Goal: Task Accomplishment & Management: Use online tool/utility

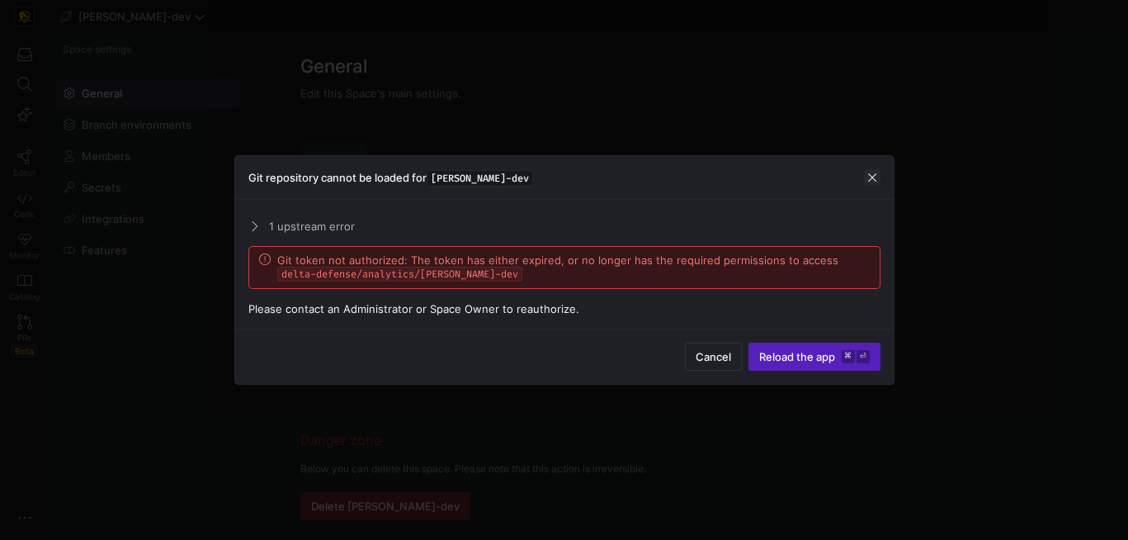
click at [871, 172] on span "button" at bounding box center [872, 177] width 17 height 17
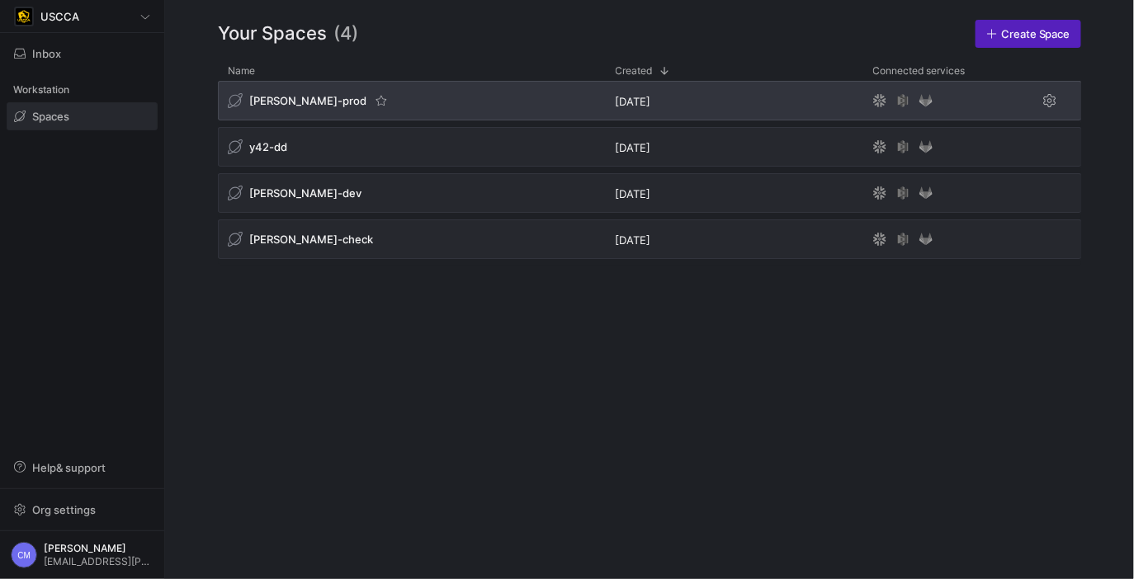
click at [294, 101] on span "[PERSON_NAME]-prod" at bounding box center [307, 100] width 117 height 13
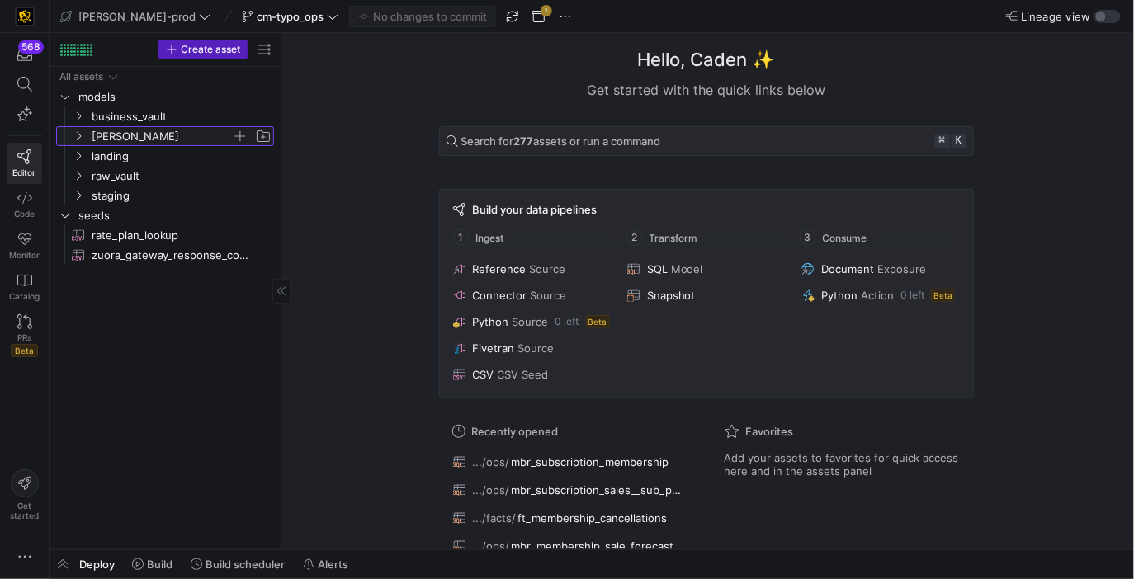
click at [124, 137] on span "[PERSON_NAME]" at bounding box center [162, 136] width 140 height 19
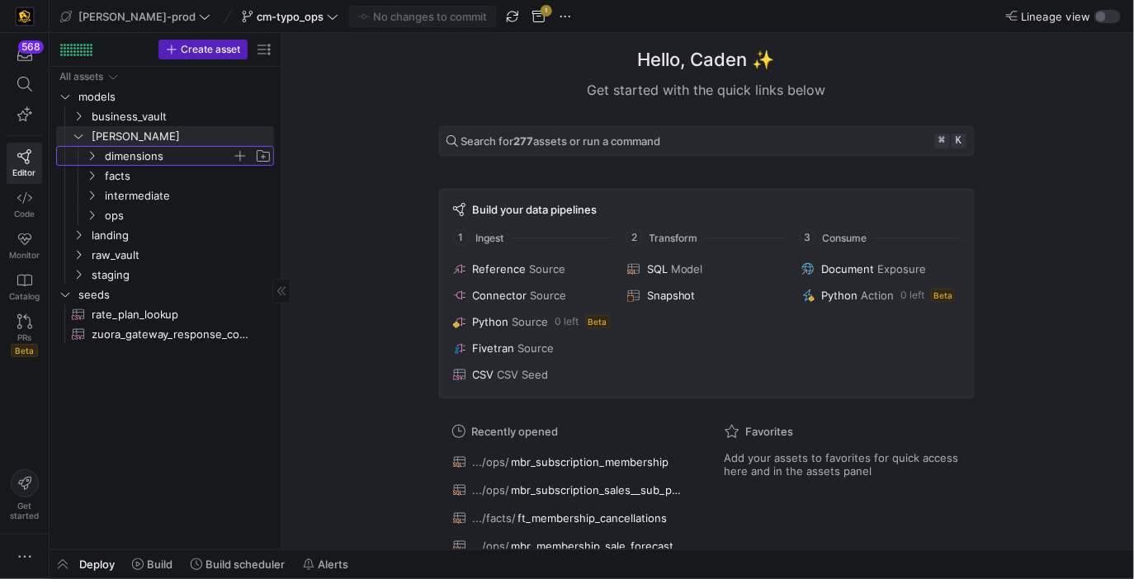
click at [127, 151] on span "dimensions" at bounding box center [168, 156] width 127 height 19
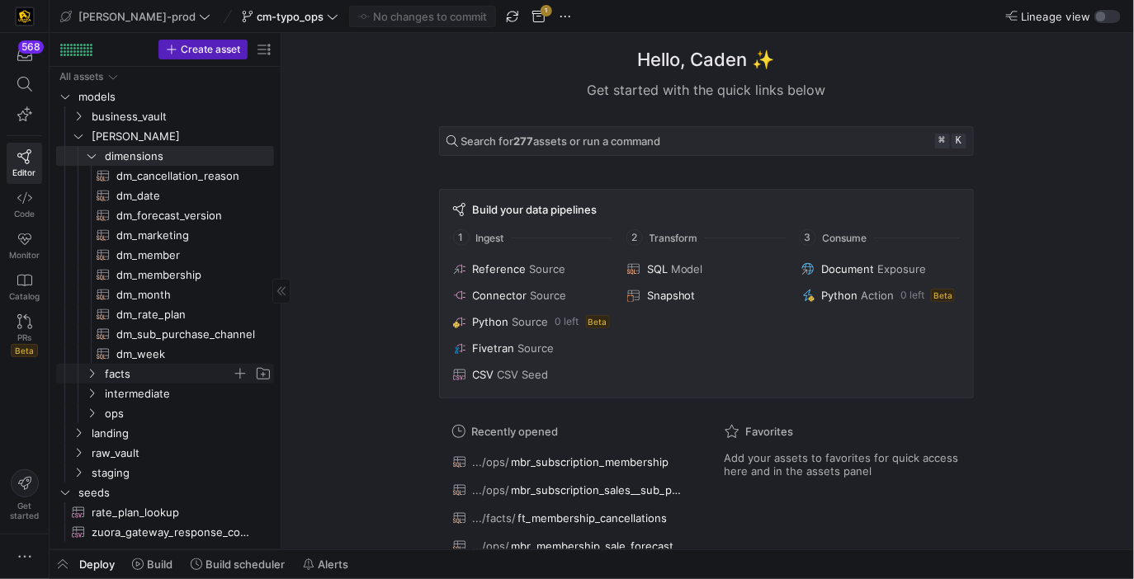
click at [152, 373] on span "facts" at bounding box center [168, 374] width 127 height 19
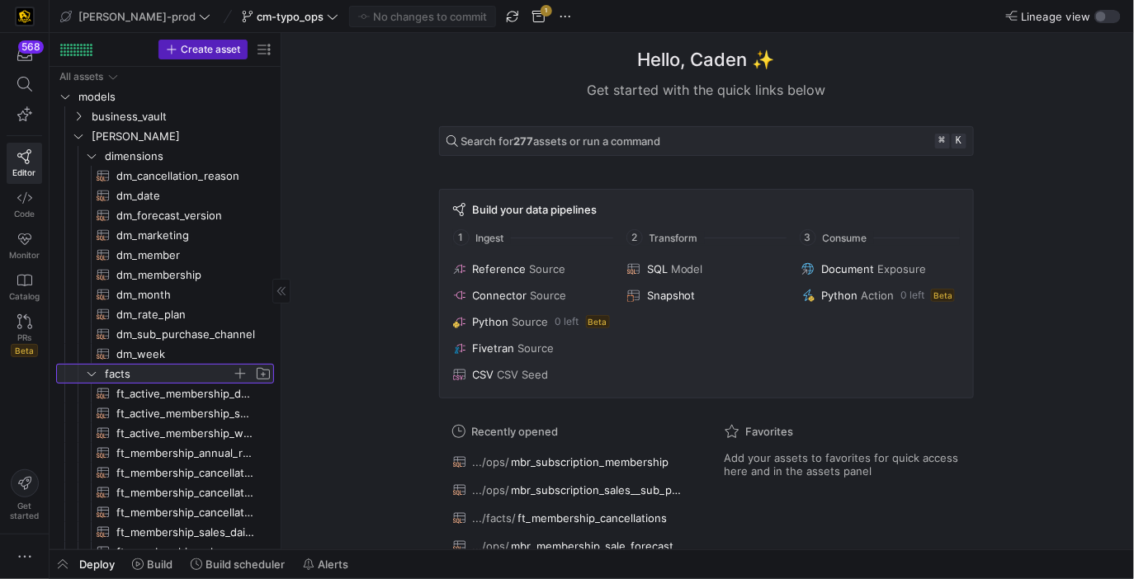
click at [152, 373] on span "facts" at bounding box center [168, 374] width 127 height 19
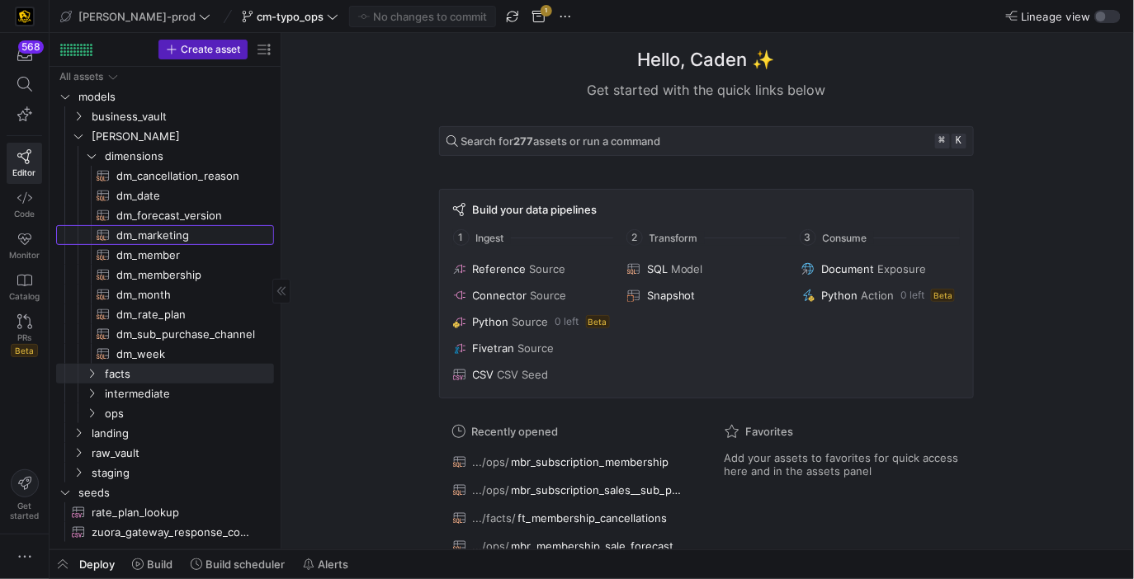
click at [199, 243] on span "dm_marketing​​​​​​​​​​" at bounding box center [185, 235] width 139 height 19
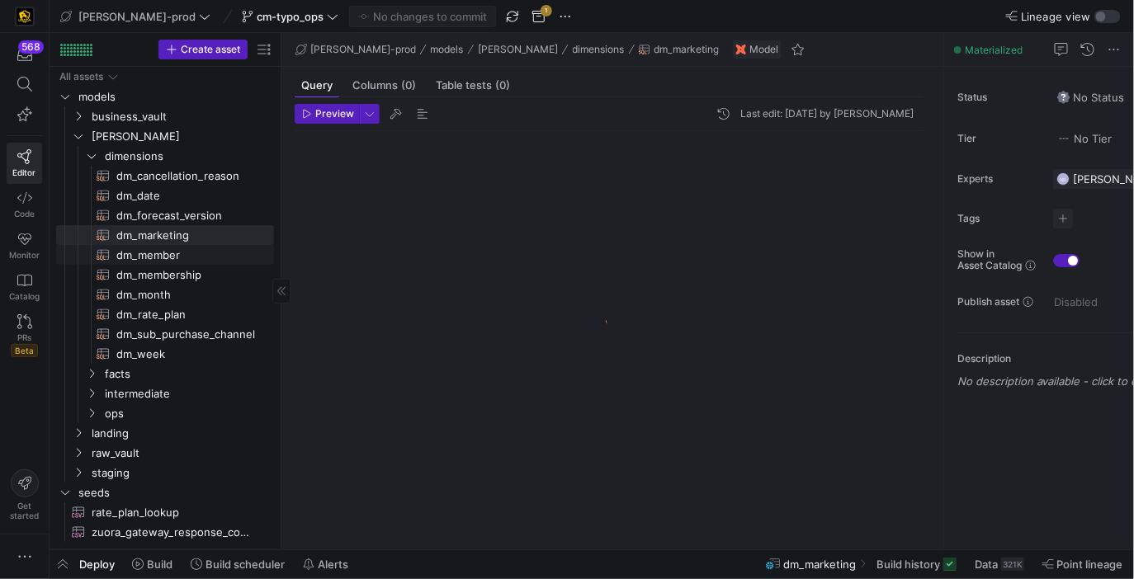
click at [198, 253] on span "dm_member​​​​​​​​​​" at bounding box center [185, 255] width 139 height 19
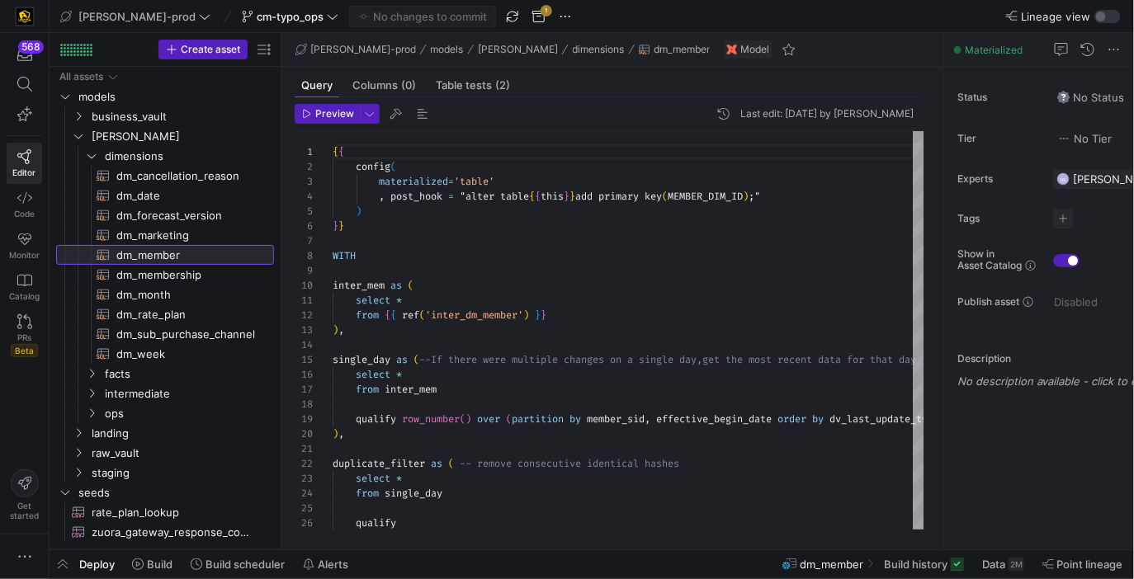
scroll to position [149, 0]
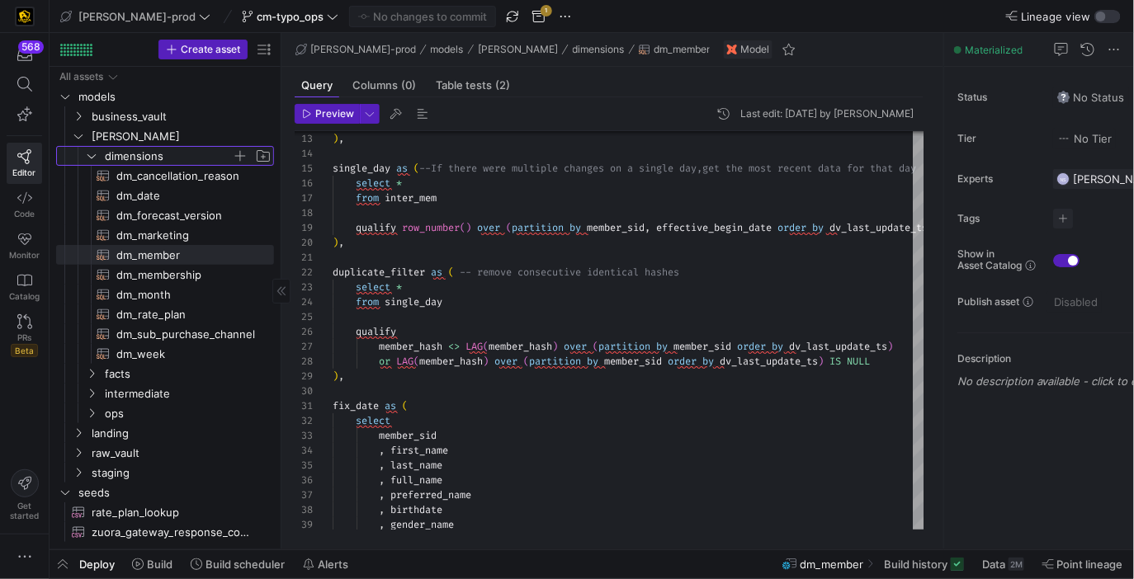
click at [155, 155] on span "dimensions" at bounding box center [168, 156] width 127 height 19
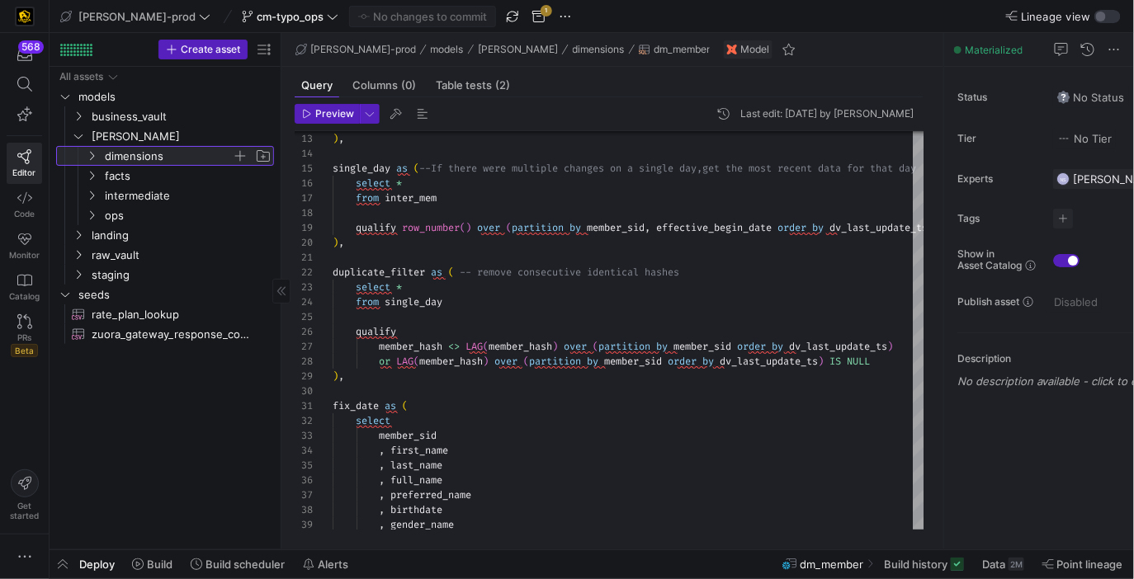
click at [155, 155] on span "dimensions" at bounding box center [168, 156] width 127 height 19
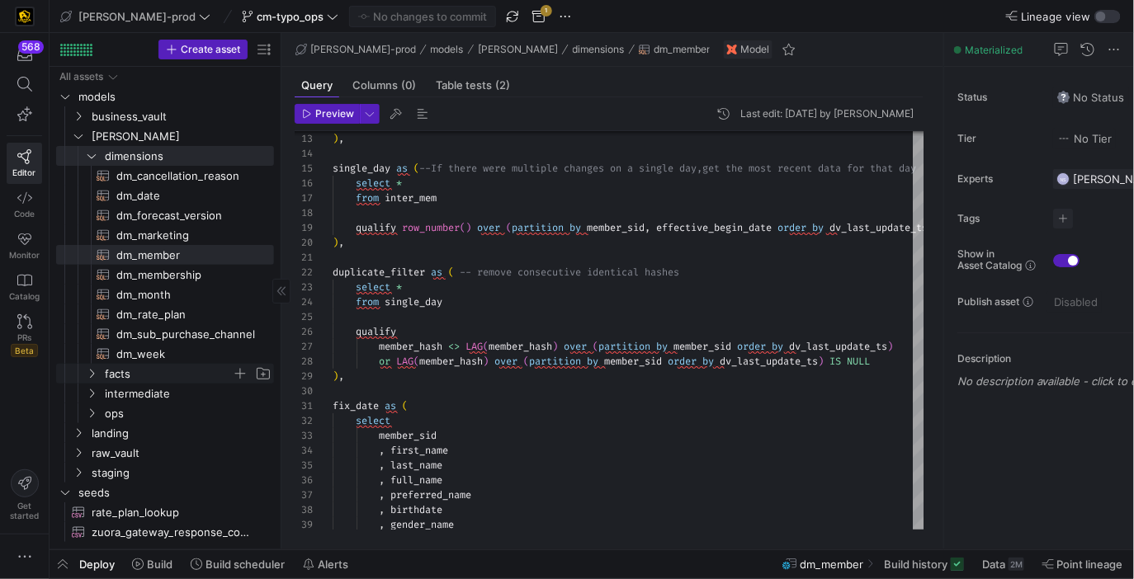
click at [117, 373] on span "facts" at bounding box center [168, 374] width 127 height 19
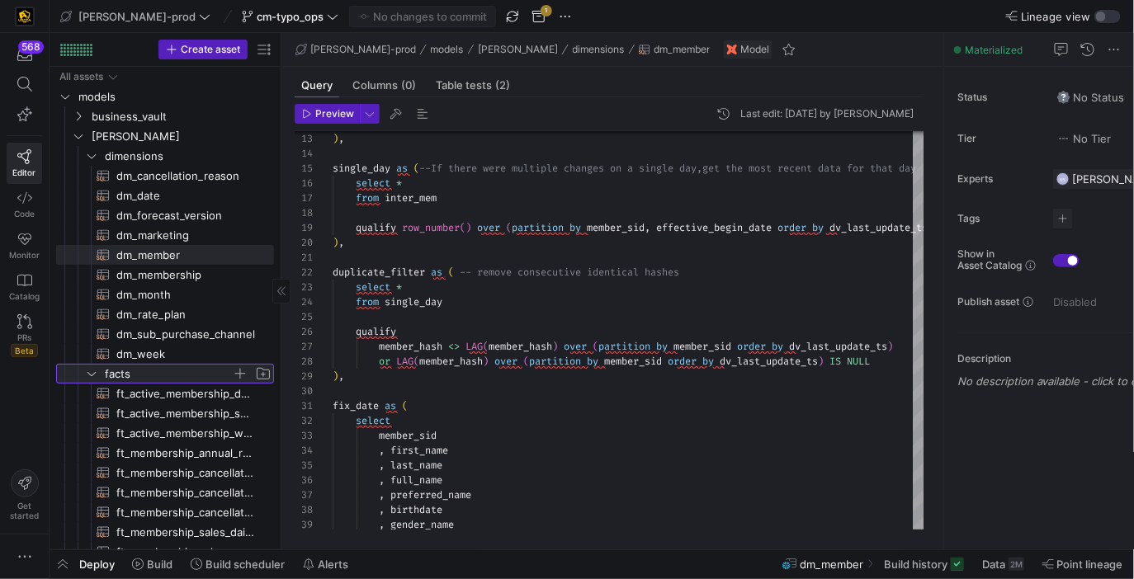
click at [117, 373] on span "facts" at bounding box center [168, 374] width 127 height 19
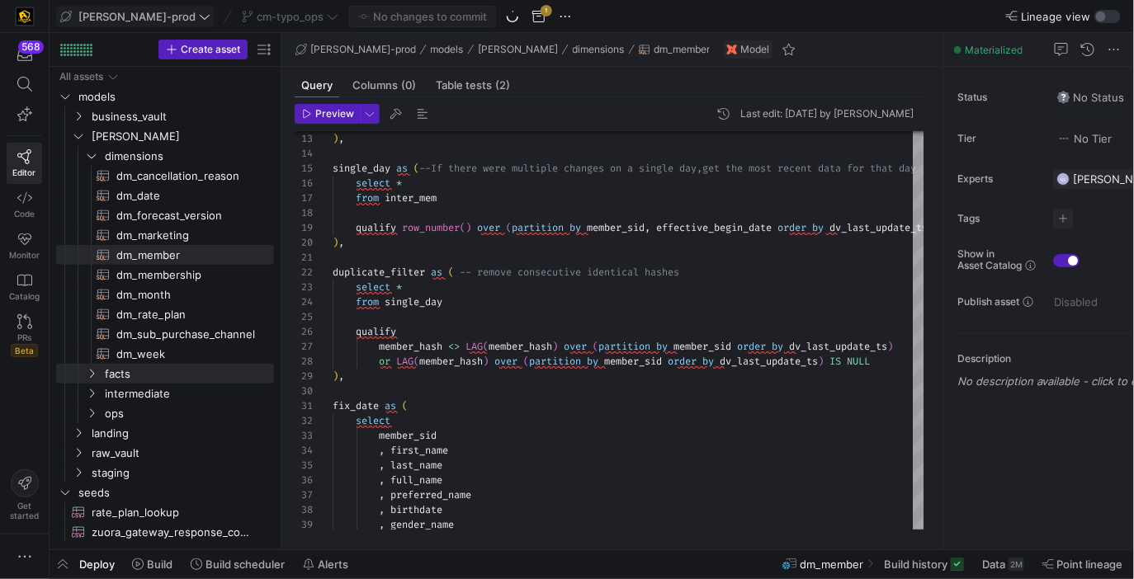
click at [139, 8] on span at bounding box center [135, 17] width 157 height 20
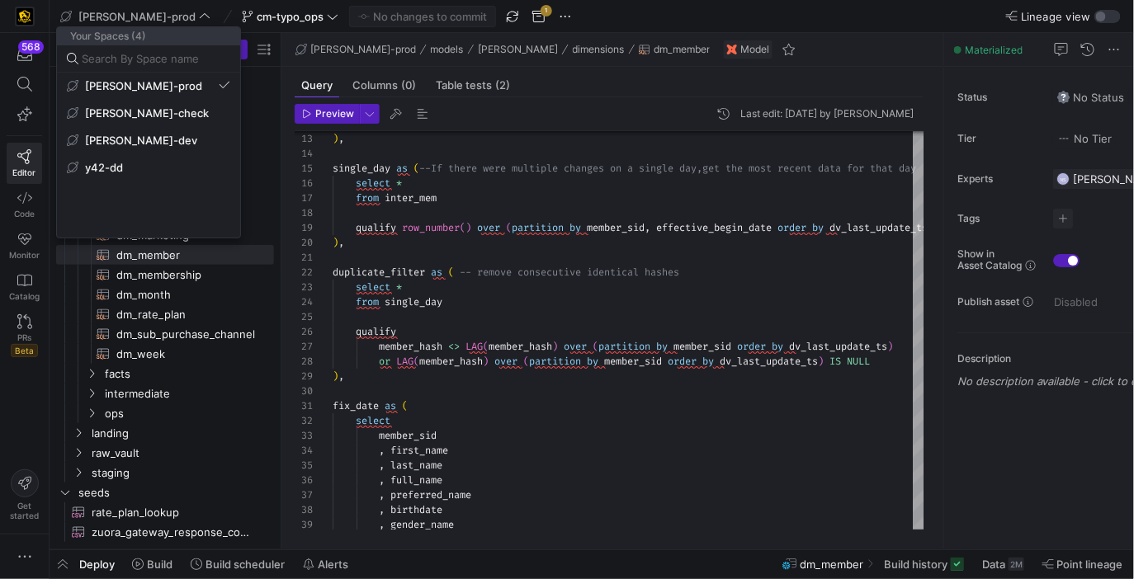
click at [288, 16] on div at bounding box center [567, 289] width 1134 height 579
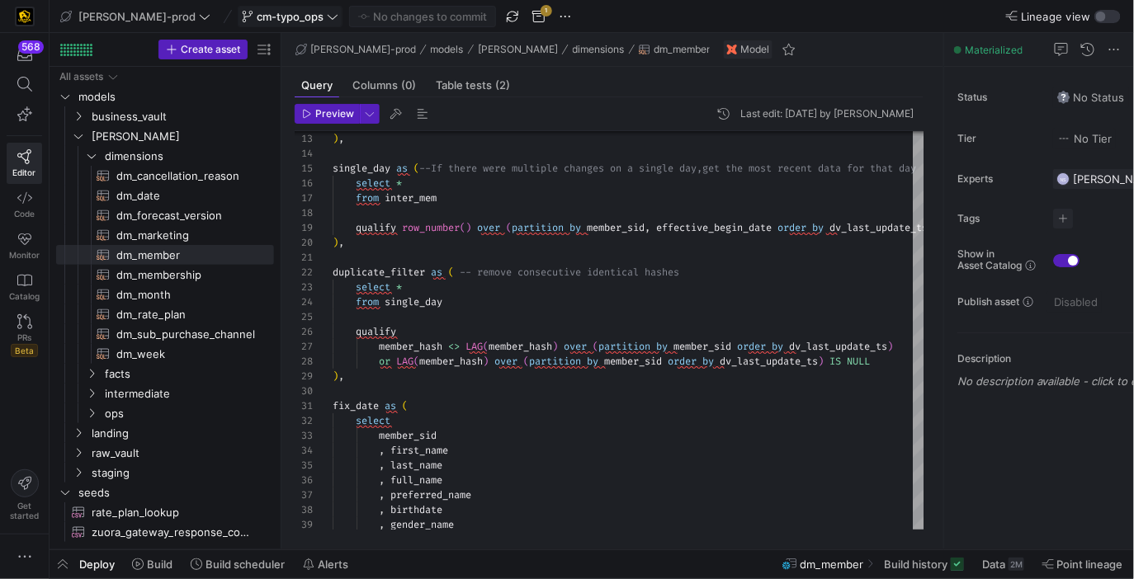
click at [328, 18] on icon at bounding box center [333, 16] width 10 height 5
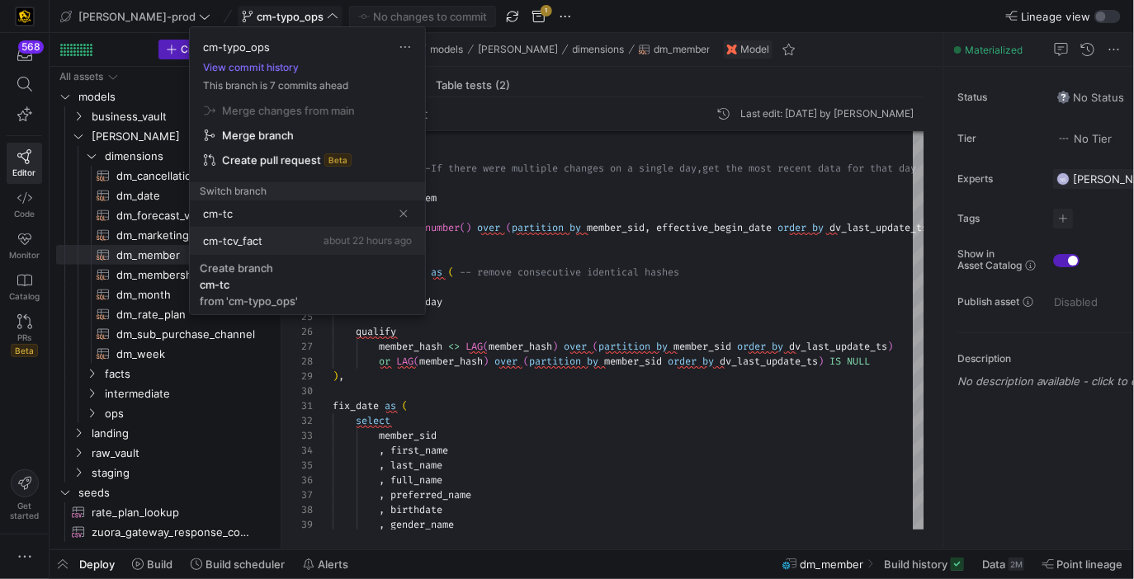
type input "cm-tc"
click at [261, 235] on span "cm-tcv_fact" at bounding box center [232, 240] width 59 height 13
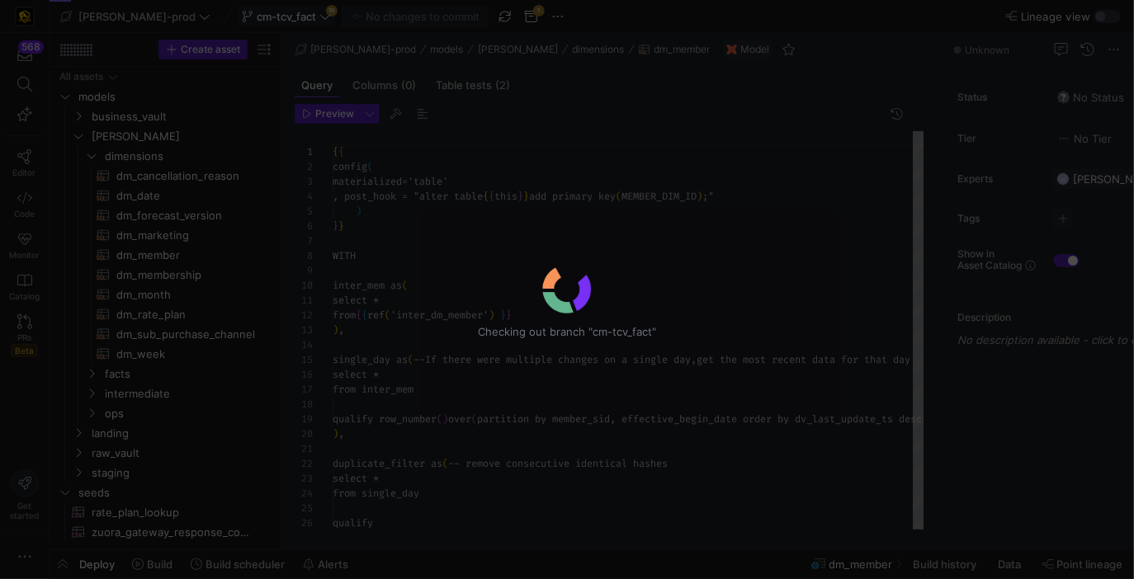
scroll to position [149, 0]
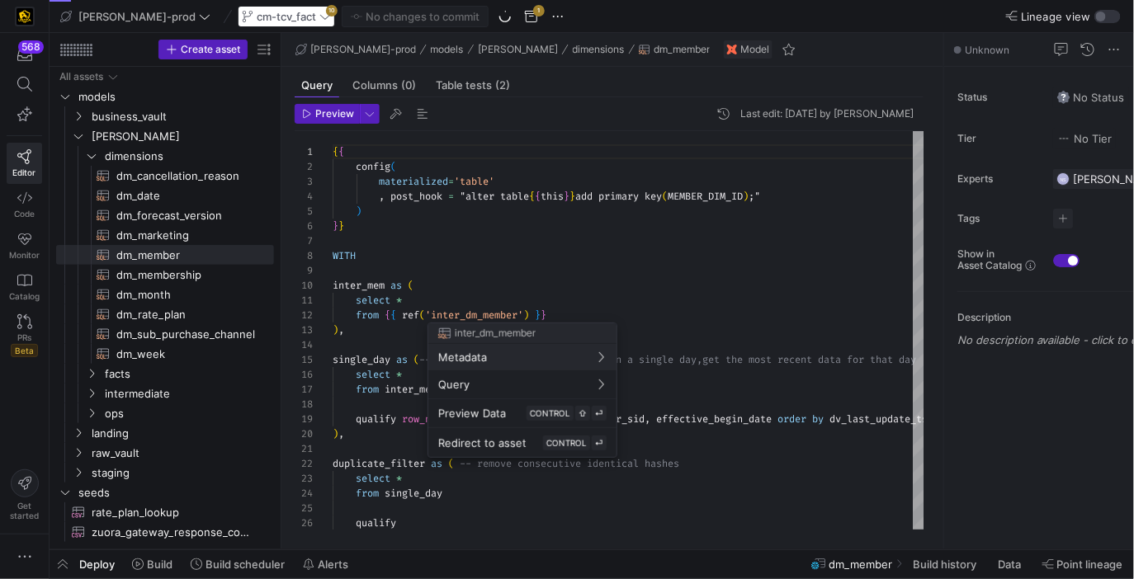
click at [574, 260] on div at bounding box center [567, 289] width 1134 height 579
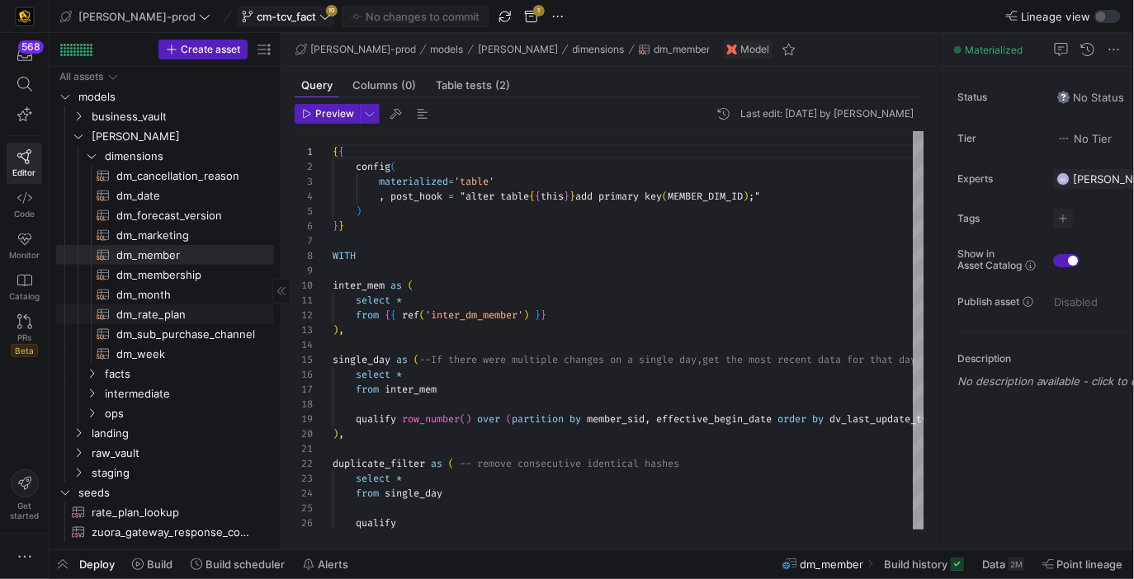
click at [197, 312] on span "dm_rate_plan​​​​​​​​​​" at bounding box center [185, 314] width 139 height 19
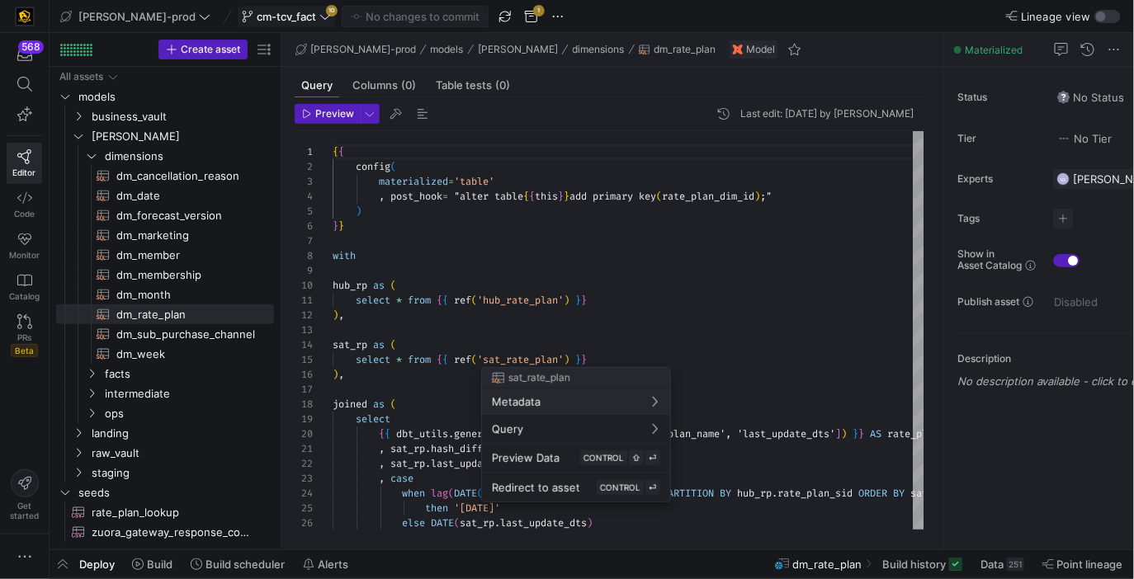
click at [476, 343] on div at bounding box center [567, 289] width 1134 height 579
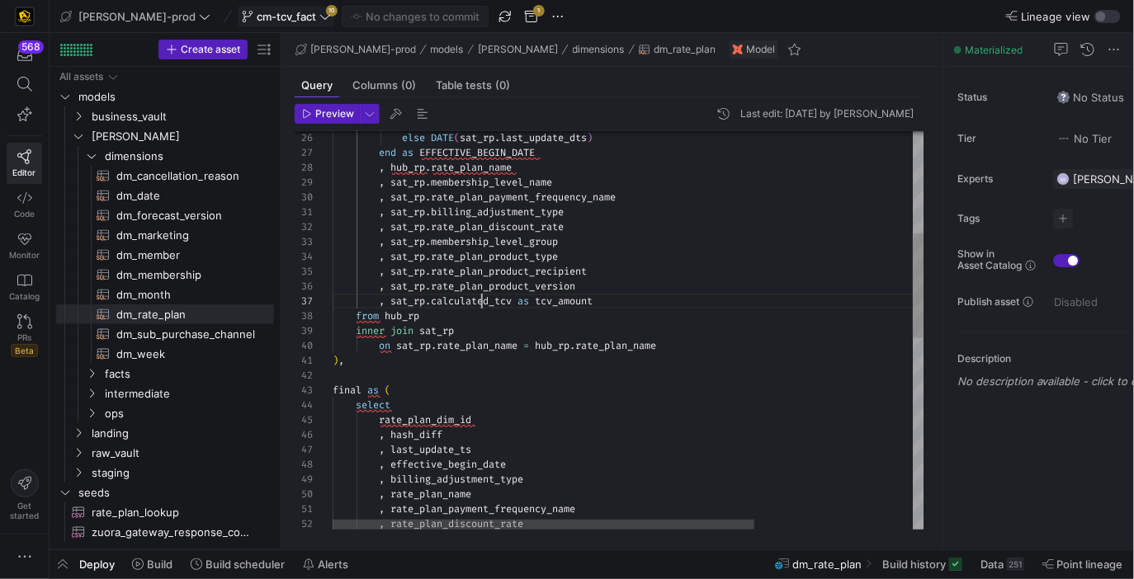
click at [484, 300] on div ", sat_rp . rate_plan_payment_frequency_name , sat_rp . membership_level_name , …" at bounding box center [739, 500] width 813 height 1509
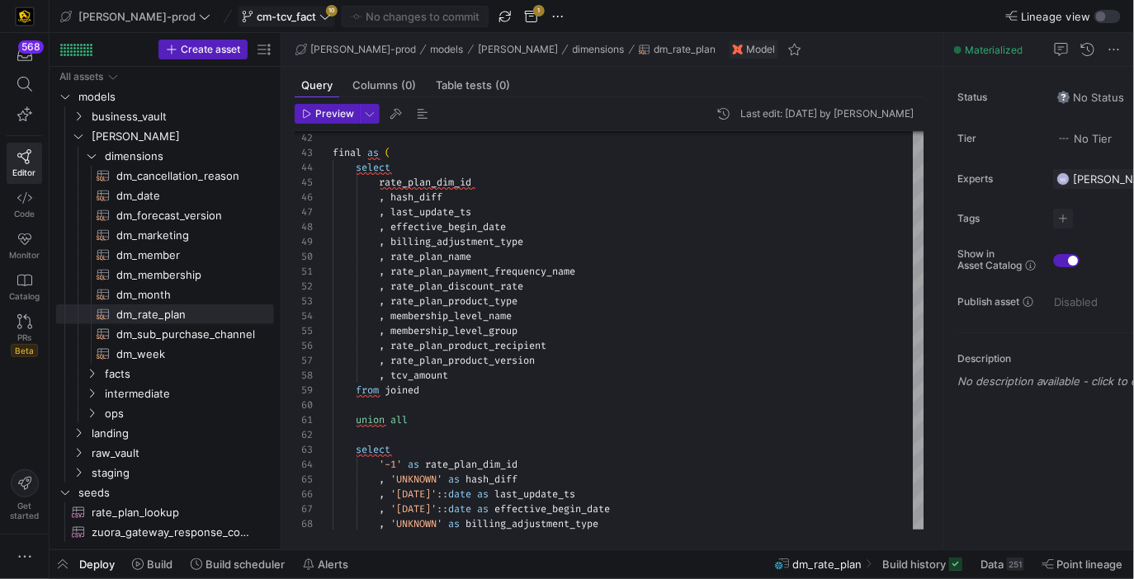
click at [257, 20] on span "cm-tcv_fact" at bounding box center [286, 16] width 59 height 13
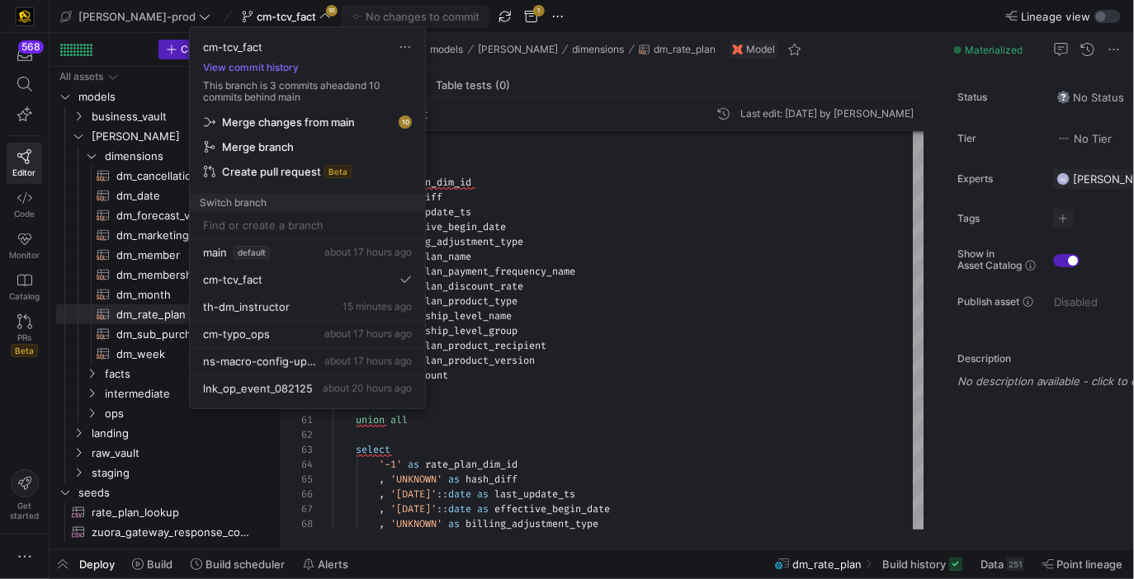
click at [304, 121] on span "Merge changes from main" at bounding box center [288, 122] width 133 height 13
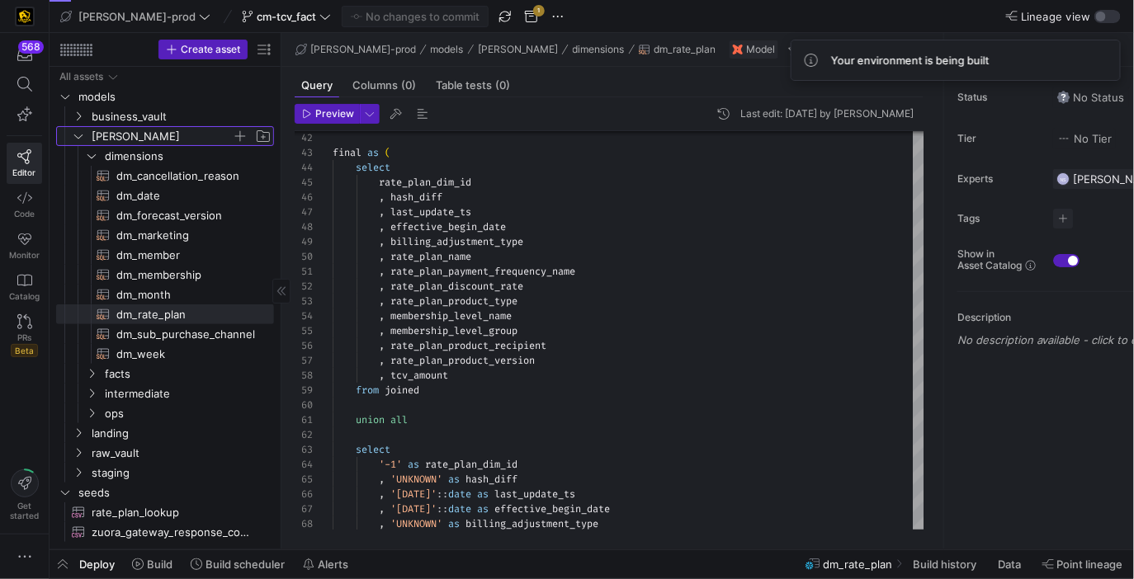
click at [161, 132] on span "[PERSON_NAME]" at bounding box center [162, 136] width 140 height 19
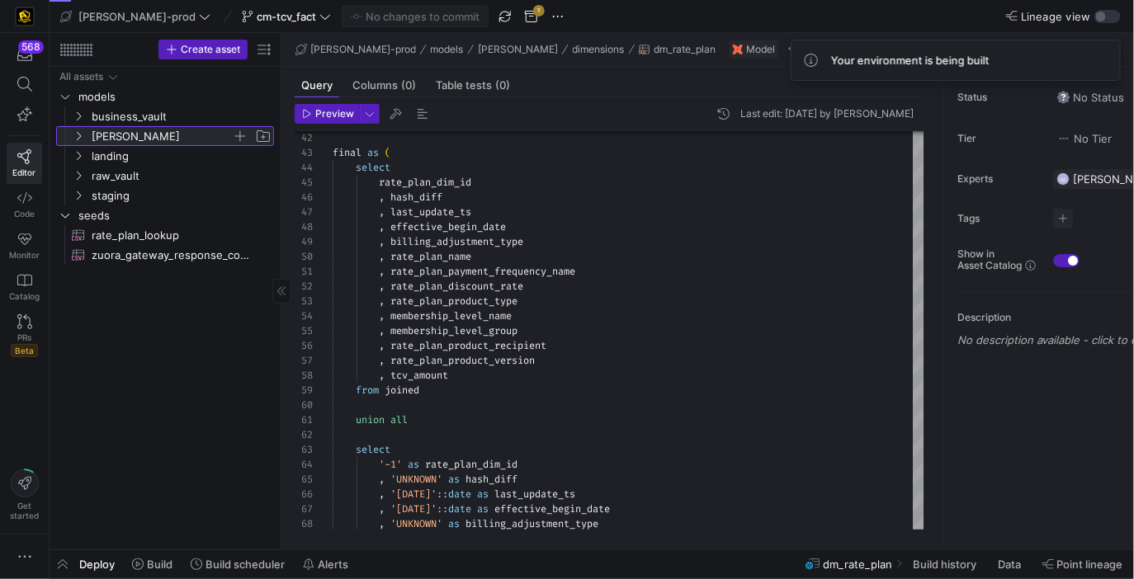
click at [161, 133] on span "[PERSON_NAME]" at bounding box center [162, 136] width 140 height 19
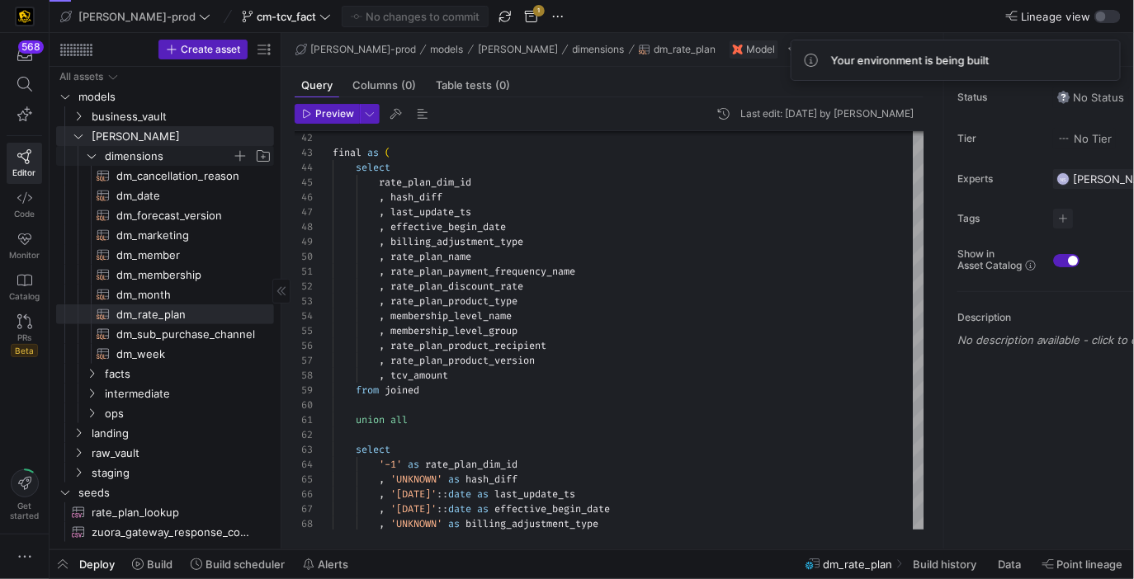
click at [162, 150] on span "dimensions" at bounding box center [168, 156] width 127 height 19
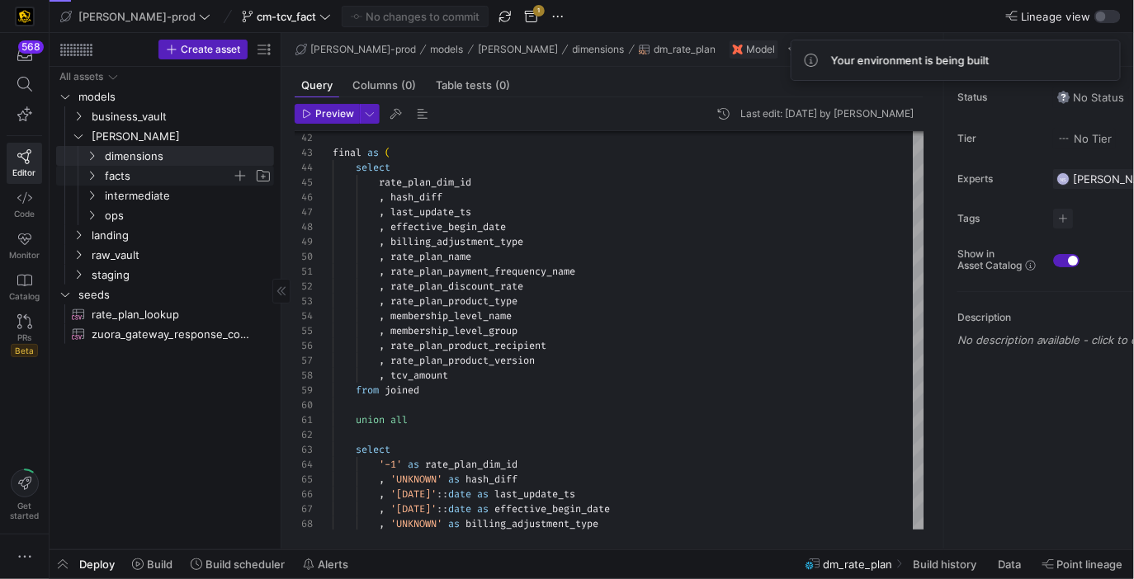
click at [163, 179] on span "facts" at bounding box center [168, 176] width 127 height 19
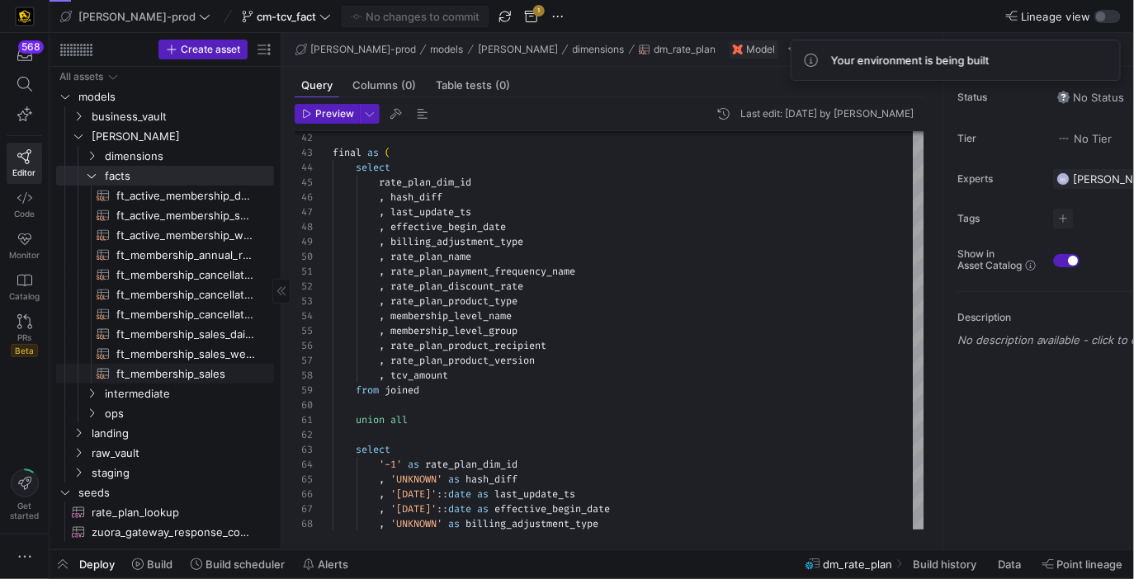
click at [225, 368] on span "ft_membership_sales​​​​​​​​​​" at bounding box center [185, 374] width 139 height 19
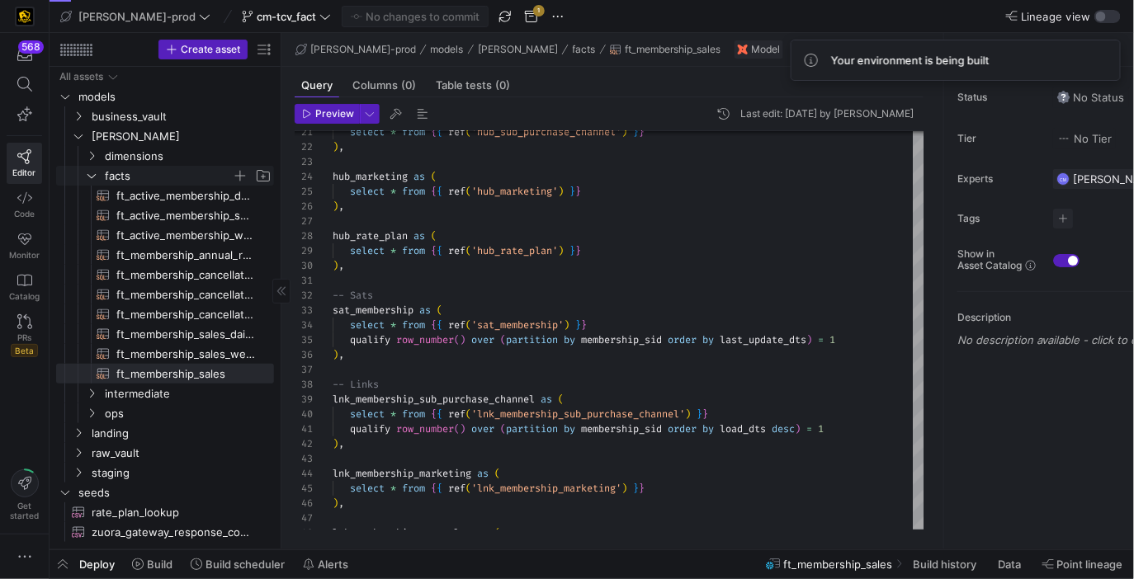
click at [176, 176] on span "facts" at bounding box center [168, 176] width 127 height 19
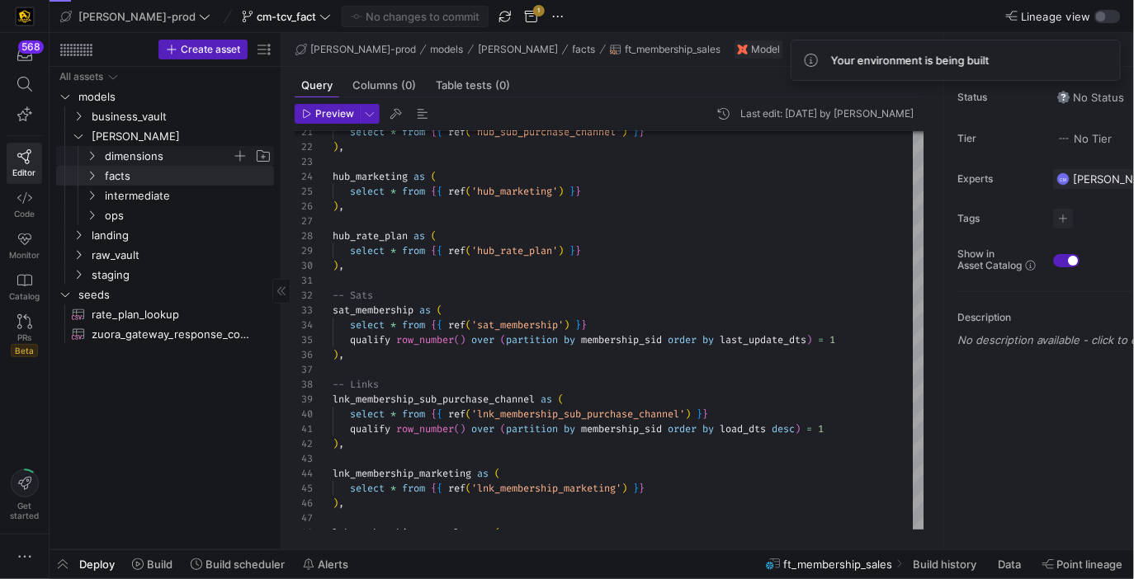
click at [176, 156] on span "dimensions" at bounding box center [168, 156] width 127 height 19
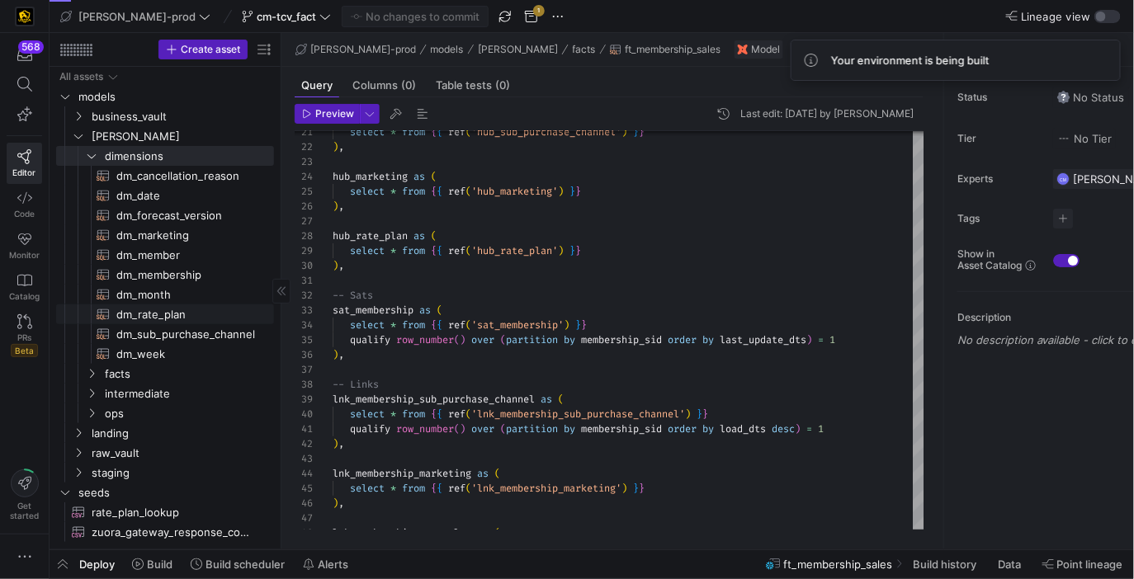
click at [195, 320] on span "dm_rate_plan​​​​​​​​​​" at bounding box center [185, 314] width 139 height 19
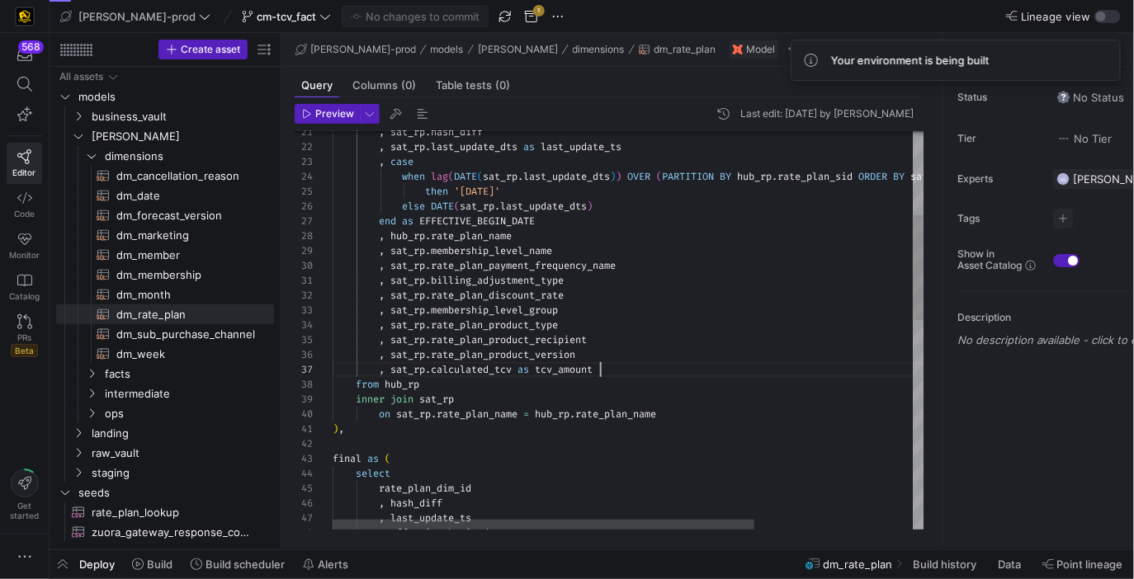
scroll to position [89, 267]
click at [617, 364] on div ", sat_rp . hash_diff , sat_rp . last_update_dts as last_update_ts , case when l…" at bounding box center [739, 568] width 813 height 1509
drag, startPoint x: 613, startPoint y: 367, endPoint x: 390, endPoint y: 366, distance: 222.8
click at [390, 366] on div ", sat_rp . hash_diff , sat_rp . last_update_dts as last_update_ts , case when l…" at bounding box center [739, 568] width 813 height 1509
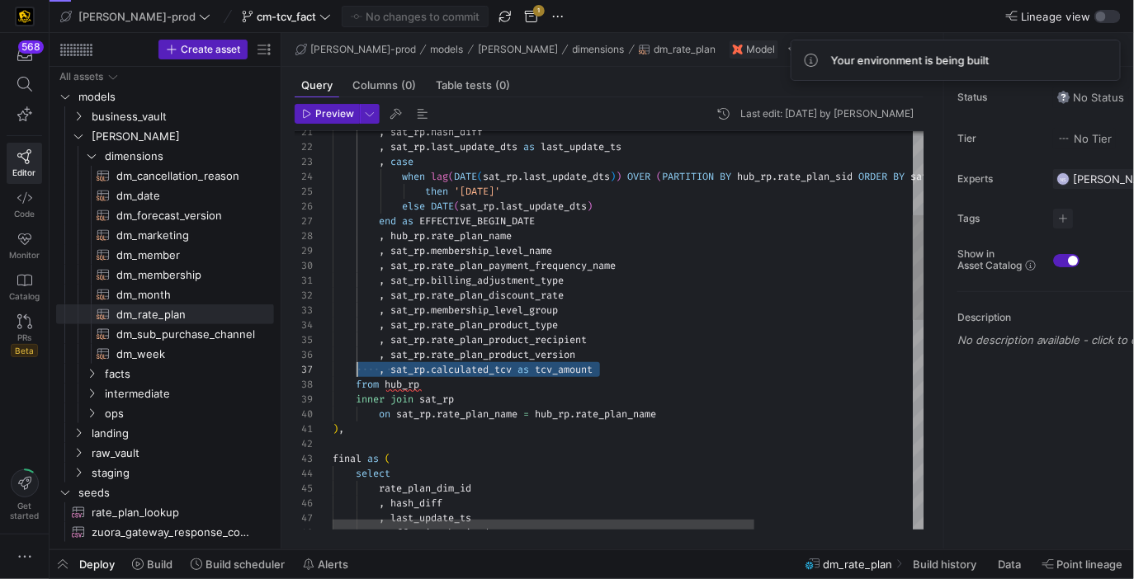
scroll to position [89, 0]
drag, startPoint x: 610, startPoint y: 368, endPoint x: 298, endPoint y: 364, distance: 312.0
click at [333, 364] on div ", sat_rp . hash_diff , sat_rp . last_update_dts as last_update_ts , case when l…" at bounding box center [739, 568] width 813 height 1509
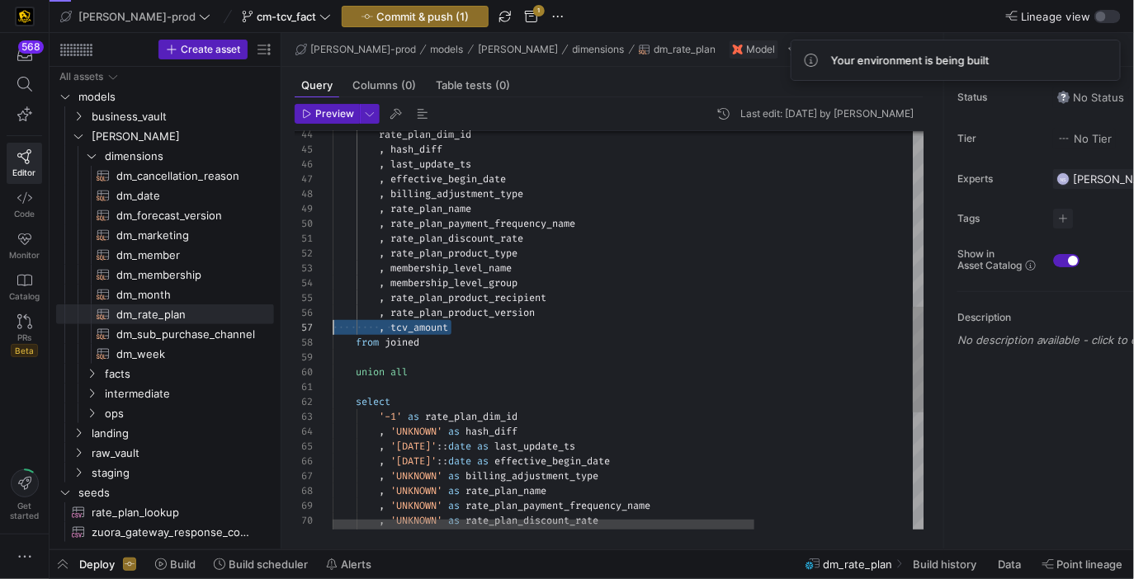
drag, startPoint x: 491, startPoint y: 329, endPoint x: 250, endPoint y: 321, distance: 241.1
click at [333, 321] on div "rate_plan_dim_id , hash_diff , last_update_ts , effective_begin_date , billing_…" at bounding box center [739, 222] width 813 height 1494
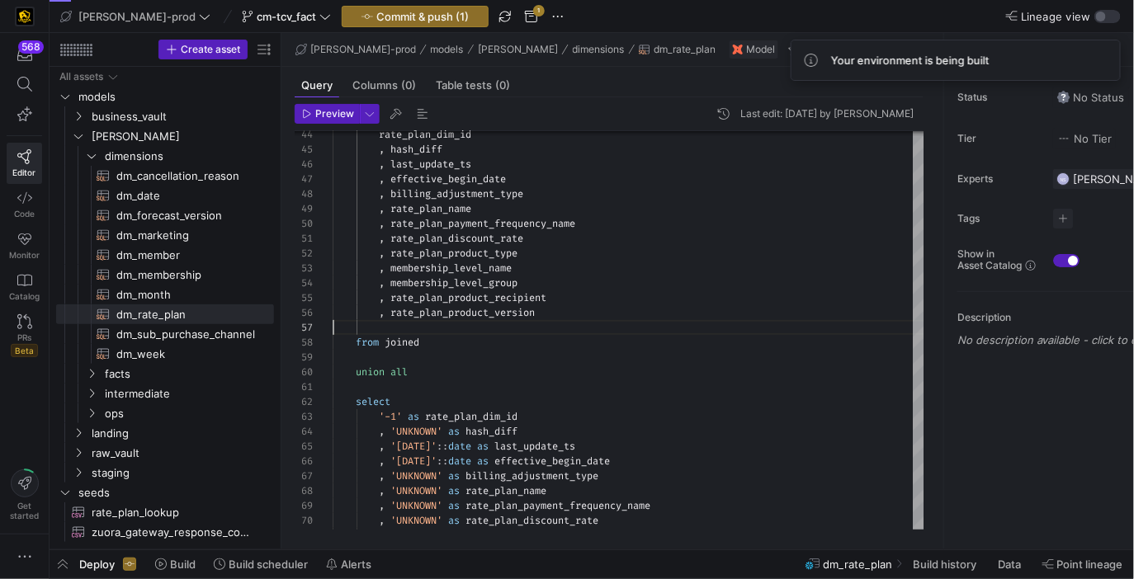
scroll to position [74, 207]
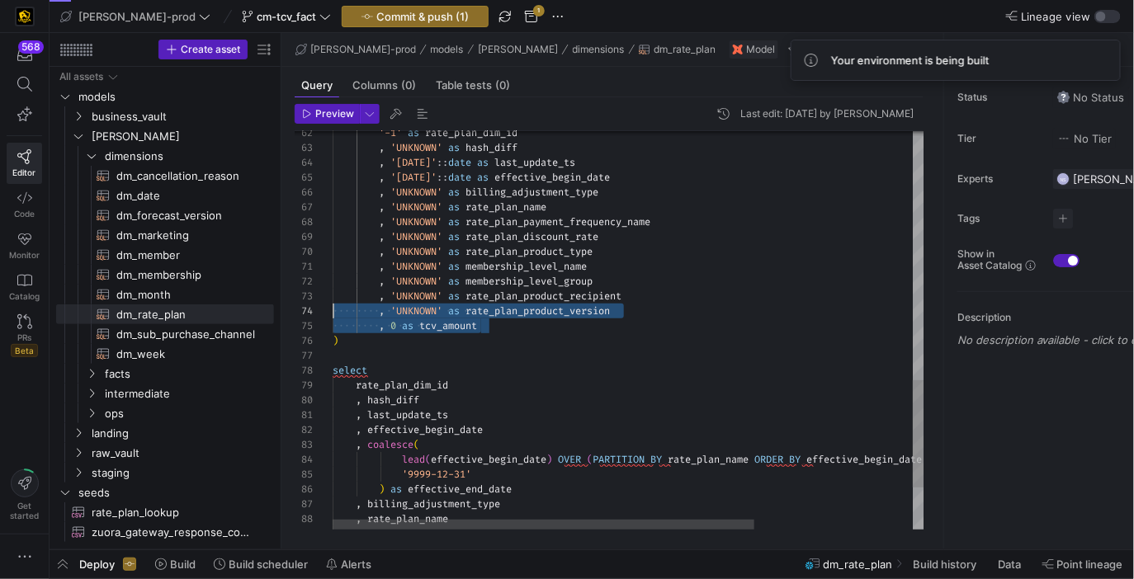
scroll to position [59, 0]
drag, startPoint x: 567, startPoint y: 323, endPoint x: 248, endPoint y: 328, distance: 318.6
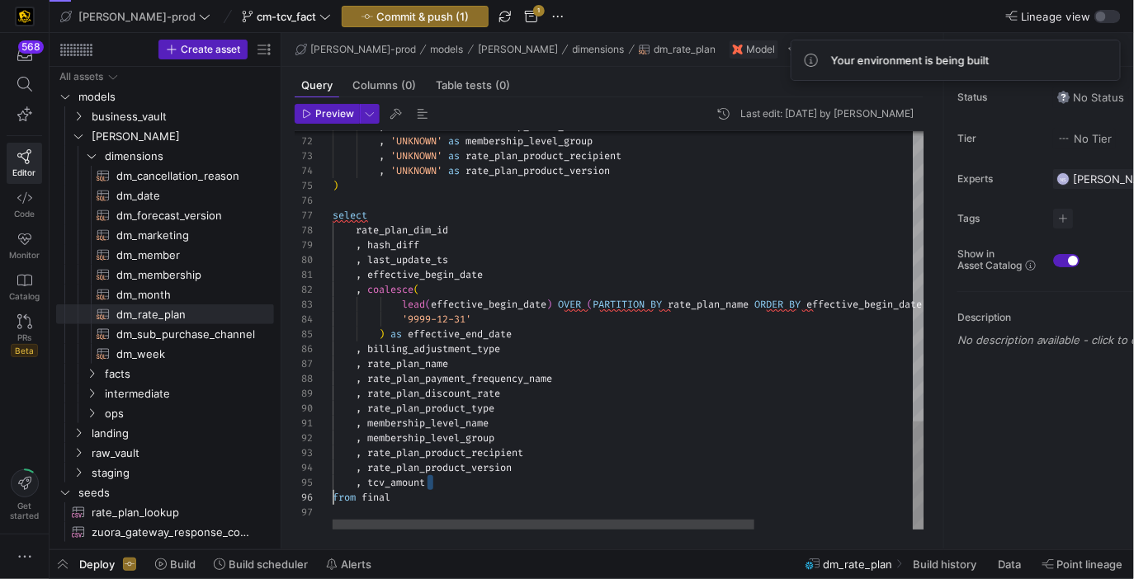
drag, startPoint x: 479, startPoint y: 488, endPoint x: 268, endPoint y: 489, distance: 210.5
drag, startPoint x: 456, startPoint y: 482, endPoint x: 300, endPoint y: 481, distance: 156.8
type textarea ", membership_level_name , membership_level_group , rate_plan_product_recipient …"
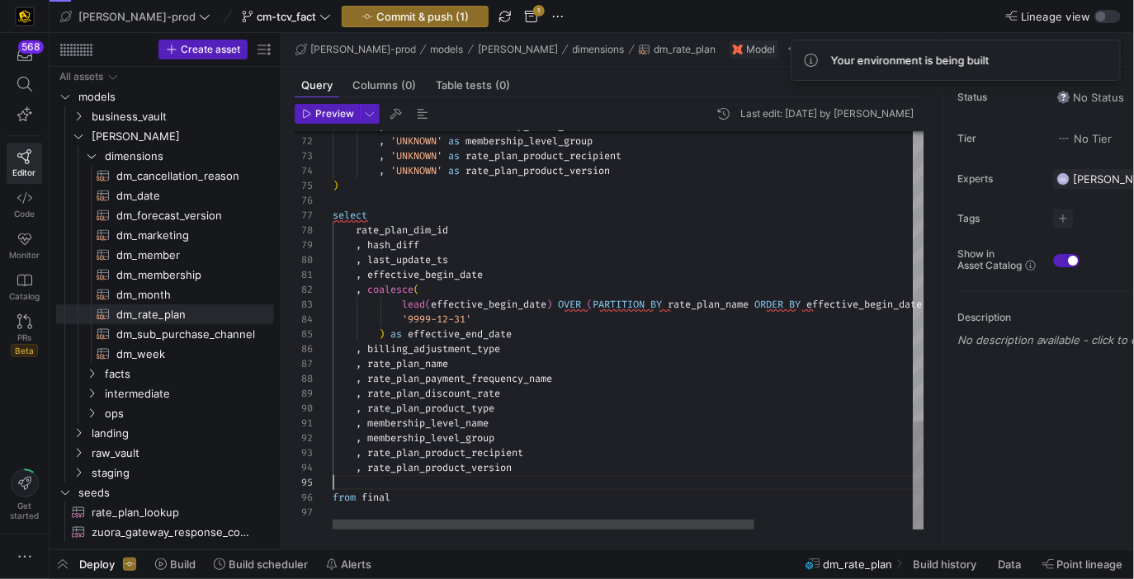
scroll to position [45, 184]
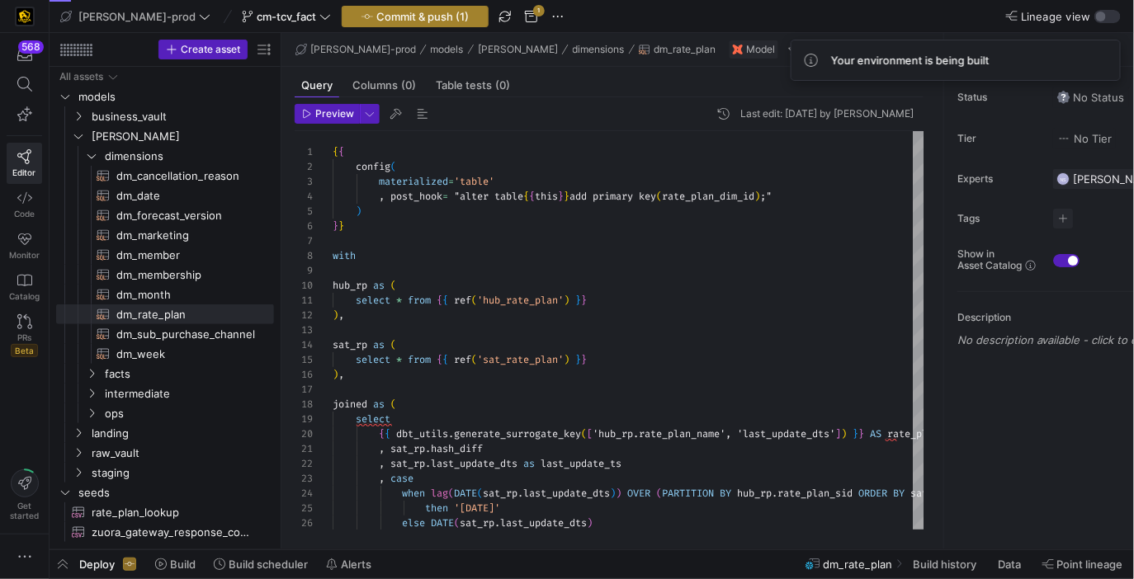
click at [390, 12] on span "Commit & push (1)" at bounding box center [422, 16] width 92 height 13
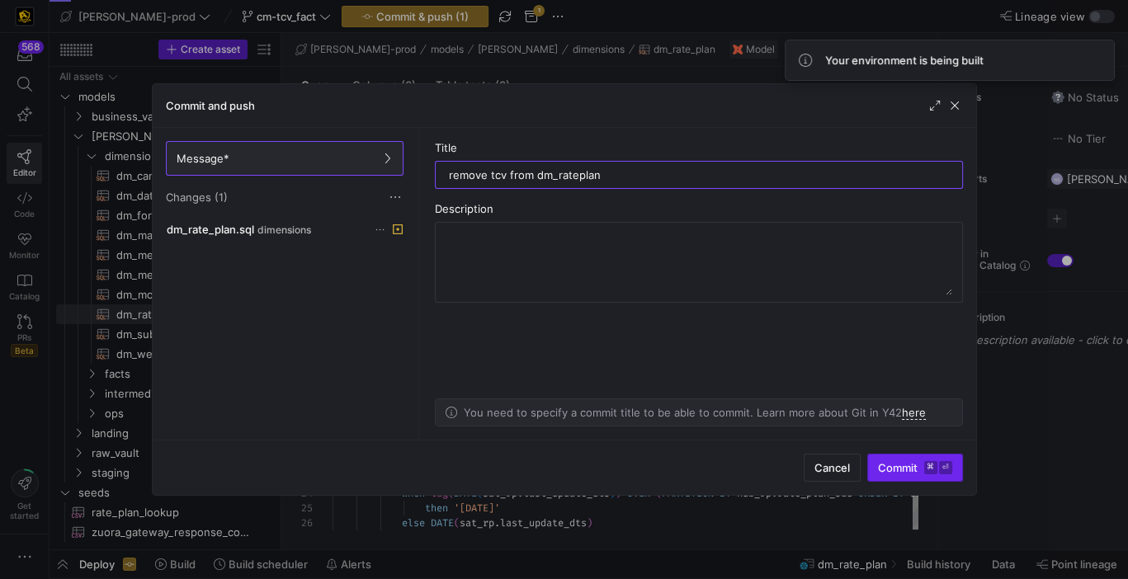
type input "remove tcv from dm_rateplan"
click at [913, 466] on span "Commit ⌘ ⏎" at bounding box center [915, 467] width 74 height 13
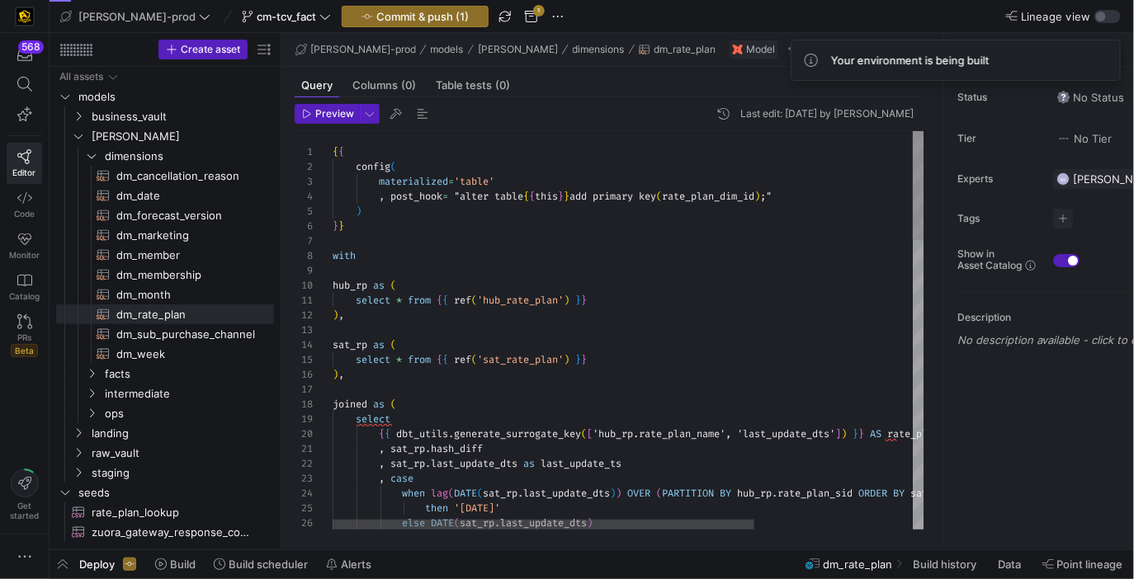
type textarea "{{ config( materialized='table' , post_hook= "alter table {{ this }} add primar…"
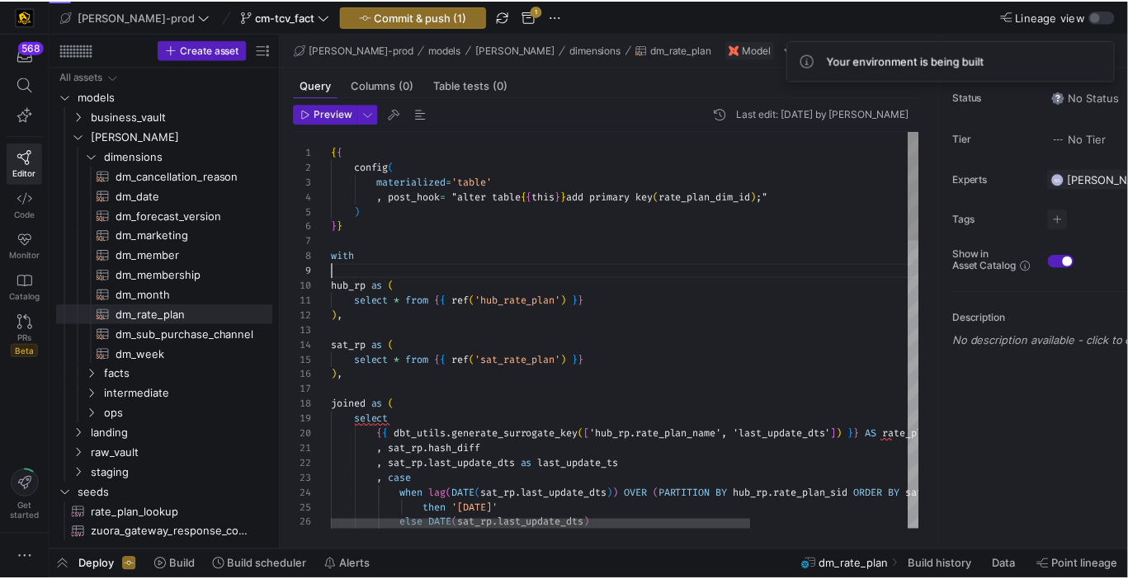
scroll to position [119, 0]
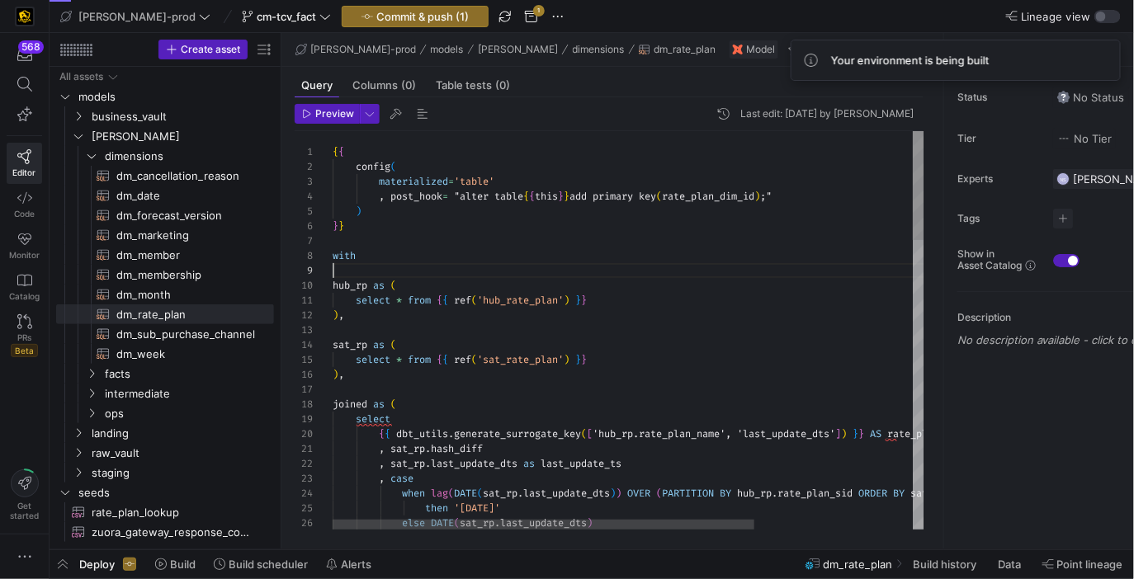
click at [376, 21] on span "Commit & push (1)" at bounding box center [422, 16] width 92 height 13
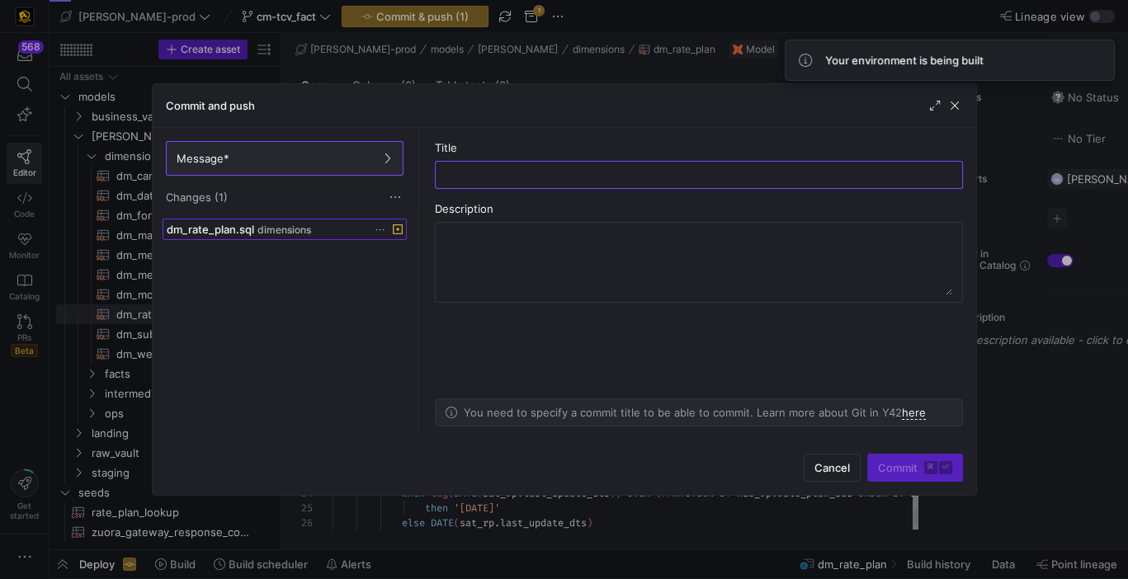
click at [300, 227] on span "dimensions" at bounding box center [285, 230] width 54 height 12
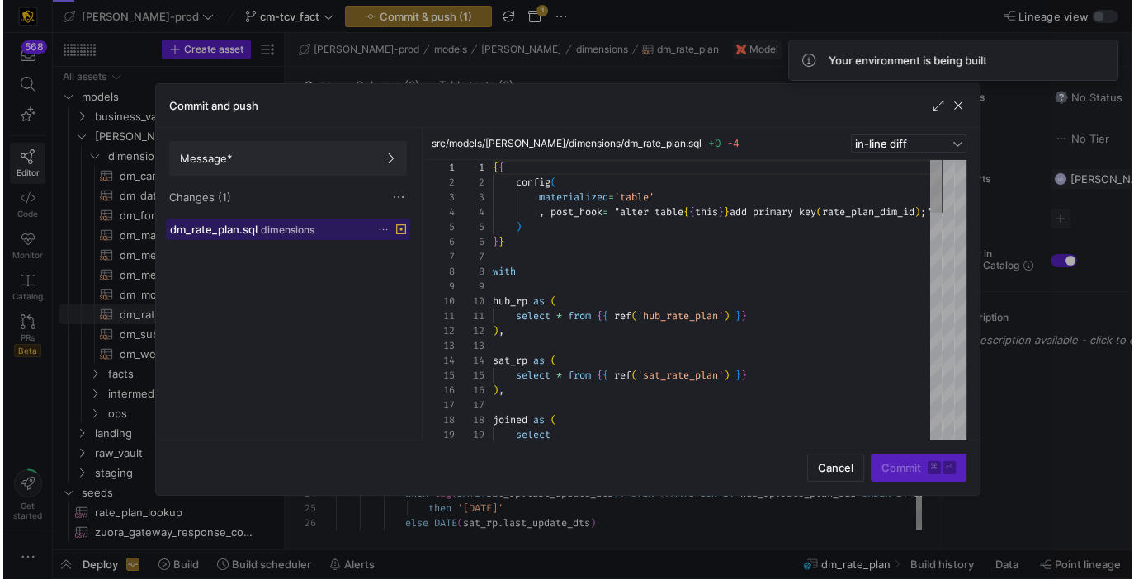
scroll to position [149, 0]
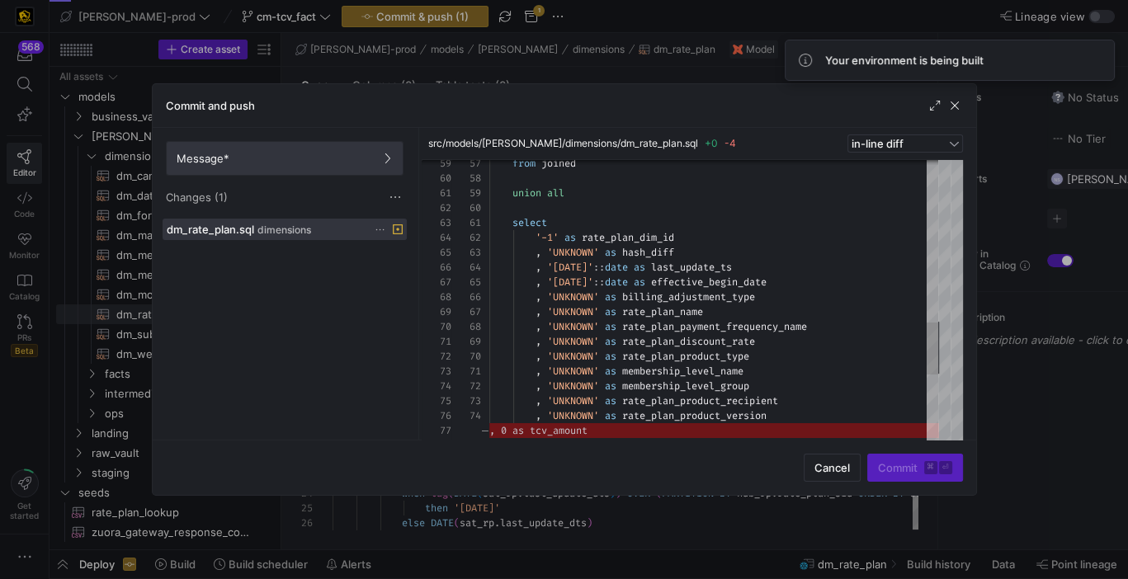
click at [337, 154] on span "Message*" at bounding box center [285, 158] width 216 height 13
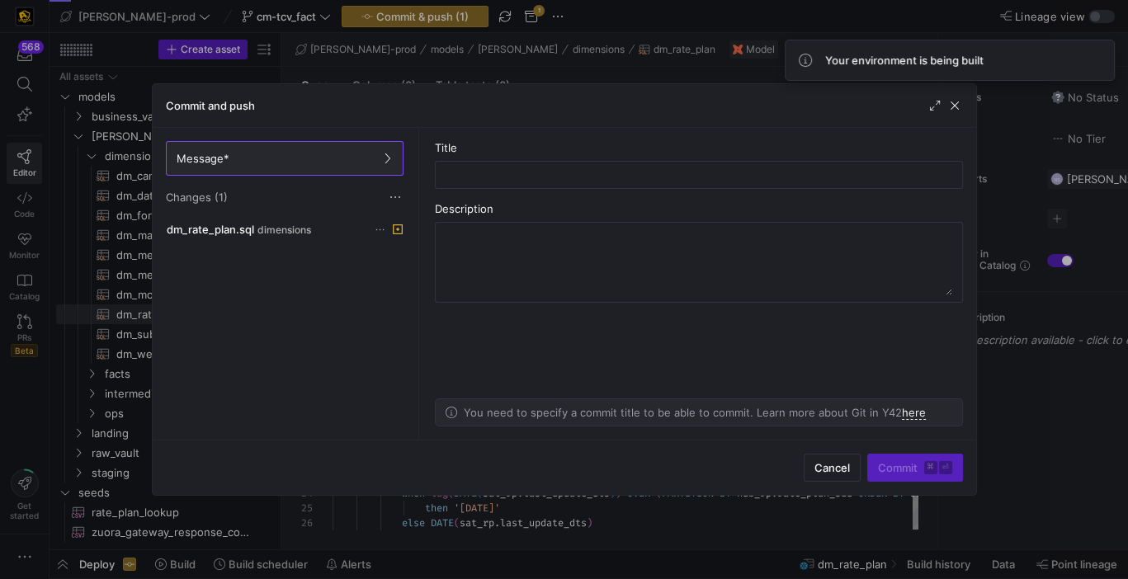
click at [530, 191] on as-split-area "Title Description You need to specify a commit title to be able to commit. Lear…" at bounding box center [699, 284] width 555 height 312
click at [533, 187] on div at bounding box center [699, 175] width 500 height 26
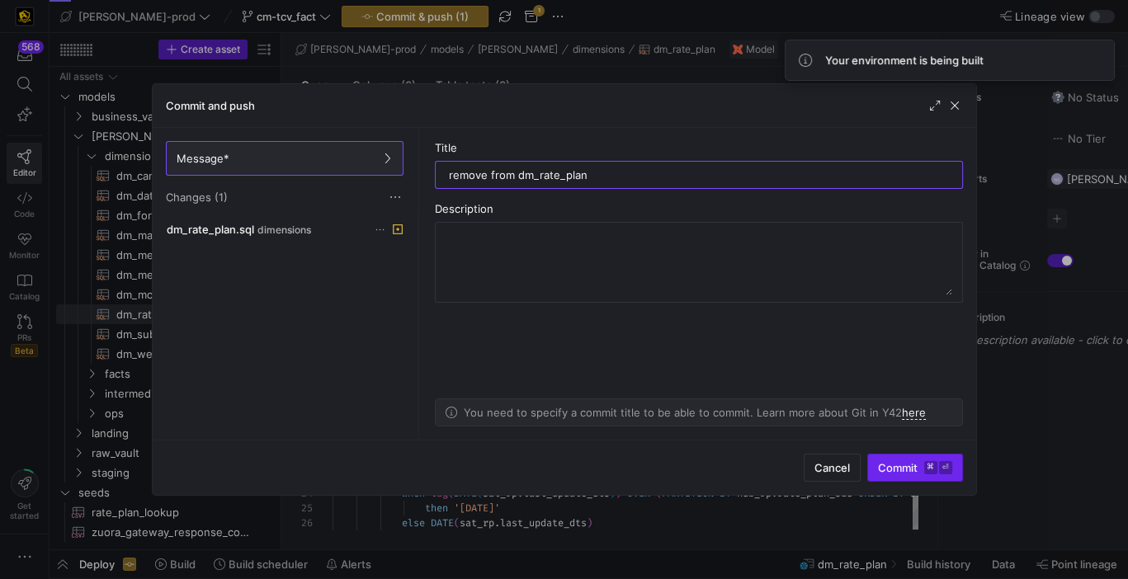
type input "remove from dm_rate_plan"
click at [927, 473] on kbd "⌘" at bounding box center [930, 467] width 13 height 13
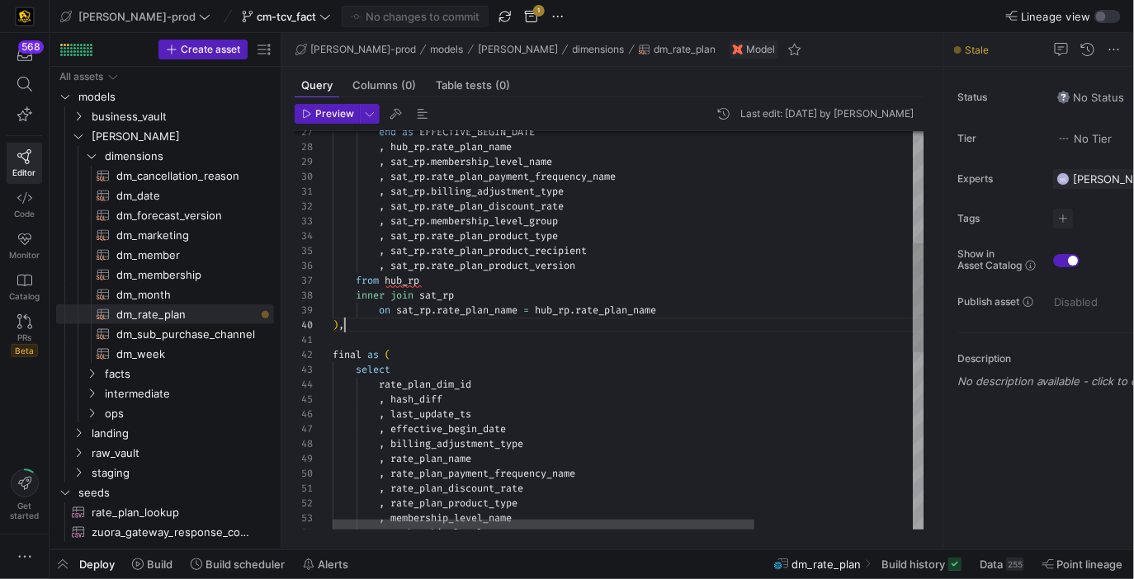
scroll to position [133, 12]
click at [567, 322] on div "end as EFFECTIVE_BEGIN_DATE , hub_rp . rate_plan_name , sat_rp . membership_lev…" at bounding box center [739, 449] width 813 height 1449
click at [156, 151] on span "dimensions" at bounding box center [168, 156] width 127 height 19
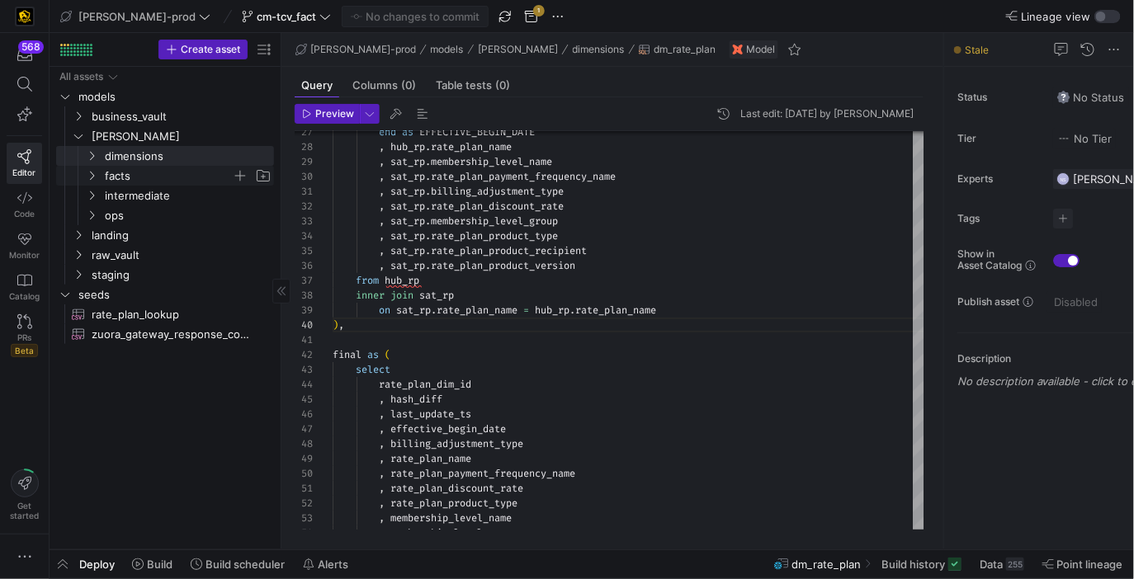
click at [150, 167] on span "facts" at bounding box center [168, 176] width 127 height 19
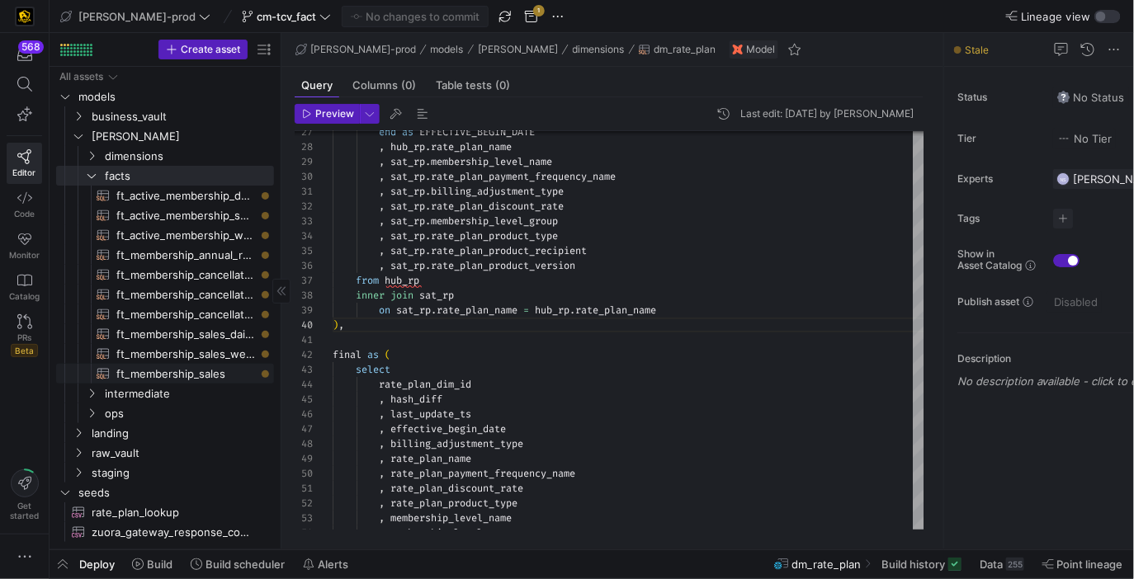
click at [223, 374] on span "ft_membership_sales​​​​​​​​​​" at bounding box center [185, 374] width 139 height 19
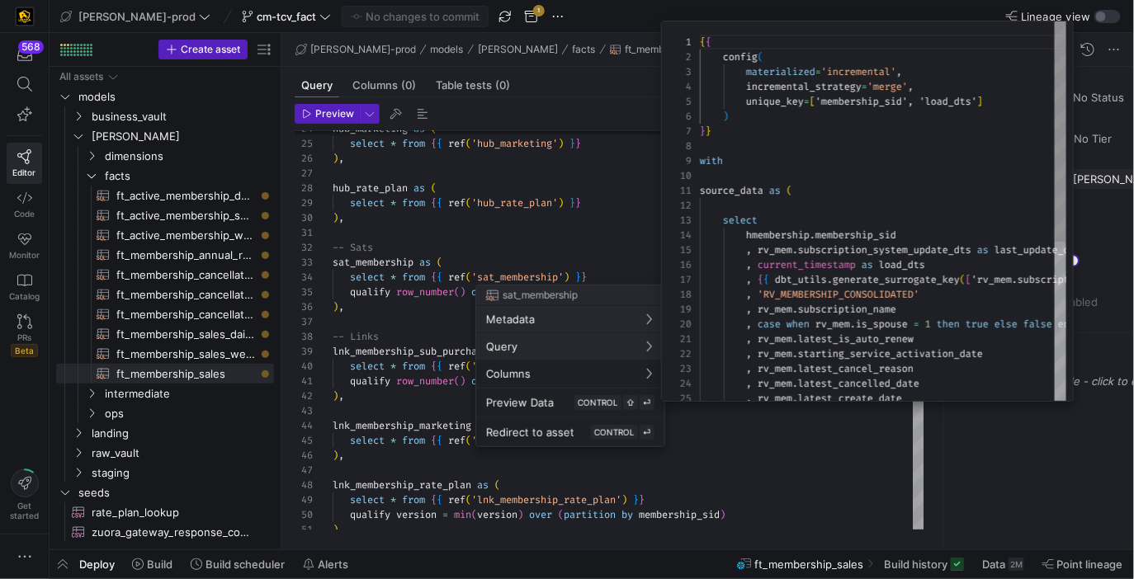
scroll to position [149, 0]
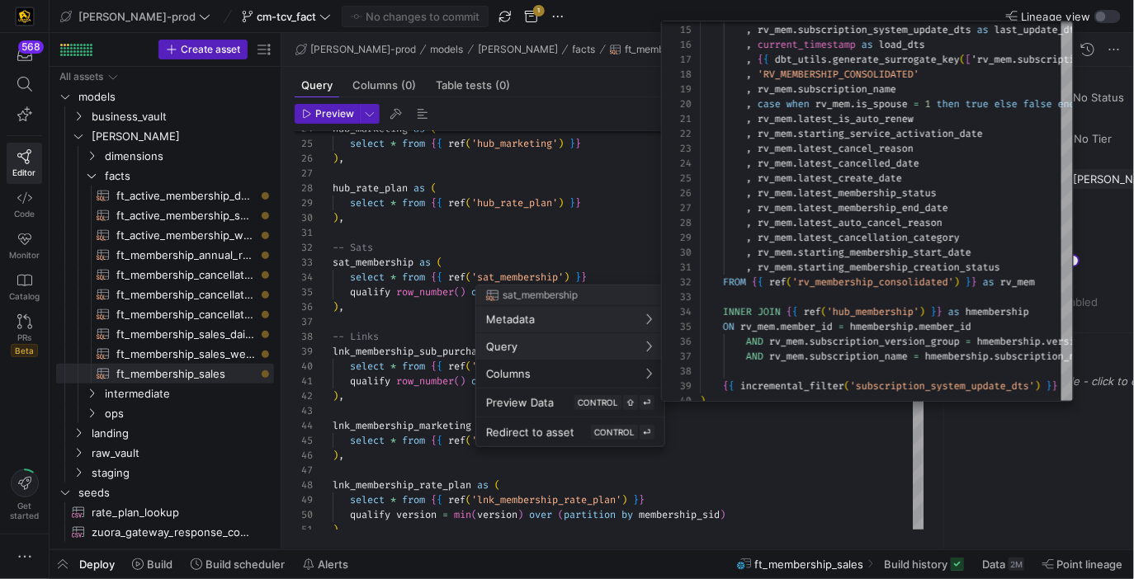
click at [588, 236] on div at bounding box center [567, 289] width 1134 height 579
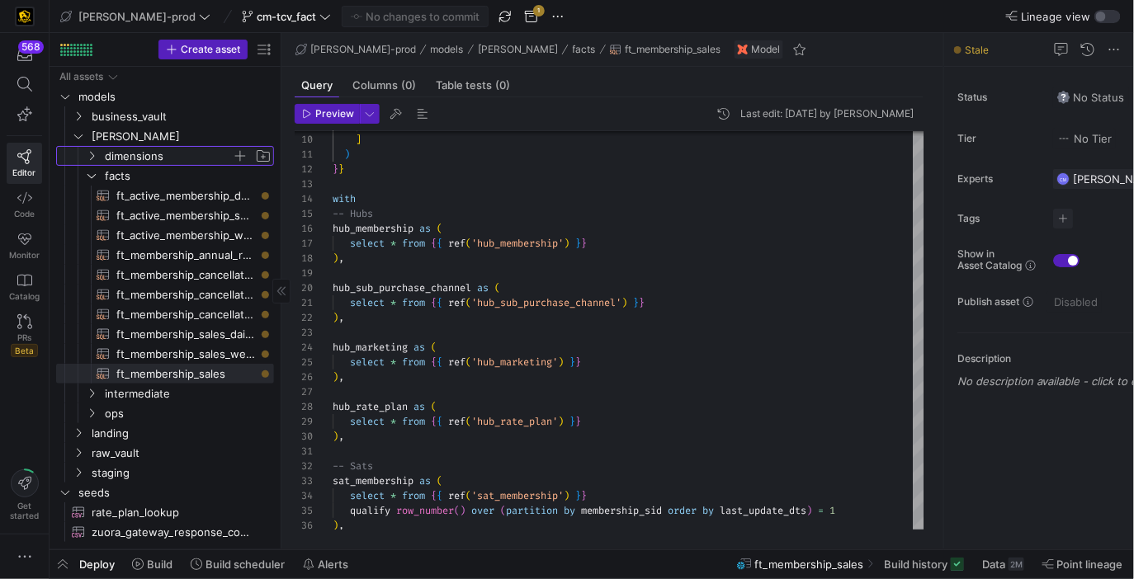
click at [177, 158] on span "dimensions" at bounding box center [168, 156] width 127 height 19
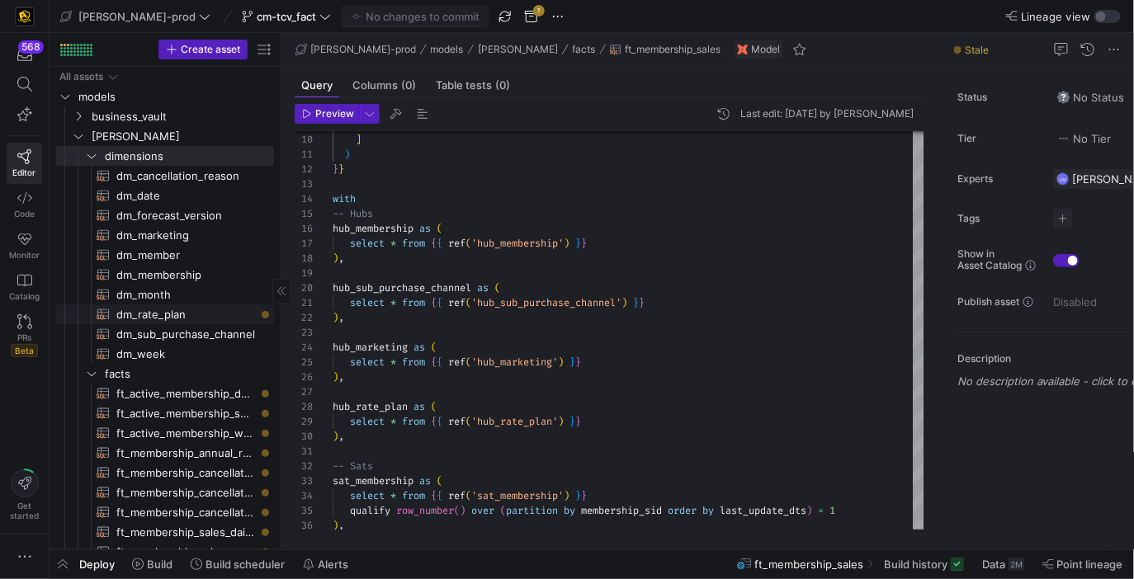
click at [224, 322] on span "dm_rate_plan​​​​​​​​​​" at bounding box center [185, 314] width 139 height 19
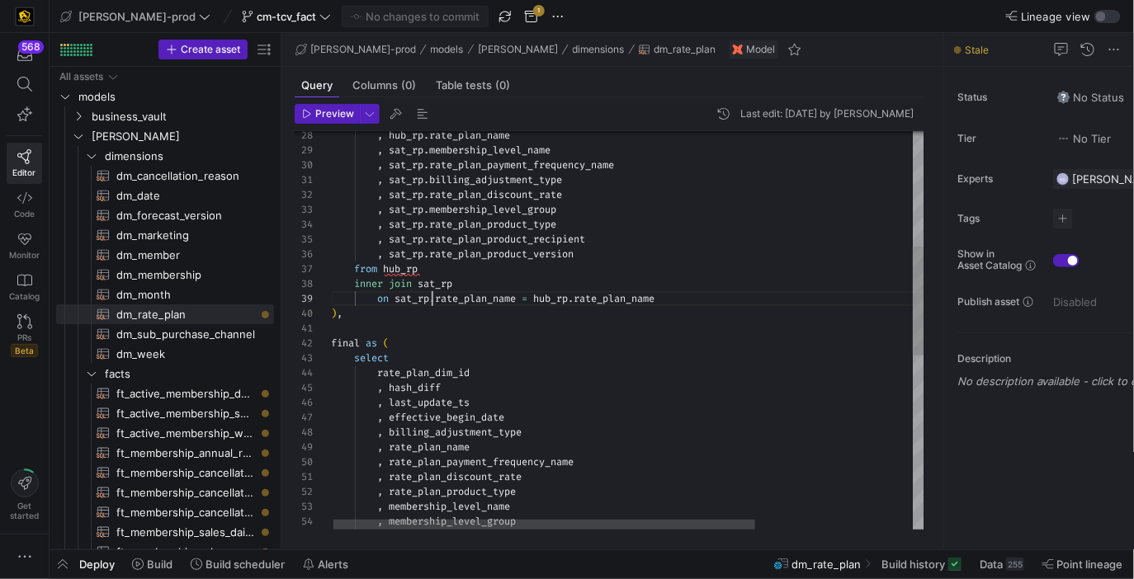
scroll to position [119, 100]
click at [431, 303] on div "inner join sat_rp on sat_rp . rate_plan_name = hub_rp . rate_plan_name ) , fina…" at bounding box center [737, 438] width 813 height 1449
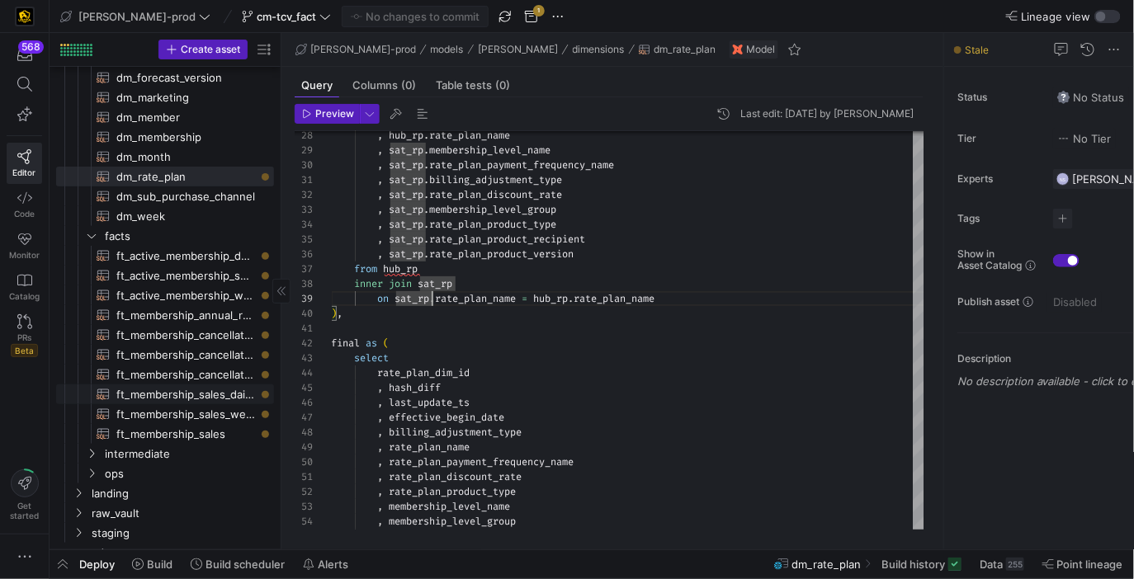
scroll to position [138, 0]
click at [225, 454] on span "intermediate" at bounding box center [168, 454] width 127 height 19
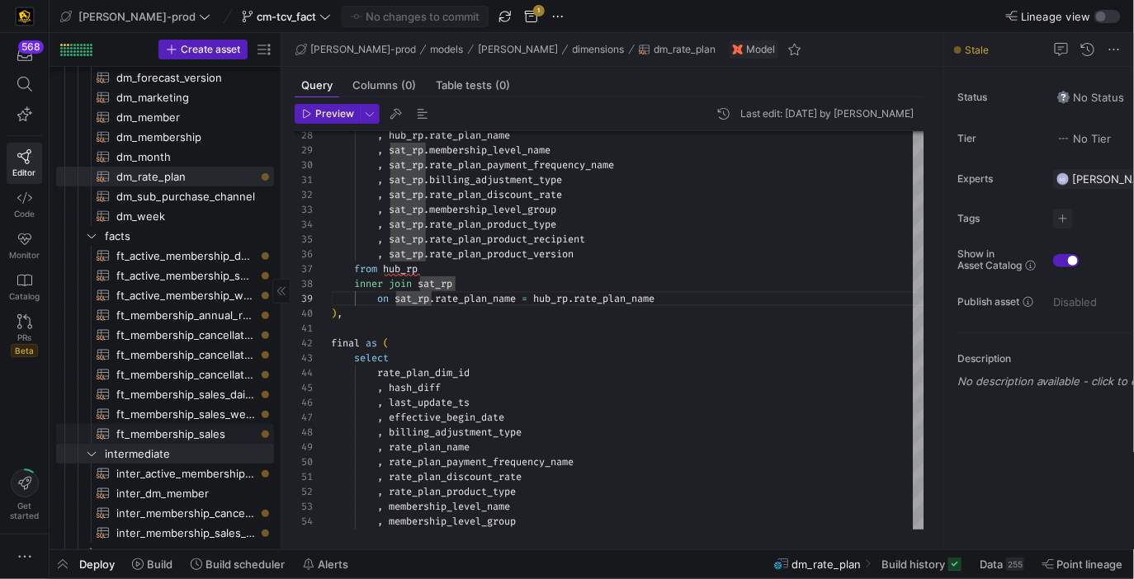
click at [216, 437] on span "ft_membership_sales​​​​​​​​​​" at bounding box center [185, 434] width 139 height 19
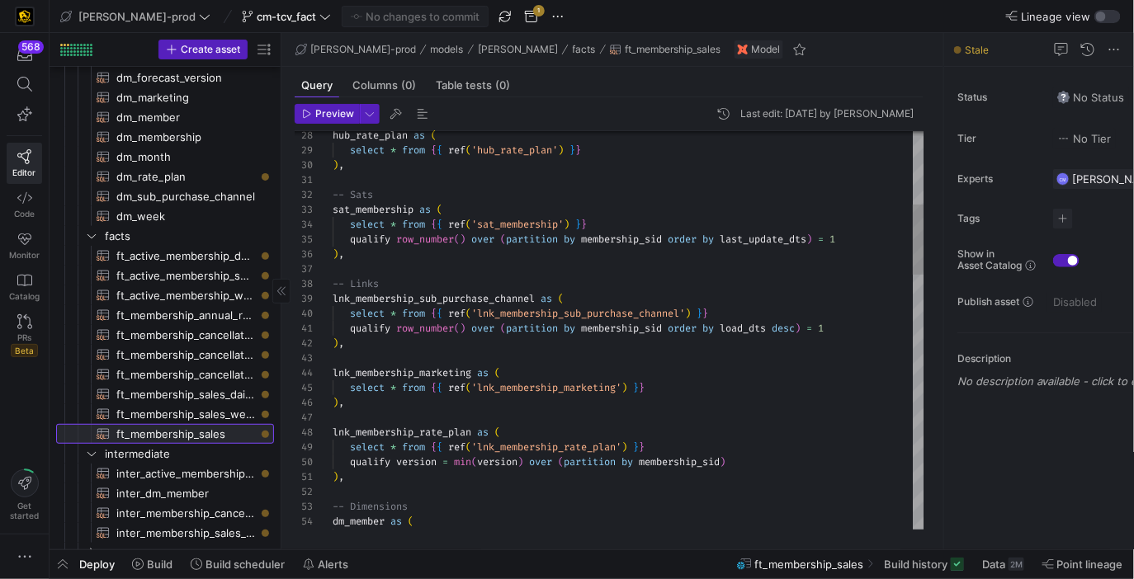
scroll to position [88, 100]
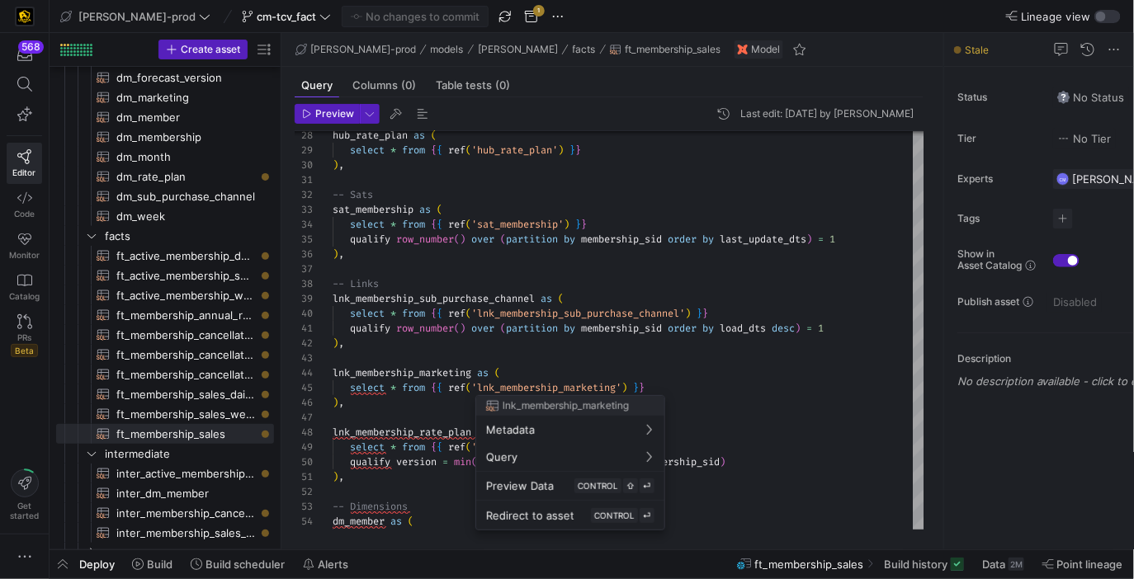
click at [700, 203] on div at bounding box center [567, 289] width 1134 height 579
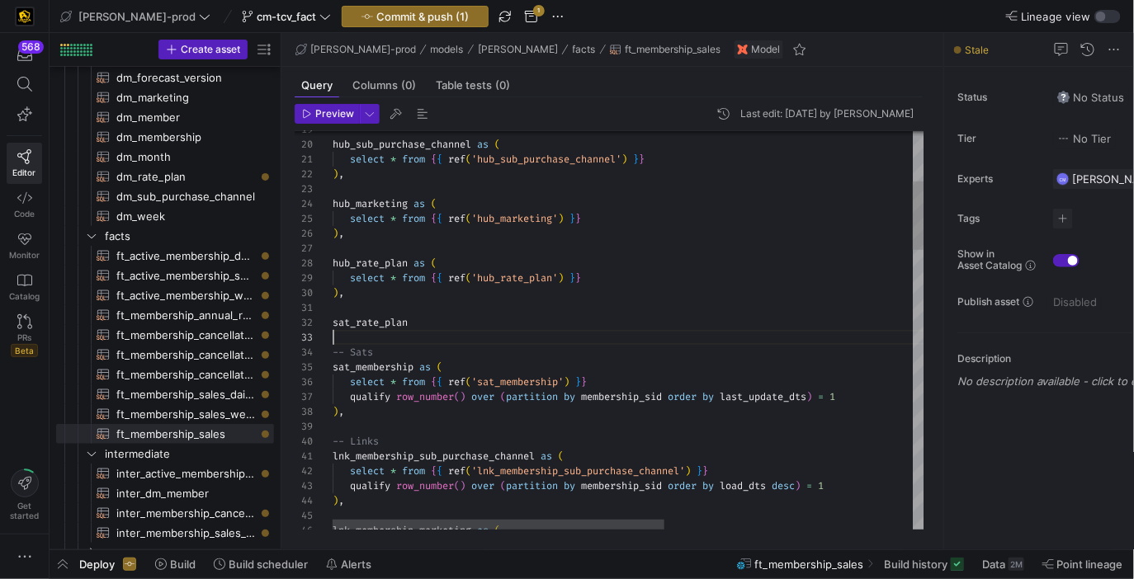
scroll to position [29, 0]
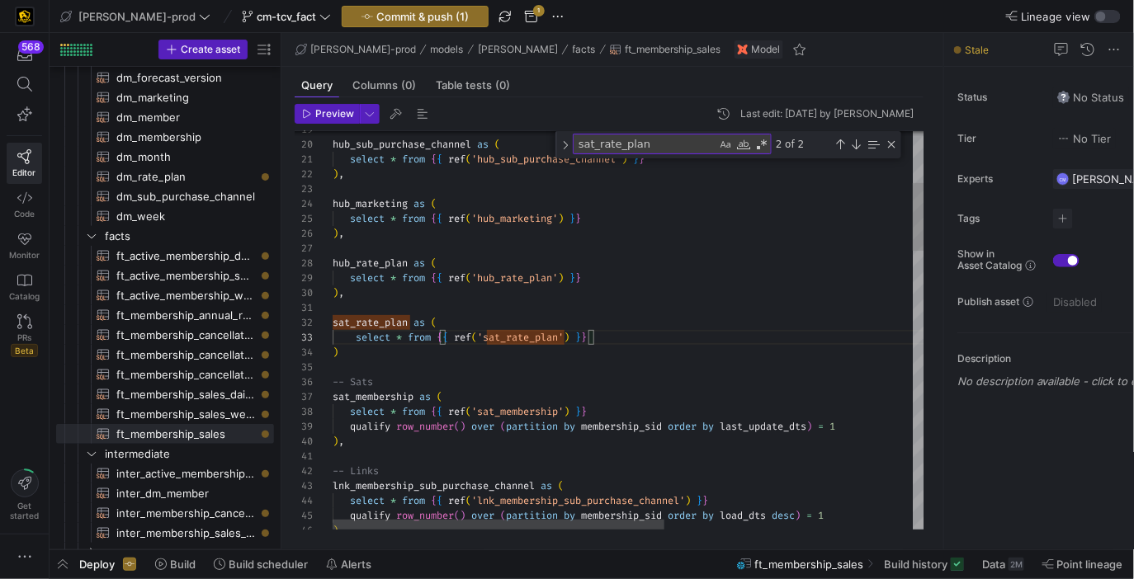
scroll to position [45, 5]
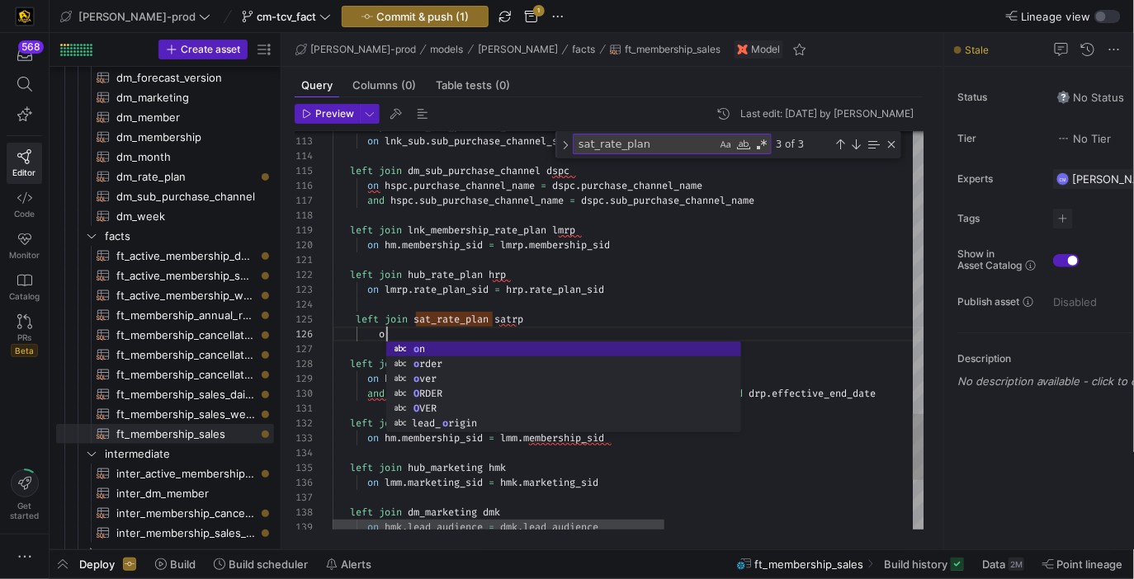
scroll to position [74, 65]
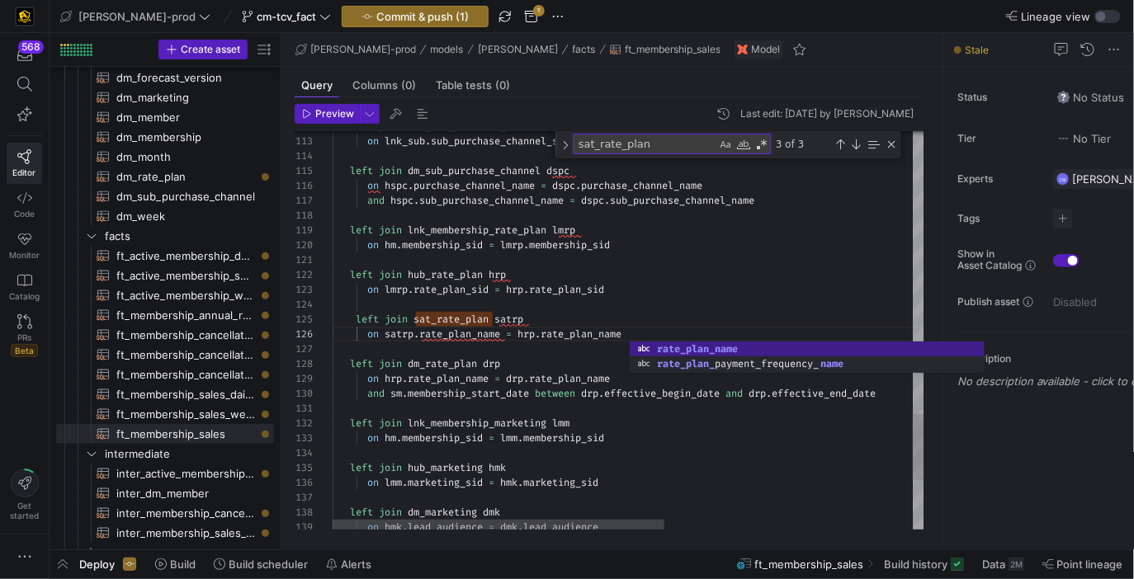
scroll to position [45, 0]
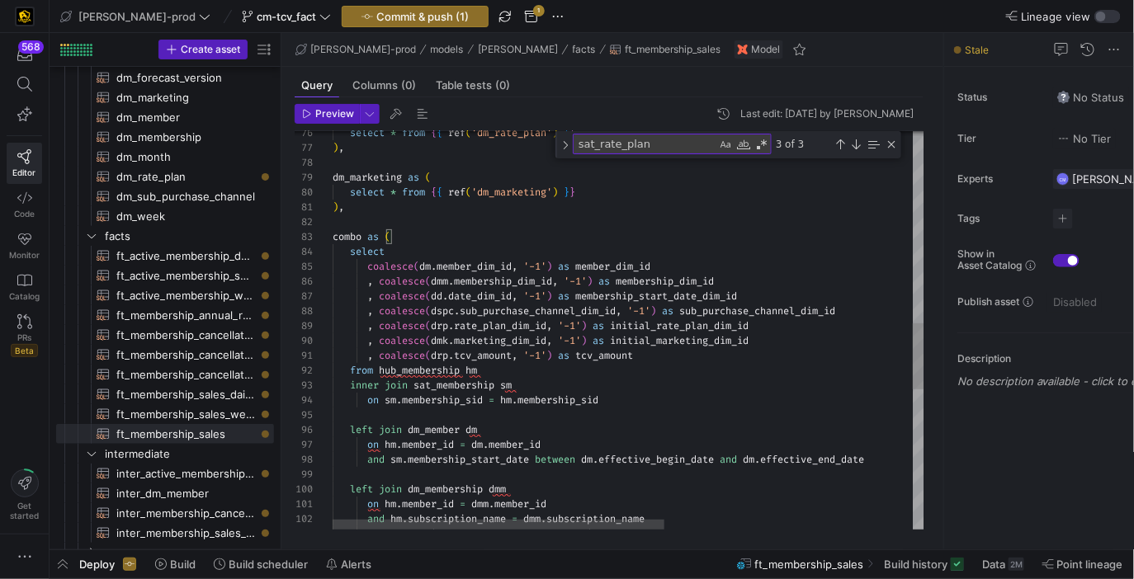
scroll to position [0, 309]
click at [665, 353] on div "and hm . version_group_number = dmm . version_group_number and hm . subscriptio…" at bounding box center [849, 176] width 1033 height 2384
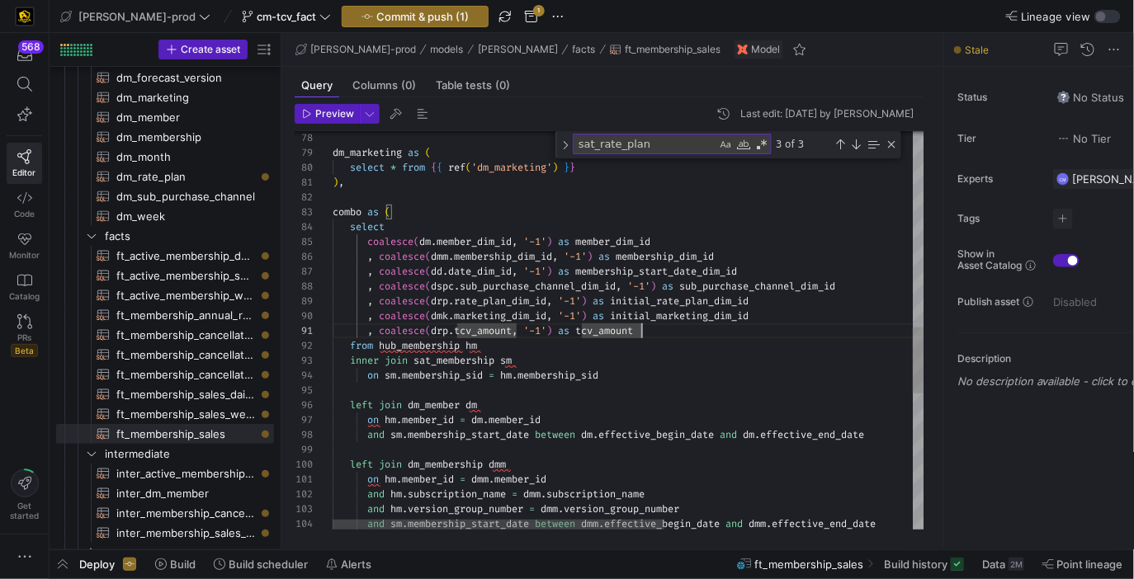
click at [446, 328] on div "and sm . membership_start_date between dmm . effective_begin_date and dmm . eff…" at bounding box center [849, 151] width 1033 height 2384
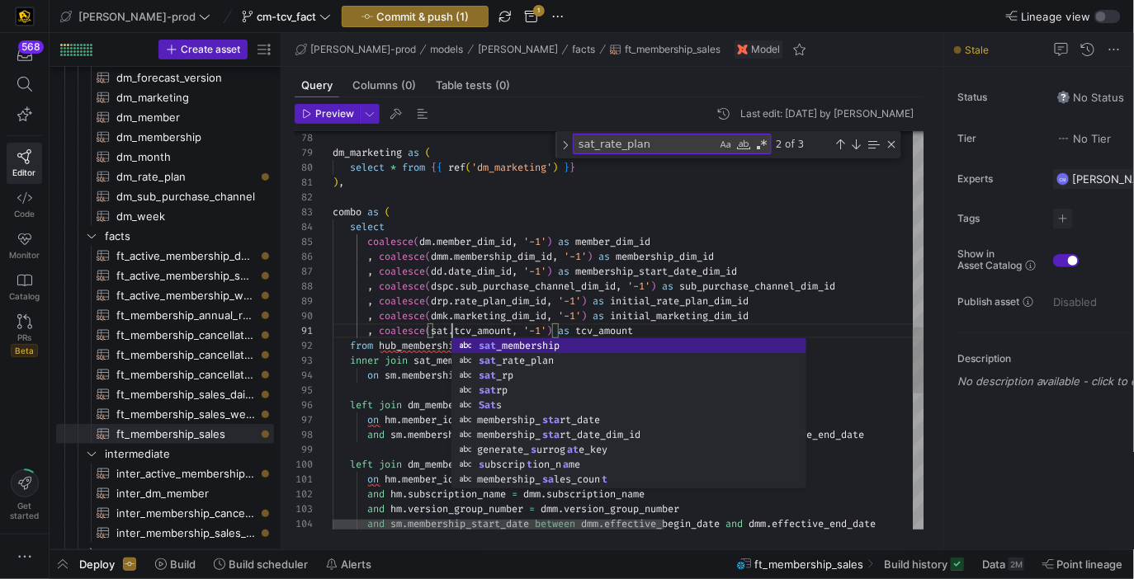
scroll to position [0, 119]
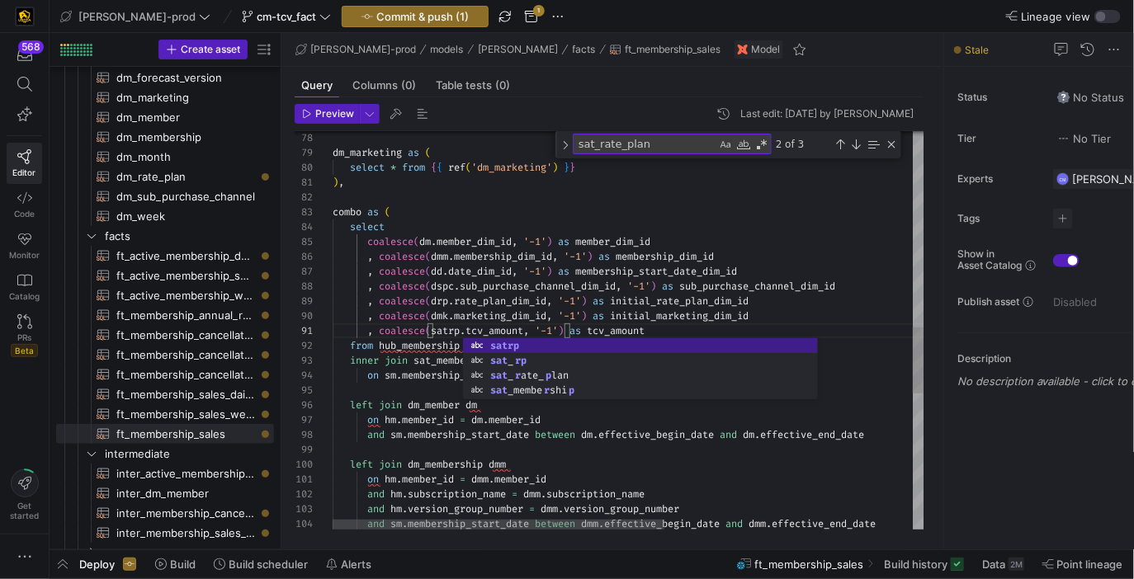
scroll to position [119, 207]
click at [538, 307] on div "and sm . membership_start_date between dmm . effective_begin_date and dmm . eff…" at bounding box center [849, 151] width 1033 height 2384
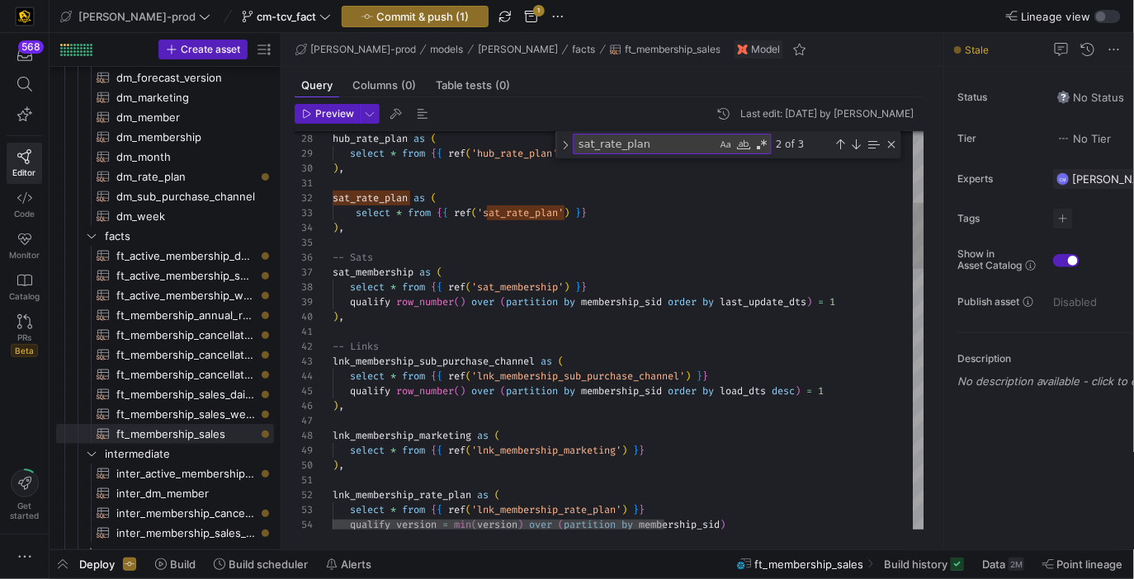
type textarea "), combo as ( select coalesce(dm.member_dim_id, '-1') as member_dim_id , coales…"
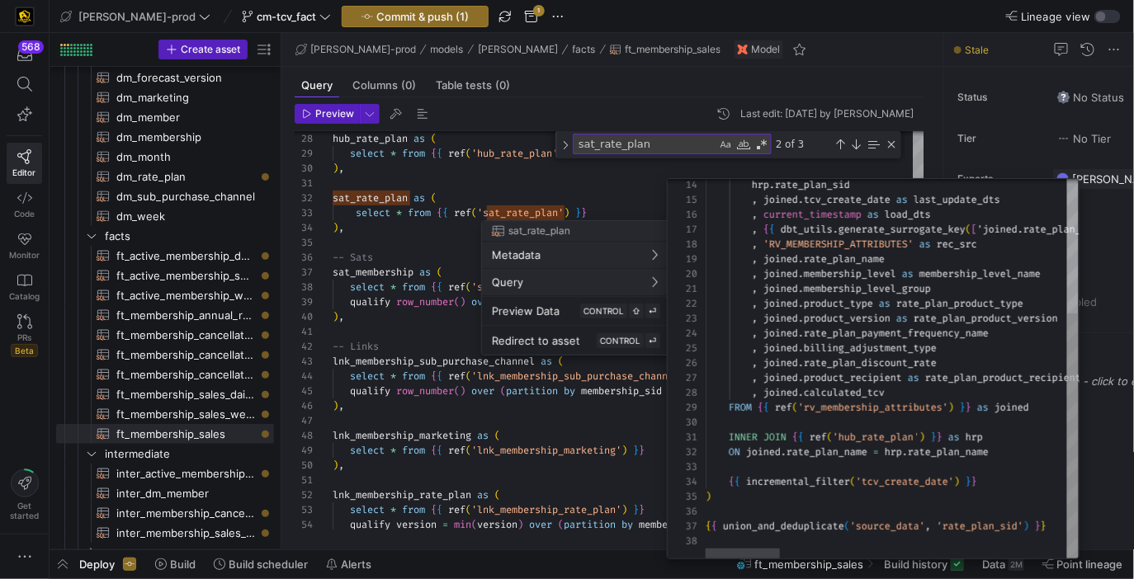
type textarea ", joined.membership_level_group , joined.product_type as rate_plan_product_type…"
click at [614, 187] on div at bounding box center [567, 289] width 1134 height 579
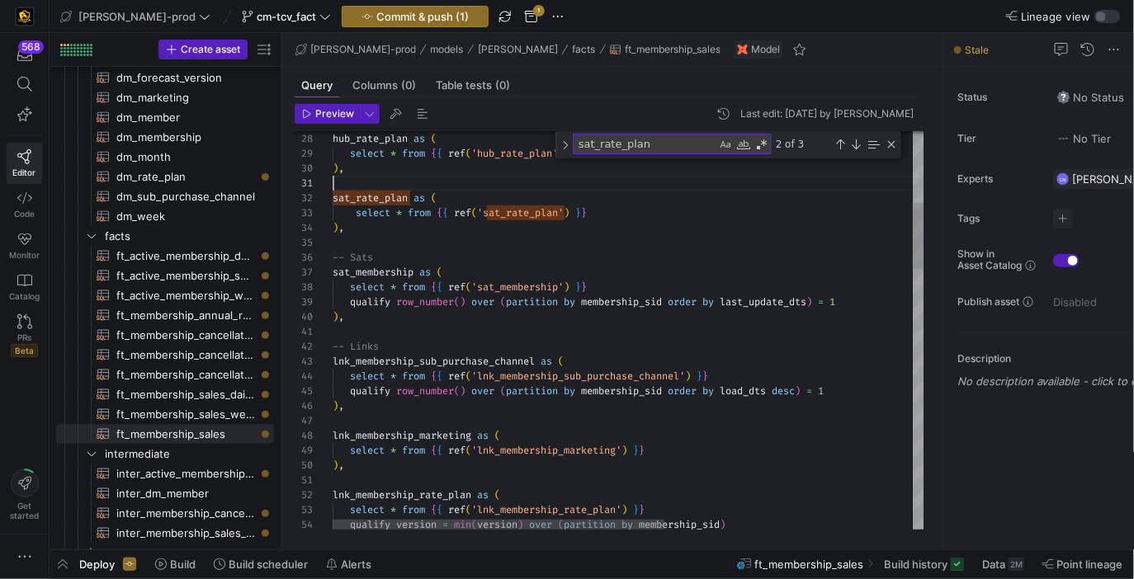
scroll to position [0, 0]
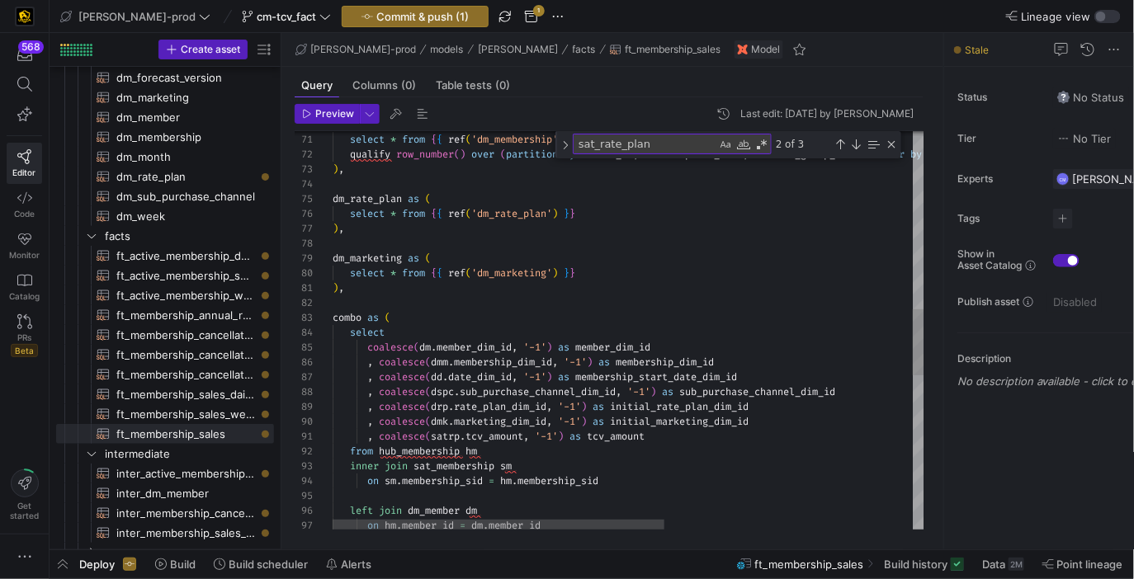
click at [514, 442] on div "dm_membership as ( select * from { { ref ( 'dm_membership' ) } } qualify row_nu…" at bounding box center [849, 257] width 1033 height 2384
type textarea ", coalesce(satrp.calculated_tcv, '-1') as tcv_amount from hub_membership hm inn…"
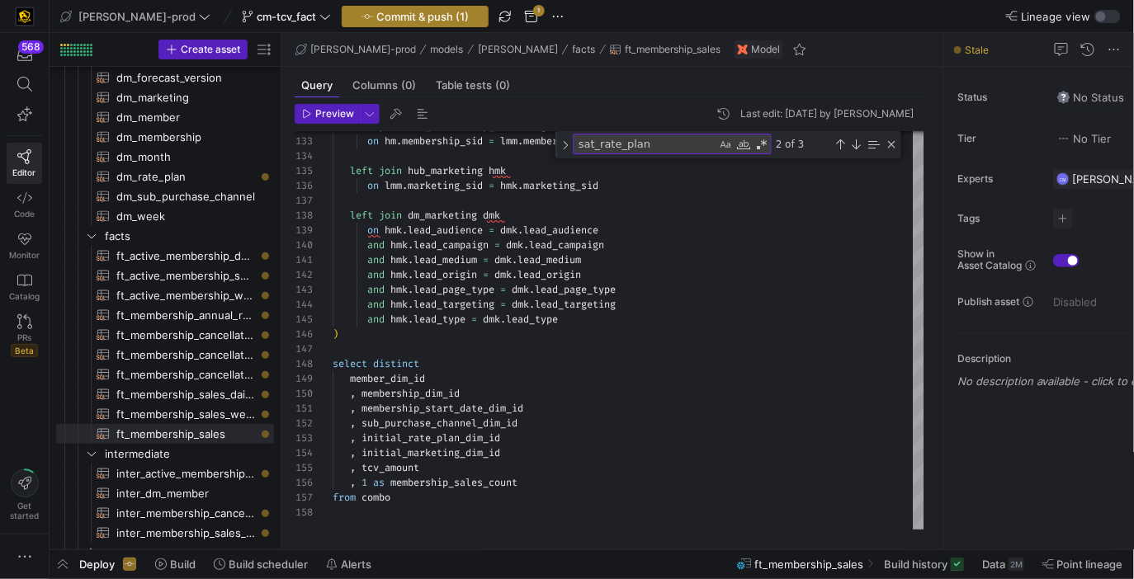
click at [395, 18] on span "Commit & push (1)" at bounding box center [422, 16] width 92 height 13
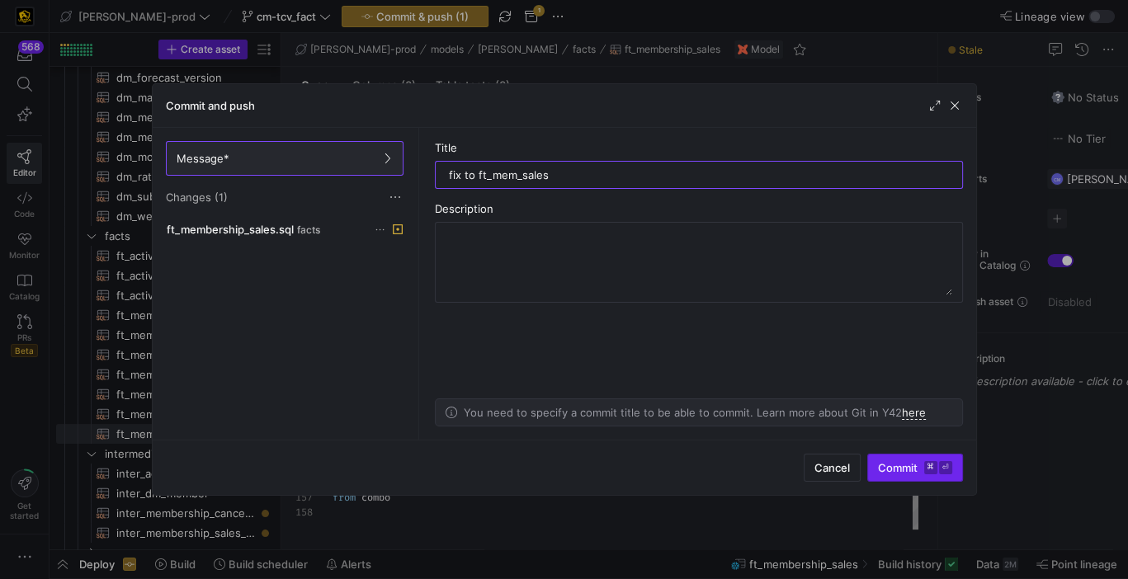
type input "fix to ft_mem_sales"
click at [905, 478] on span "submit" at bounding box center [915, 468] width 94 height 26
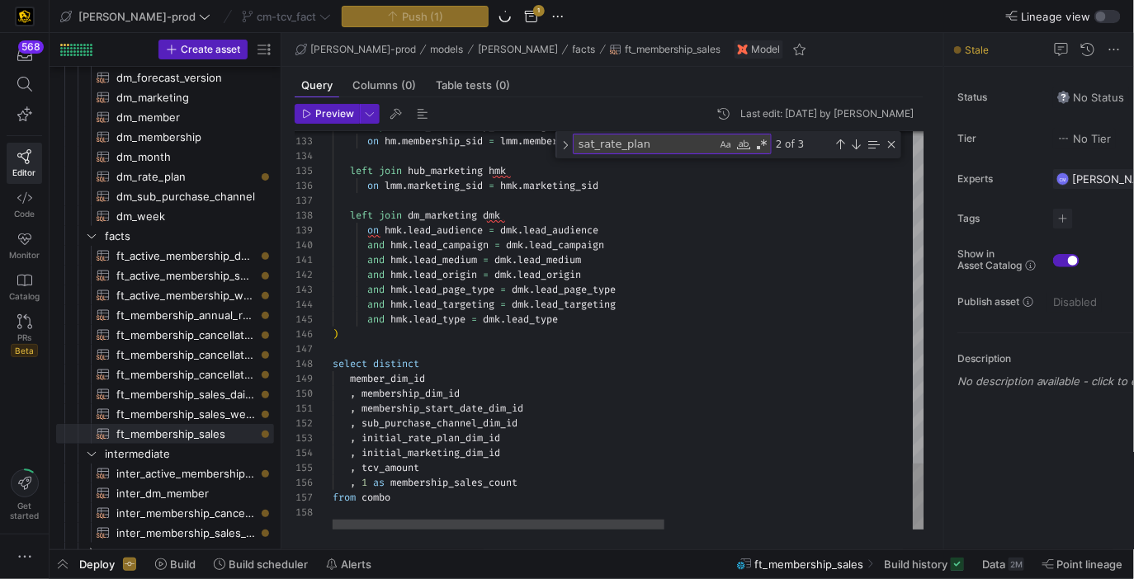
type textarea "and hmk.lead_medium = dmk.lead_medium and hmk.lead_origin = dmk.lead_origin and…"
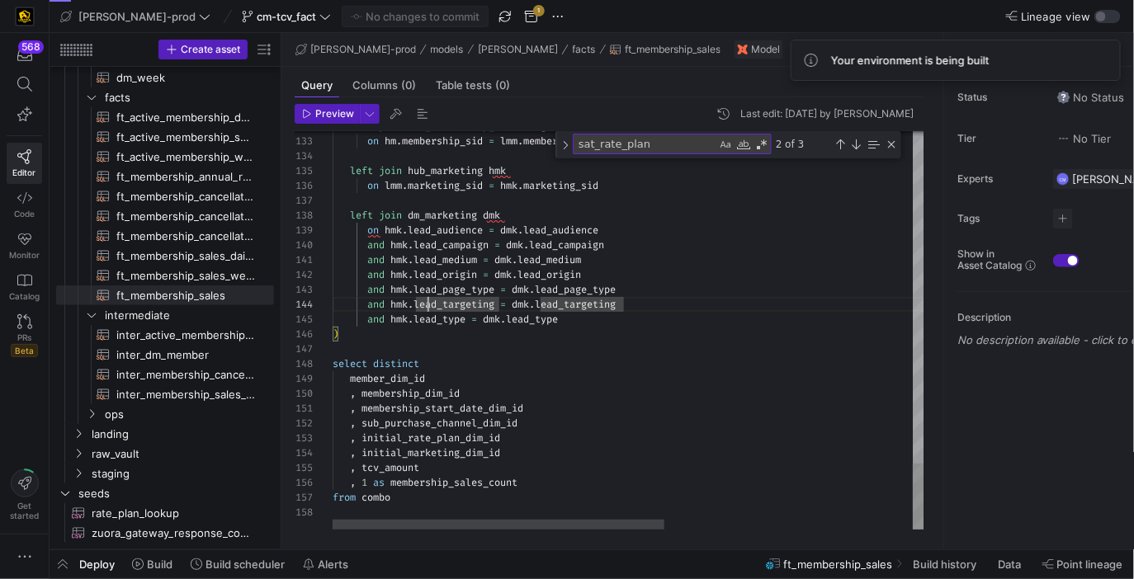
scroll to position [45, 95]
click at [66, 557] on span "button" at bounding box center [63, 565] width 26 height 28
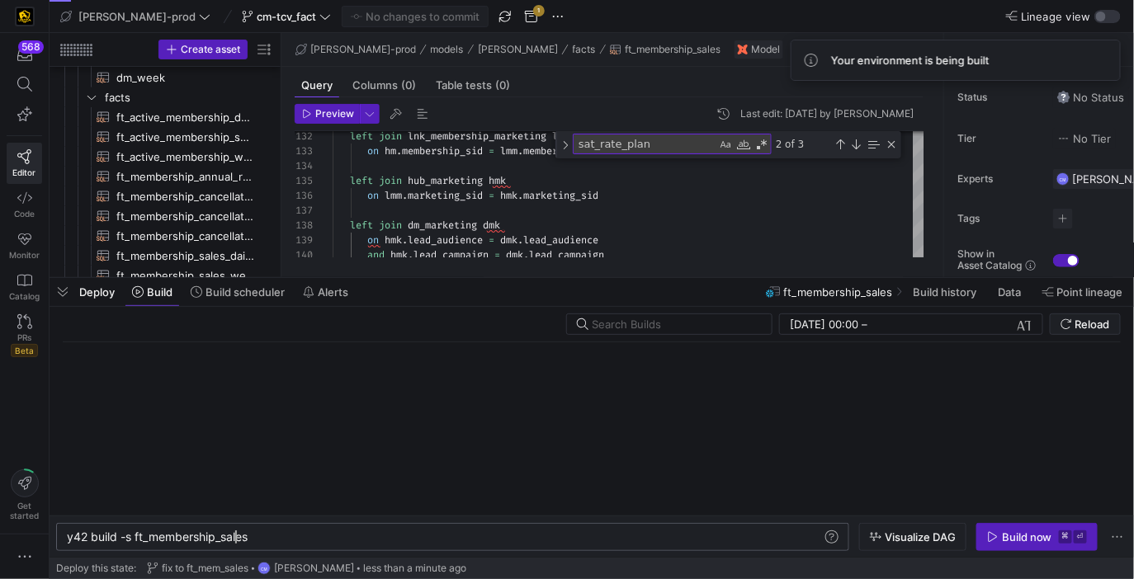
click at [232, 532] on div "y42 build -s ft_membership_sales" at bounding box center [445, 537] width 757 height 13
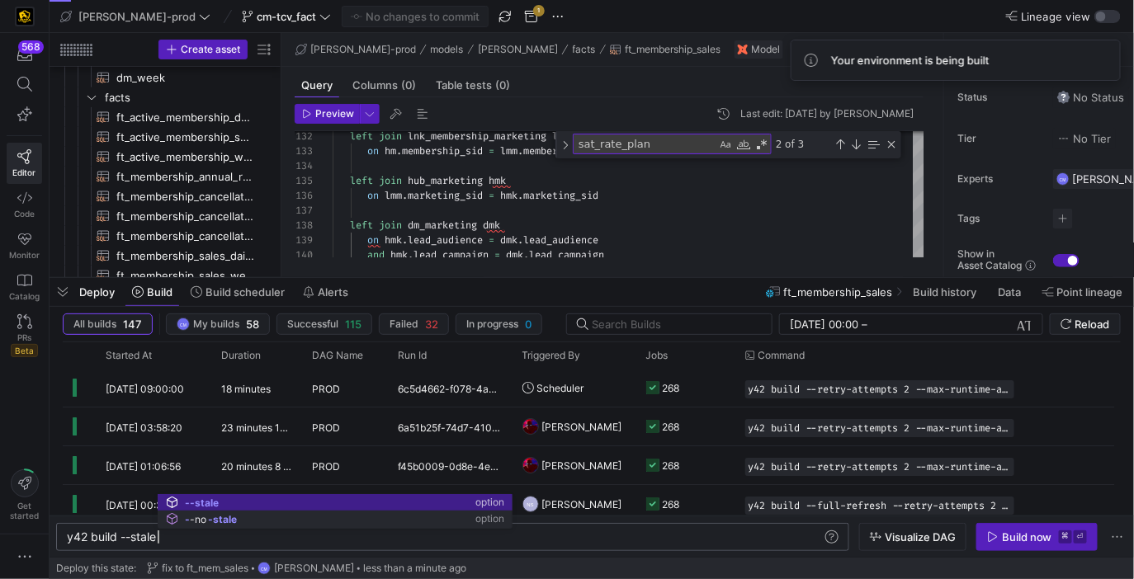
scroll to position [0, 90]
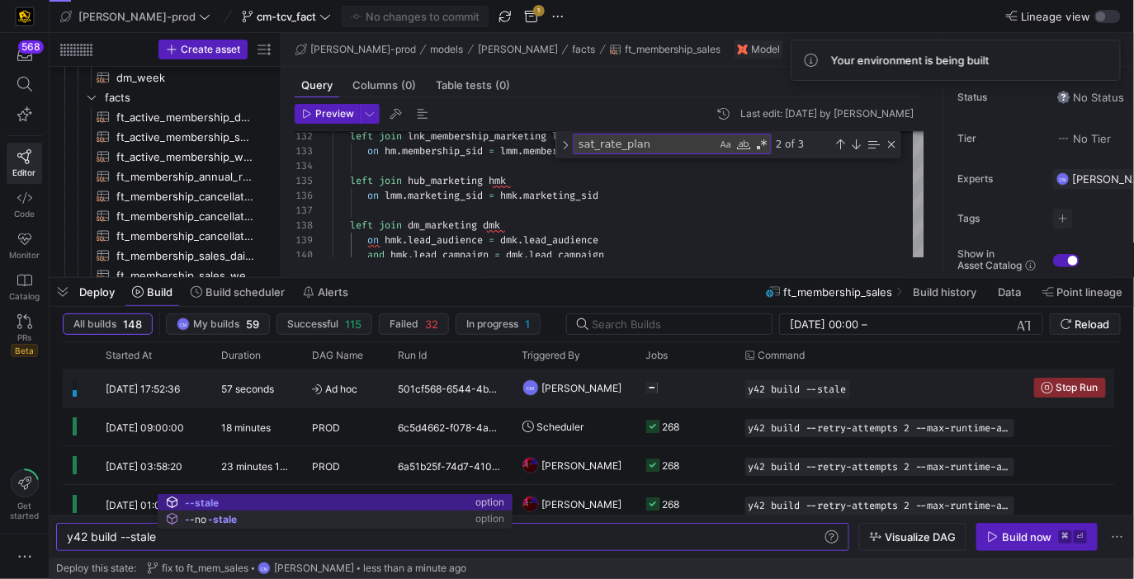
type textarea "y42 build --stale"
click at [367, 401] on span "Ad hoc" at bounding box center [345, 389] width 67 height 39
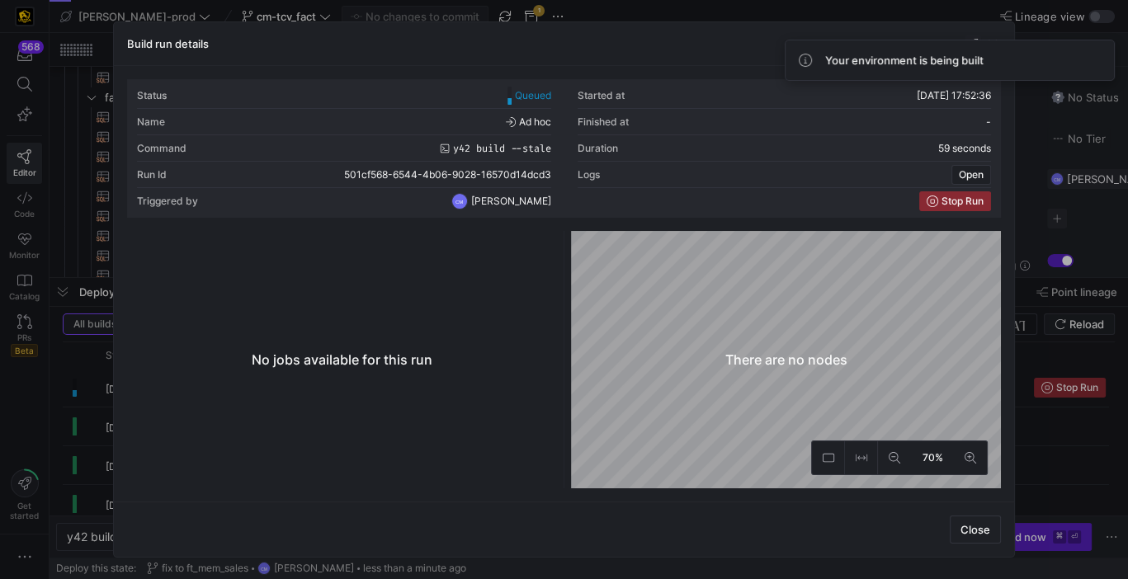
click at [97, 384] on div at bounding box center [564, 289] width 1128 height 579
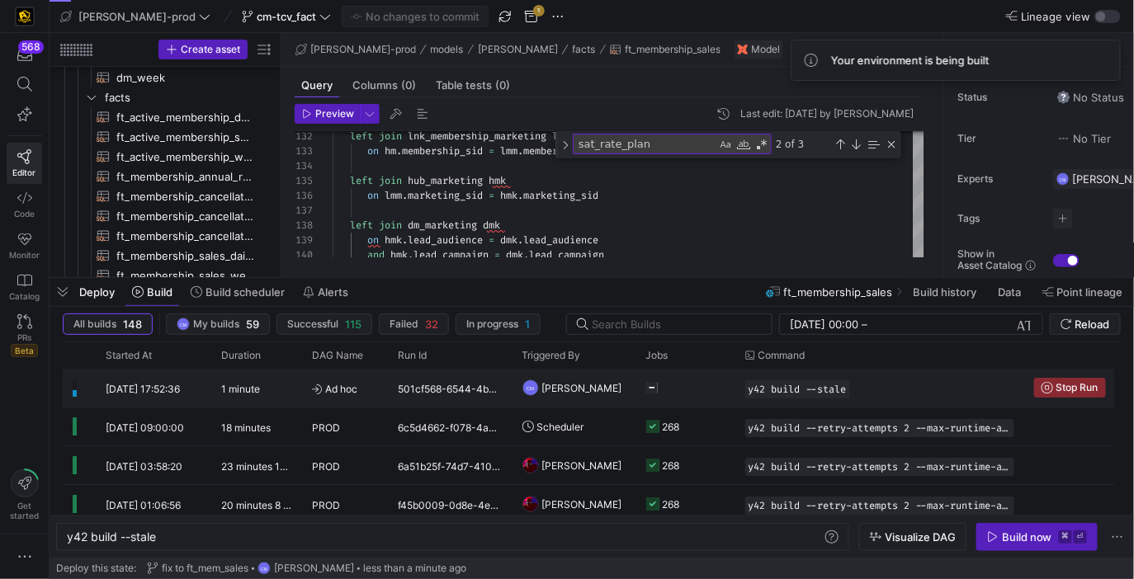
click at [108, 389] on span "[DATE] 17:52:36" at bounding box center [143, 389] width 74 height 12
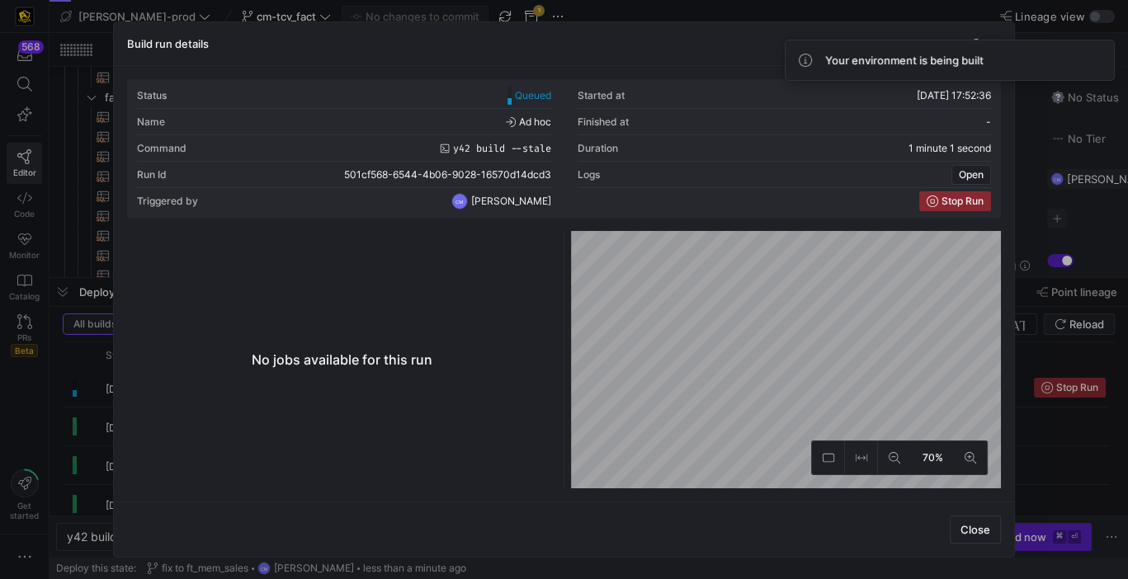
click at [108, 389] on div at bounding box center [564, 289] width 1128 height 579
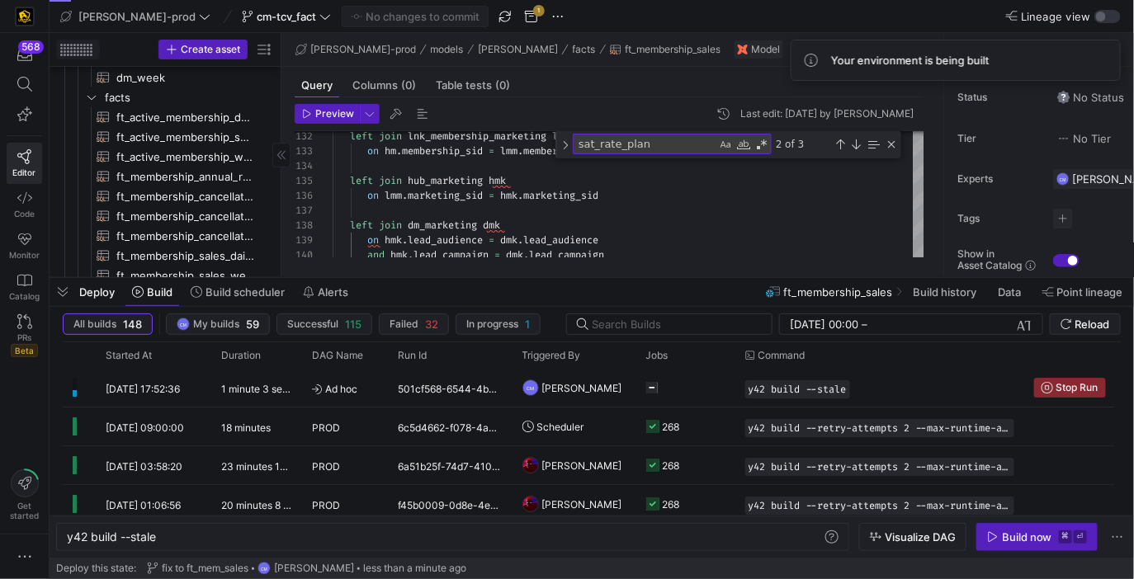
click at [67, 41] on span at bounding box center [78, 49] width 42 height 18
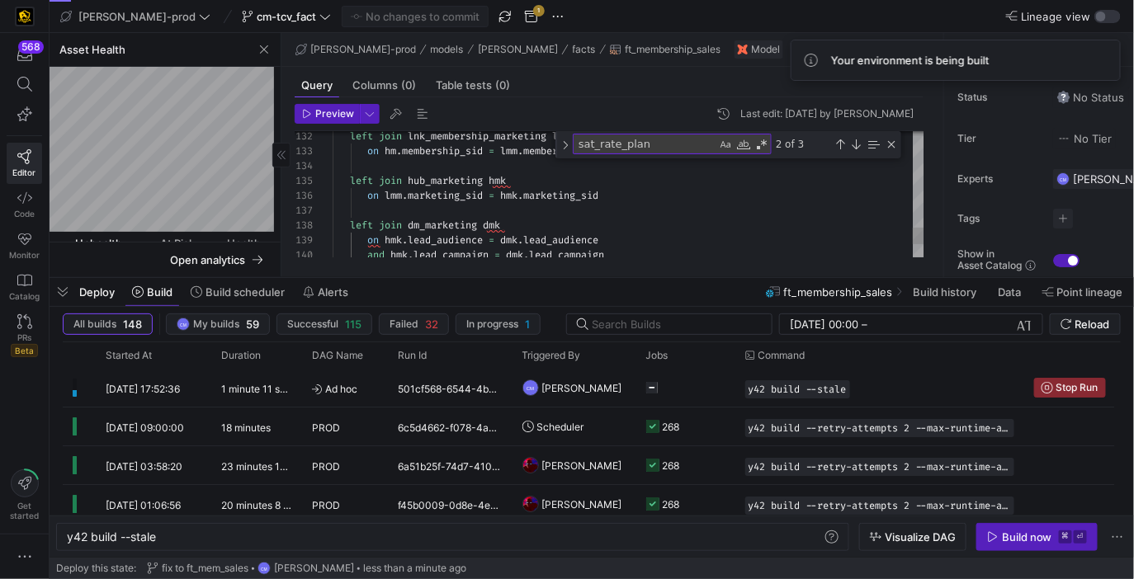
scroll to position [59, 65]
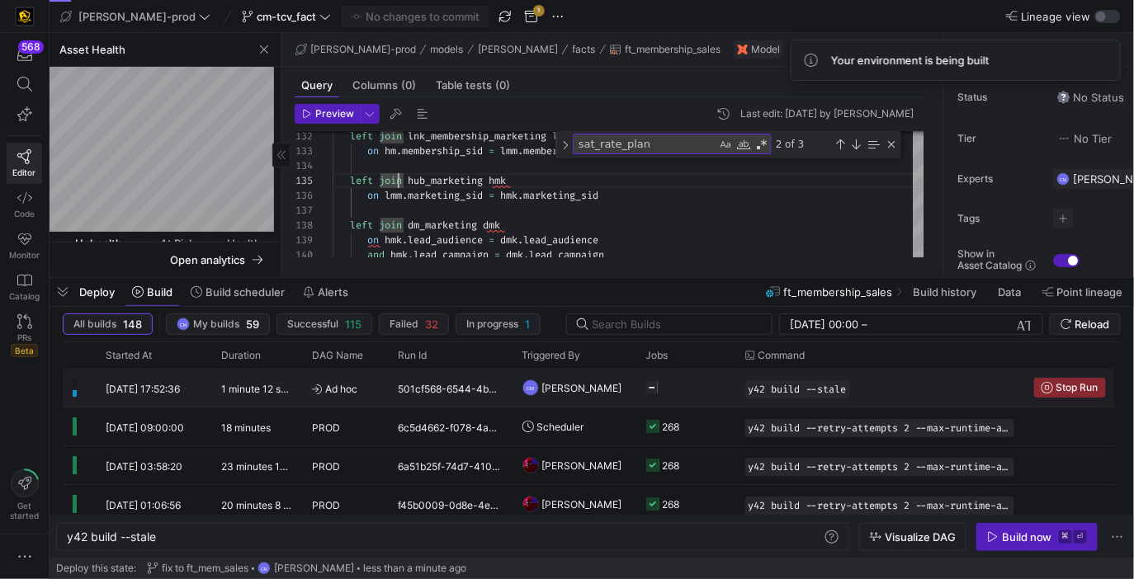
click at [468, 387] on div "501cf568-6544-4b06-9028-16570d14dcd3" at bounding box center [451, 388] width 124 height 38
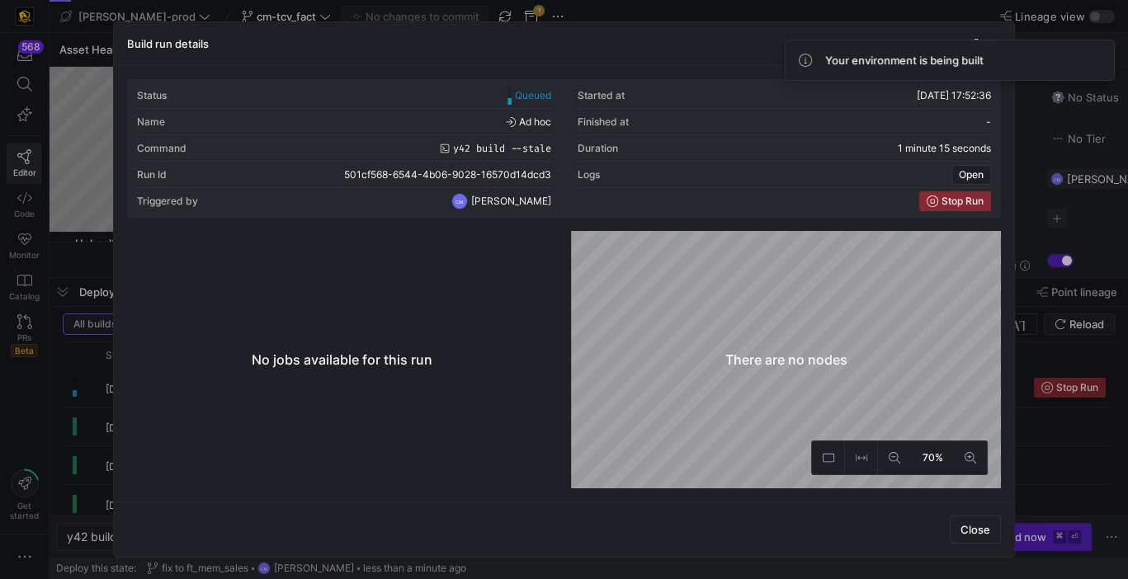
click at [95, 391] on div at bounding box center [564, 289] width 1128 height 579
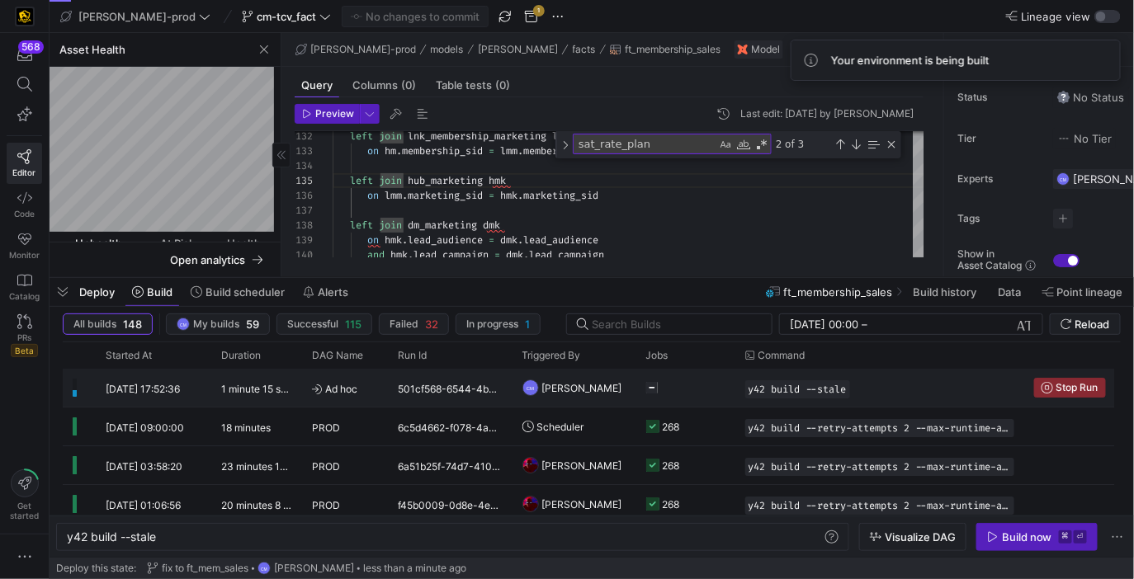
click at [96, 391] on div "[DATE] 17:52:36" at bounding box center [154, 388] width 116 height 38
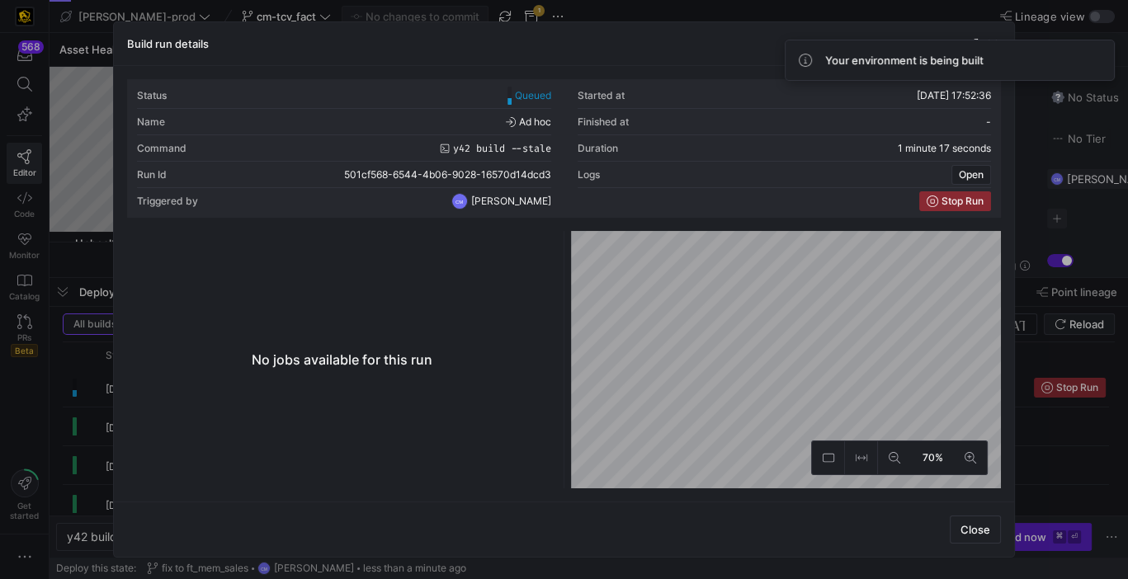
click at [95, 391] on div at bounding box center [564, 289] width 1128 height 579
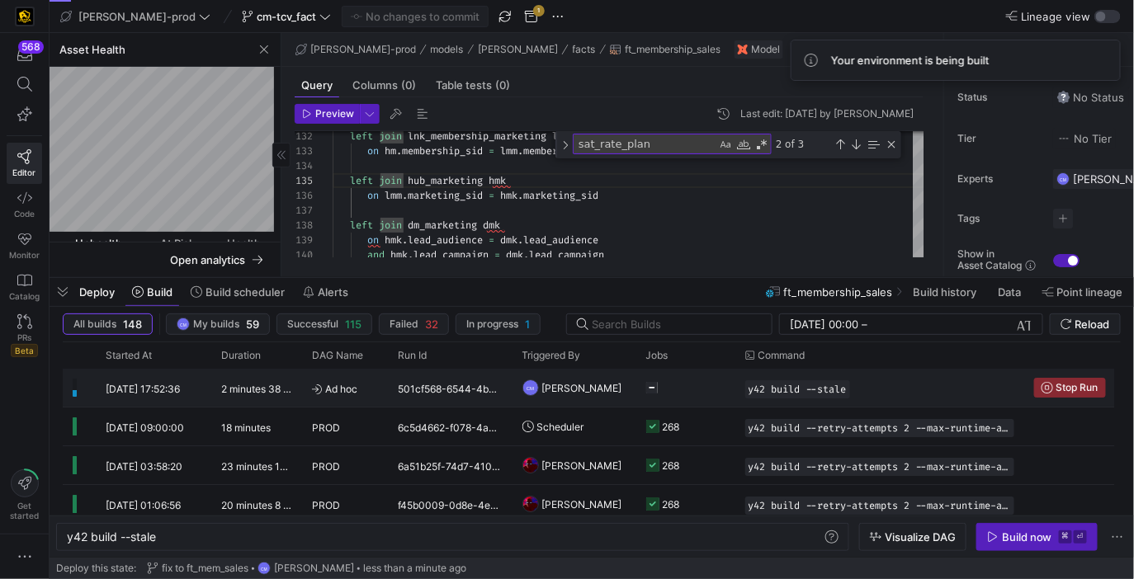
click at [647, 390] on icon "Press SPACE to select this row." at bounding box center [652, 388] width 12 height 12
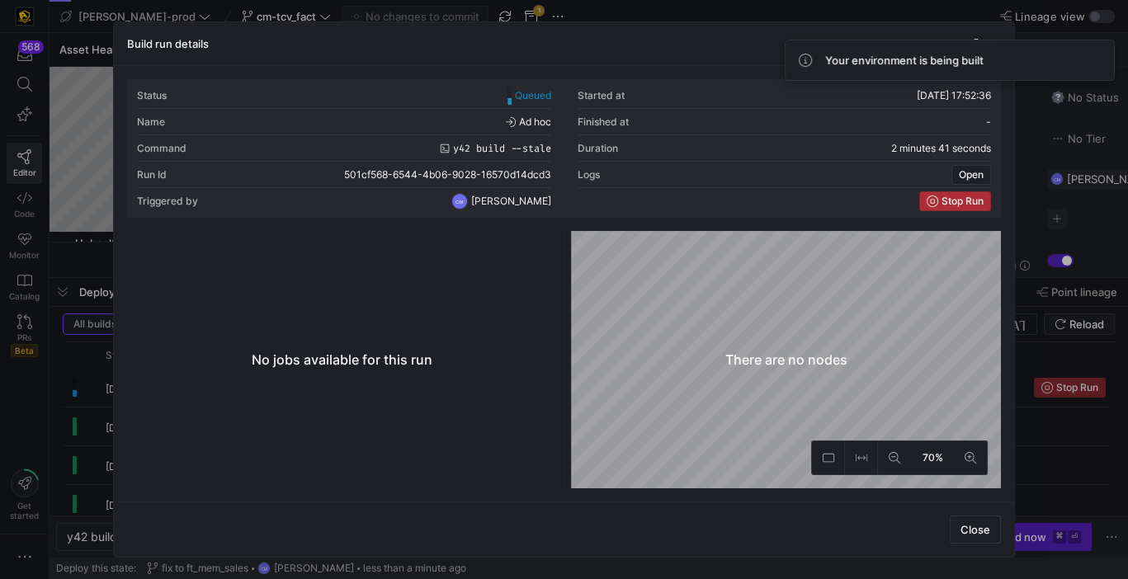
click at [966, 200] on span "Stop Run" at bounding box center [963, 202] width 42 height 12
click at [1052, 496] on div at bounding box center [564, 289] width 1128 height 579
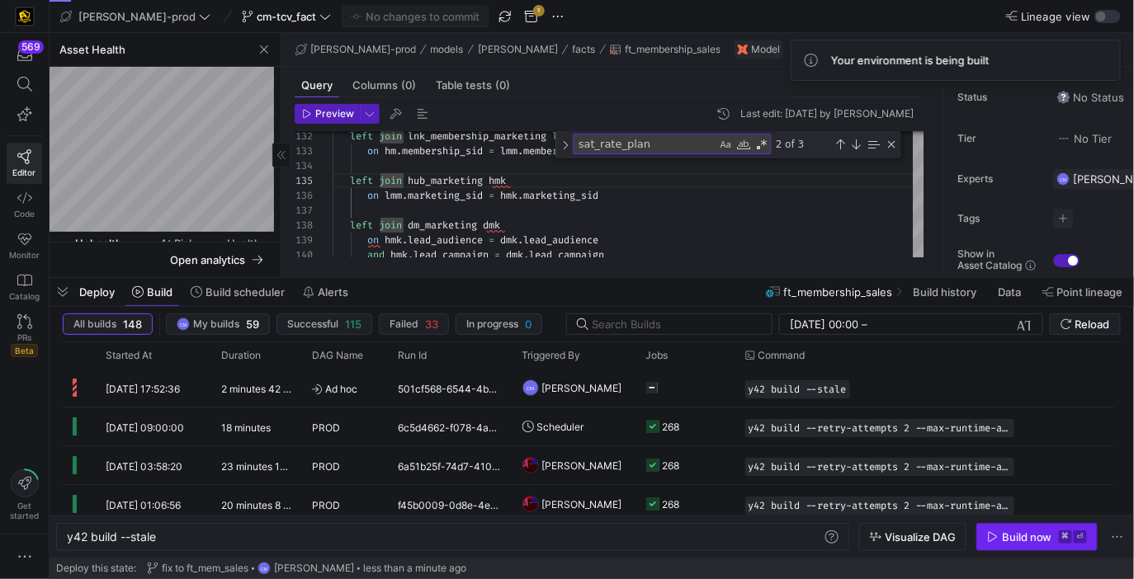
click at [1028, 533] on div "Build now" at bounding box center [1027, 537] width 50 height 13
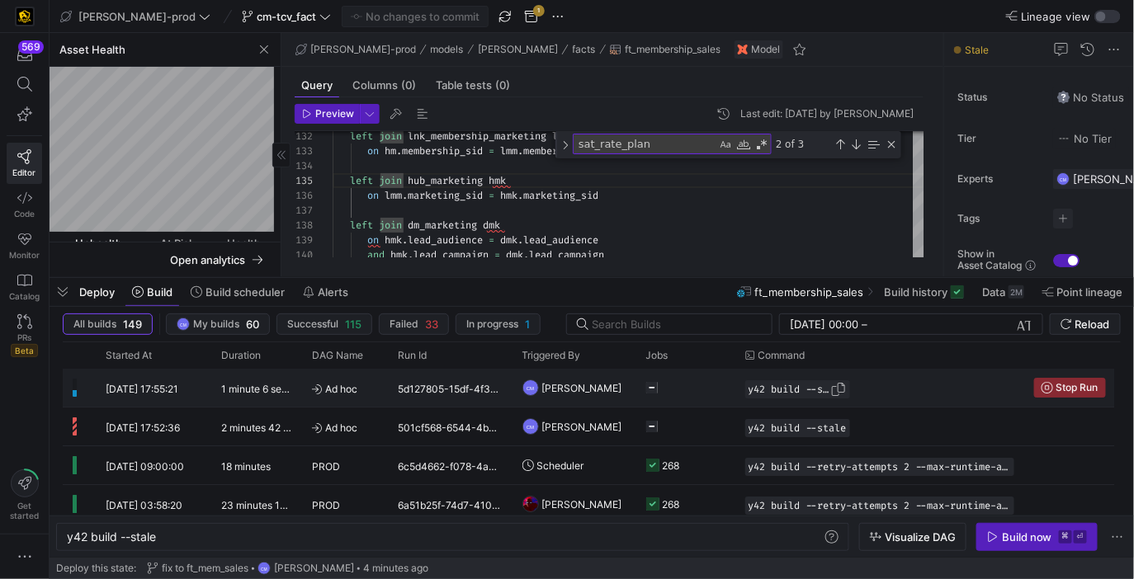
click at [790, 381] on div "y42 build --stale" at bounding box center [797, 389] width 105 height 18
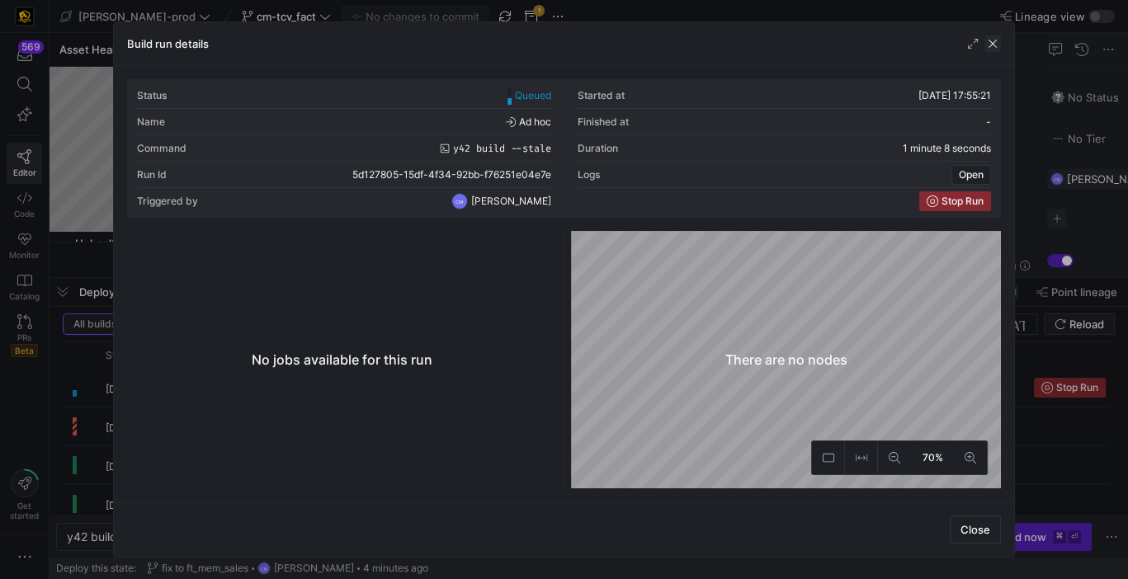
click at [995, 43] on span "button" at bounding box center [993, 43] width 17 height 17
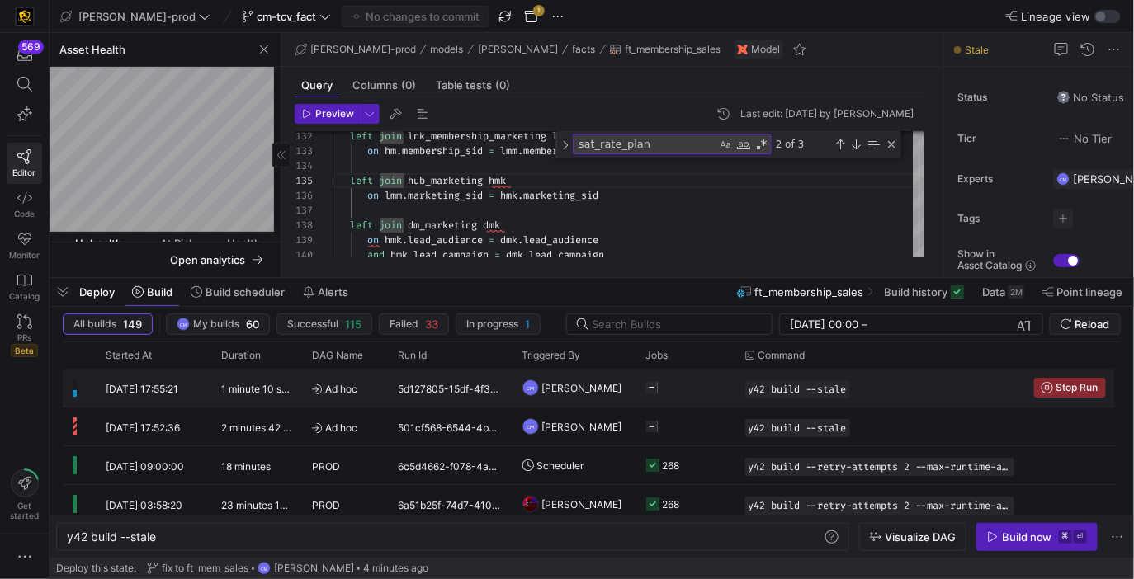
click at [692, 394] on y42-job-status-cell-renderer "Press SPACE to select this row." at bounding box center [685, 388] width 79 height 36
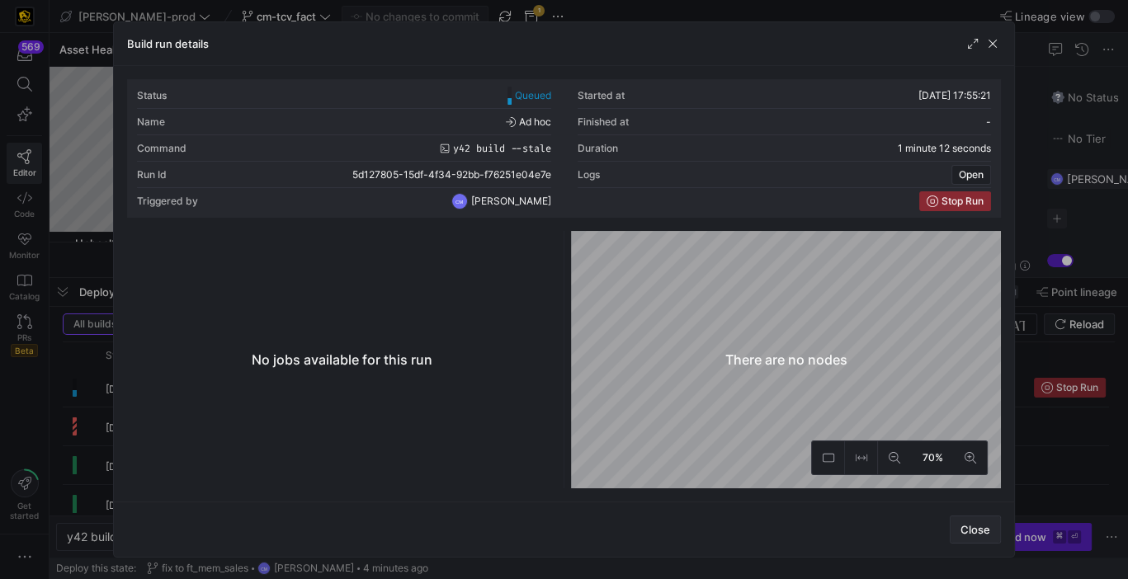
click at [979, 530] on span "Close" at bounding box center [976, 529] width 30 height 13
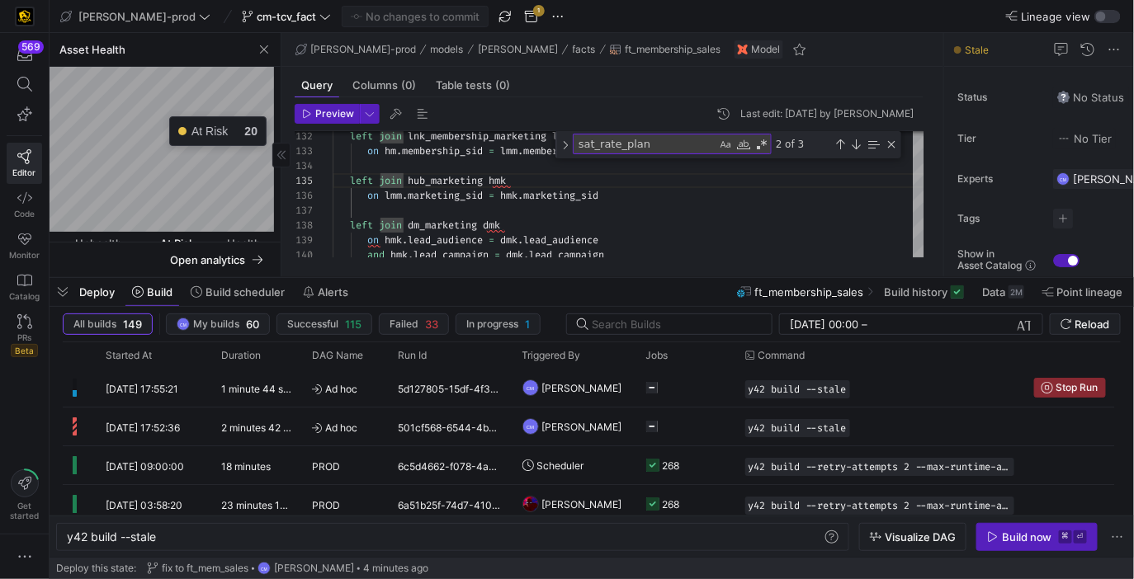
scroll to position [244, 0]
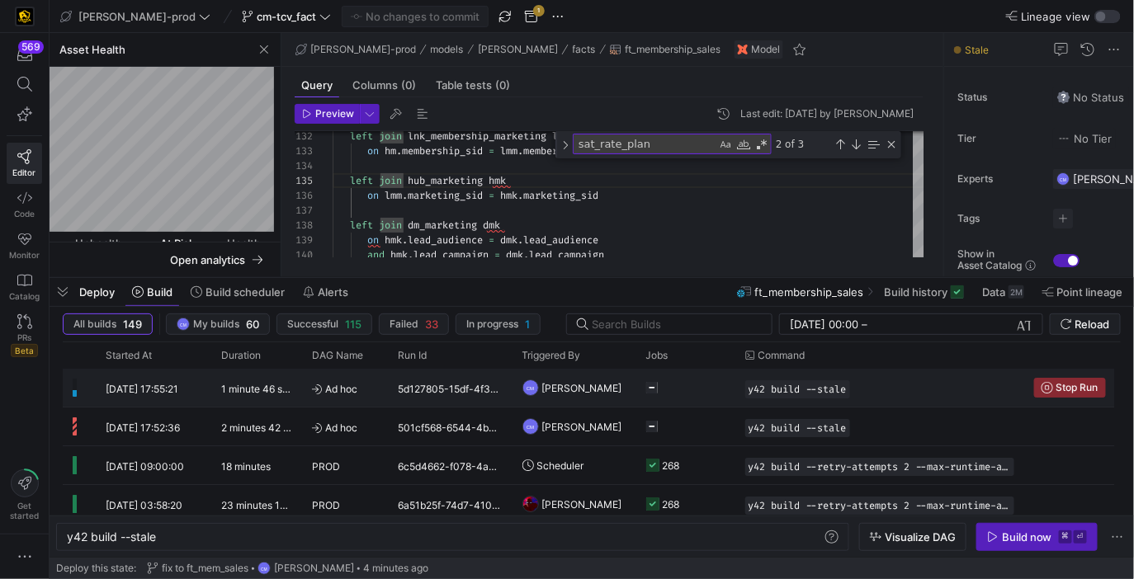
click at [315, 396] on span "Ad hoc" at bounding box center [345, 389] width 67 height 39
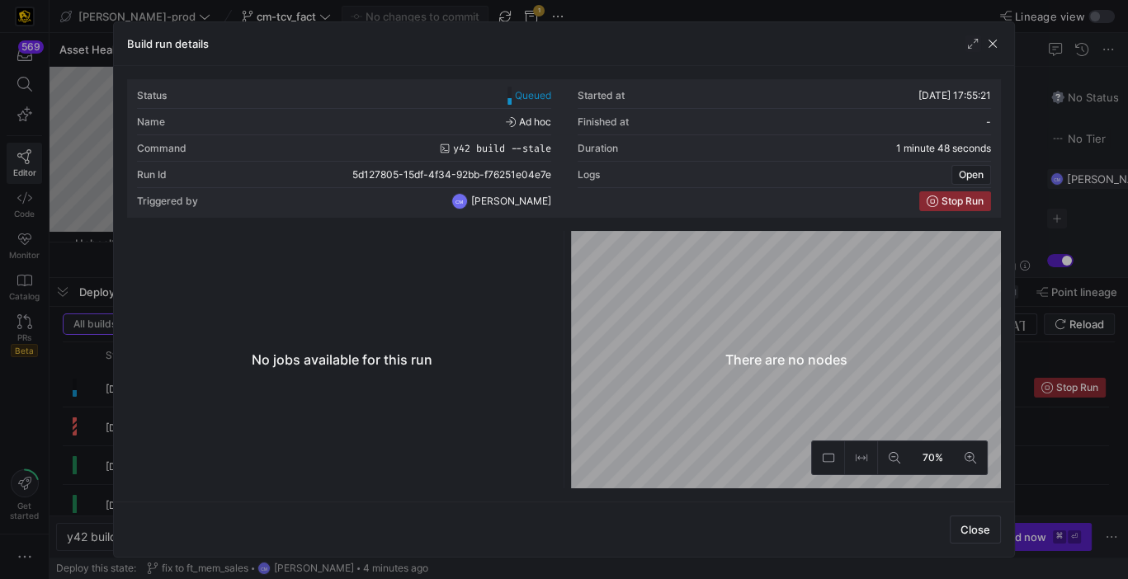
click at [100, 390] on div at bounding box center [564, 289] width 1128 height 579
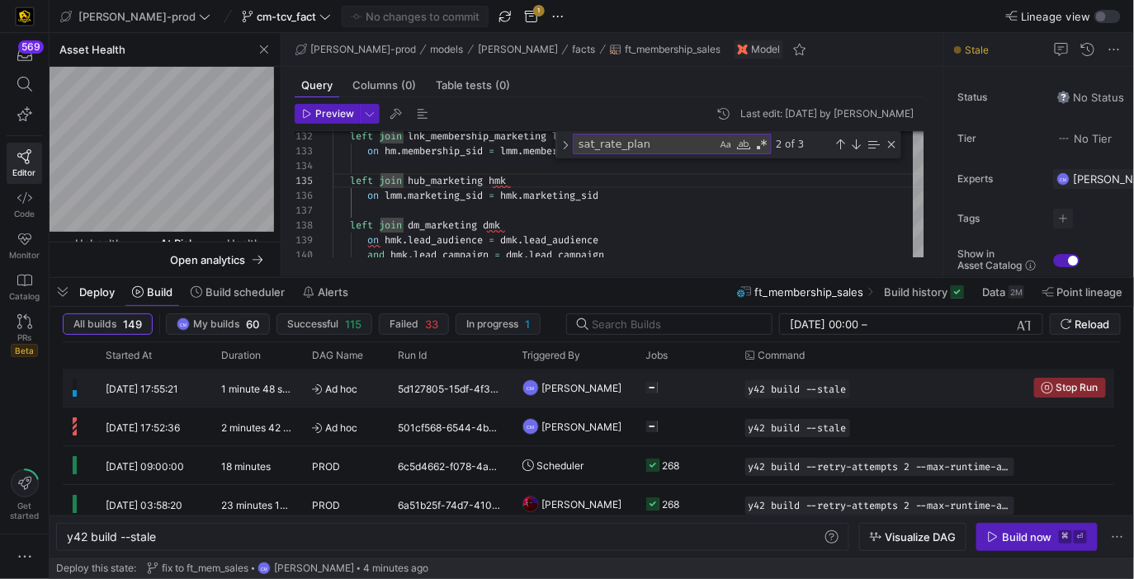
click at [100, 390] on div "[DATE] 17:55:21" at bounding box center [154, 388] width 116 height 38
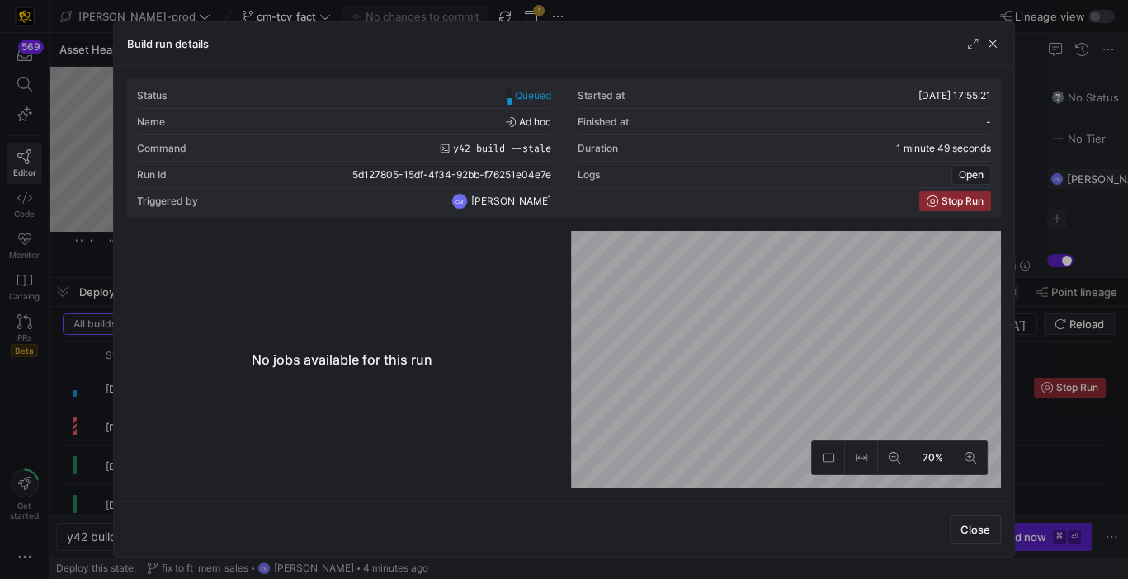
click at [101, 390] on div at bounding box center [564, 289] width 1128 height 579
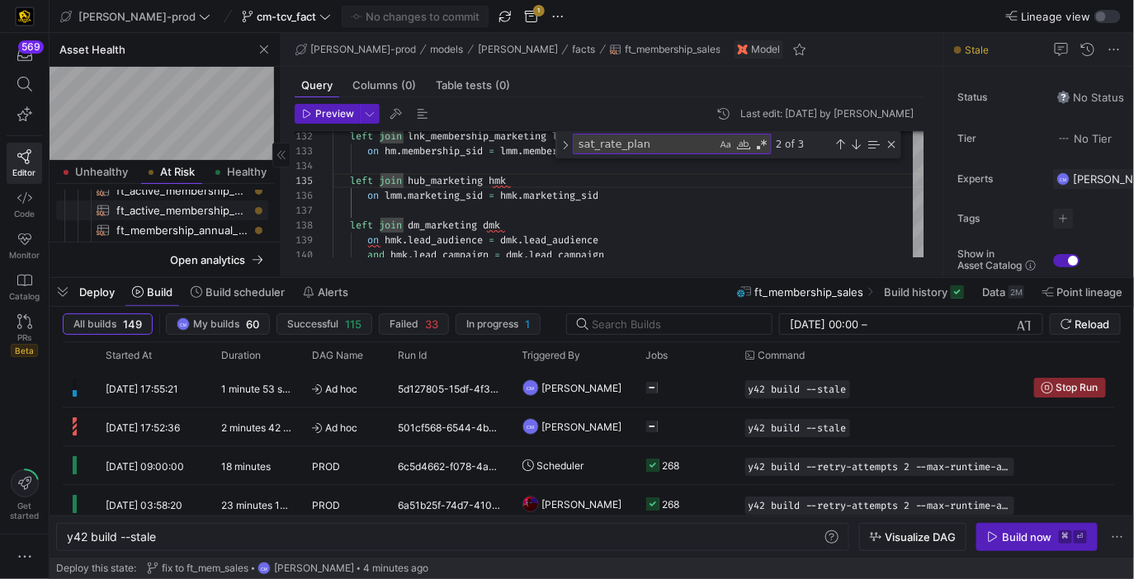
scroll to position [0, 0]
click at [271, 50] on span "button" at bounding box center [264, 50] width 20 height 20
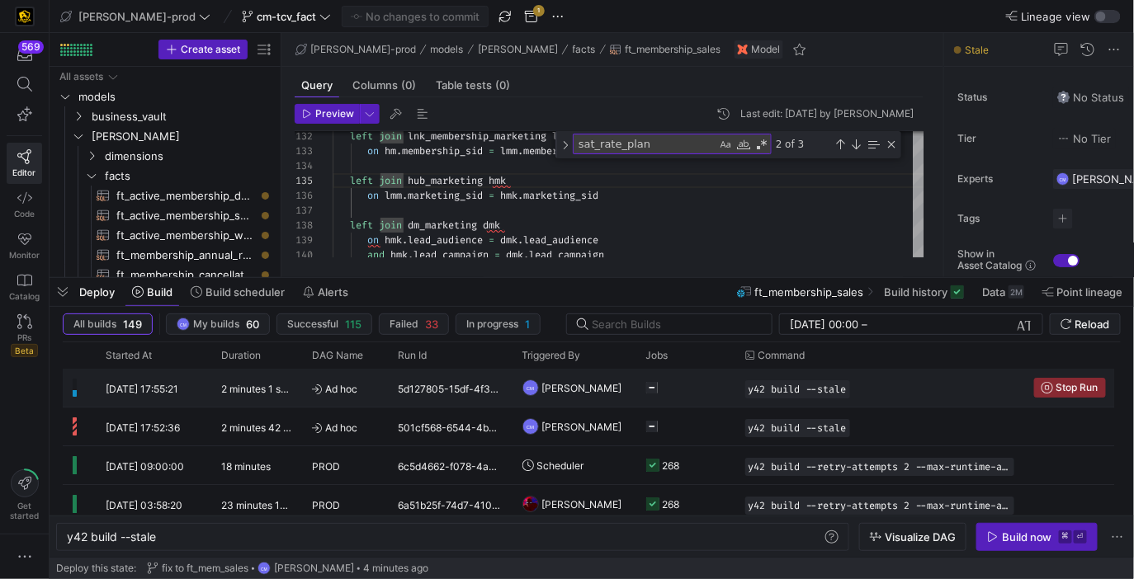
click at [294, 387] on y42-duration "2 minutes 1 second" at bounding box center [265, 389] width 88 height 12
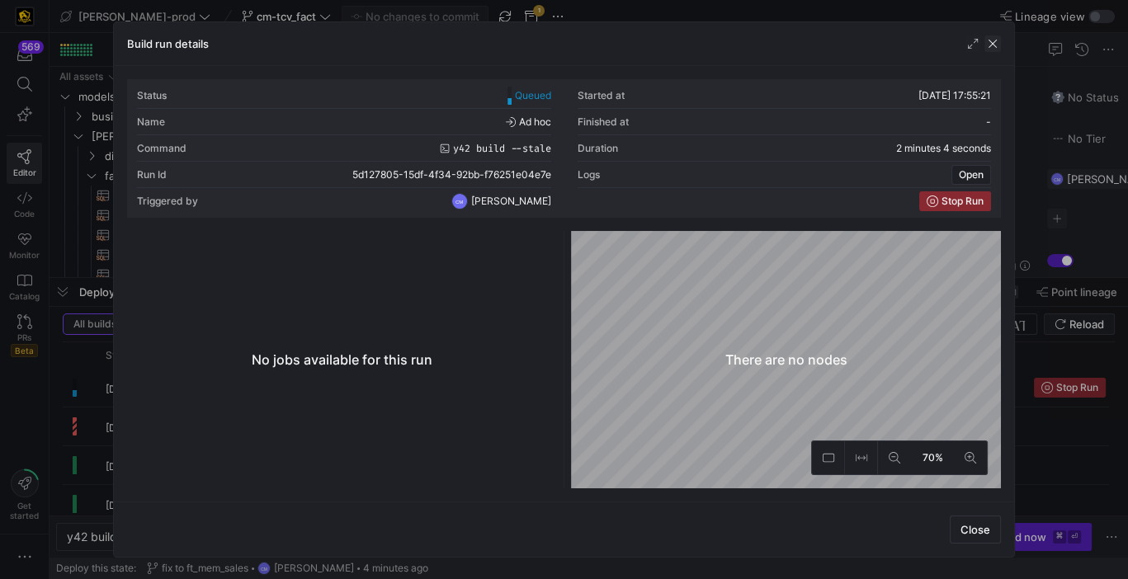
click at [995, 47] on span "button" at bounding box center [993, 43] width 17 height 17
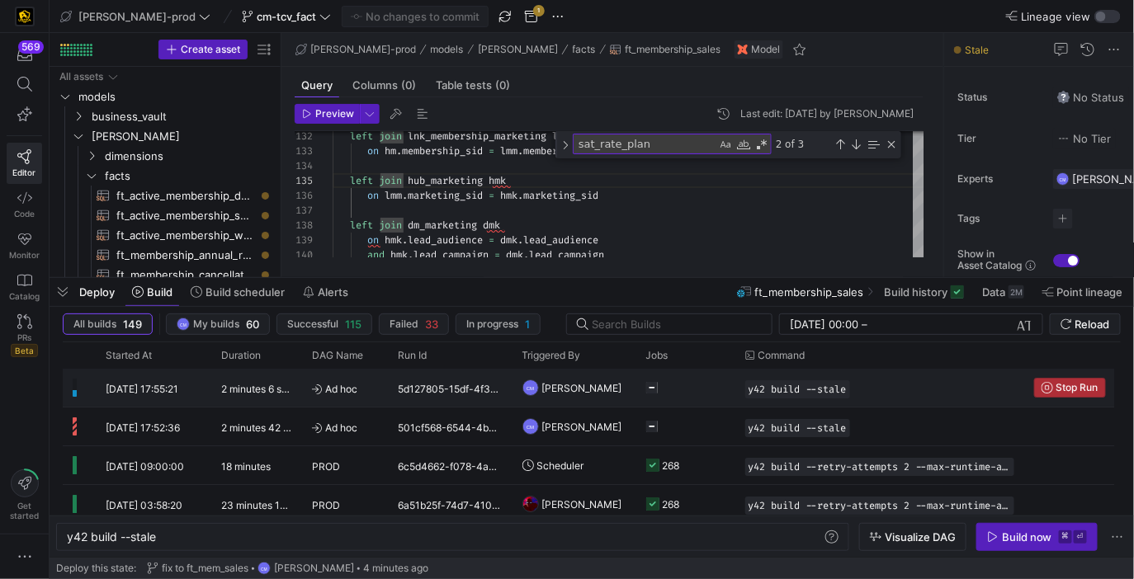
click at [1076, 394] on span "Press SPACE to select this row." at bounding box center [1070, 388] width 70 height 18
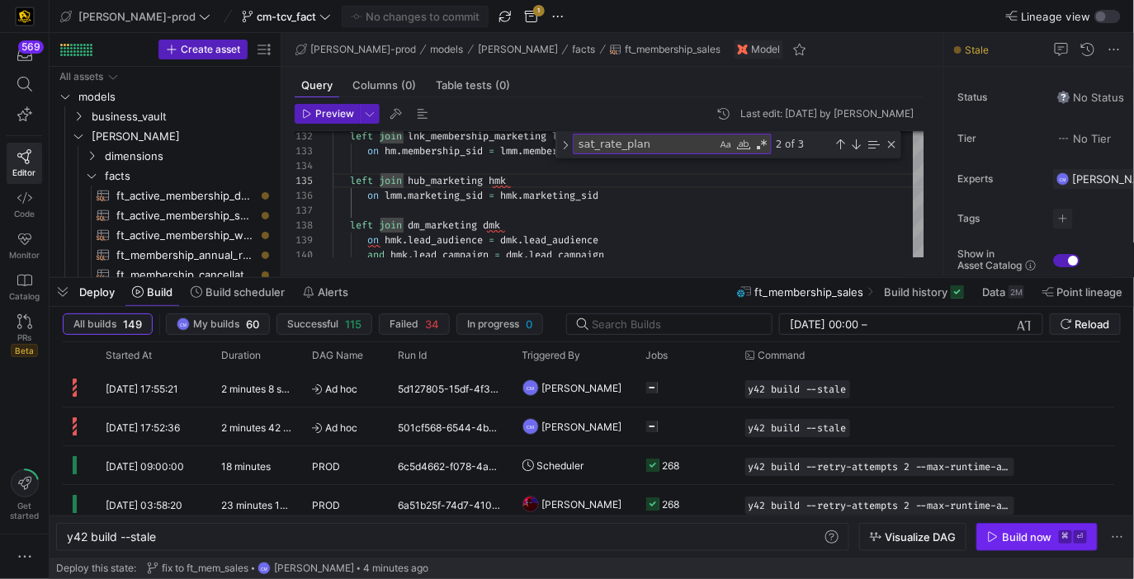
click at [1017, 542] on div "Build now" at bounding box center [1027, 537] width 50 height 13
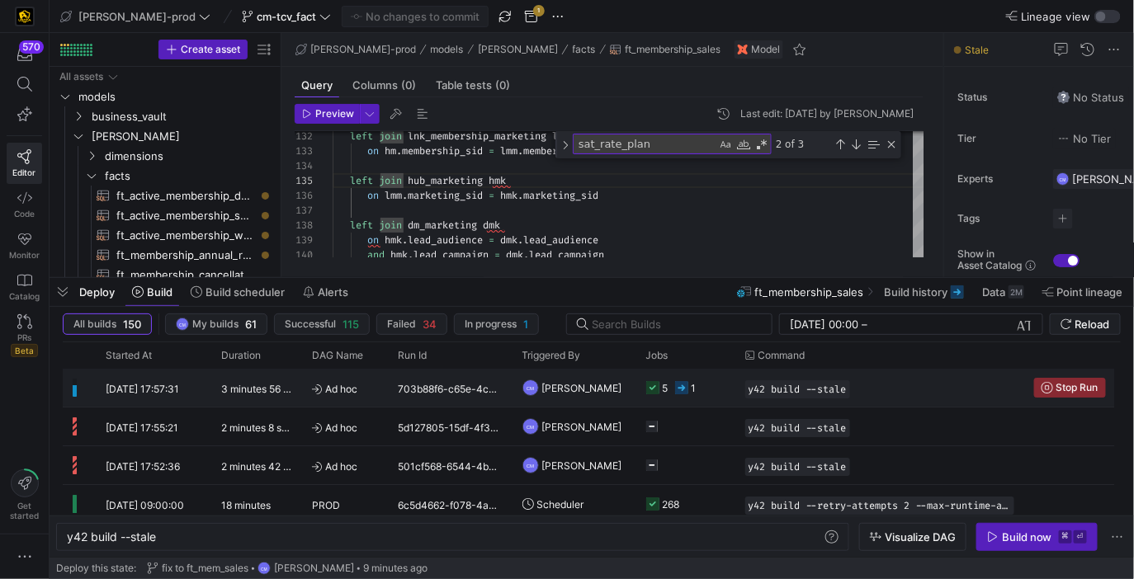
click at [924, 398] on div "y42 build --stale" at bounding box center [879, 388] width 289 height 38
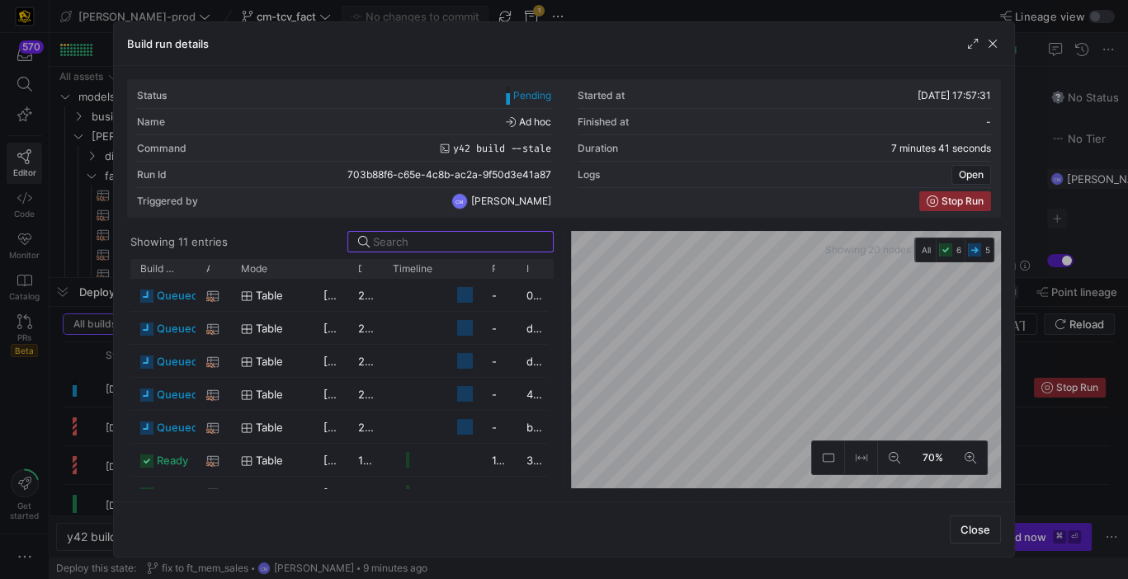
click at [726, 11] on div at bounding box center [564, 289] width 1128 height 579
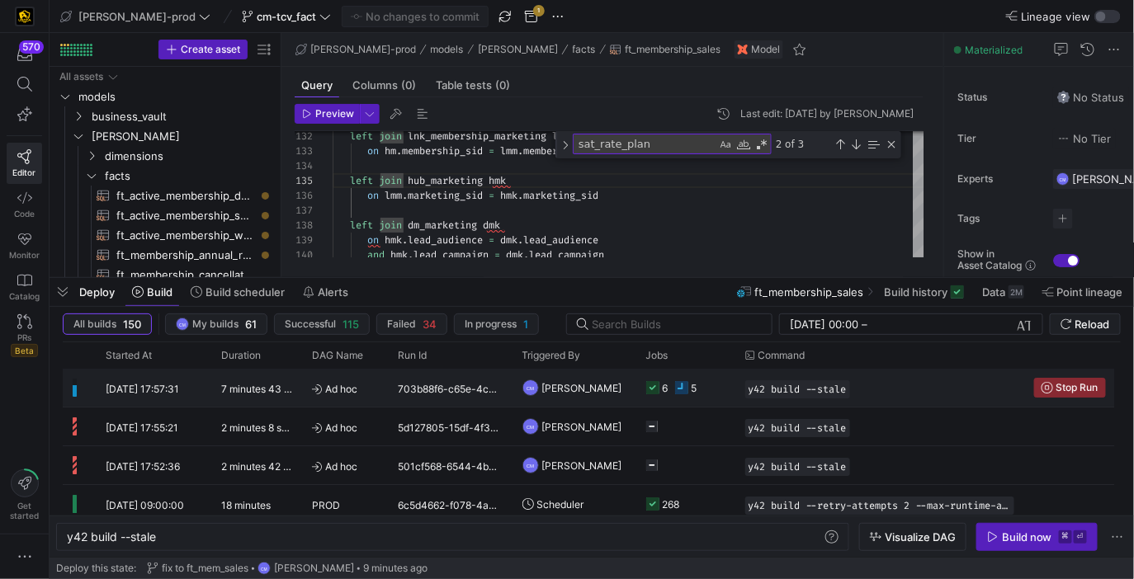
click at [740, 393] on div "y42 build --stale" at bounding box center [879, 388] width 289 height 38
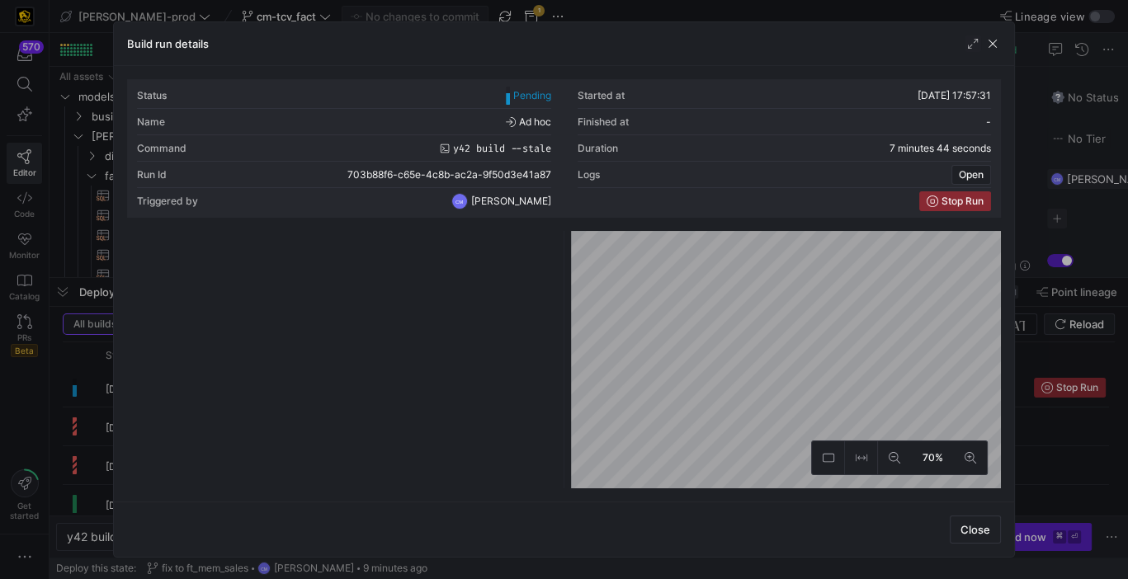
click at [1064, 505] on div at bounding box center [564, 289] width 1128 height 579
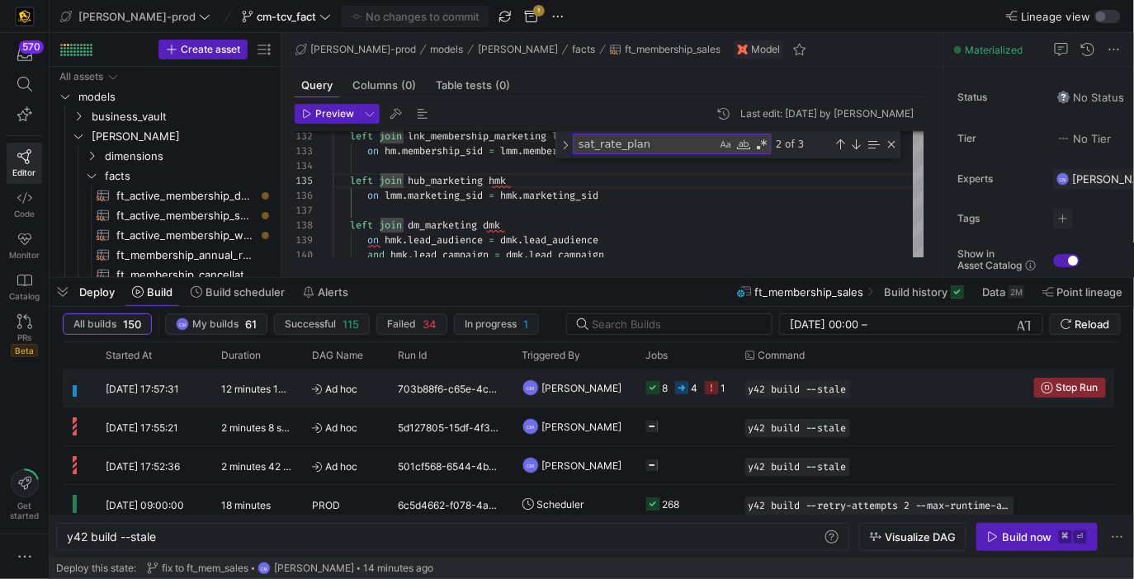
click at [599, 402] on span "[PERSON_NAME]" at bounding box center [582, 388] width 80 height 39
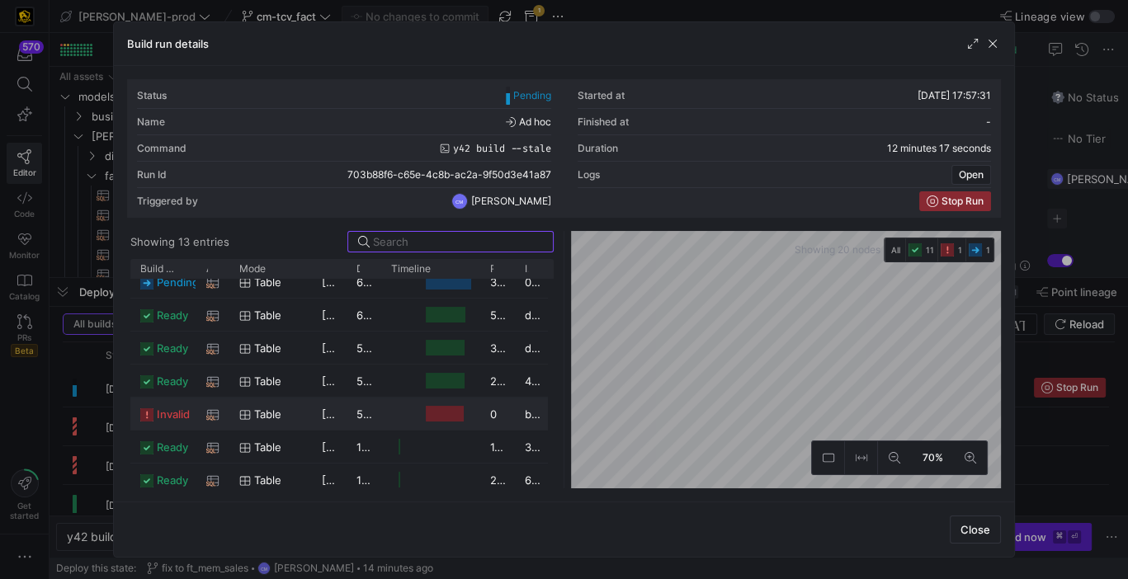
scroll to position [102, 0]
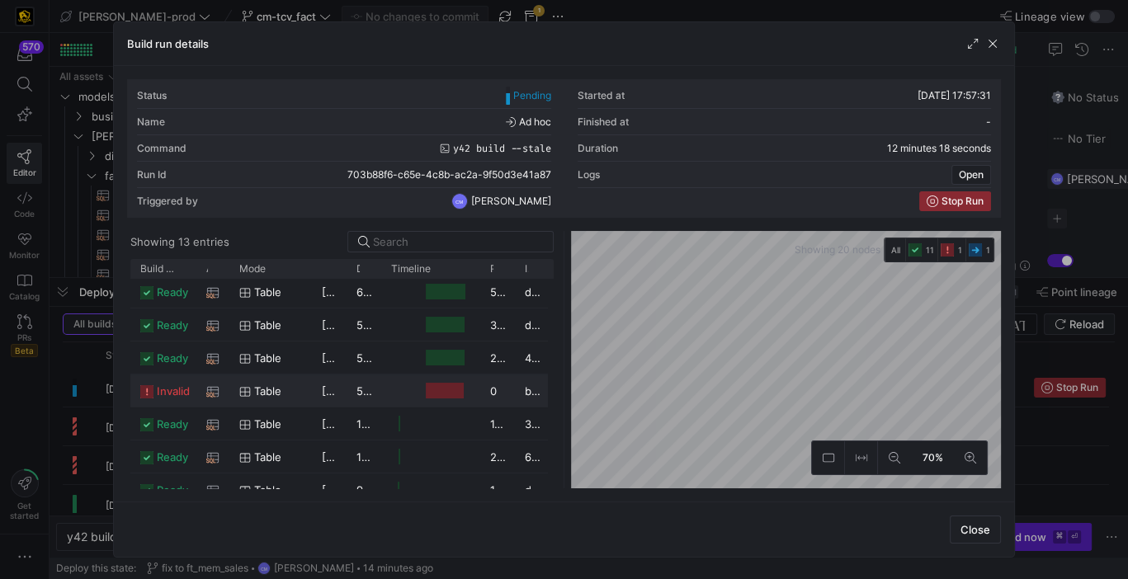
click at [351, 403] on div "5 minutes 40 seconds" at bounding box center [364, 391] width 35 height 32
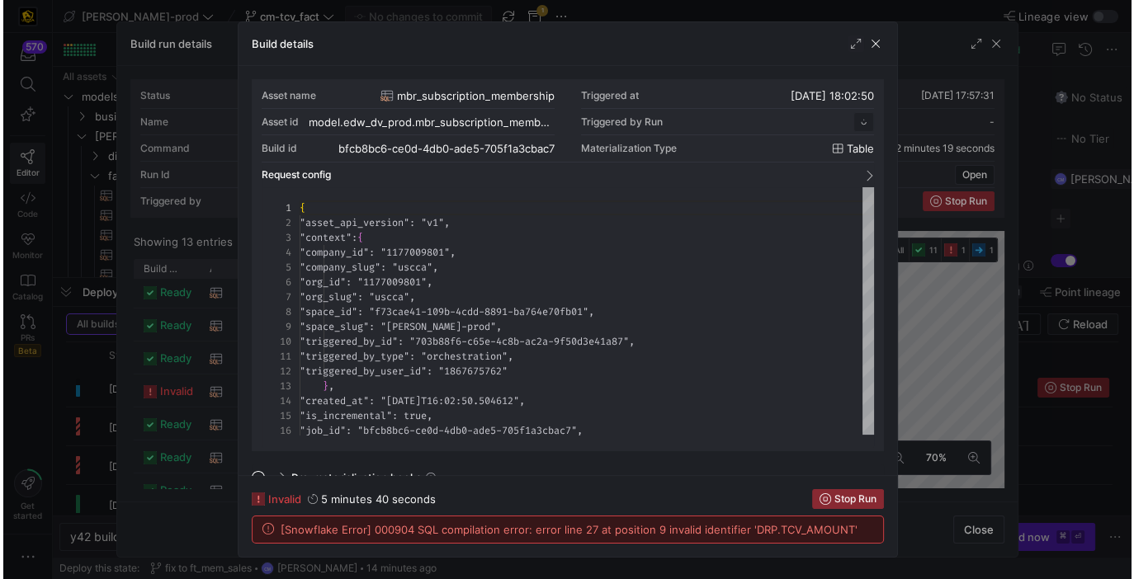
scroll to position [149, 0]
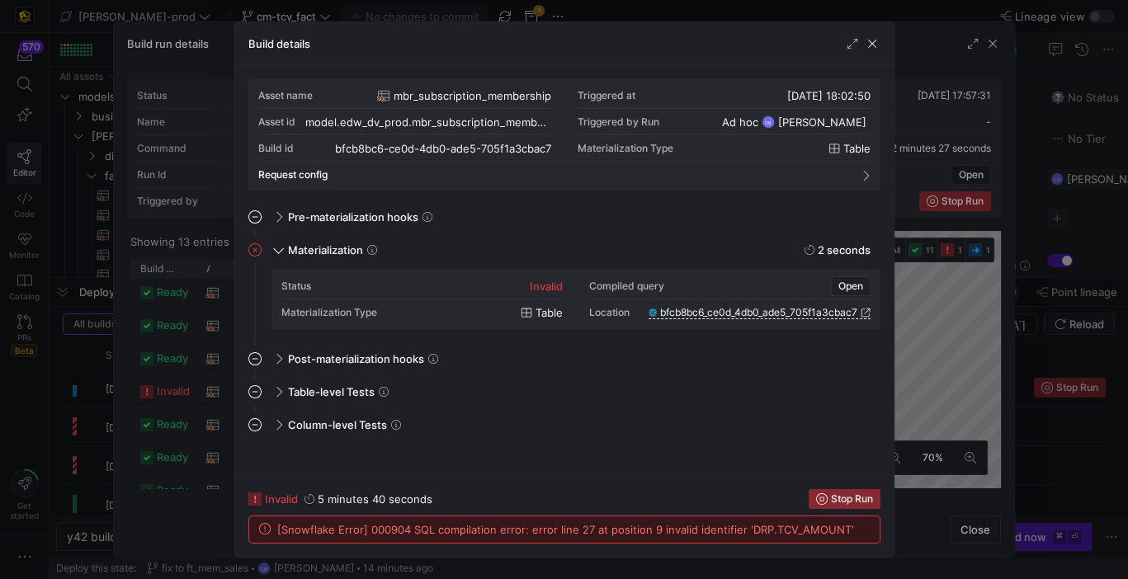
click at [1042, 458] on div at bounding box center [564, 289] width 1128 height 579
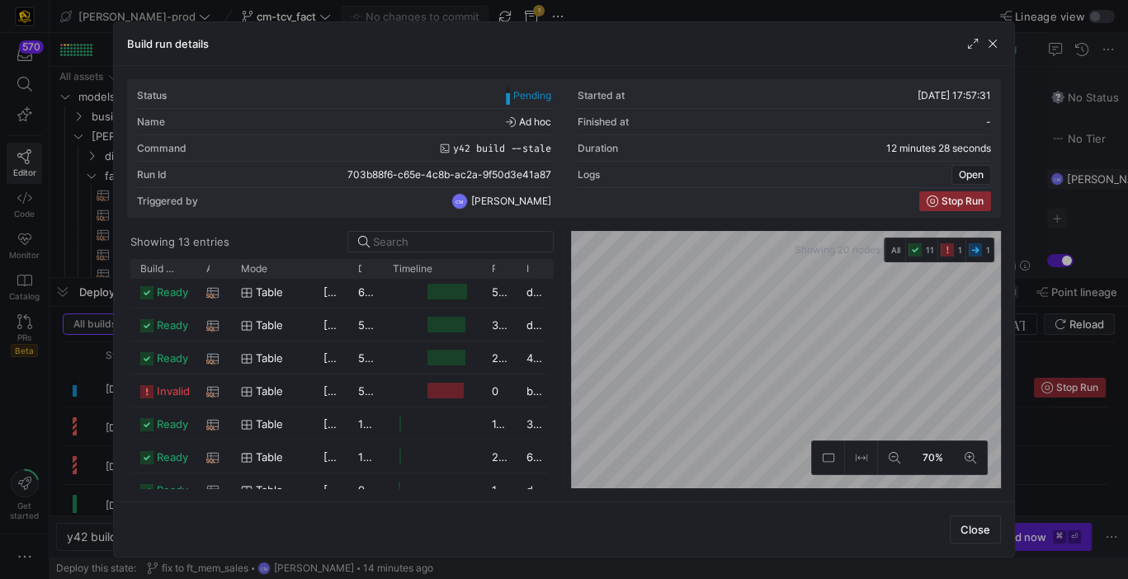
click at [1042, 458] on div at bounding box center [564, 289] width 1128 height 579
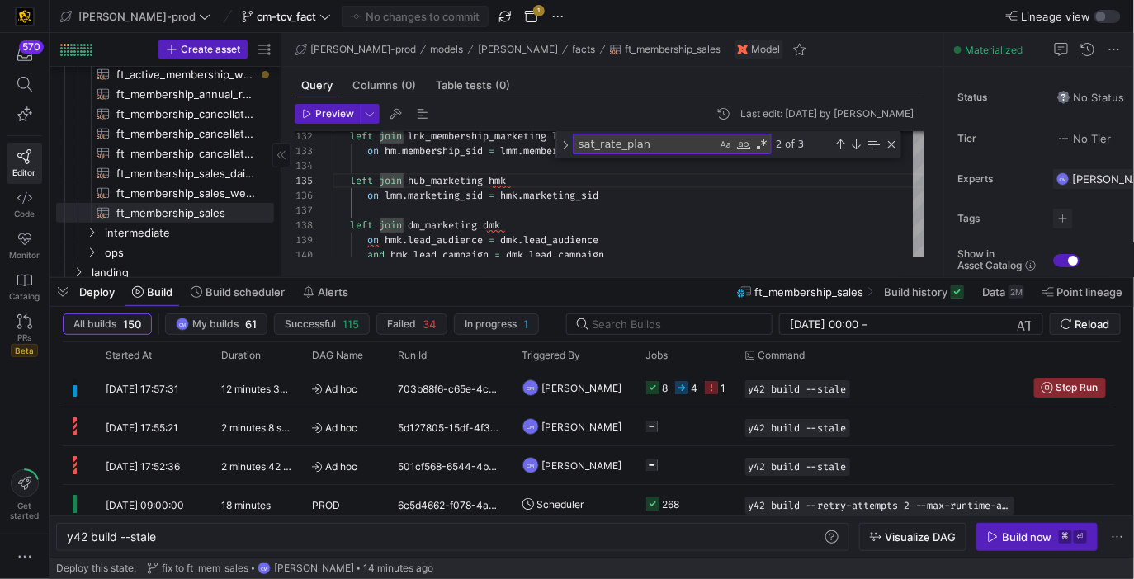
scroll to position [0, 0]
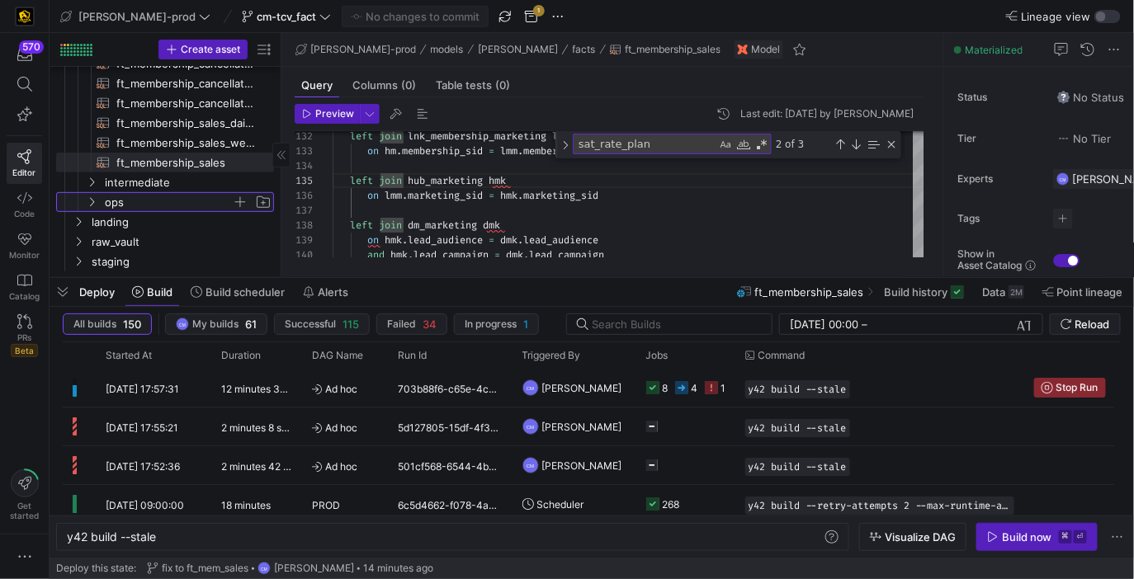
click at [169, 203] on span "ops" at bounding box center [168, 202] width 127 height 19
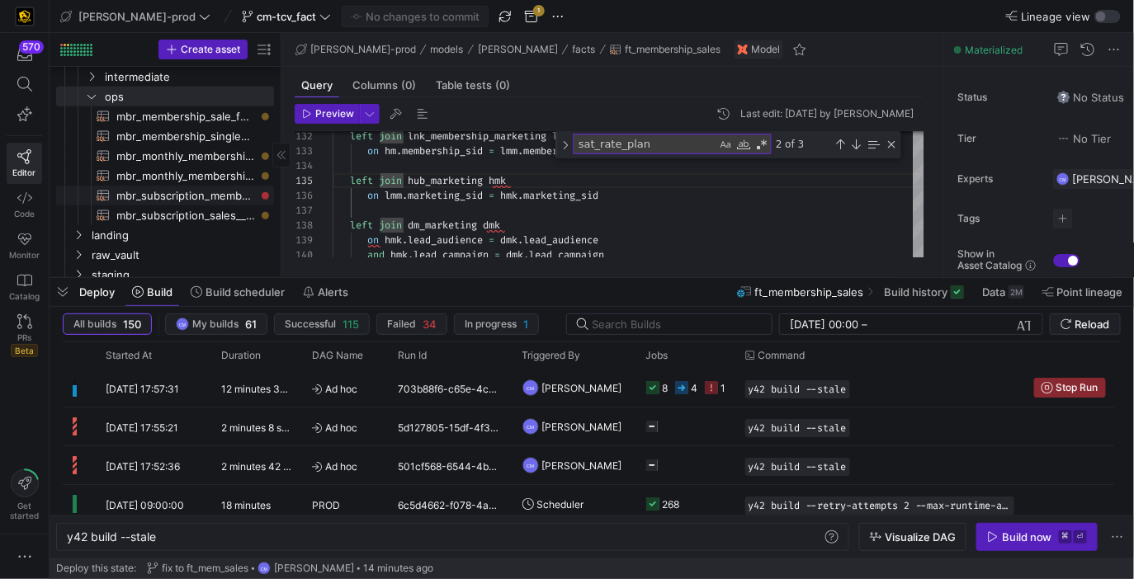
click at [223, 187] on span "mbr_subscription_membership​​​​​​​​​​" at bounding box center [185, 196] width 139 height 19
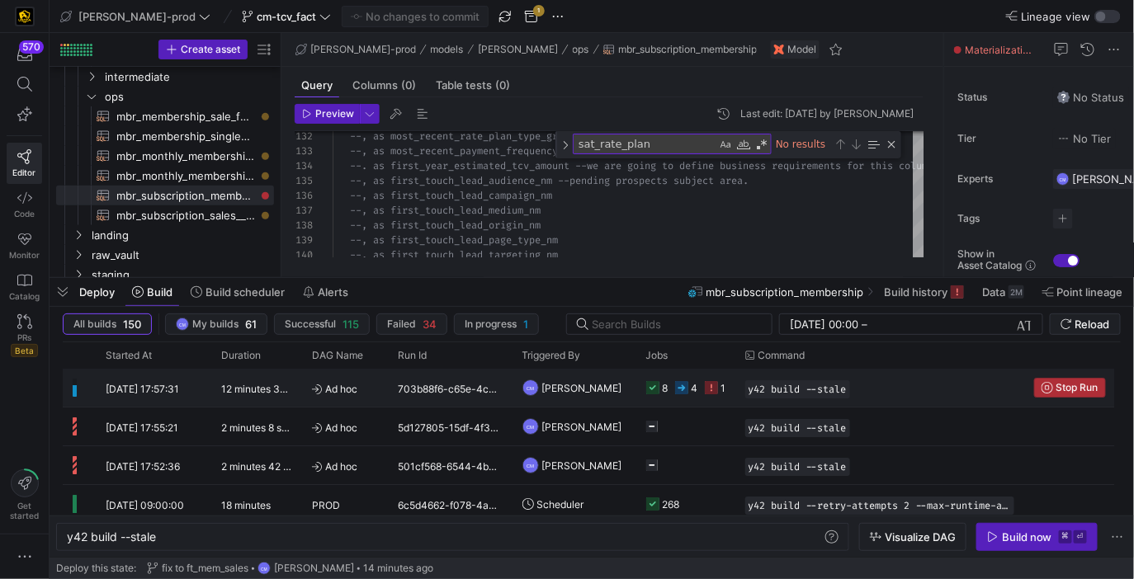
click at [1063, 393] on span "Stop Run" at bounding box center [1077, 388] width 42 height 12
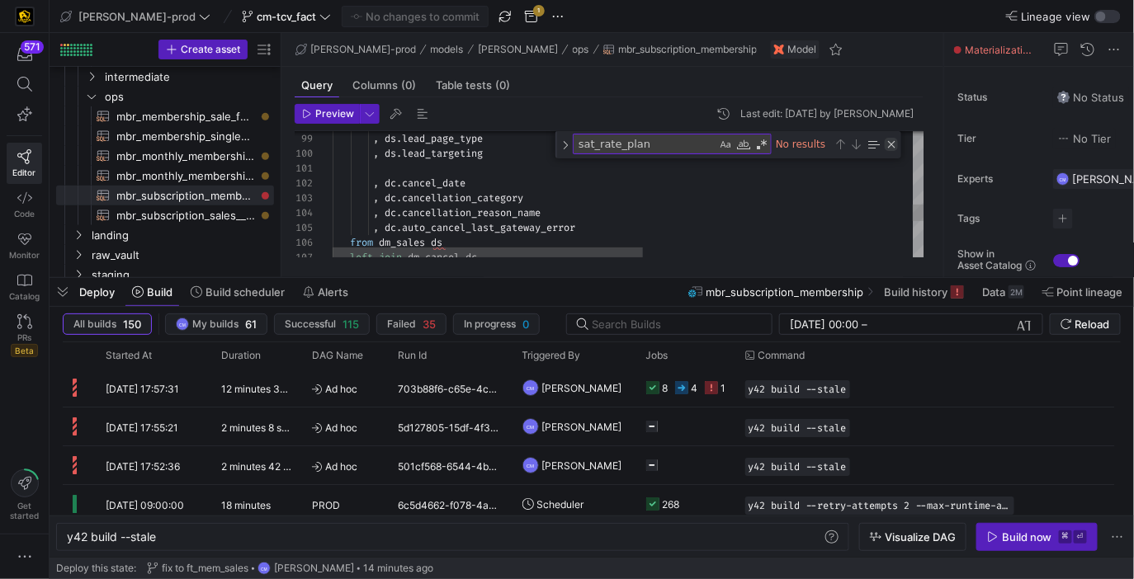
click at [893, 146] on div "Close (Escape)" at bounding box center [891, 144] width 13 height 13
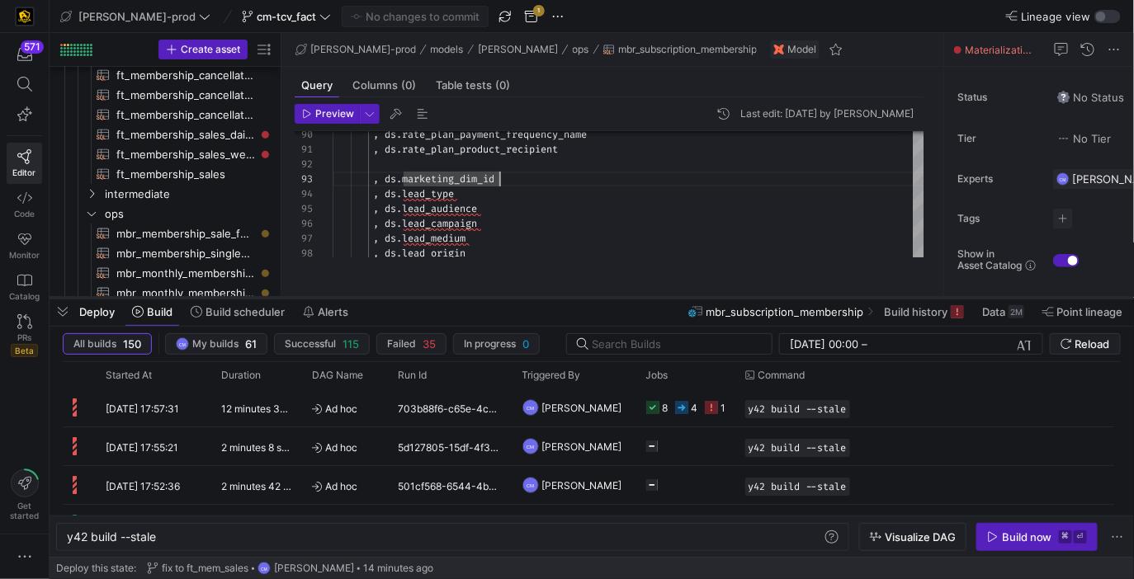
drag, startPoint x: 729, startPoint y: 279, endPoint x: 697, endPoint y: 463, distance: 186.8
click at [697, 301] on div at bounding box center [592, 298] width 1085 height 7
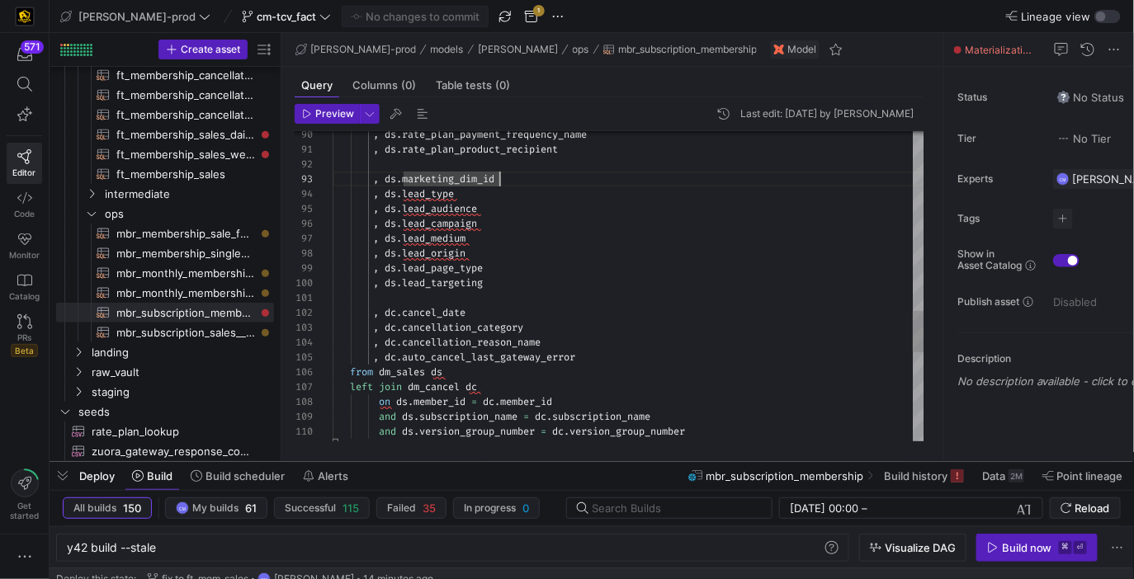
type textarea ", dc.cancel_date , dc.cancellation_category , dc.cancellation_reason_name , dc.…"
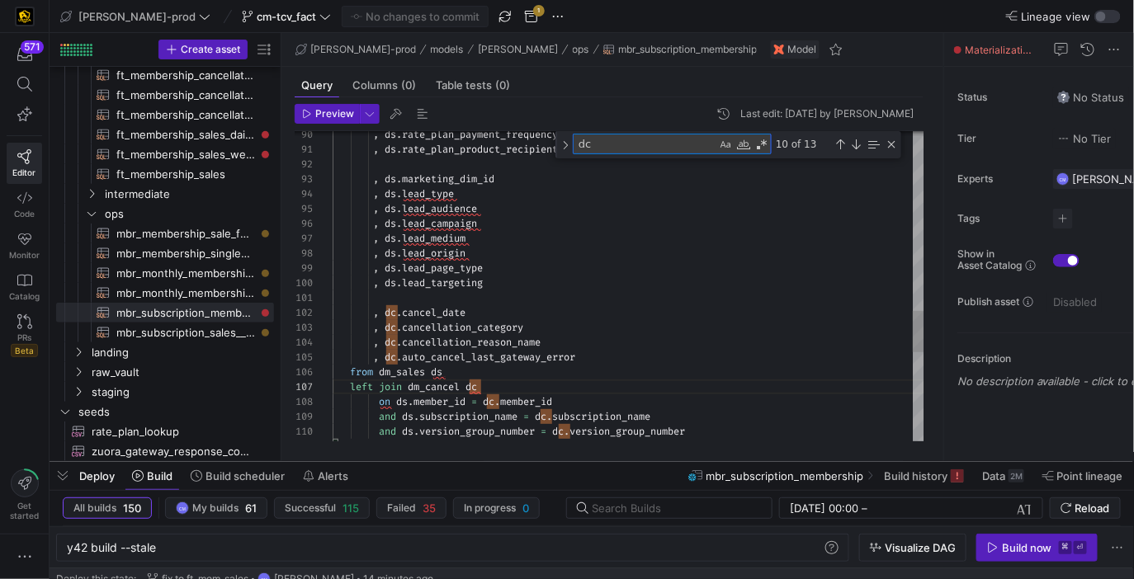
type textarea "t"
type textarea "--, as most_recent_rate_plan_member_type_nm --, as most_recent_rate_plan_type_g…"
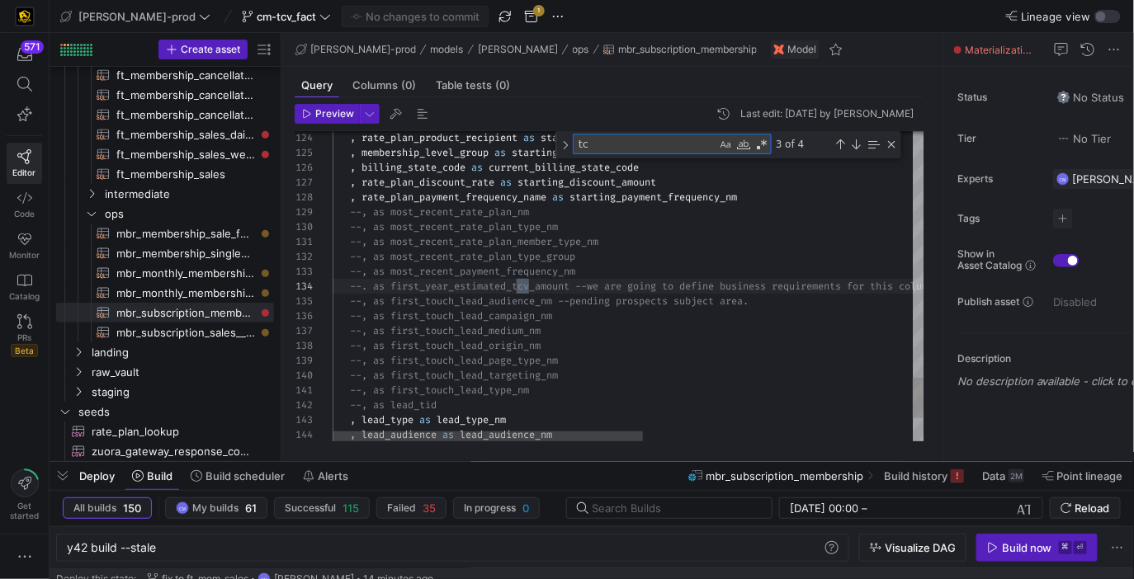
type textarea "tcv"
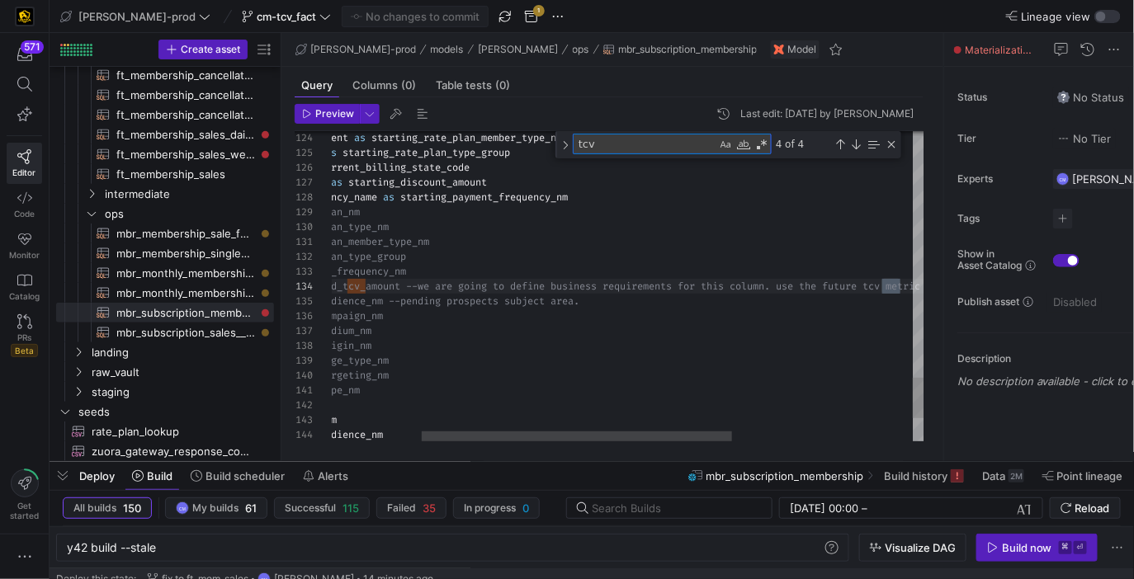
type textarea ", drp.rate_plan_name , drp.rate_plan_product_type , drp.membership_level_name ,…"
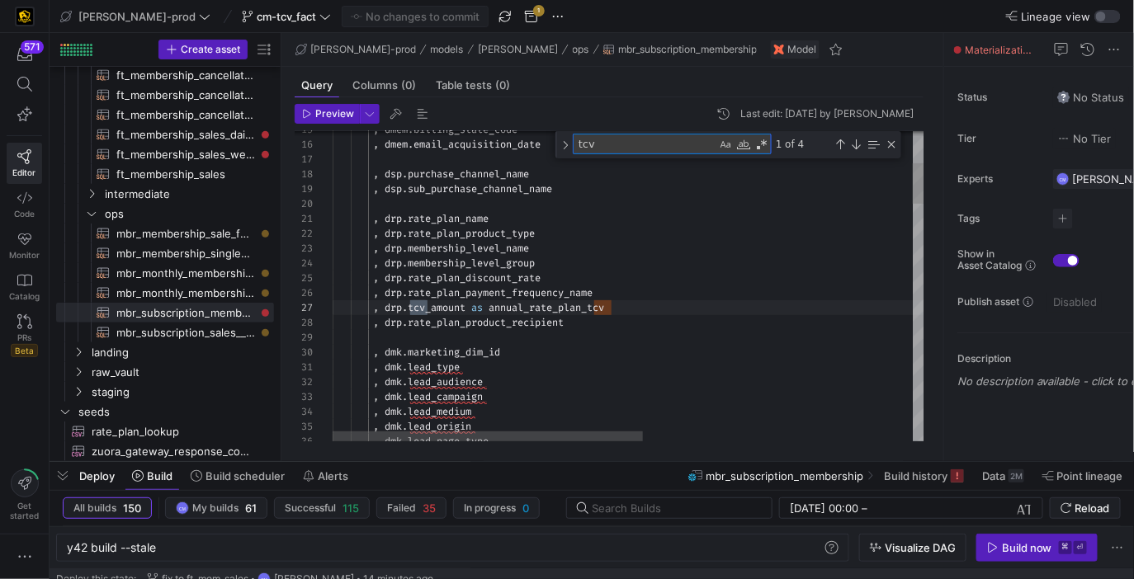
type textarea "tcv"
drag, startPoint x: 622, startPoint y: 307, endPoint x: 387, endPoint y: 303, distance: 235.3
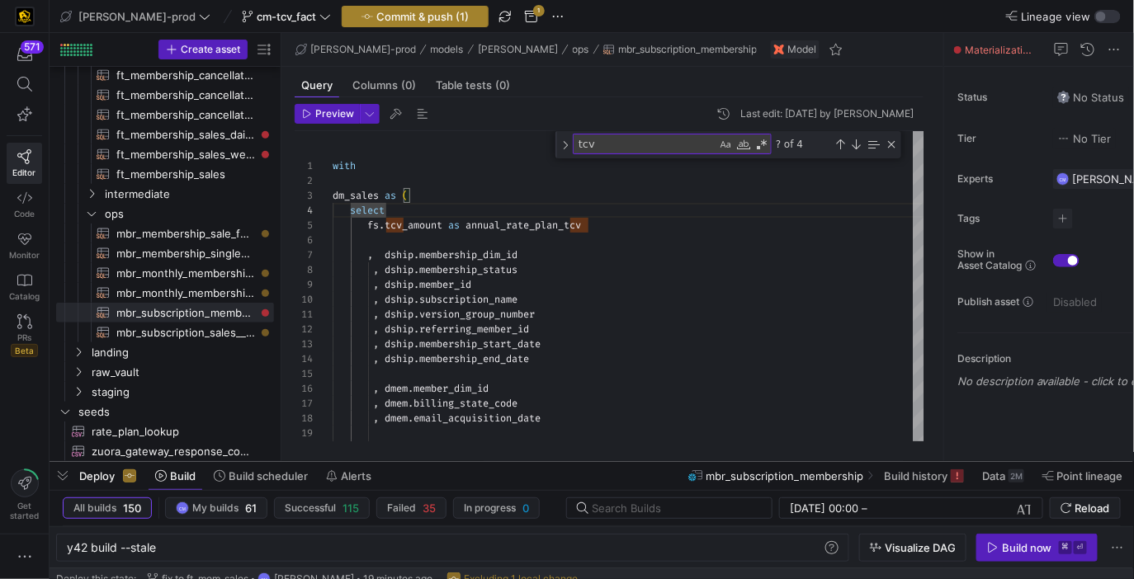
type textarea "with dm_sales as ( select fs.tcv_amount as annual_rate_plan_tcv , dship.members…"
click at [400, 6] on y42-button "Commit & push (1)" at bounding box center [415, 16] width 147 height 21
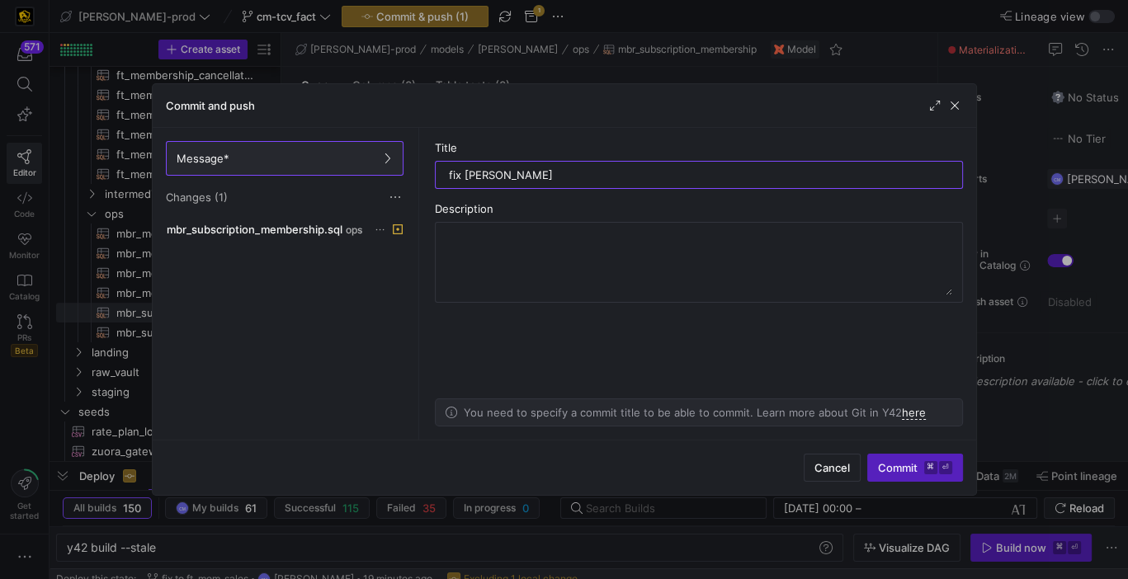
type input "fix [PERSON_NAME]"
click at [299, 234] on span "mbr_subscription_membership.sql" at bounding box center [255, 229] width 176 height 13
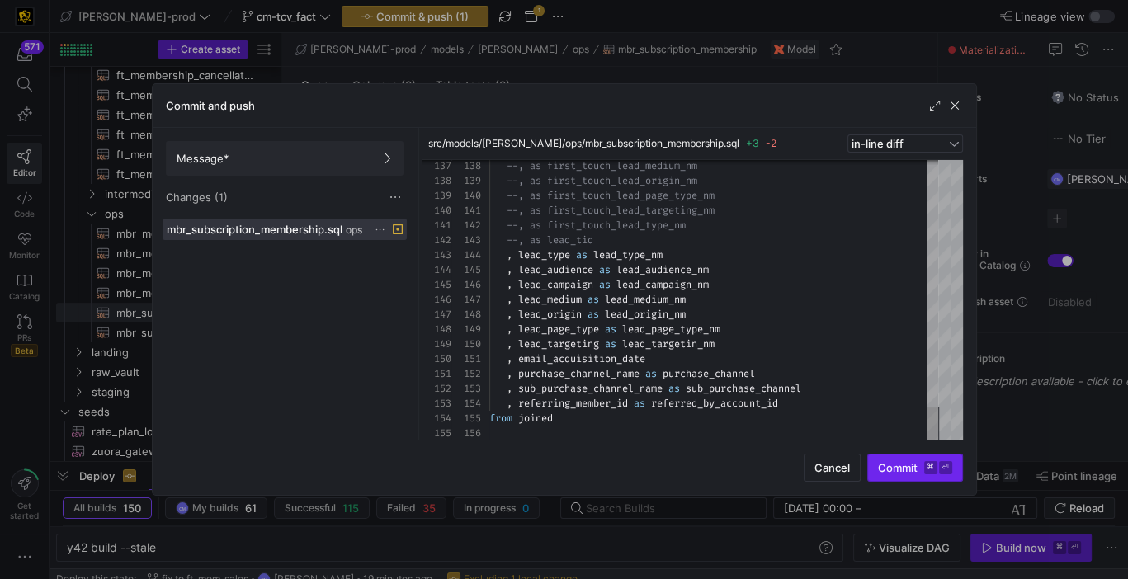
click at [898, 472] on span "Commit ⌘ ⏎" at bounding box center [915, 467] width 74 height 13
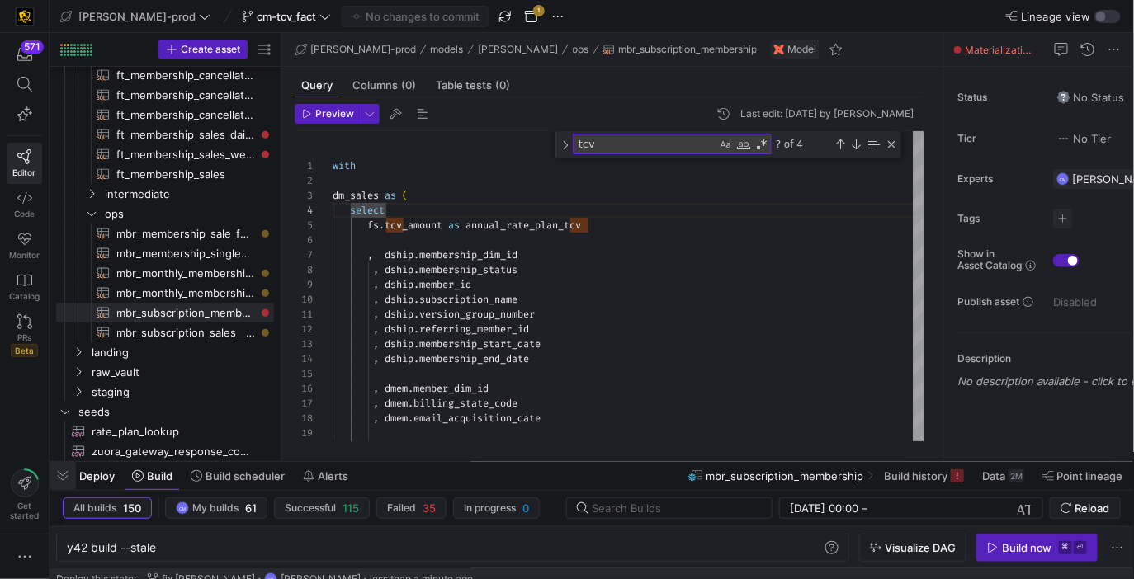
click at [67, 472] on span "button" at bounding box center [63, 476] width 26 height 28
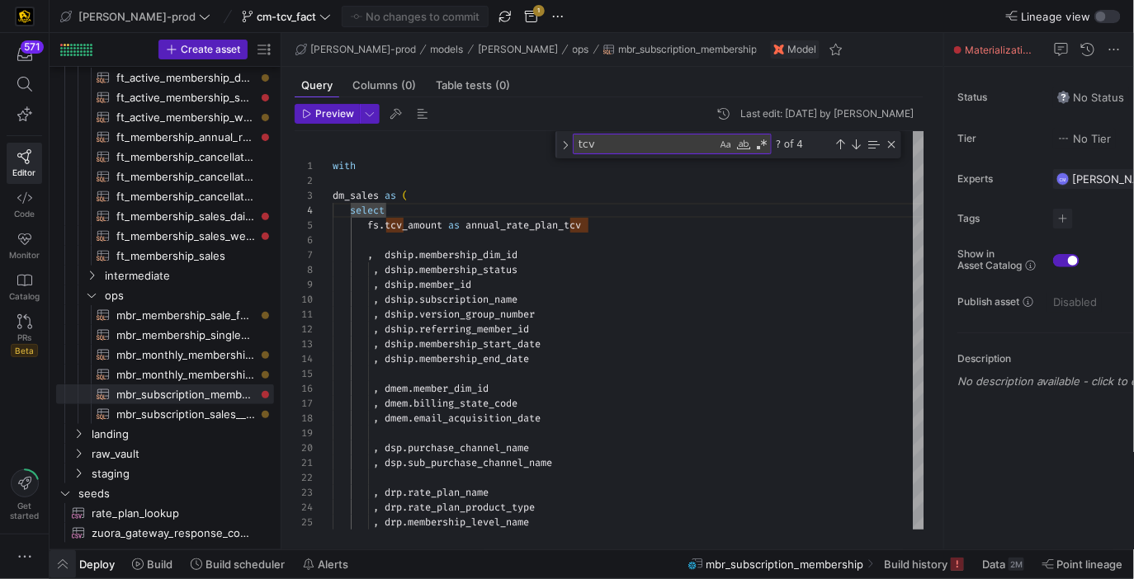
click at [59, 562] on span "button" at bounding box center [63, 565] width 26 height 28
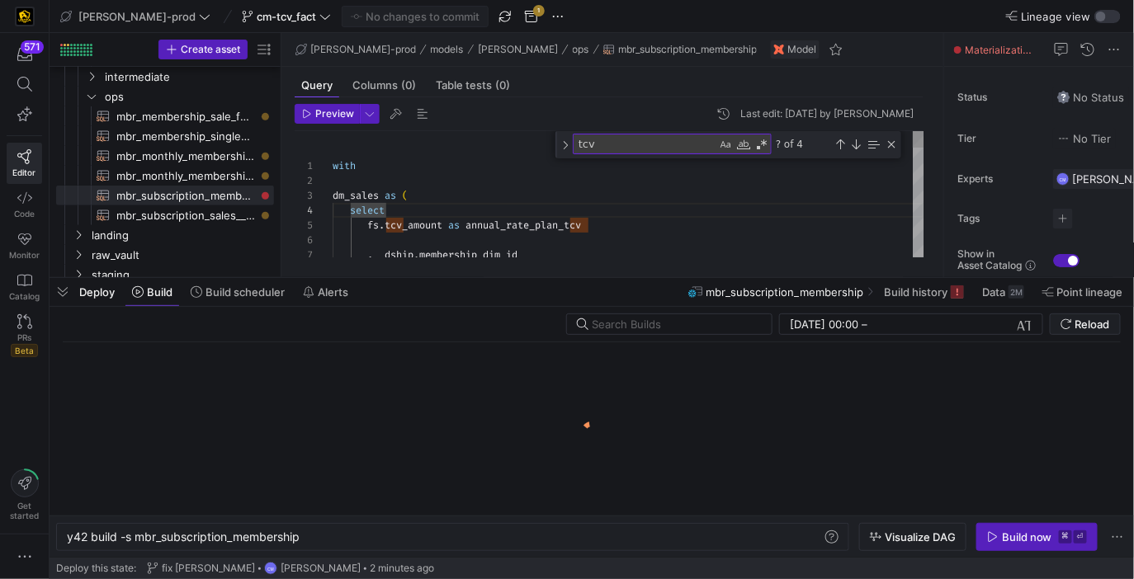
scroll to position [0, 234]
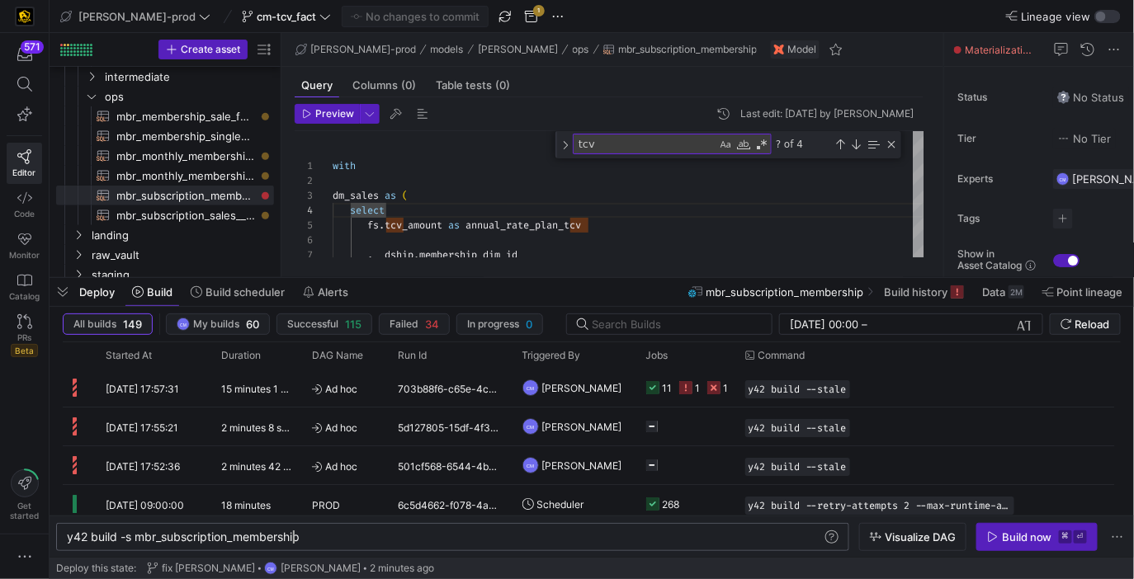
click at [291, 541] on div "y42 build -s mbr_subscription_membership" at bounding box center [445, 537] width 757 height 13
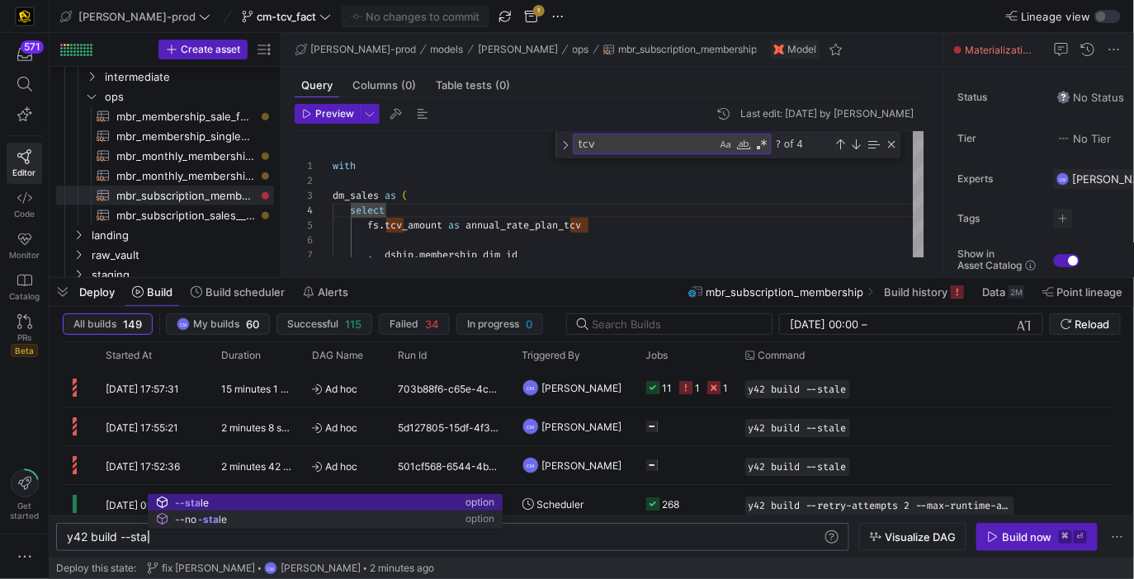
scroll to position [0, 90]
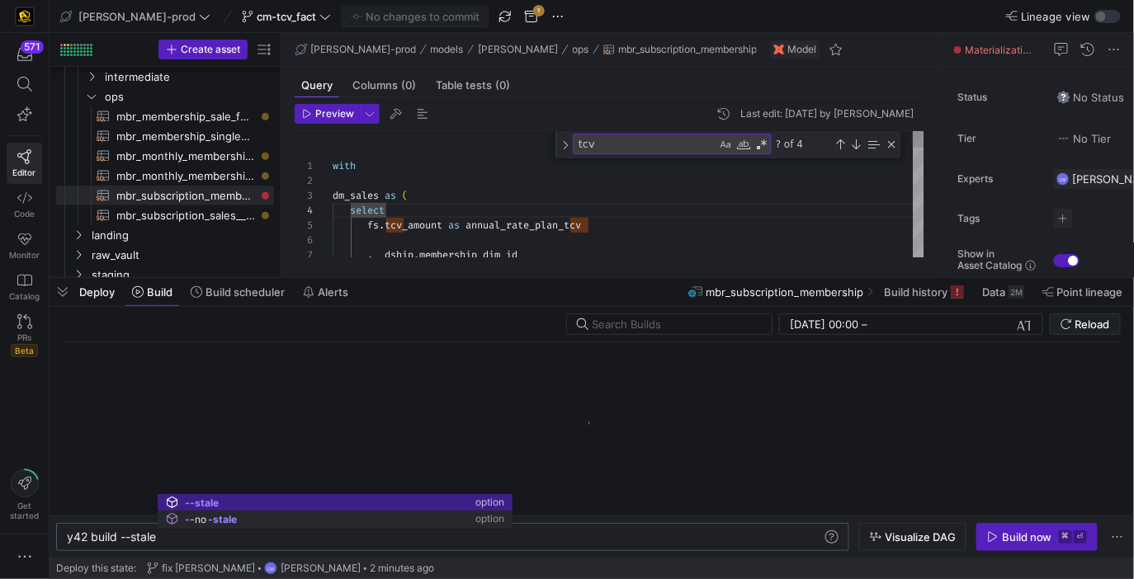
type textarea "y42 build --stale"
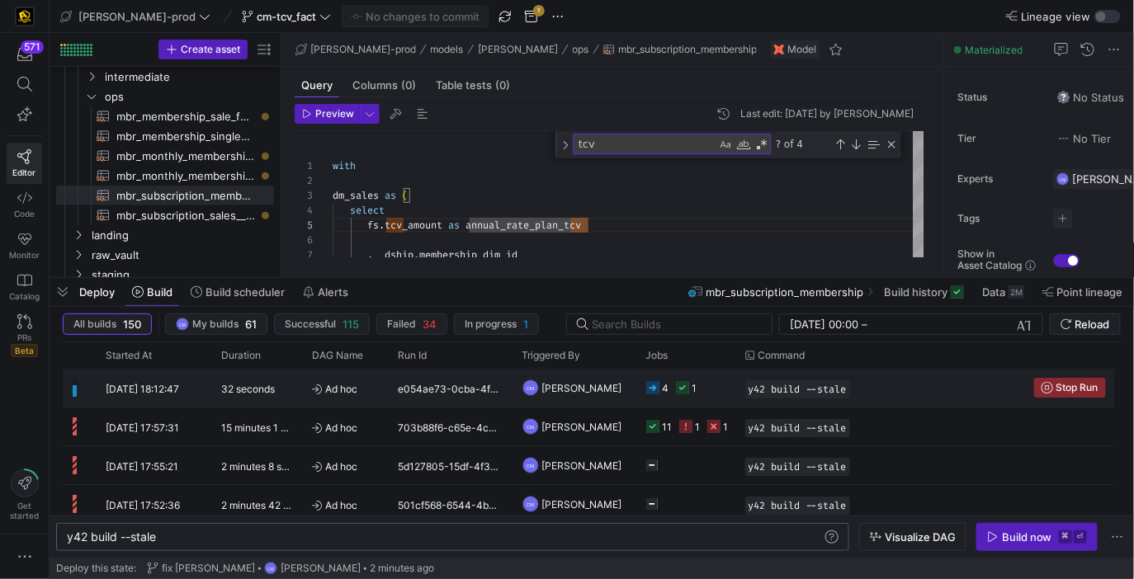
click at [610, 385] on y42-orchestration-triggered-by "CM Caden Miller" at bounding box center [574, 388] width 104 height 36
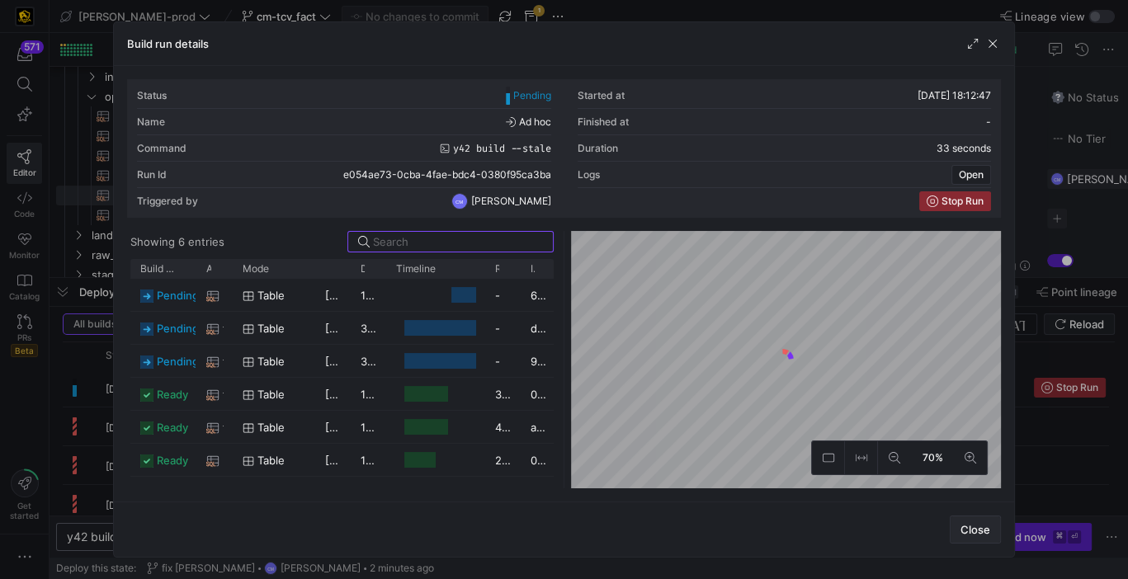
click at [977, 538] on span "button" at bounding box center [976, 530] width 50 height 26
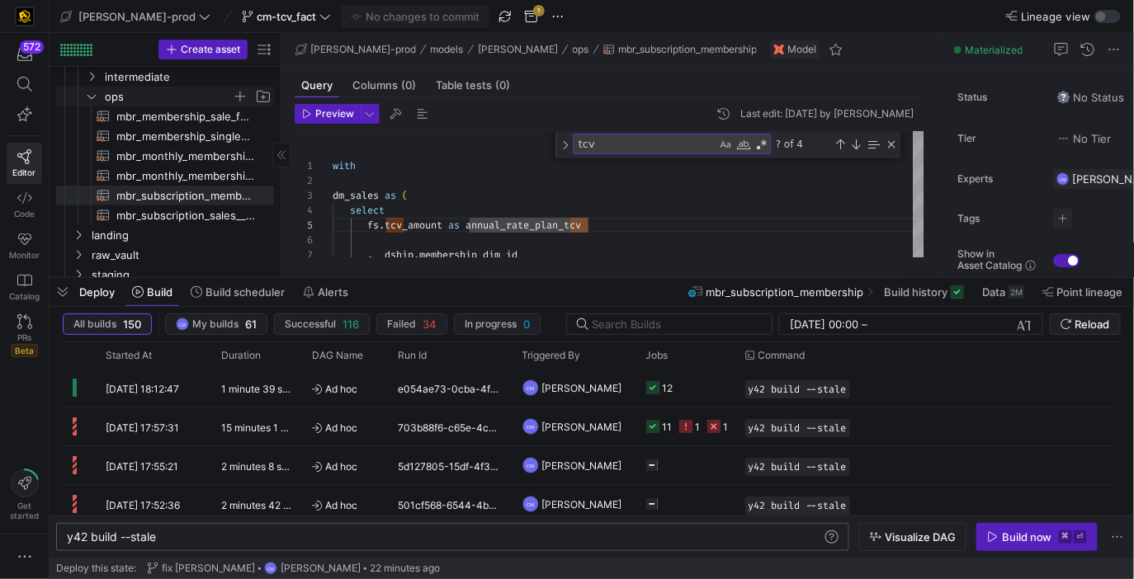
click at [183, 96] on span "ops" at bounding box center [168, 96] width 127 height 19
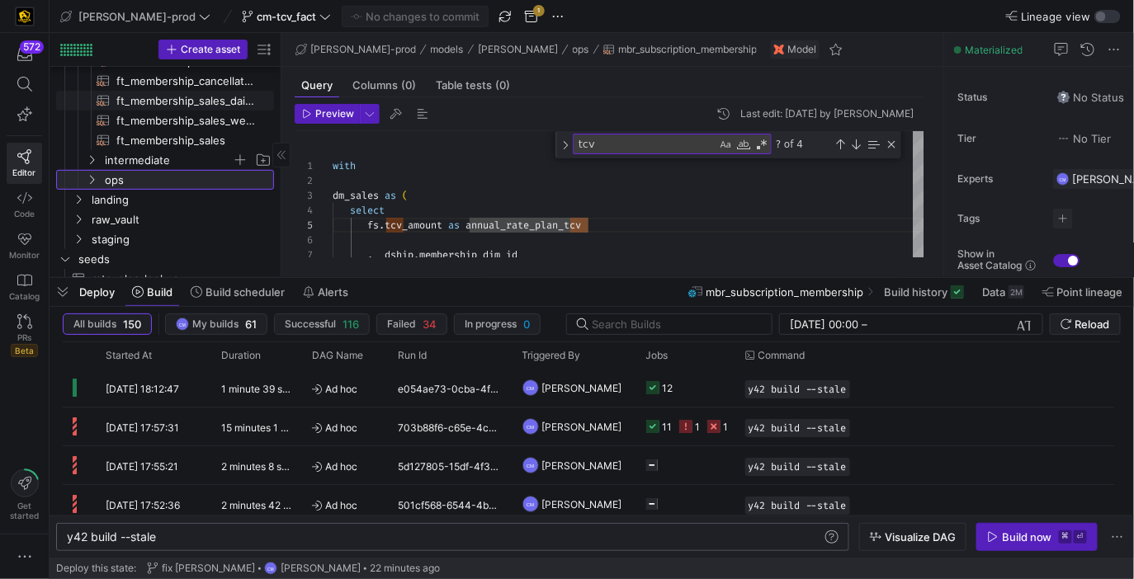
scroll to position [206, 0]
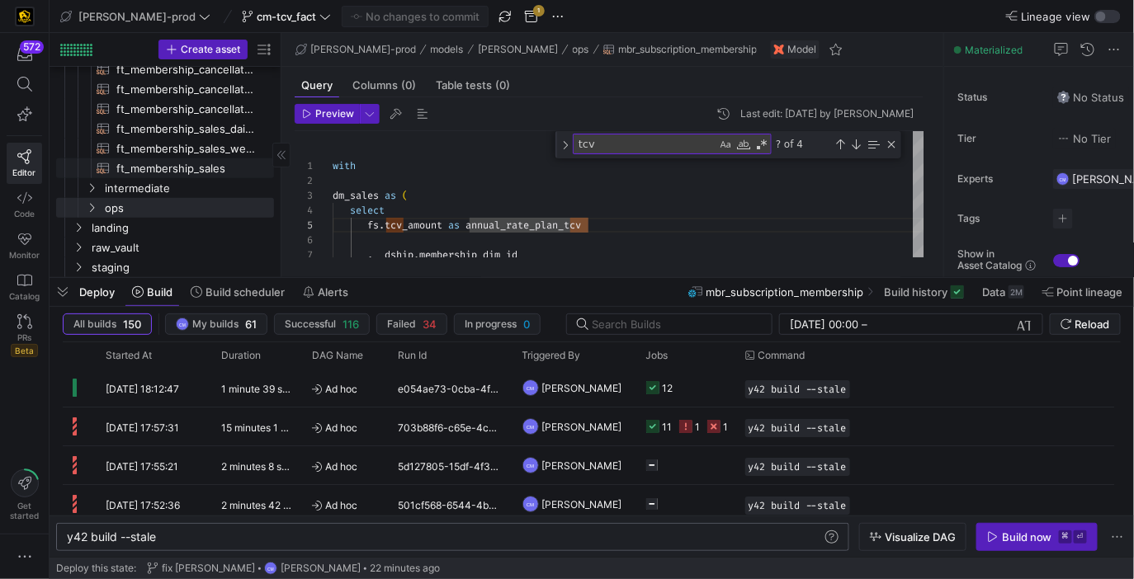
click at [201, 170] on span "ft_membership_sales​​​​​​​​​​" at bounding box center [185, 168] width 139 height 19
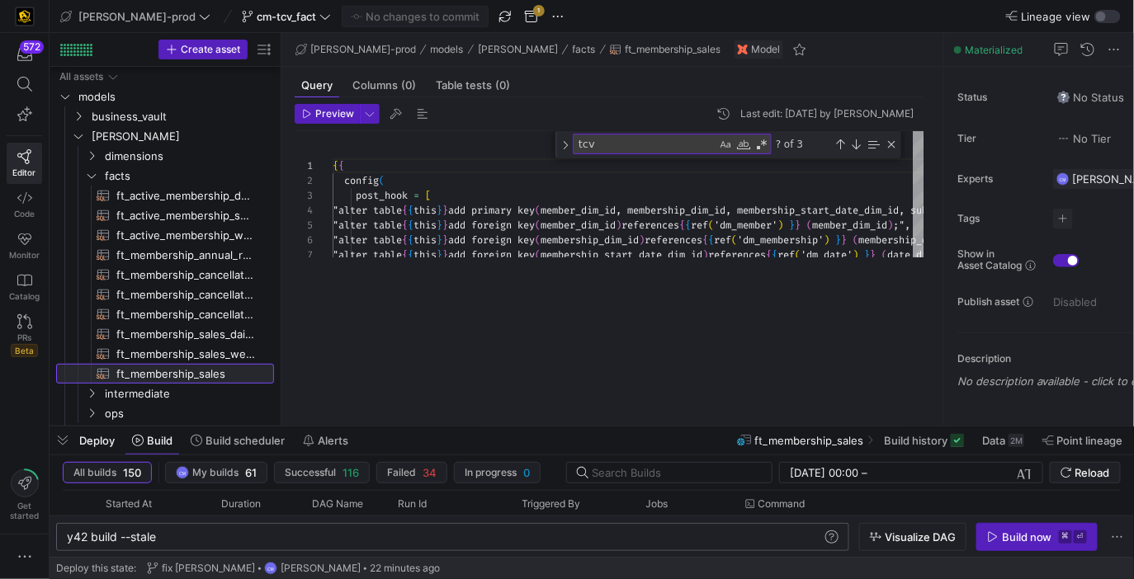
drag, startPoint x: 534, startPoint y: 279, endPoint x: 631, endPoint y: 643, distance: 376.8
click at [631, 579] on html "572 Editor Code Monitor Catalog PRs Beta Get started edw-dv-prod cm-tcv_fact No…" at bounding box center [567, 289] width 1134 height 579
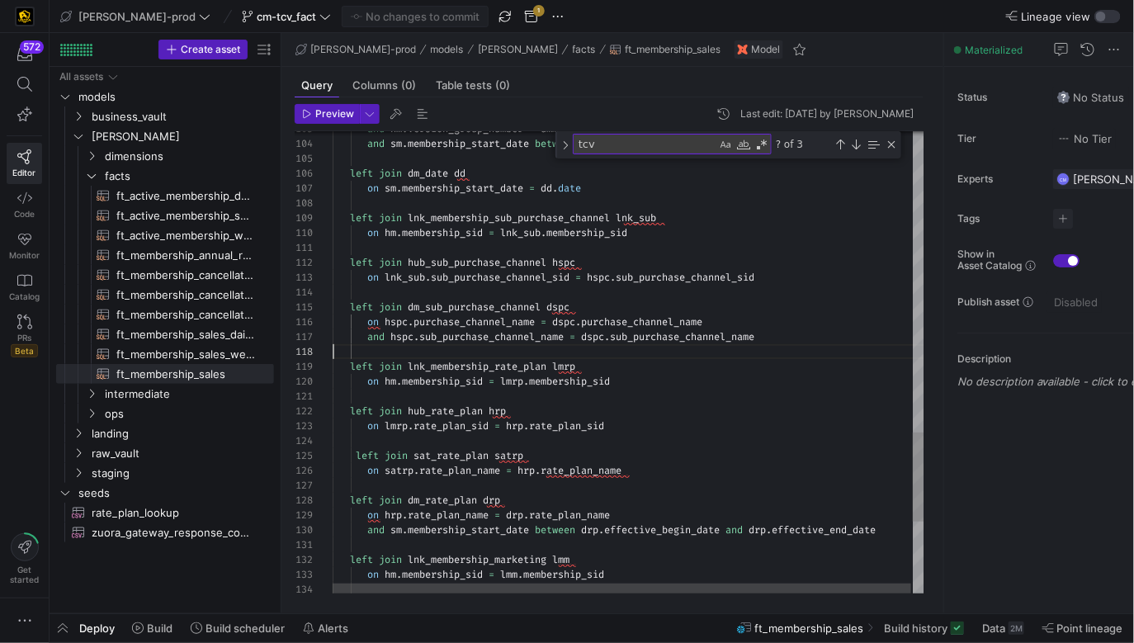
scroll to position [103, 0]
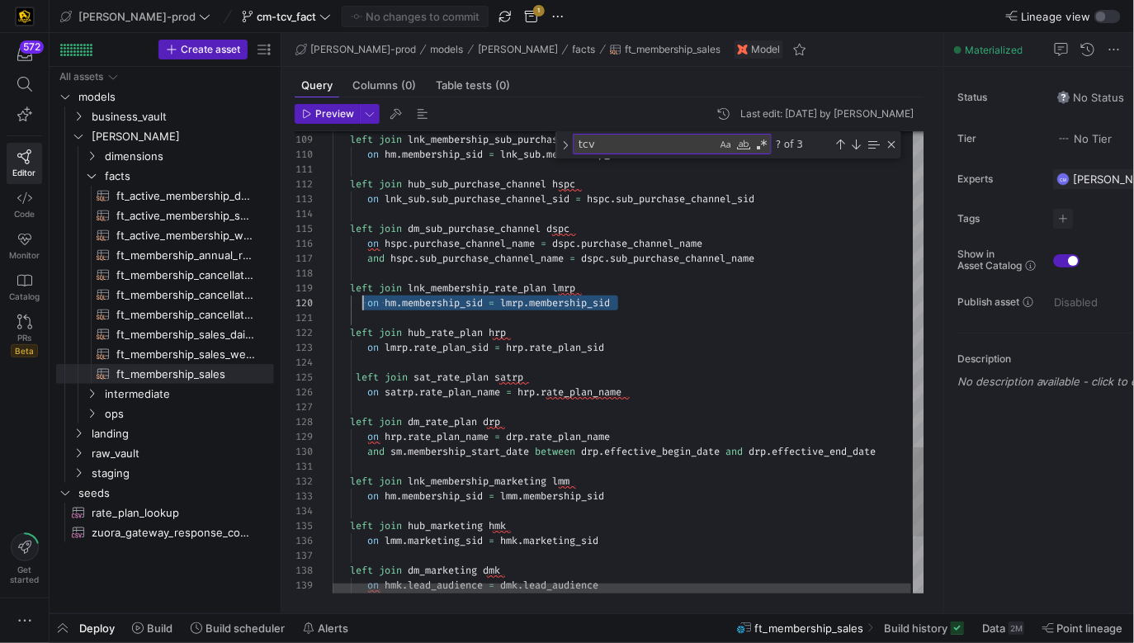
scroll to position [119, 24]
drag, startPoint x: 637, startPoint y: 306, endPoint x: 357, endPoint y: 293, distance: 280.9
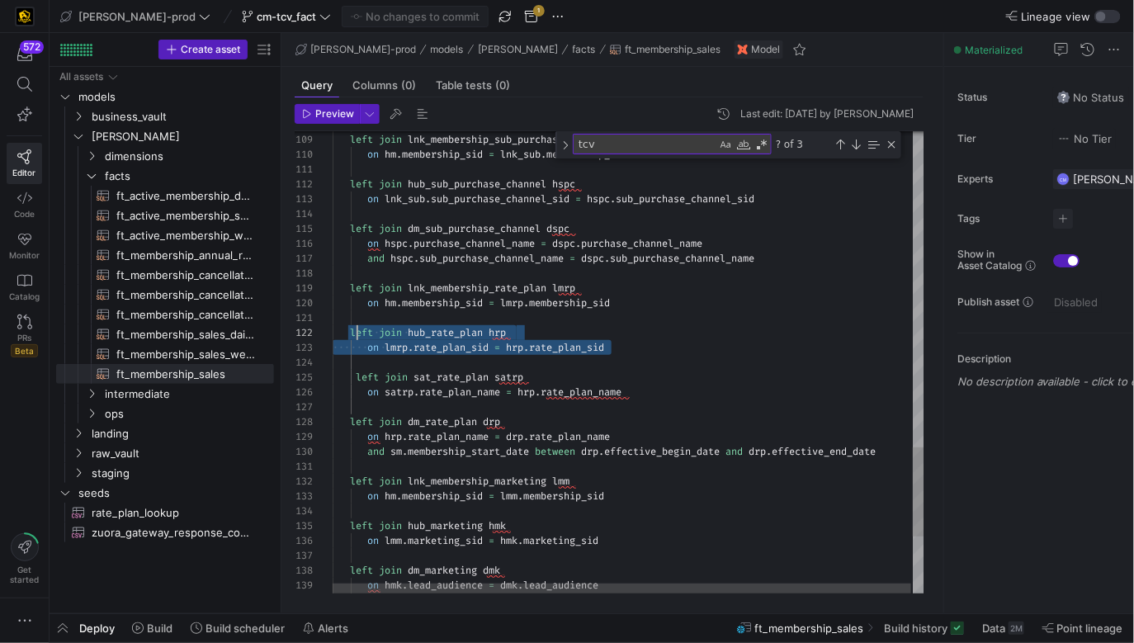
scroll to position [15, 17]
drag, startPoint x: 629, startPoint y: 348, endPoint x: 347, endPoint y: 333, distance: 281.9
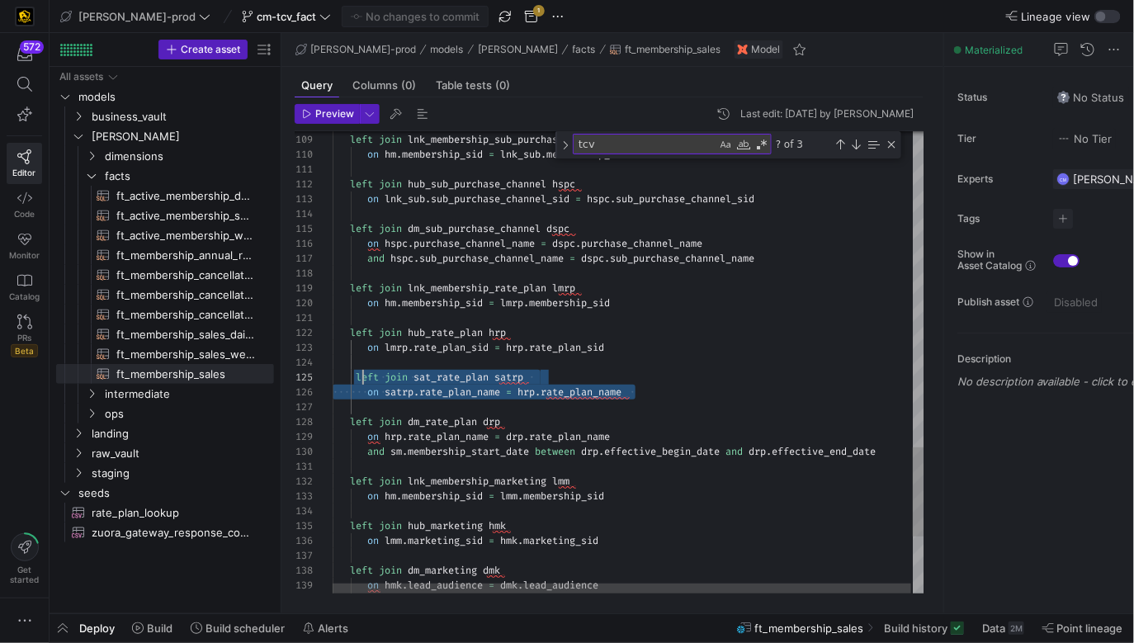
scroll to position [59, 29]
drag, startPoint x: 664, startPoint y: 392, endPoint x: 360, endPoint y: 378, distance: 304.1
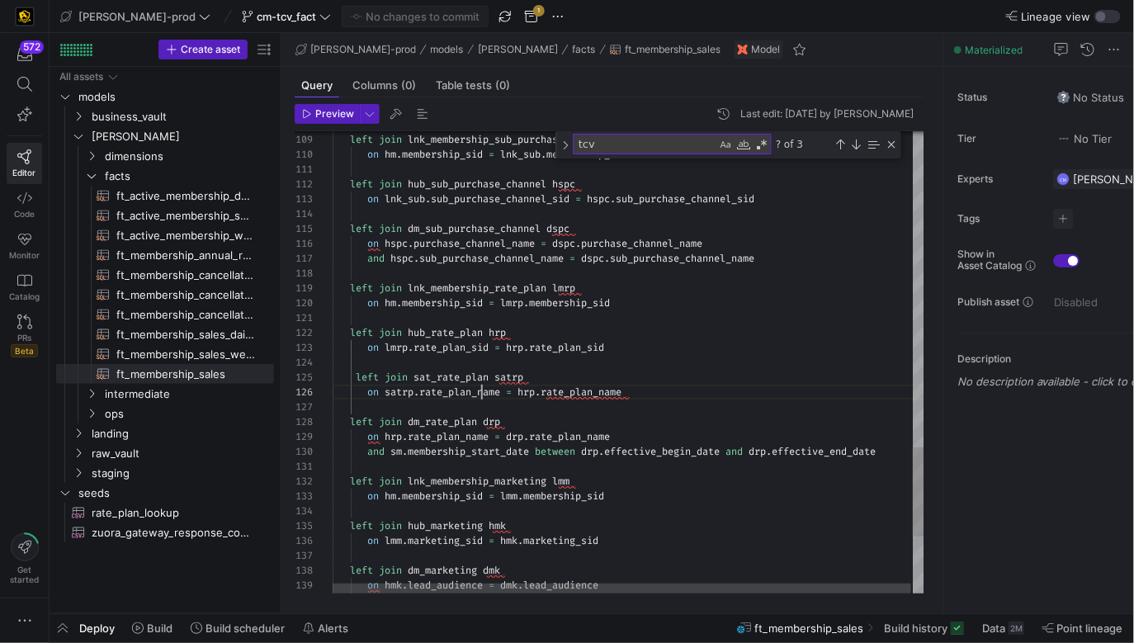
scroll to position [74, 173]
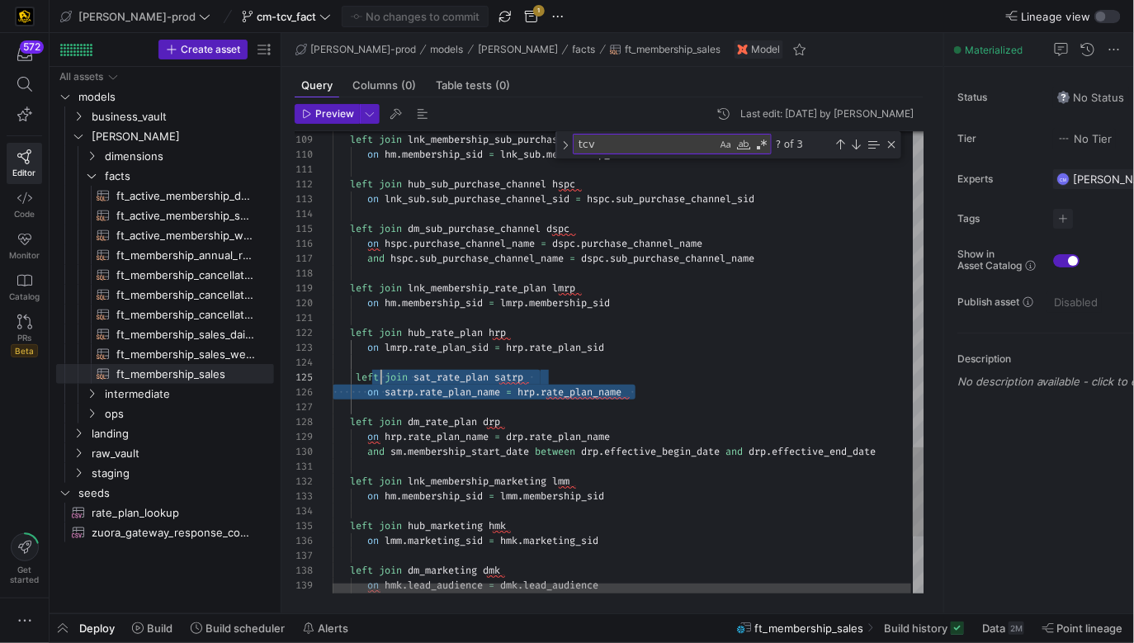
scroll to position [59, 29]
drag, startPoint x: 647, startPoint y: 395, endPoint x: 362, endPoint y: 377, distance: 286.1
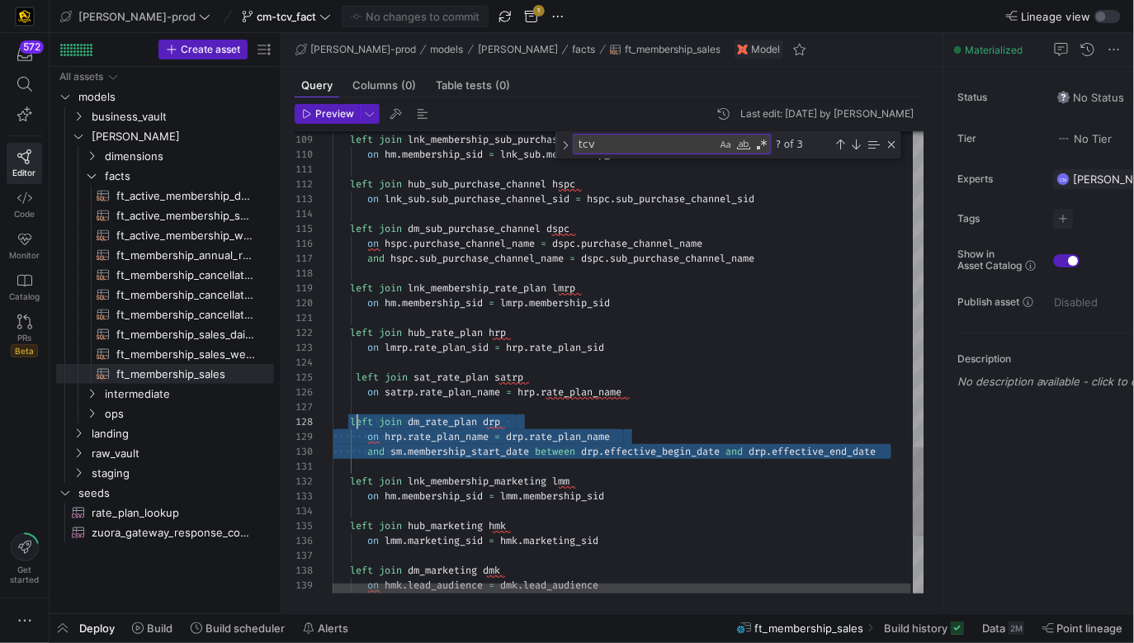
scroll to position [103, 24]
drag, startPoint x: 895, startPoint y: 454, endPoint x: 356, endPoint y: 425, distance: 539.7
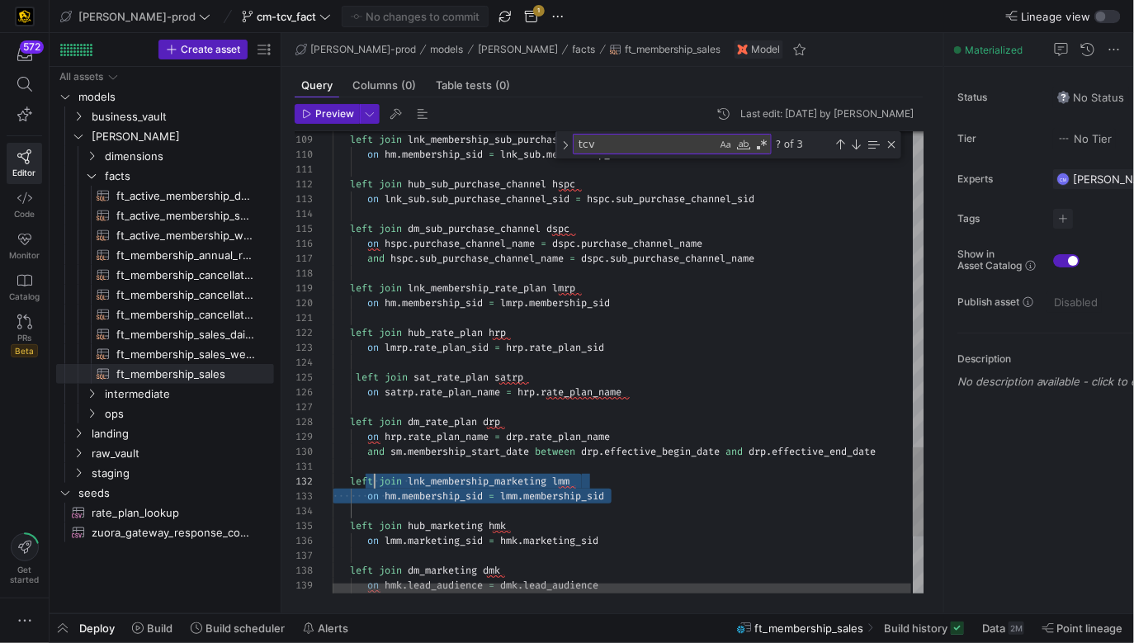
scroll to position [15, 24]
drag, startPoint x: 609, startPoint y: 496, endPoint x: 354, endPoint y: 480, distance: 255.5
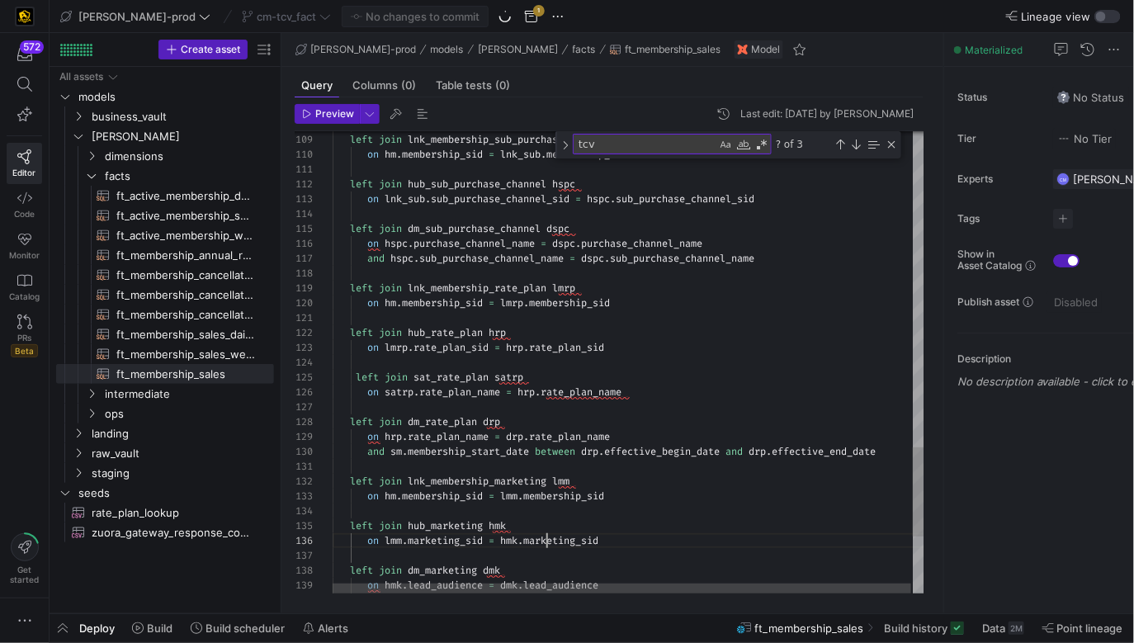
scroll to position [74, 214]
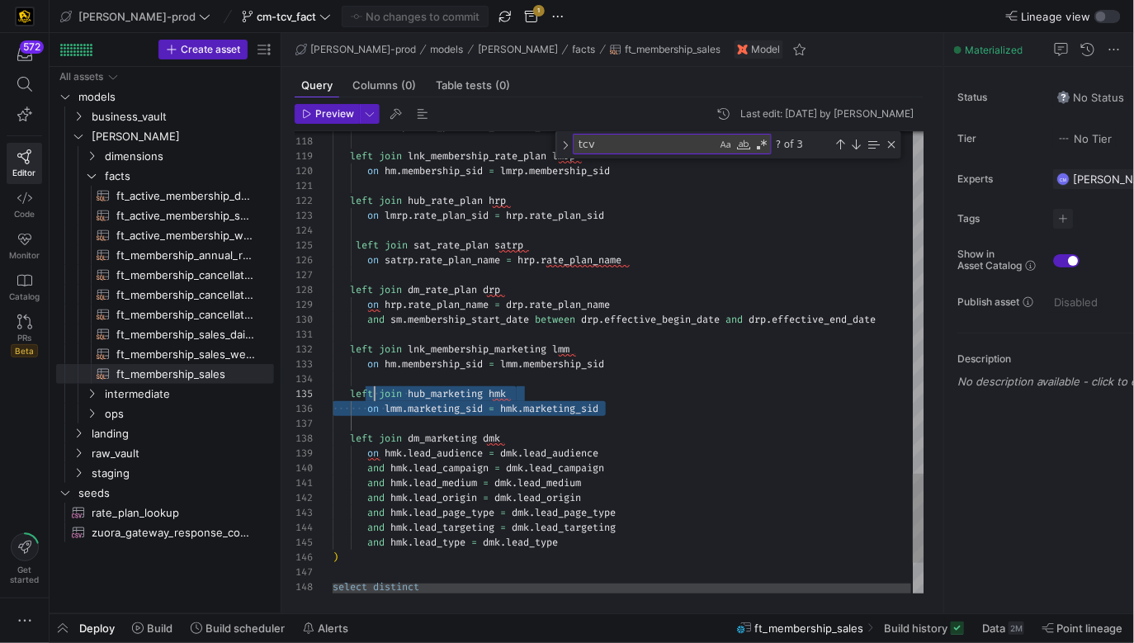
scroll to position [59, 24]
drag, startPoint x: 613, startPoint y: 406, endPoint x: 354, endPoint y: 393, distance: 259.5
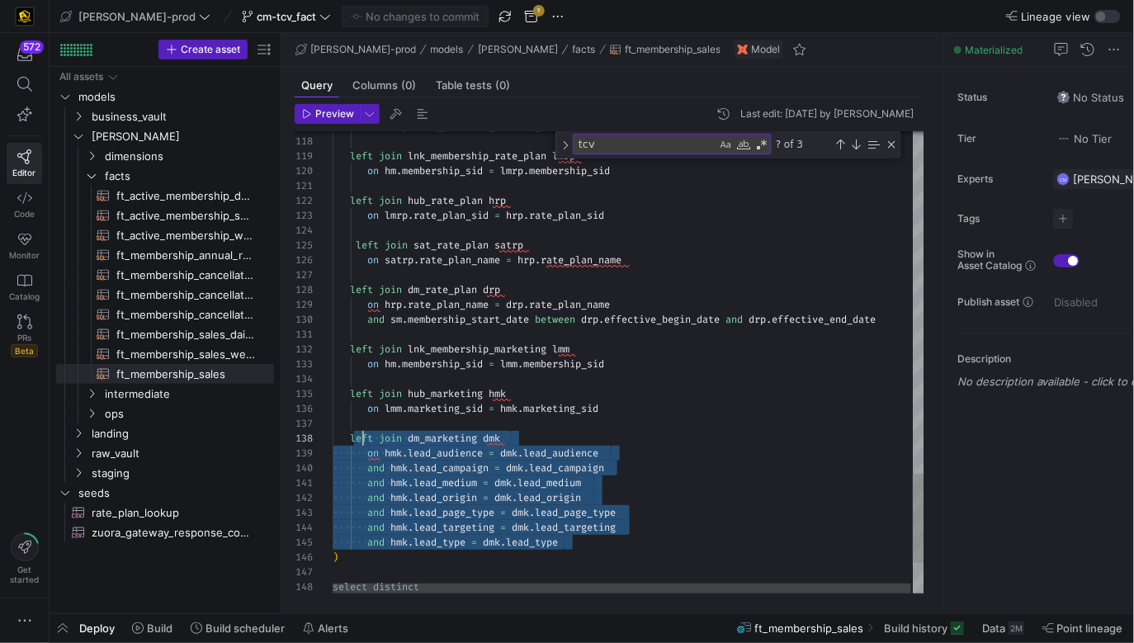
scroll to position [103, 24]
drag, startPoint x: 584, startPoint y: 548, endPoint x: 357, endPoint y: 433, distance: 254.3
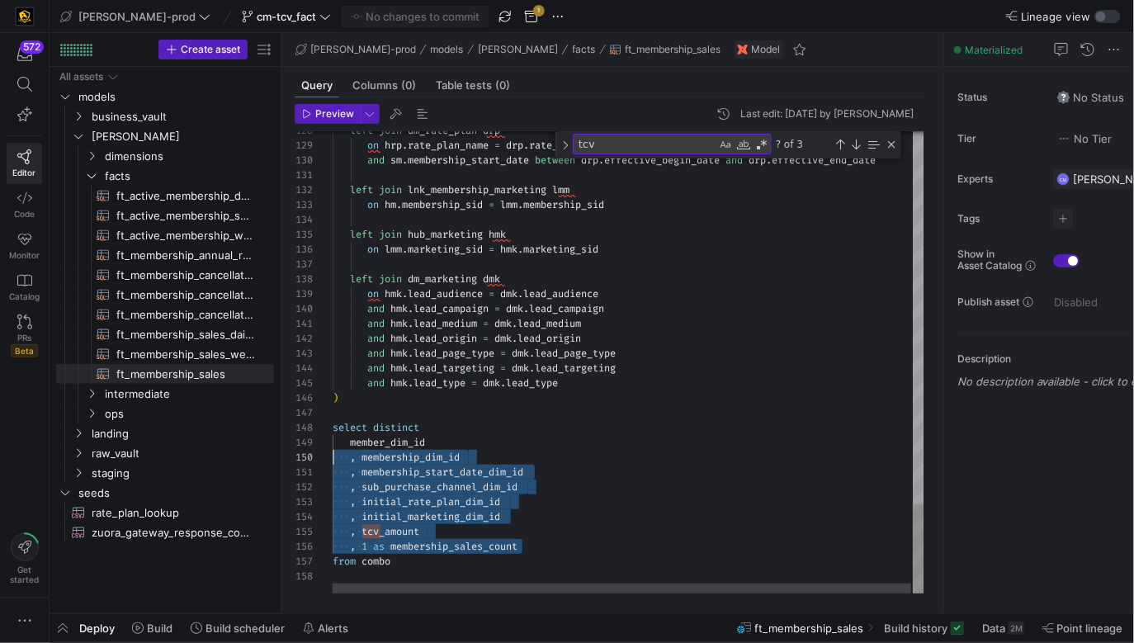
scroll to position [119, 0]
drag, startPoint x: 546, startPoint y: 548, endPoint x: 306, endPoint y: 447, distance: 260.0
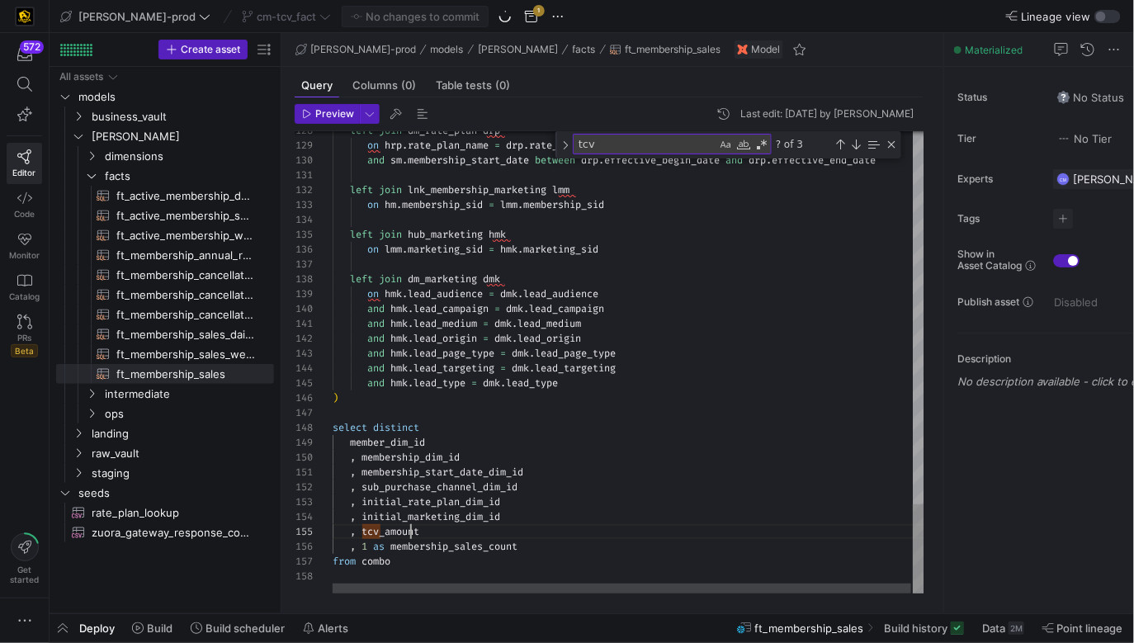
scroll to position [59, 89]
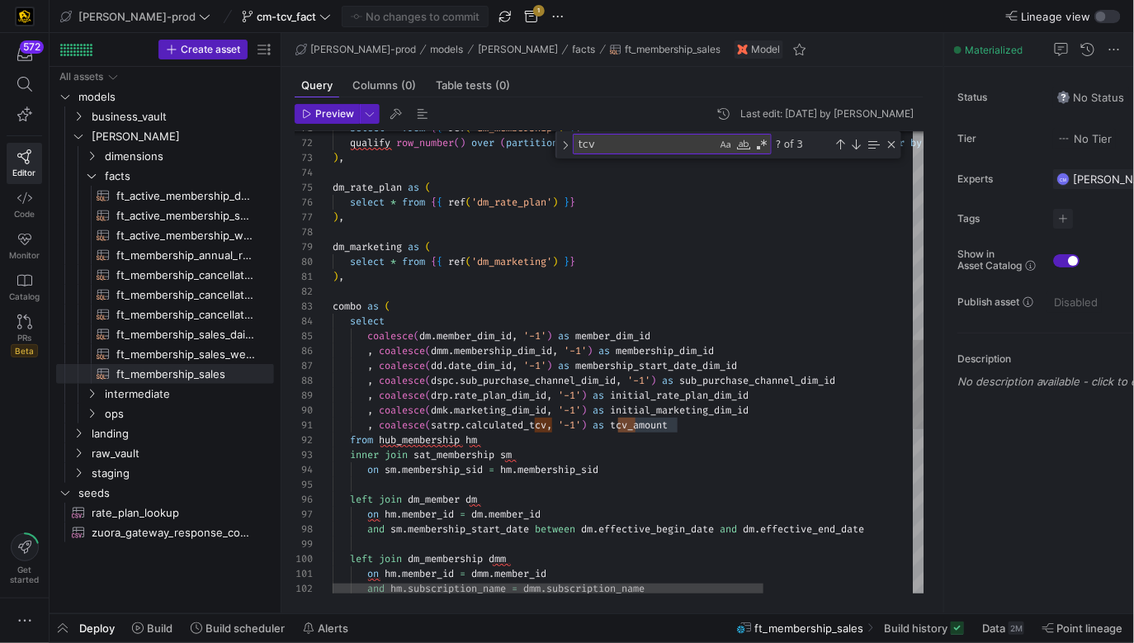
type textarea ", coalesce(satrp.calculated_tcv, '-1') as tcv_amount from hub_membership hm inn…"
click at [502, 426] on div "and hm . subscription_name = dmm . subscription_name on hm . member_id = dmm . …" at bounding box center [731, 245] width 796 height 2384
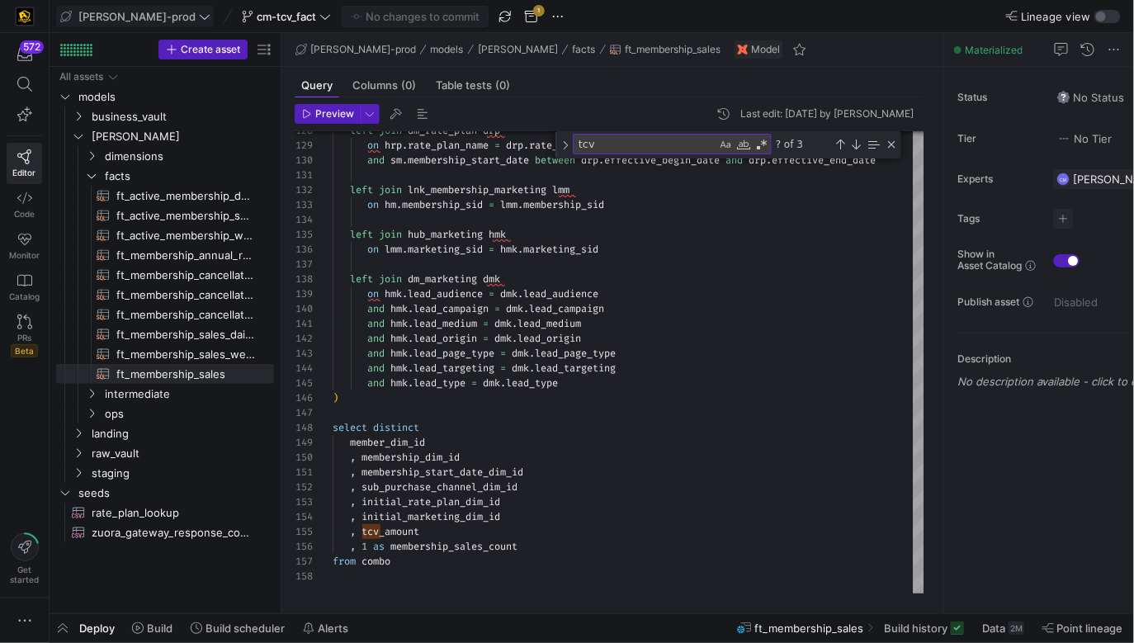
click at [86, 14] on span "[PERSON_NAME]-prod" at bounding box center [136, 16] width 117 height 13
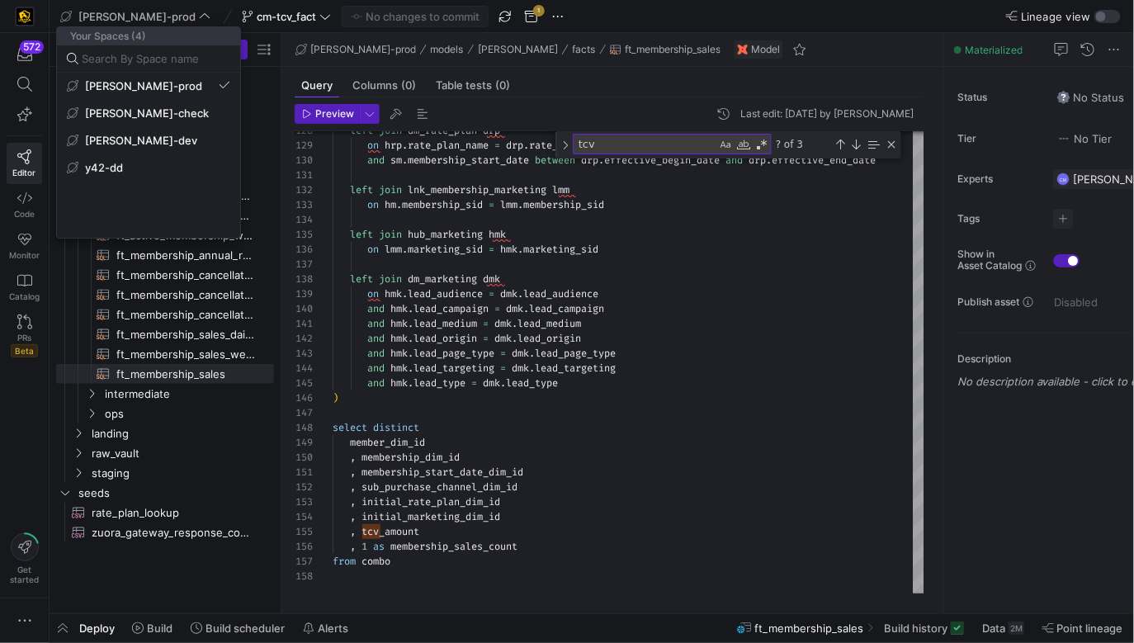
click at [214, 6] on div at bounding box center [567, 321] width 1134 height 643
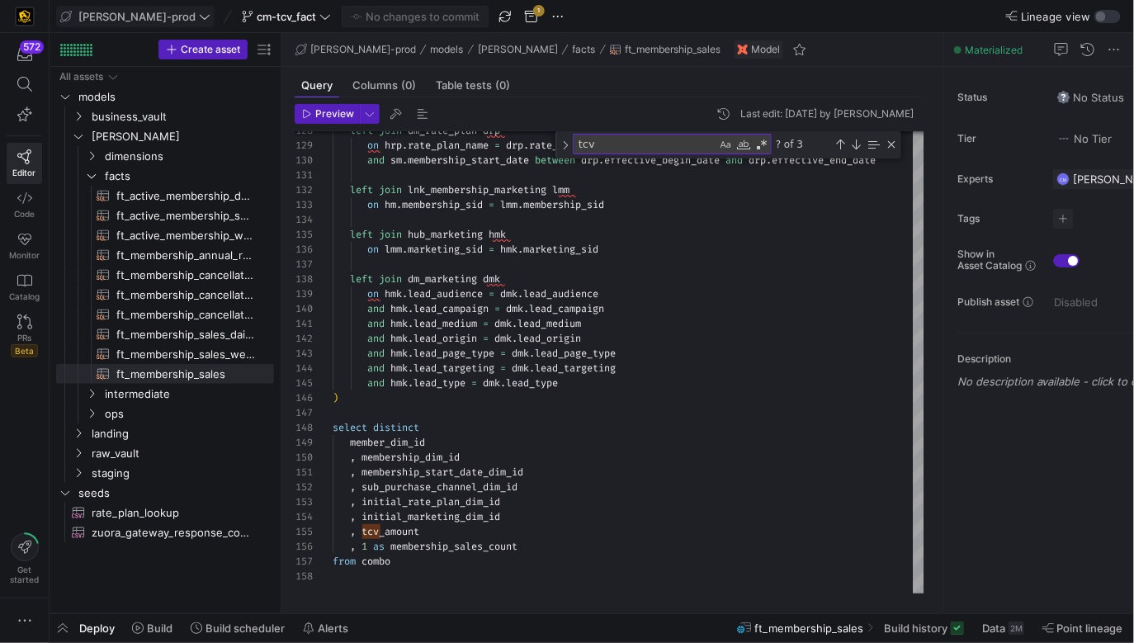
click at [139, 10] on span "[PERSON_NAME]-prod" at bounding box center [136, 16] width 117 height 13
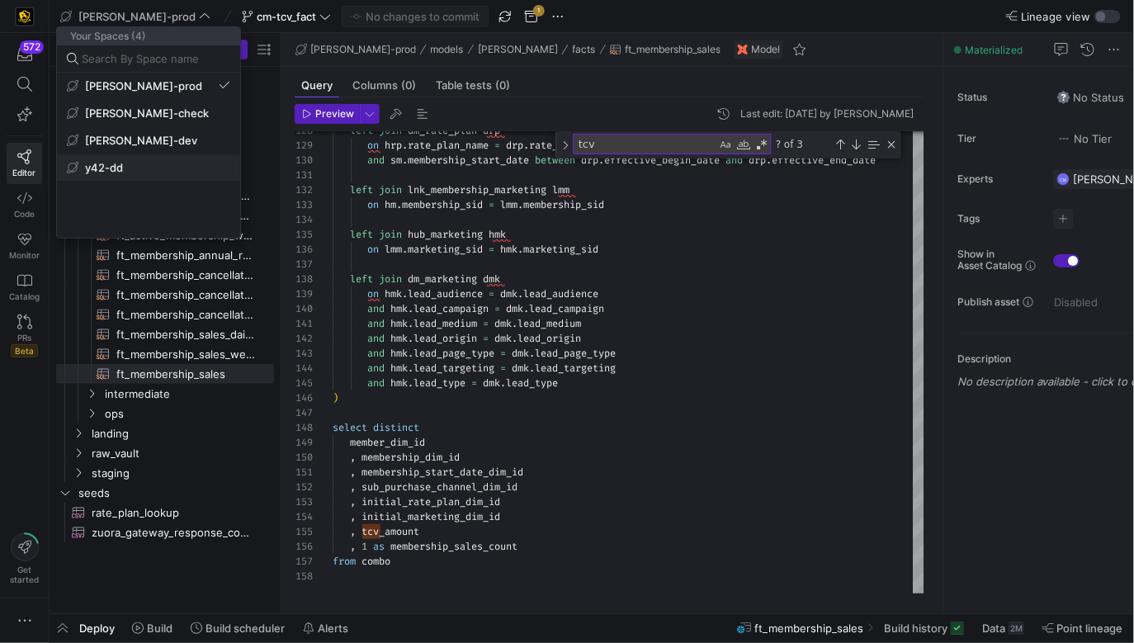
click at [146, 174] on button "y42-dd" at bounding box center [148, 167] width 183 height 26
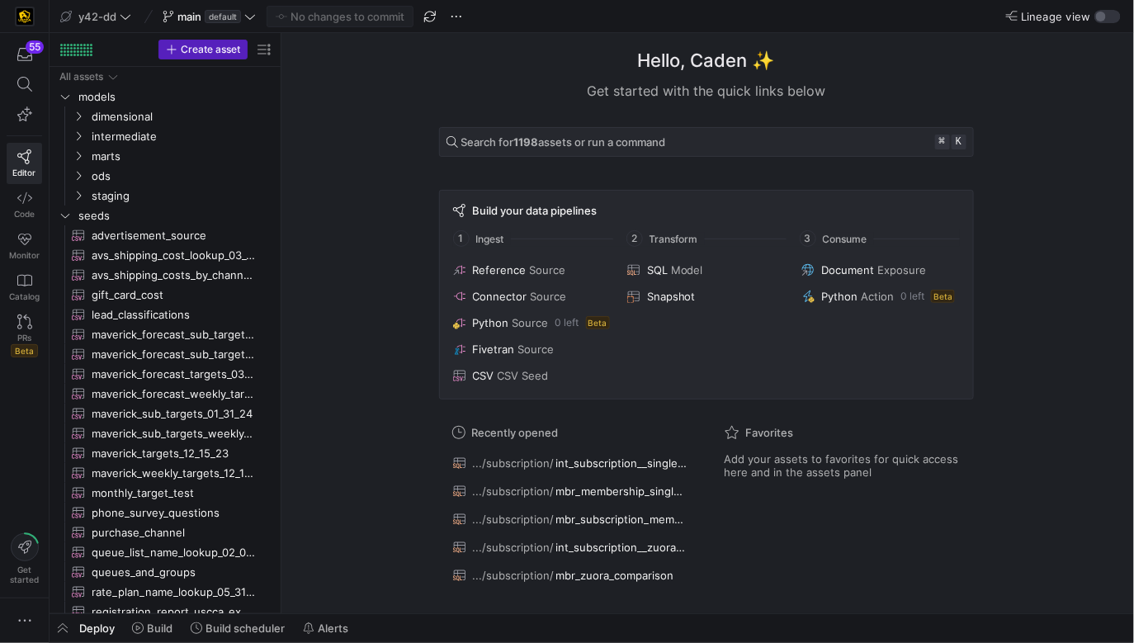
click at [111, 29] on y42-top-nav "y42-dd main default No changes to commit Lineage view" at bounding box center [592, 16] width 1085 height 33
click at [124, 21] on icon at bounding box center [126, 17] width 12 height 12
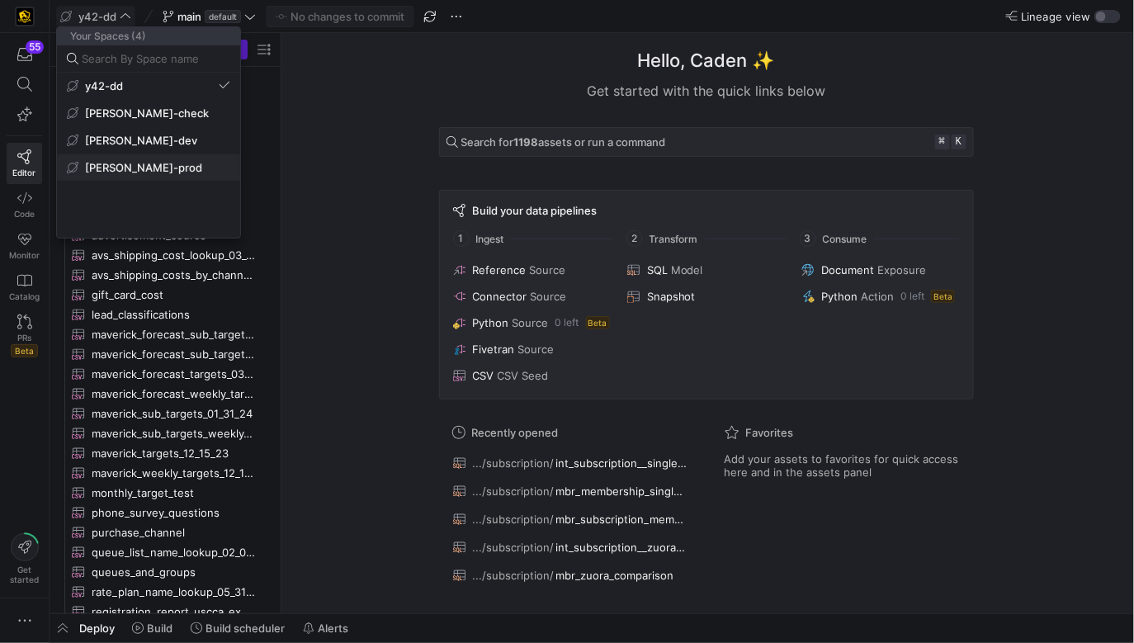
click at [184, 161] on span "[PERSON_NAME]-prod" at bounding box center [148, 167] width 163 height 13
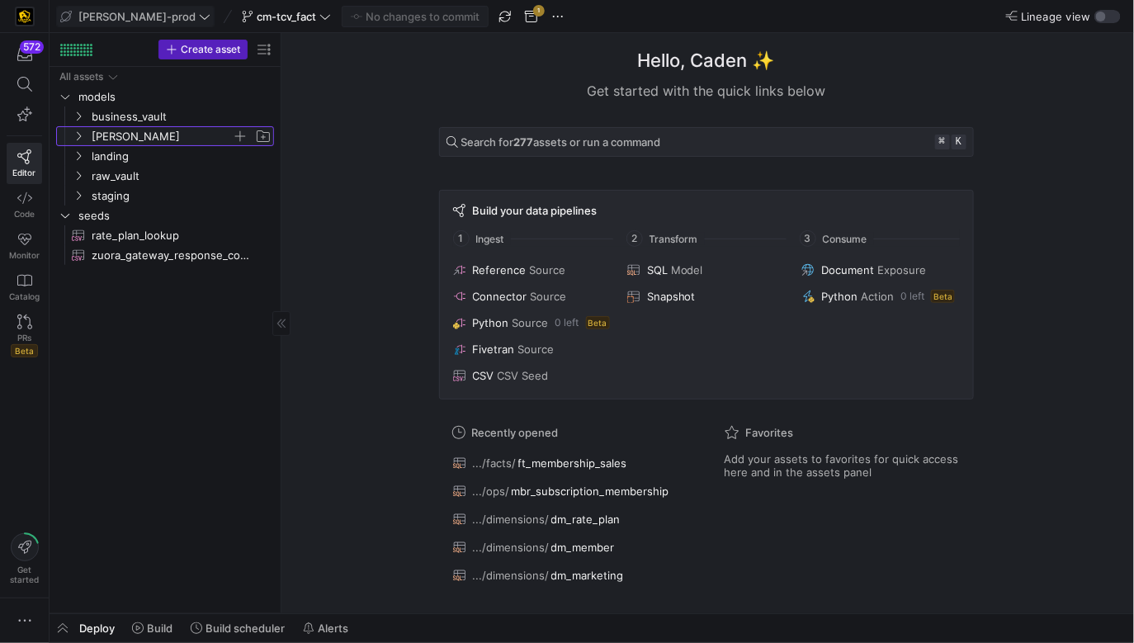
click at [141, 137] on span "[PERSON_NAME]" at bounding box center [162, 136] width 140 height 19
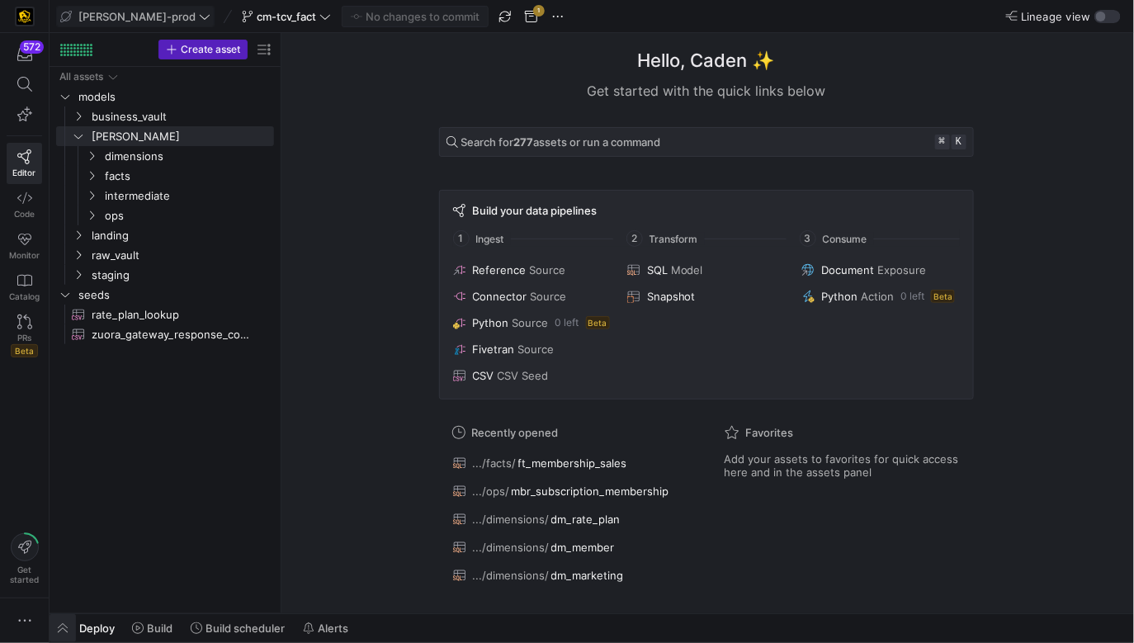
click at [62, 579] on span "button" at bounding box center [63, 628] width 26 height 28
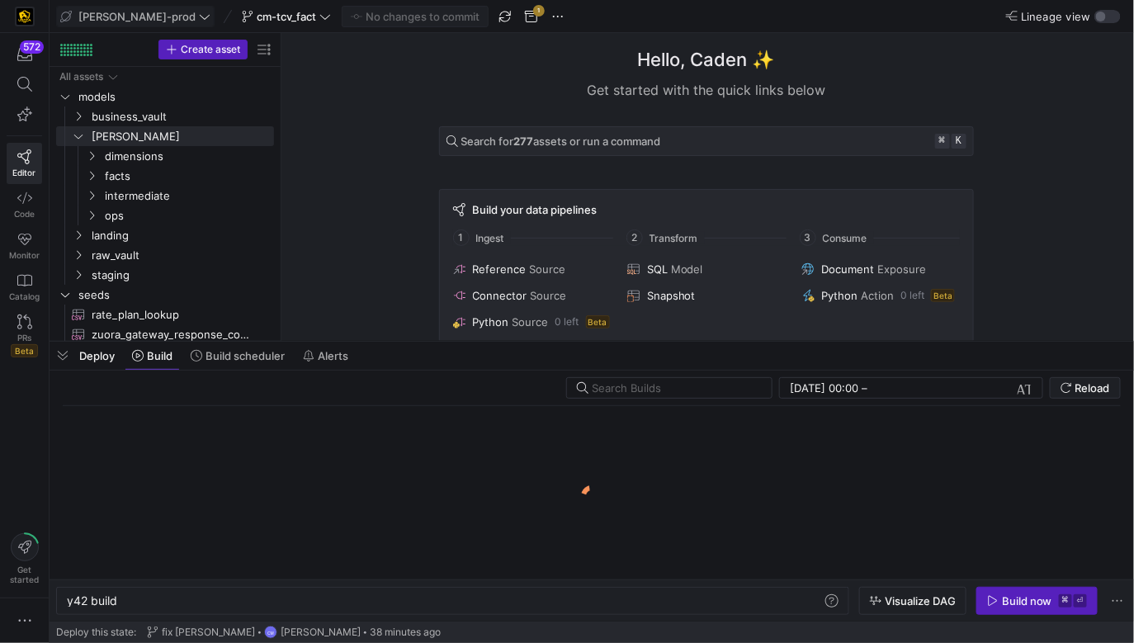
scroll to position [0, 50]
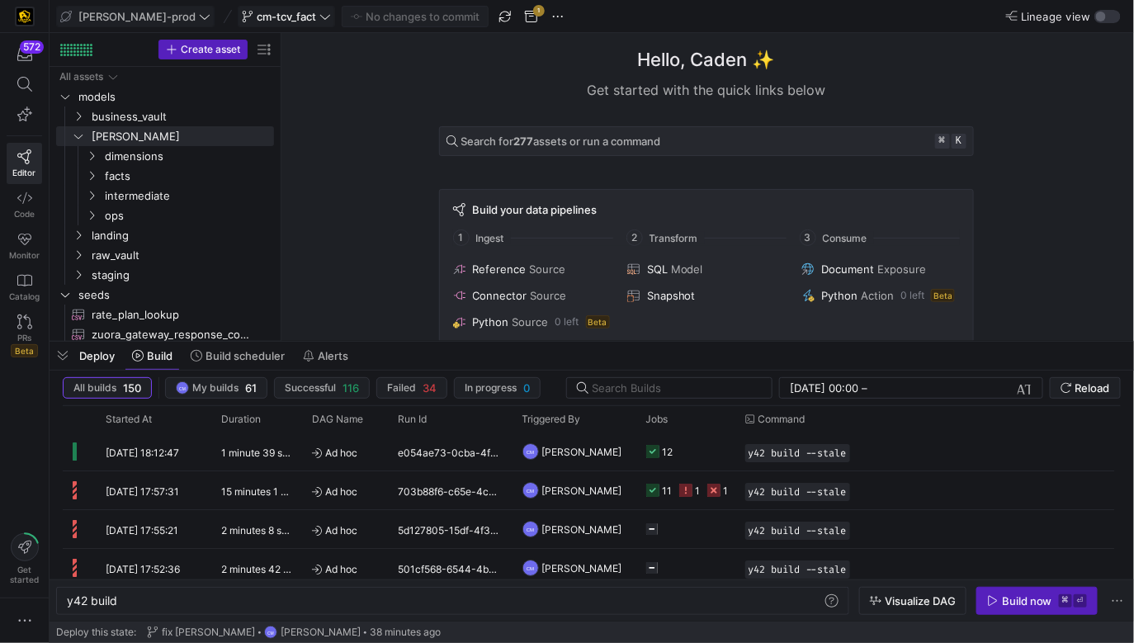
click at [262, 16] on span "cm-tcv_fact" at bounding box center [286, 16] width 59 height 13
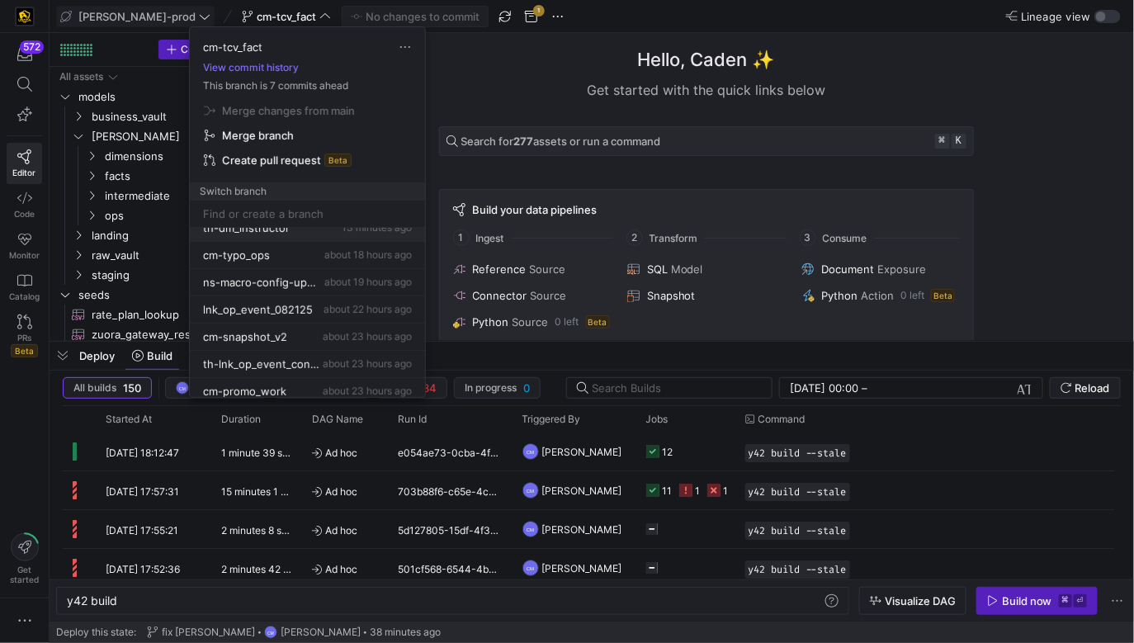
scroll to position [69, 0]
click at [308, 256] on div "cm-typo_ops about 18 hours ago" at bounding box center [307, 254] width 209 height 13
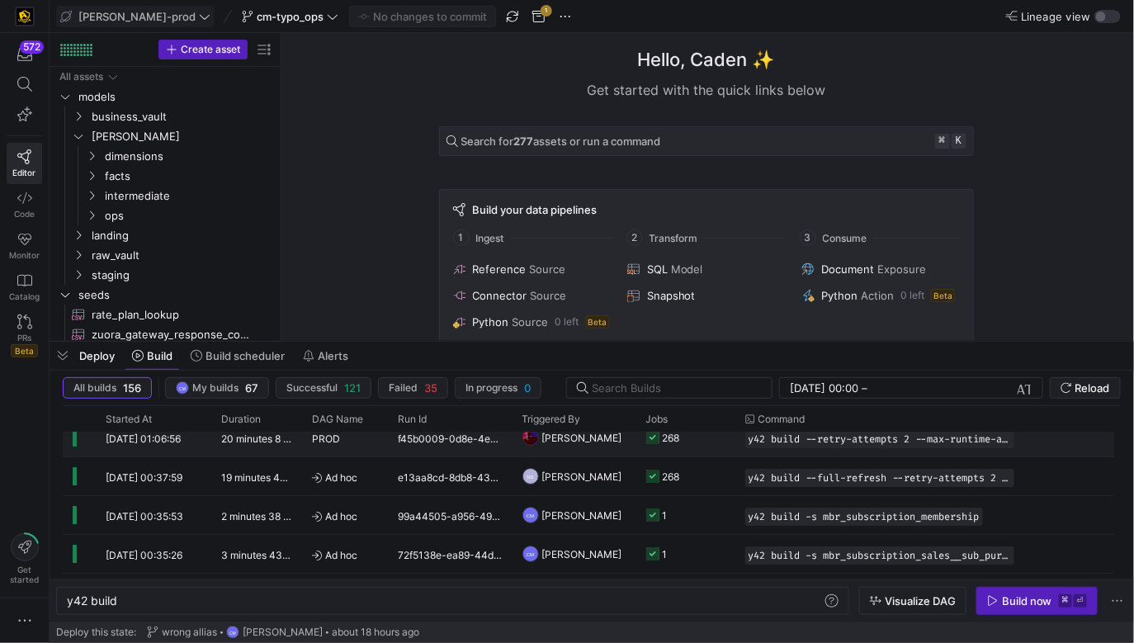
scroll to position [107, 0]
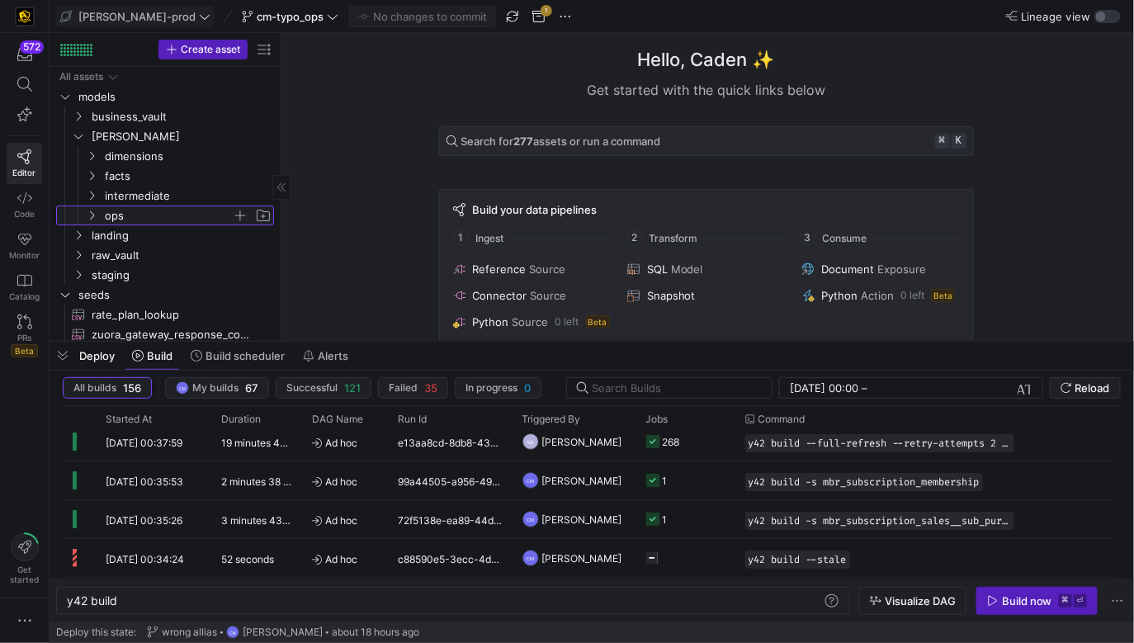
click at [135, 214] on span "ops" at bounding box center [168, 215] width 127 height 19
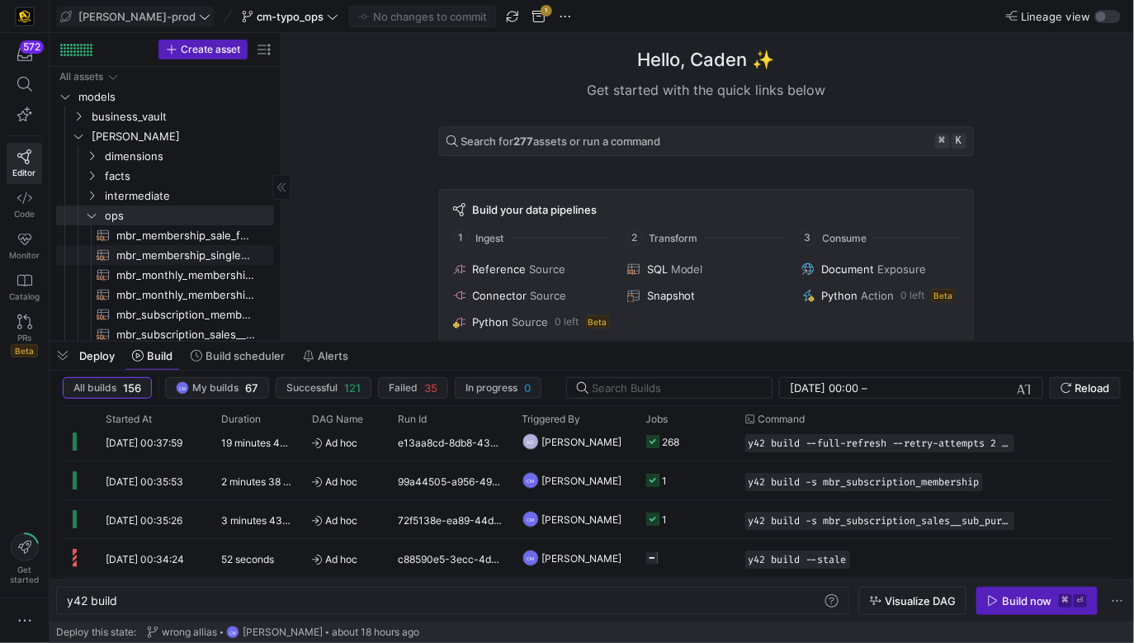
click at [203, 254] on span "mbr_membership_single_row_copy​​​​​​​​​​" at bounding box center [185, 255] width 139 height 19
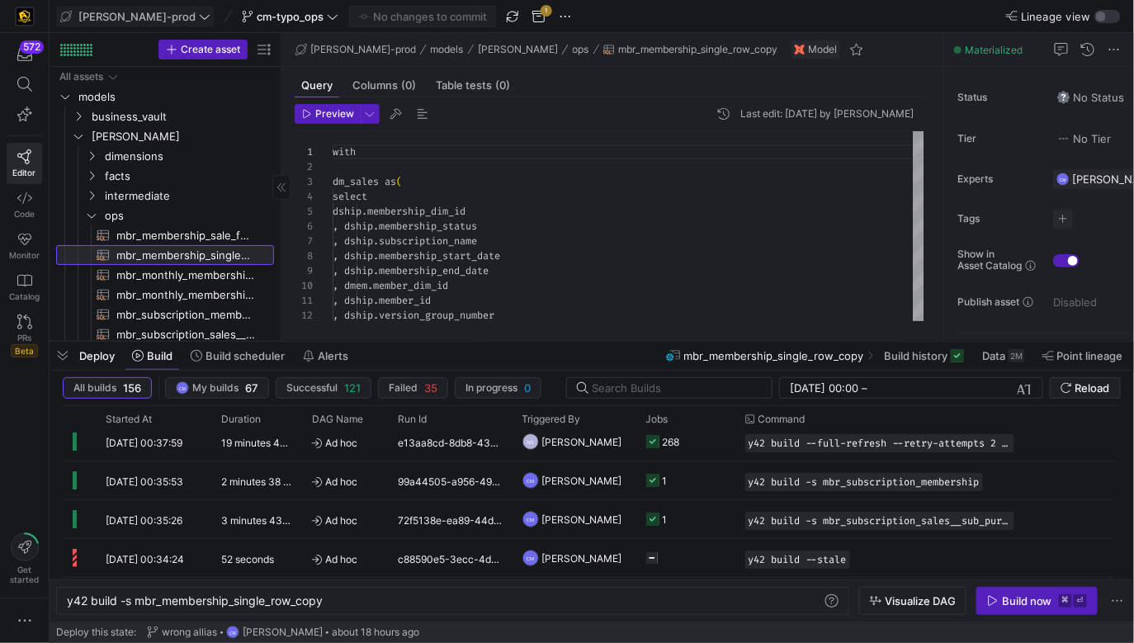
type textarea "y42 build -s mbr_membership_single_row_copy"
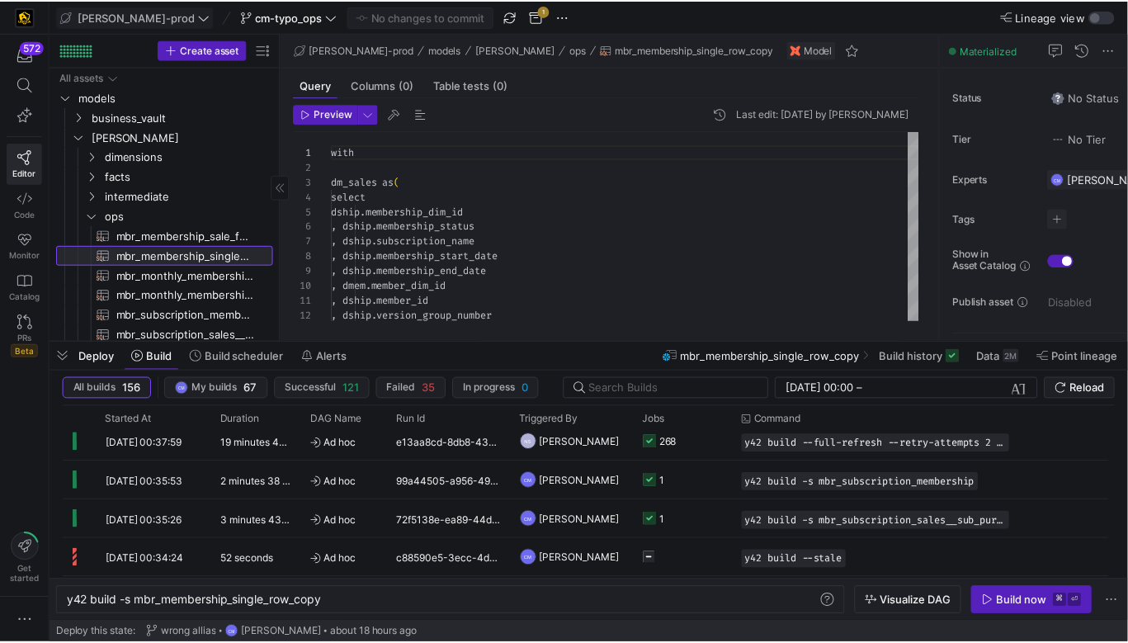
scroll to position [149, 0]
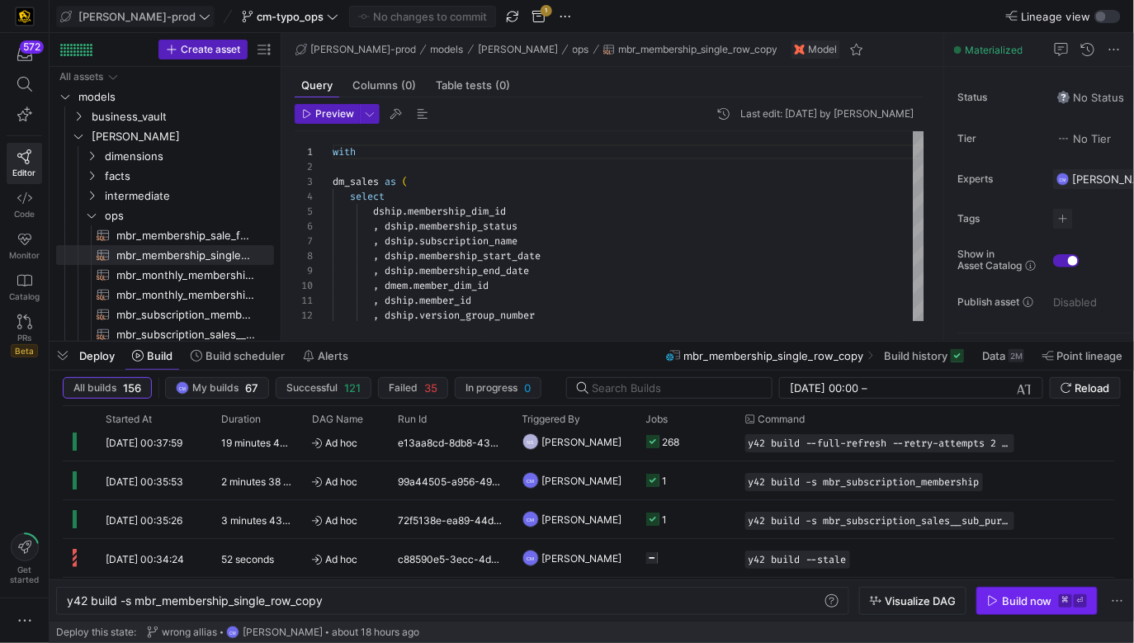
click at [1046, 579] on div "Build now" at bounding box center [1027, 600] width 50 height 13
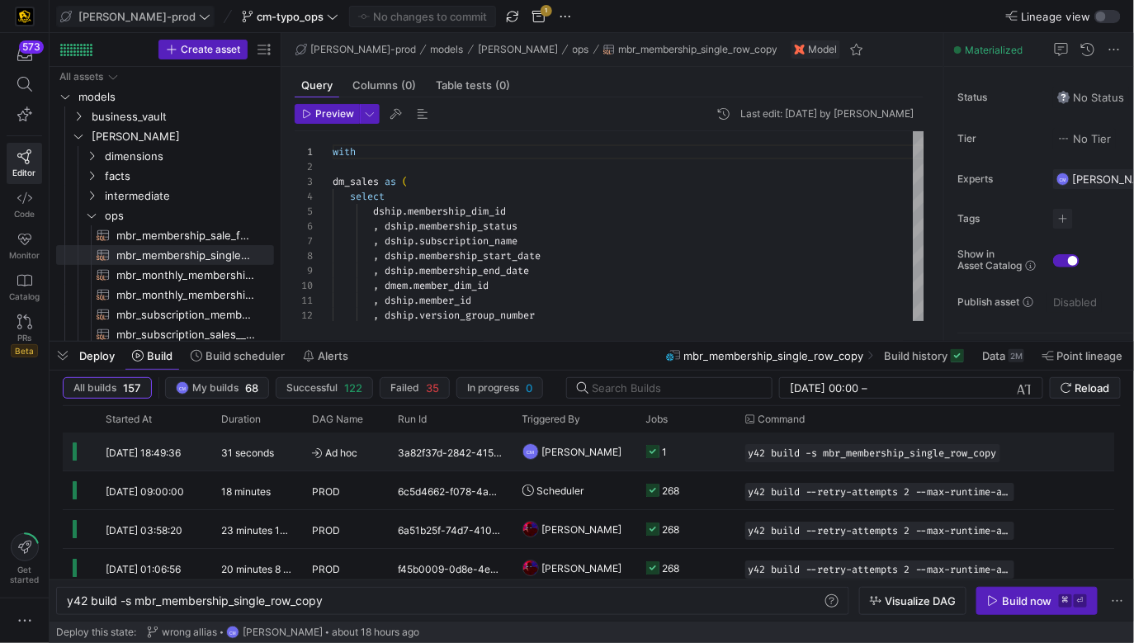
click at [736, 447] on div "y42 build -s mbr_membership_single_row_copy" at bounding box center [879, 451] width 289 height 38
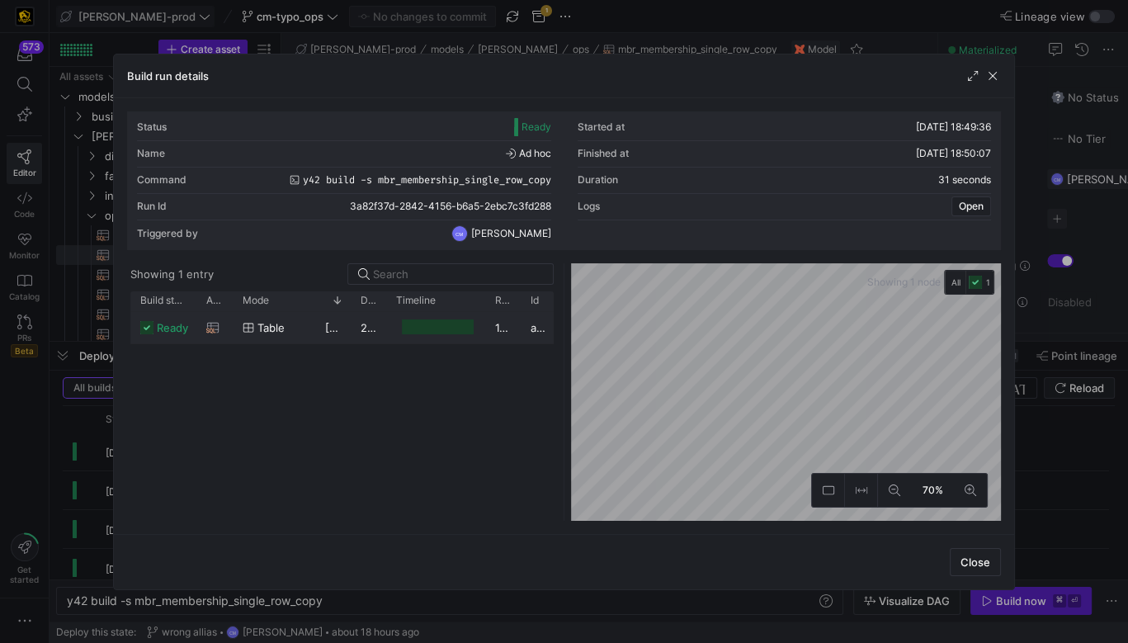
click at [326, 328] on span "29/08/25, 18:49:38" at bounding box center [366, 327] width 83 height 13
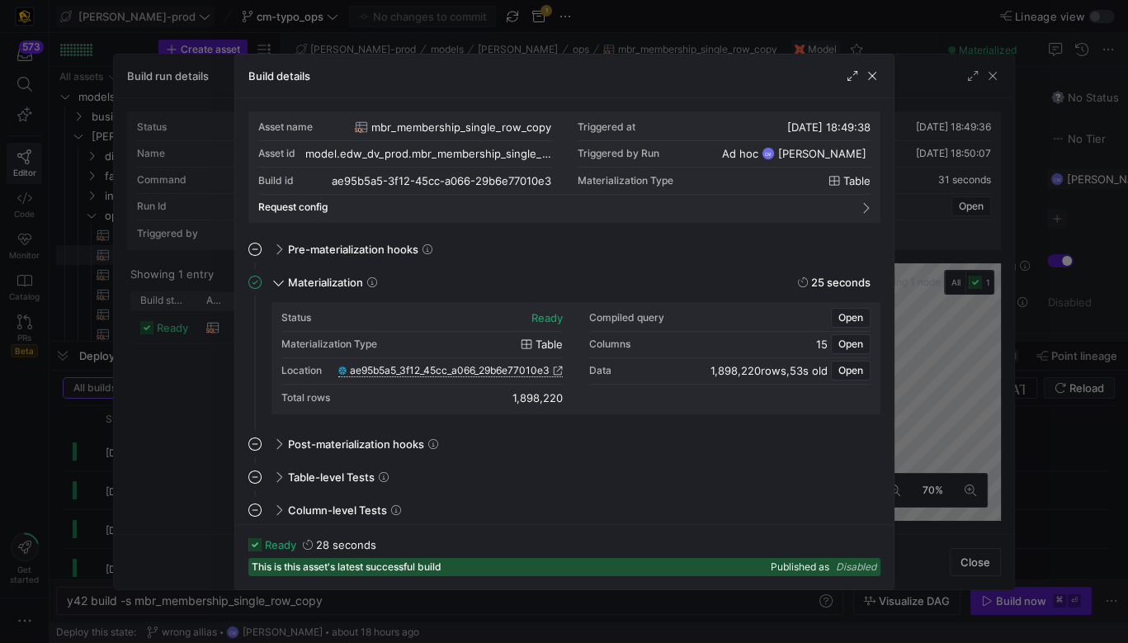
click at [443, 375] on span "ae95b5a5_3f12_45cc_a066_29b6e77010e3" at bounding box center [450, 371] width 200 height 12
click at [442, 49] on div at bounding box center [564, 321] width 1128 height 643
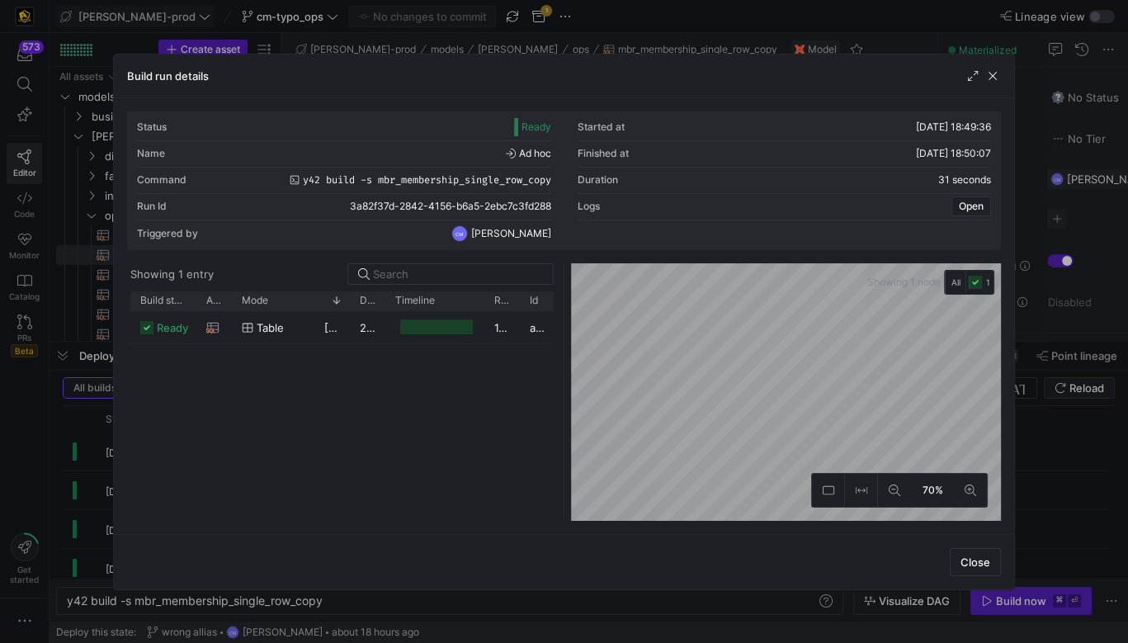
click at [629, 23] on div at bounding box center [564, 321] width 1128 height 643
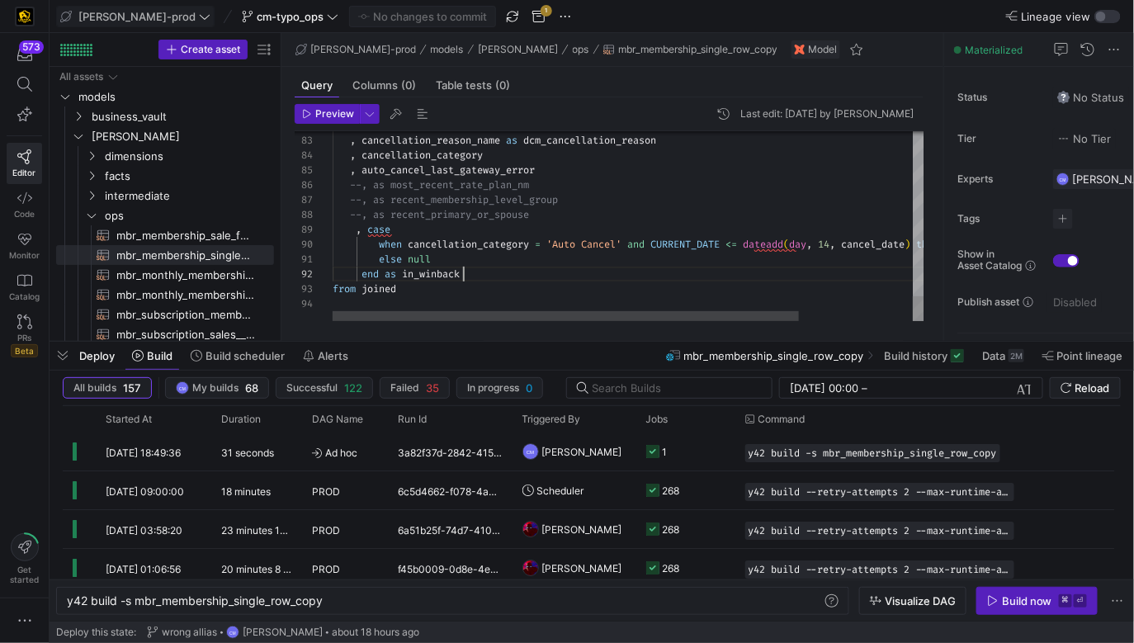
scroll to position [15, 130]
type textarea "with dm_sales as ( select dship.membership_dim_id , dship.membership_status , d…"
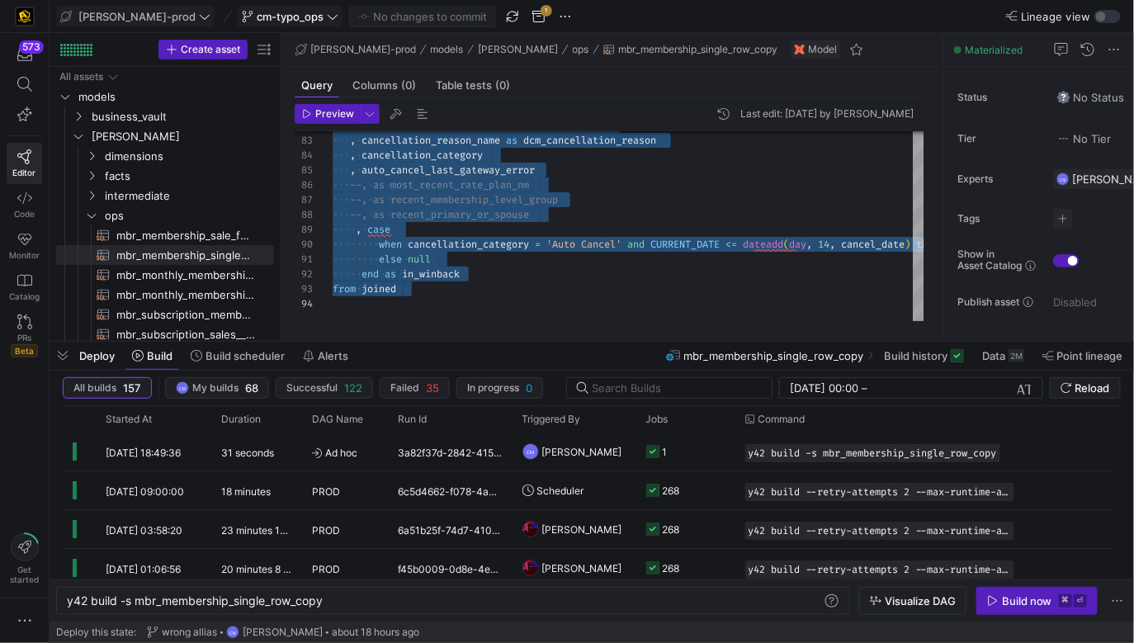
click at [243, 16] on icon at bounding box center [248, 17] width 10 height 12
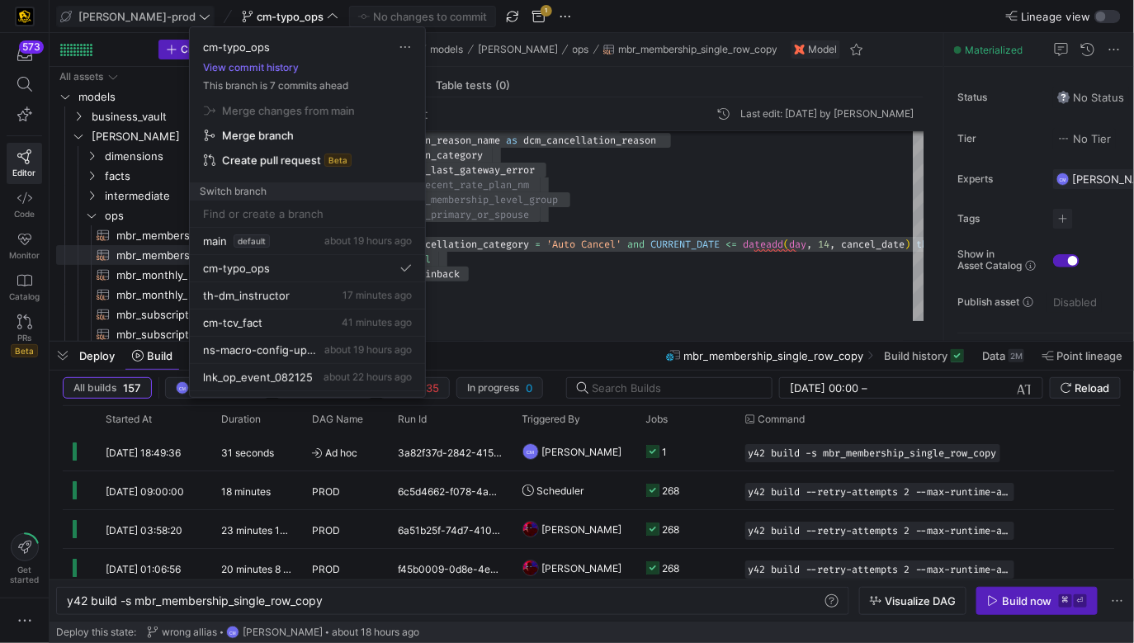
click at [133, 11] on div at bounding box center [567, 321] width 1134 height 643
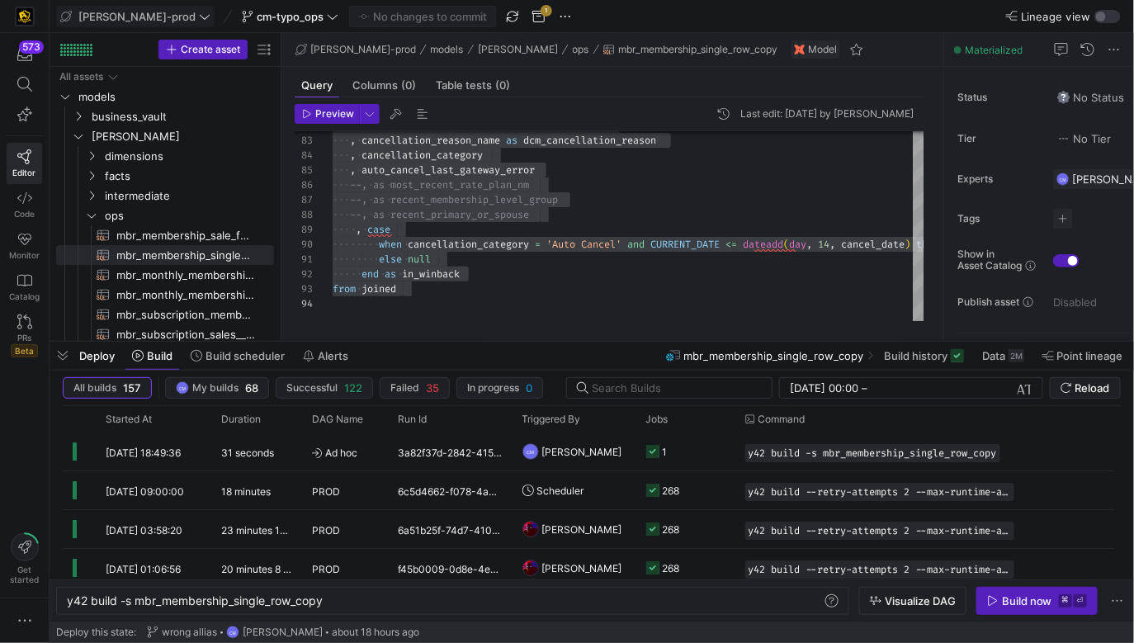
click at [133, 11] on span "[PERSON_NAME]-prod" at bounding box center [136, 16] width 117 height 13
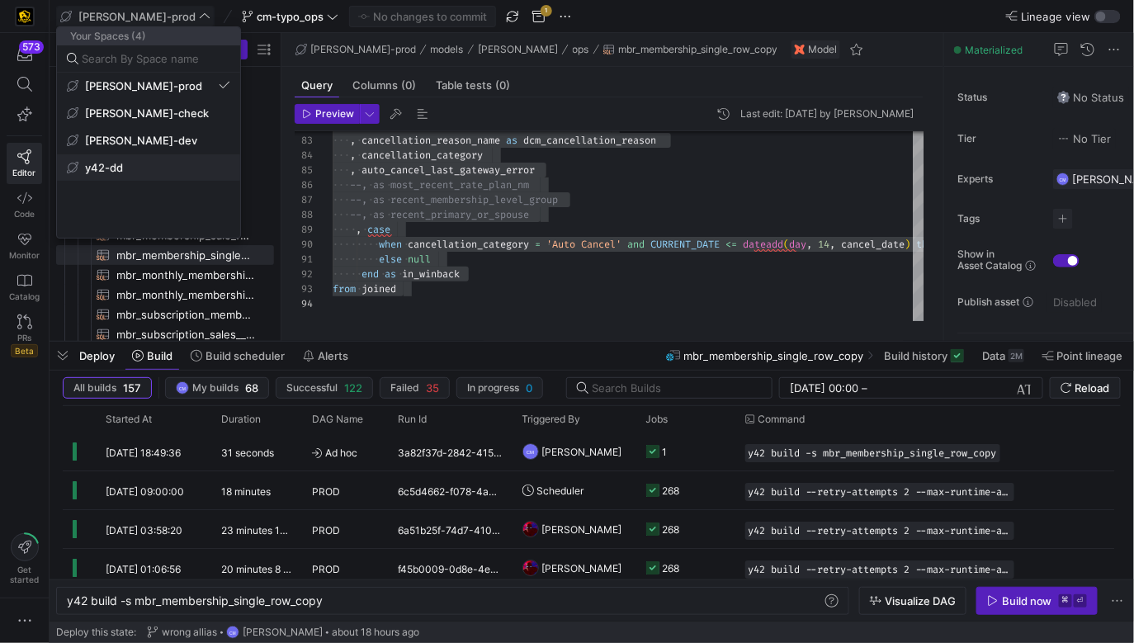
click at [154, 163] on span "y42-dd" at bounding box center [148, 167] width 163 height 13
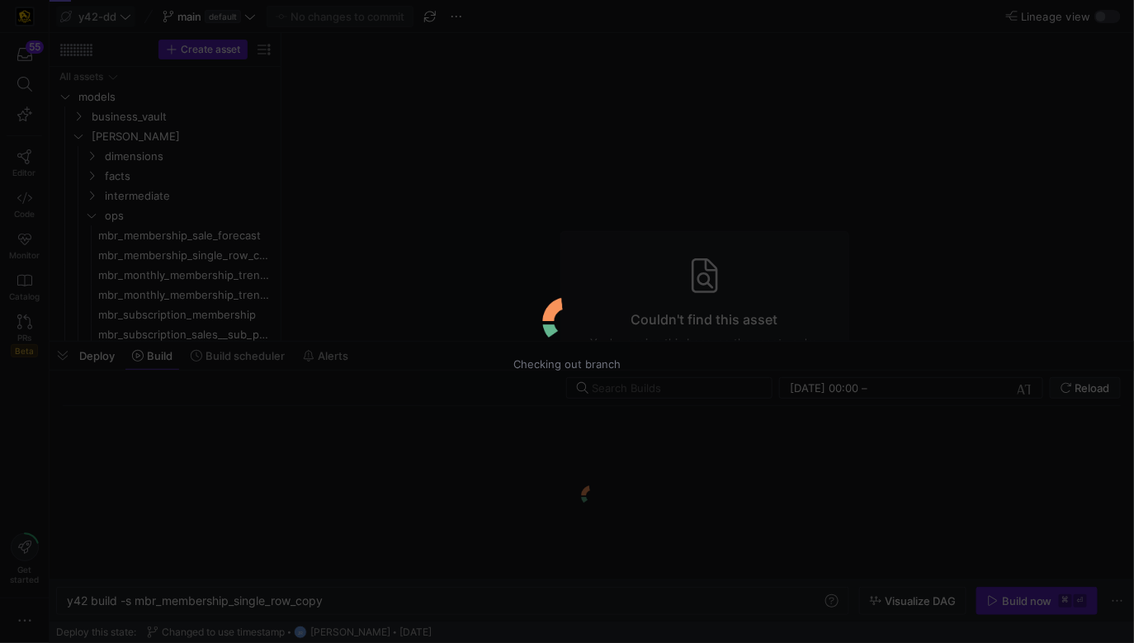
type textarea "y42 build"
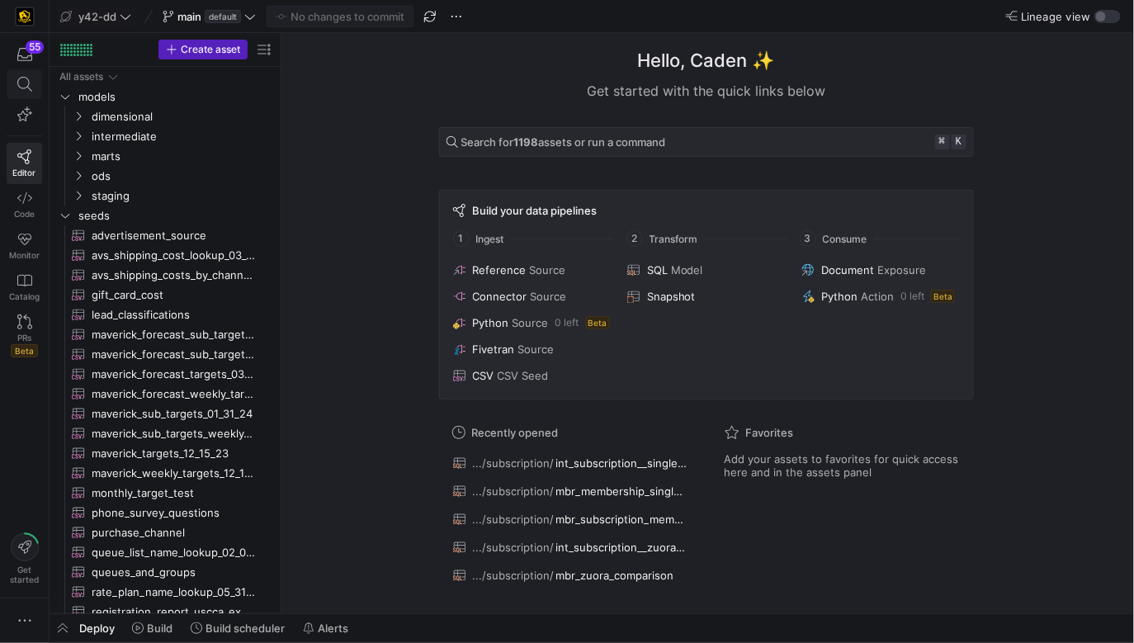
click at [20, 75] on span at bounding box center [24, 84] width 34 height 28
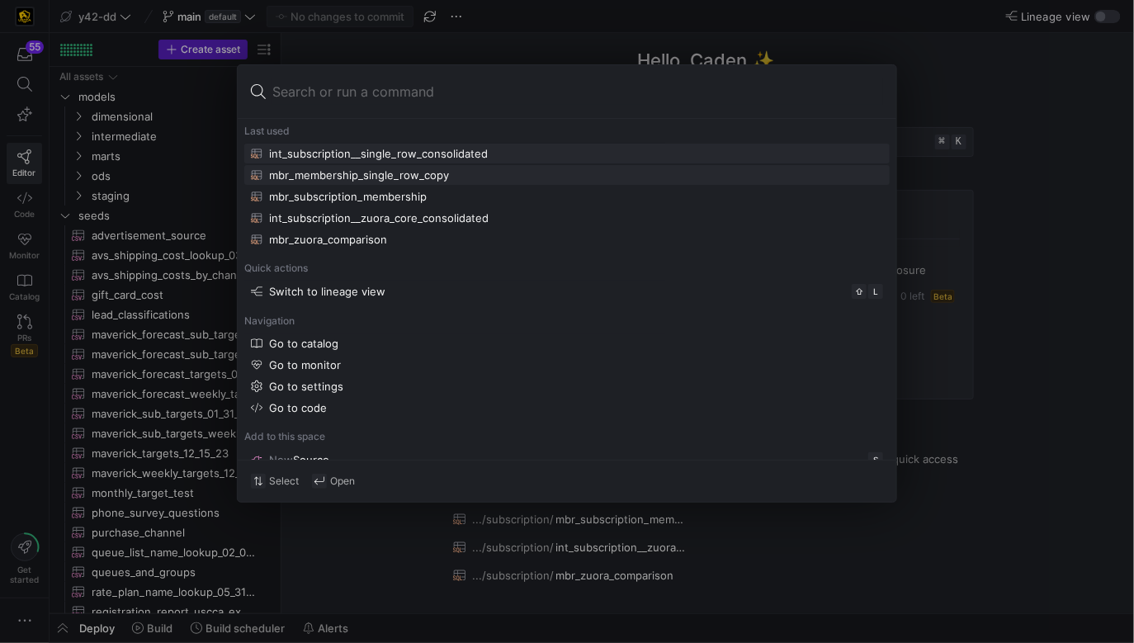
click at [330, 169] on div "mbr_membership_single_row_copy" at bounding box center [359, 174] width 180 height 13
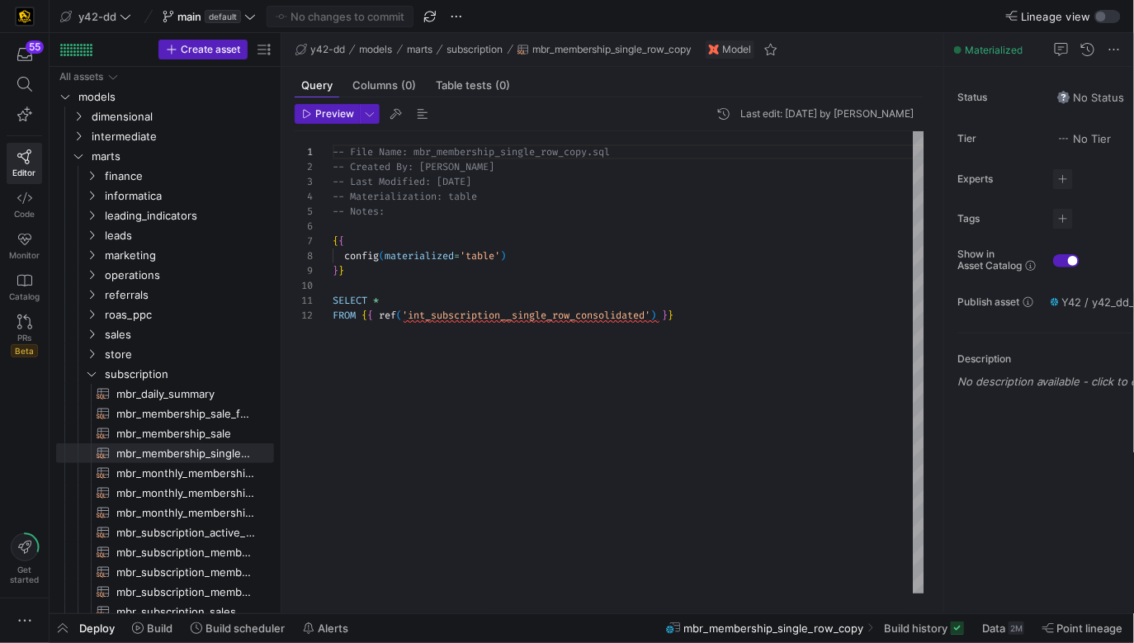
scroll to position [119, 12]
click at [460, 272] on div "-- File Name: mbr_membership_single_row_copy.sql -- Created By: [PERSON_NAME] -…" at bounding box center [629, 362] width 592 height 462
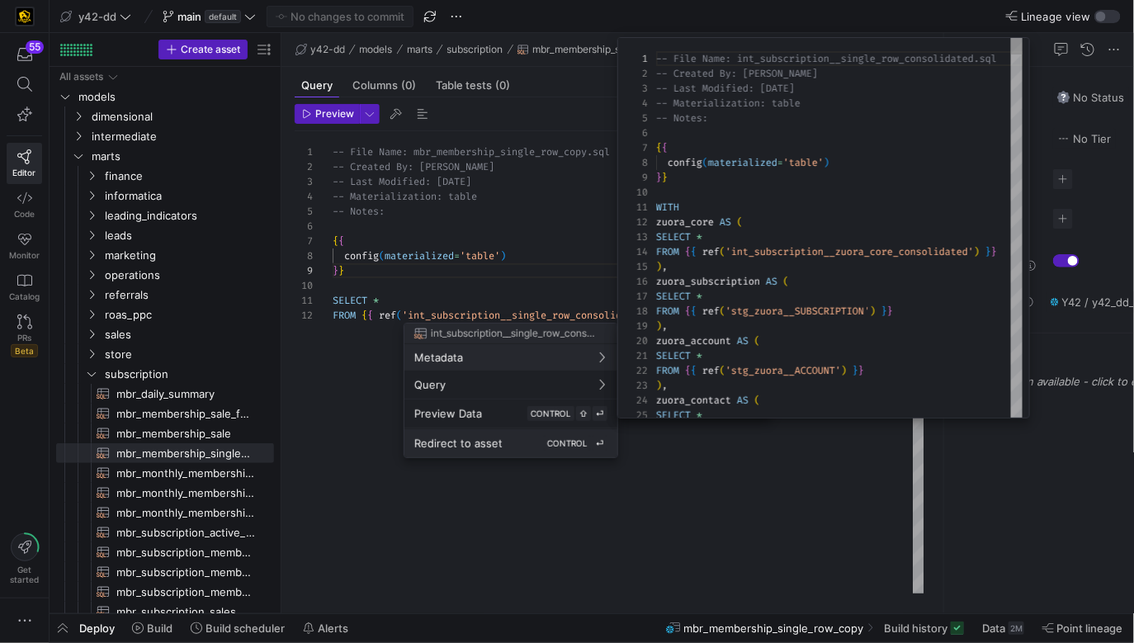
scroll to position [0, 0]
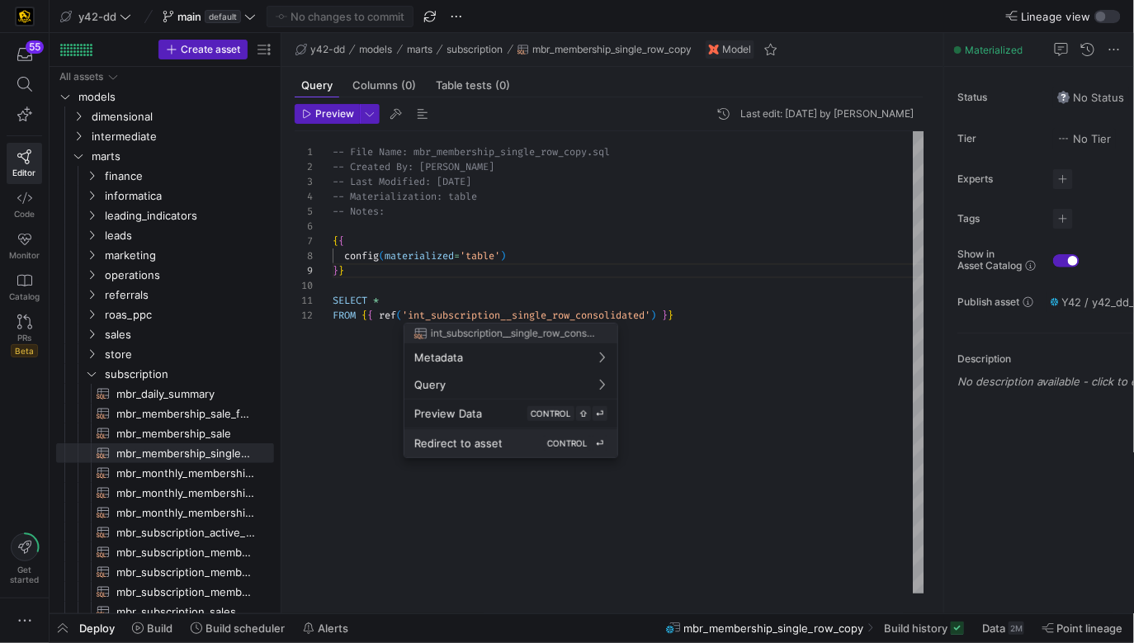
click at [504, 442] on div "Redirect to asset CONTROL ⏎" at bounding box center [510, 443] width 193 height 15
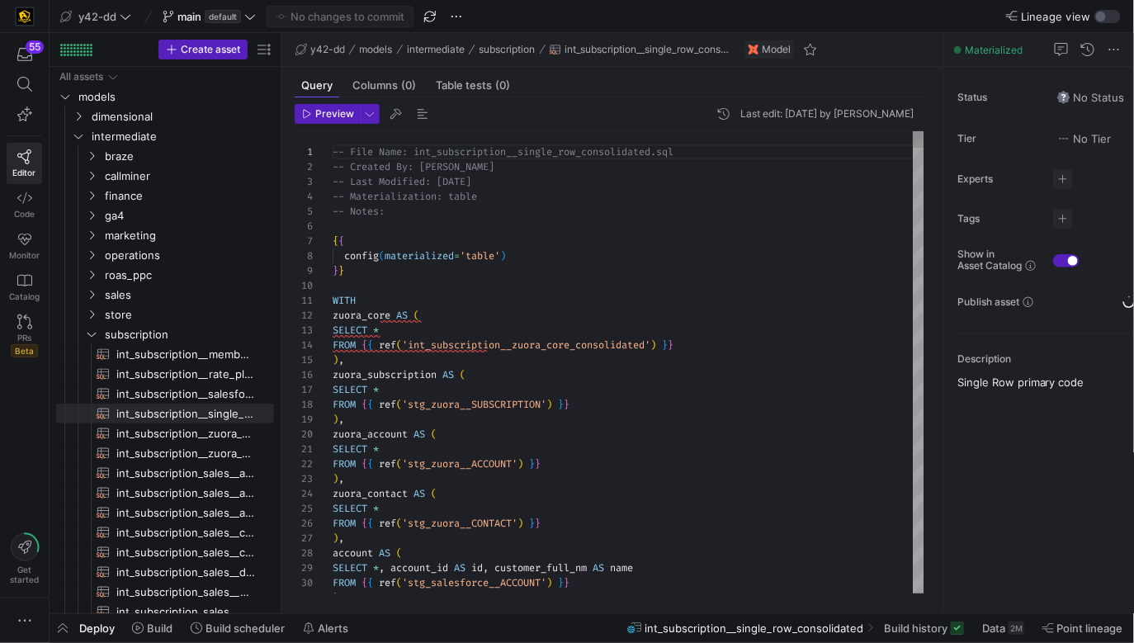
scroll to position [74, 136]
type textarea "-- File Name: int_subscription__single_row_consolidated.sql -- Created By: [PER…"
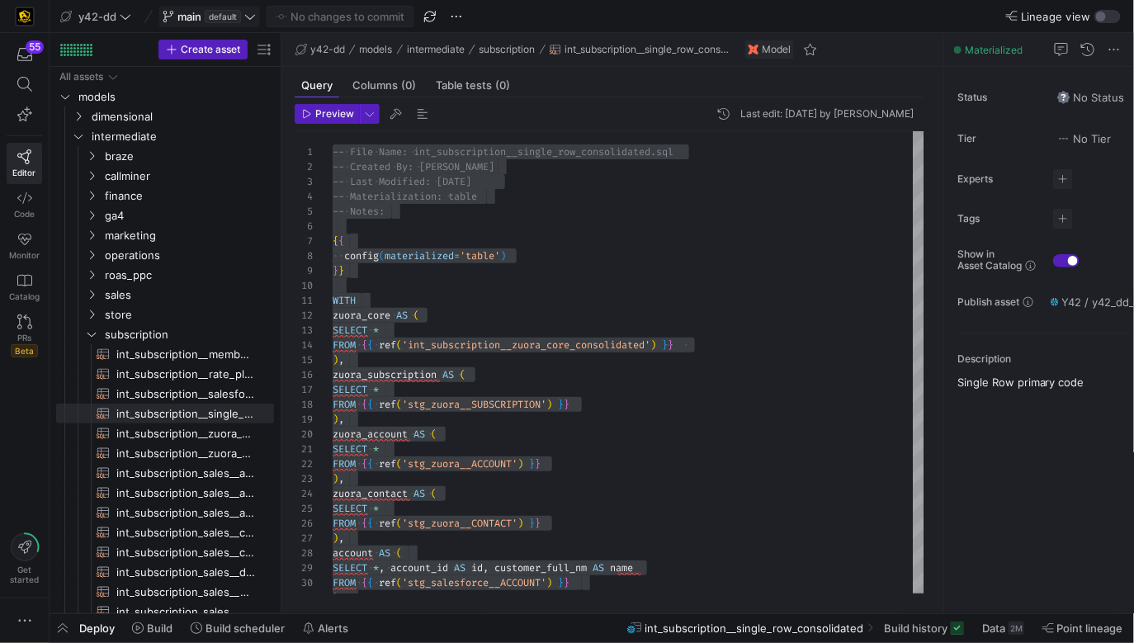
click at [162, 13] on span at bounding box center [209, 17] width 100 height 20
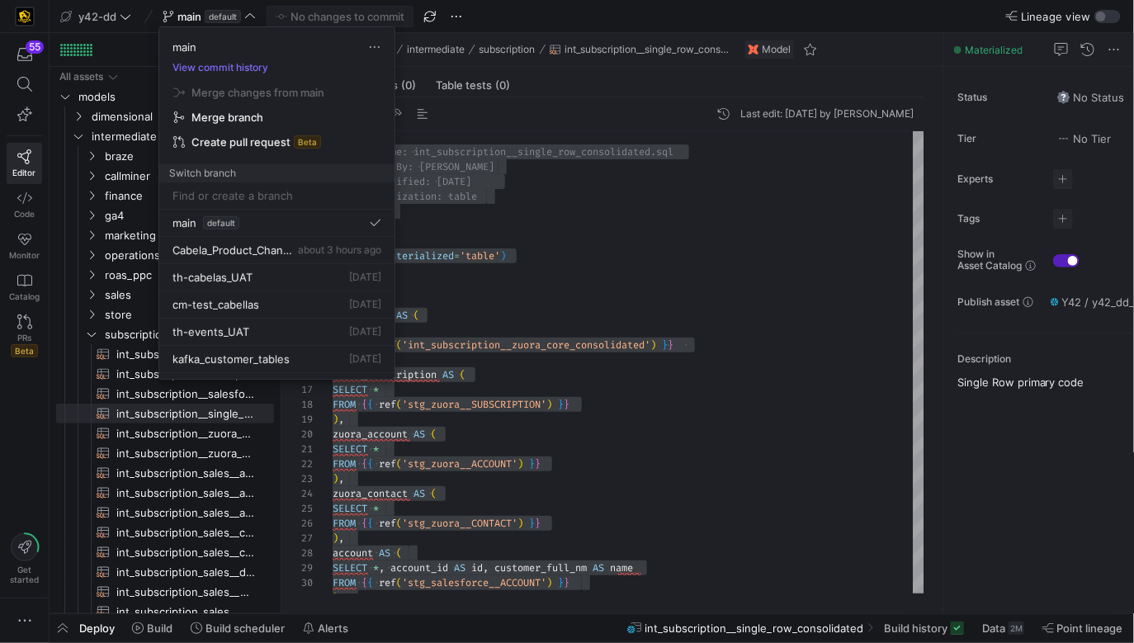
click at [116, 12] on div at bounding box center [567, 321] width 1134 height 643
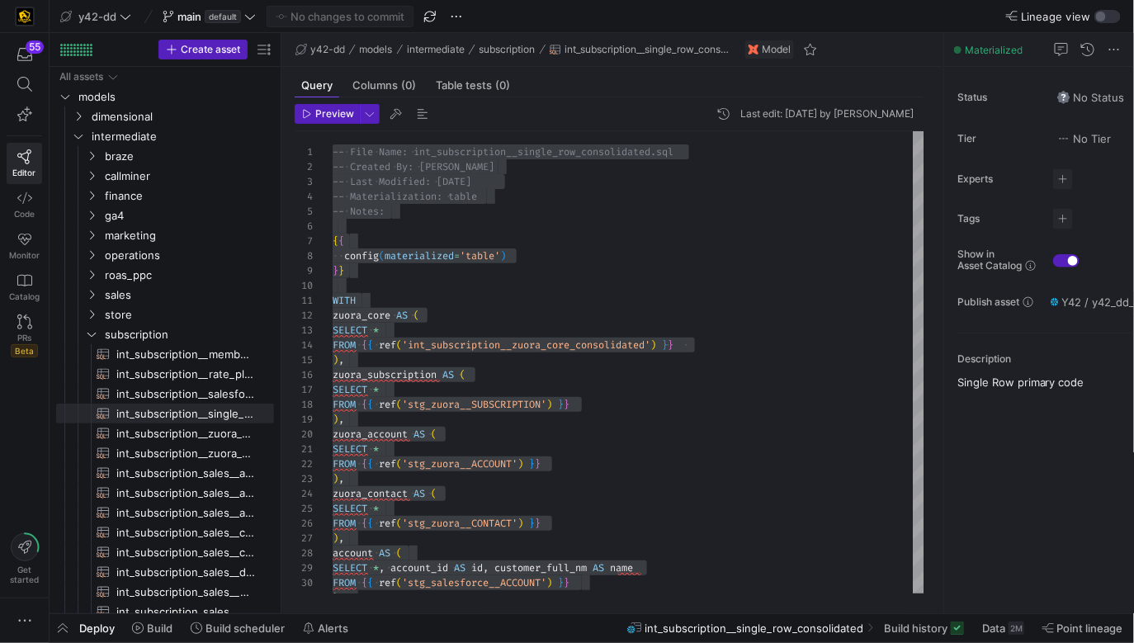
click at [116, 12] on span "y42-dd" at bounding box center [97, 16] width 38 height 13
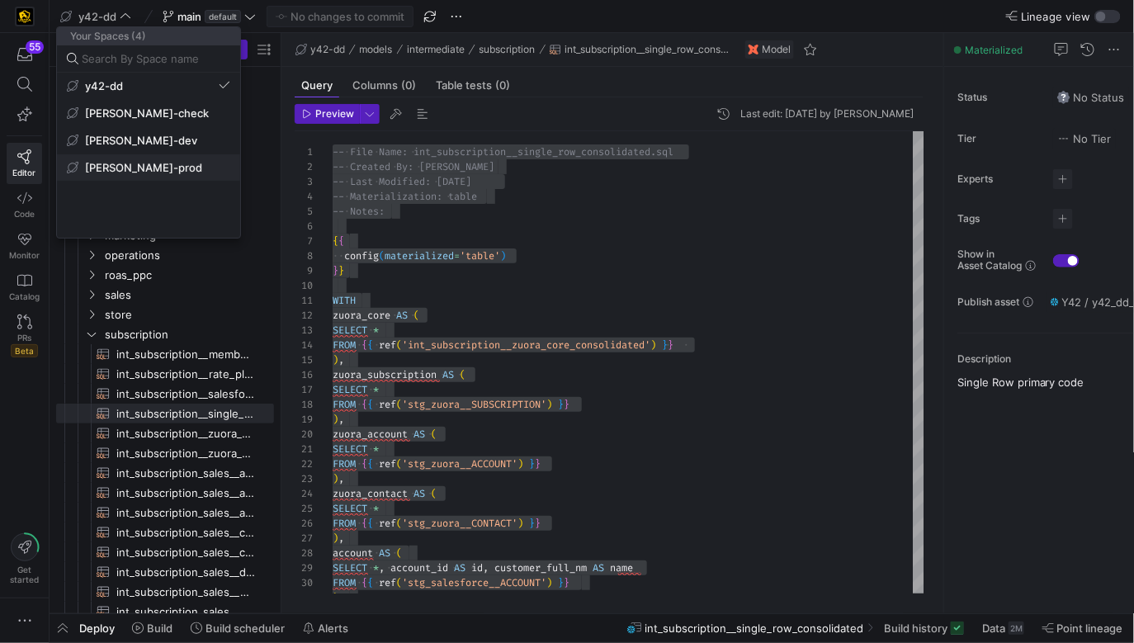
click at [143, 171] on span "[PERSON_NAME]-prod" at bounding box center [143, 167] width 117 height 13
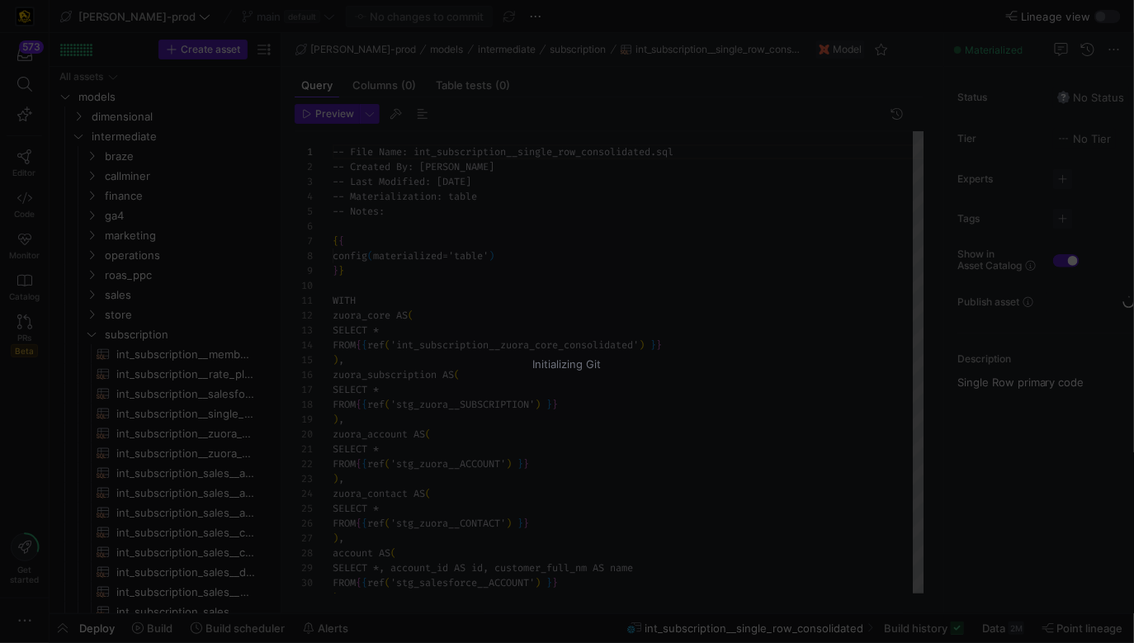
scroll to position [149, 0]
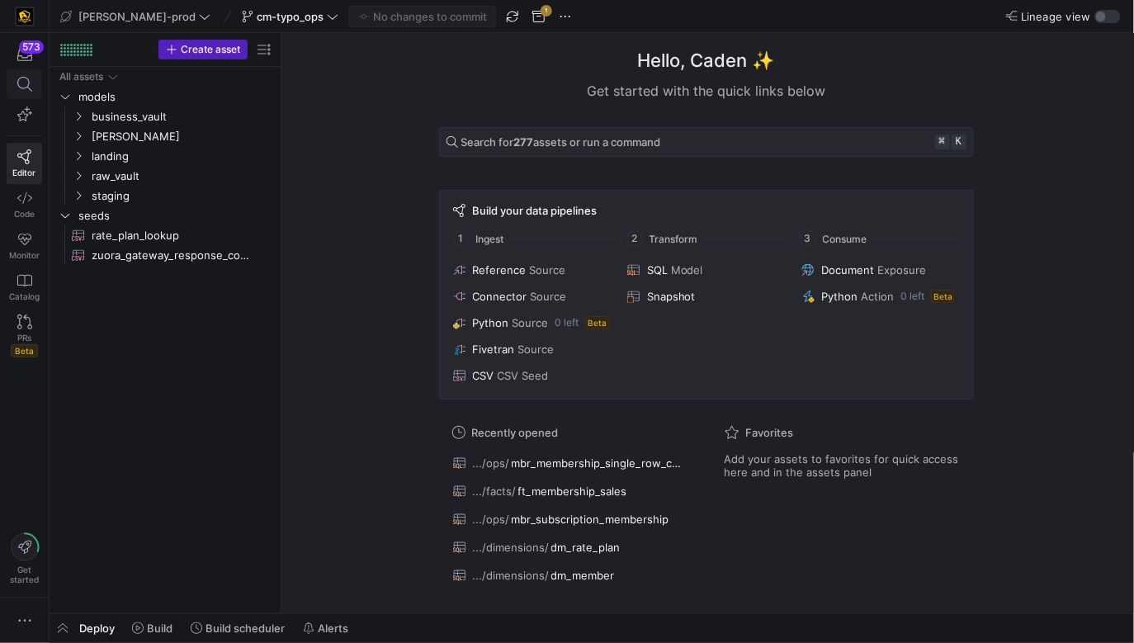
click at [14, 92] on span at bounding box center [24, 84] width 34 height 28
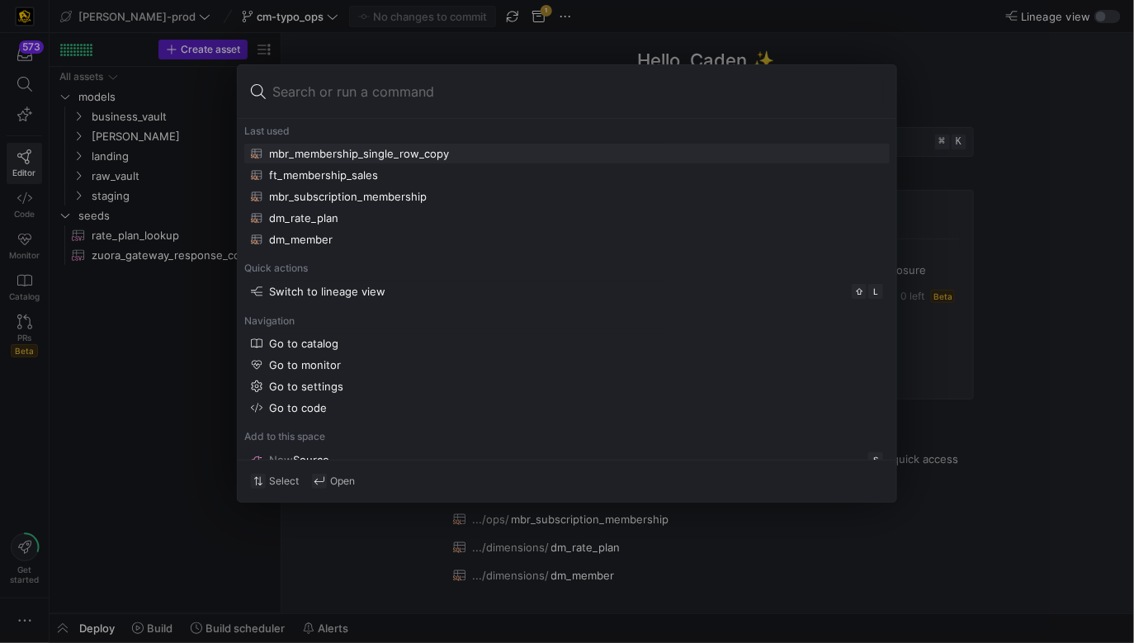
click at [347, 46] on div at bounding box center [567, 321] width 1134 height 643
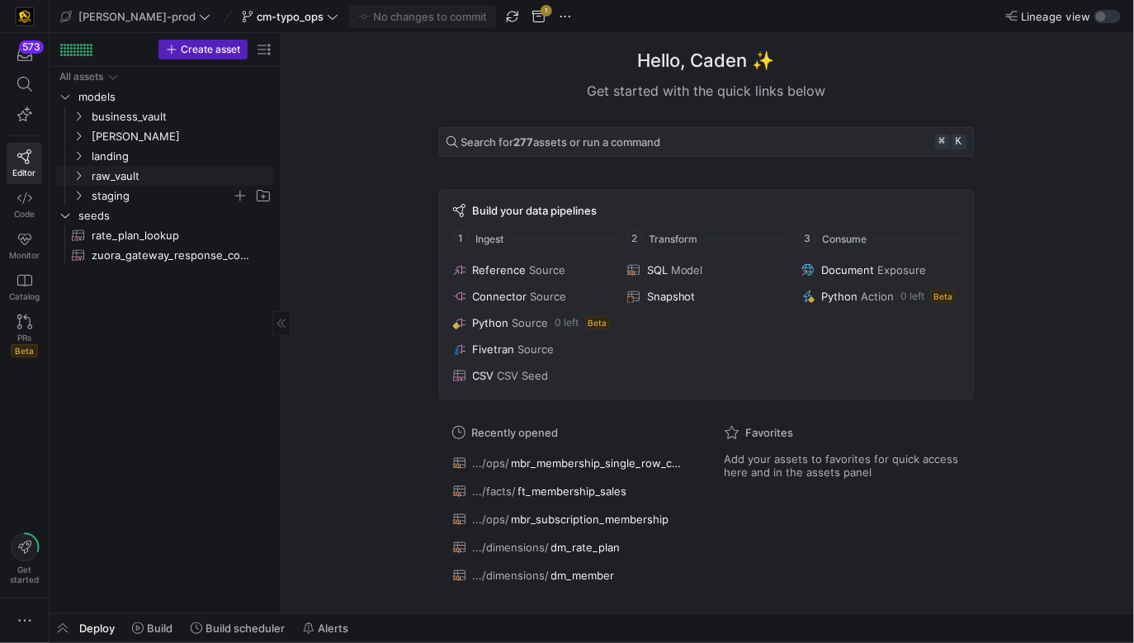
click at [132, 196] on span "staging" at bounding box center [162, 196] width 140 height 19
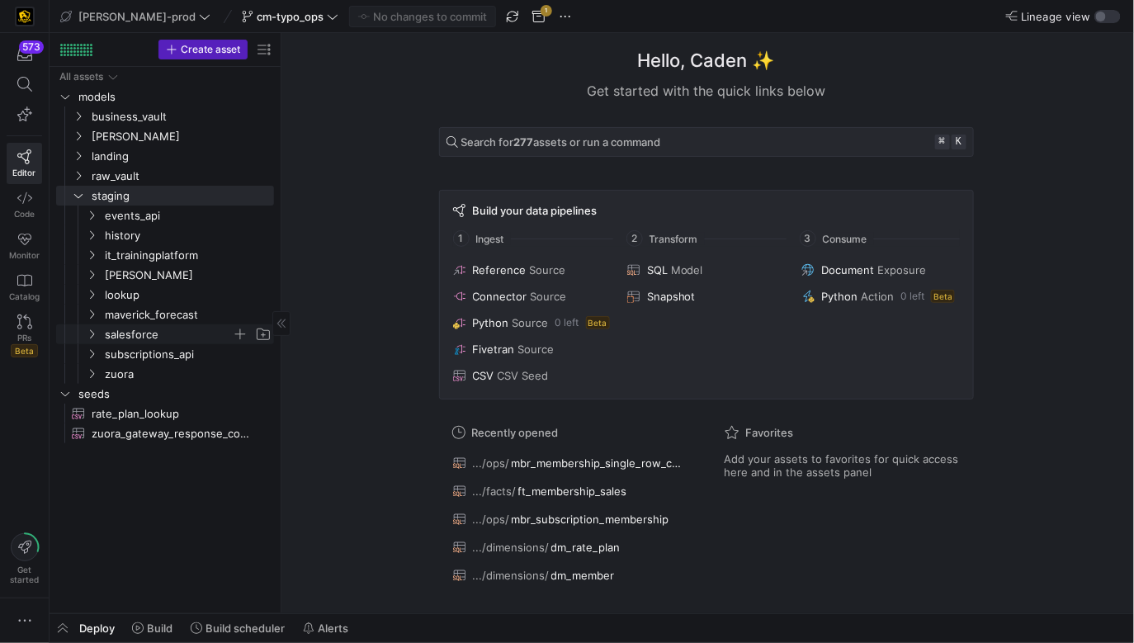
click at [163, 334] on span "salesforce" at bounding box center [168, 334] width 127 height 19
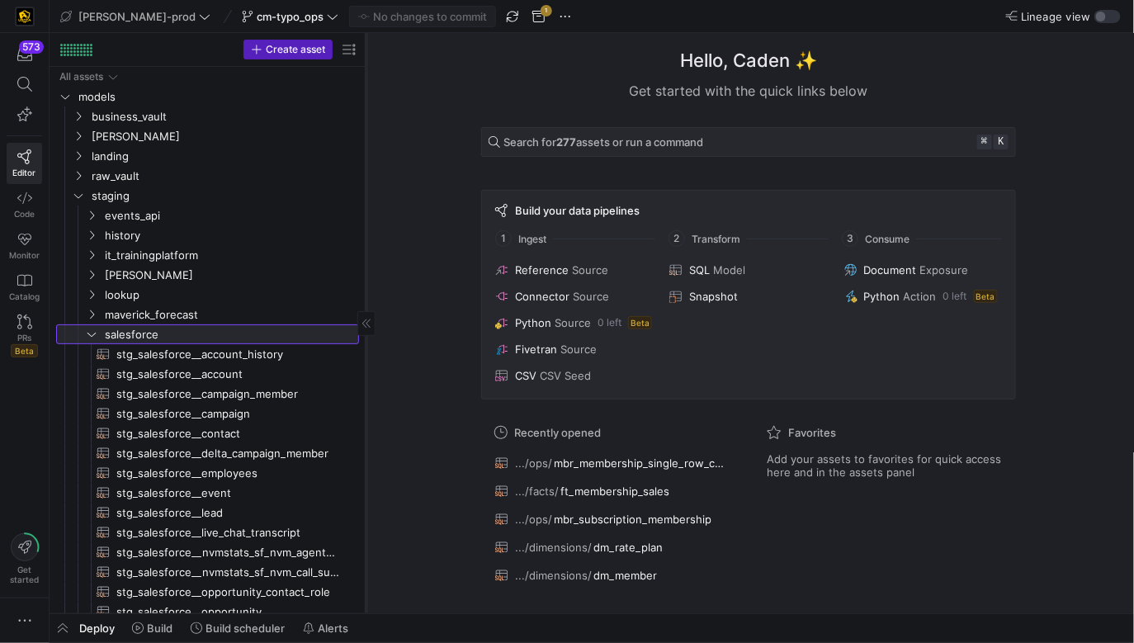
drag, startPoint x: 280, startPoint y: 367, endPoint x: 364, endPoint y: 357, distance: 84.9
click at [366, 357] on div at bounding box center [366, 323] width 1 height 580
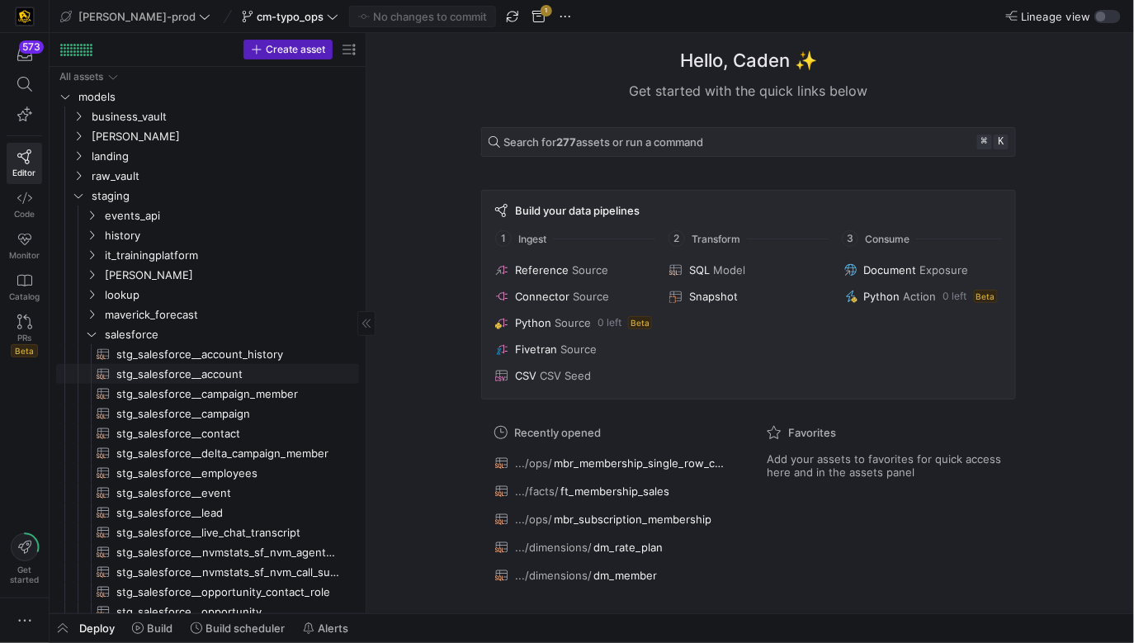
click at [300, 368] on span "stg_salesforce__account​​​​​​​​​​" at bounding box center [228, 374] width 224 height 19
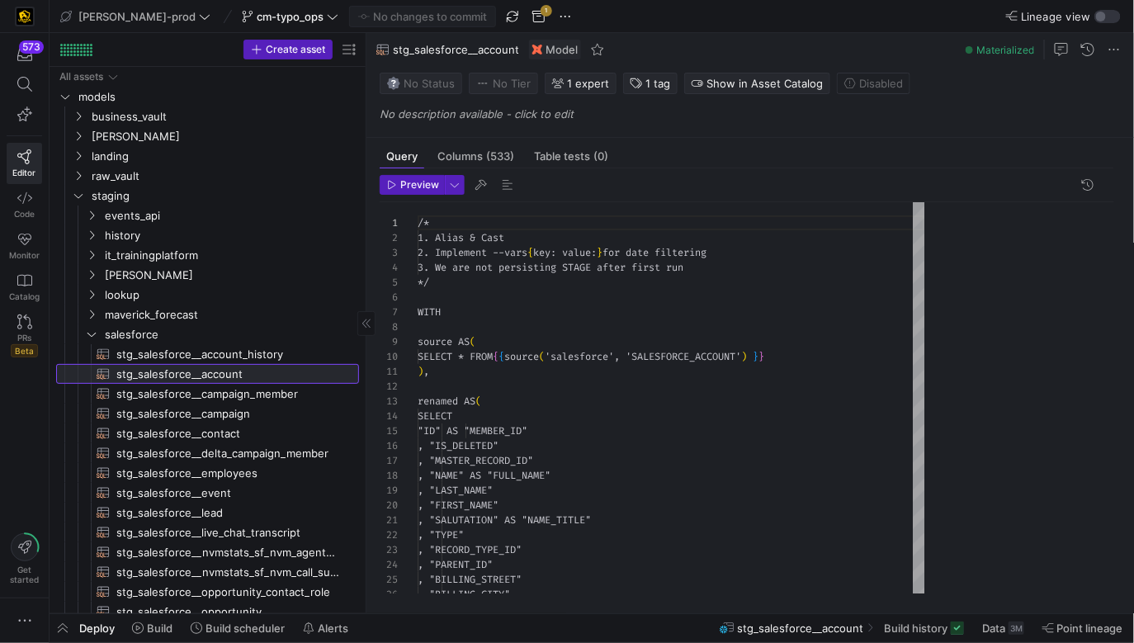
scroll to position [149, 0]
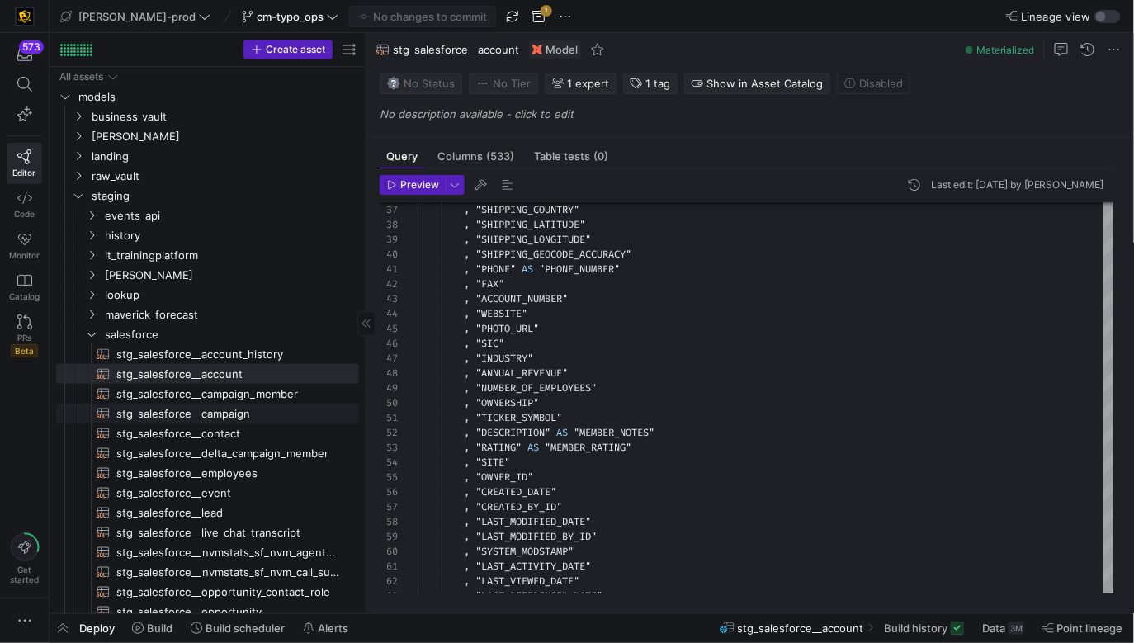
click at [285, 414] on span "stg_salesforce__campaign​​​​​​​​​​" at bounding box center [228, 413] width 224 height 19
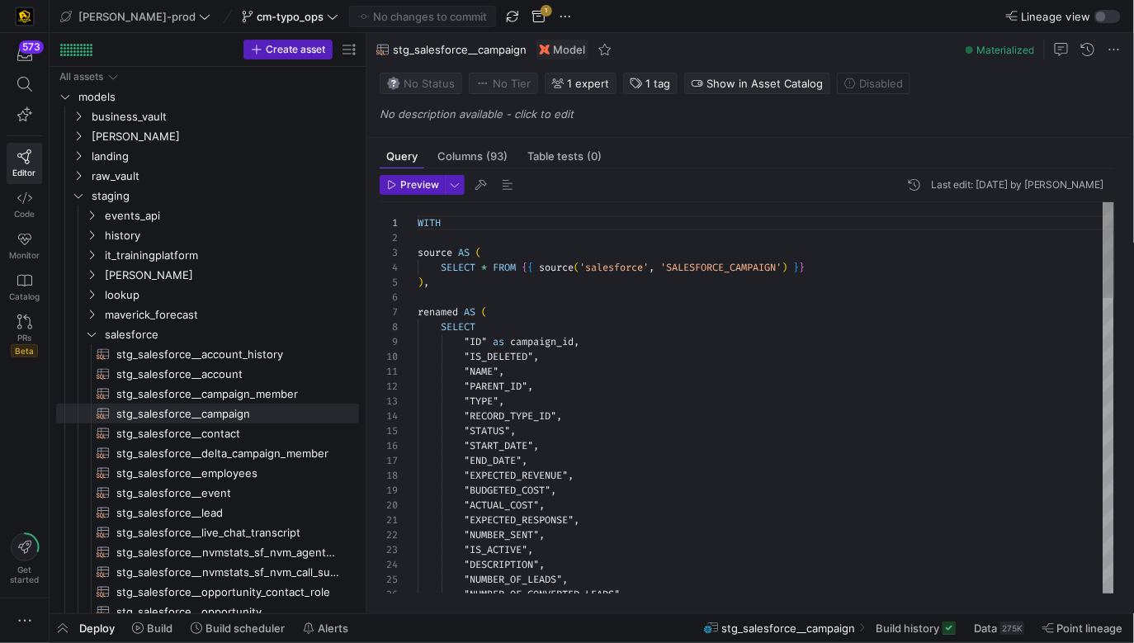
type textarea ""NAME", "PARENT_ID", "TYPE", "RECORD_TYPE_ID", "STATUS", "START_DATE", "END_DAT…"
type textarea "ca"
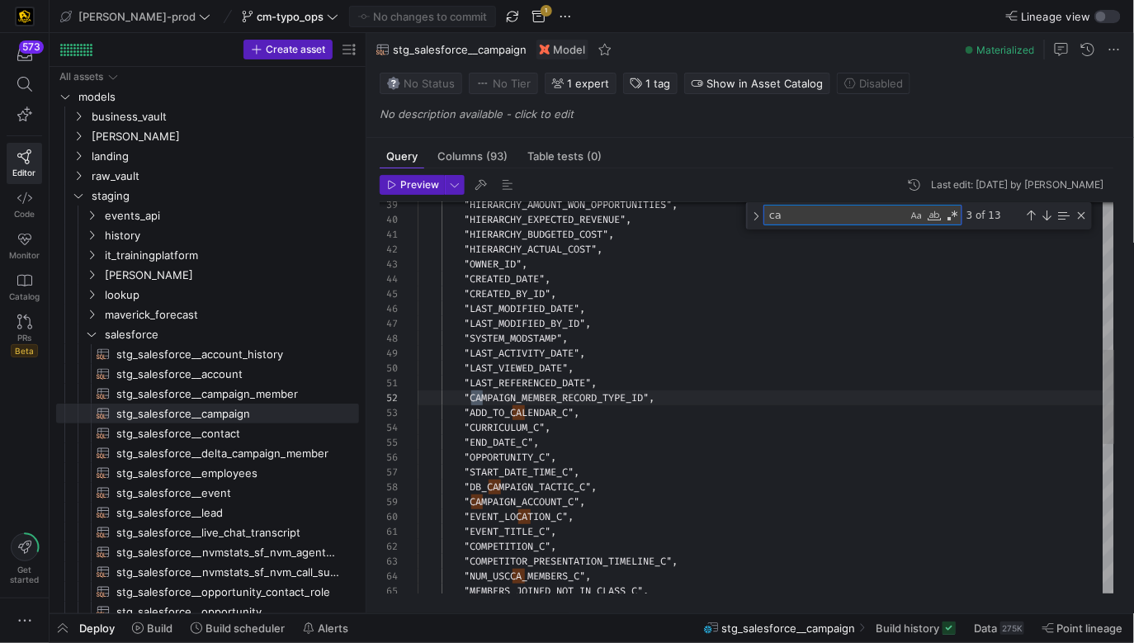
type textarea ""WEB_ID_C", "QR_CODE_ATTACHMENT_ID_C", "SHORT_LINK_C", "TID_C", "HAS_DAILY_DRAW…"
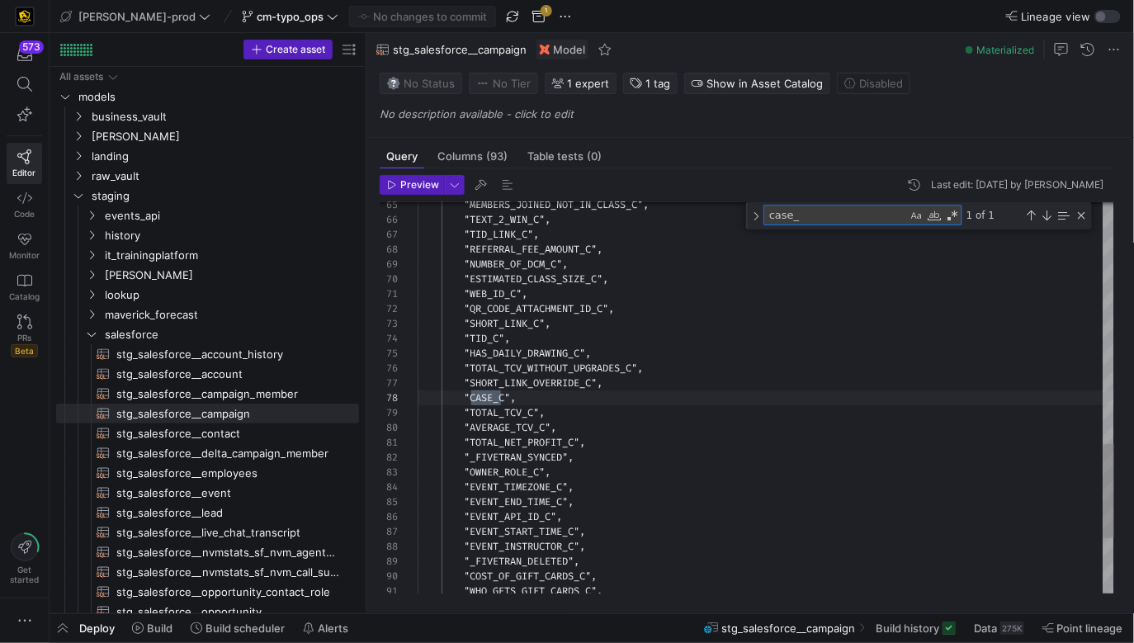
scroll to position [149, 83]
type textarea "case_id"
click at [181, 438] on span "stg_salesforce__contact​​​​​​​​​​" at bounding box center [228, 433] width 224 height 19
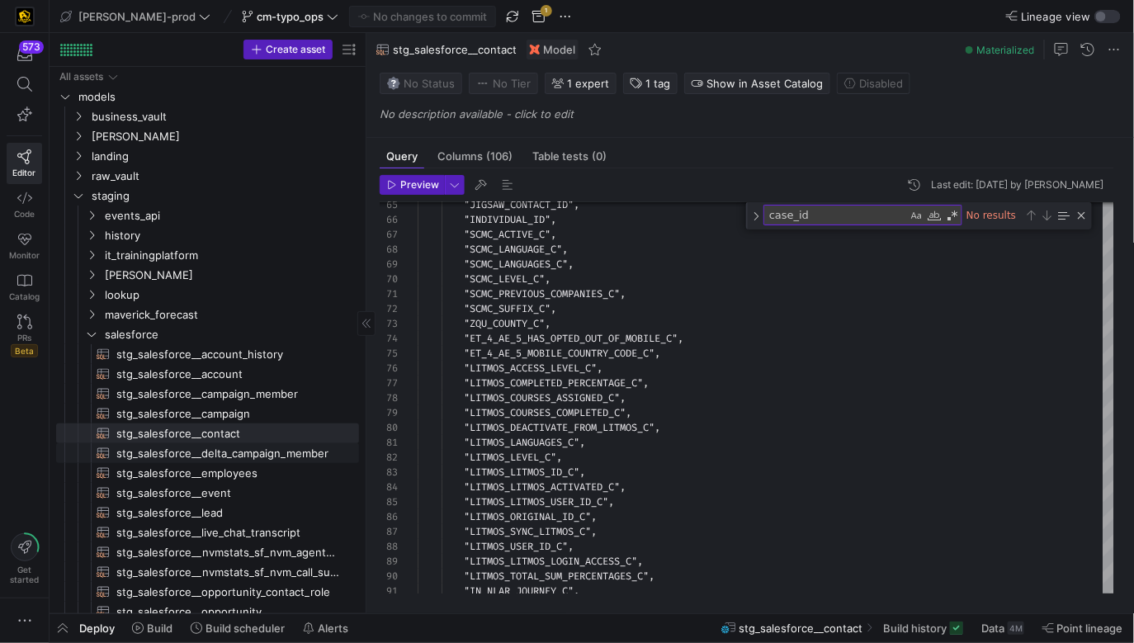
click at [203, 454] on span "stg_salesforce__delta_campaign_member​​​​​​​​​​" at bounding box center [228, 453] width 224 height 19
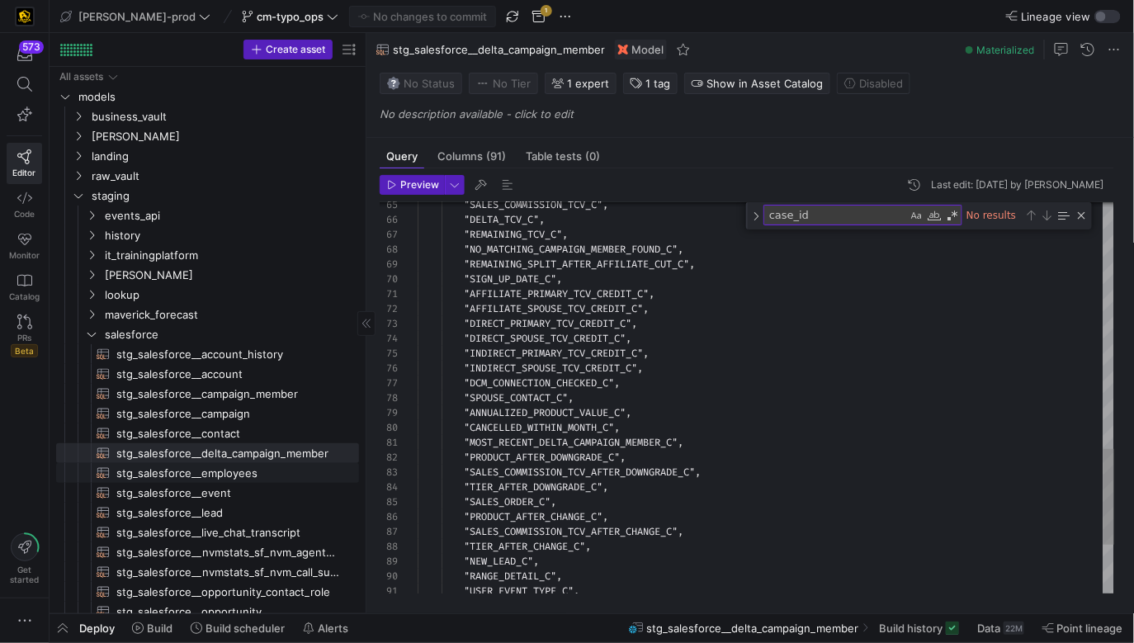
click at [215, 469] on span "stg_salesforce__employees​​​​​​​​​​" at bounding box center [228, 473] width 224 height 19
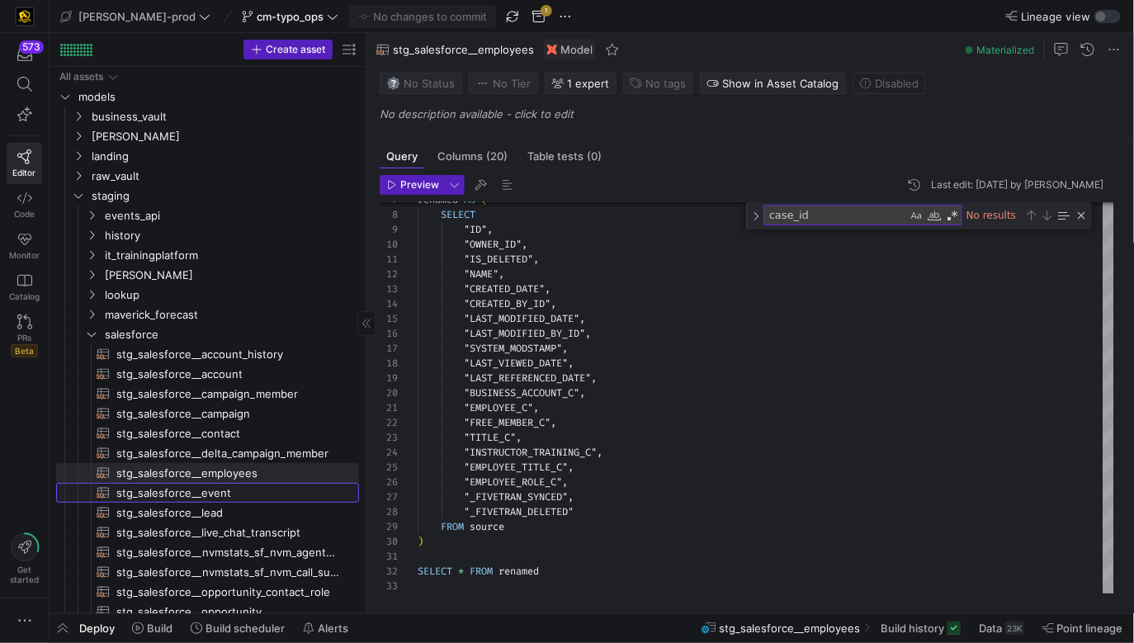
click at [218, 488] on span "stg_salesforce__event​​​​​​​​​​" at bounding box center [228, 493] width 224 height 19
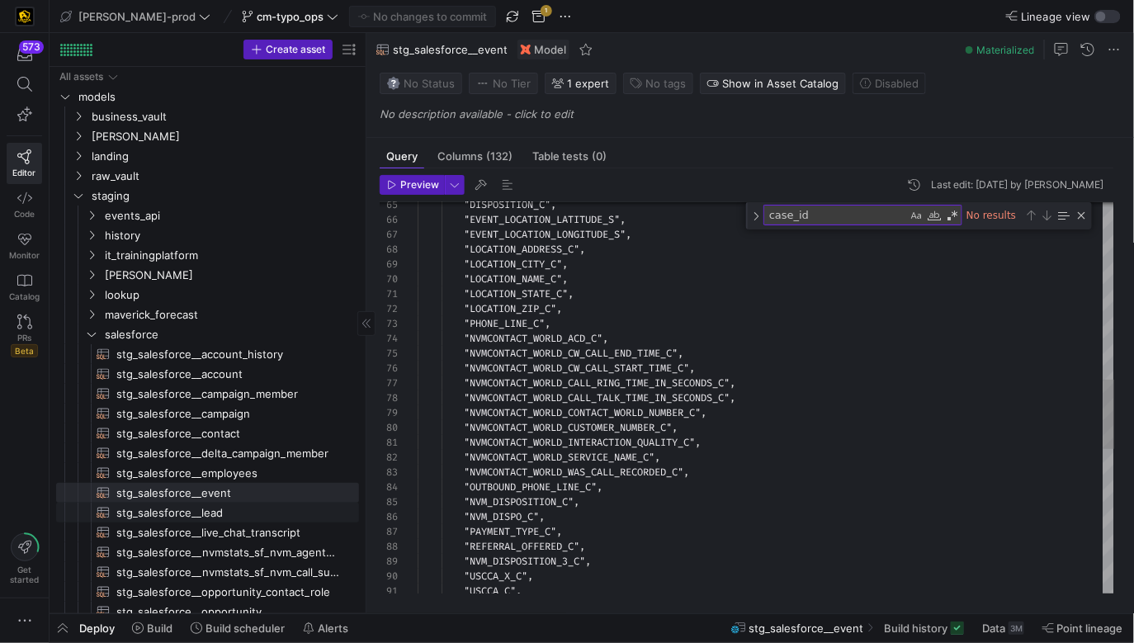
click at [220, 508] on span "stg_salesforce__lead​​​​​​​​​​" at bounding box center [228, 512] width 224 height 19
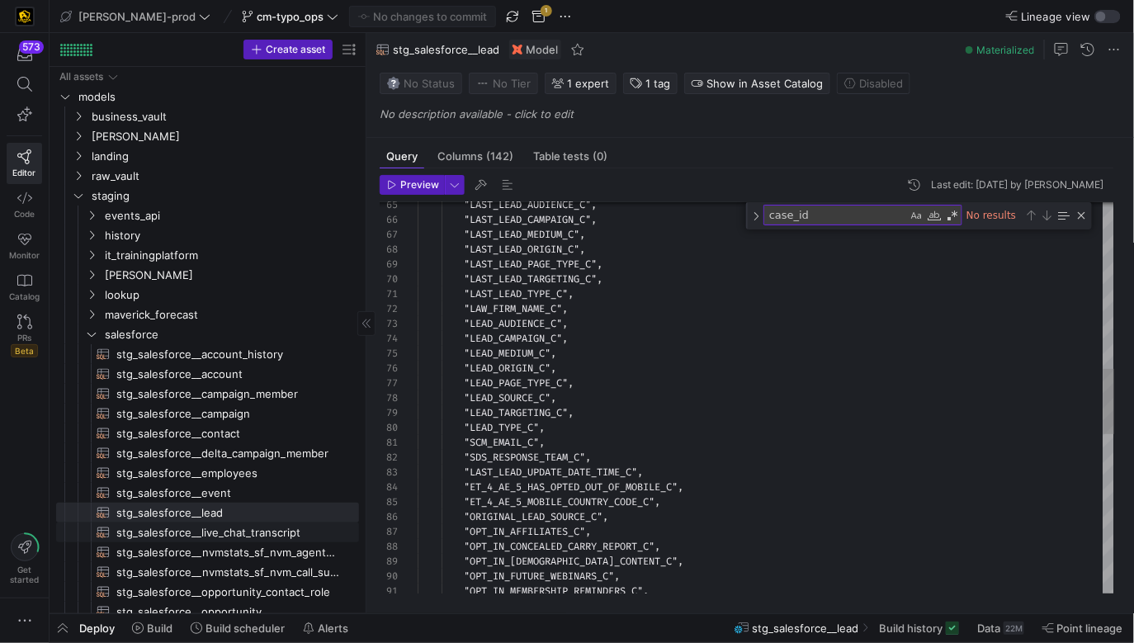
click at [225, 526] on span "stg_salesforce__live_chat_transcript​​​​​​​​​​" at bounding box center [228, 532] width 224 height 19
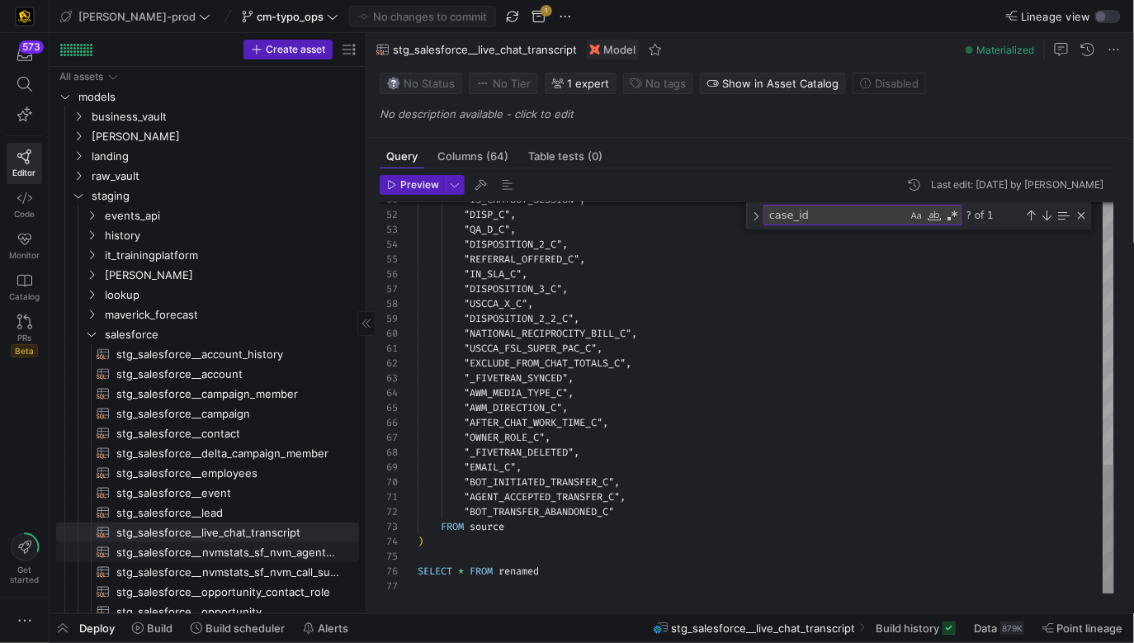
click at [227, 543] on span "stg_salesforce__nvmstats_sf_nvm_agent_summary​​​​​​​​​​" at bounding box center [228, 552] width 224 height 19
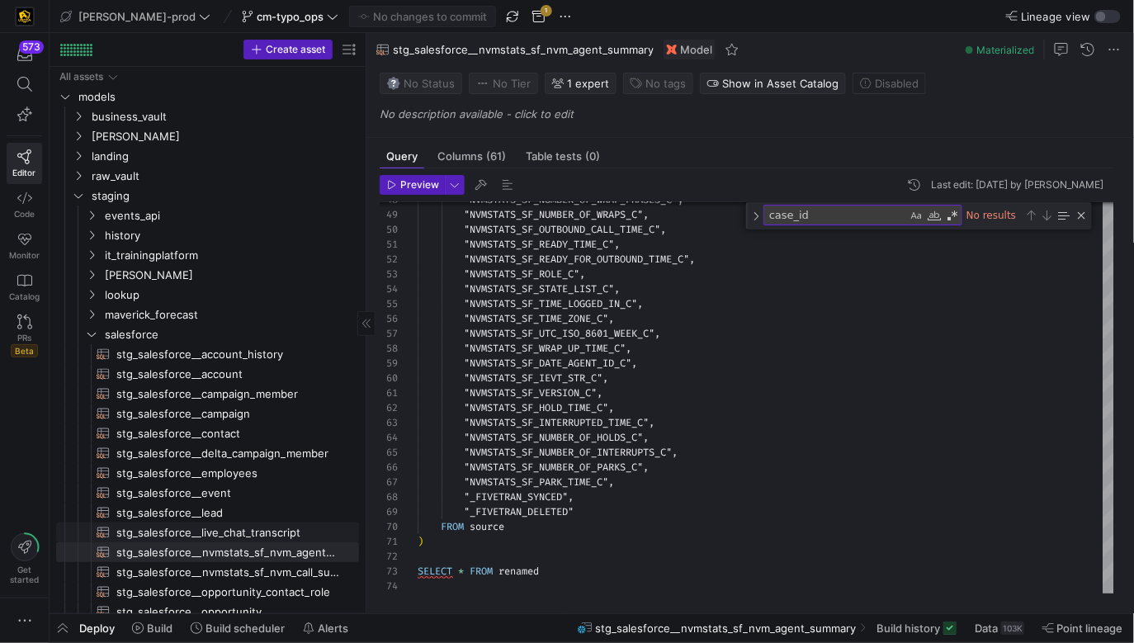
click at [232, 529] on span "stg_salesforce__live_chat_transcript​​​​​​​​​​" at bounding box center [228, 532] width 224 height 19
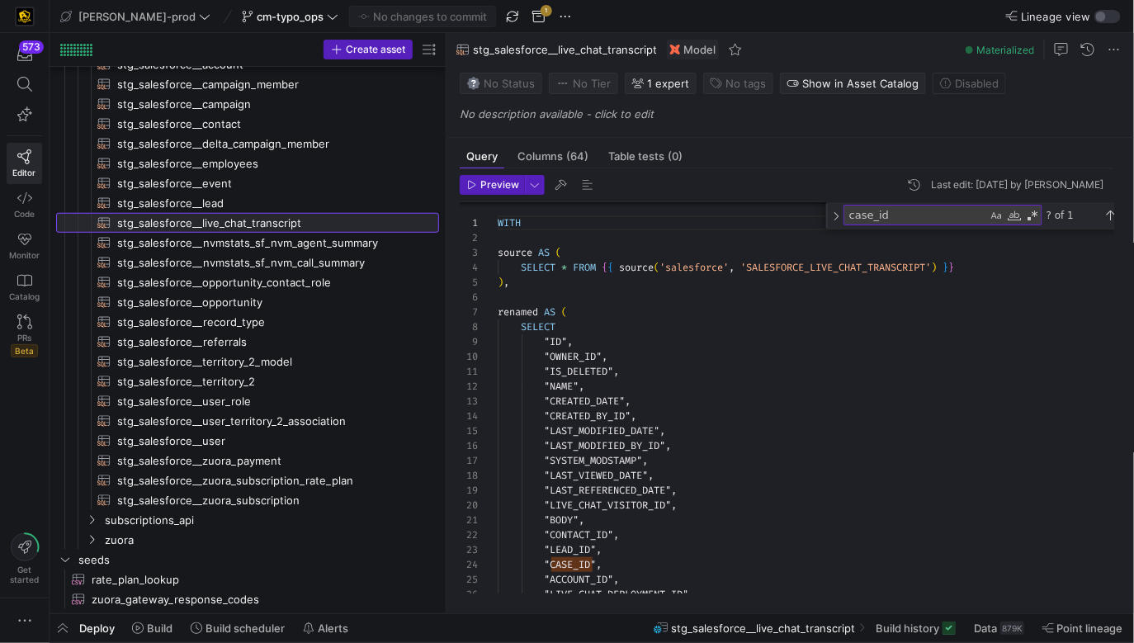
drag, startPoint x: 366, startPoint y: 254, endPoint x: 447, endPoint y: 256, distance: 80.9
click at [447, 256] on as-split "Create asset Drag here to set row groups Drag here to set column labels Group 1…" at bounding box center [592, 323] width 1085 height 580
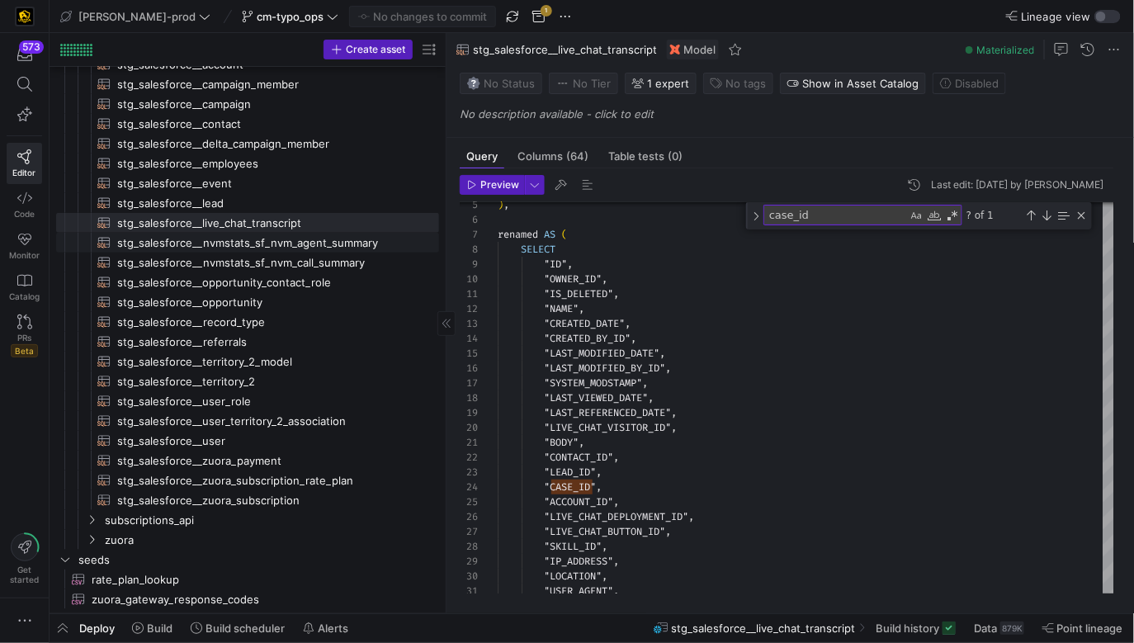
click at [376, 241] on span "stg_salesforce__nvmstats_sf_nvm_agent_summary​​​​​​​​​​" at bounding box center [268, 243] width 303 height 19
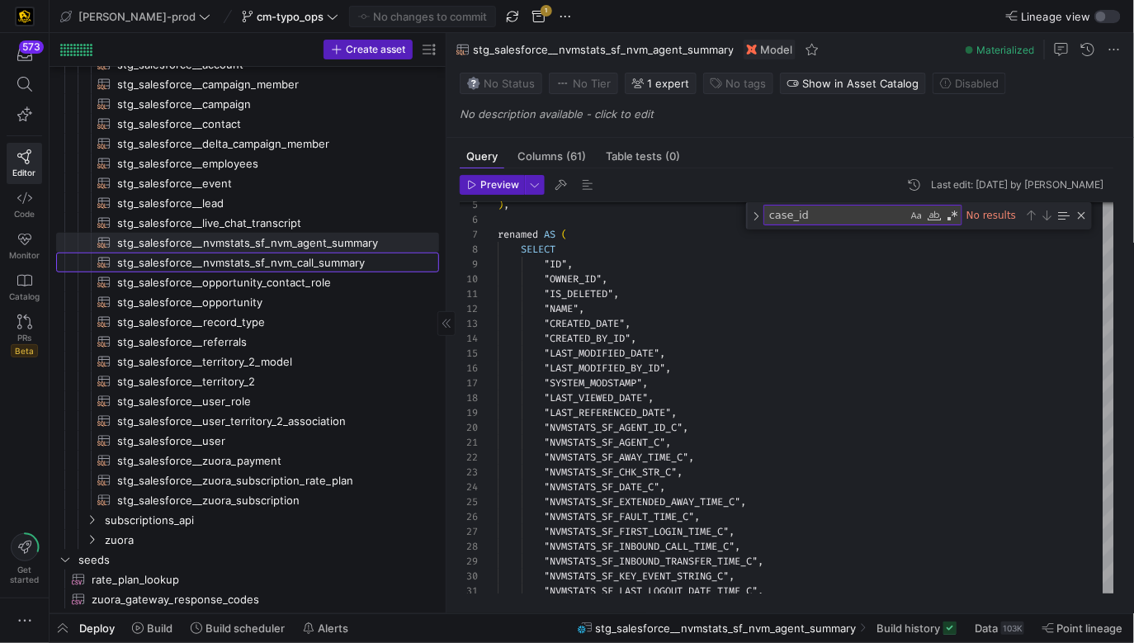
click at [374, 257] on span "stg_salesforce__nvmstats_sf_nvm_call_summary​​​​​​​​​​" at bounding box center [268, 262] width 303 height 19
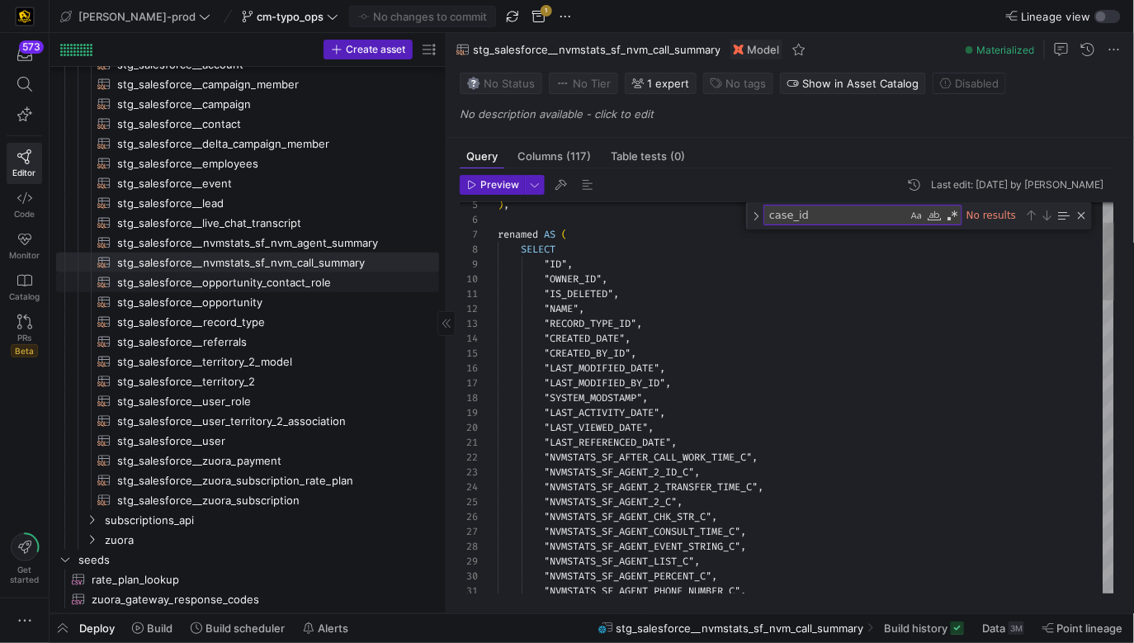
click at [370, 272] on link "stg_salesforce__opportunity_contact_role​​​​​​​​​​" at bounding box center [247, 282] width 383 height 20
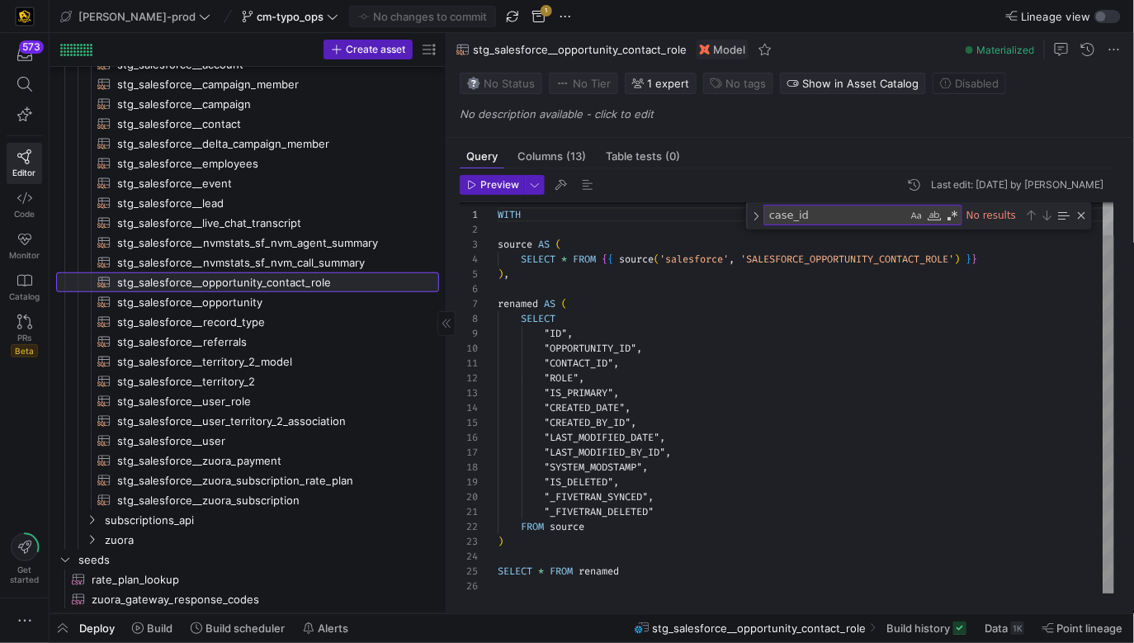
click at [366, 288] on span "stg_salesforce__opportunity_contact_role​​​​​​​​​​" at bounding box center [268, 282] width 303 height 19
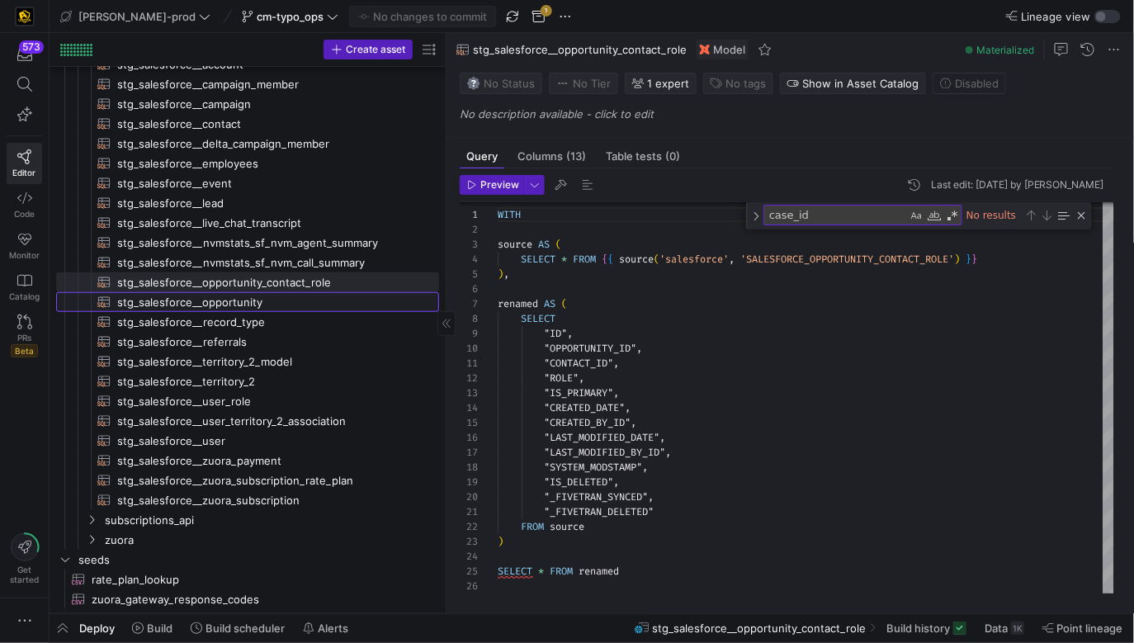
click at [364, 300] on span "stg_salesforce__opportunity​​​​​​​​​​" at bounding box center [268, 302] width 303 height 19
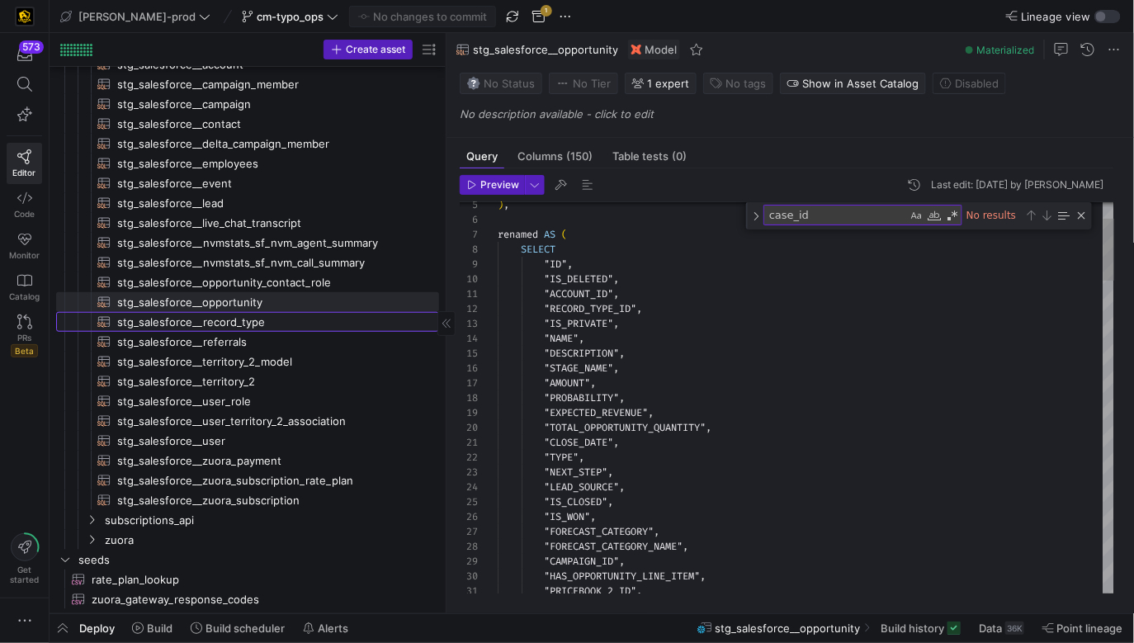
click at [357, 321] on span "stg_salesforce__record_type​​​​​​​​​​" at bounding box center [268, 322] width 303 height 19
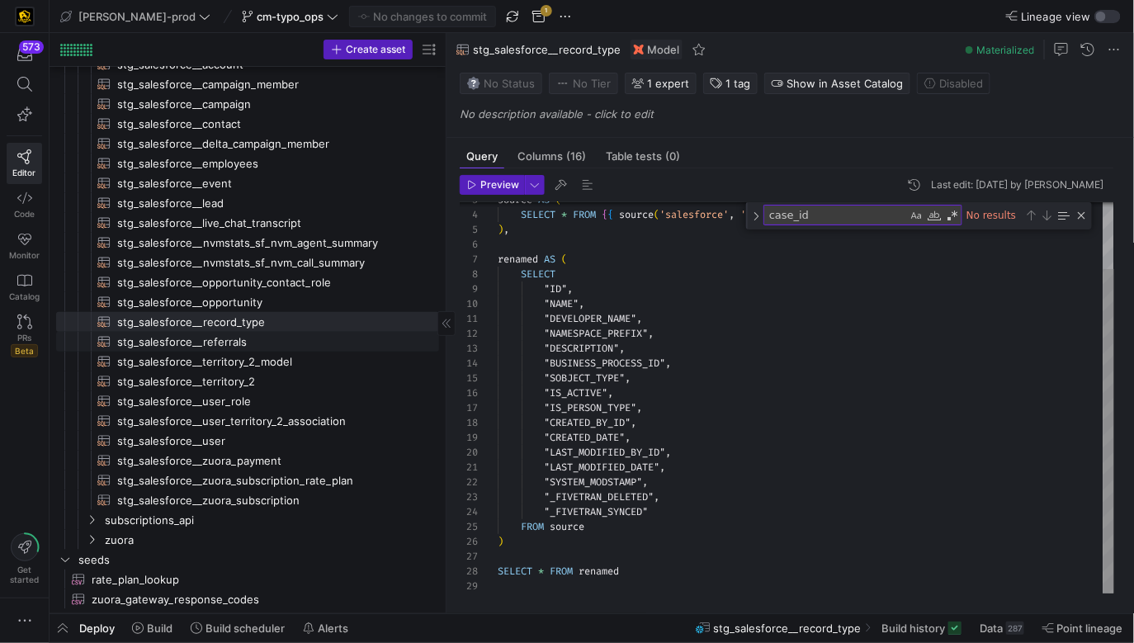
click at [352, 341] on span "stg_salesforce__referrals​​​​​​​​​​" at bounding box center [268, 342] width 303 height 19
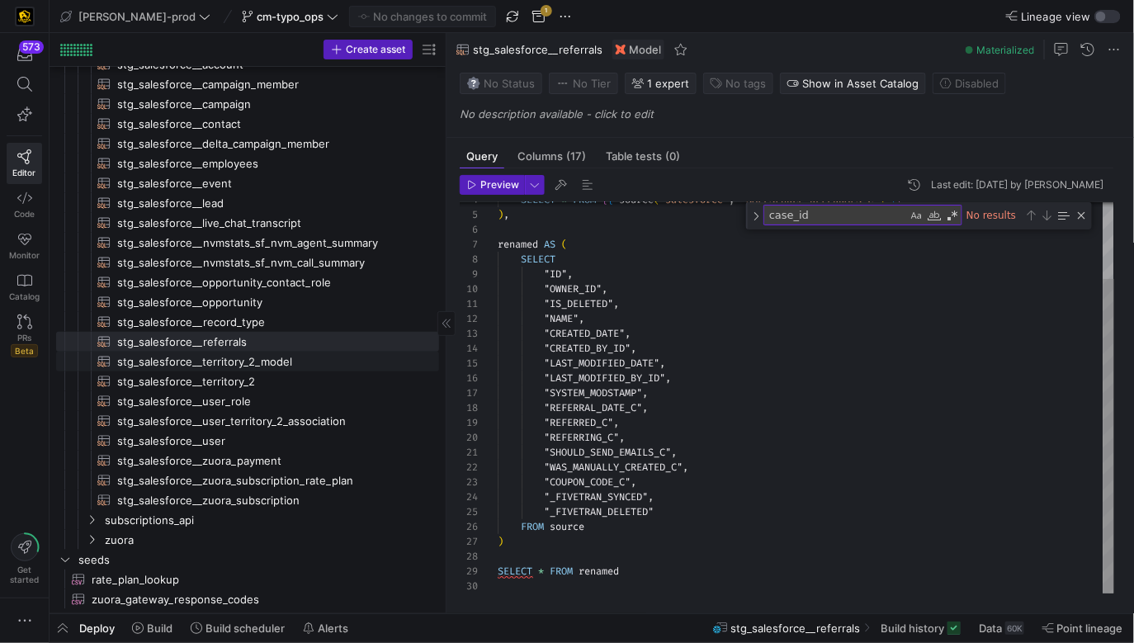
click at [351, 357] on span "stg_salesforce__territory_2_model​​​​​​​​​​" at bounding box center [268, 361] width 303 height 19
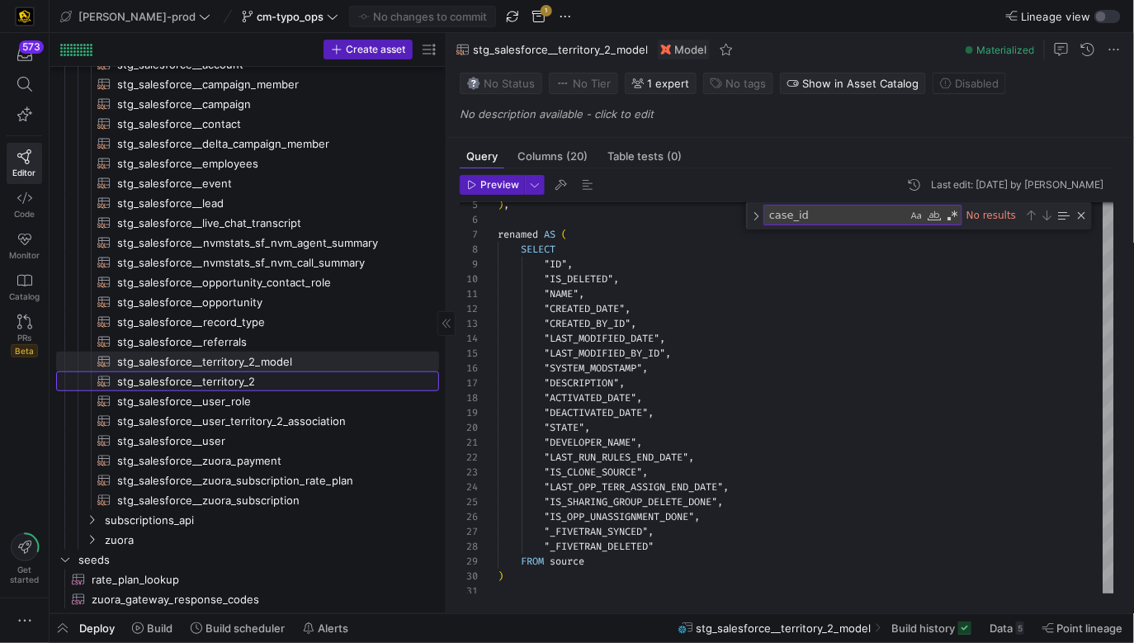
click at [349, 374] on span "stg_salesforce__territory_2​​​​​​​​​​" at bounding box center [268, 381] width 303 height 19
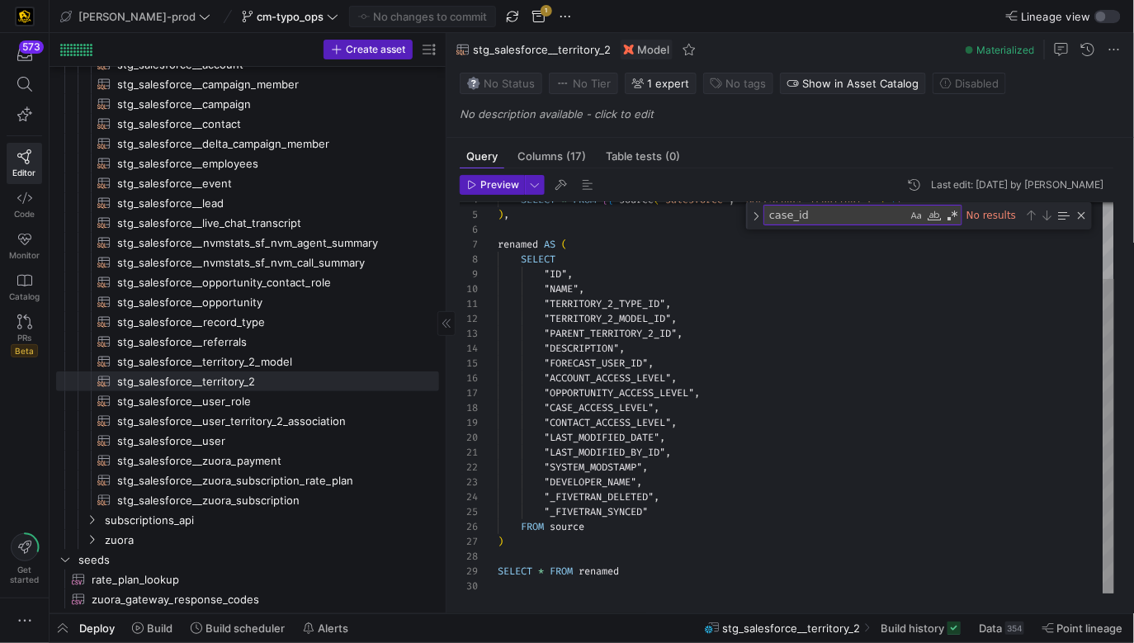
click at [347, 394] on span "stg_salesforce__user_role​​​​​​​​​​" at bounding box center [268, 401] width 303 height 19
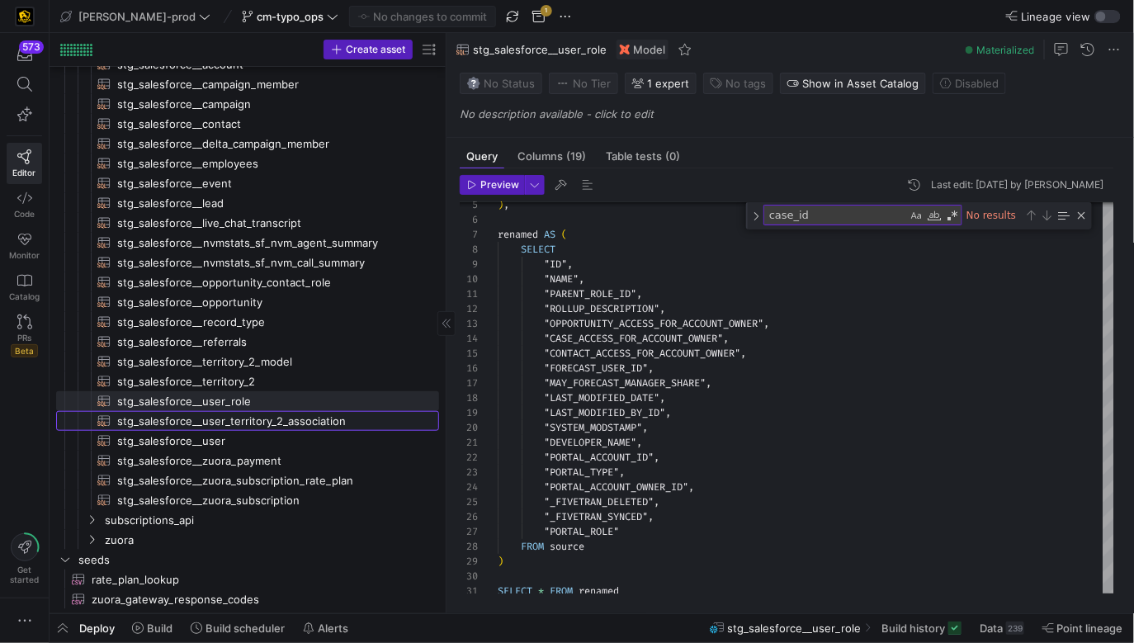
click at [344, 412] on span "stg_salesforce__user_territory_2_association​​​​​​​​​​" at bounding box center [268, 421] width 303 height 19
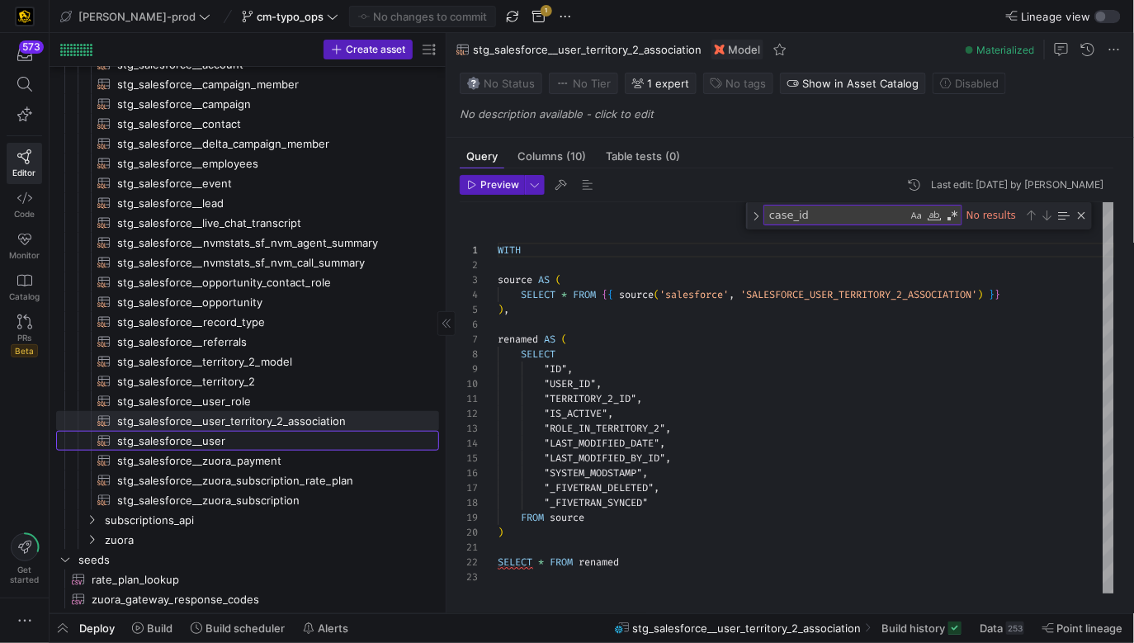
click at [341, 433] on span "stg_salesforce__user​​​​​​​​​​" at bounding box center [268, 441] width 303 height 19
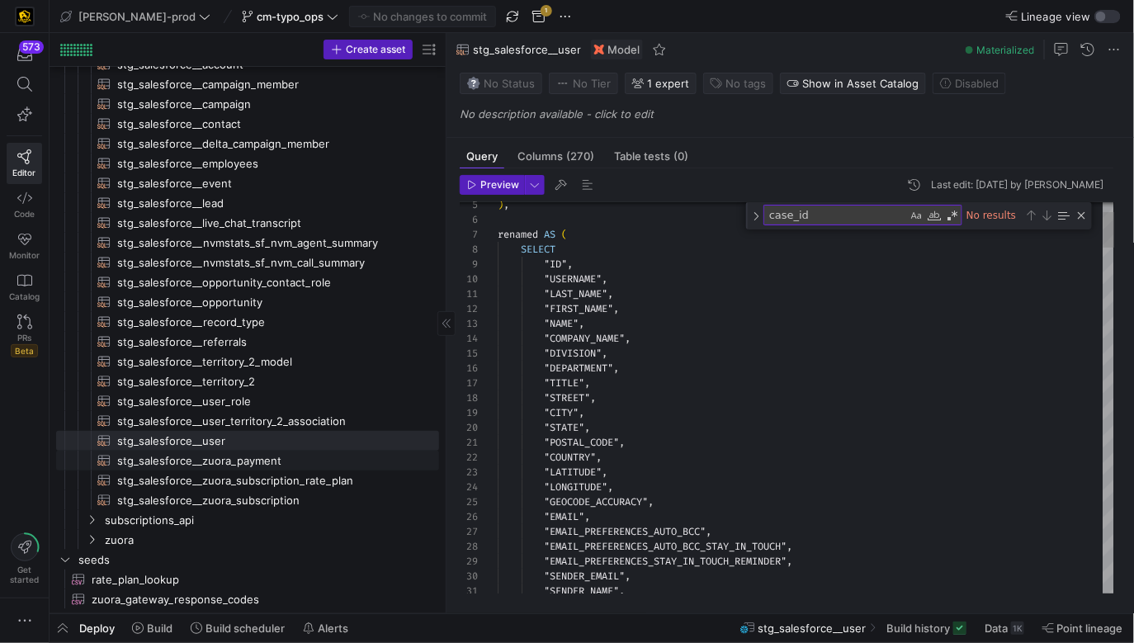
click at [335, 459] on span "stg_salesforce__zuora_payment​​​​​​​​​​" at bounding box center [268, 460] width 303 height 19
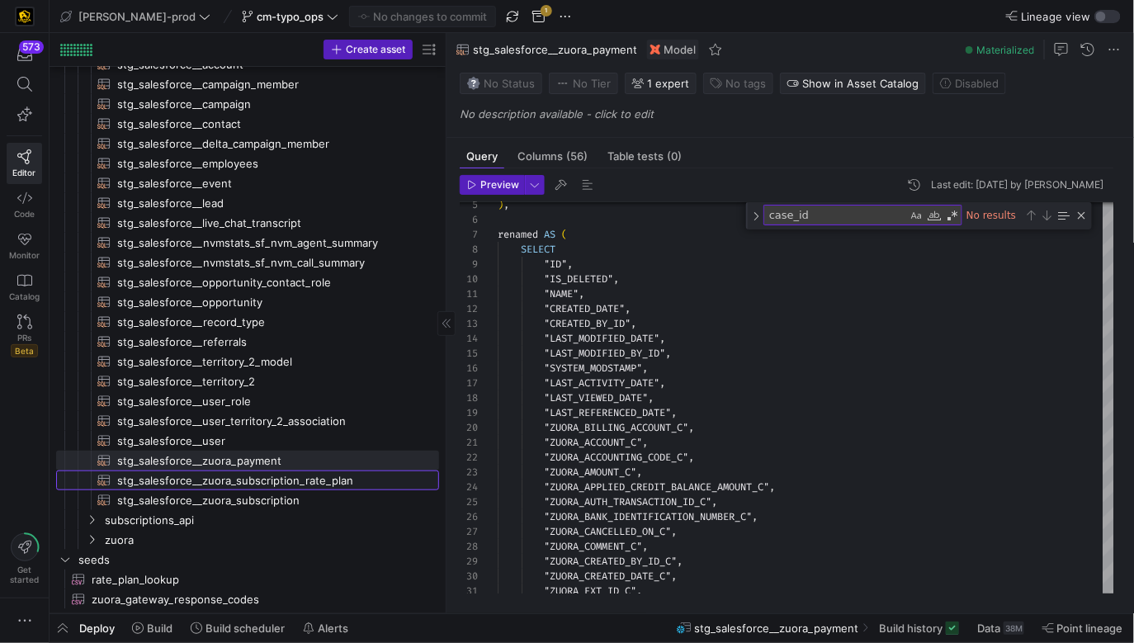
click at [332, 481] on span "stg_salesforce__zuora_subscription_rate_plan​​​​​​​​​​" at bounding box center [268, 480] width 303 height 19
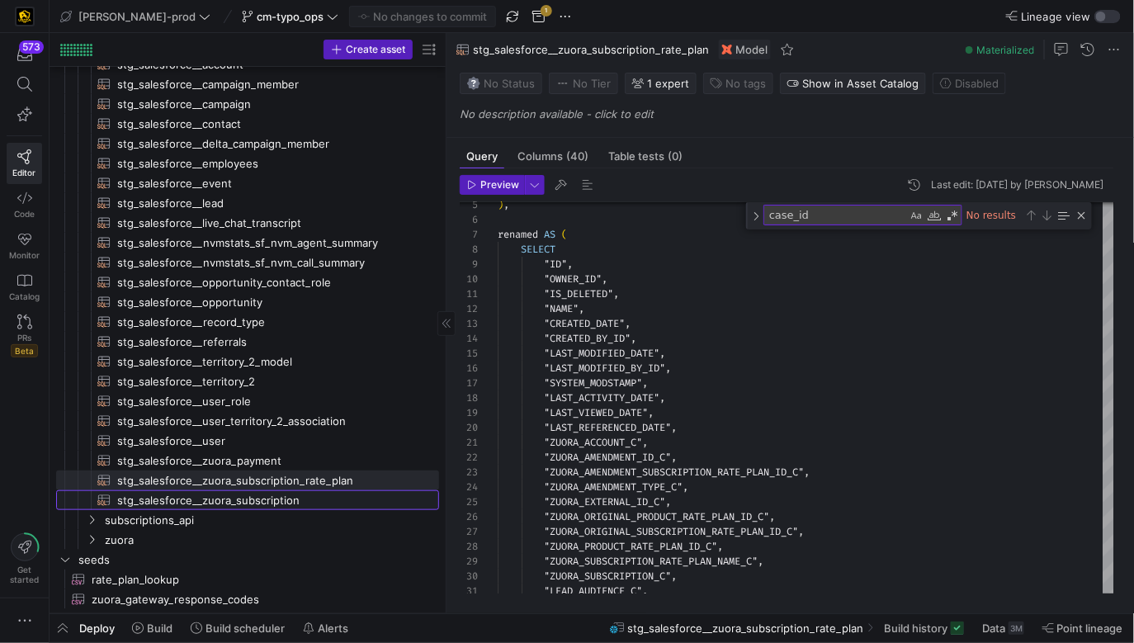
click at [332, 496] on span "stg_salesforce__zuora_subscription​​​​​​​​​​" at bounding box center [268, 500] width 303 height 19
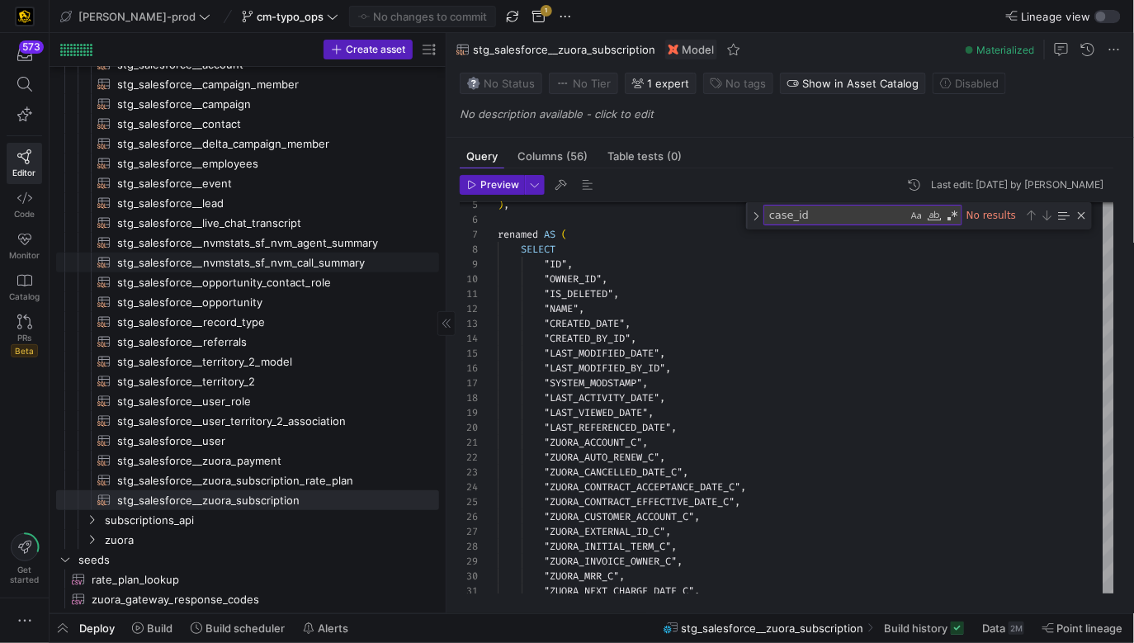
click at [369, 256] on span "stg_salesforce__nvmstats_sf_nvm_call_summary​​​​​​​​​​" at bounding box center [268, 262] width 303 height 19
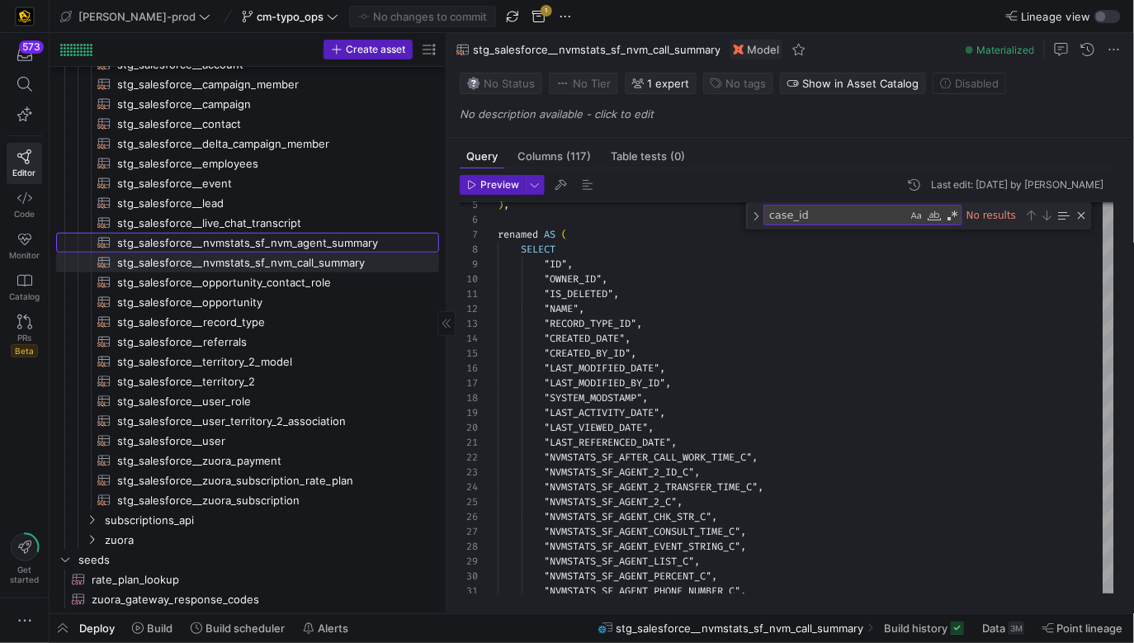
click at [376, 237] on span "stg_salesforce__nvmstats_sf_nvm_agent_summary​​​​​​​​​​" at bounding box center [268, 243] width 303 height 19
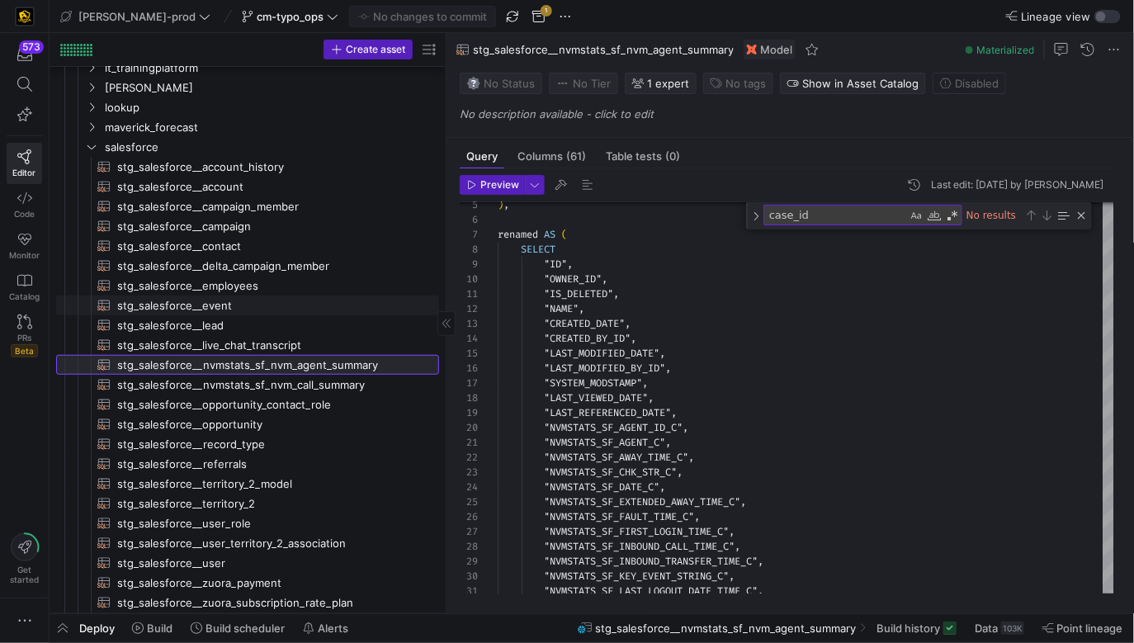
scroll to position [186, 0]
click at [353, 347] on span "stg_salesforce__live_chat_transcript​​​​​​​​​​" at bounding box center [268, 347] width 303 height 19
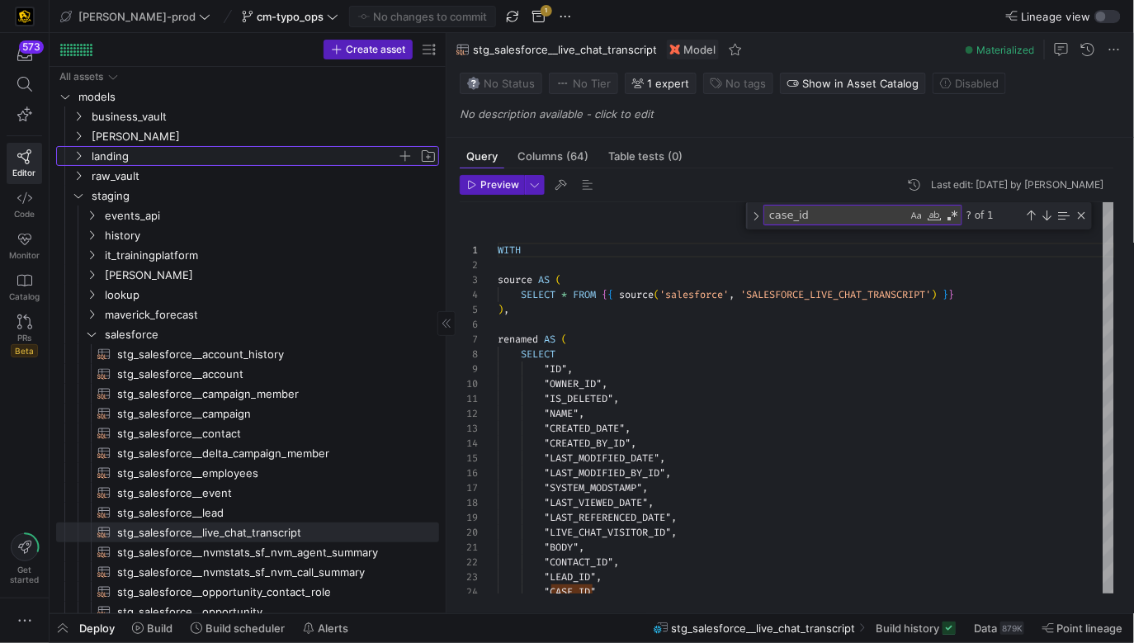
click at [212, 157] on span "landing" at bounding box center [244, 156] width 305 height 19
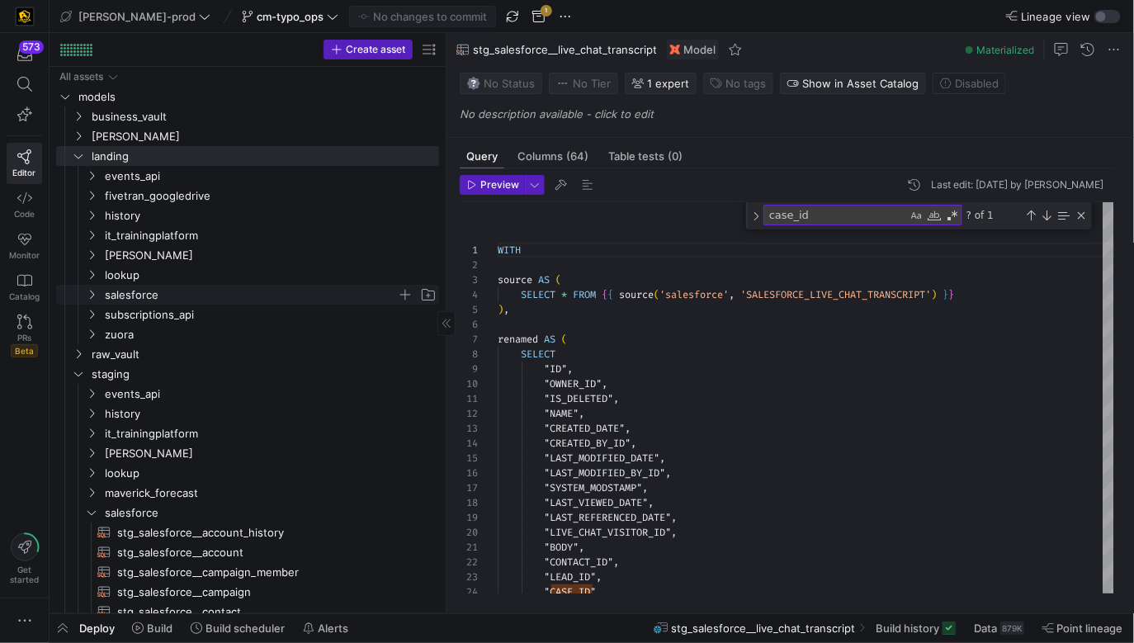
click at [194, 298] on span "salesforce" at bounding box center [251, 295] width 292 height 19
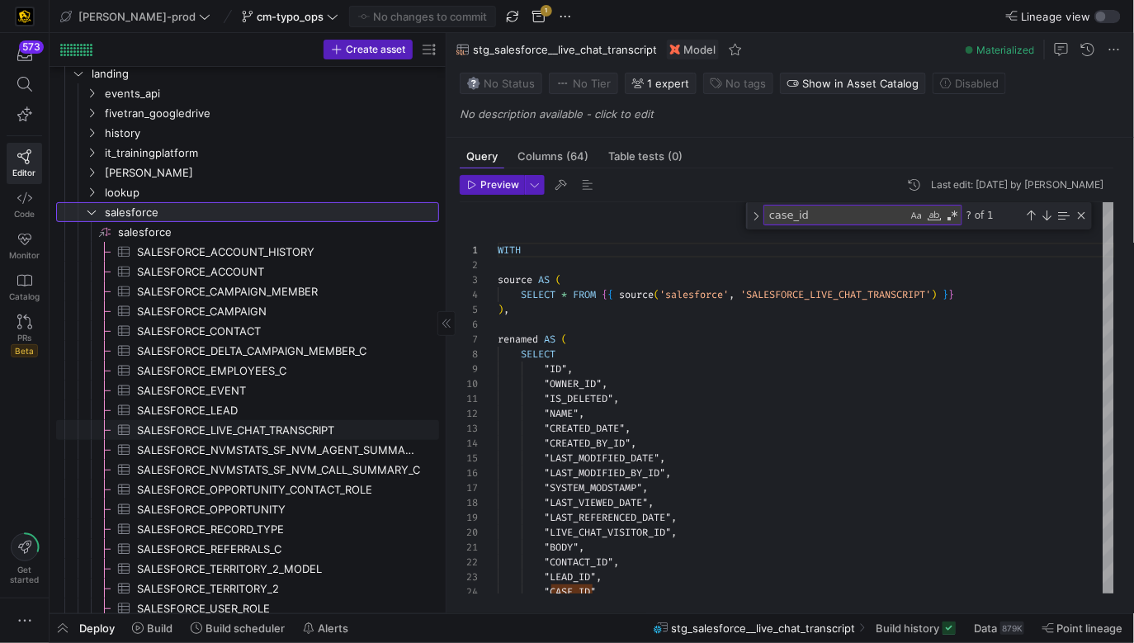
scroll to position [104, 0]
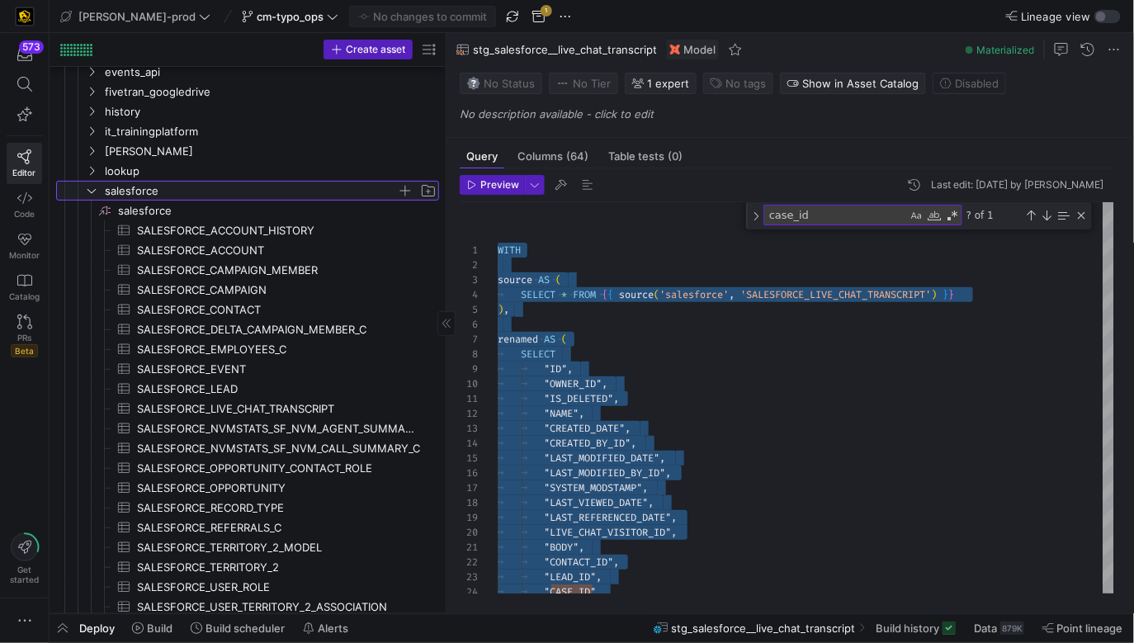
click at [203, 187] on span "salesforce" at bounding box center [251, 191] width 292 height 19
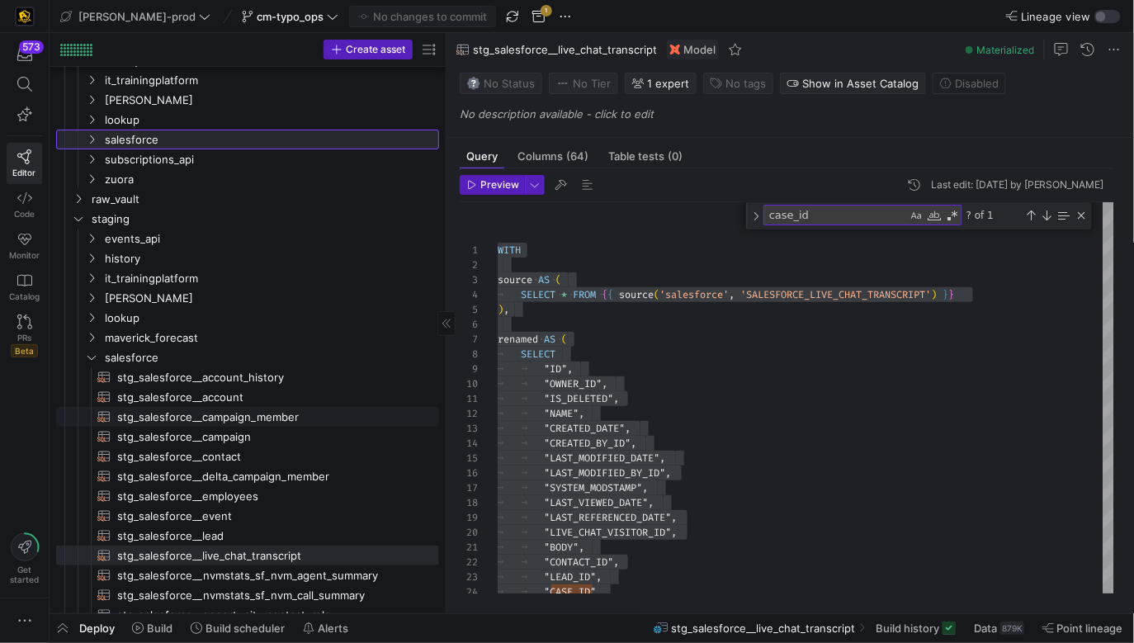
scroll to position [165, 0]
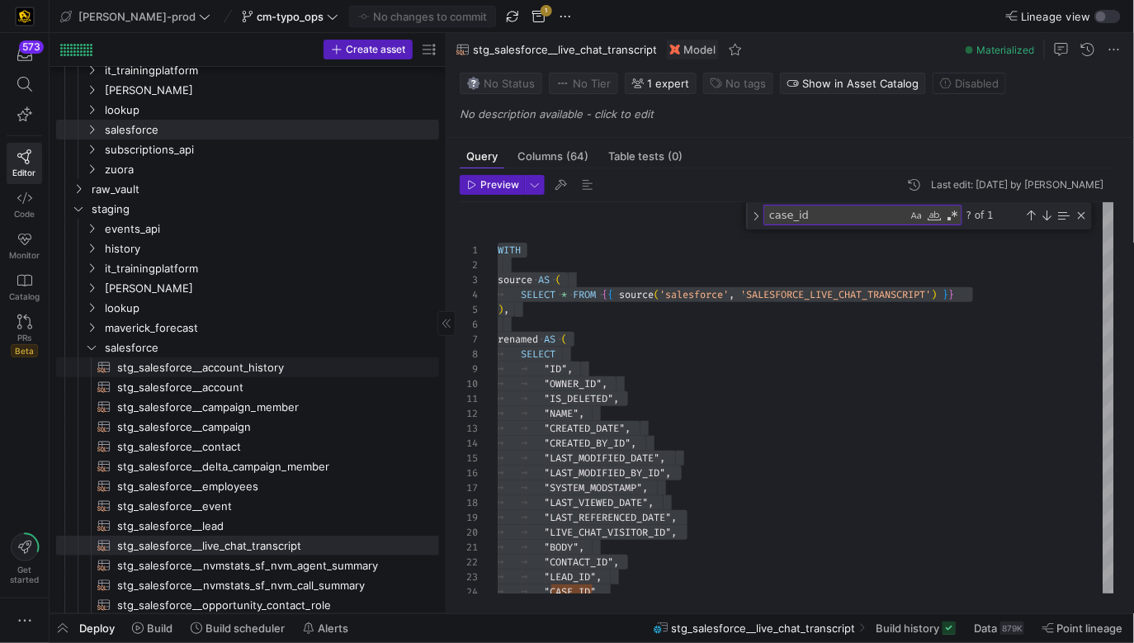
click at [285, 373] on span "stg_salesforce__account_history​​​​​​​​​​" at bounding box center [268, 367] width 303 height 19
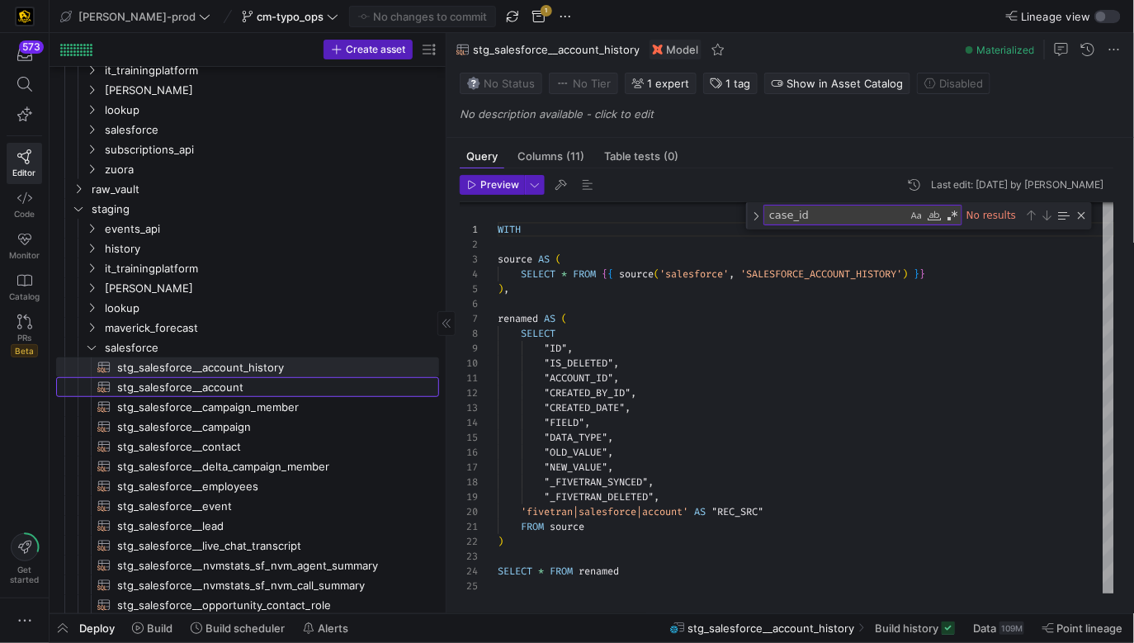
click at [336, 387] on span "stg_salesforce__account​​​​​​​​​​" at bounding box center [268, 387] width 303 height 19
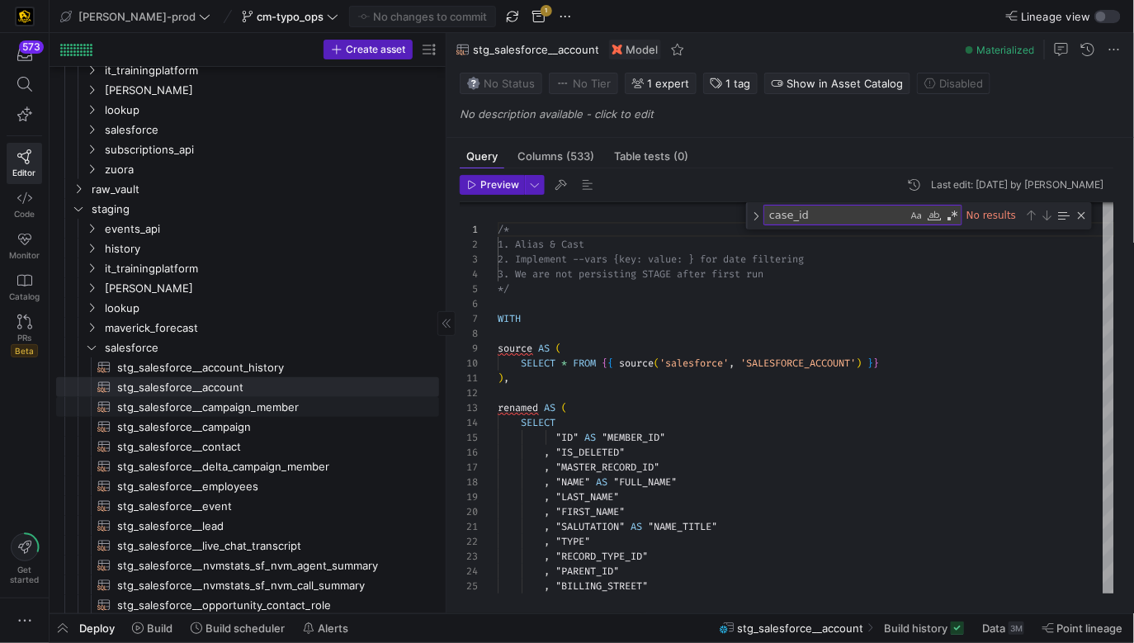
click at [333, 401] on span "stg_salesforce__campaign_member​​​​​​​​​​" at bounding box center [268, 407] width 303 height 19
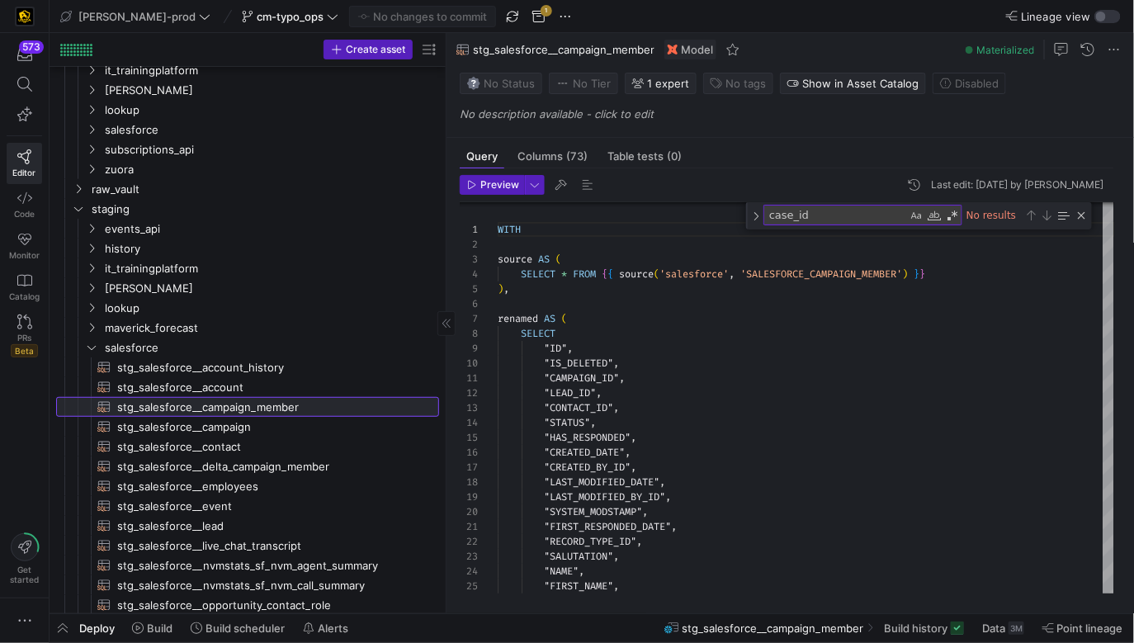
click at [328, 413] on span "stg_salesforce__campaign_member​​​​​​​​​​" at bounding box center [268, 407] width 303 height 19
click at [318, 421] on span "stg_salesforce__campaign​​​​​​​​​​" at bounding box center [268, 427] width 303 height 19
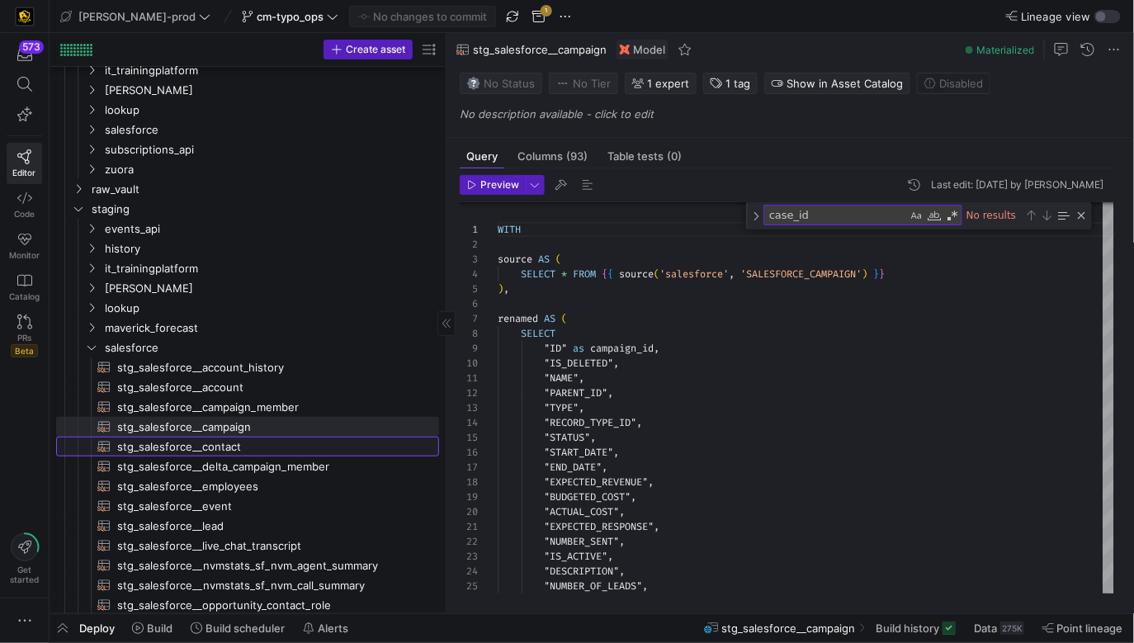
click at [316, 440] on span "stg_salesforce__contact​​​​​​​​​​" at bounding box center [268, 446] width 303 height 19
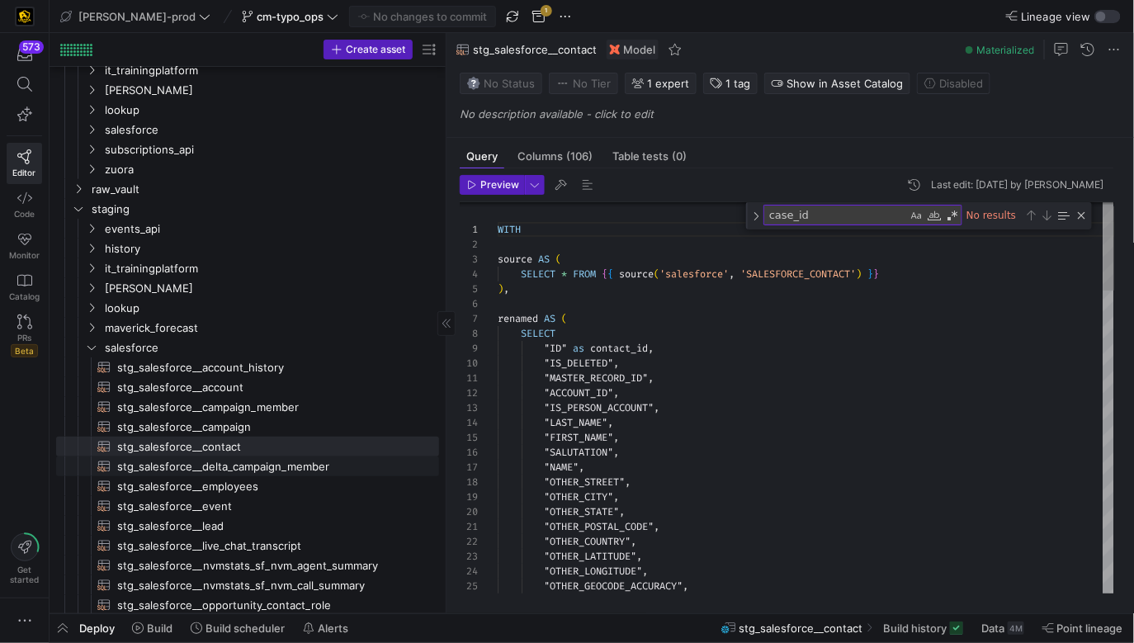
click at [318, 457] on span "stg_salesforce__delta_campaign_member​​​​​​​​​​" at bounding box center [268, 466] width 303 height 19
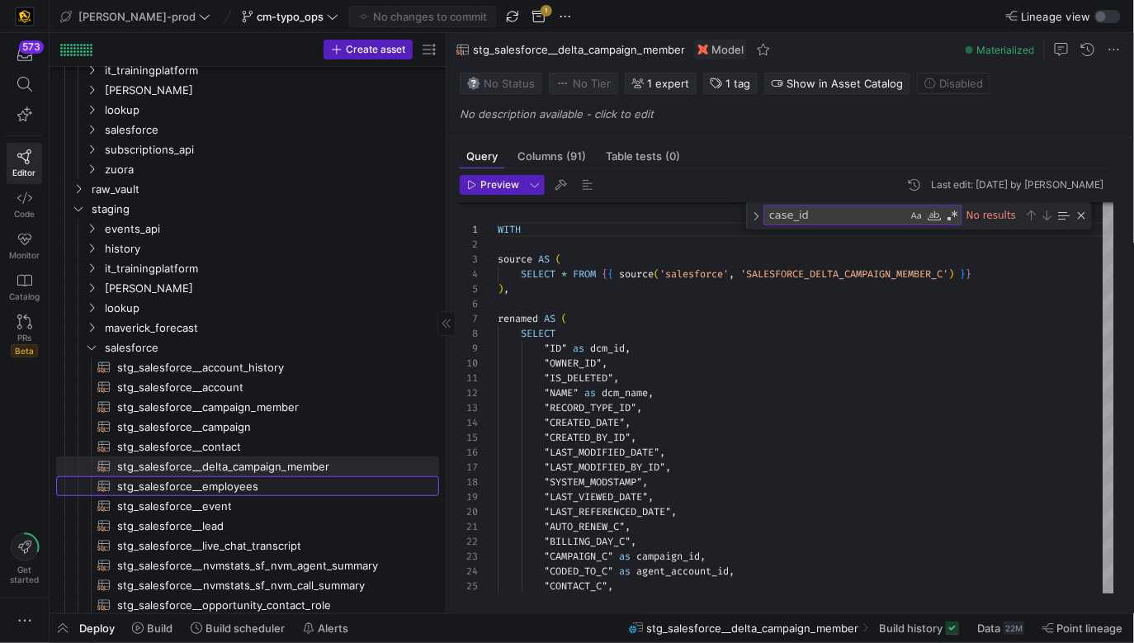
click at [316, 486] on span "stg_salesforce__employees​​​​​​​​​​" at bounding box center [268, 486] width 303 height 19
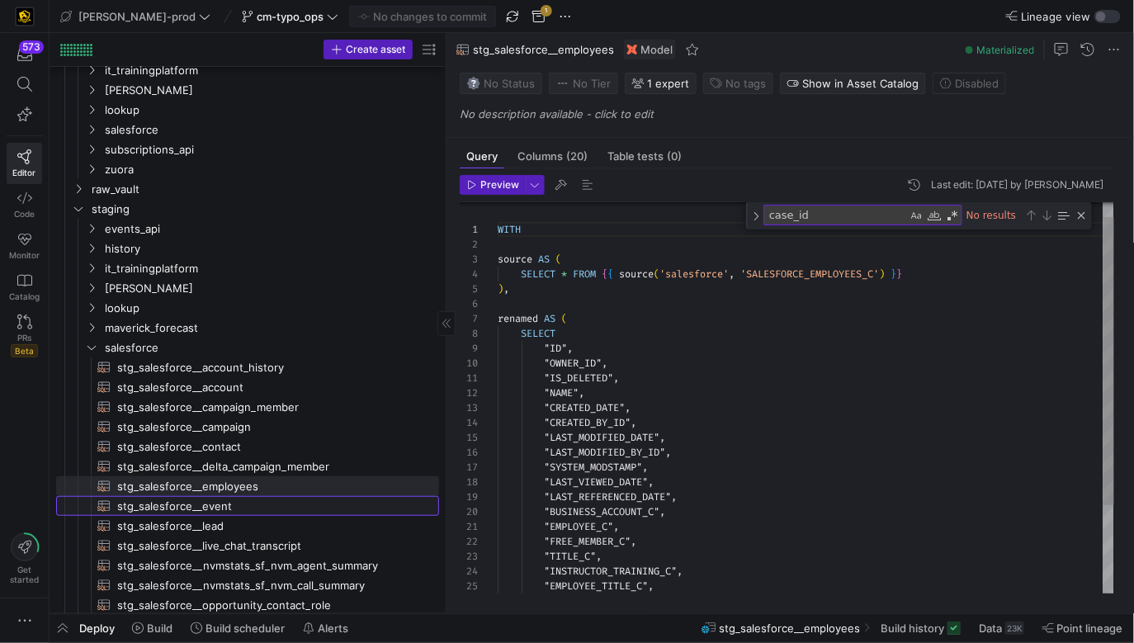
click at [310, 505] on span "stg_salesforce__event​​​​​​​​​​" at bounding box center [268, 506] width 303 height 19
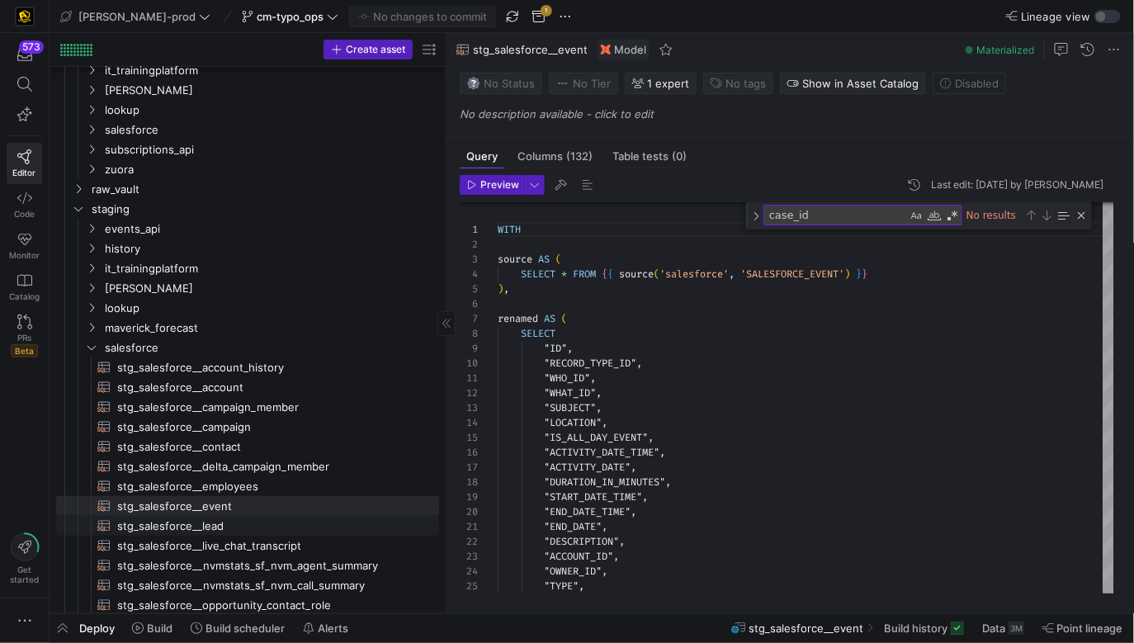
click at [302, 518] on span "stg_salesforce__lead​​​​​​​​​​" at bounding box center [268, 526] width 303 height 19
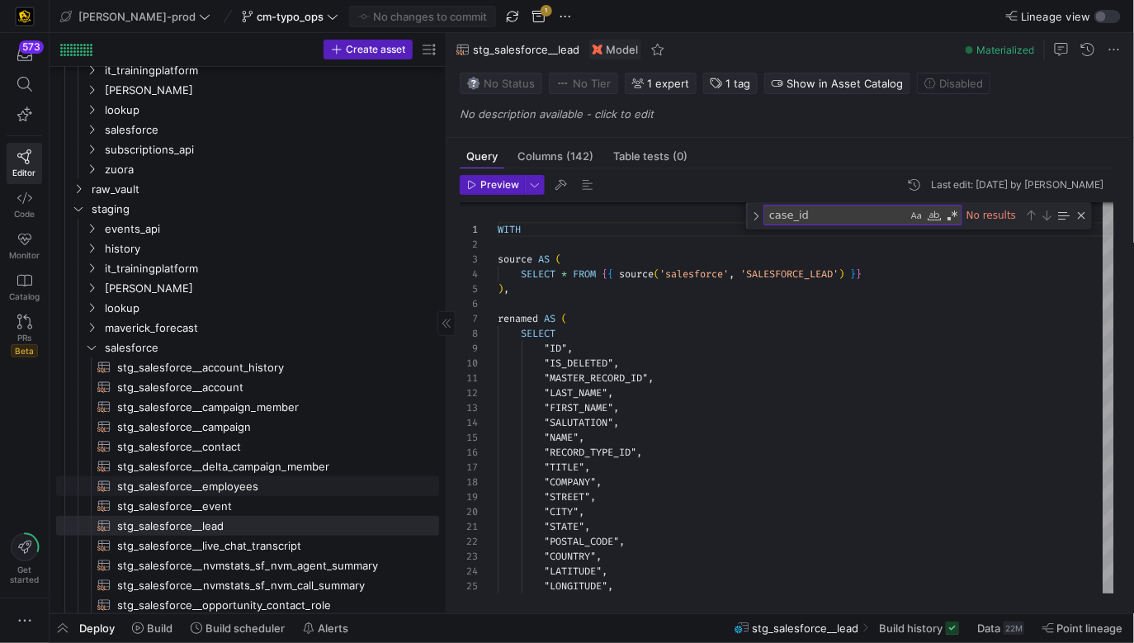
click at [312, 490] on span "stg_salesforce__employees​​​​​​​​​​" at bounding box center [268, 486] width 303 height 19
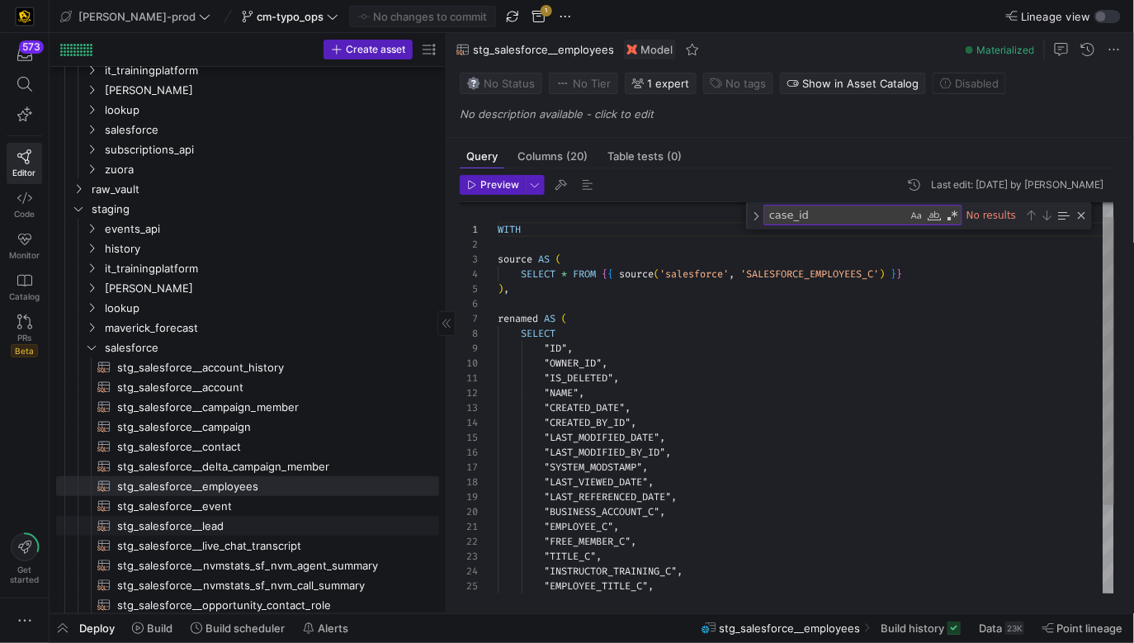
click at [310, 539] on span "stg_salesforce__live_chat_transcript​​​​​​​​​​" at bounding box center [268, 545] width 303 height 19
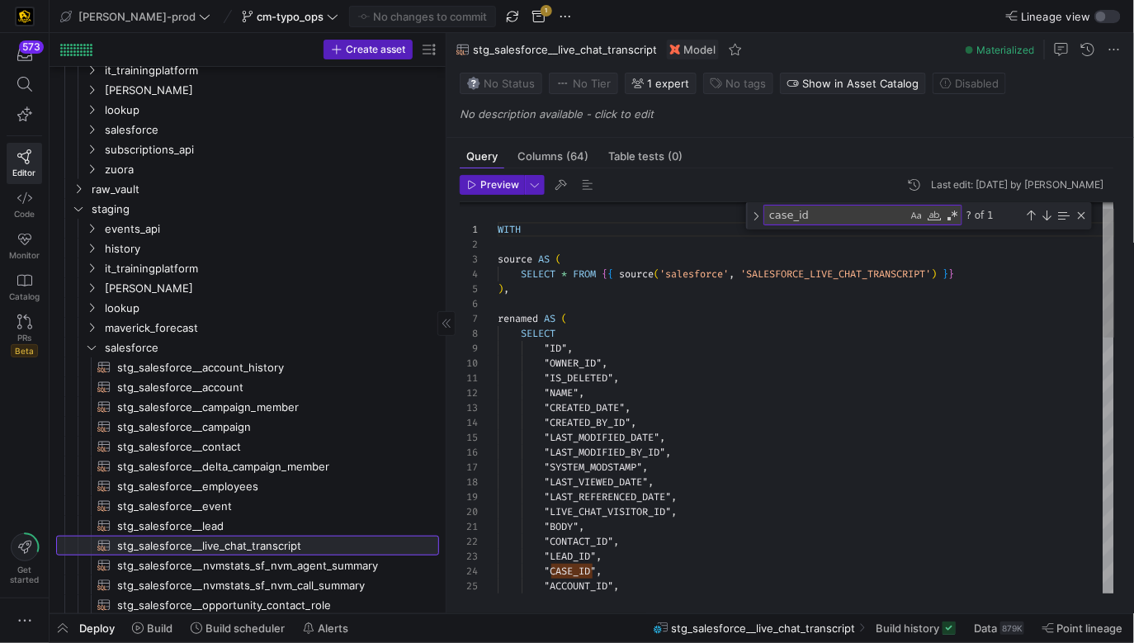
scroll to position [181, 0]
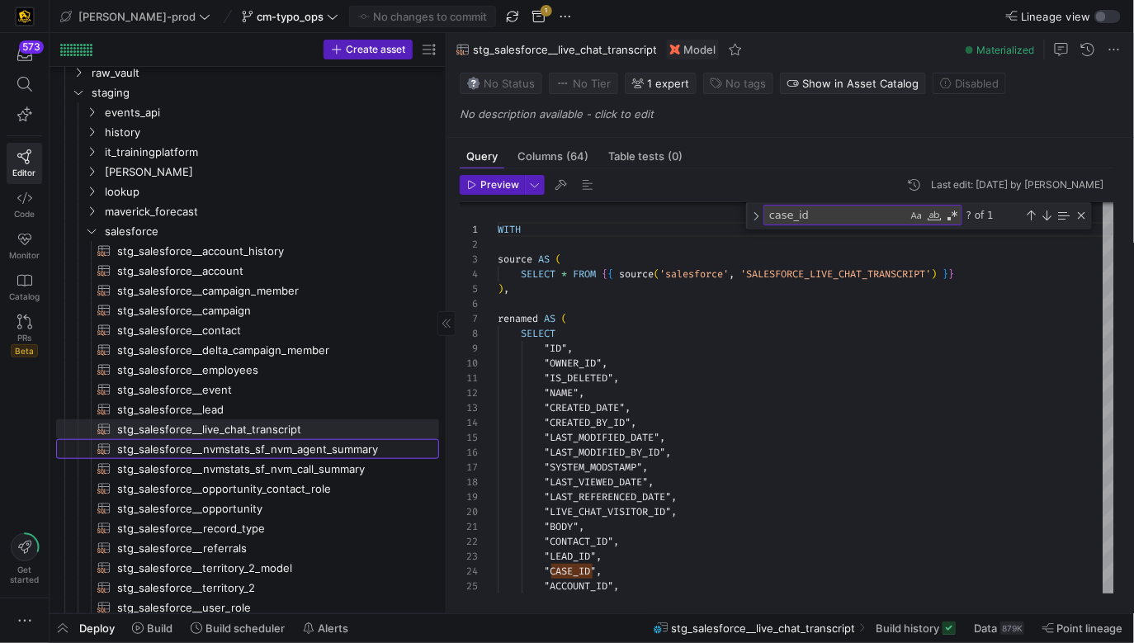
click at [350, 451] on span "stg_salesforce__nvmstats_sf_nvm_agent_summary​​​​​​​​​​" at bounding box center [268, 449] width 303 height 19
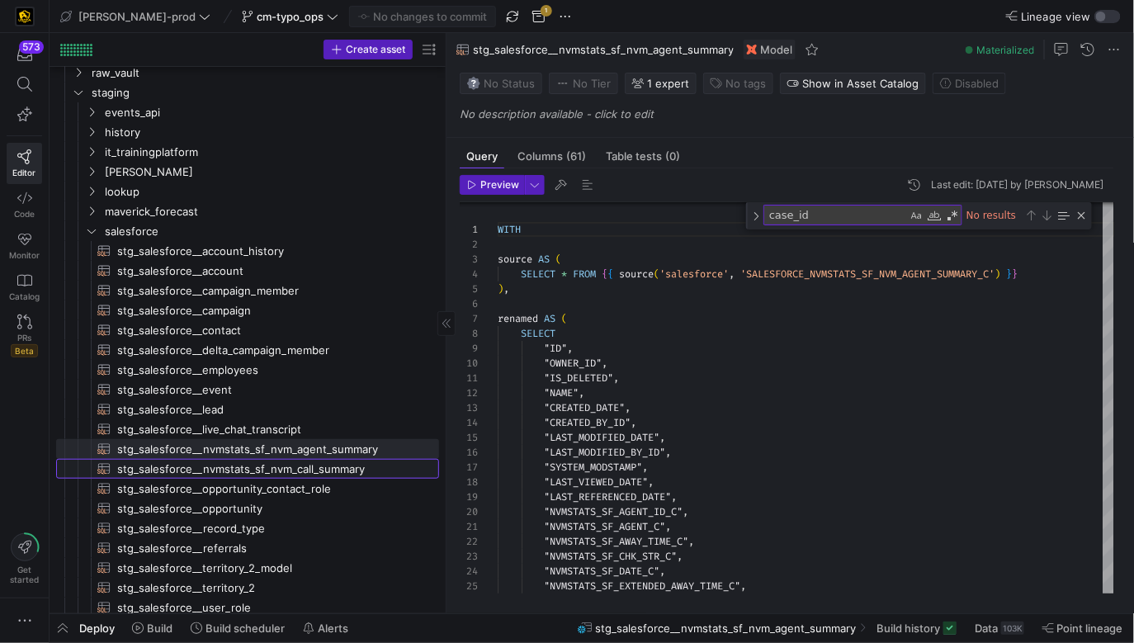
click at [342, 459] on link "stg_salesforce__nvmstats_sf_nvm_call_summary​​​​​​​​​​" at bounding box center [247, 469] width 383 height 20
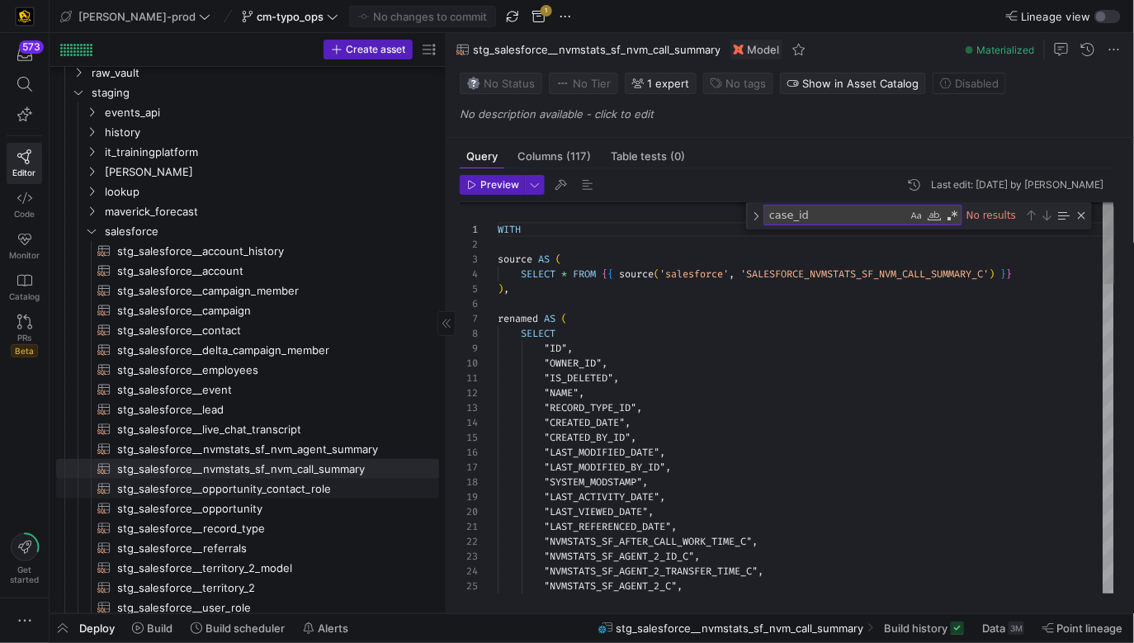
click at [329, 484] on span "stg_salesforce__opportunity_contact_role​​​​​​​​​​" at bounding box center [268, 489] width 303 height 19
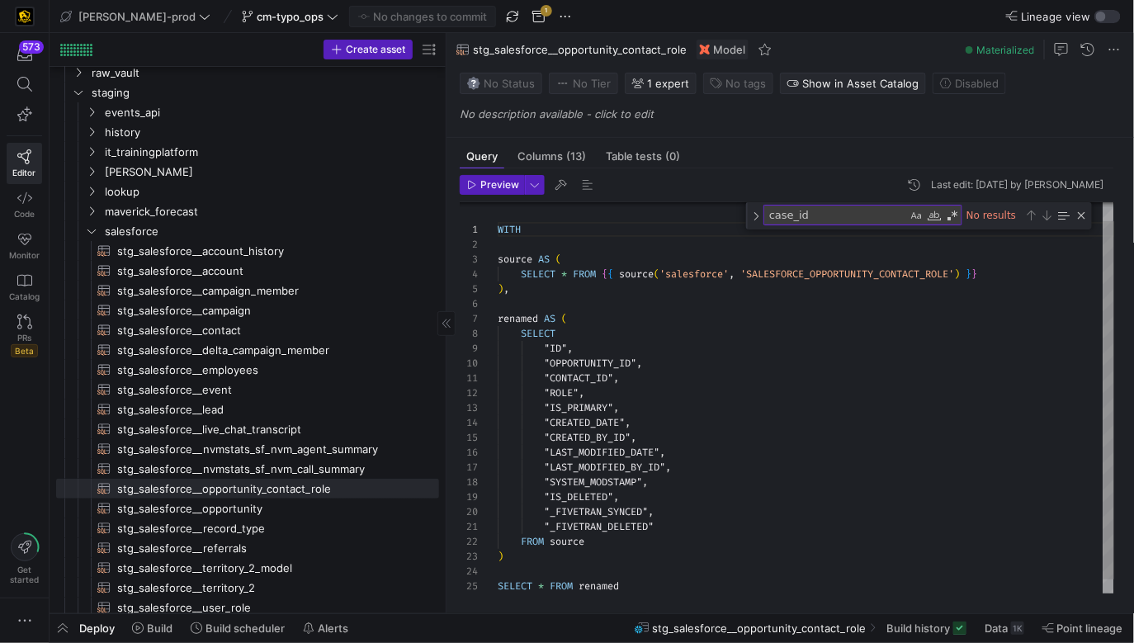
click at [310, 499] on span "stg_salesforce__opportunity​​​​​​​​​​" at bounding box center [268, 508] width 303 height 19
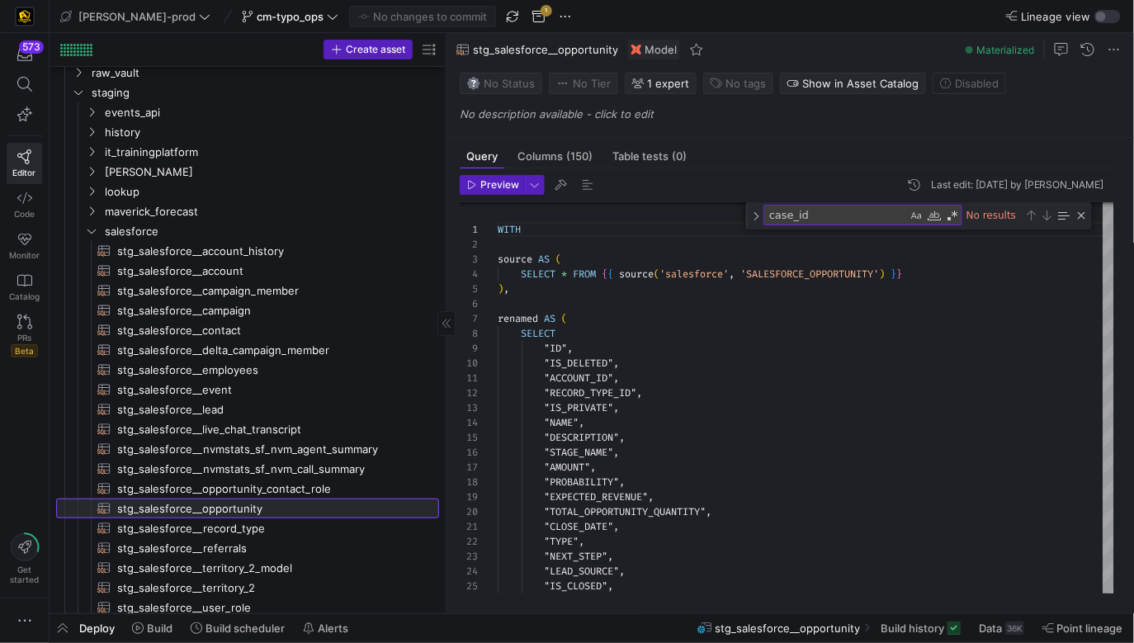
click at [282, 513] on span "stg_salesforce__opportunity​​​​​​​​​​" at bounding box center [268, 508] width 303 height 19
click at [278, 521] on span "stg_salesforce__record_type​​​​​​​​​​" at bounding box center [268, 528] width 303 height 19
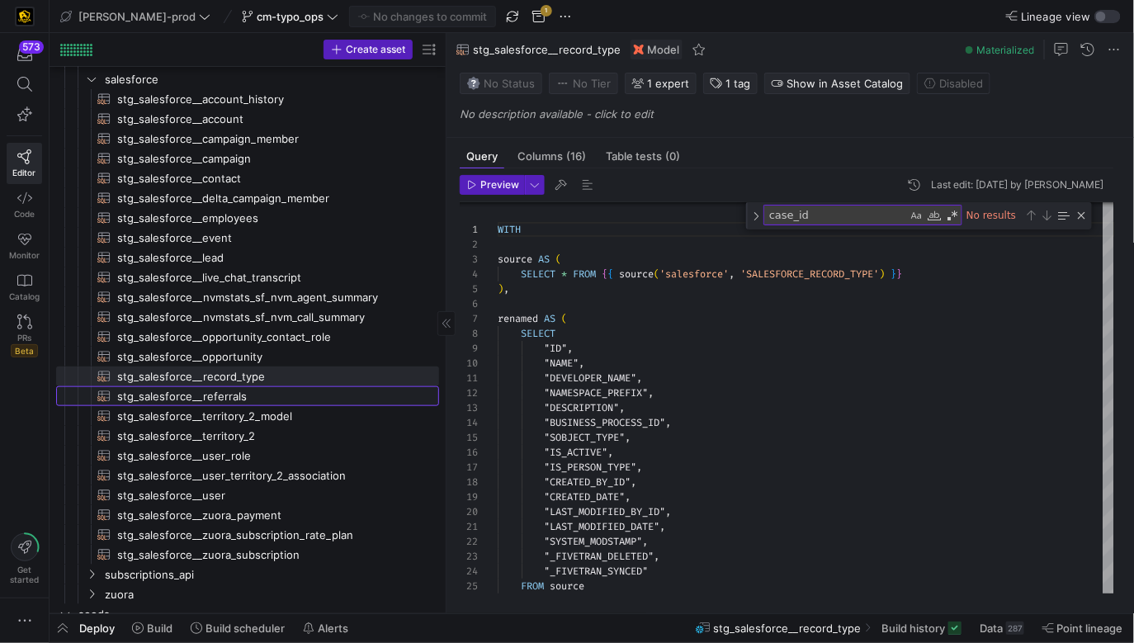
click at [286, 399] on span "stg_salesforce__referrals​​​​​​​​​​" at bounding box center [268, 396] width 303 height 19
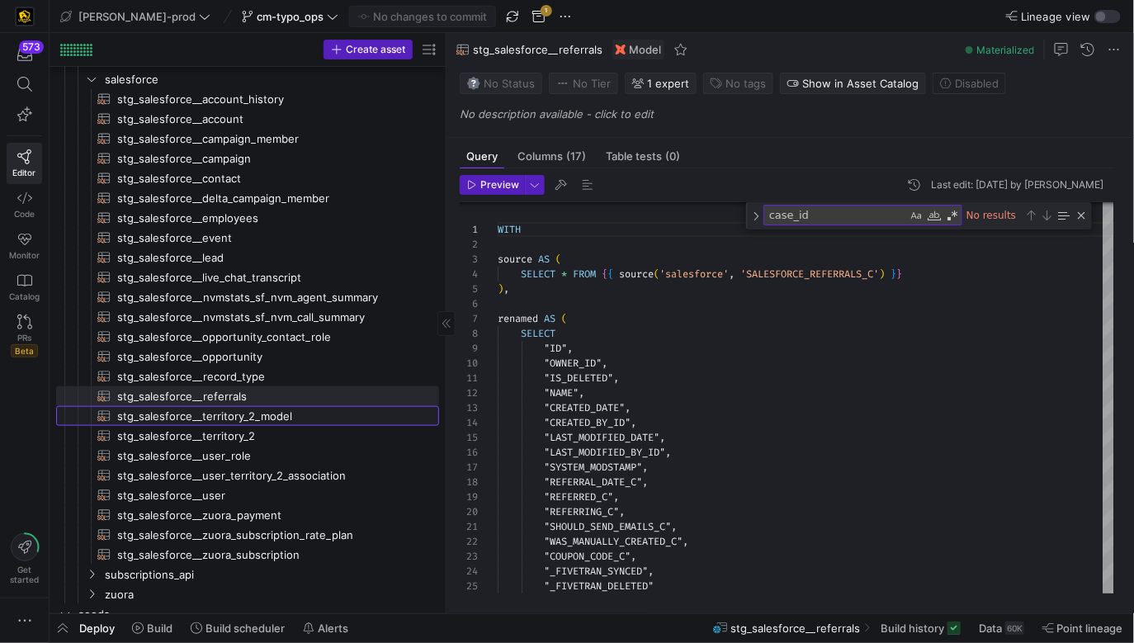
click at [286, 413] on span "stg_salesforce__territory_2_model​​​​​​​​​​" at bounding box center [268, 416] width 303 height 19
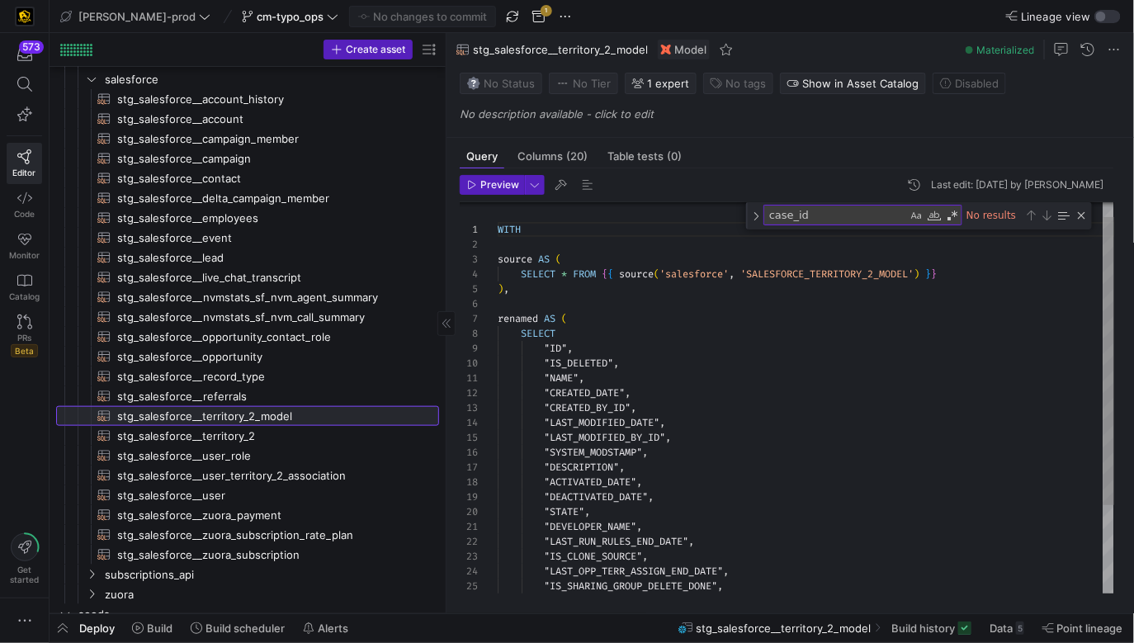
click at [286, 423] on span "stg_salesforce__territory_2_model​​​​​​​​​​" at bounding box center [268, 416] width 303 height 19
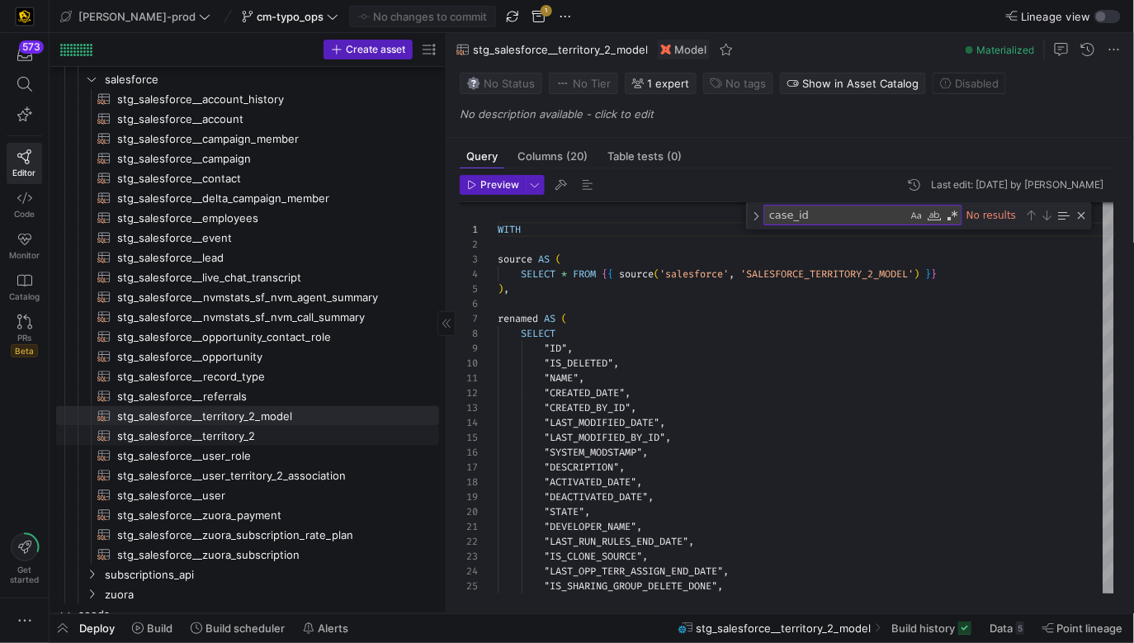
click at [285, 437] on span "stg_salesforce__territory_2​​​​​​​​​​" at bounding box center [268, 436] width 303 height 19
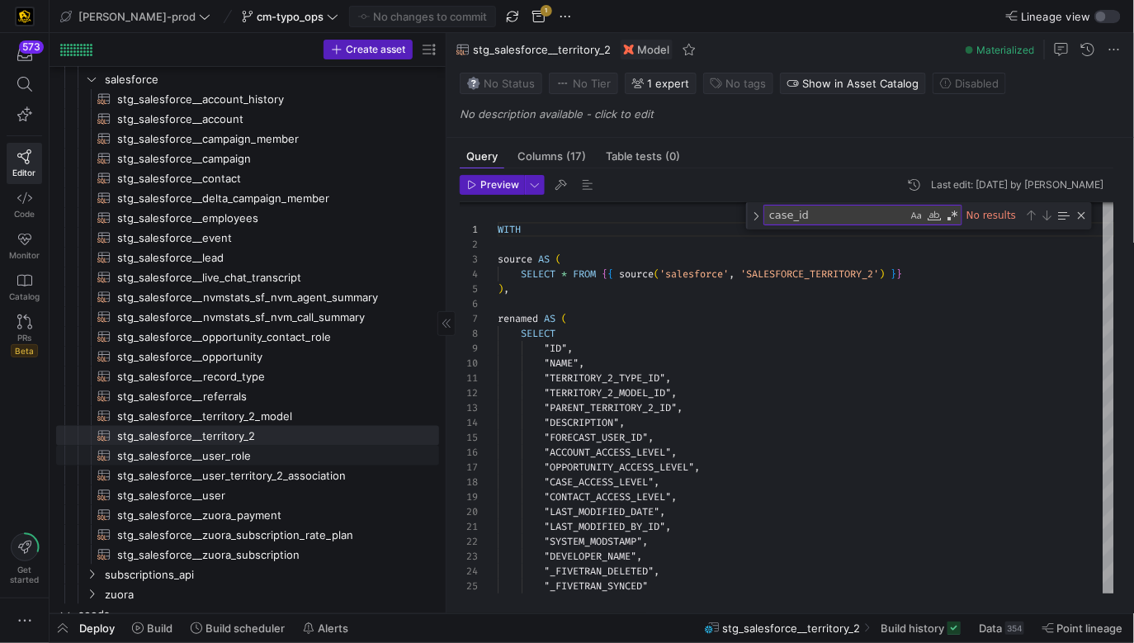
click at [281, 449] on span "stg_salesforce__user_role​​​​​​​​​​" at bounding box center [268, 456] width 303 height 19
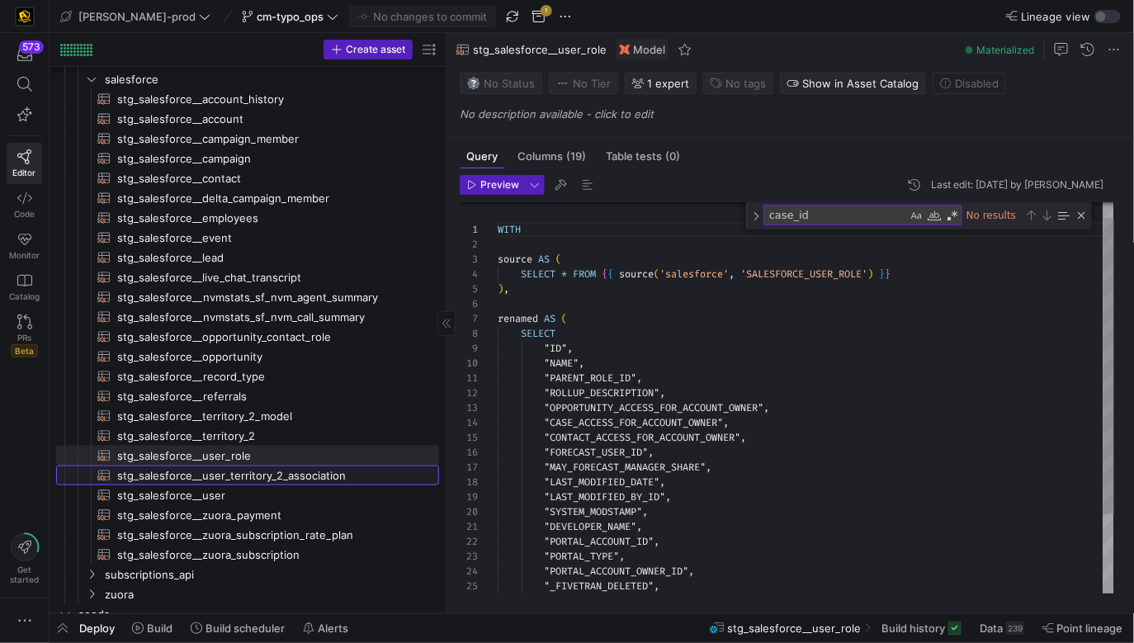
click at [281, 473] on span "stg_salesforce__user_territory_2_association​​​​​​​​​​" at bounding box center [268, 475] width 303 height 19
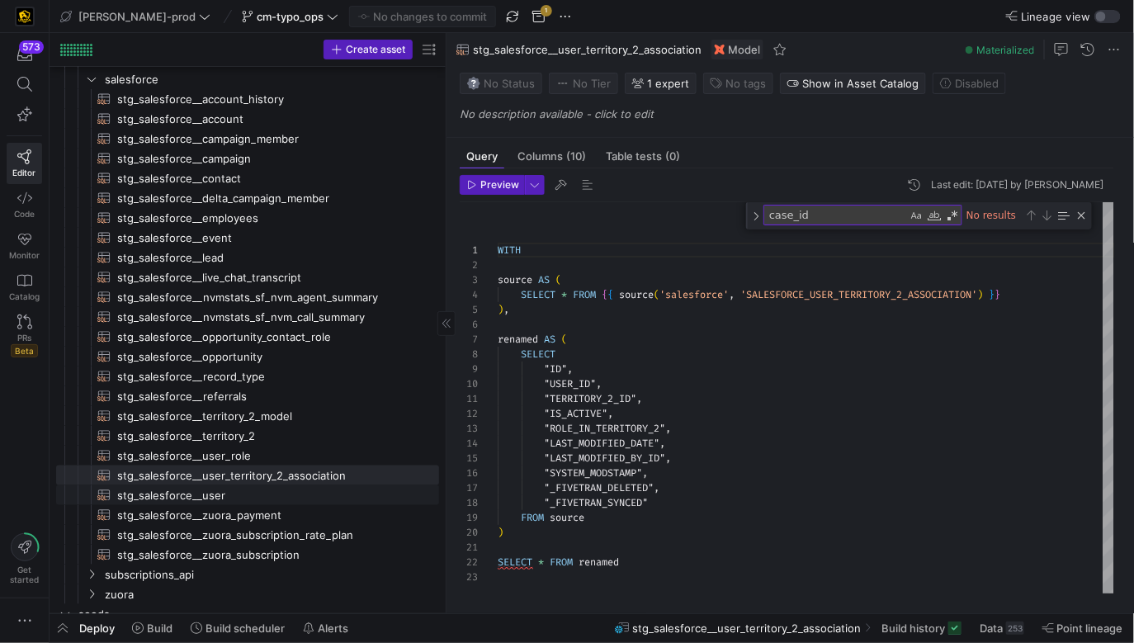
click at [271, 491] on span "stg_salesforce__user​​​​​​​​​​" at bounding box center [268, 495] width 303 height 19
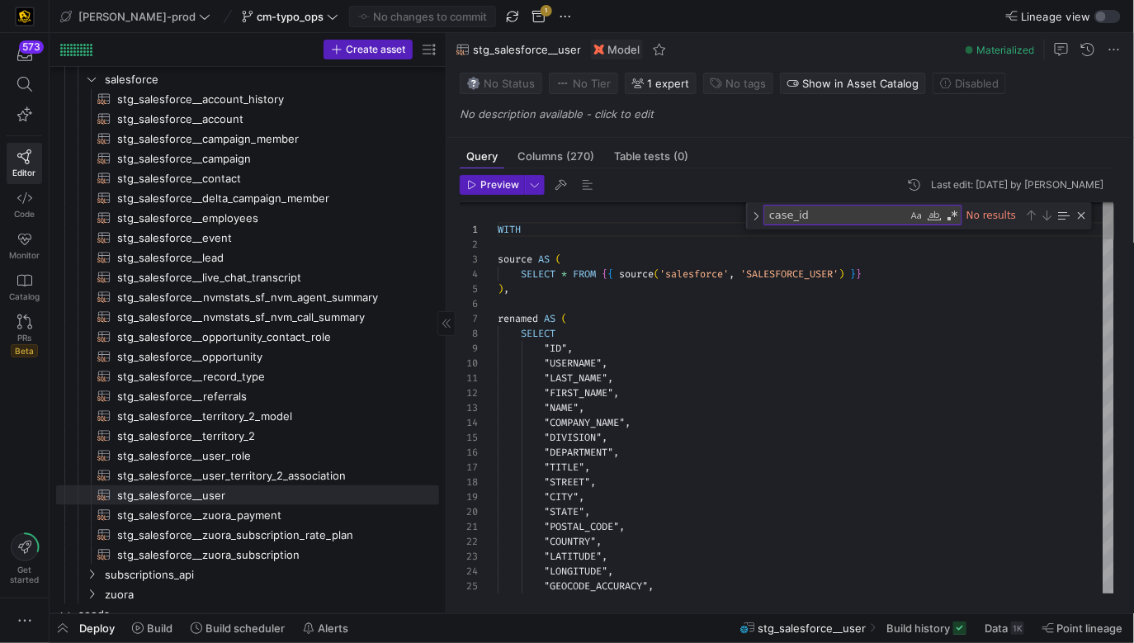
click at [271, 506] on span "stg_salesforce__zuora_payment​​​​​​​​​​" at bounding box center [268, 515] width 303 height 19
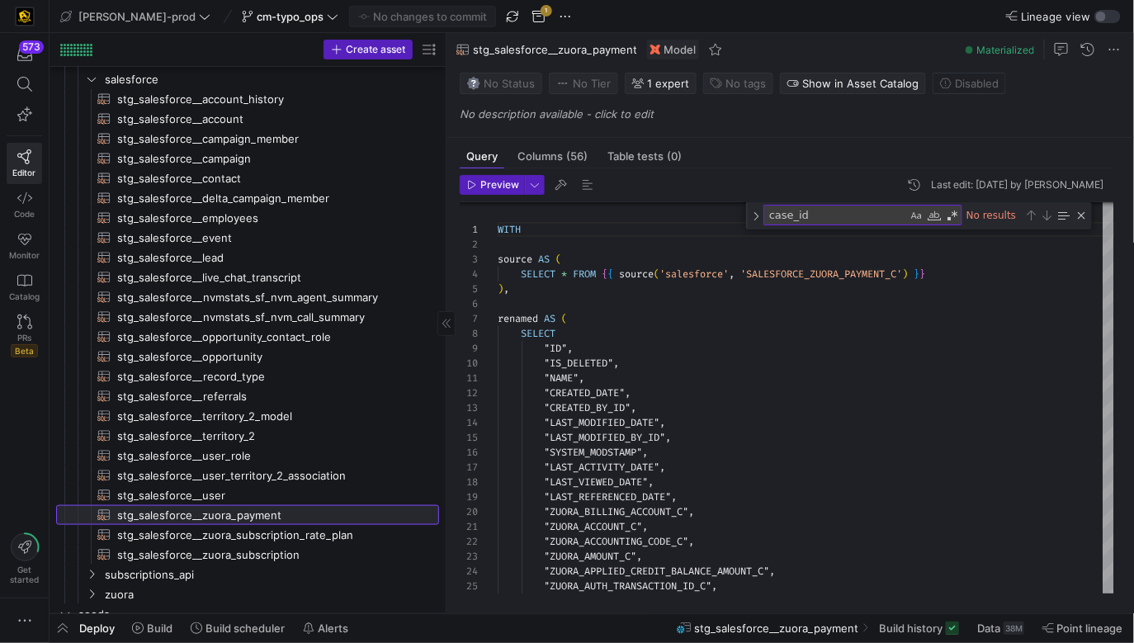
click at [267, 519] on span "stg_salesforce__zuora_payment​​​​​​​​​​" at bounding box center [268, 515] width 303 height 19
click at [267, 531] on span "stg_salesforce__zuora_subscription_rate_plan​​​​​​​​​​" at bounding box center [268, 535] width 303 height 19
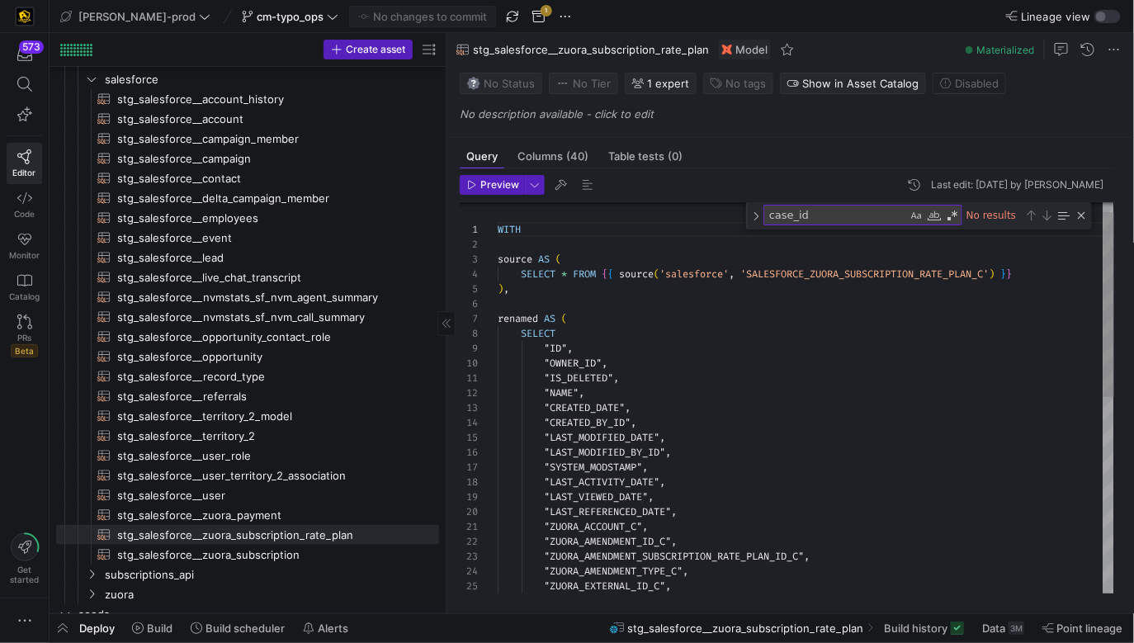
click at [262, 546] on span "stg_salesforce__zuora_subscription​​​​​​​​​​" at bounding box center [268, 555] width 303 height 19
type textarea "WITH source AS ( SELECT * FROM {{ source('salesforce', 'SALESFORCE_ZUORA_SUBSCR…"
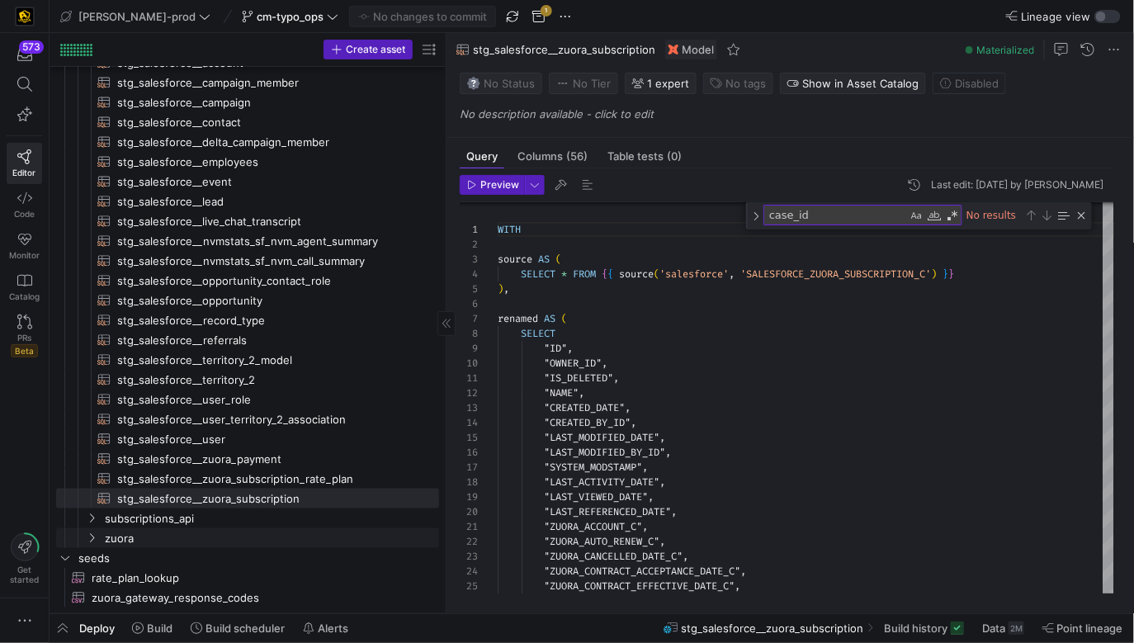
click at [223, 528] on link "zuora" at bounding box center [247, 538] width 383 height 20
click at [221, 516] on span "subscriptions_api" at bounding box center [251, 518] width 292 height 19
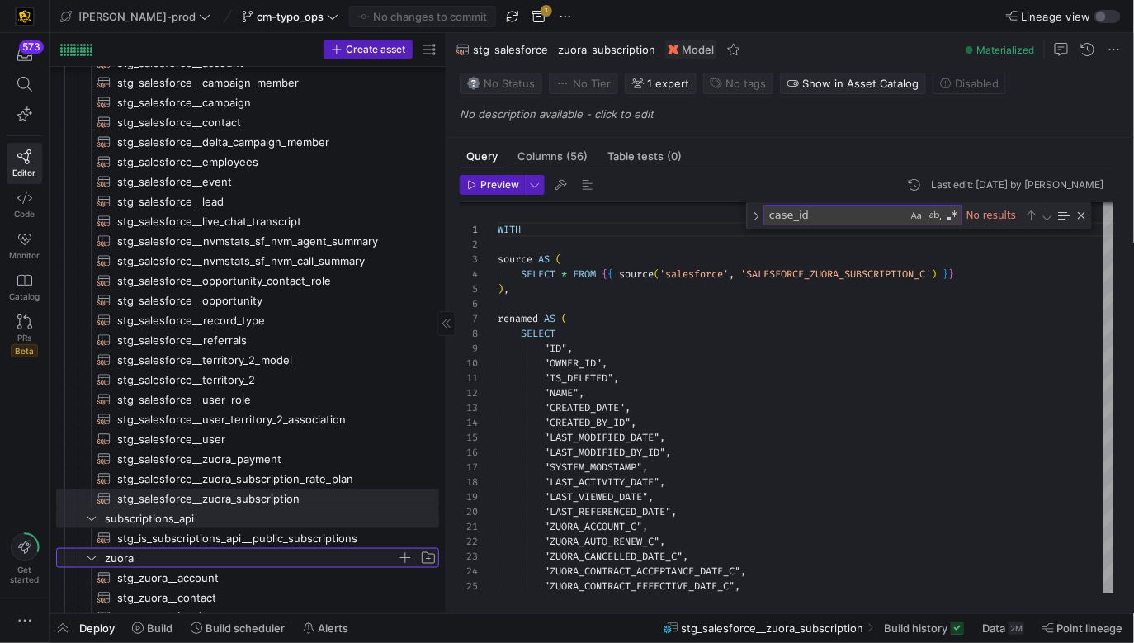
click at [222, 554] on span "zuora" at bounding box center [251, 558] width 292 height 19
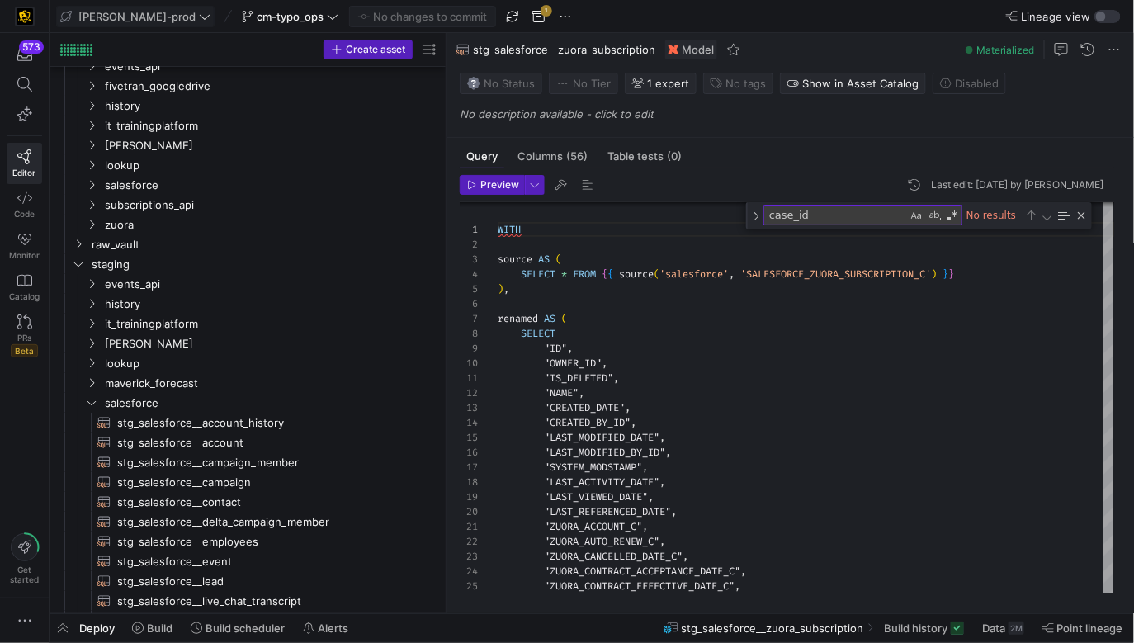
click at [140, 6] on button "[PERSON_NAME]-prod" at bounding box center [135, 16] width 158 height 21
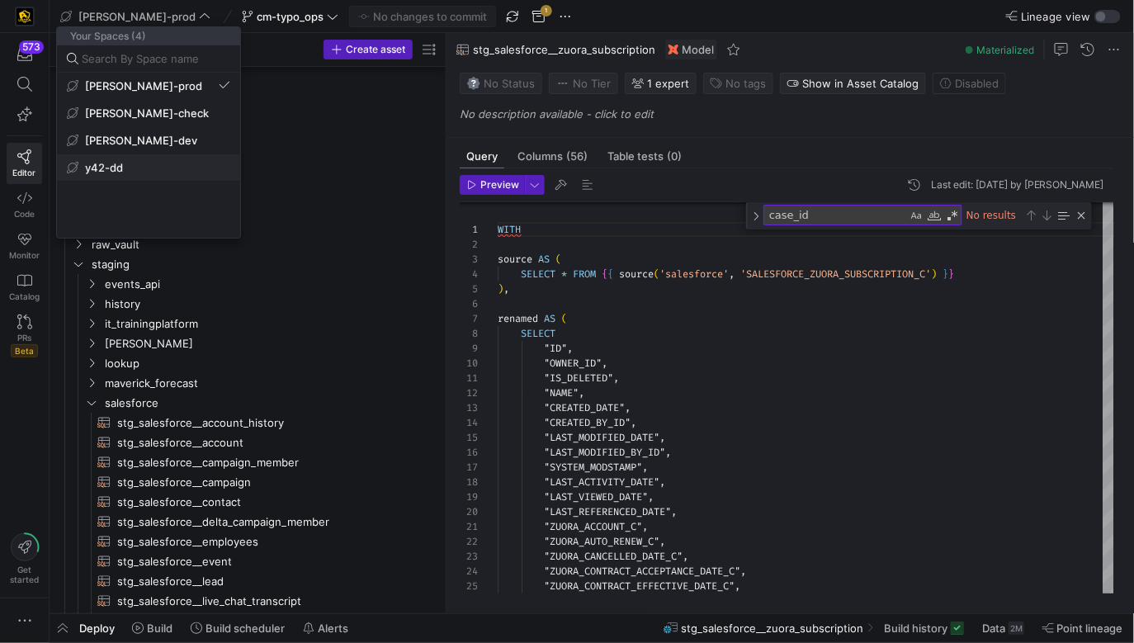
click at [136, 164] on span "y42-dd" at bounding box center [148, 167] width 163 height 13
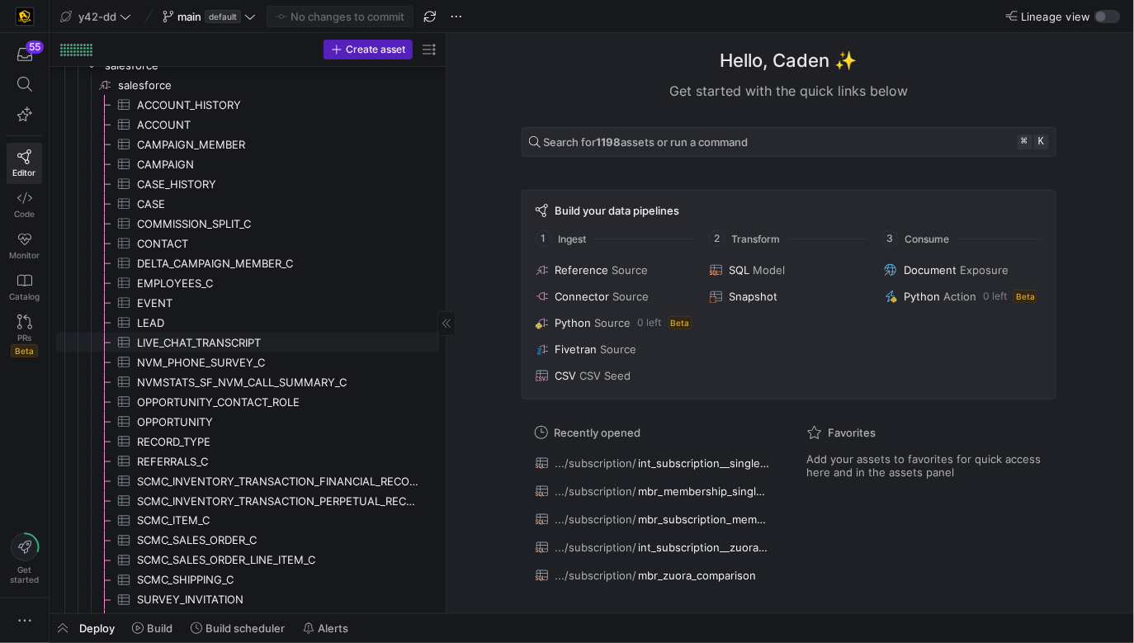
scroll to position [591, 0]
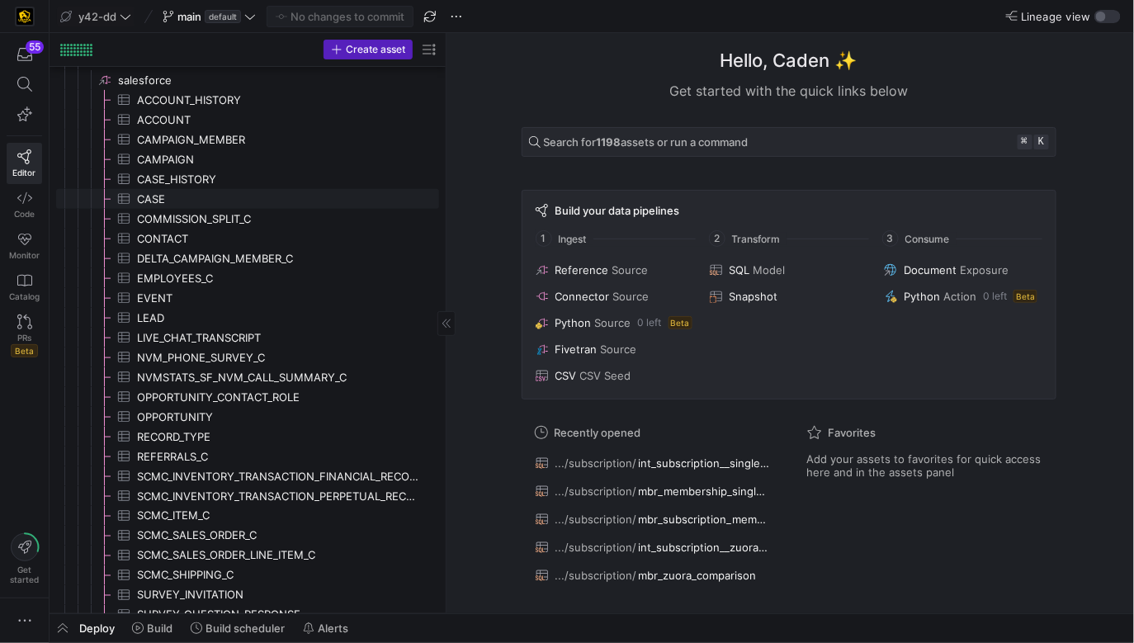
click at [203, 194] on span "CASE​​​​​​​​​" at bounding box center [278, 199] width 283 height 19
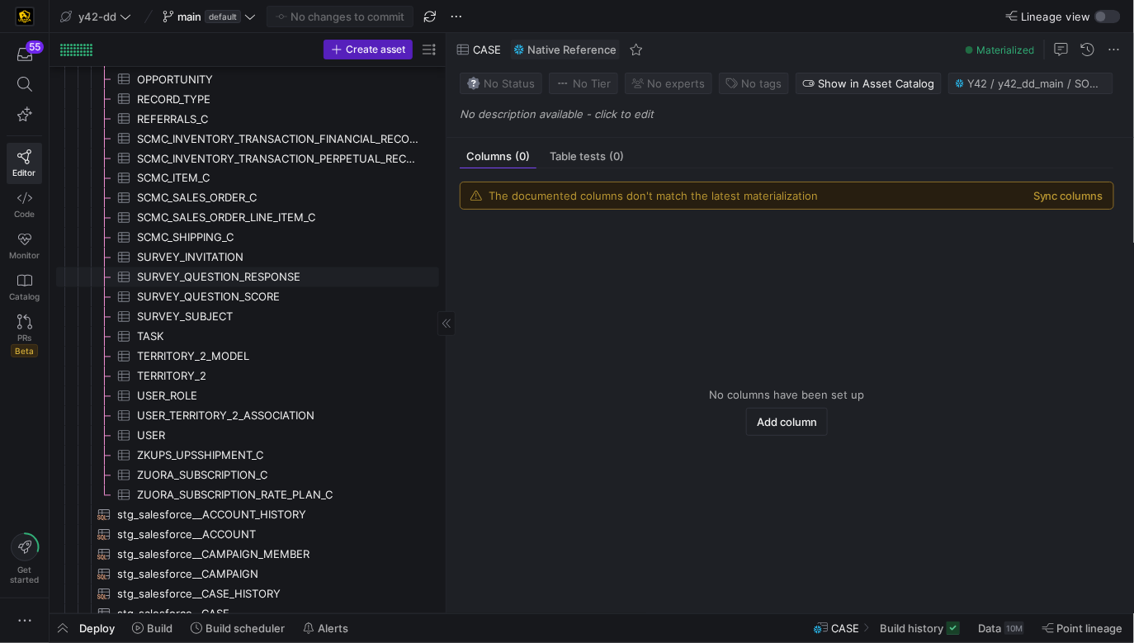
scroll to position [1026, 0]
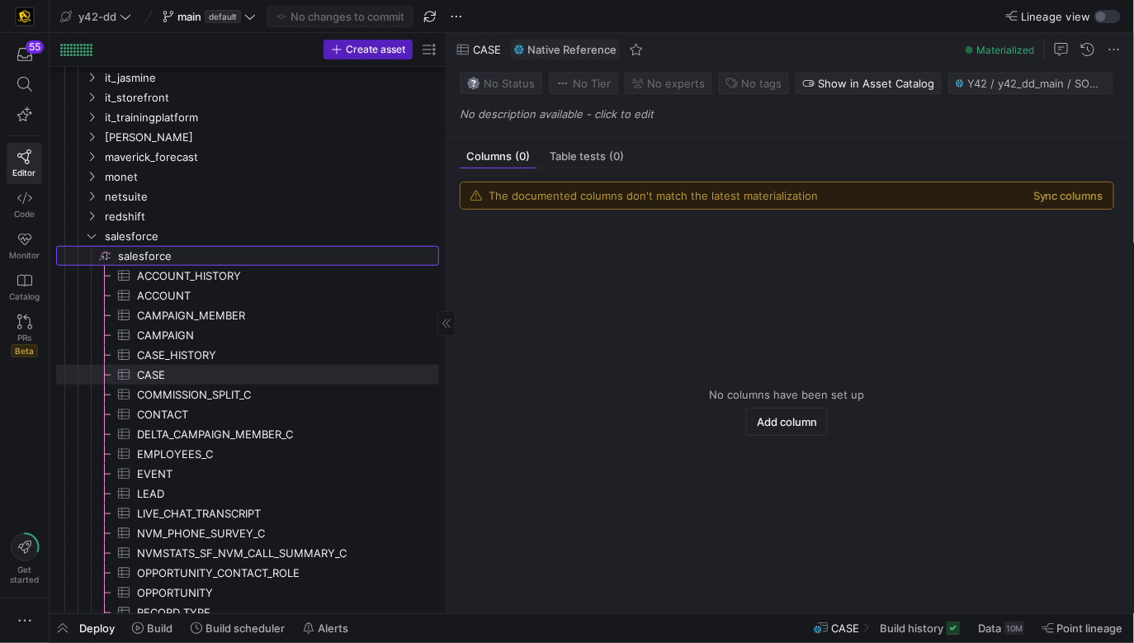
click at [233, 247] on span "salesforce​​​​​​​​" at bounding box center [277, 256] width 319 height 19
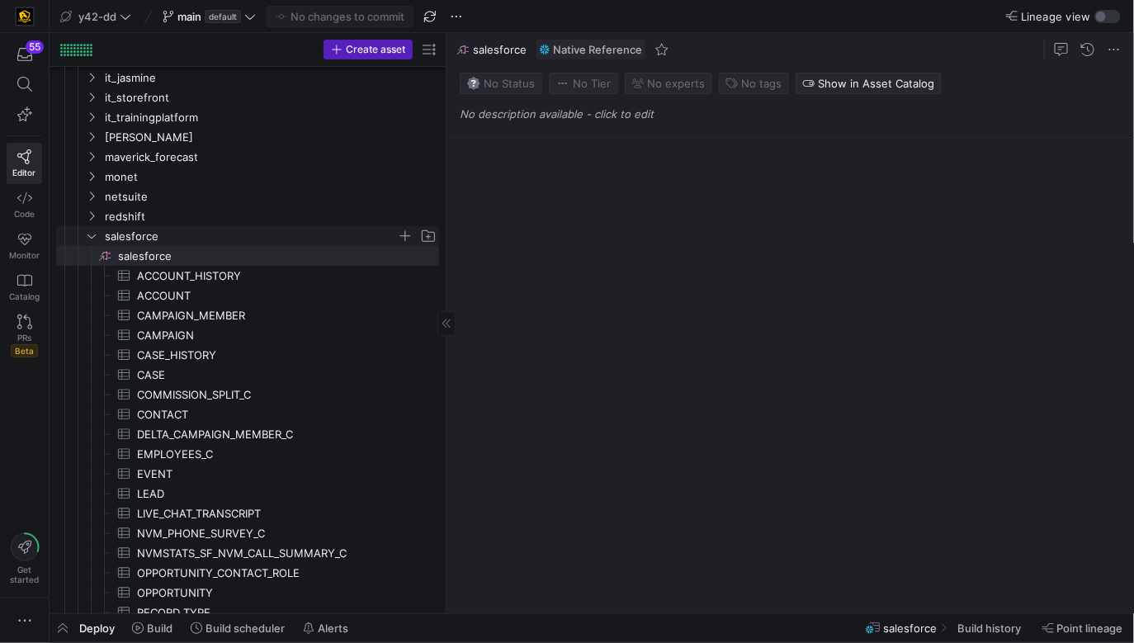
click at [240, 234] on span "salesforce" at bounding box center [251, 236] width 292 height 19
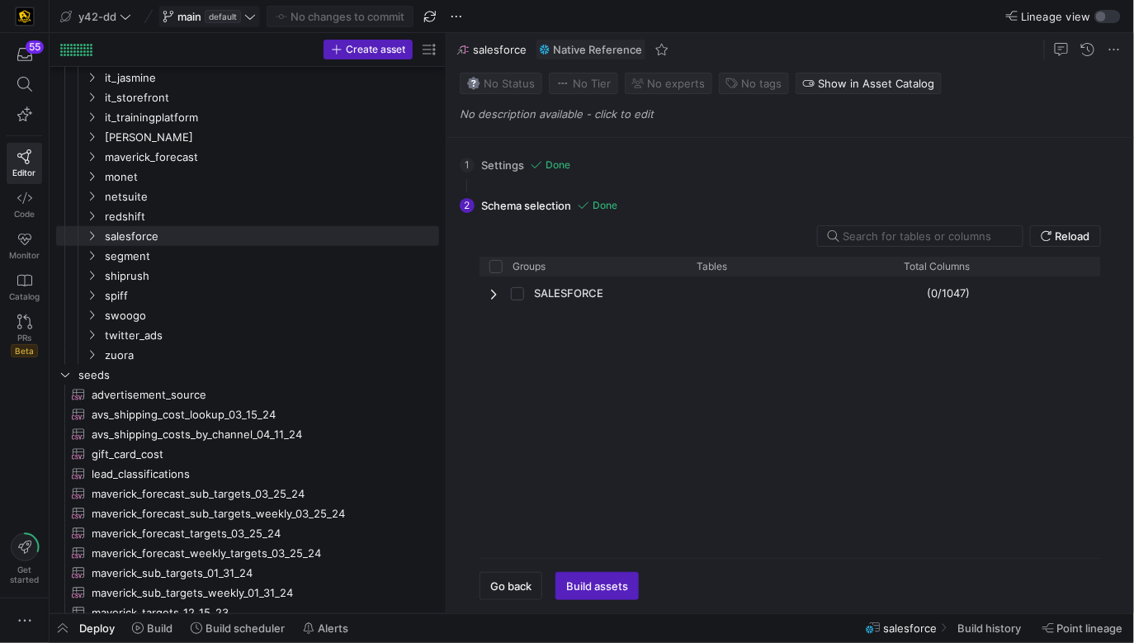
click at [181, 14] on span "main" at bounding box center [189, 16] width 24 height 13
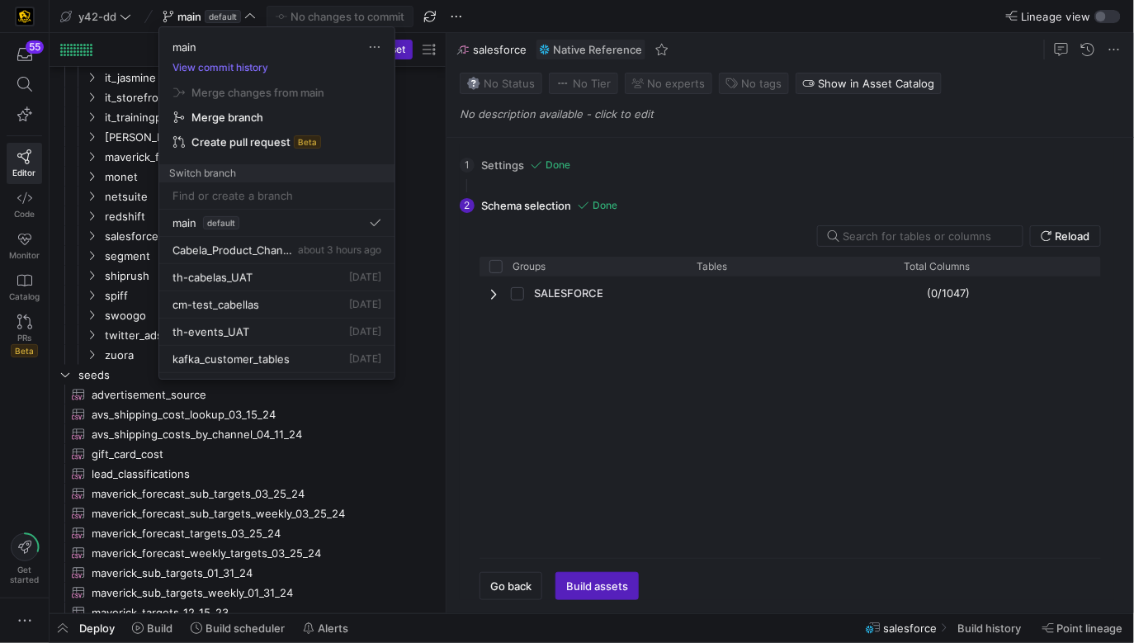
click at [125, 7] on div at bounding box center [567, 321] width 1134 height 643
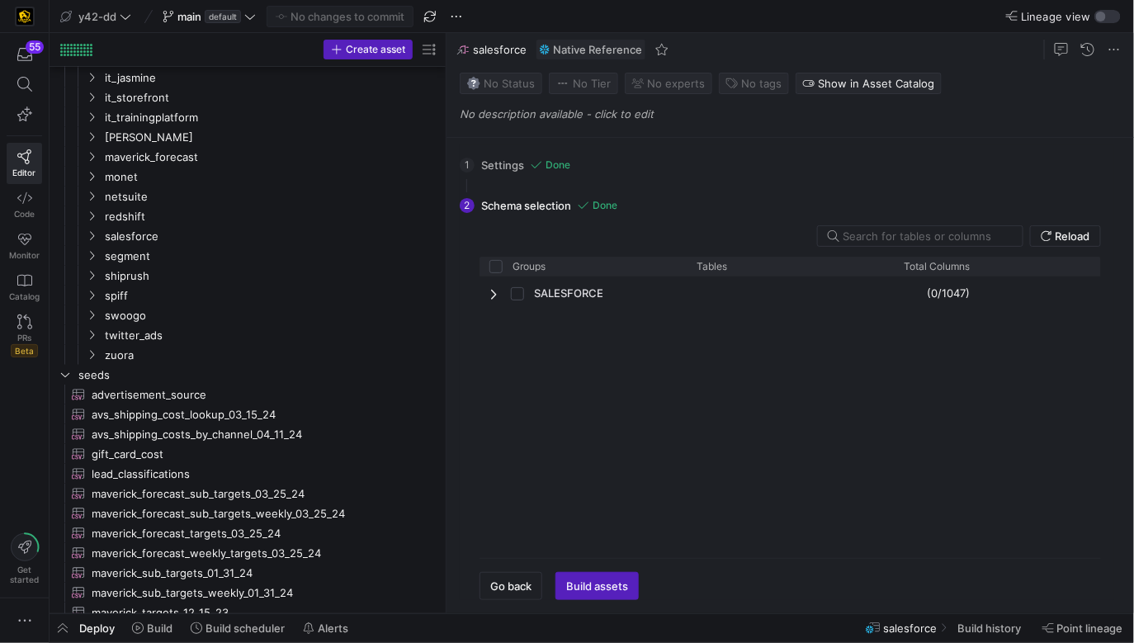
click at [125, 7] on span at bounding box center [96, 17] width 78 height 20
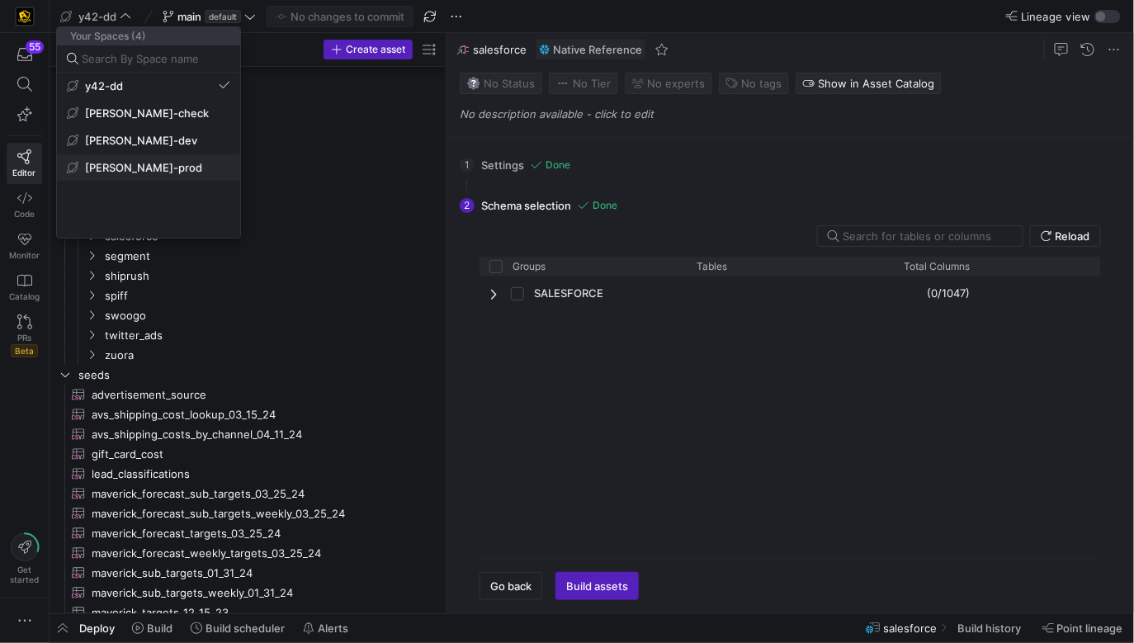
click at [154, 172] on span "[PERSON_NAME]-prod" at bounding box center [148, 167] width 163 height 13
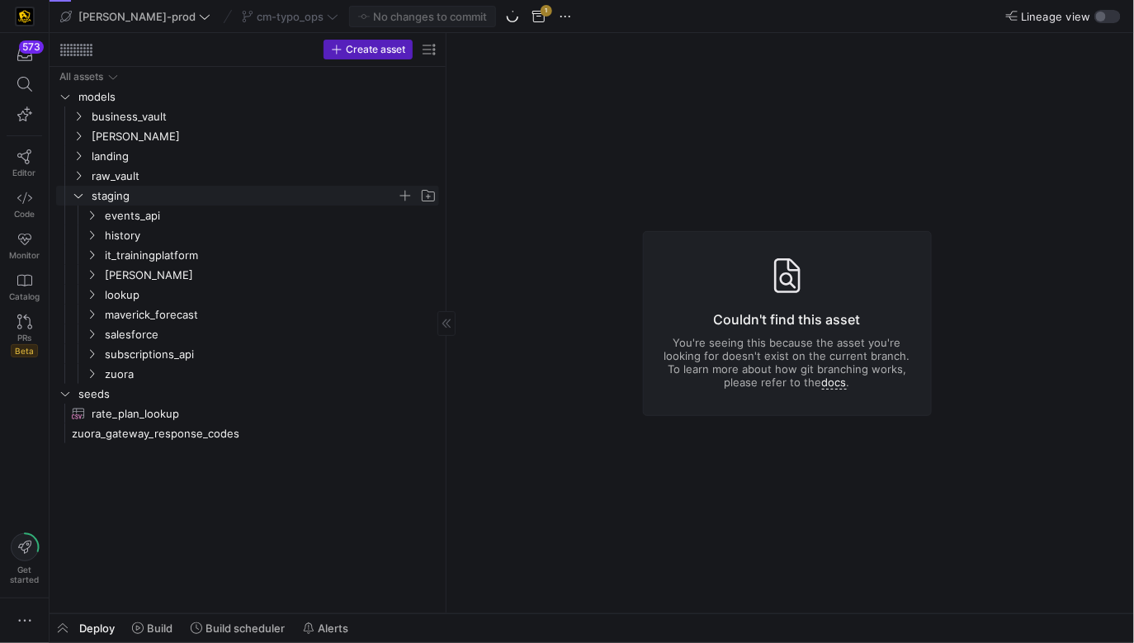
click at [189, 195] on span "staging" at bounding box center [244, 196] width 305 height 19
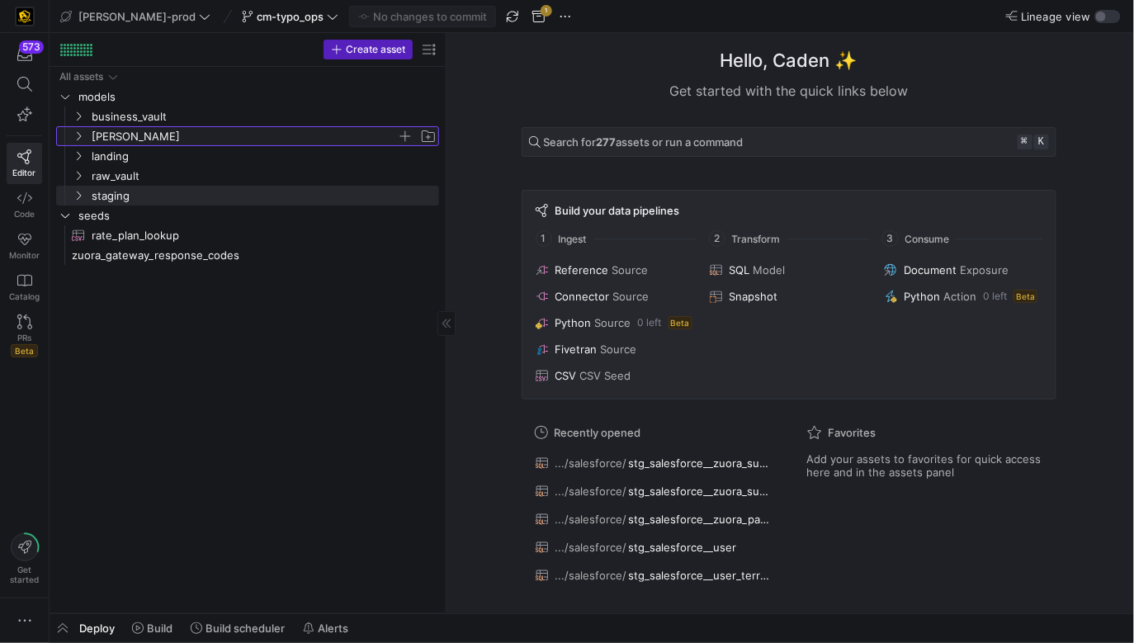
click at [183, 144] on span "[PERSON_NAME]" at bounding box center [244, 136] width 305 height 19
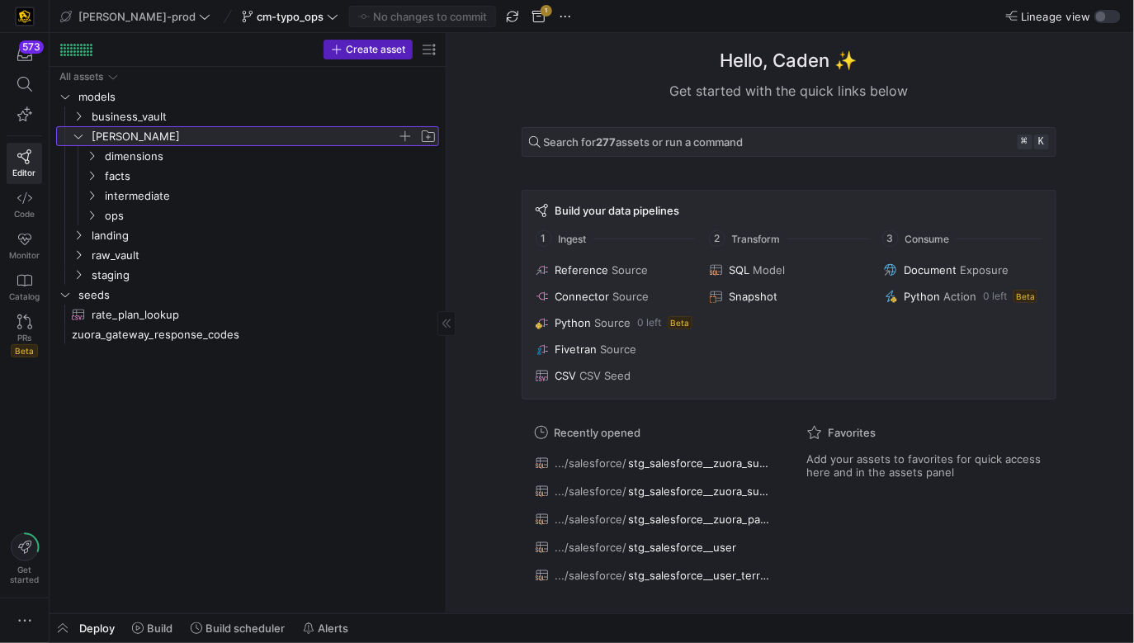
click at [183, 144] on span "[PERSON_NAME]" at bounding box center [244, 136] width 305 height 19
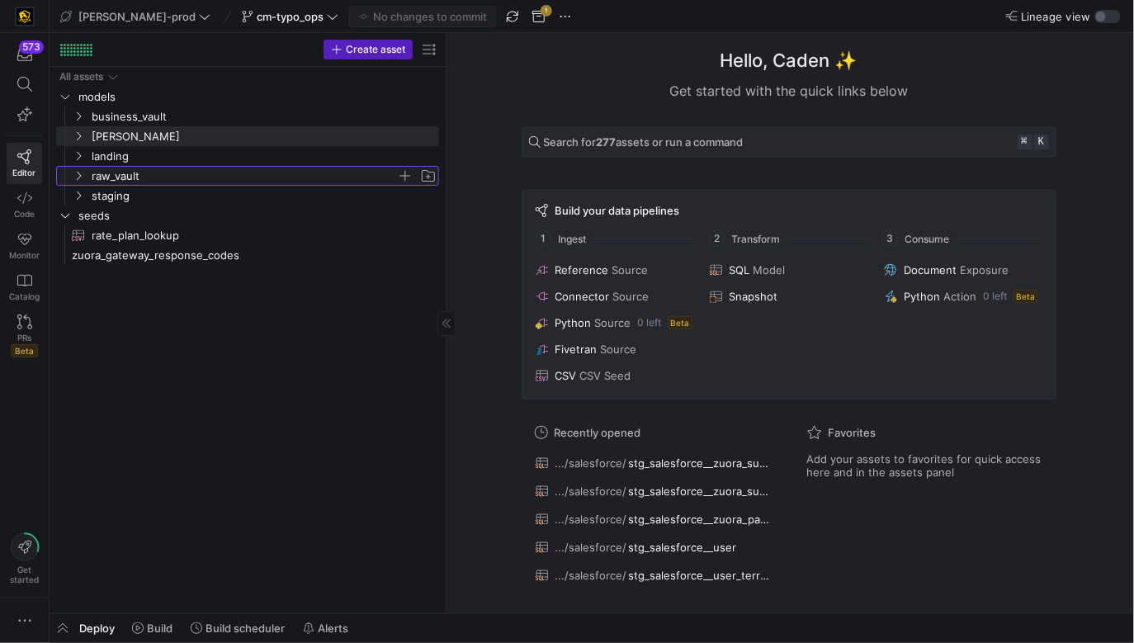
click at [164, 181] on span "raw_vault" at bounding box center [244, 176] width 305 height 19
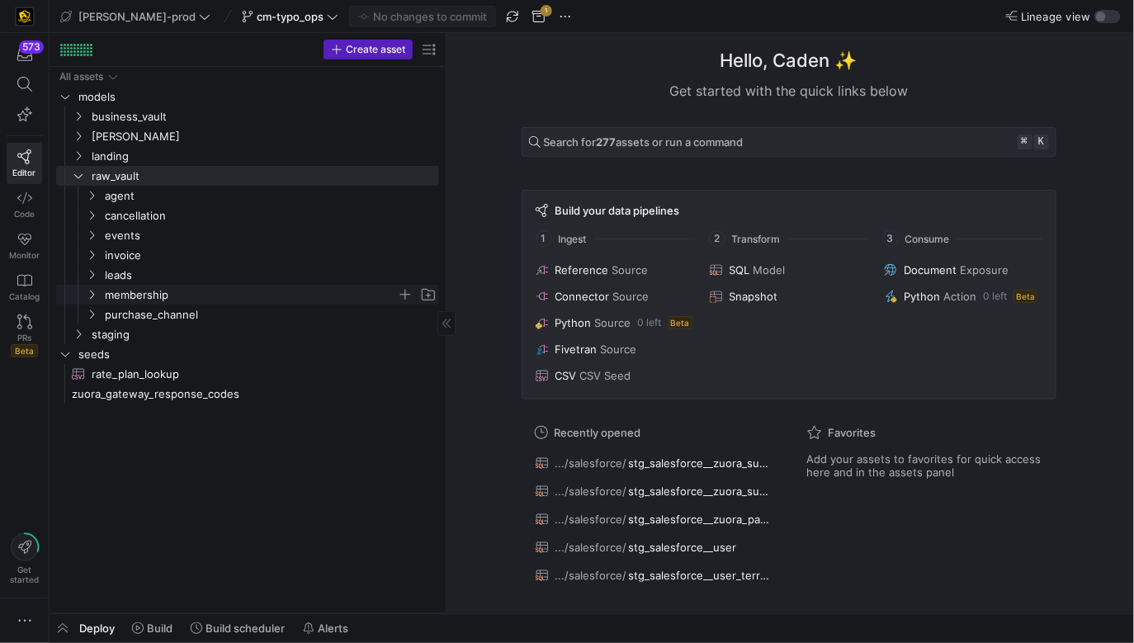
click at [191, 295] on span "membership" at bounding box center [251, 295] width 292 height 19
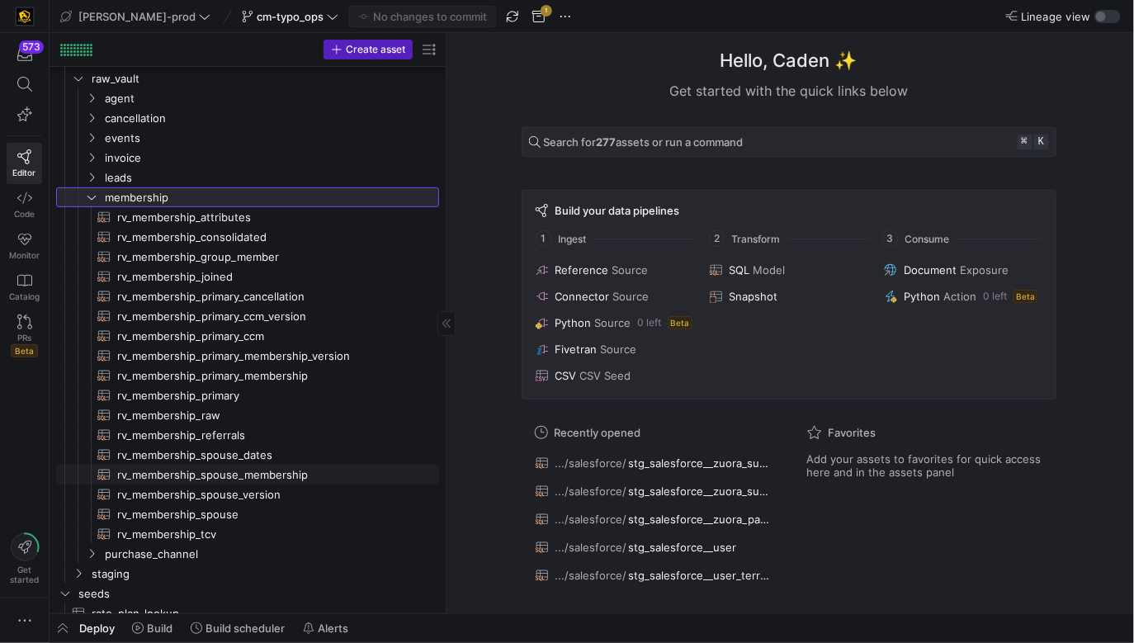
scroll to position [125, 0]
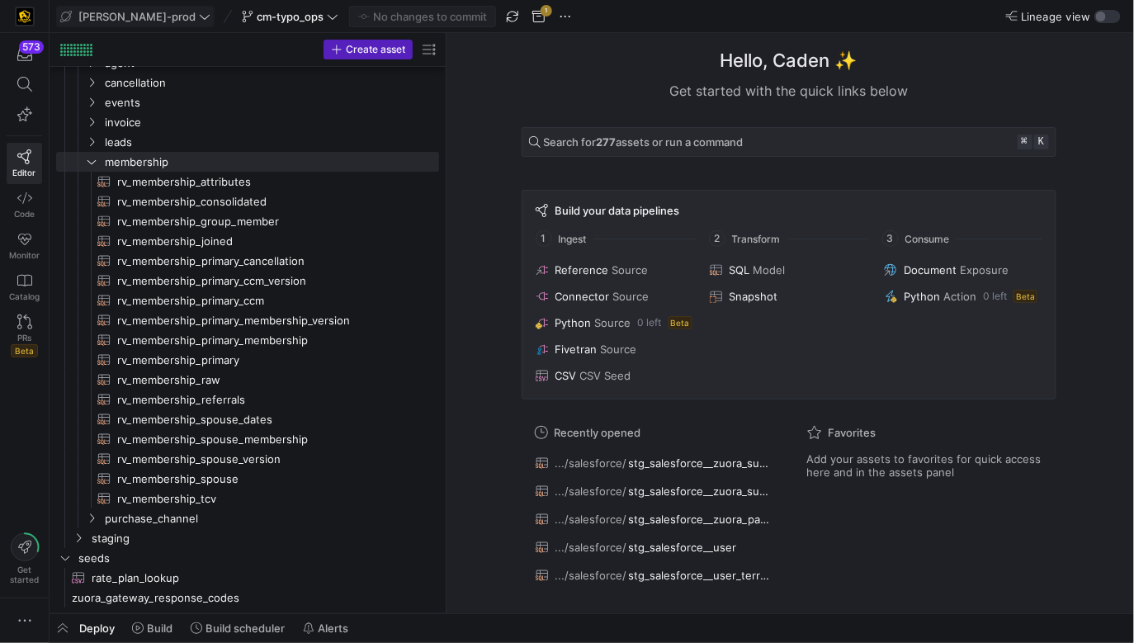
click at [146, 16] on span "[PERSON_NAME]-prod" at bounding box center [135, 16] width 150 height 13
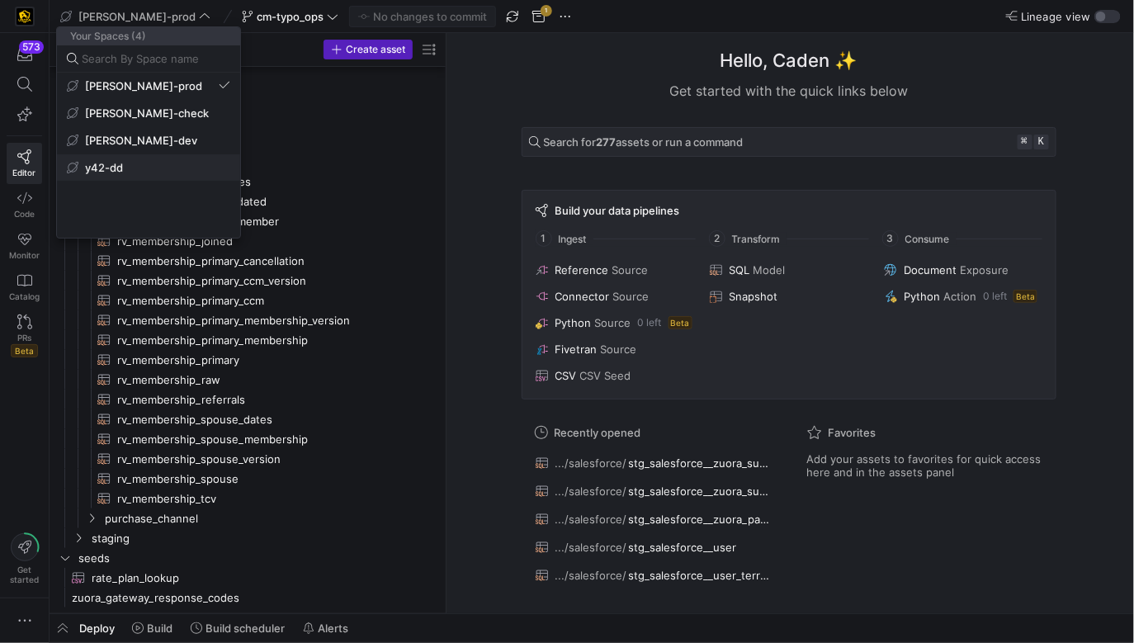
click at [144, 160] on button "y42-dd" at bounding box center [148, 167] width 183 height 26
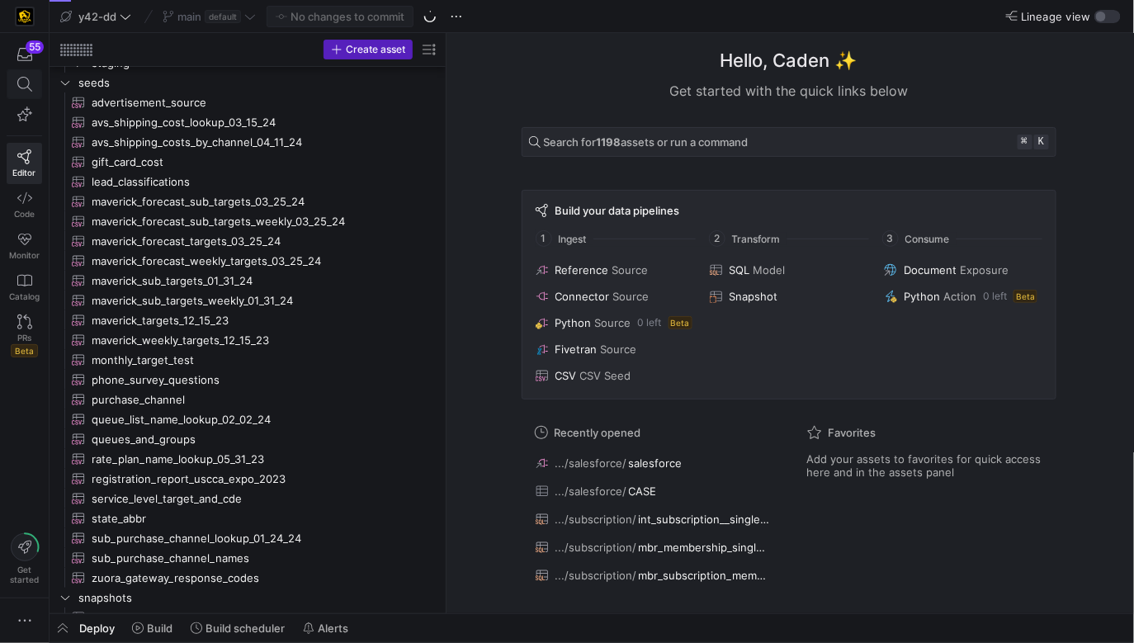
click at [24, 77] on icon at bounding box center [24, 84] width 15 height 15
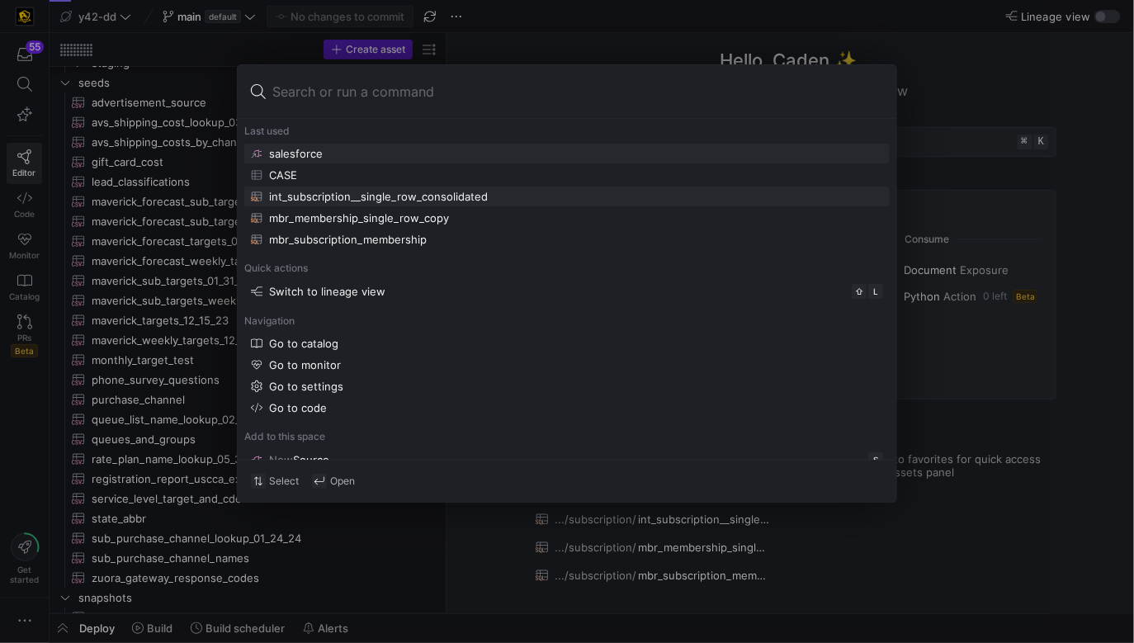
click at [407, 201] on div "int_subscription__single_row_consolidated" at bounding box center [378, 196] width 219 height 13
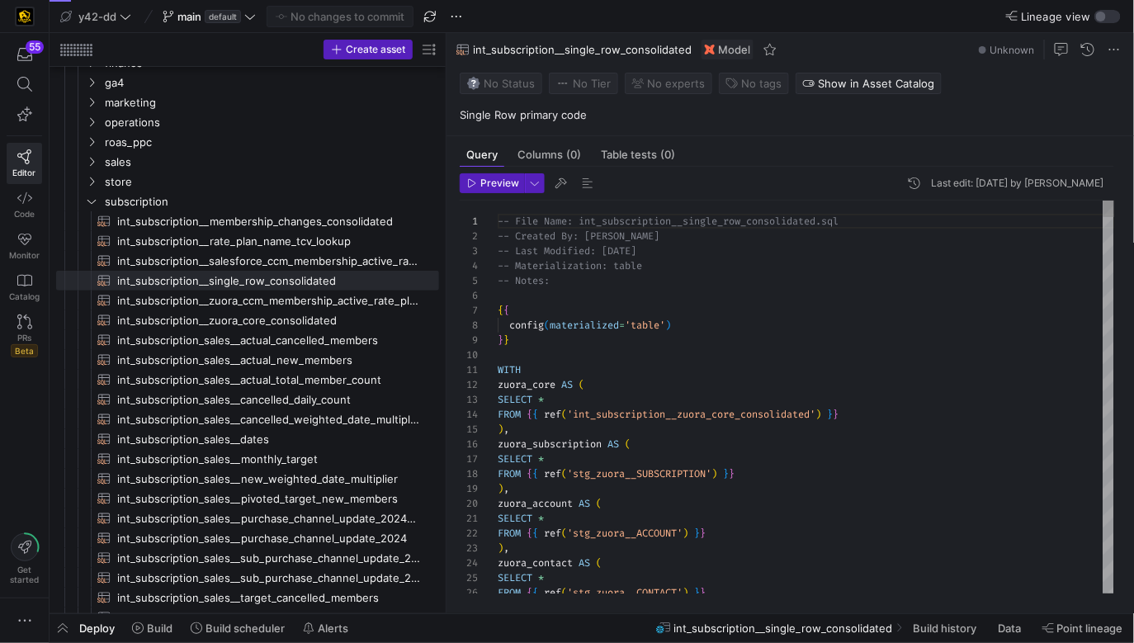
scroll to position [74, 0]
type textarea "in"
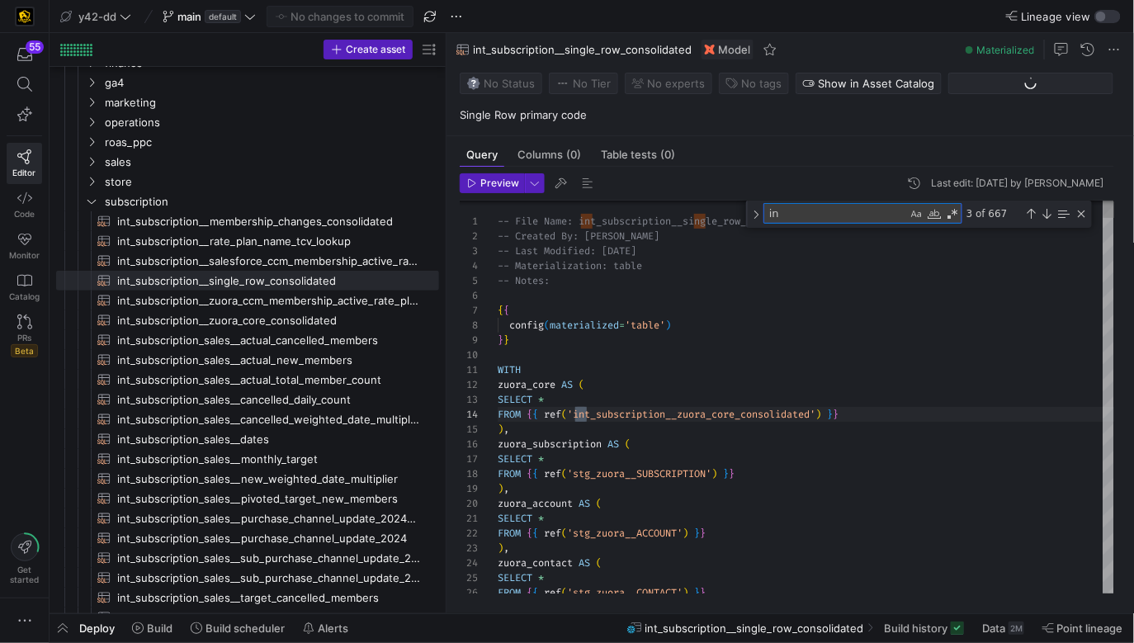
type textarea "WITH zuora_core AS ( SELECT * FROM {{ ref('int_subscription__zuora_core_consoli…"
type textarea "in"
type textarea "SELECT crm_id, subscription_name, subscription_id, MIN(invoice_date) AS earlies…"
type textarea "in("
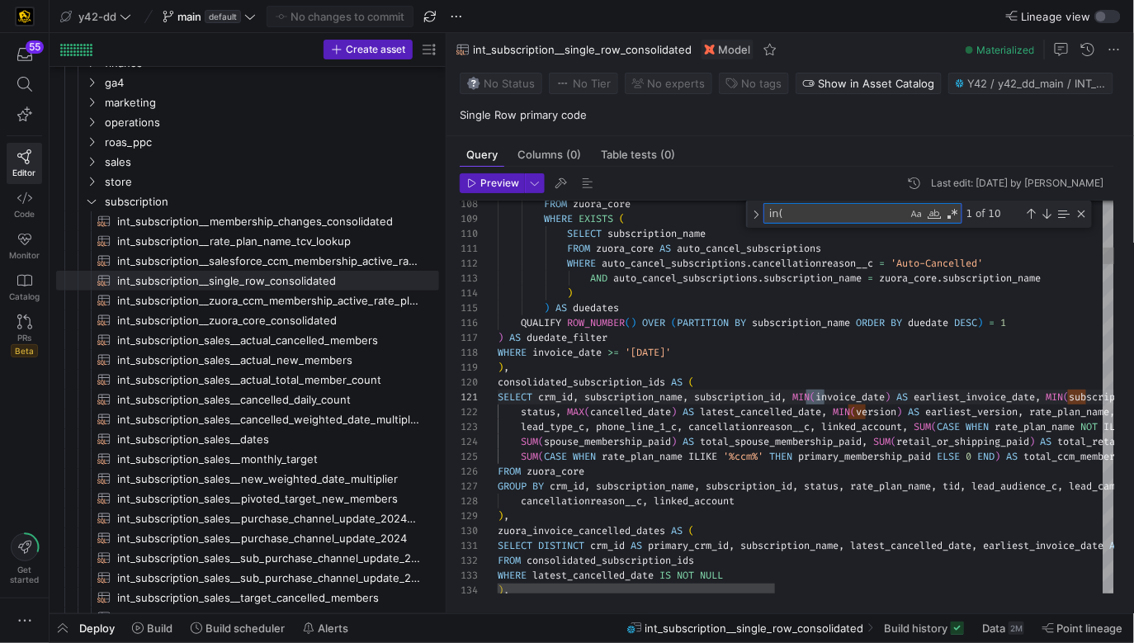
type textarea "WITH zuora_core AS ( SELECT * FROM {{ ref('int_subscription__zuora_core_consoli…"
type textarea "in"
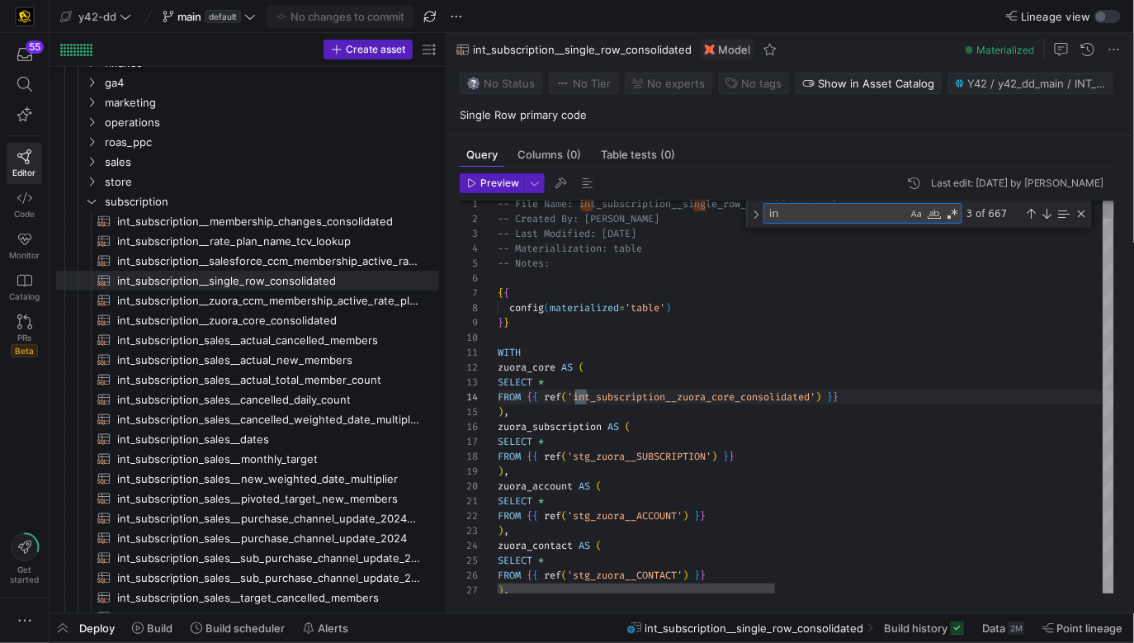
type textarea "SELECT crm_id, subscription_name, subscription_id, MIN(invoice_date) AS earlies…"
type textarea "in_"
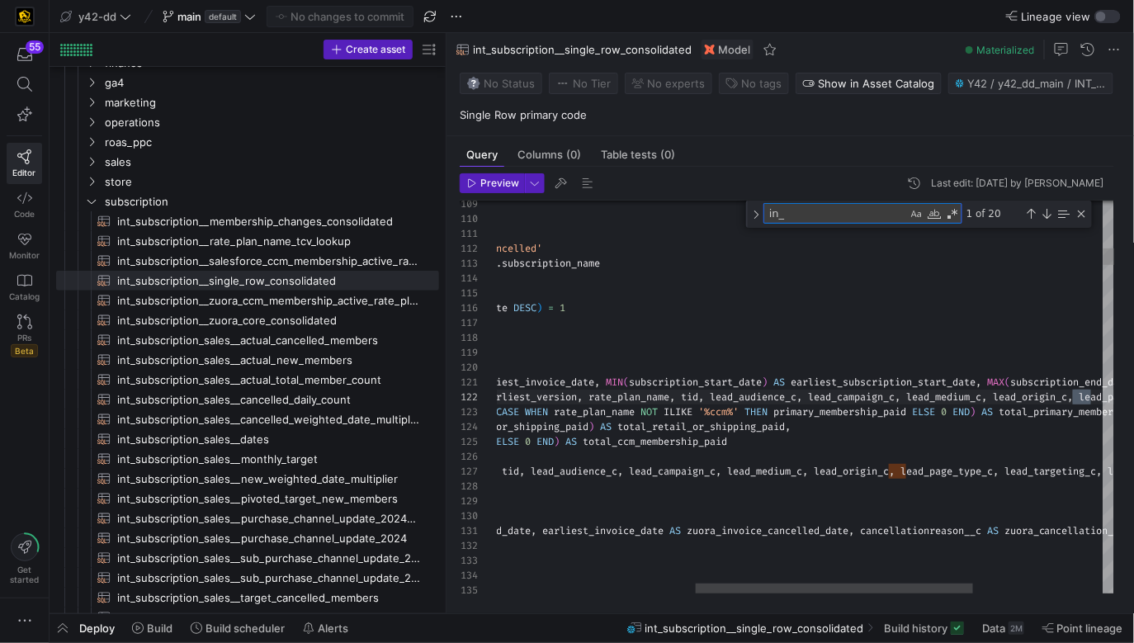
type textarea "CASE WHEN subscription_end_date = MAX(subscription_end_date) OVER (PARTITION BY…"
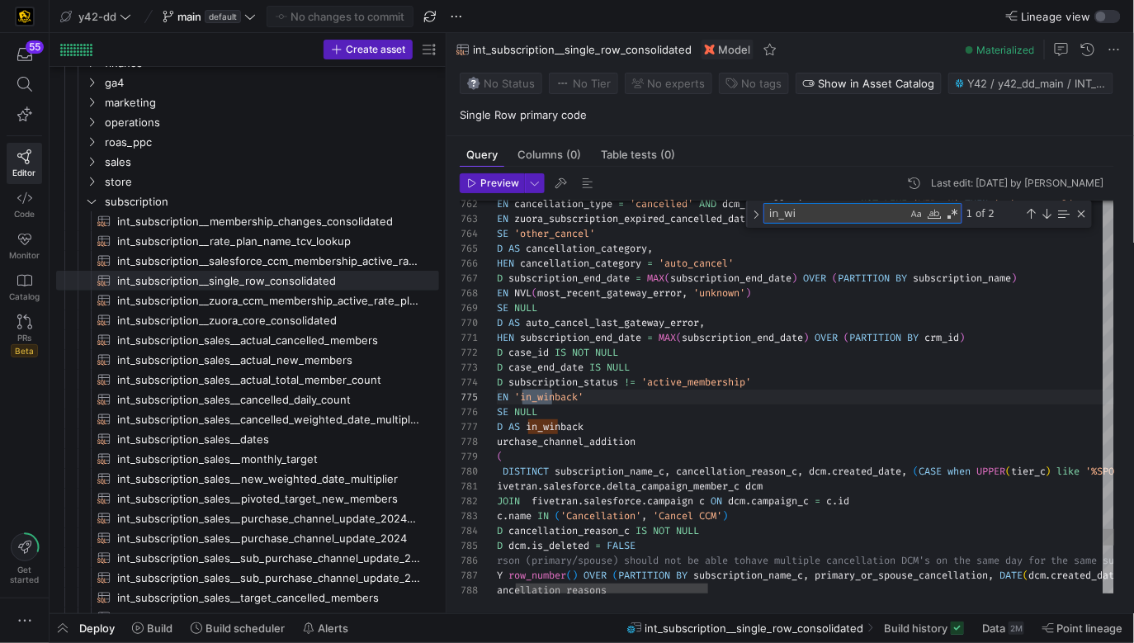
type textarea "in_w"
type textarea "SELECT crm_id, subscription_name, subscription_id, MIN(invoice_date) AS earlies…"
type textarea "in_"
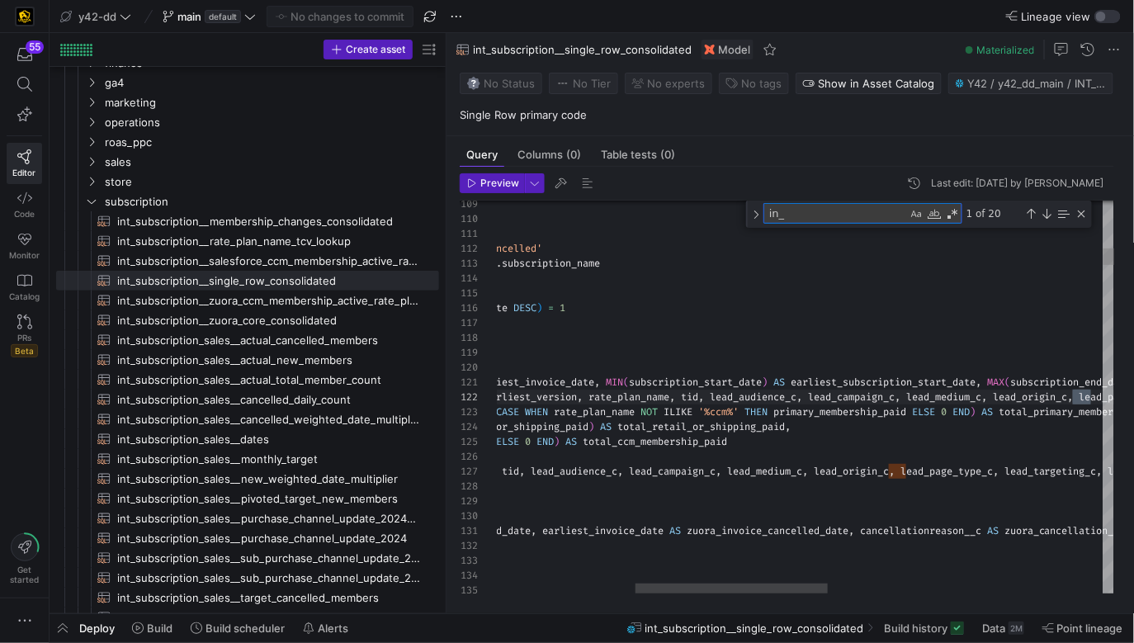
type textarea "SELECT crm_id, subscription_name, subscription_id, MIN(invoice_date) AS earlies…"
type textarea "in_co"
type textarea "SELECT DISTINCT account_id, id, created_date::date AS created_date, subscriptio…"
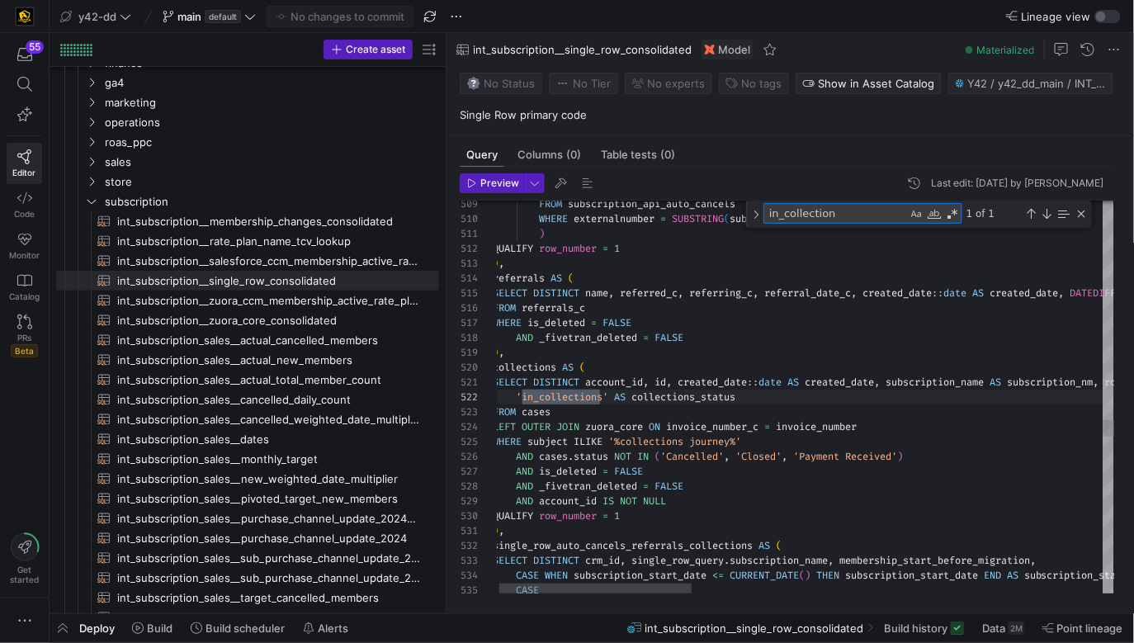
scroll to position [149, 112]
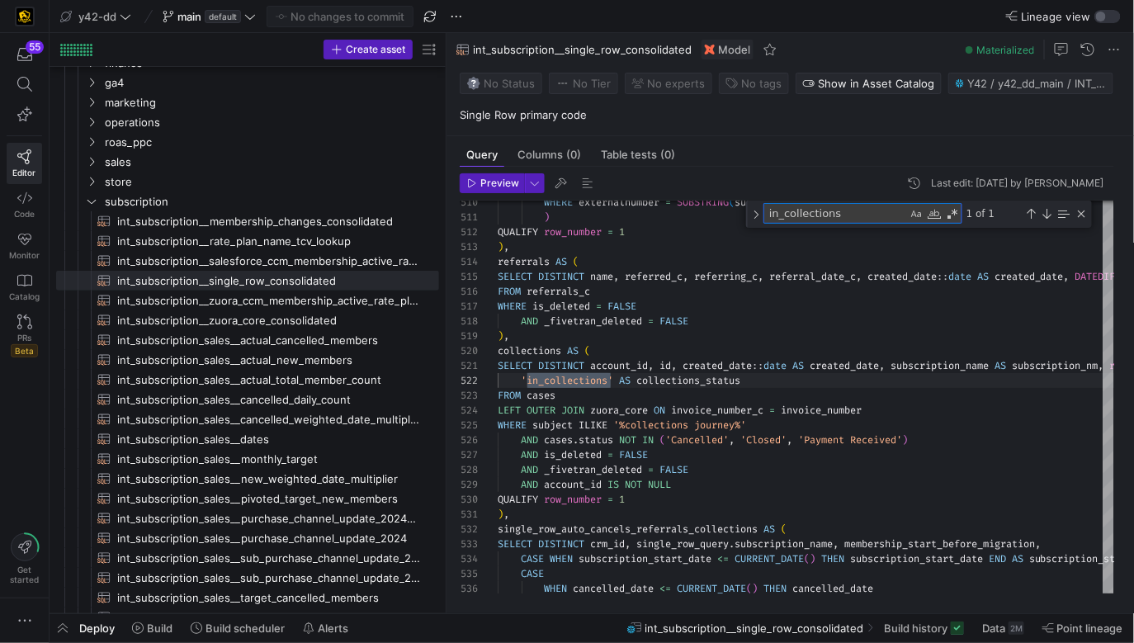
type textarea "in_collections"
click at [177, 27] on y42-top-nav "y42-dd main default No changes to commit Lineage view" at bounding box center [592, 16] width 1085 height 33
click at [184, 17] on span "main" at bounding box center [189, 16] width 24 height 13
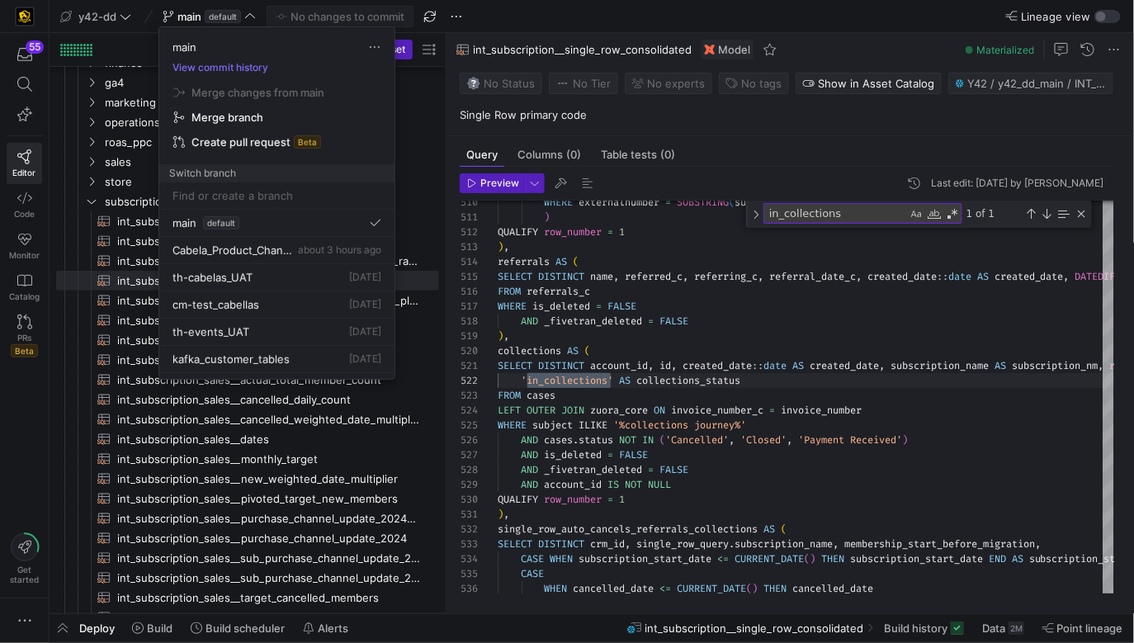
click at [125, 12] on div at bounding box center [567, 321] width 1134 height 643
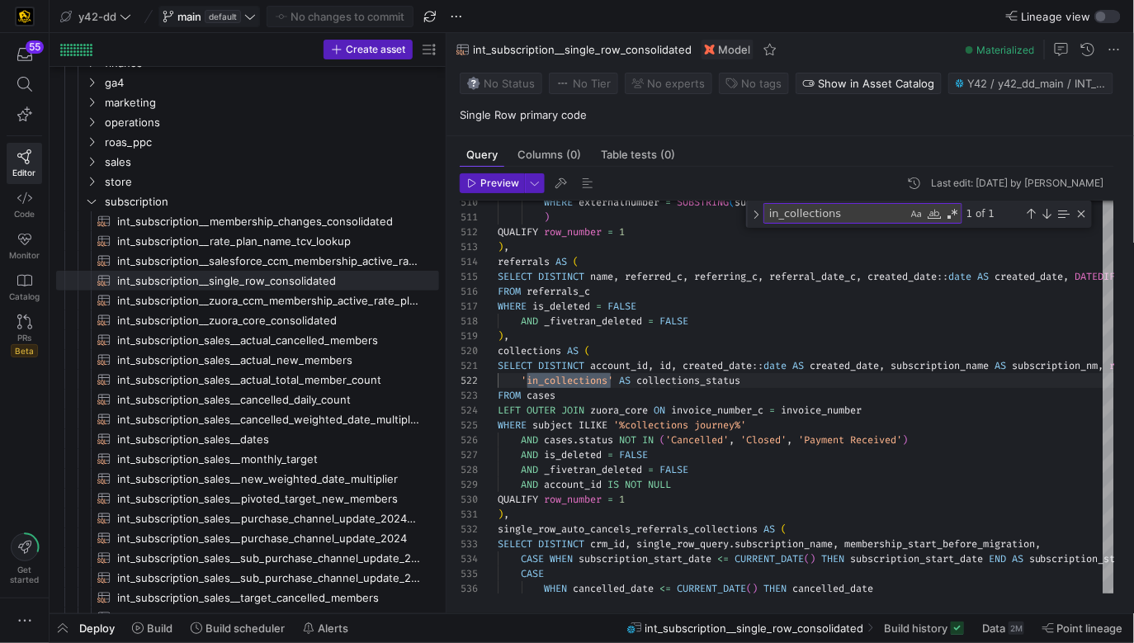
click at [180, 20] on span "main" at bounding box center [189, 16] width 24 height 13
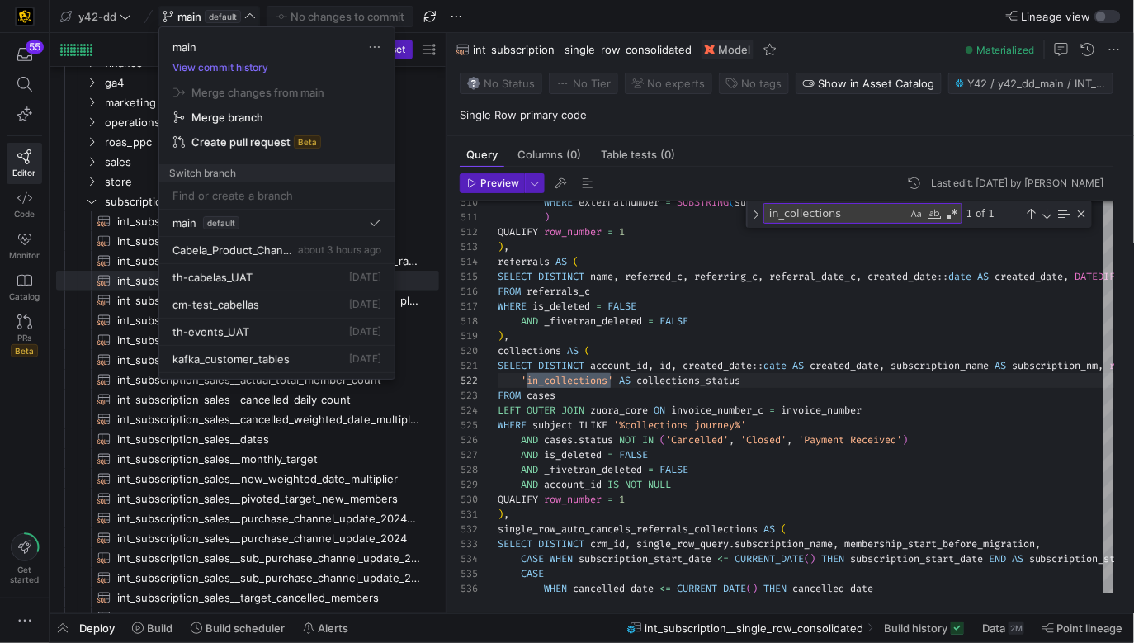
click at [180, 20] on div at bounding box center [567, 321] width 1134 height 643
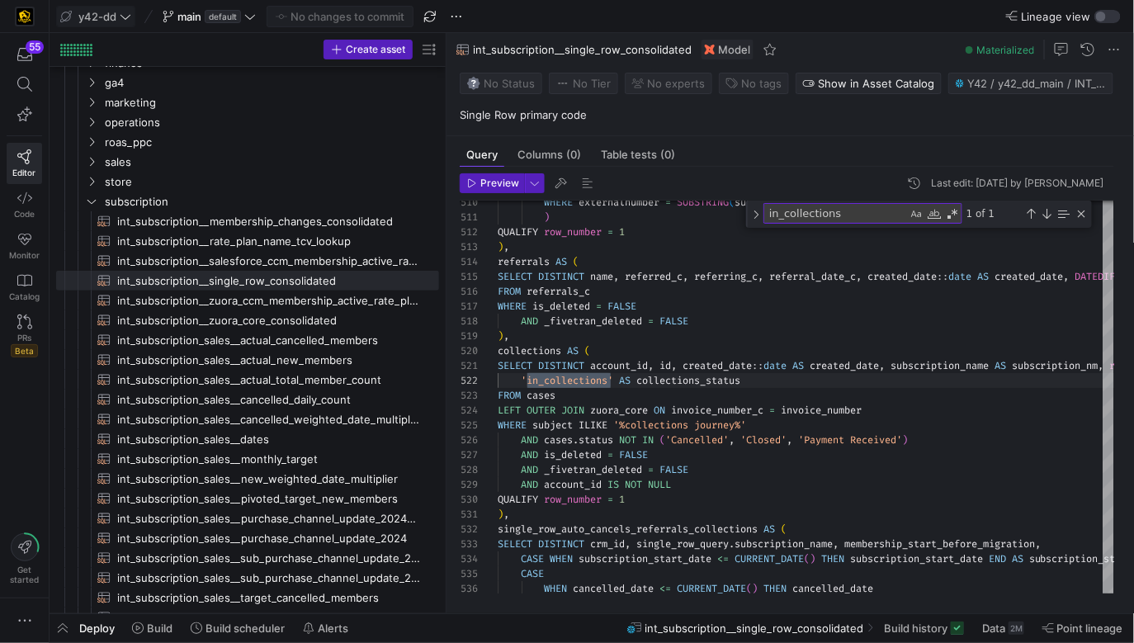
click at [127, 16] on icon at bounding box center [126, 17] width 12 height 12
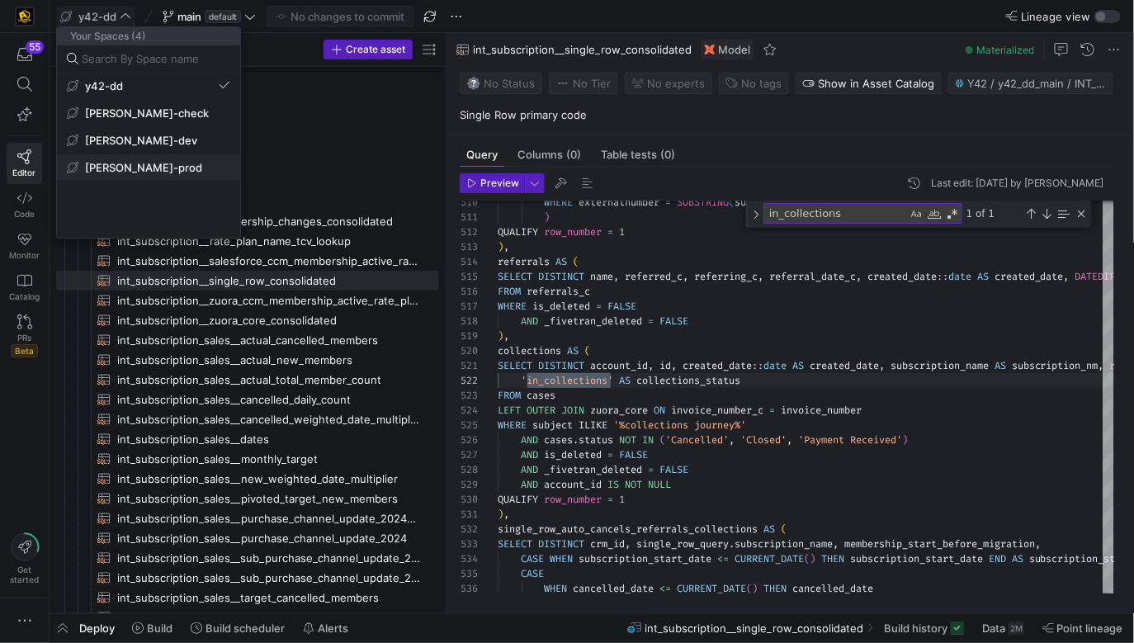
click at [153, 169] on span "[PERSON_NAME]-prod" at bounding box center [143, 167] width 117 height 13
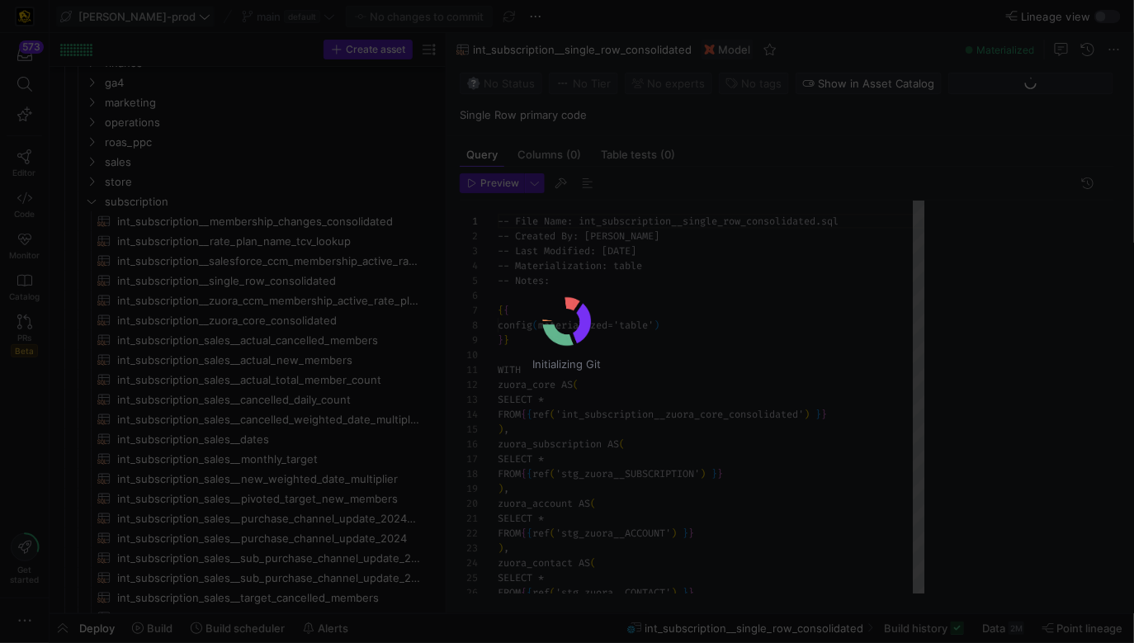
scroll to position [149, 0]
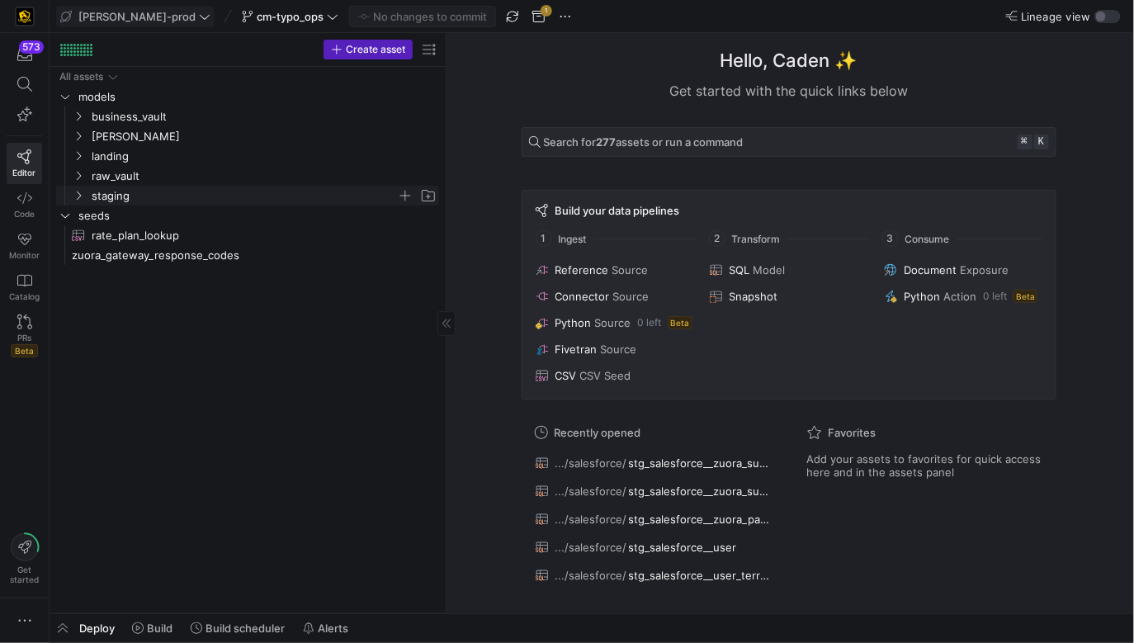
click at [145, 198] on span "staging" at bounding box center [244, 196] width 305 height 19
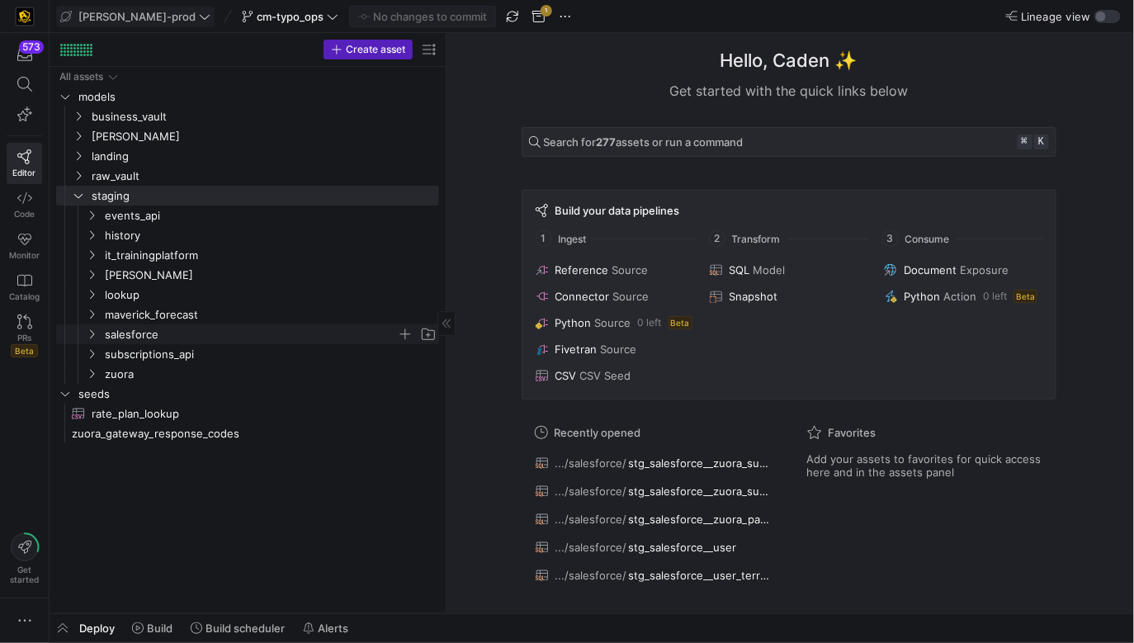
click at [163, 333] on span "salesforce" at bounding box center [251, 334] width 292 height 19
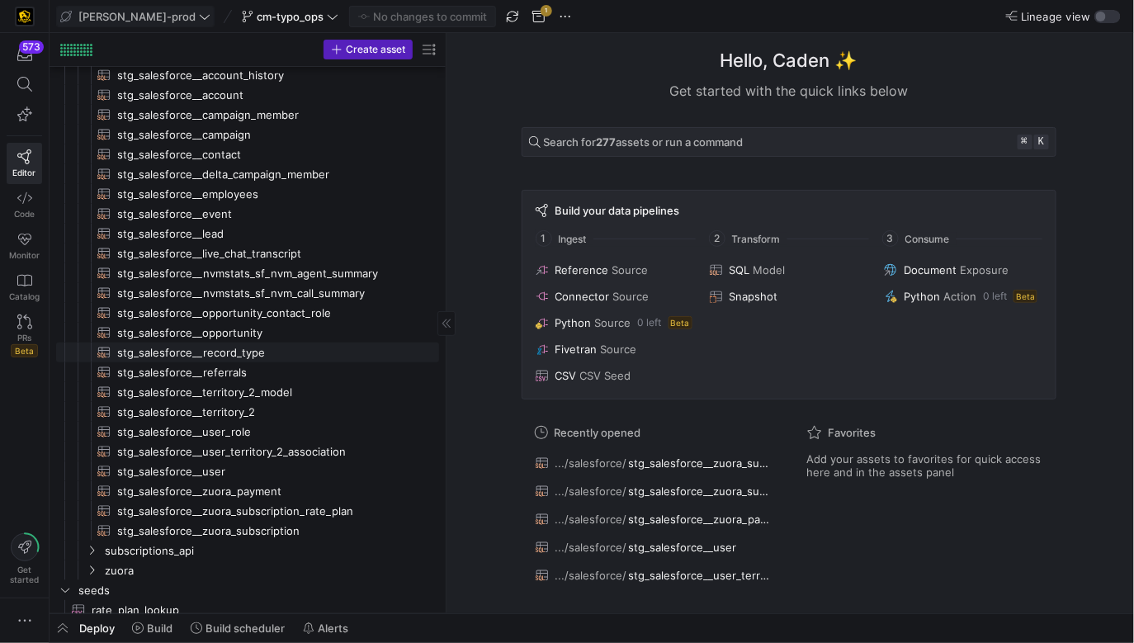
scroll to position [257, 0]
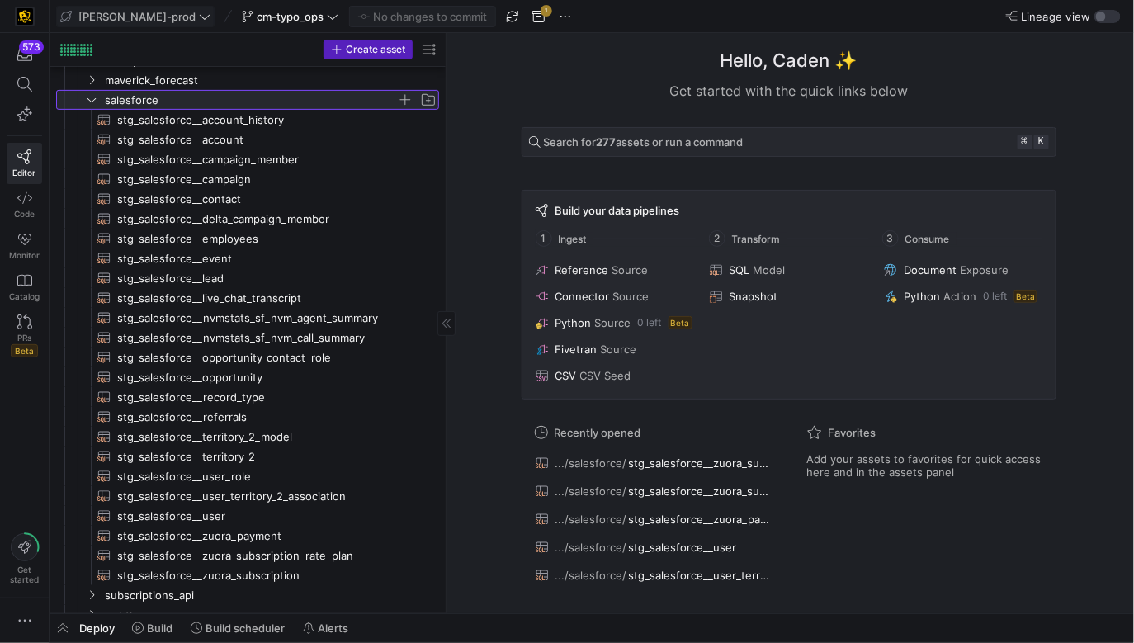
click at [253, 101] on span "salesforce" at bounding box center [251, 100] width 292 height 19
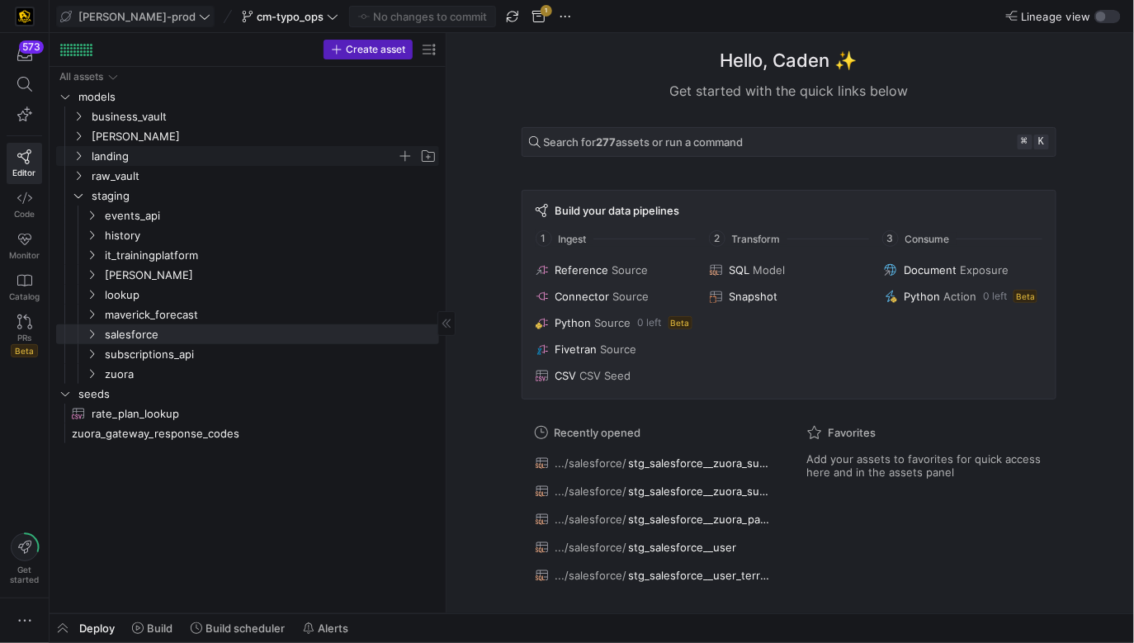
click at [157, 158] on span "landing" at bounding box center [244, 156] width 305 height 19
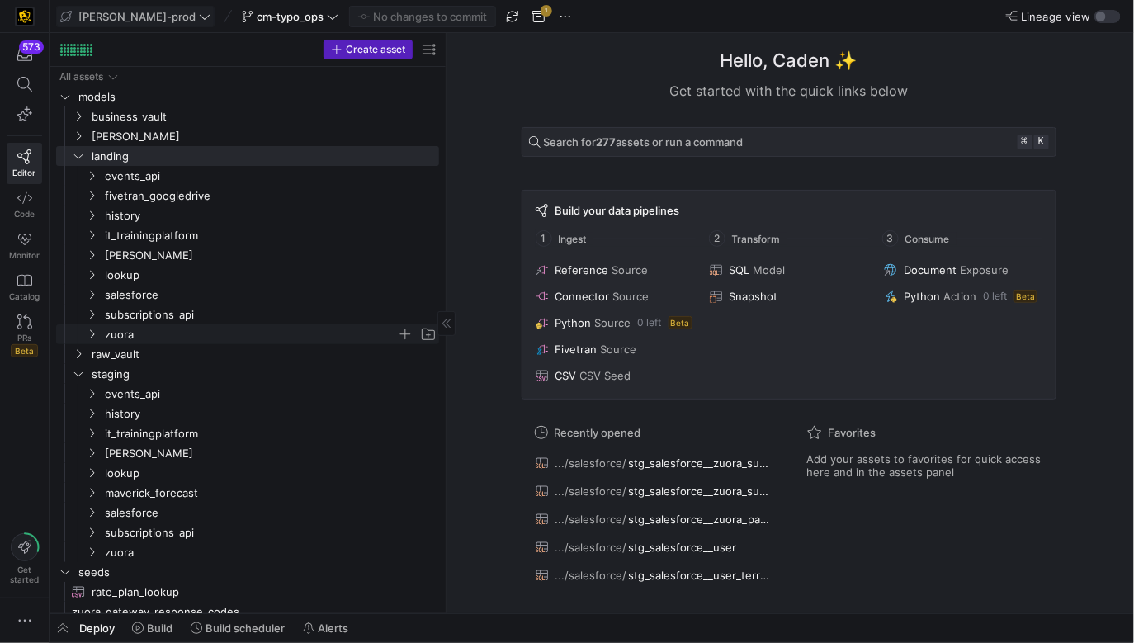
click at [161, 327] on span "zuora" at bounding box center [251, 334] width 292 height 19
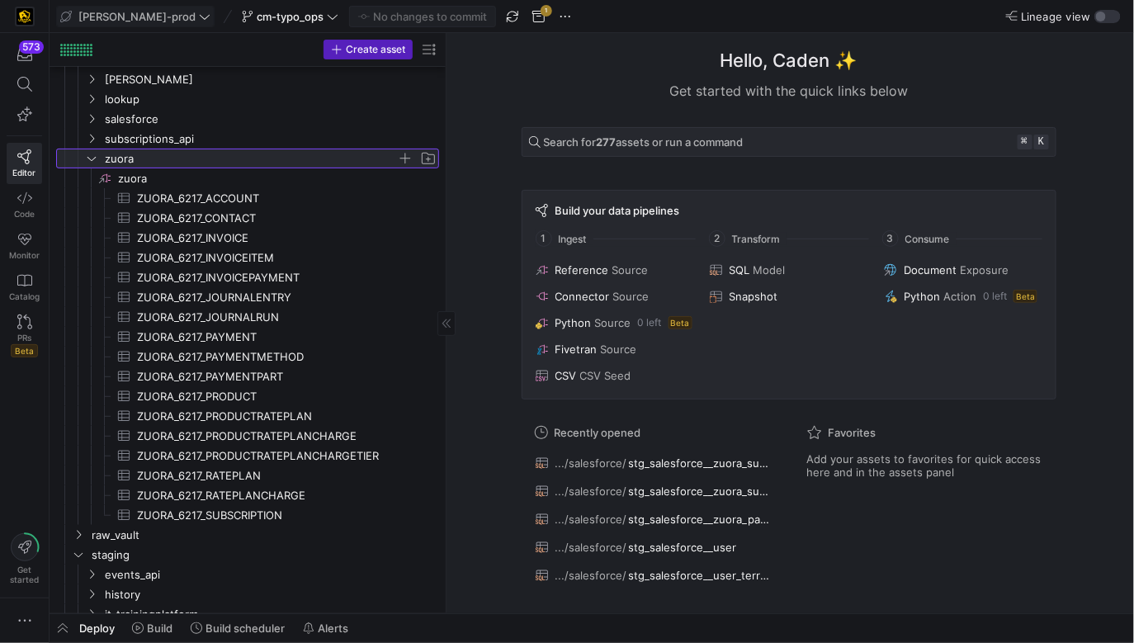
click at [121, 154] on span "zuora" at bounding box center [251, 158] width 292 height 19
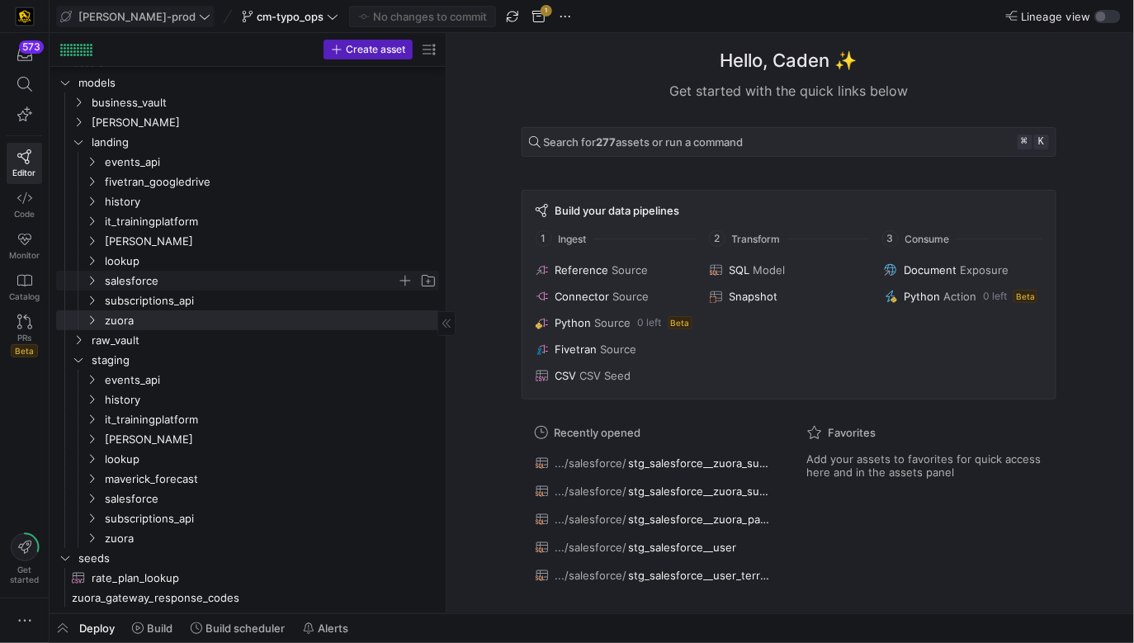
click at [148, 280] on span "salesforce" at bounding box center [251, 281] width 292 height 19
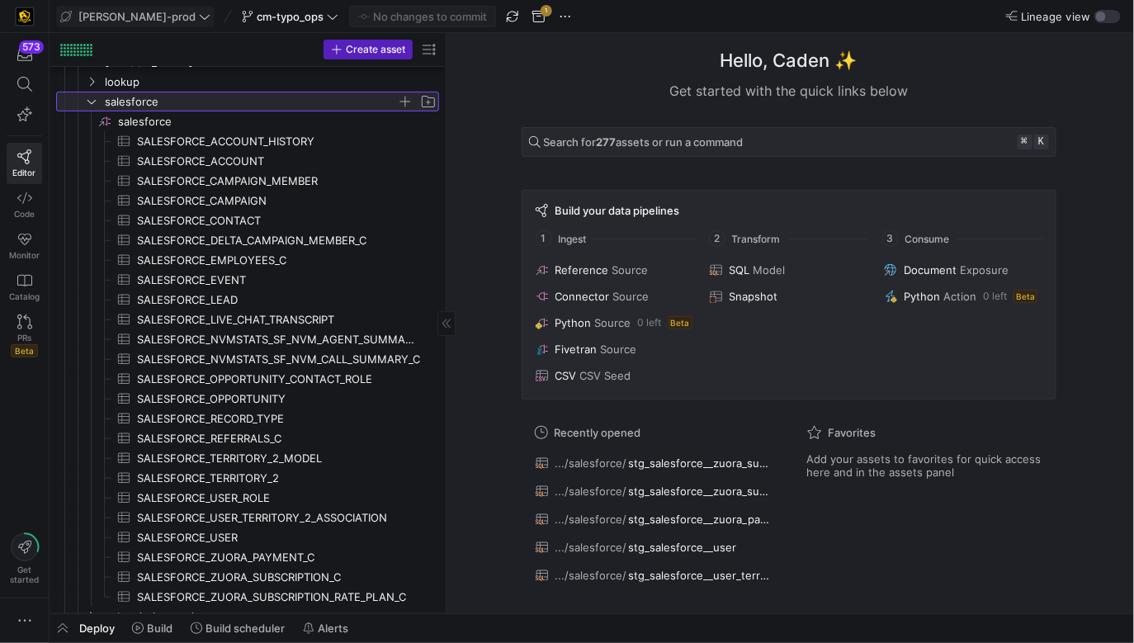
click at [216, 98] on span "salesforce" at bounding box center [251, 101] width 292 height 19
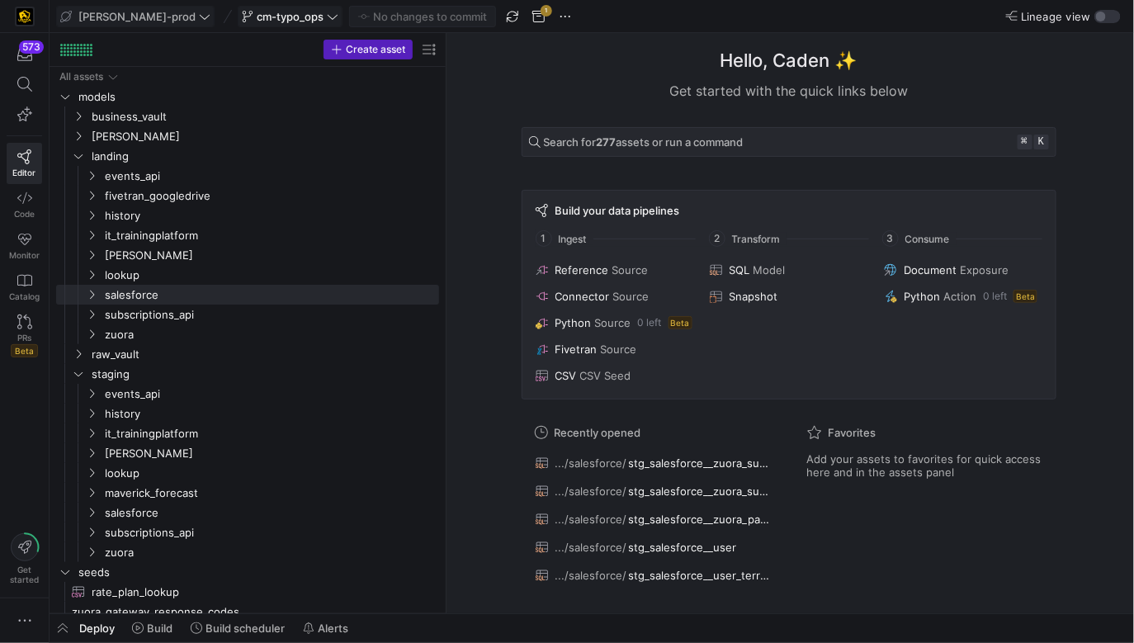
click at [239, 26] on span at bounding box center [290, 17] width 103 height 20
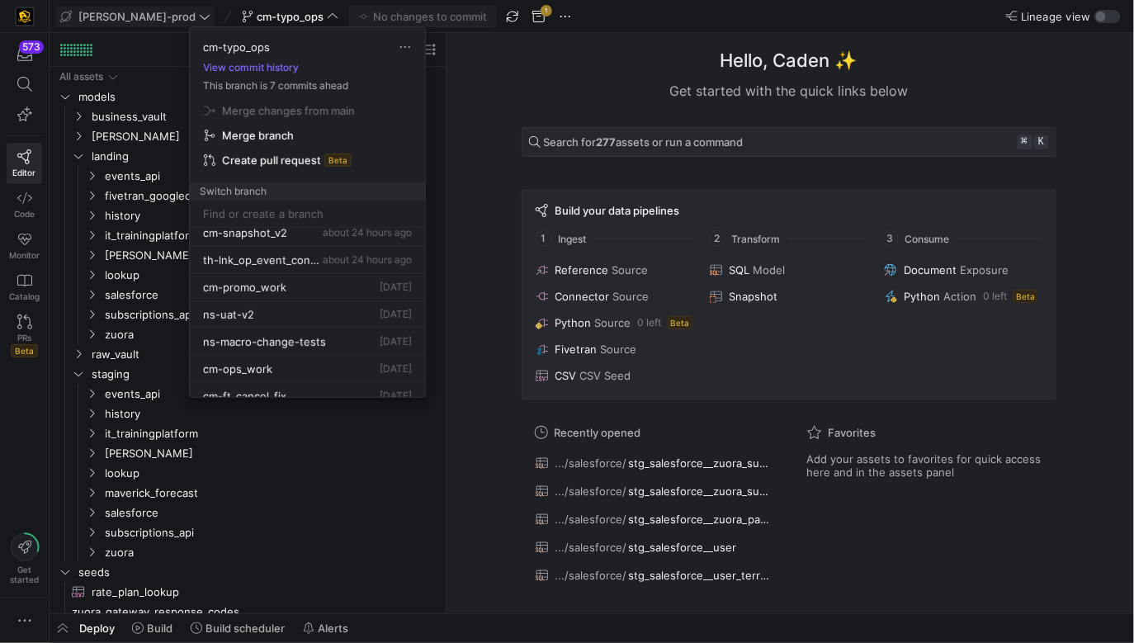
scroll to position [180, 0]
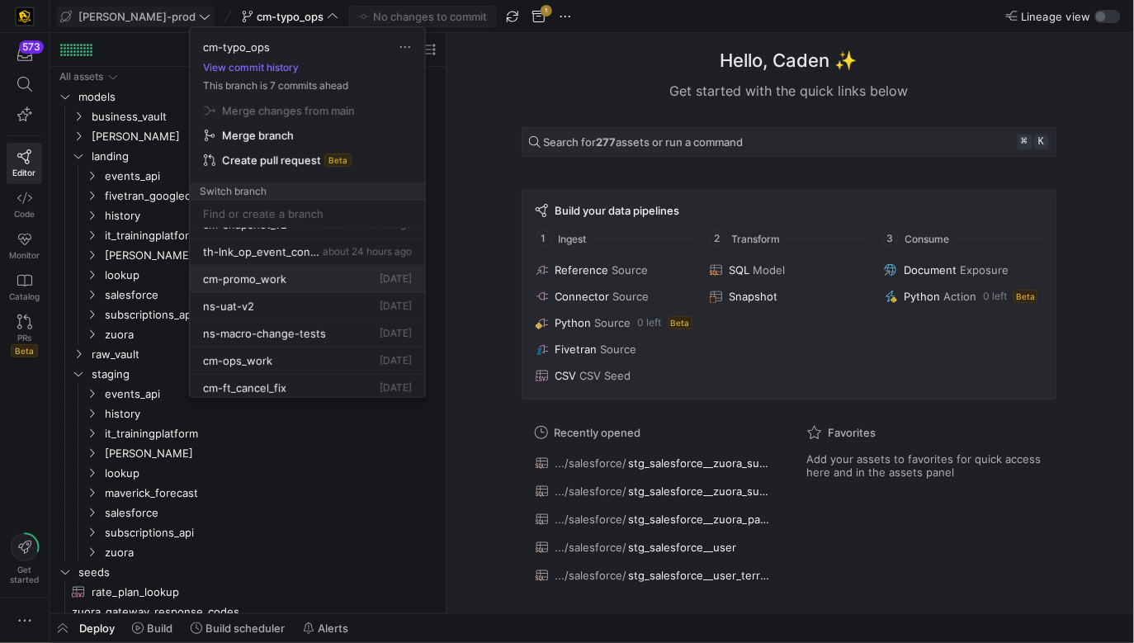
click at [270, 285] on button "cm-promo_work [DATE]" at bounding box center [307, 279] width 235 height 27
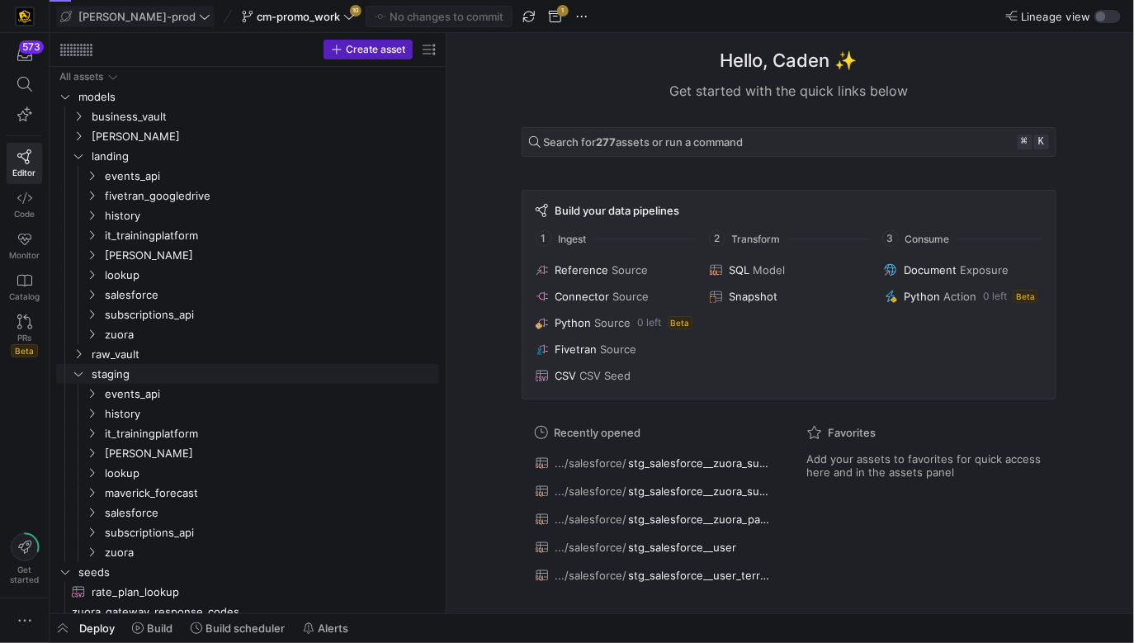
click at [160, 371] on span "staging" at bounding box center [264, 374] width 345 height 19
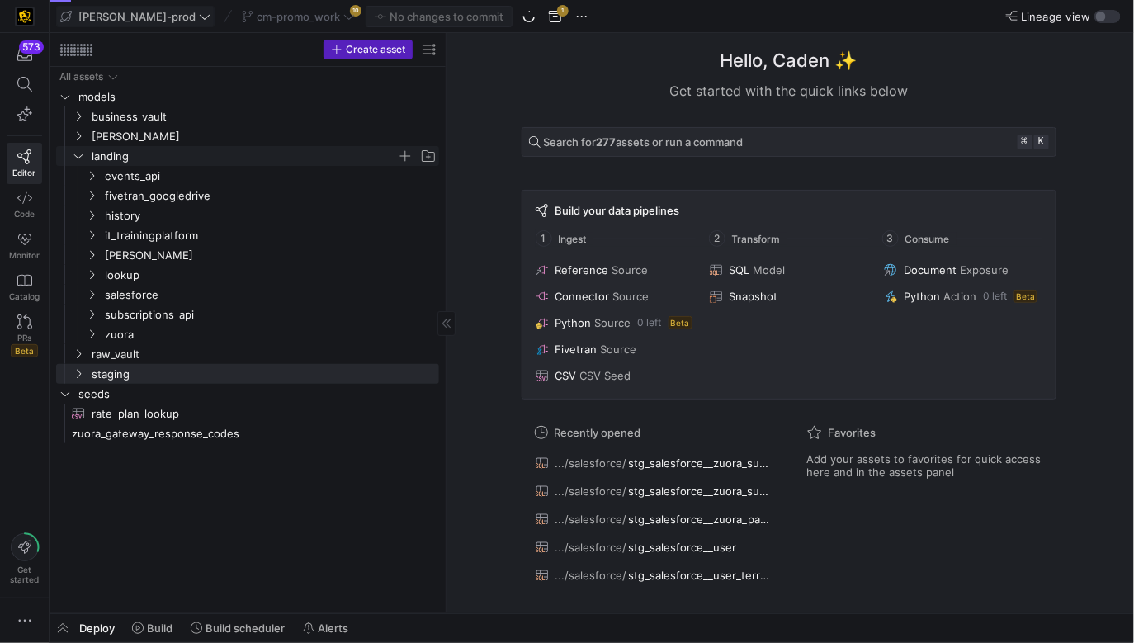
click at [180, 151] on span "landing" at bounding box center [244, 156] width 305 height 19
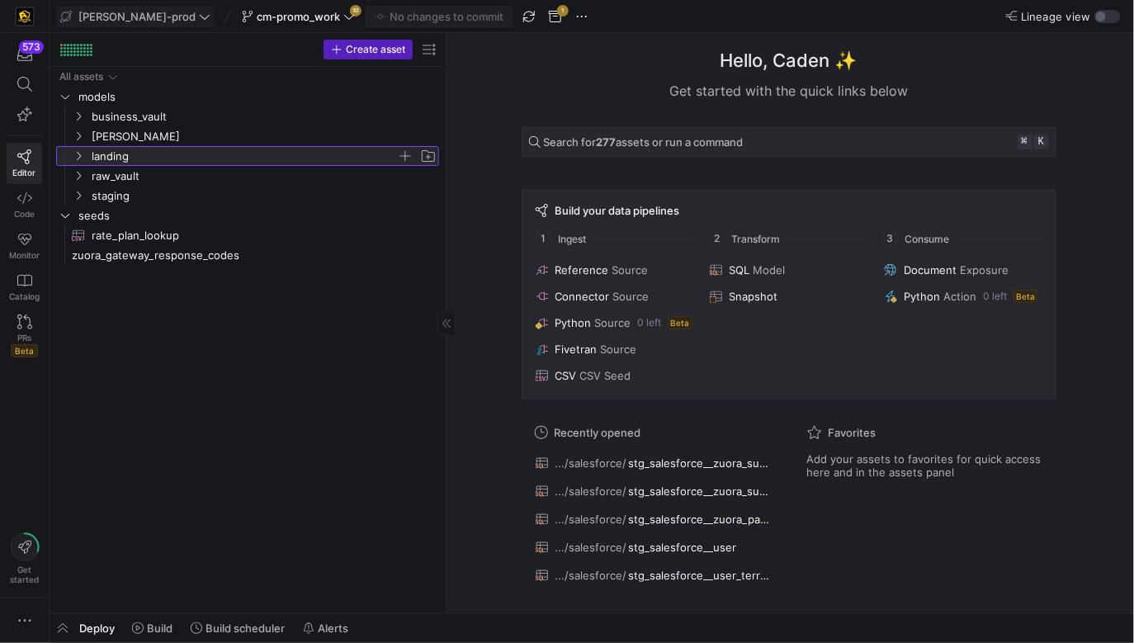
click at [180, 151] on span "landing" at bounding box center [244, 156] width 305 height 19
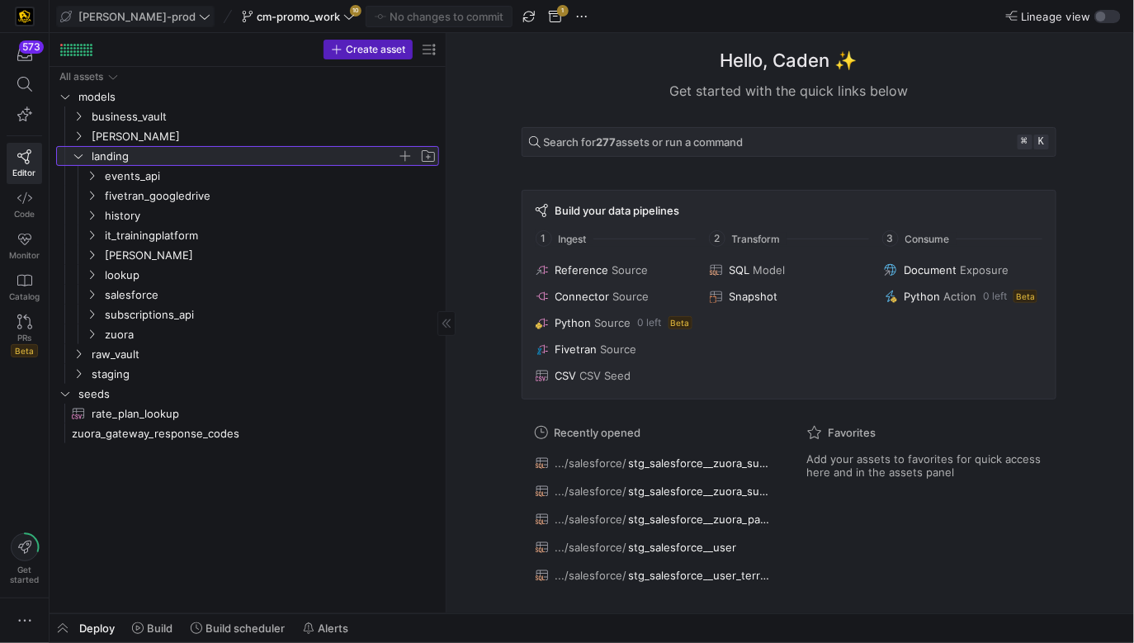
click at [180, 151] on span "landing" at bounding box center [244, 156] width 305 height 19
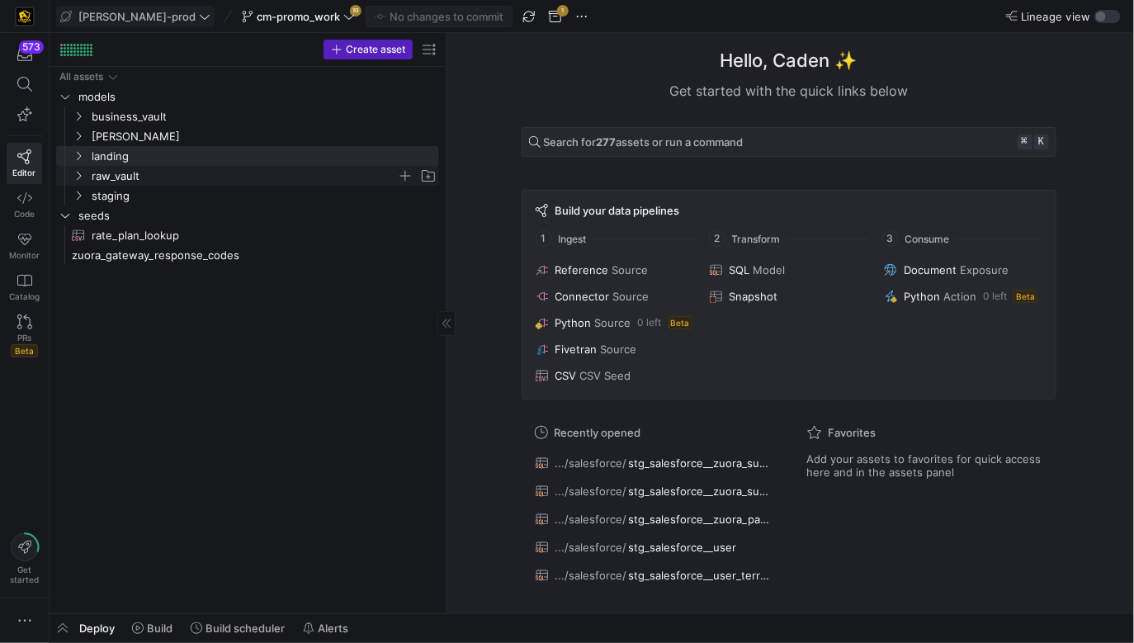
click at [159, 176] on span "raw_vault" at bounding box center [244, 176] width 305 height 19
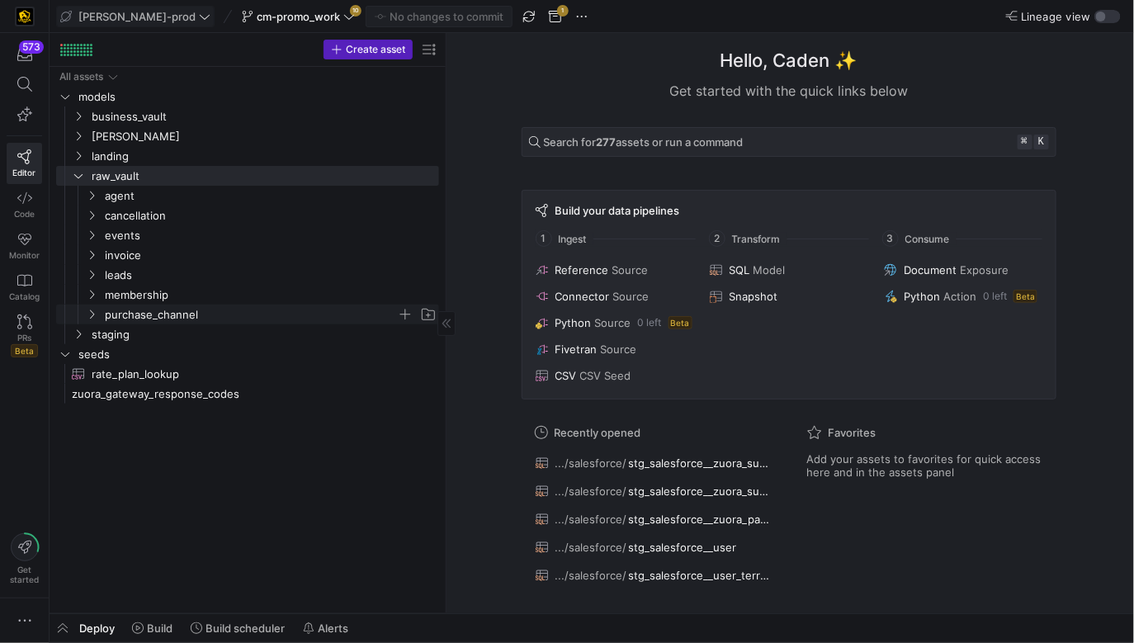
click at [156, 314] on span "purchase_channel" at bounding box center [251, 314] width 292 height 19
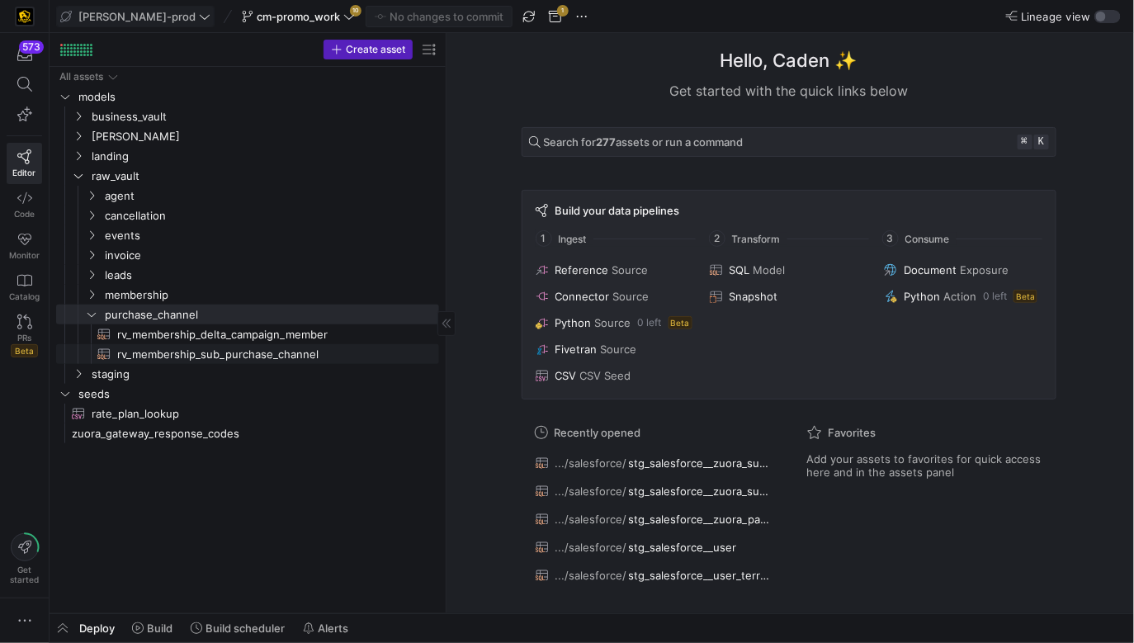
click at [179, 346] on span "rv_membership_sub_purchase_channel​​​​​​​​​​" at bounding box center [268, 354] width 303 height 19
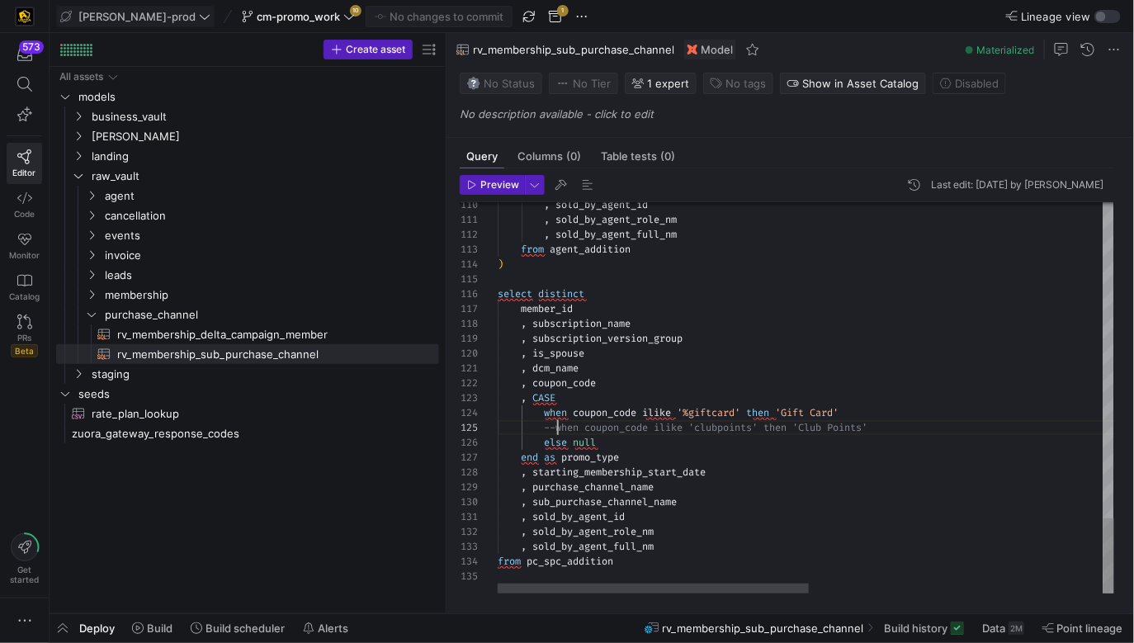
scroll to position [59, 59]
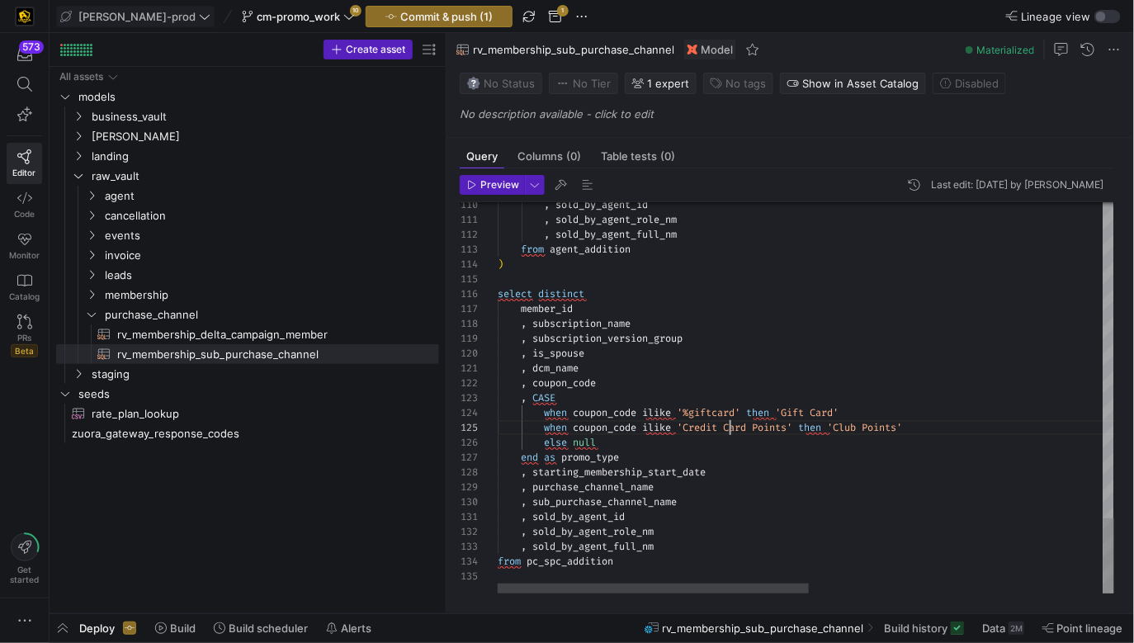
click at [430, 29] on y42-top-nav "[PERSON_NAME]-prod cm-promo_work 10 Commit & push (1) 1 Lineage view" at bounding box center [592, 16] width 1085 height 33
click at [269, 12] on span "cm-promo_work" at bounding box center [298, 16] width 83 height 13
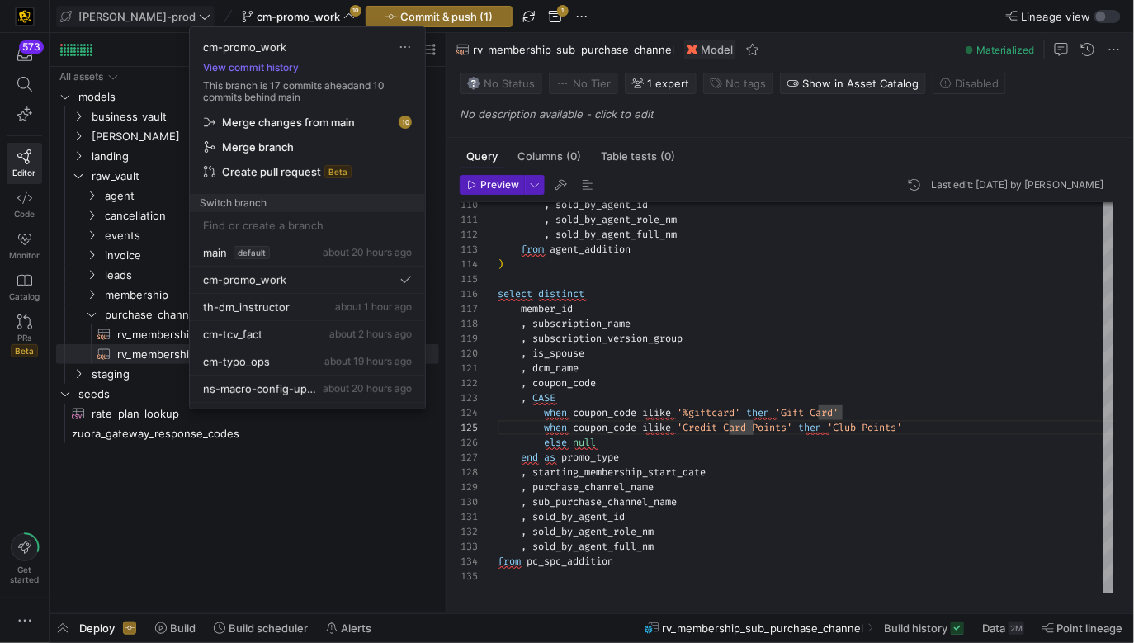
click at [300, 119] on span "Merge changes from main" at bounding box center [288, 122] width 133 height 13
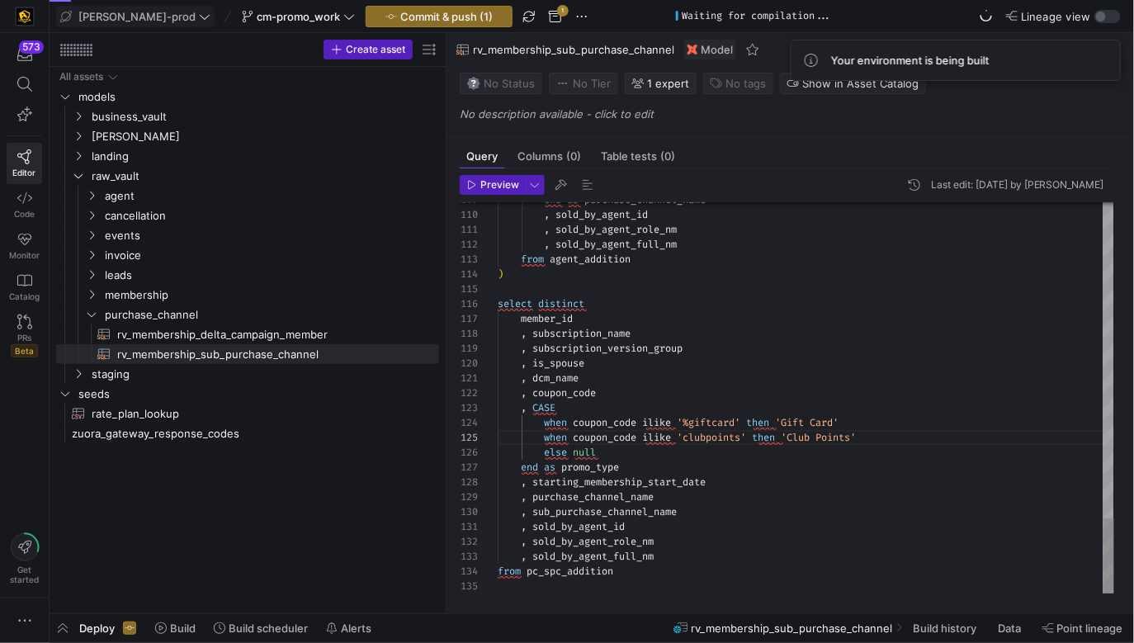
type textarea ", dcm_name , coupon_code , CASE when coupon_code ilike '%giftcard' then 'Gift C…"
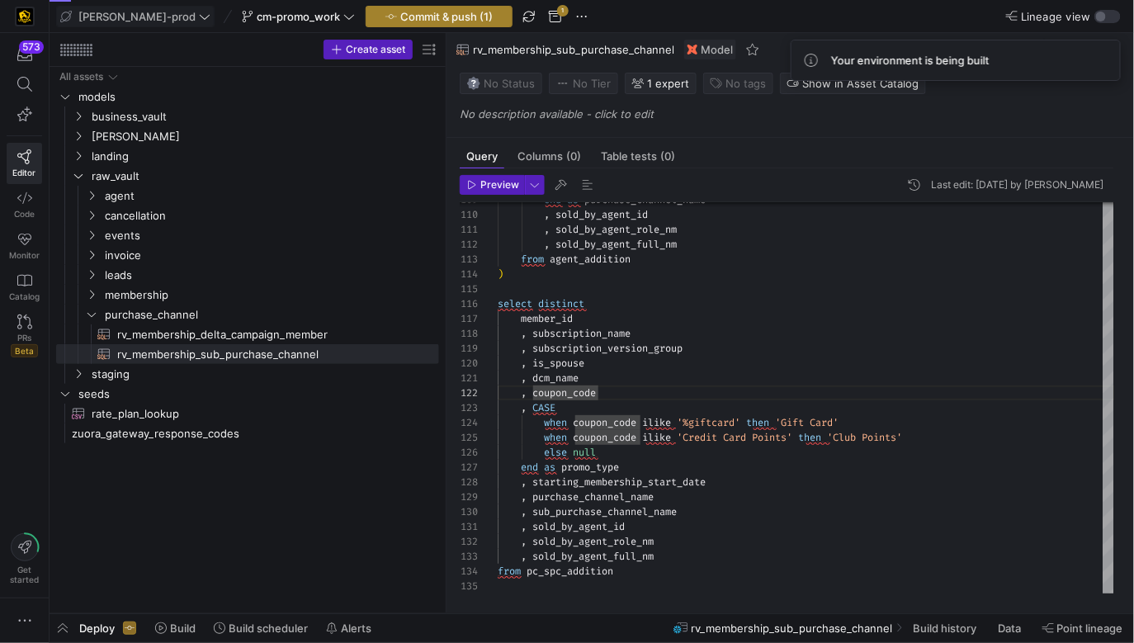
click at [403, 23] on span "button" at bounding box center [438, 17] width 145 height 20
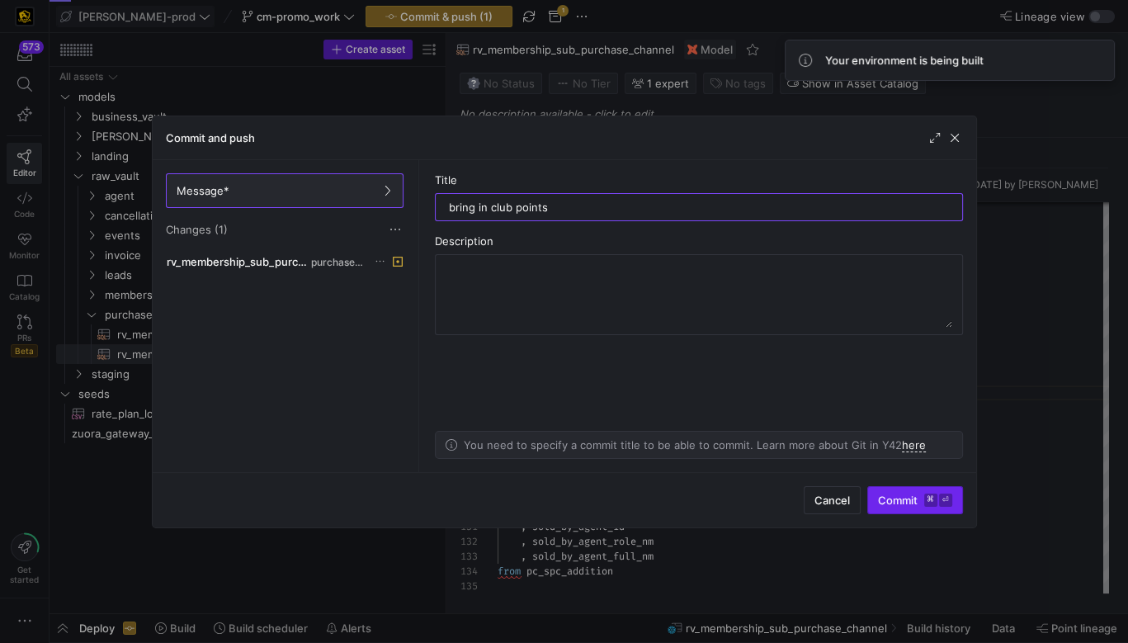
type input "bring in club points"
click at [905, 511] on span "submit" at bounding box center [915, 500] width 94 height 26
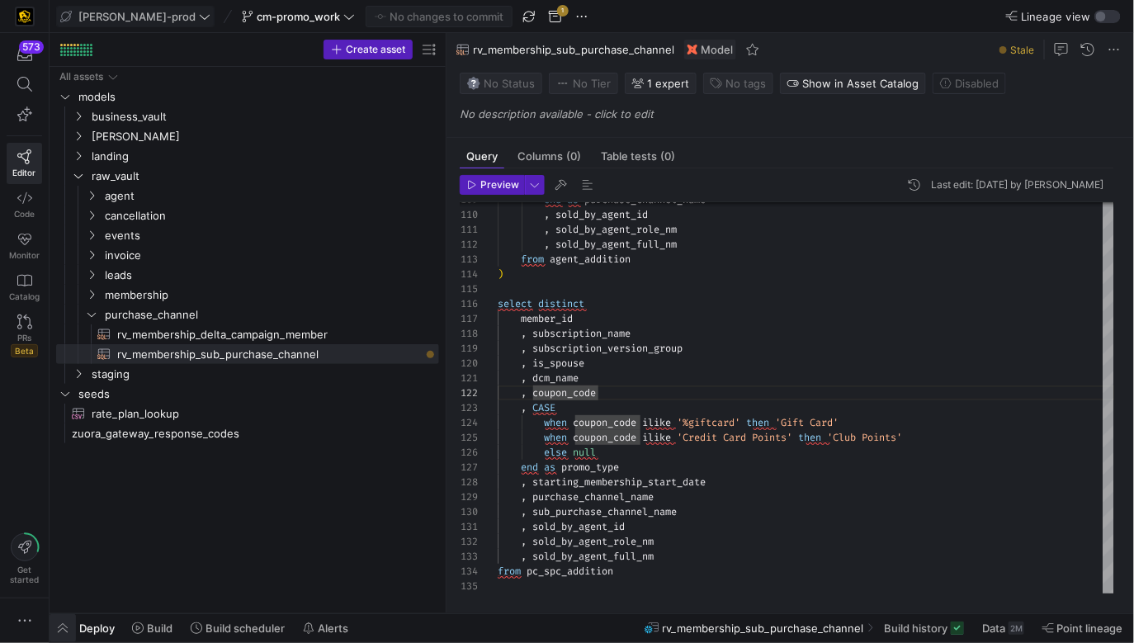
click at [52, 628] on span "button" at bounding box center [63, 628] width 26 height 28
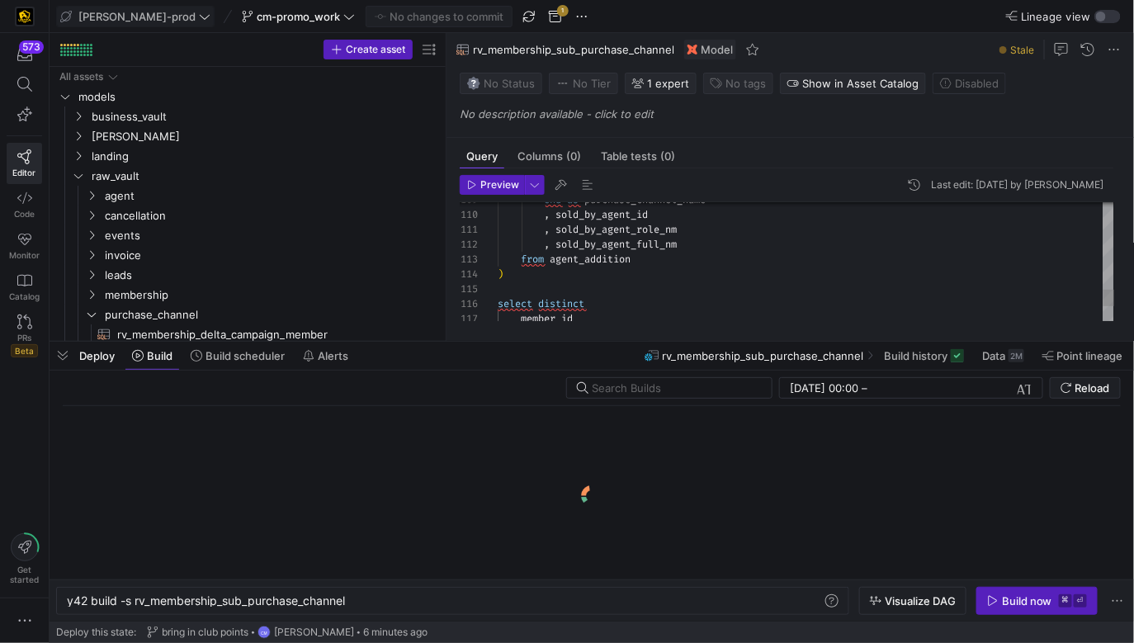
scroll to position [0, 281]
click at [292, 589] on div "y42 build -s rv_membership_sub_purchase_channel y42 build -s rv_membership_sub_…" at bounding box center [452, 601] width 793 height 28
click at [292, 592] on div "y42 build -s rv_membership_sub_purchase_channel y42 build -s rv_membership_sub_…" at bounding box center [452, 601] width 793 height 28
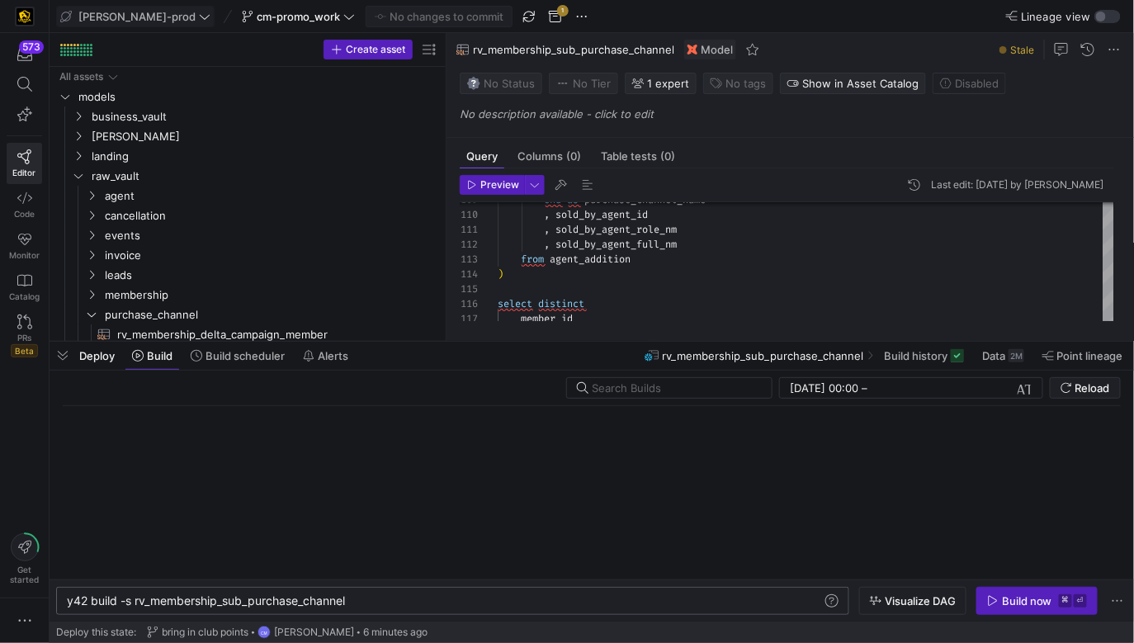
click at [291, 600] on div "y42 build -s rv_membership_sub_purchase_channel" at bounding box center [445, 600] width 757 height 13
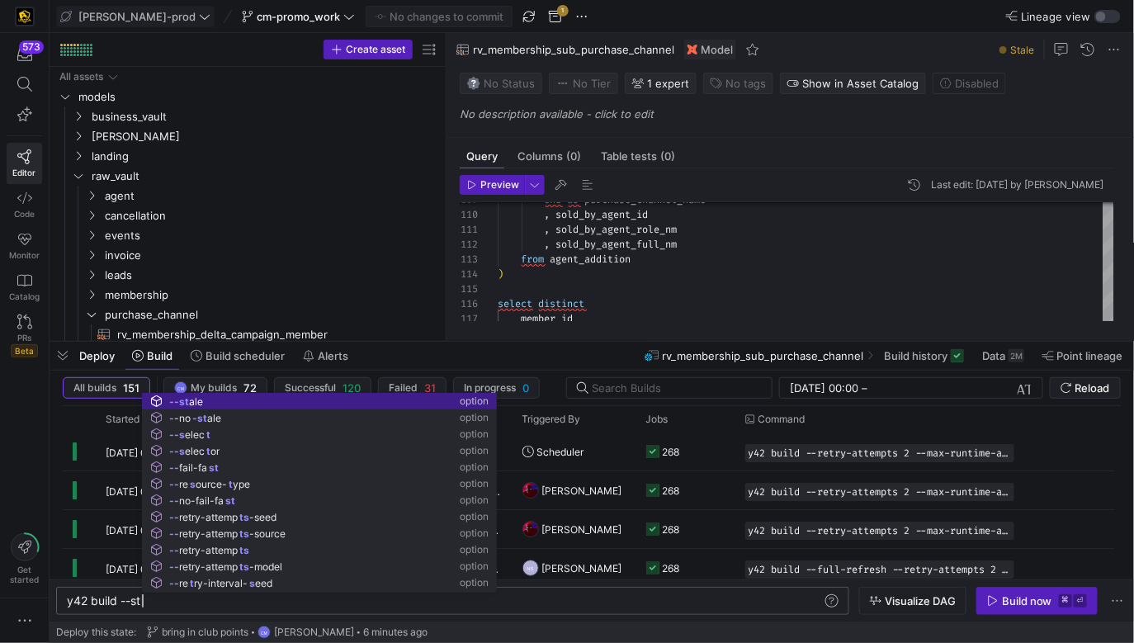
scroll to position [0, 90]
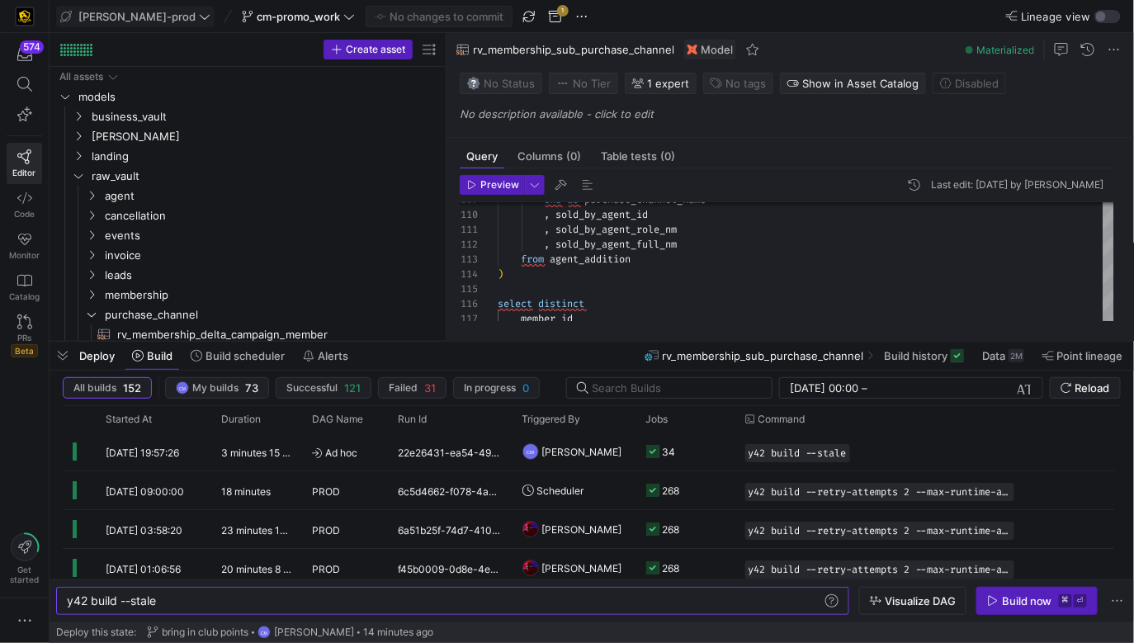
type textarea "y42 build --stale"
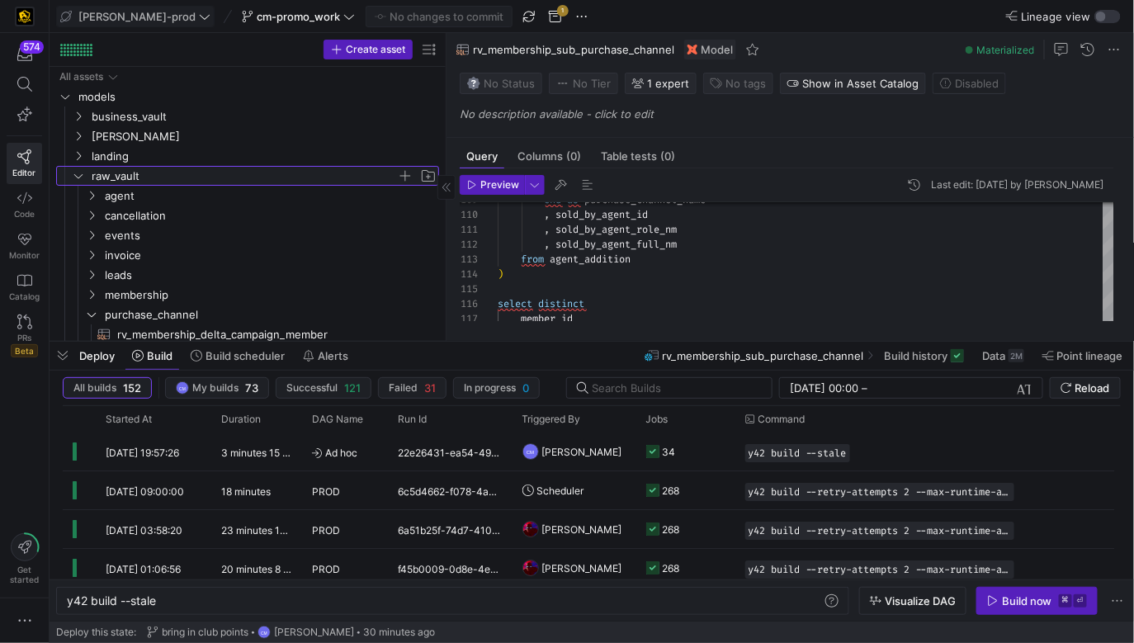
click at [152, 173] on span "raw_vault" at bounding box center [244, 176] width 305 height 19
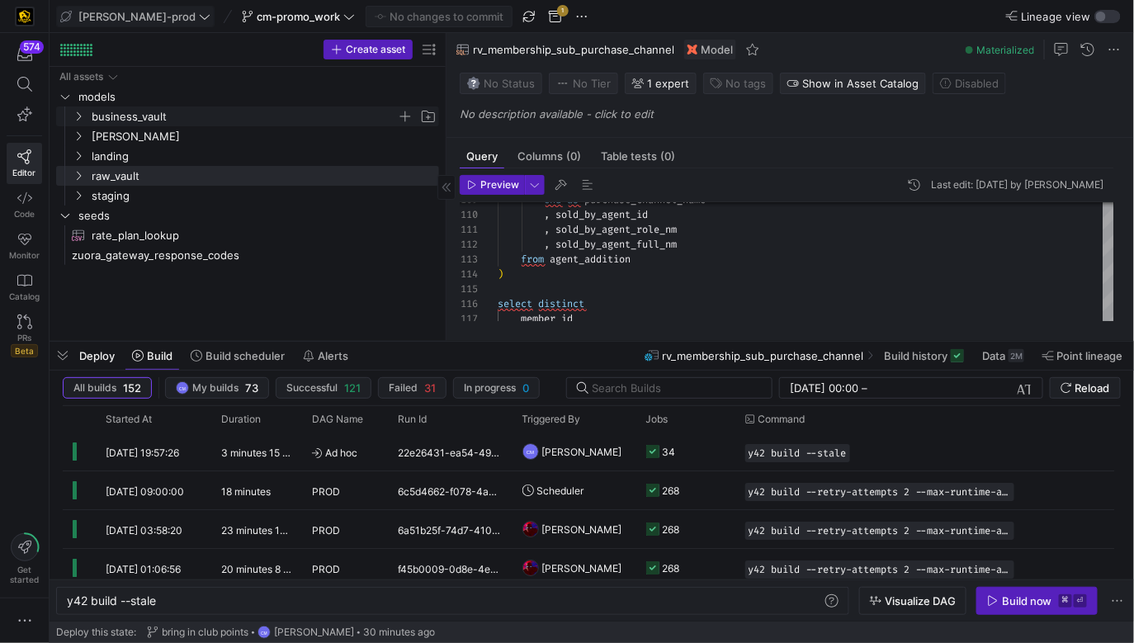
click at [170, 113] on span "business_vault" at bounding box center [244, 116] width 305 height 19
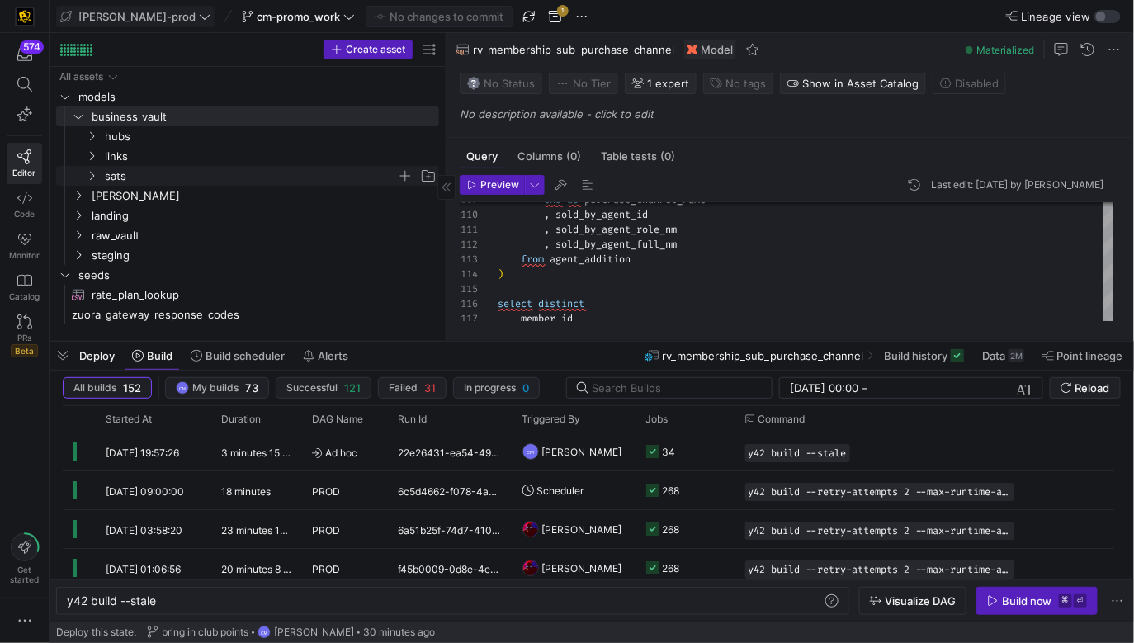
click at [165, 171] on span "sats" at bounding box center [251, 176] width 292 height 19
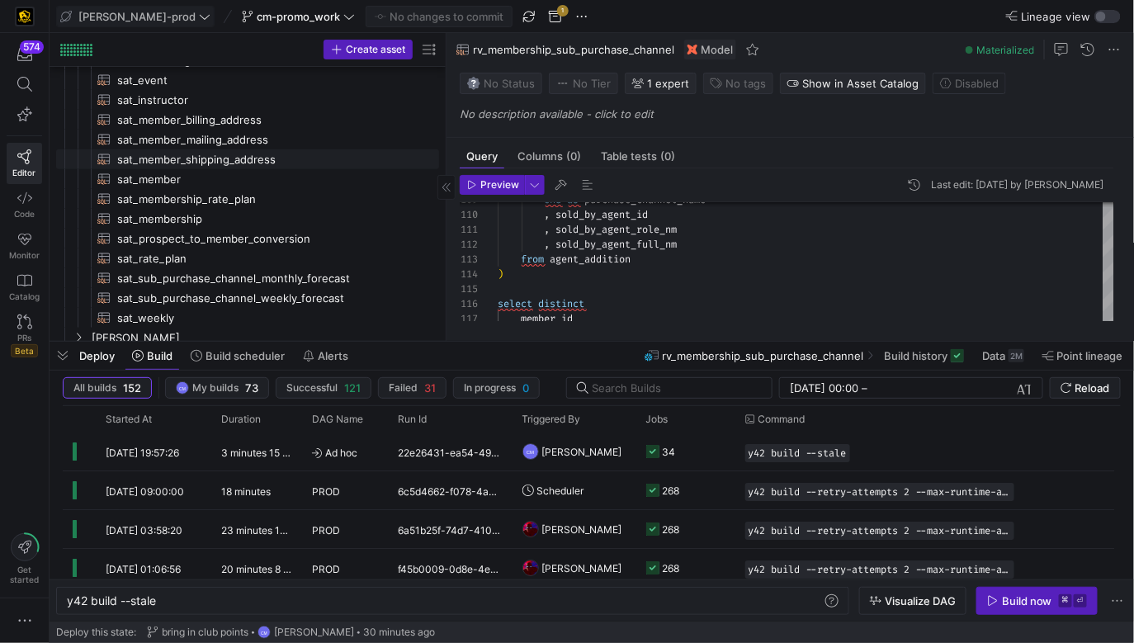
scroll to position [315, 0]
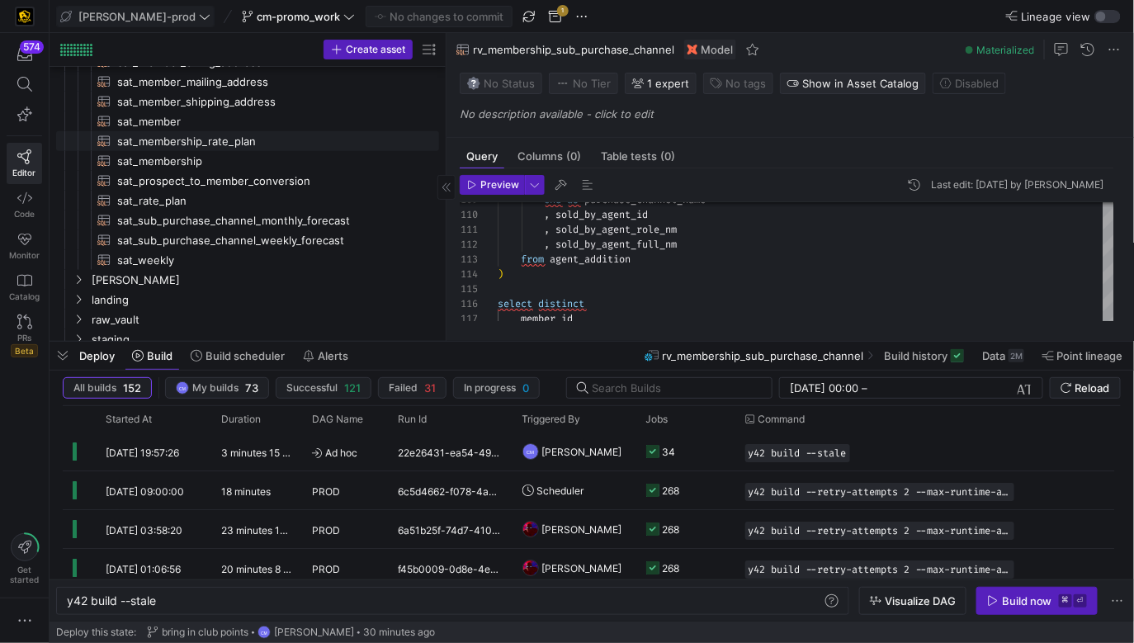
click at [252, 137] on span "sat_membership_rate_plan​​​​​​​​​​" at bounding box center [268, 141] width 303 height 19
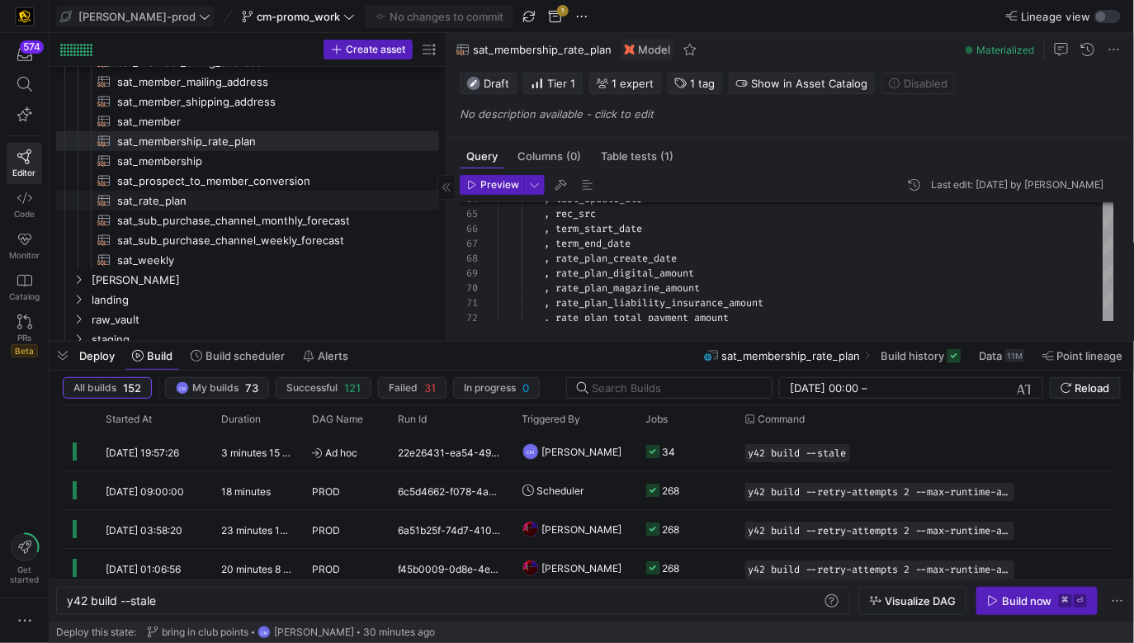
click at [303, 201] on span "sat_rate_plan​​​​​​​​​​" at bounding box center [268, 200] width 303 height 19
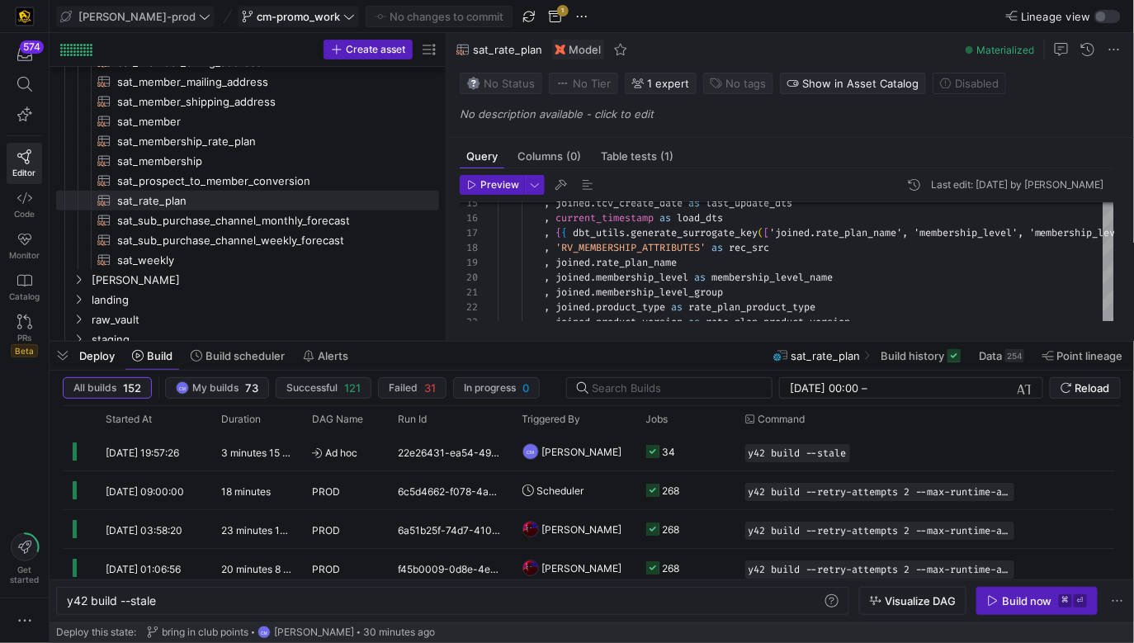
click at [289, 21] on span "cm-promo_work" at bounding box center [298, 16] width 83 height 13
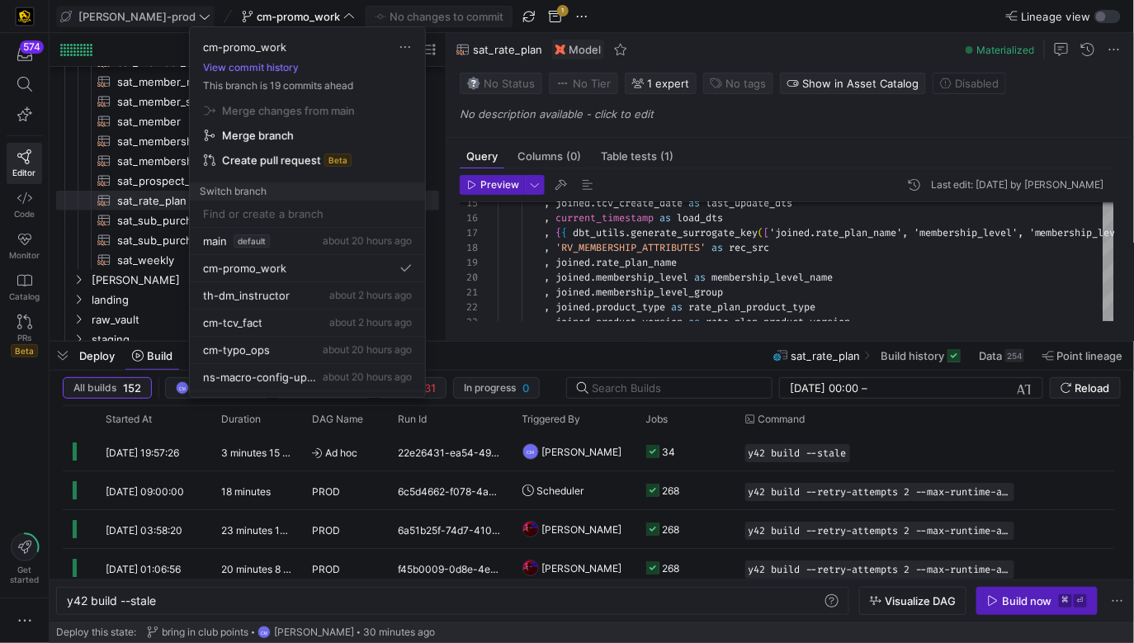
click at [691, 272] on div at bounding box center [567, 321] width 1134 height 643
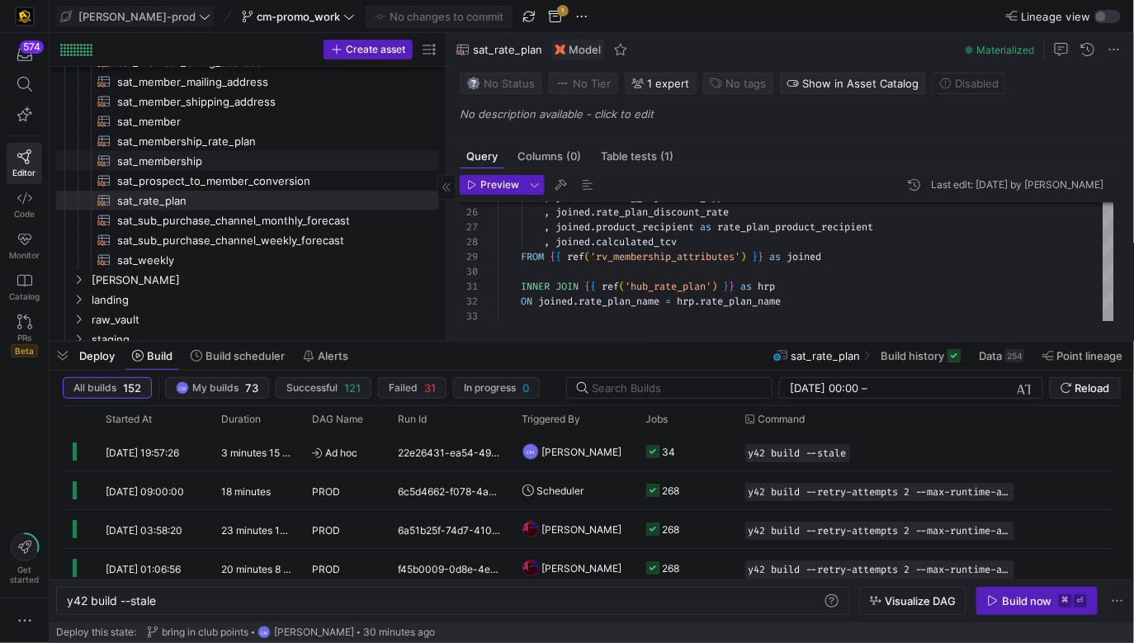
click at [218, 163] on span "sat_membership​​​​​​​​​​" at bounding box center [268, 161] width 303 height 19
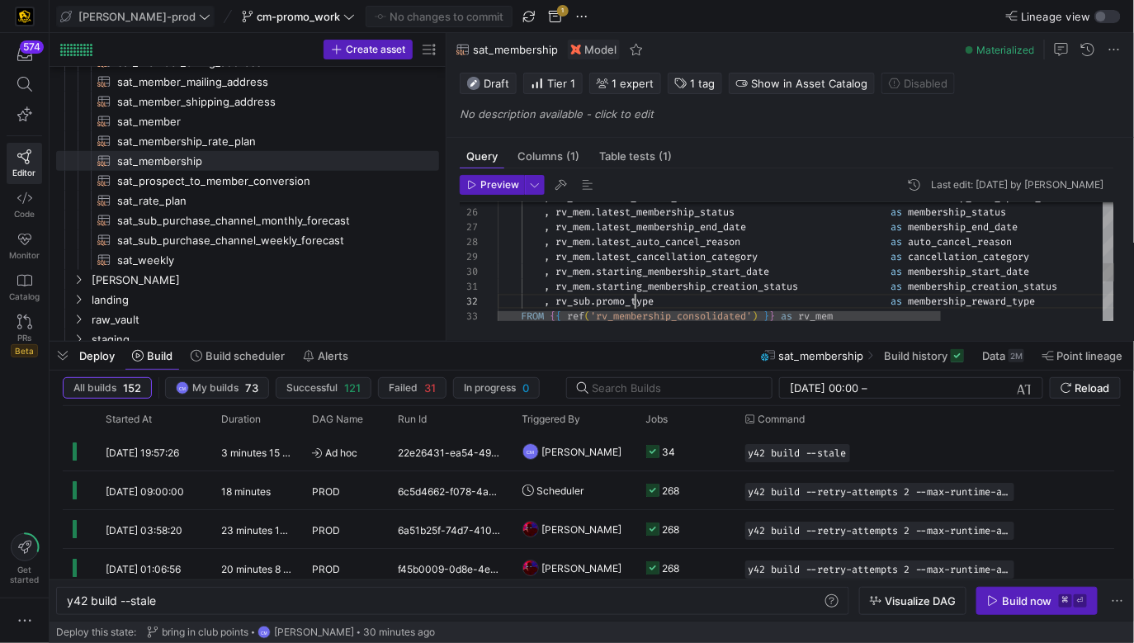
click at [633, 302] on div ", rv_mem . latest_create_date as membership_last_update_date , rv_mem . latest_…" at bounding box center [919, 195] width 843 height 751
click at [991, 306] on div ", rv_mem . latest_create_date as membership_last_update_date , rv_mem . latest_…" at bounding box center [919, 195] width 843 height 751
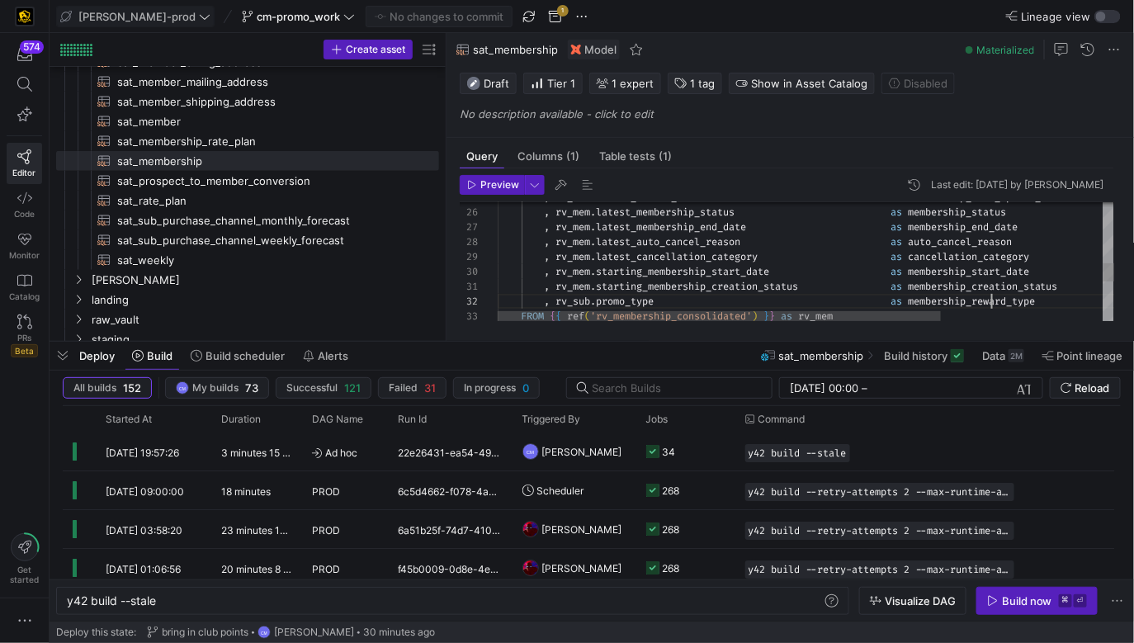
click at [991, 306] on div ", rv_mem . latest_create_date as membership_last_update_date , rv_mem . latest_…" at bounding box center [919, 195] width 843 height 751
click at [628, 299] on div ", rv_mem . latest_create_date as membership_last_update_date , rv_mem . latest_…" at bounding box center [919, 195] width 843 height 751
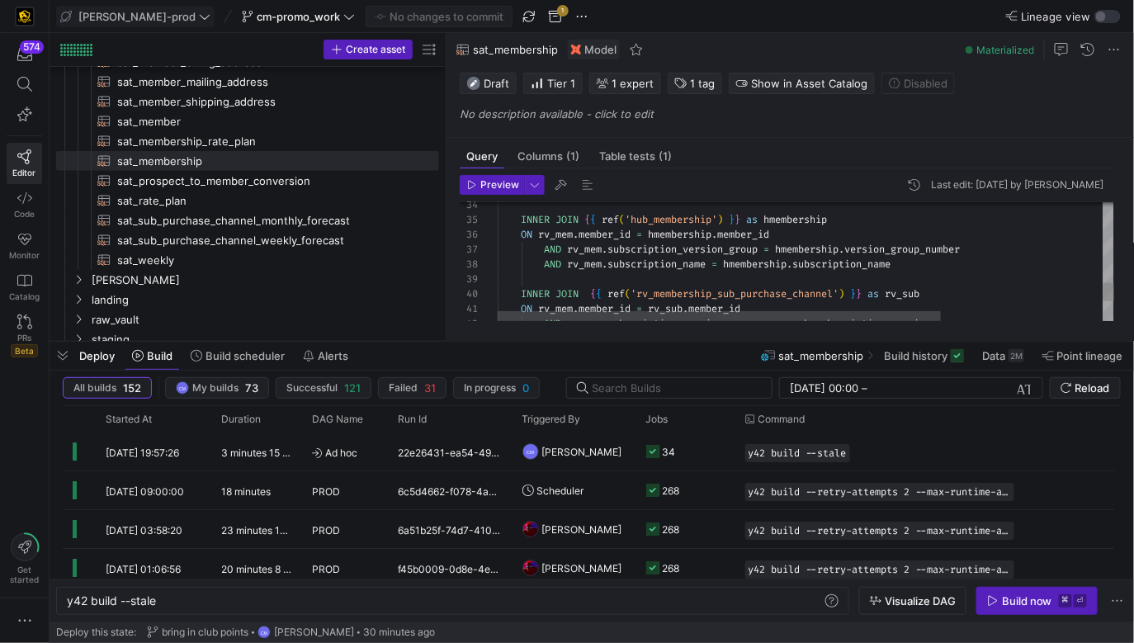
click at [728, 286] on div "INNER JOIN { { ref ( 'hub_membership' ) } } as hmembership ON rv_mem . member_i…" at bounding box center [919, 69] width 843 height 751
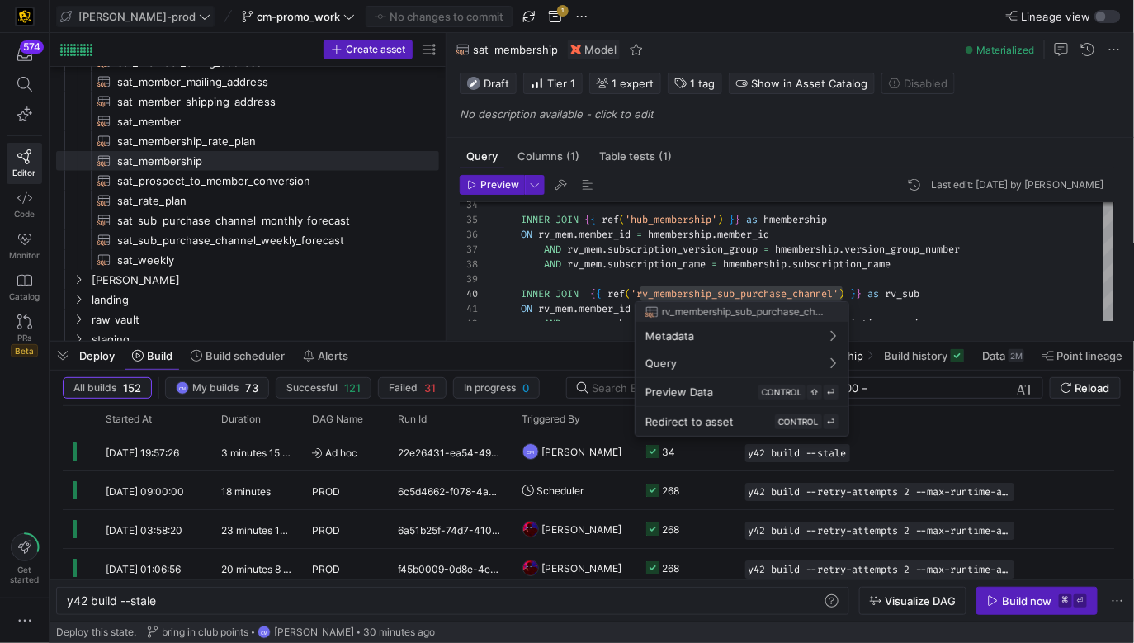
click at [795, 266] on div at bounding box center [567, 321] width 1134 height 643
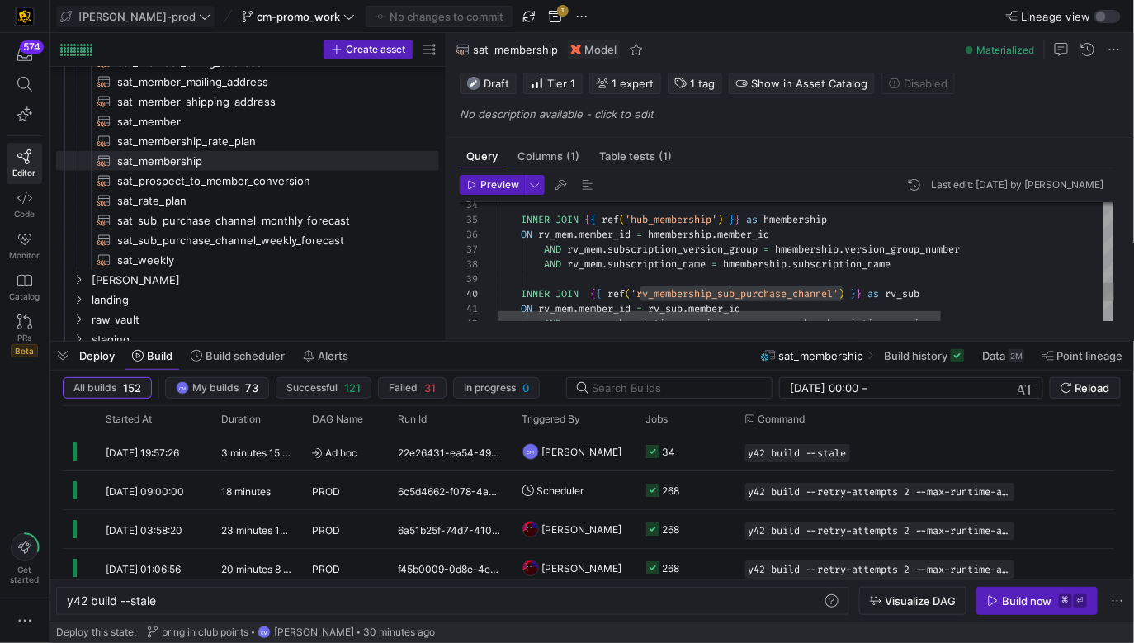
scroll to position [103, 279]
click at [778, 258] on div "INNER JOIN { { ref ( 'hub_membership' ) } } as hmembership ON rv_mem . member_i…" at bounding box center [919, 69] width 843 height 751
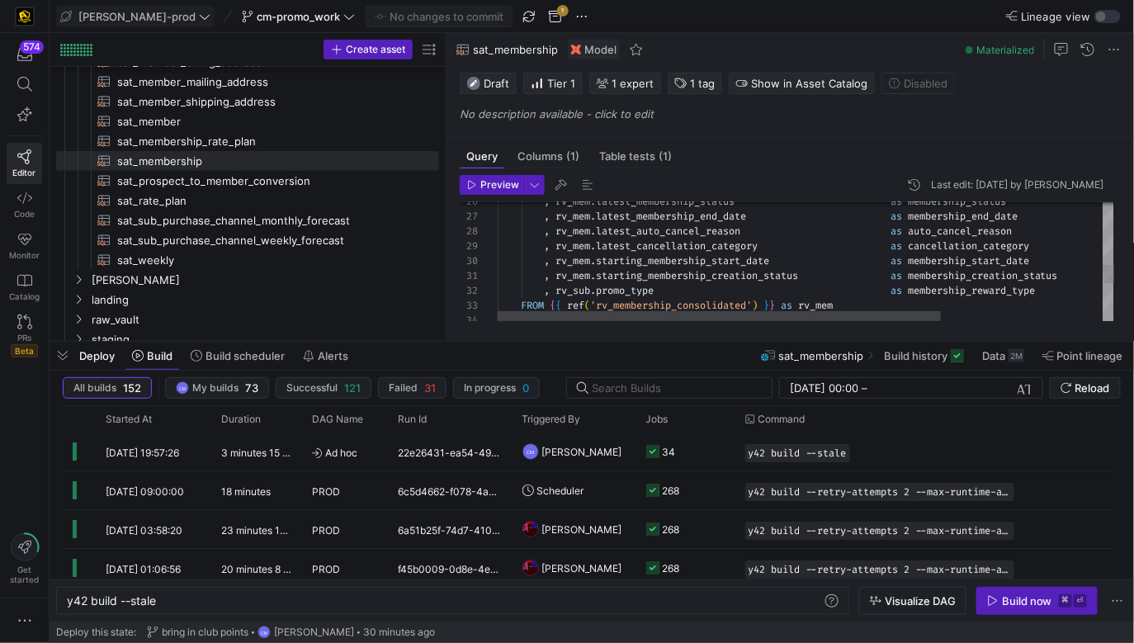
click at [639, 296] on div ", rv_sub . promo_type as membership_reward_type , rv_mem . starting_membership_…" at bounding box center [919, 184] width 843 height 751
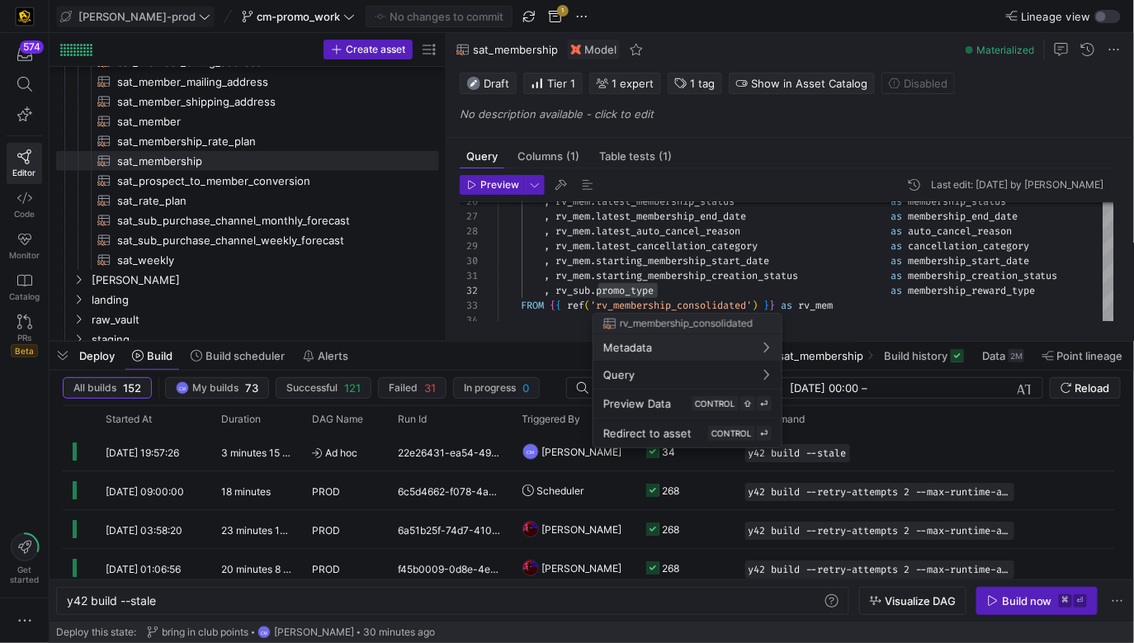
click at [705, 261] on div at bounding box center [567, 321] width 1134 height 643
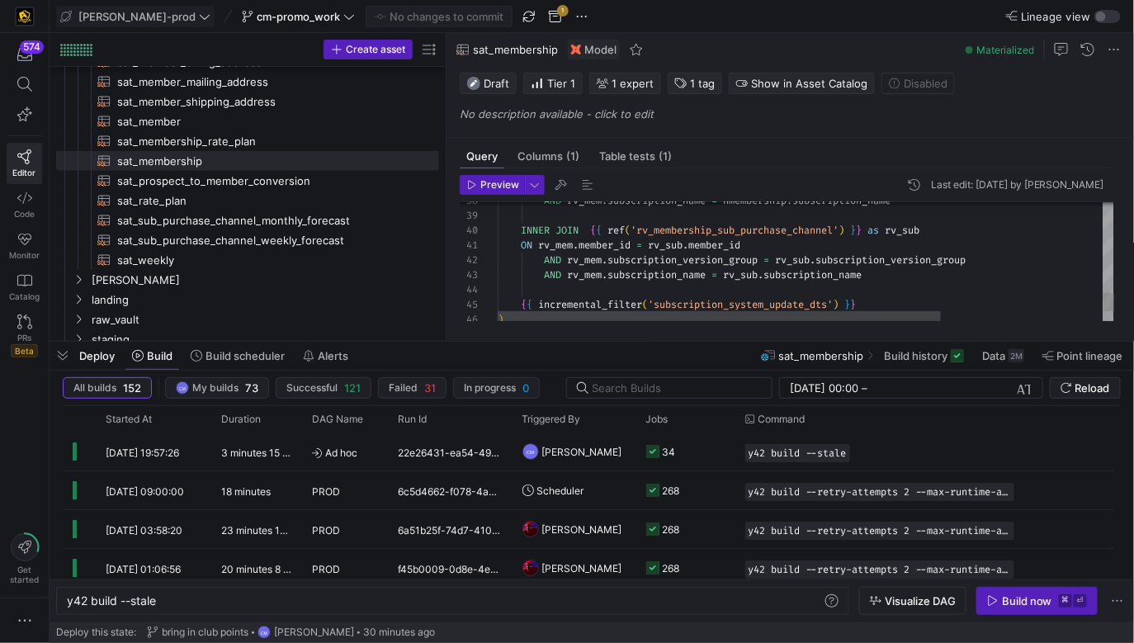
type textarea "ON rv_mem.member_id = rv_sub.member_id AND rv_mem.subscription_version_group = …"
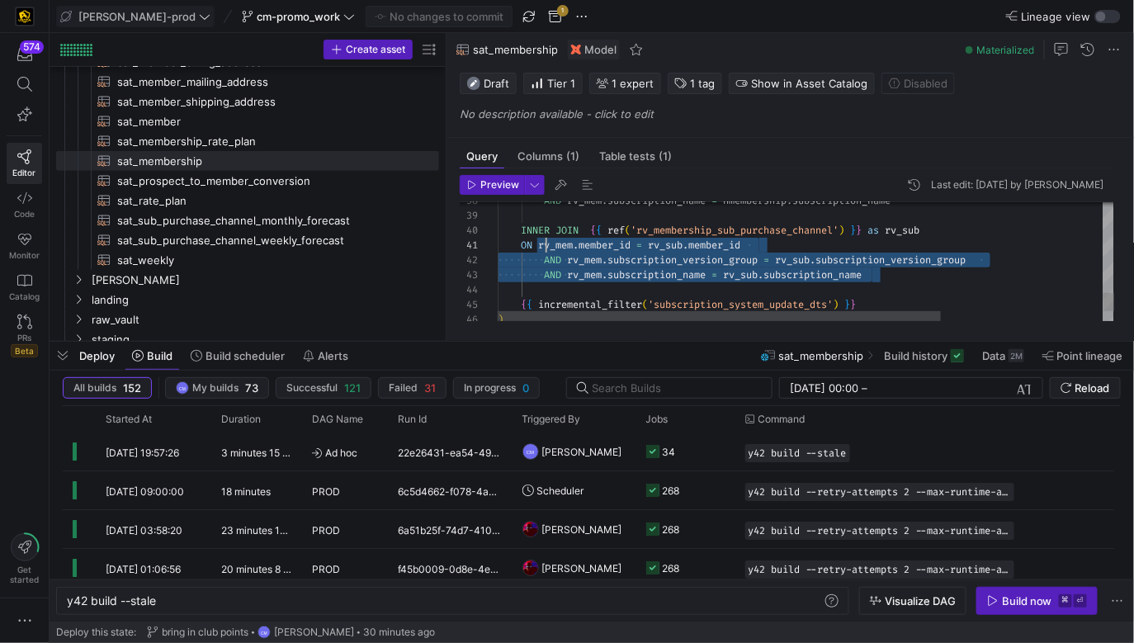
scroll to position [0, 48]
drag, startPoint x: 872, startPoint y: 272, endPoint x: 546, endPoint y: 246, distance: 327.0
click at [546, 246] on div "ON rv_mem . member_id = rv_sub . member_id AND rv_mem . subscription_version_gr…" at bounding box center [919, 5] width 843 height 751
click at [626, 270] on div "ON rv_mem . member_id = rv_sub . member_id AND rv_mem . subscription_version_gr…" at bounding box center [919, 5] width 843 height 751
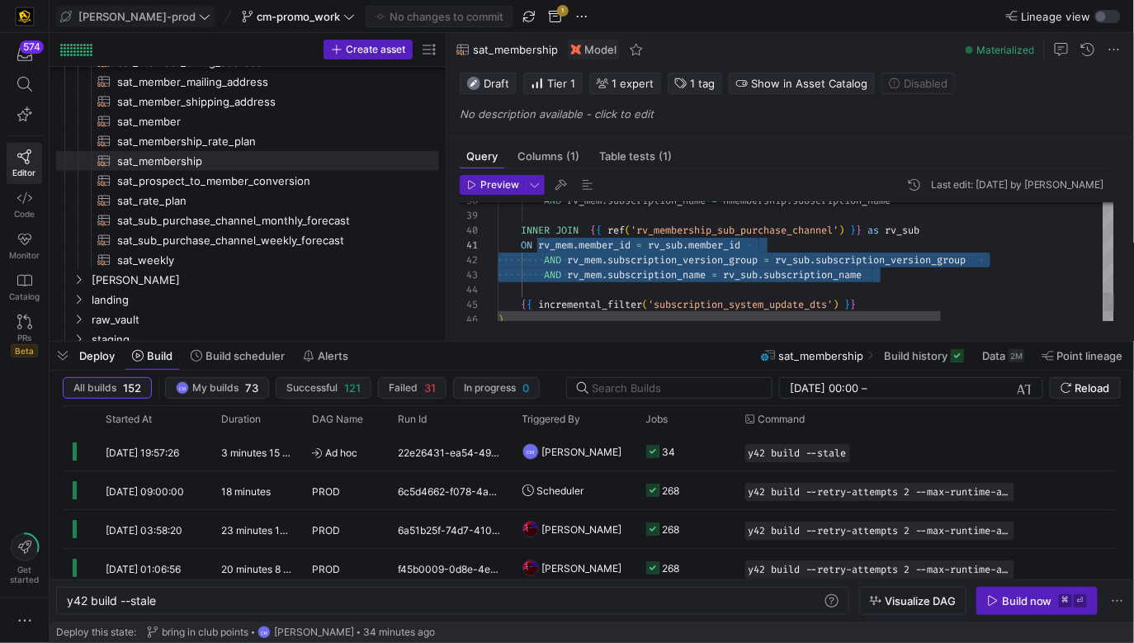
scroll to position [29, 130]
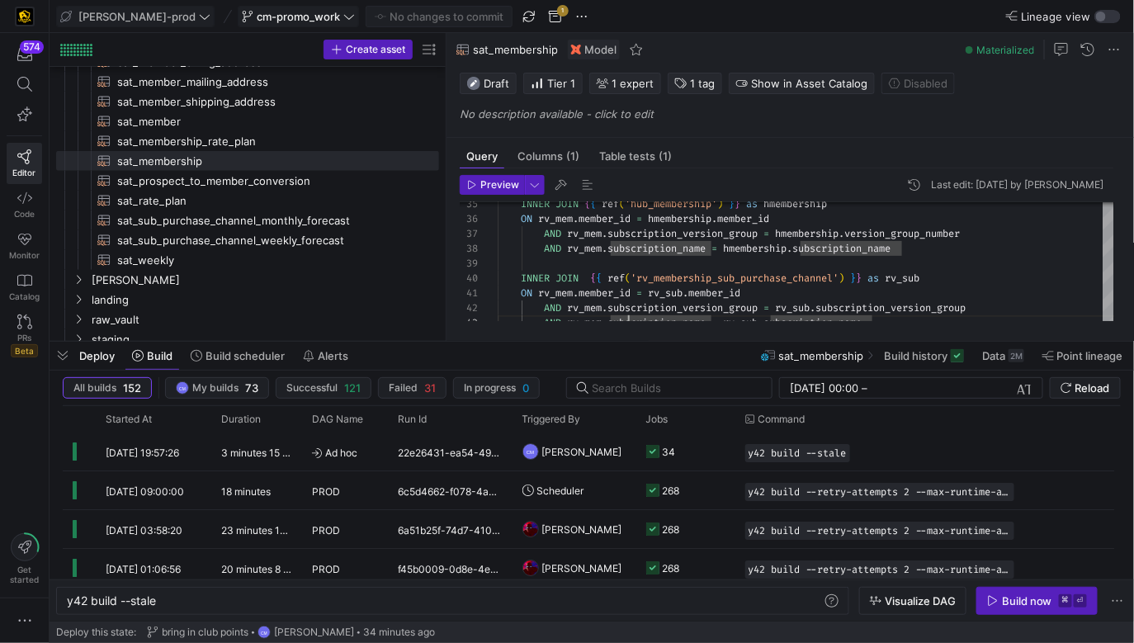
click at [286, 8] on span at bounding box center [299, 17] width 120 height 20
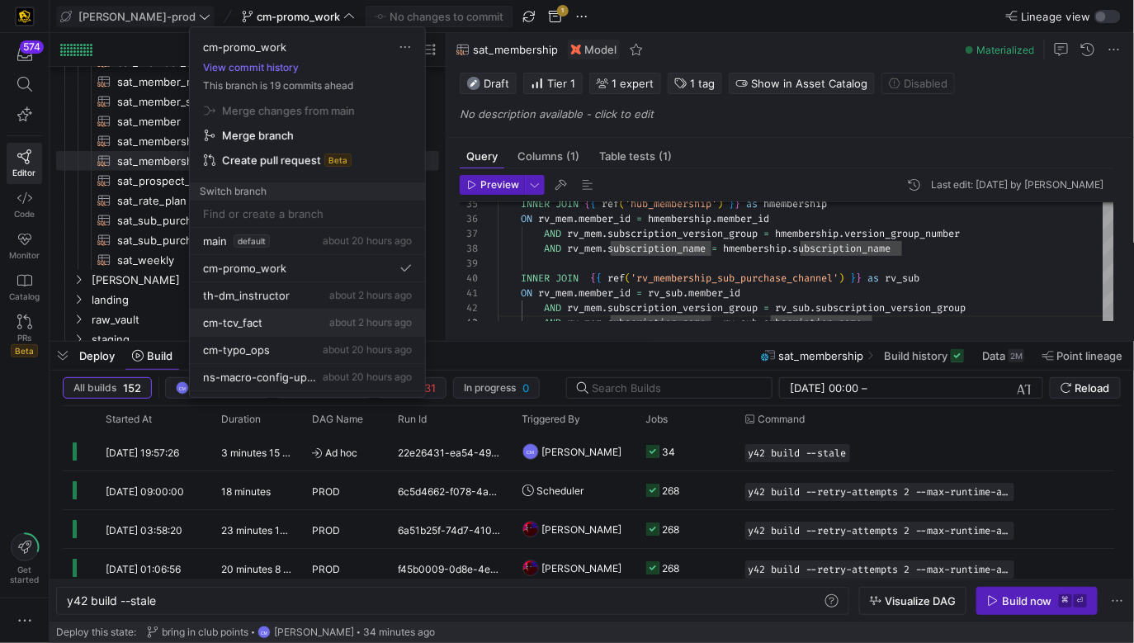
click at [329, 324] on span "about 2 hours ago" at bounding box center [370, 322] width 83 height 12
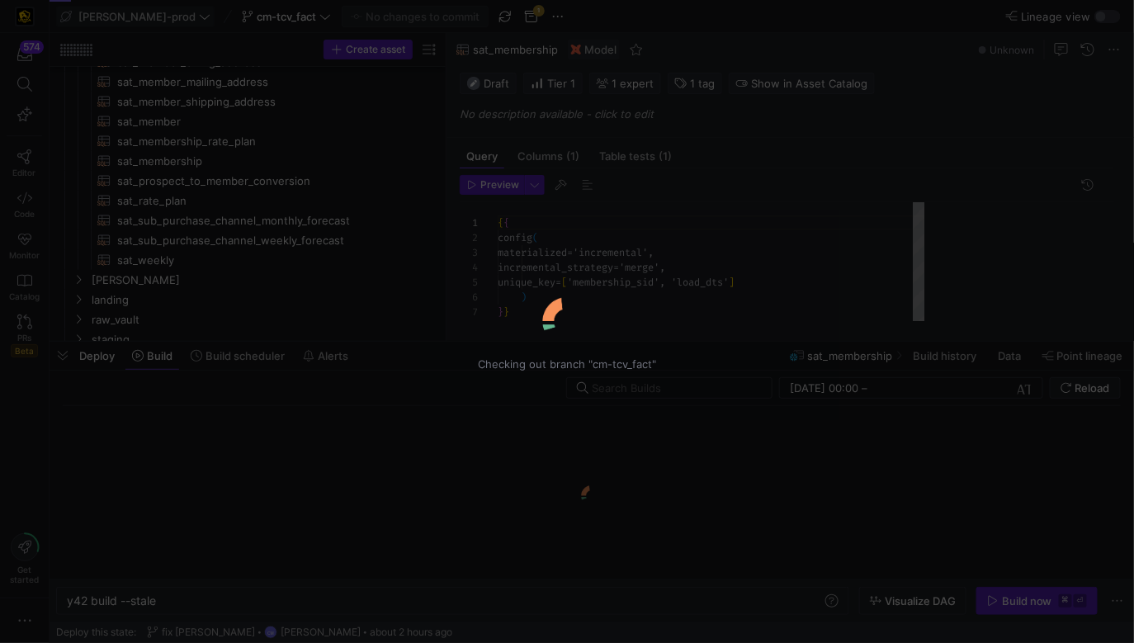
scroll to position [149, 0]
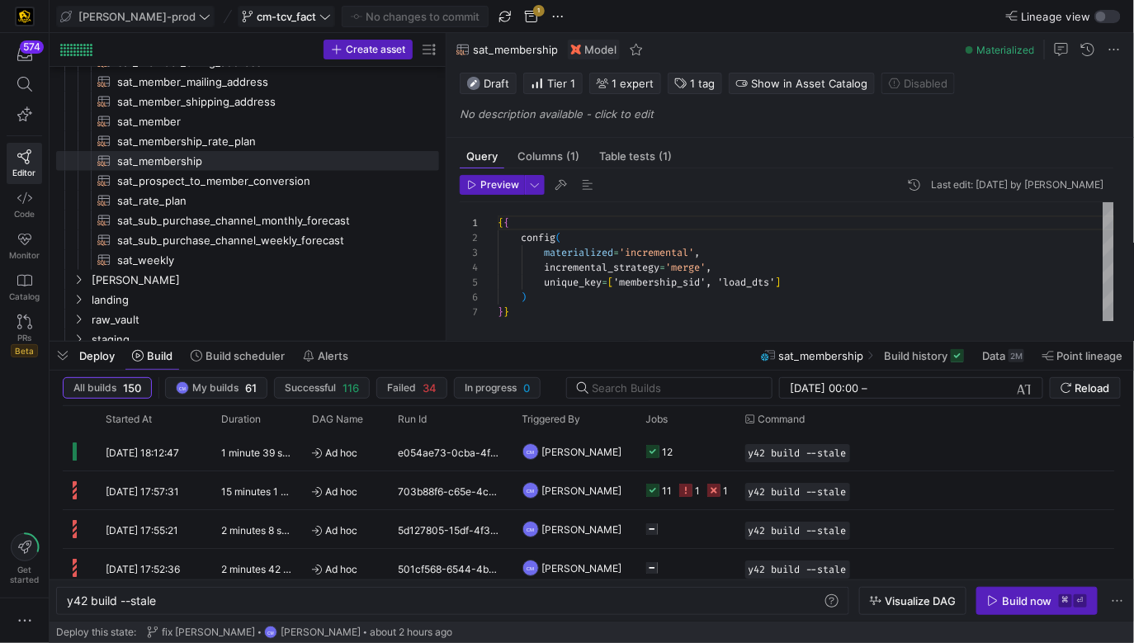
click at [257, 21] on span "cm-tcv_fact" at bounding box center [286, 16] width 59 height 13
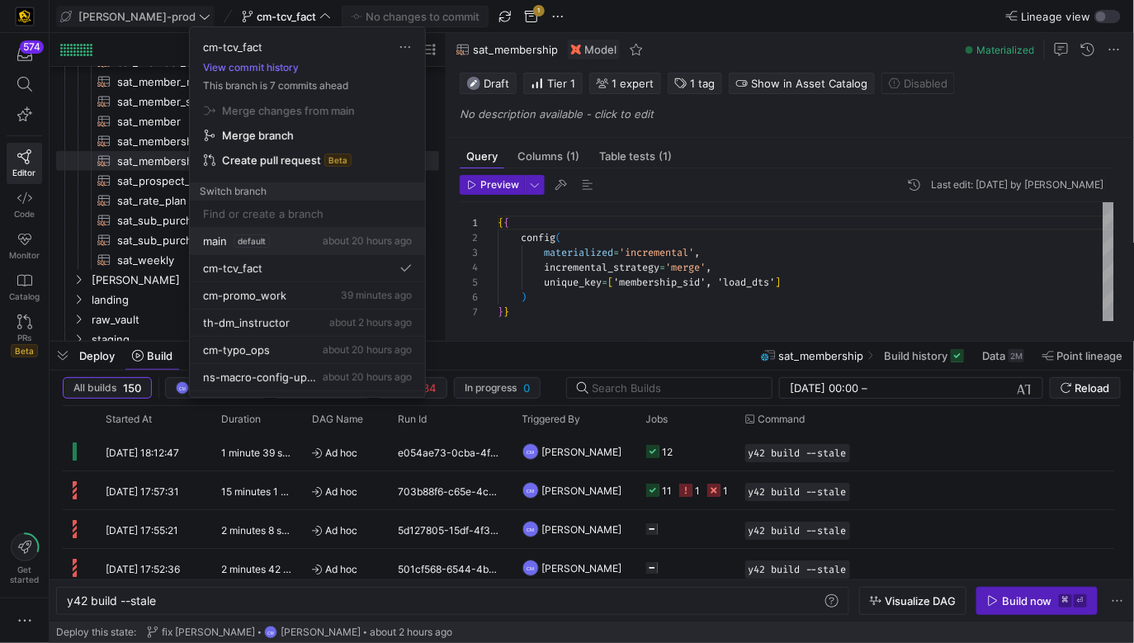
click at [303, 238] on div "main default about 20 hours ago" at bounding box center [307, 240] width 209 height 13
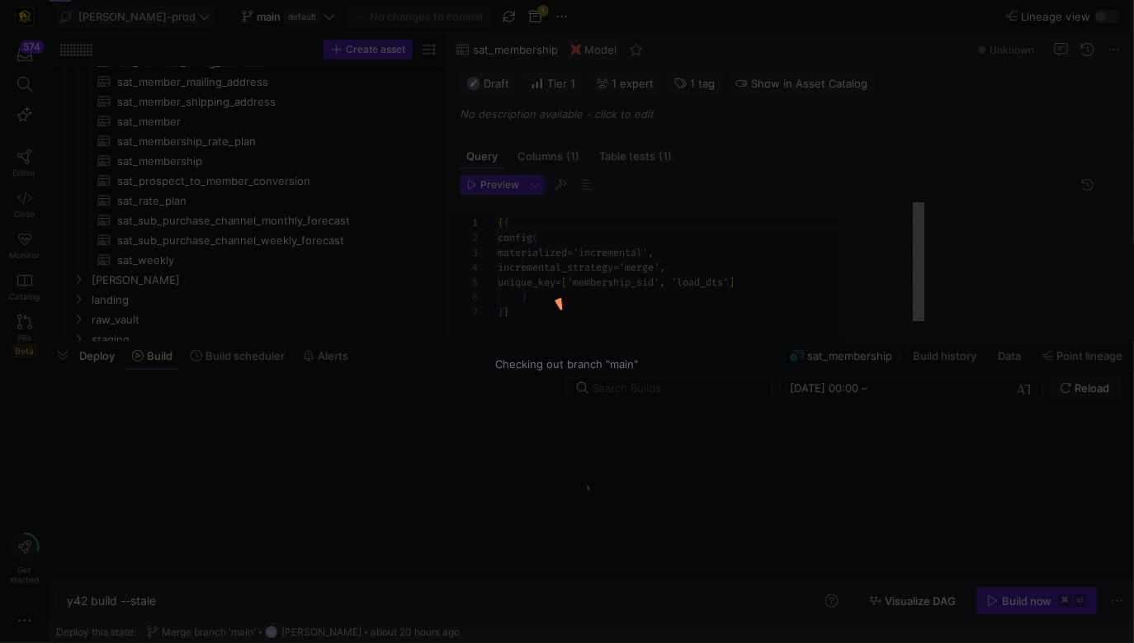
scroll to position [149, 0]
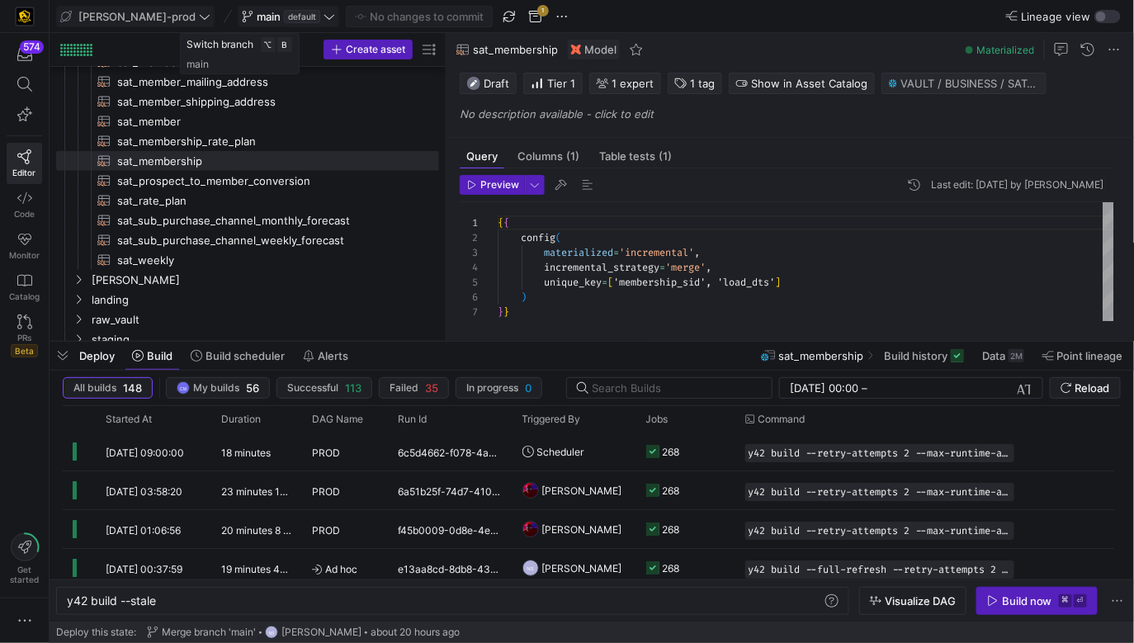
click at [239, 8] on span at bounding box center [289, 17] width 100 height 20
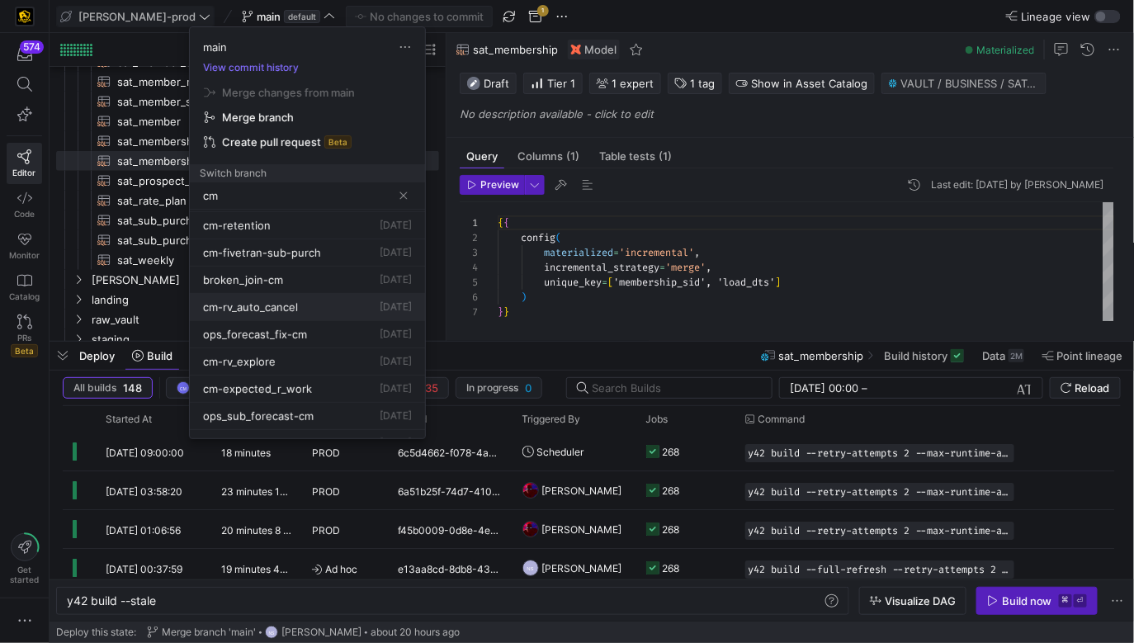
scroll to position [300, 0]
click at [361, 394] on span "Delete" at bounding box center [399, 397] width 115 height 13
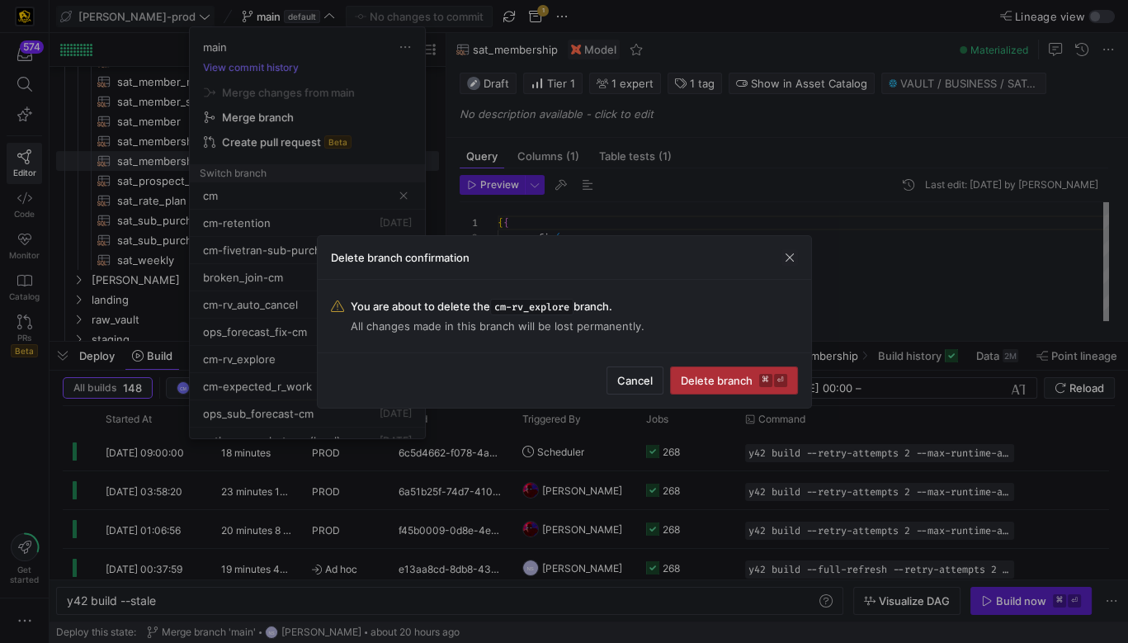
click at [736, 380] on span "Delete branch ⌘ ⏎" at bounding box center [734, 380] width 106 height 13
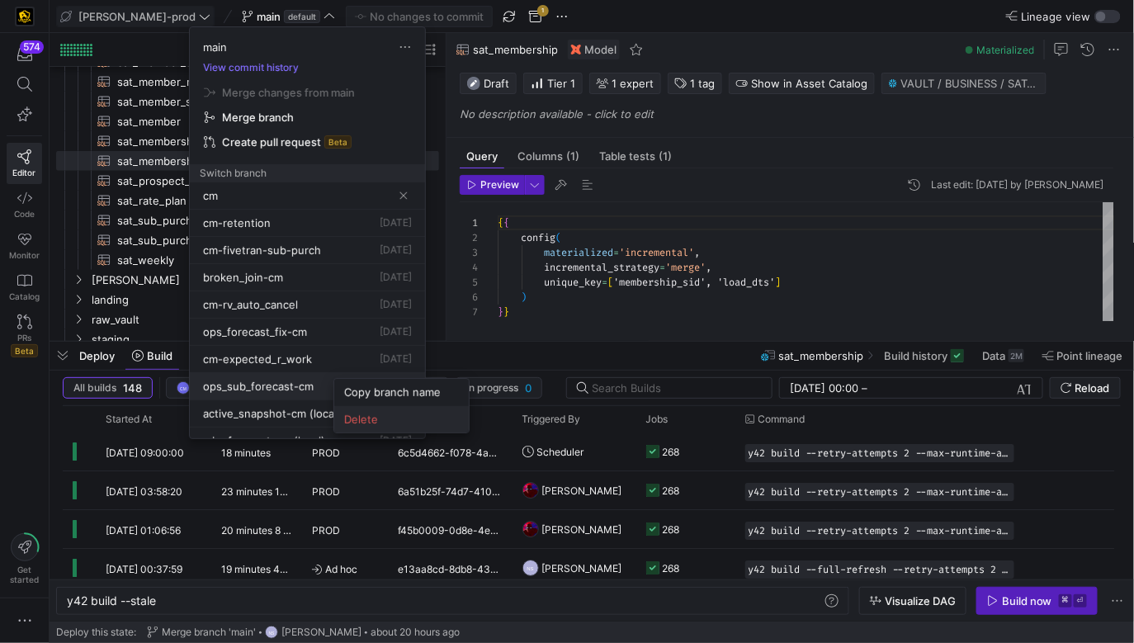
click at [355, 418] on span "Delete" at bounding box center [401, 419] width 115 height 13
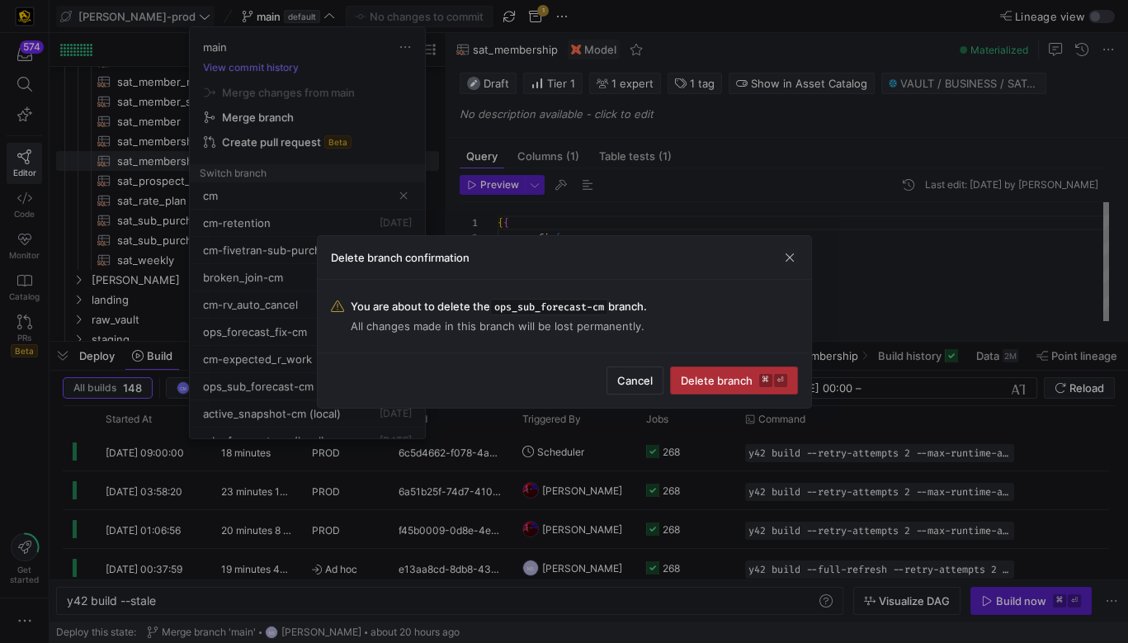
click at [793, 374] on span "submit" at bounding box center [734, 380] width 126 height 26
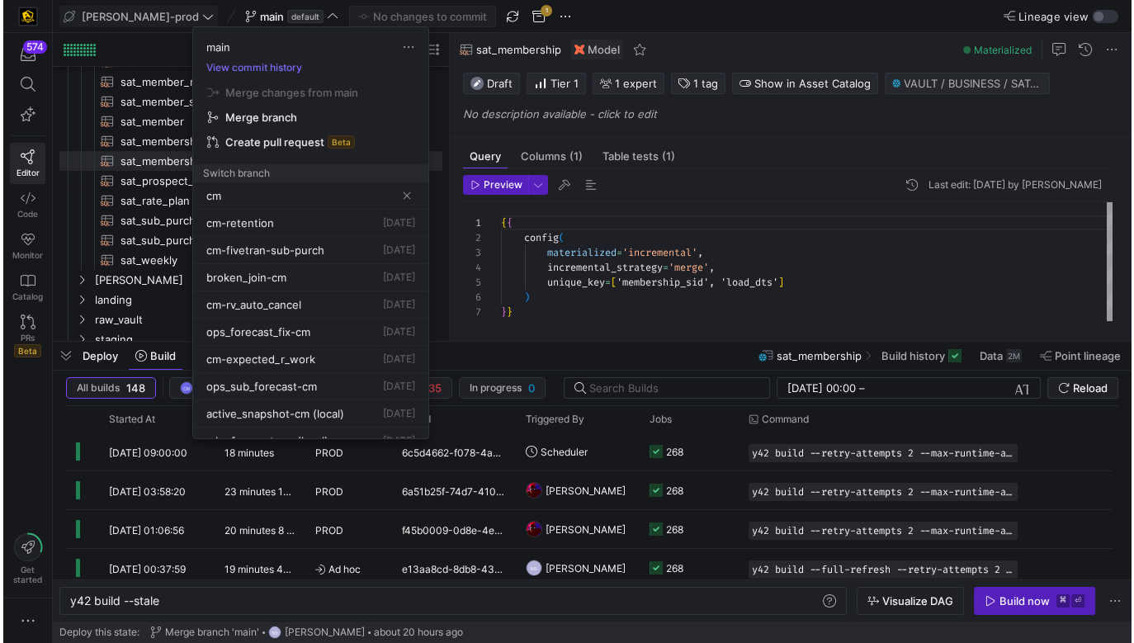
scroll to position [287, 0]
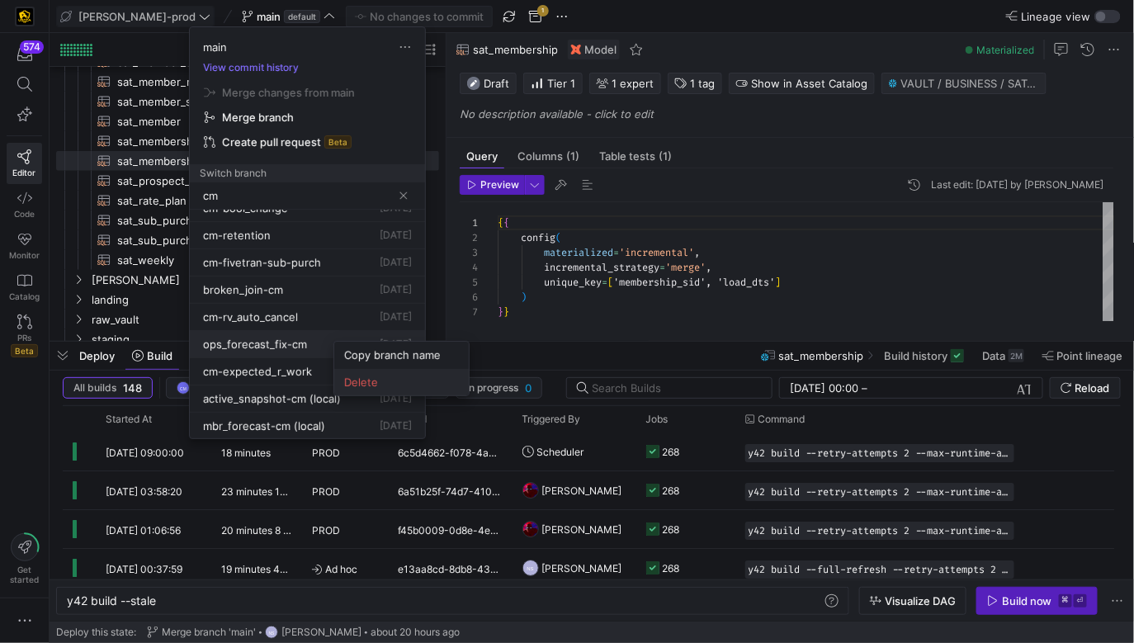
click at [359, 376] on span "Delete" at bounding box center [401, 382] width 115 height 13
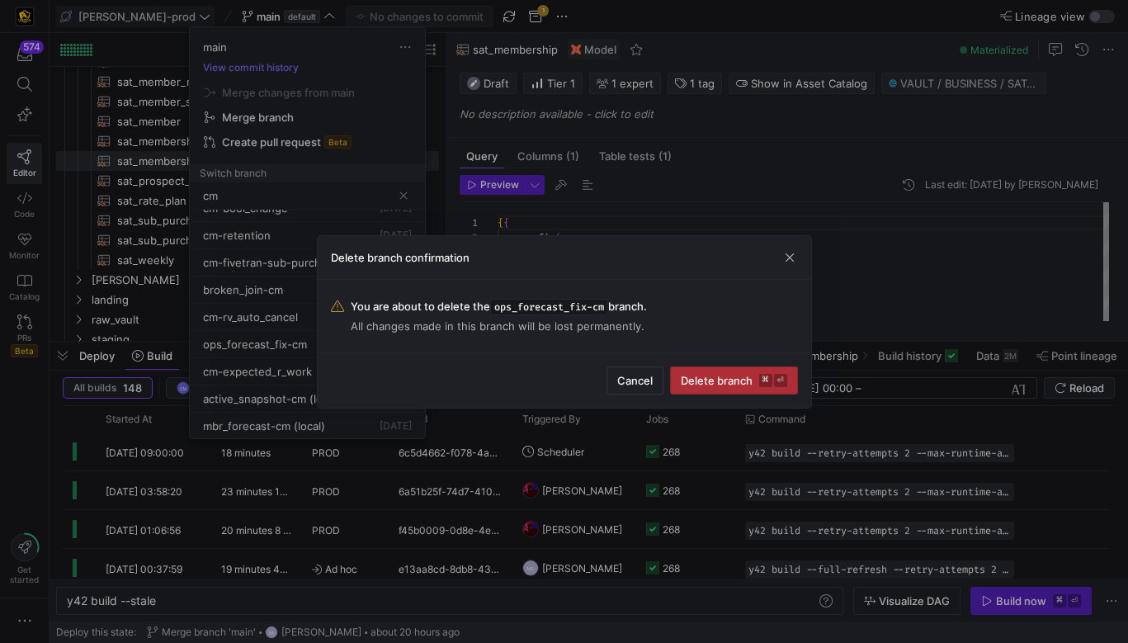
click at [747, 380] on span "Delete branch ⌘ ⏎" at bounding box center [734, 380] width 106 height 13
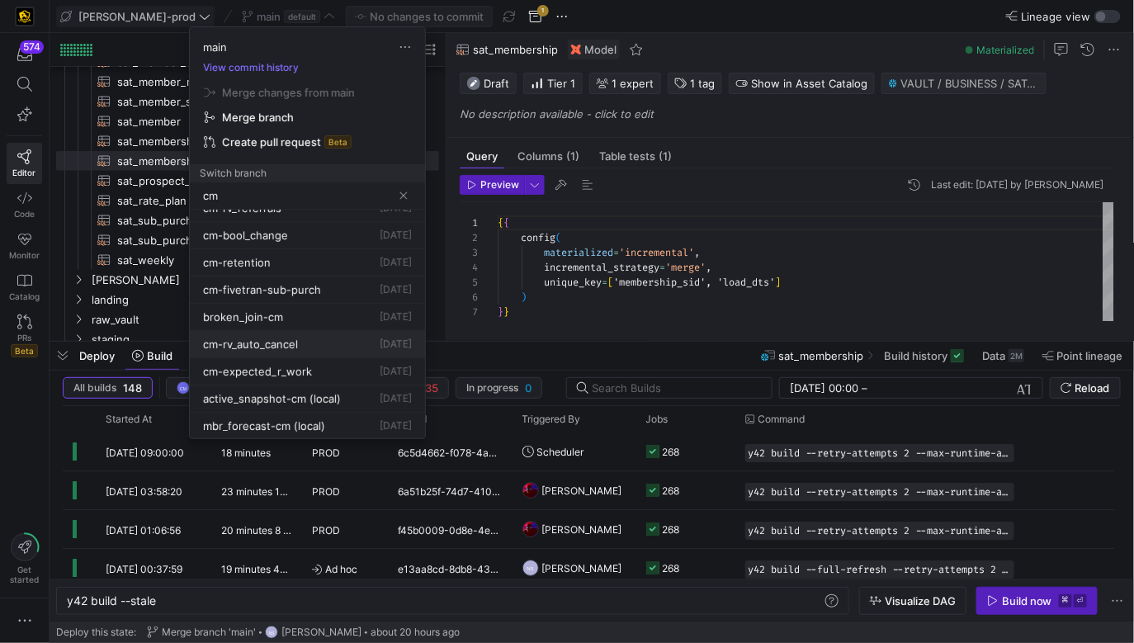
scroll to position [260, 0]
click at [347, 380] on span "Delete" at bounding box center [386, 383] width 115 height 13
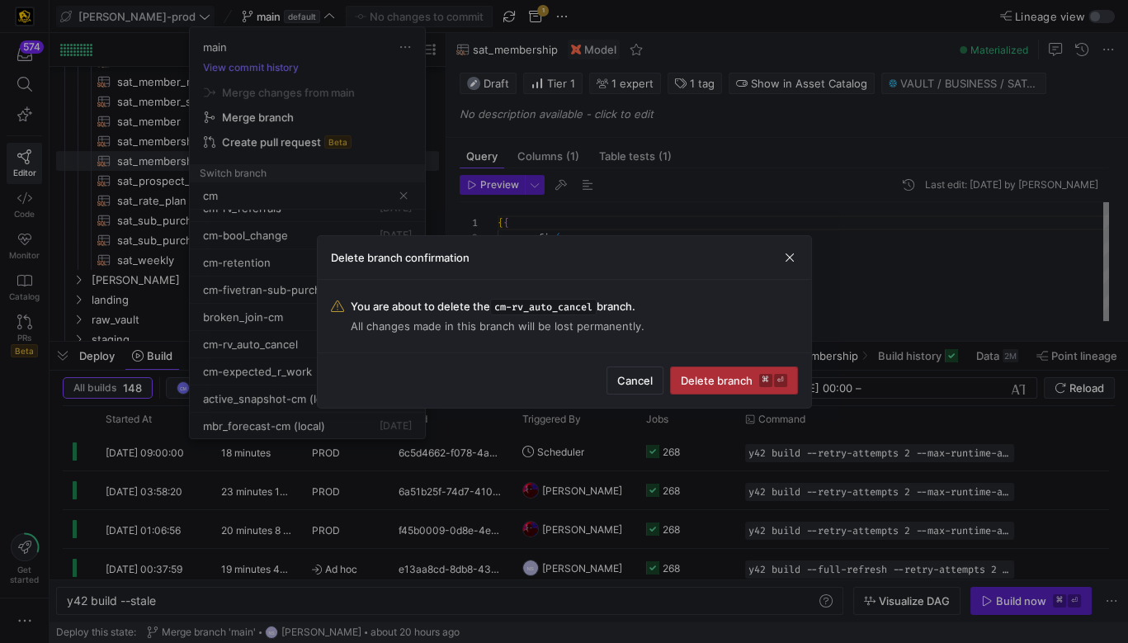
click at [764, 380] on kbd "⌘" at bounding box center [765, 380] width 13 height 13
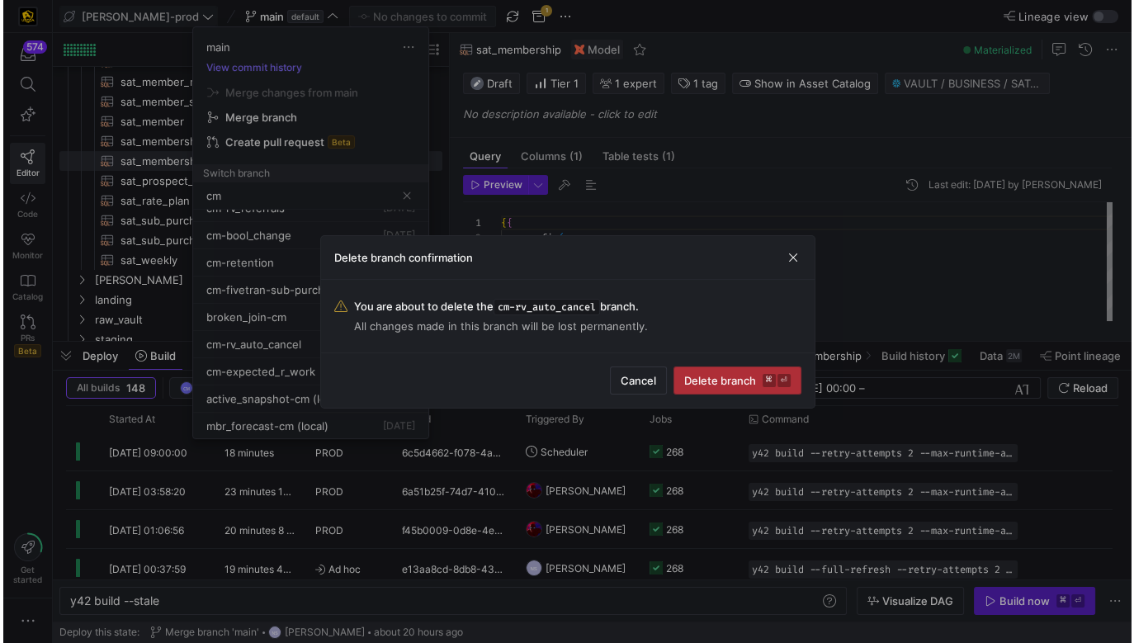
scroll to position [233, 0]
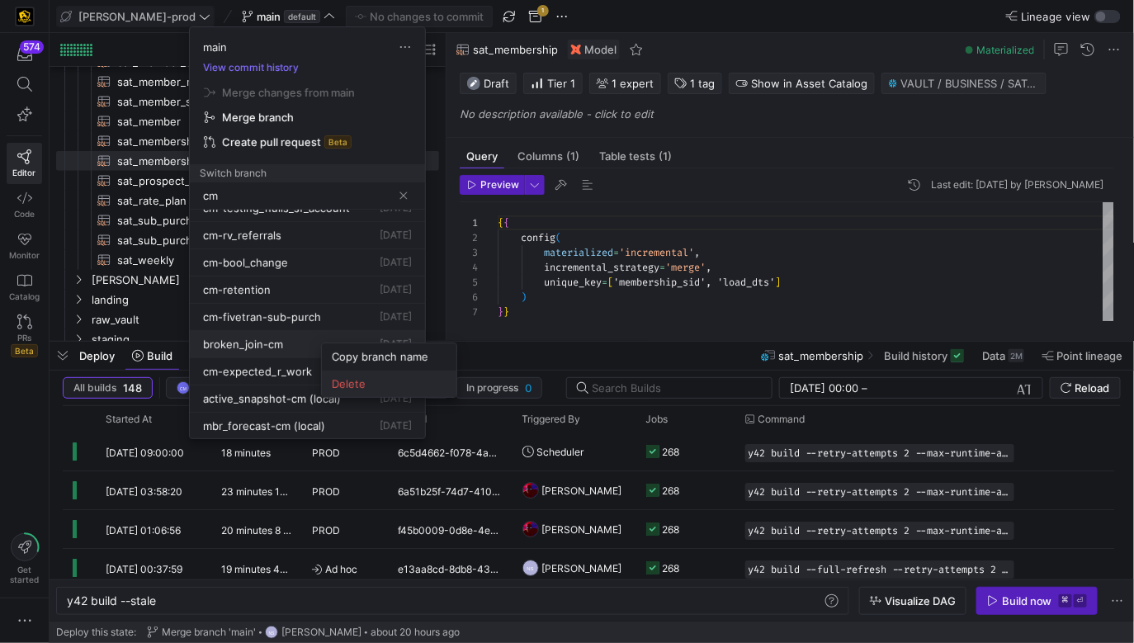
click at [357, 383] on span "Delete" at bounding box center [389, 383] width 115 height 13
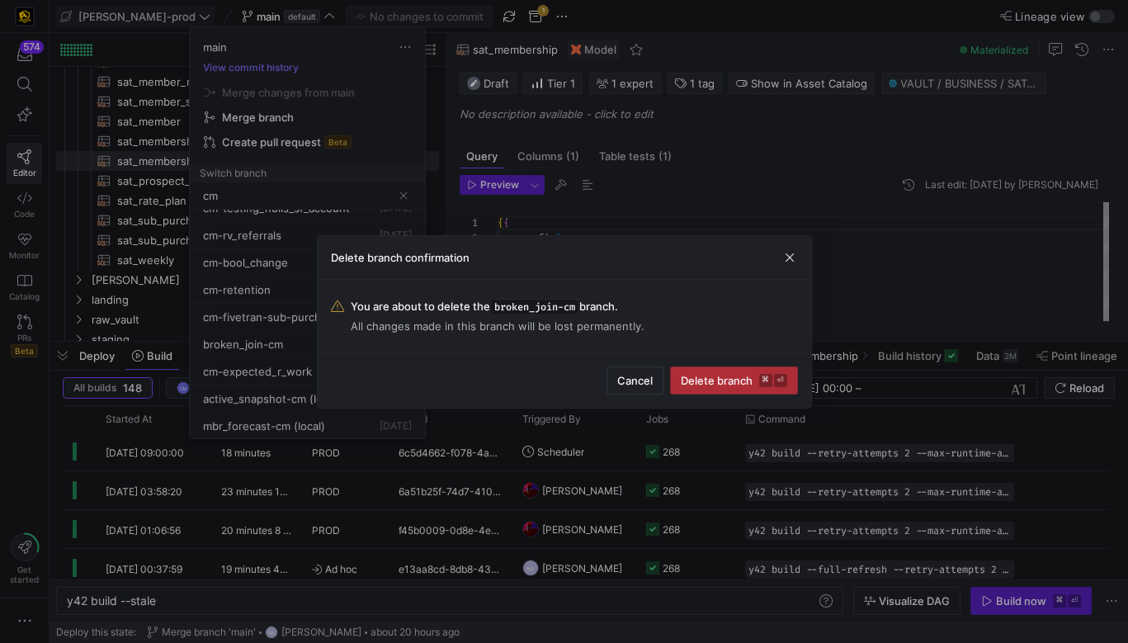
click at [727, 370] on span "submit" at bounding box center [734, 380] width 126 height 26
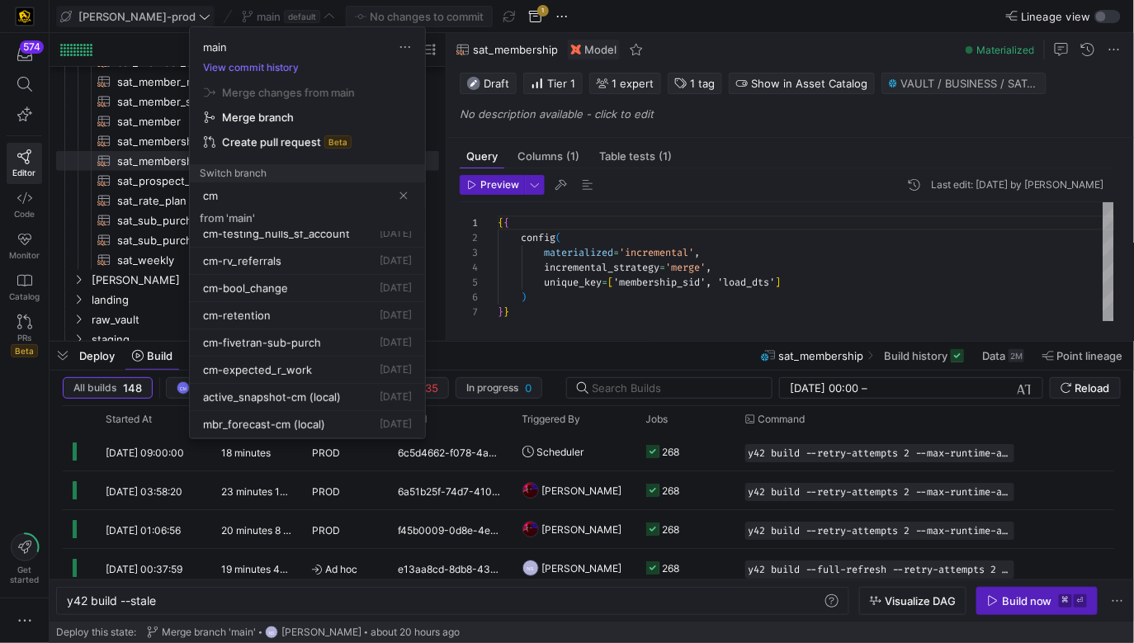
scroll to position [206, 0]
click at [357, 434] on button "Delete" at bounding box center [389, 426] width 135 height 26
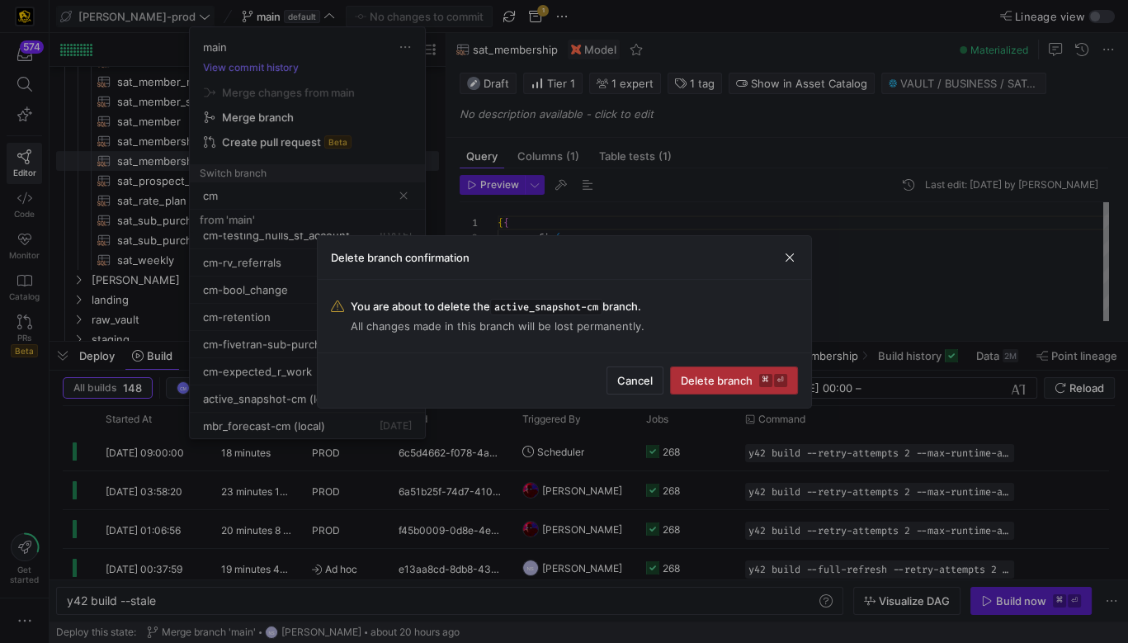
click at [747, 381] on span "Delete branch ⌘ ⏎" at bounding box center [734, 380] width 106 height 13
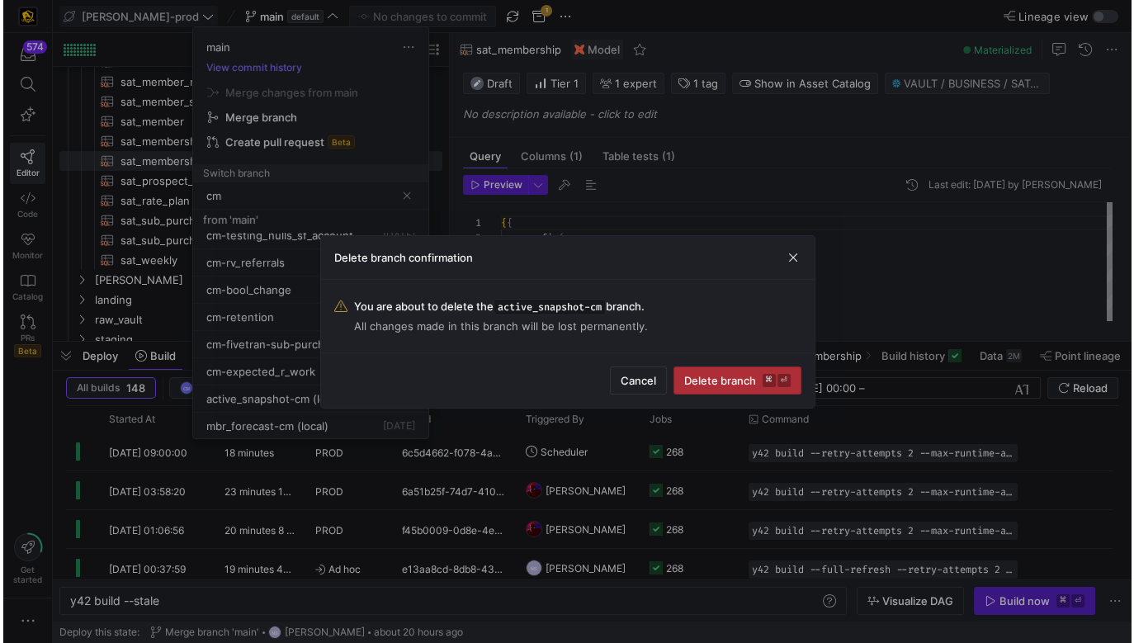
scroll to position [178, 0]
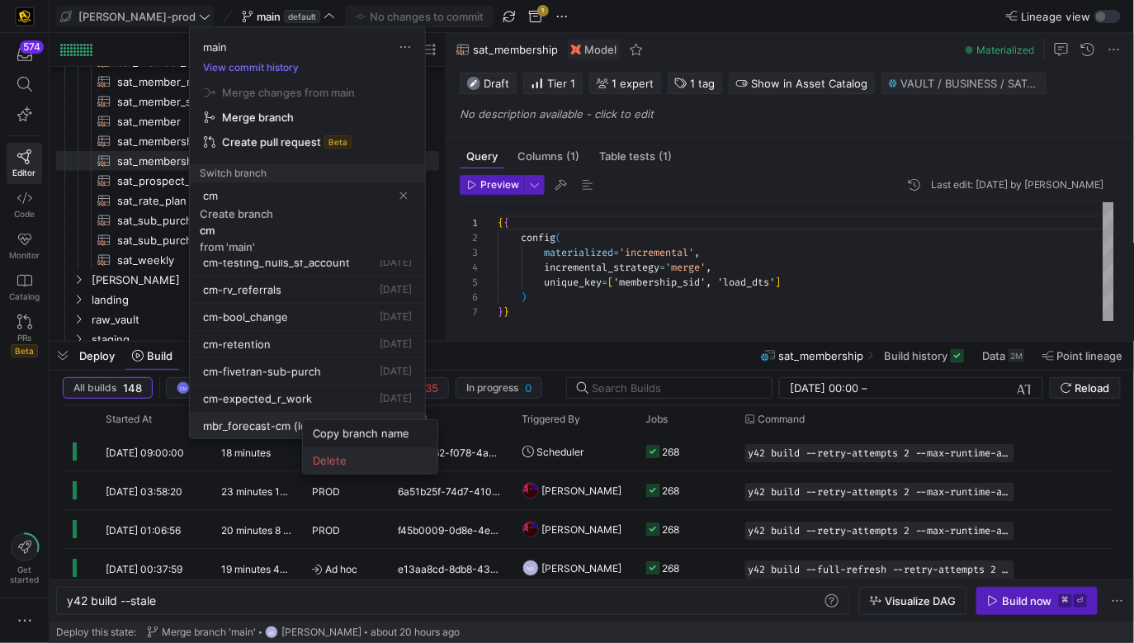
click at [340, 455] on span "Delete" at bounding box center [370, 460] width 115 height 13
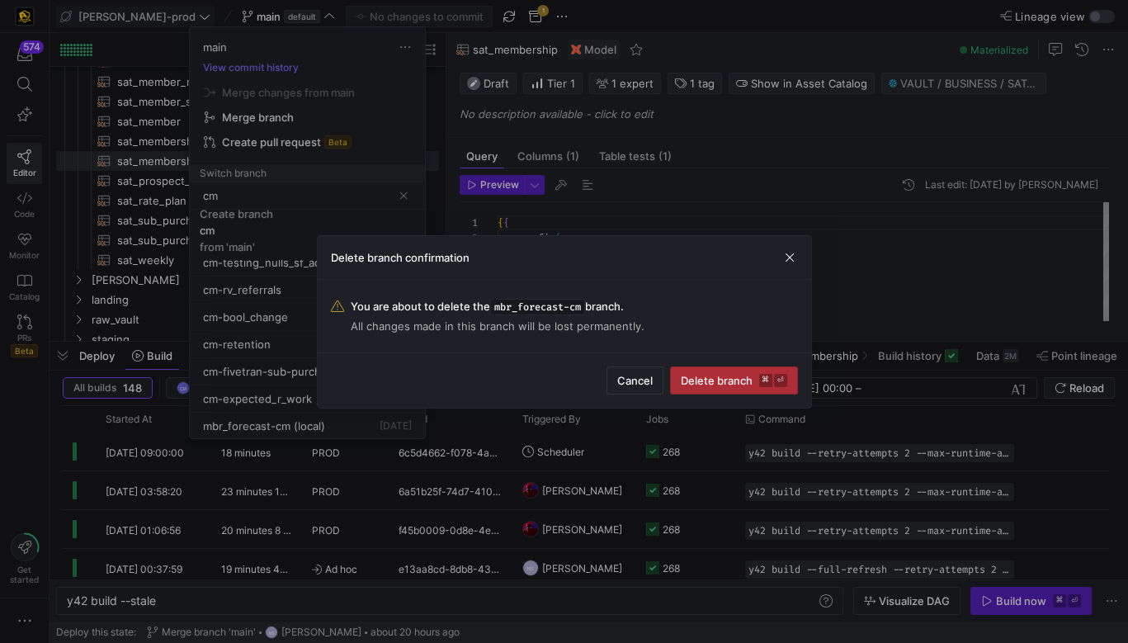
click at [749, 381] on span "Delete branch ⌘ ⏎" at bounding box center [734, 380] width 106 height 13
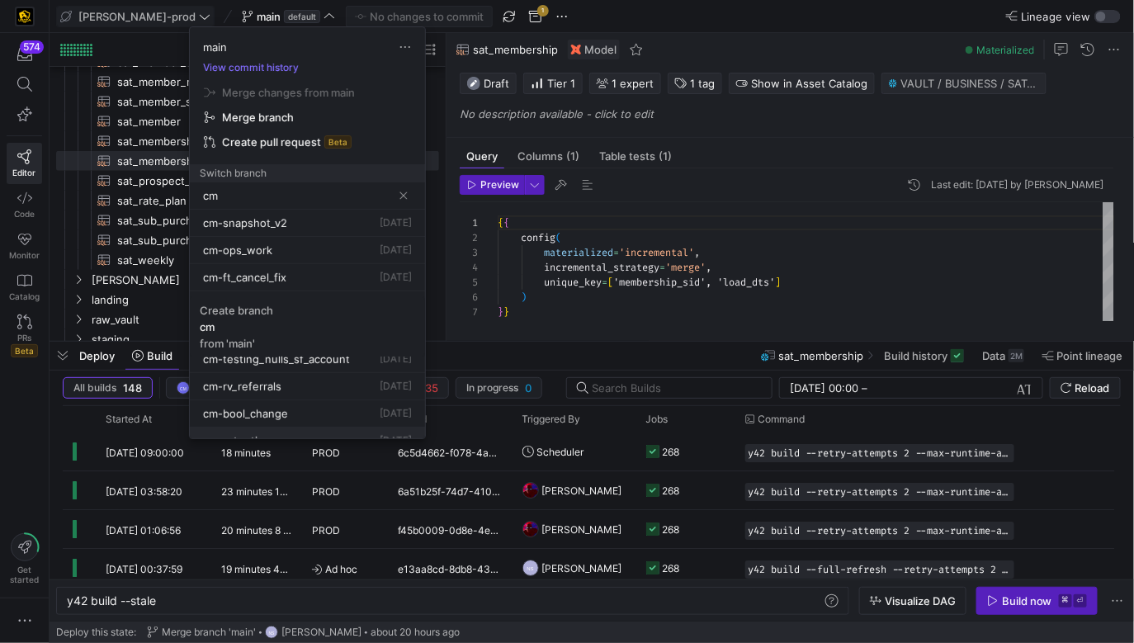
scroll to position [0, 0]
click at [294, 193] on input "cm" at bounding box center [297, 195] width 189 height 13
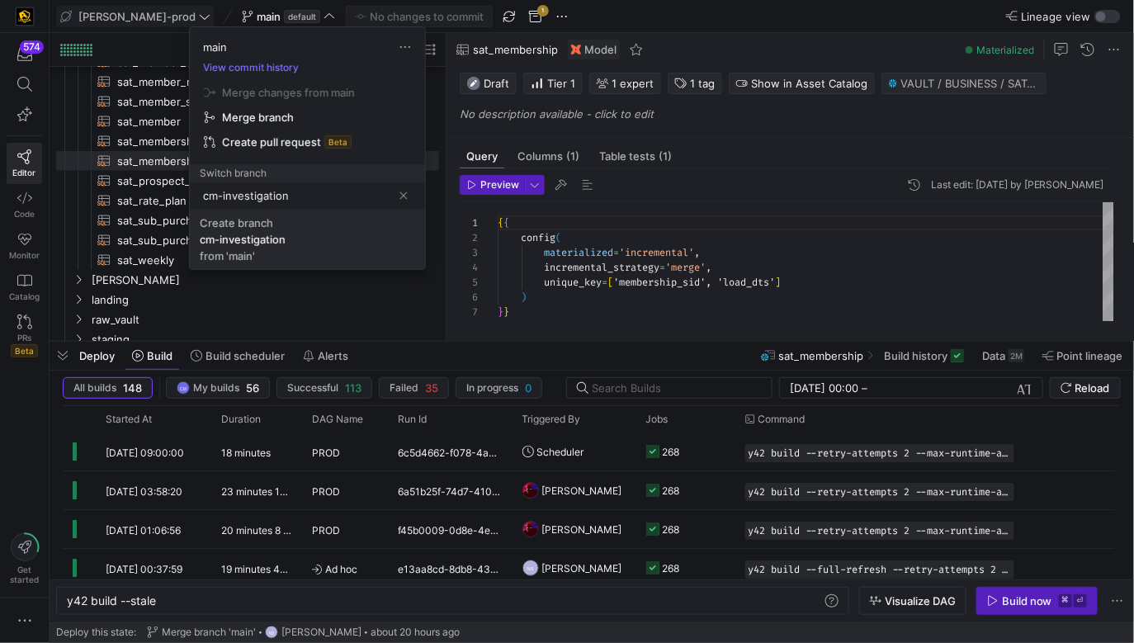
type input "cm-investigation"
click at [276, 239] on div "cm-investigation" at bounding box center [243, 239] width 86 height 13
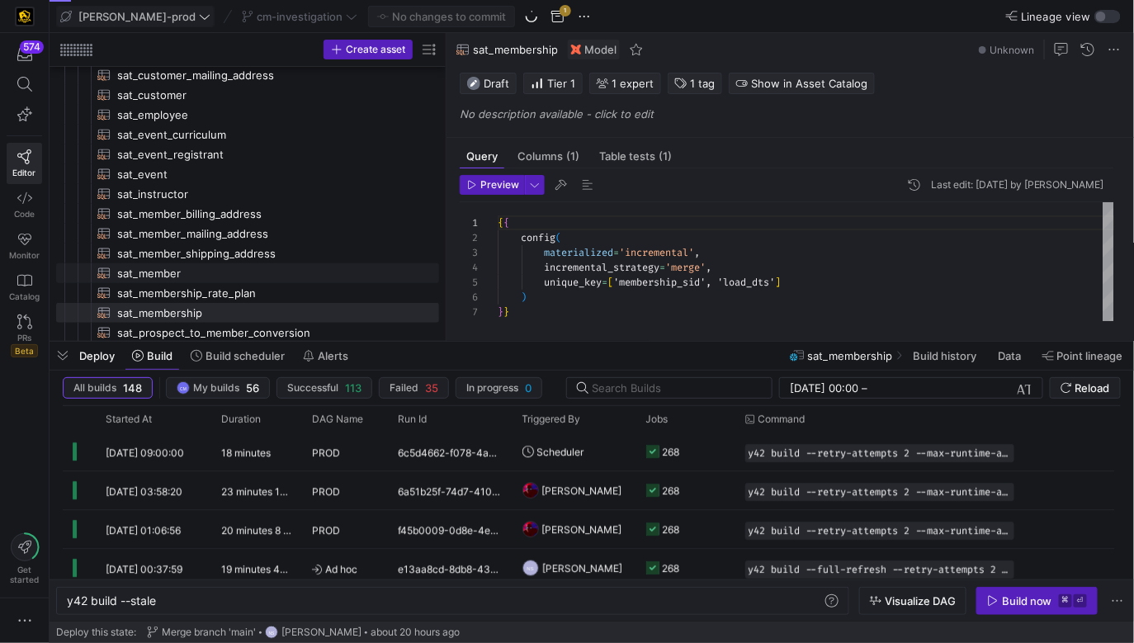
scroll to position [191, 0]
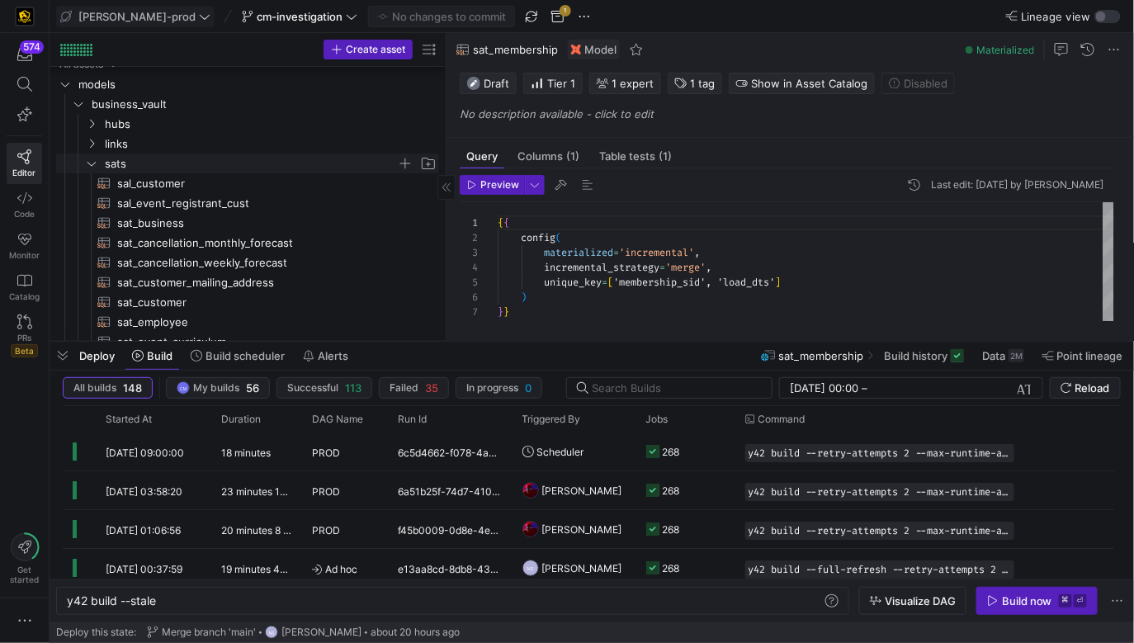
click at [222, 163] on span "sats" at bounding box center [251, 163] width 292 height 19
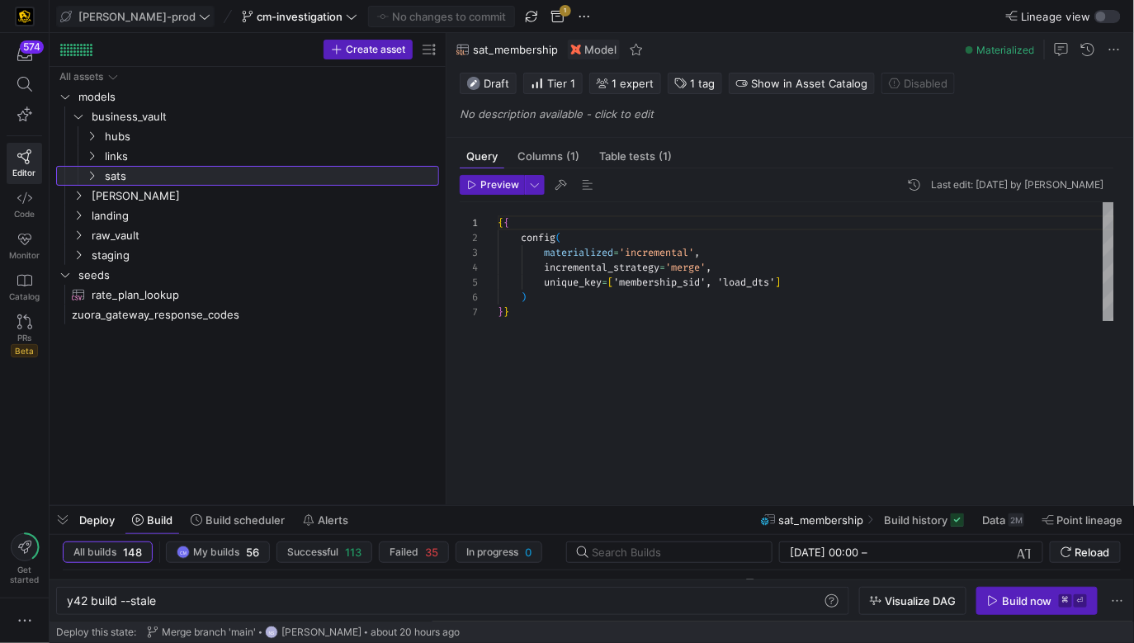
drag, startPoint x: 586, startPoint y: 343, endPoint x: 525, endPoint y: 621, distance: 284.8
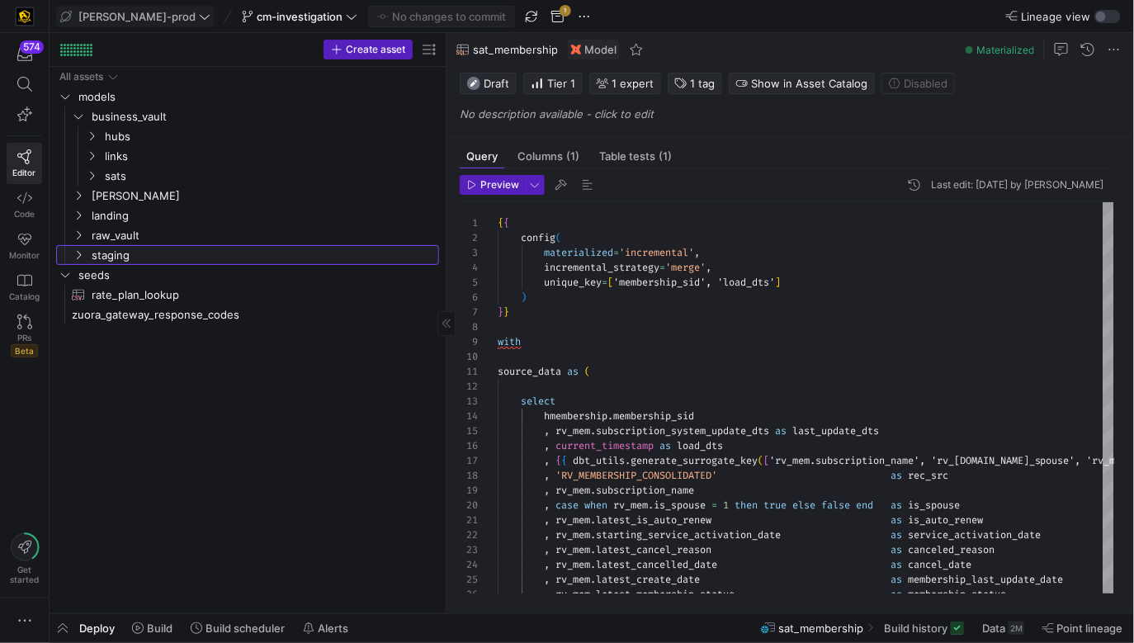
click at [244, 245] on link "staging" at bounding box center [247, 255] width 383 height 20
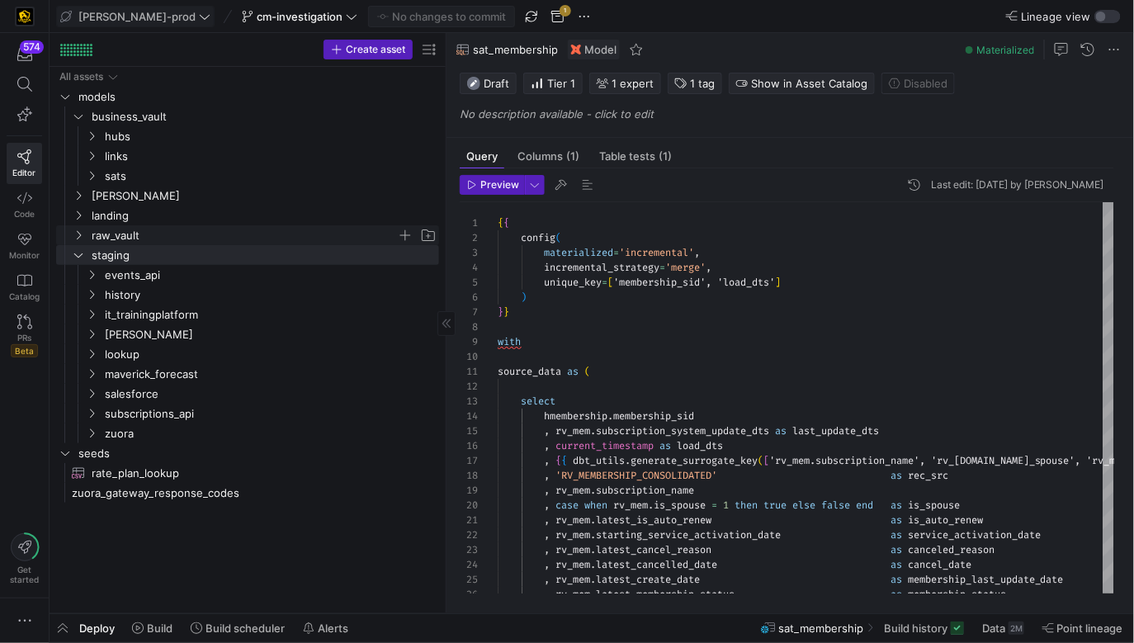
click at [242, 235] on span "raw_vault" at bounding box center [244, 235] width 305 height 19
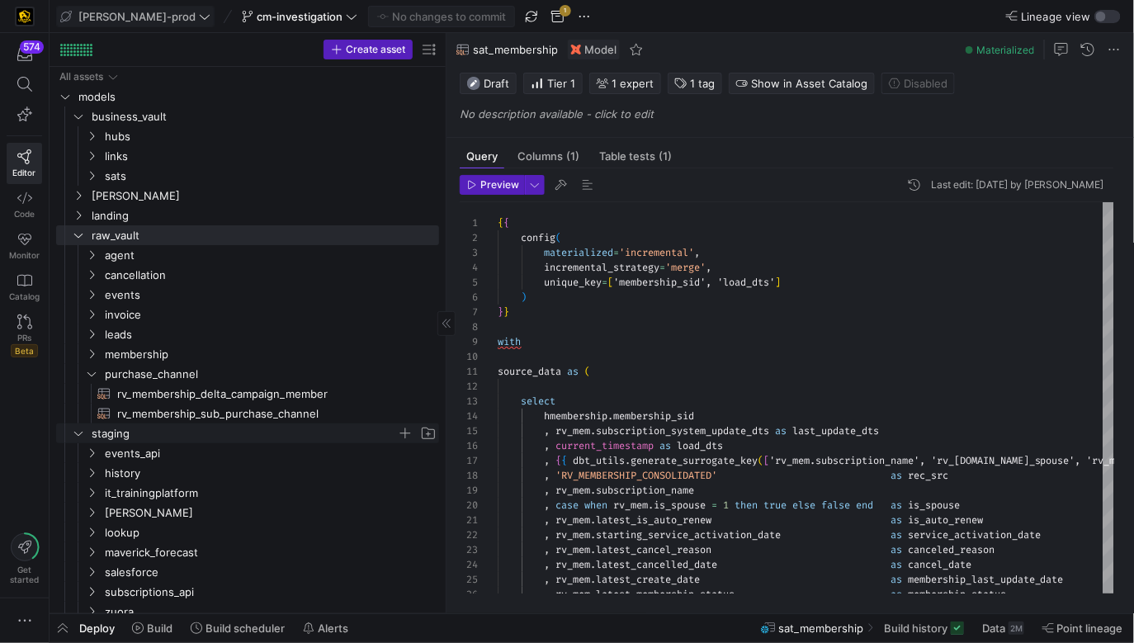
click at [177, 436] on span "staging" at bounding box center [244, 433] width 305 height 19
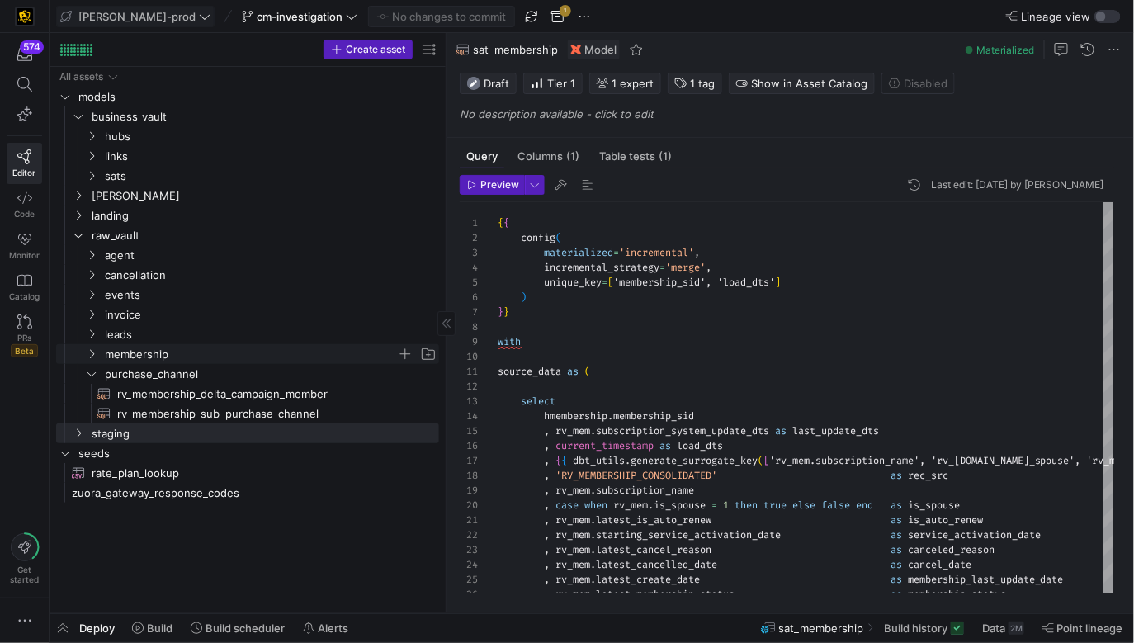
click at [201, 355] on span "membership" at bounding box center [251, 354] width 292 height 19
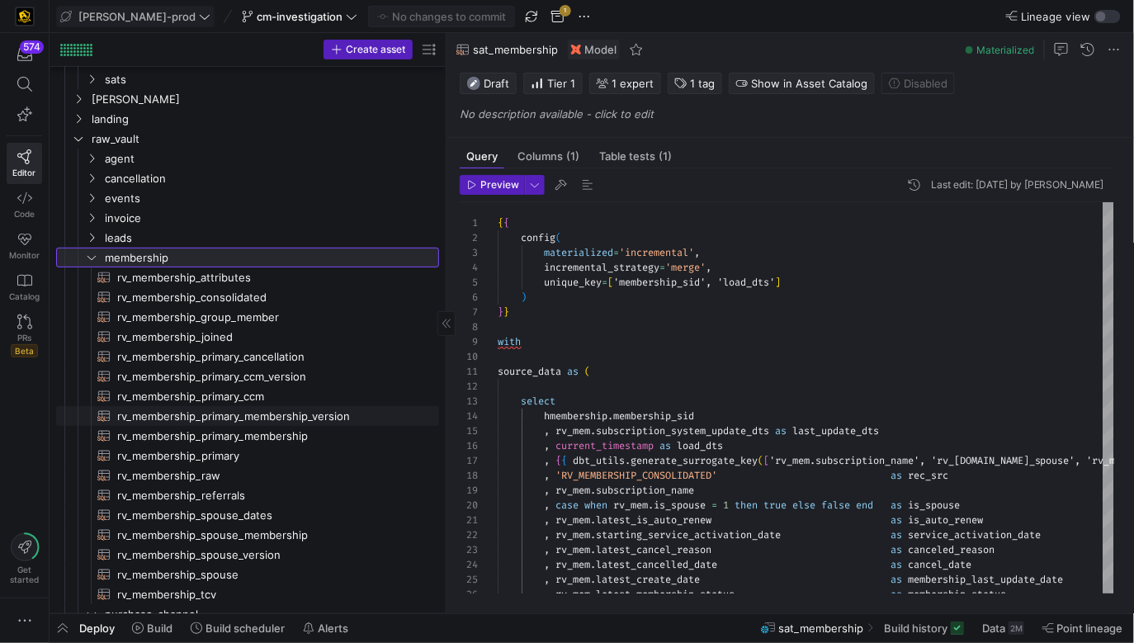
scroll to position [110, 0]
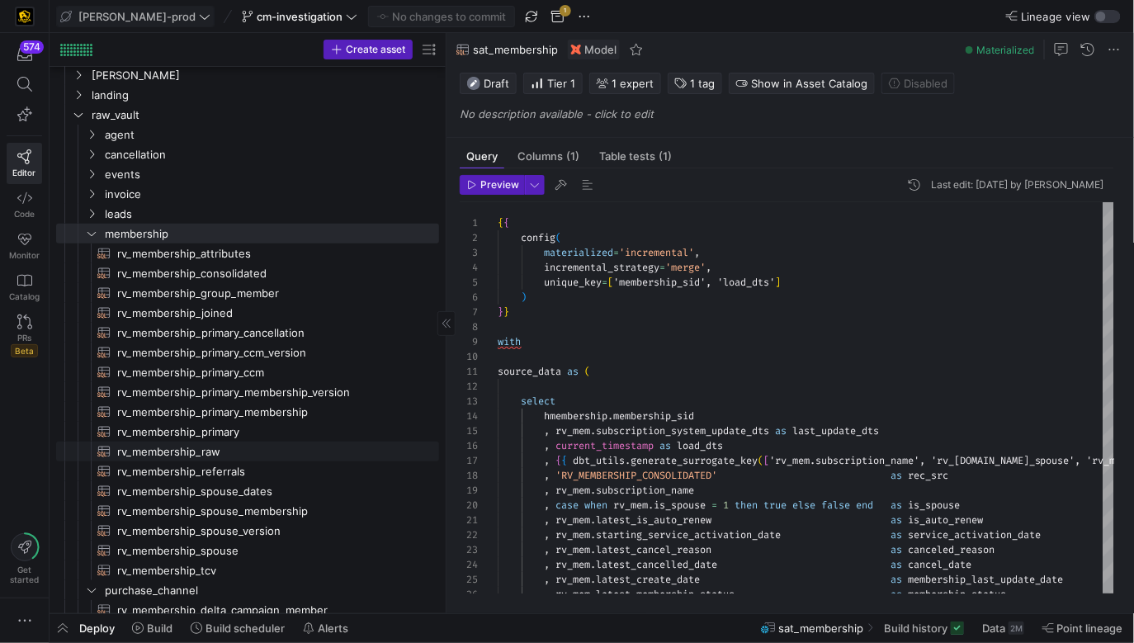
click at [215, 452] on span "rv_membership_raw​​​​​​​​​​" at bounding box center [268, 451] width 303 height 19
type textarea "-- Notes: This section of the lineage is when we need source data. -- Last Upda…"
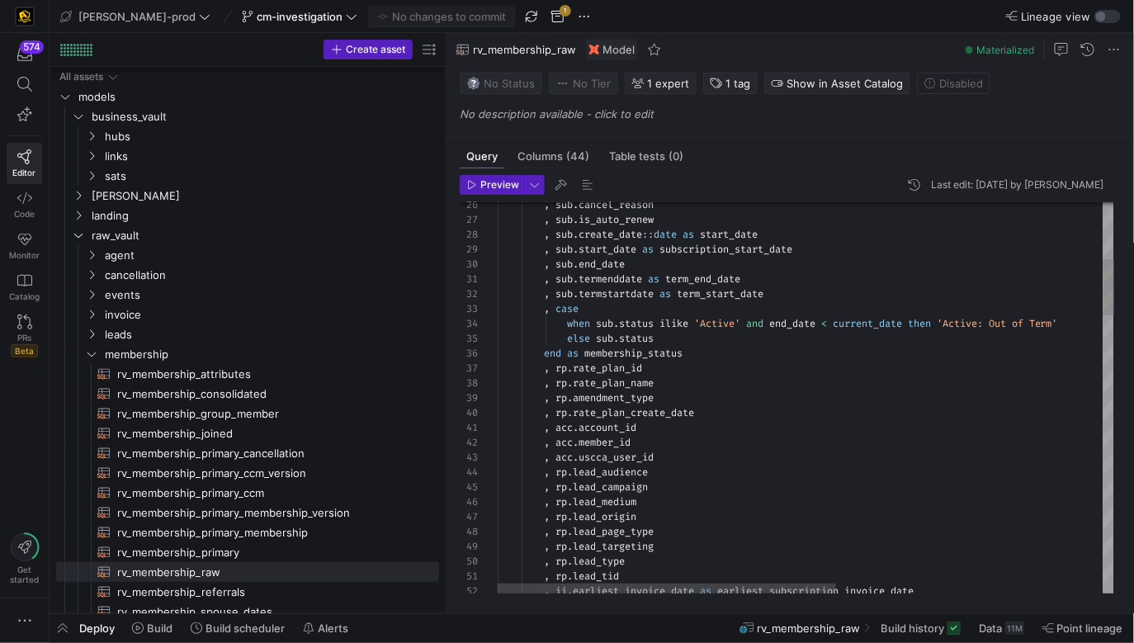
scroll to position [121, 0]
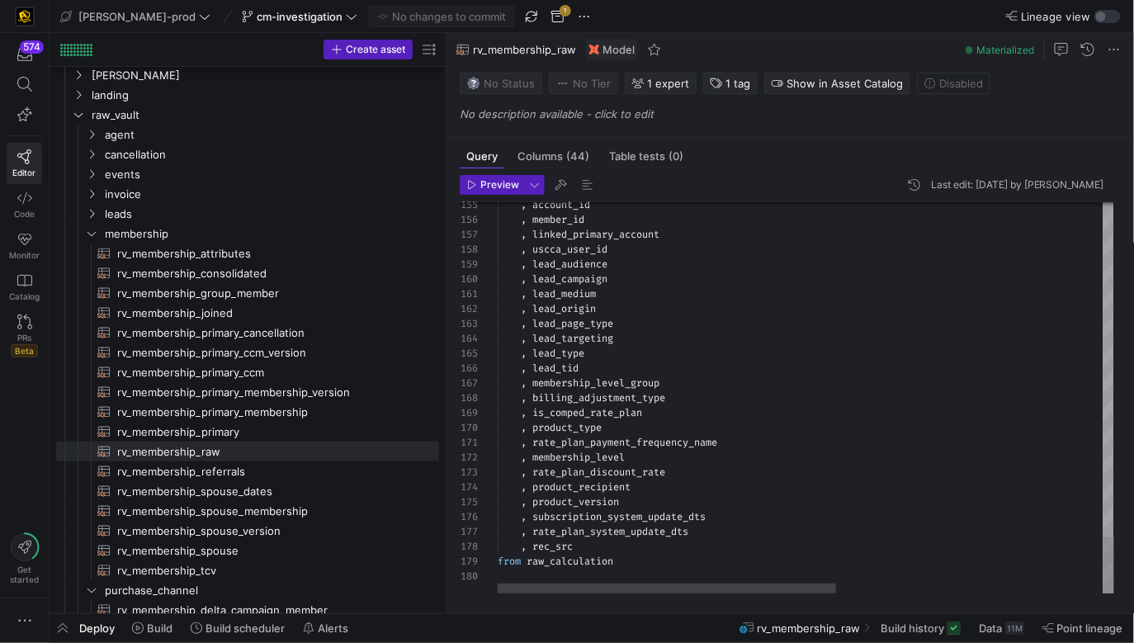
type textarea "-- Notes: This section of the lineage is when we need source data. -- Last Upda…"
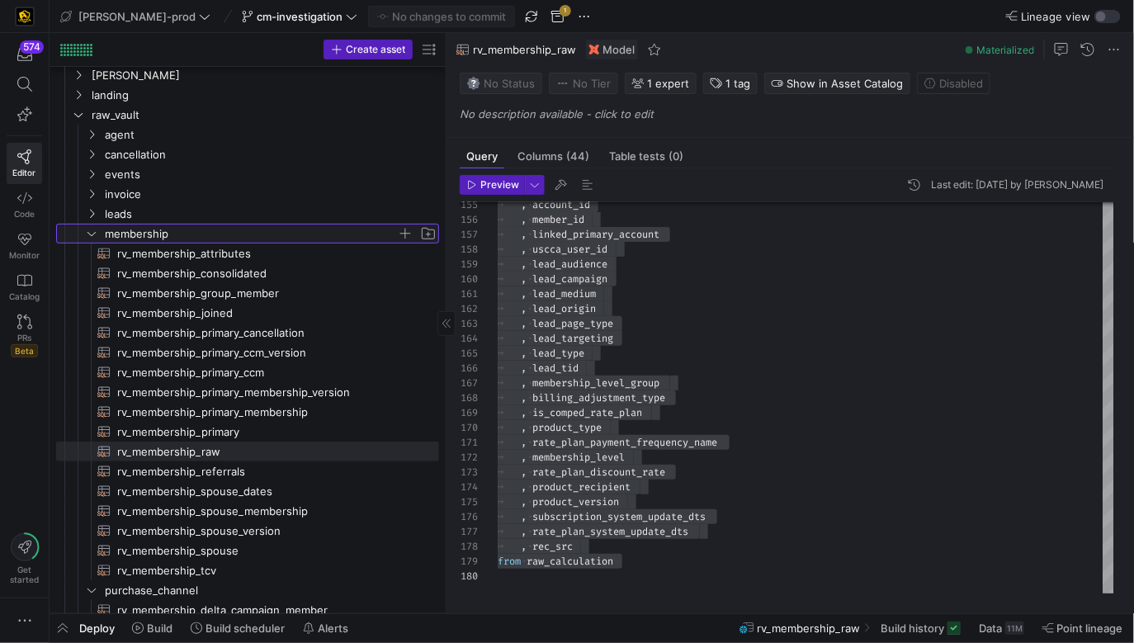
click at [281, 225] on span "membership" at bounding box center [251, 233] width 292 height 19
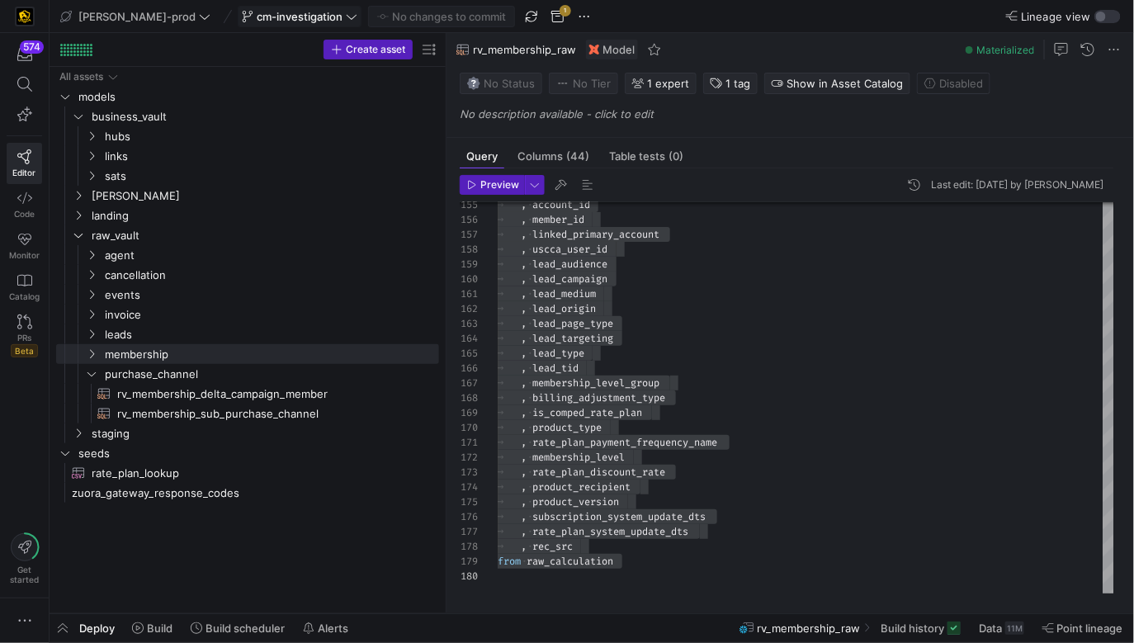
click at [346, 21] on icon at bounding box center [352, 17] width 12 height 12
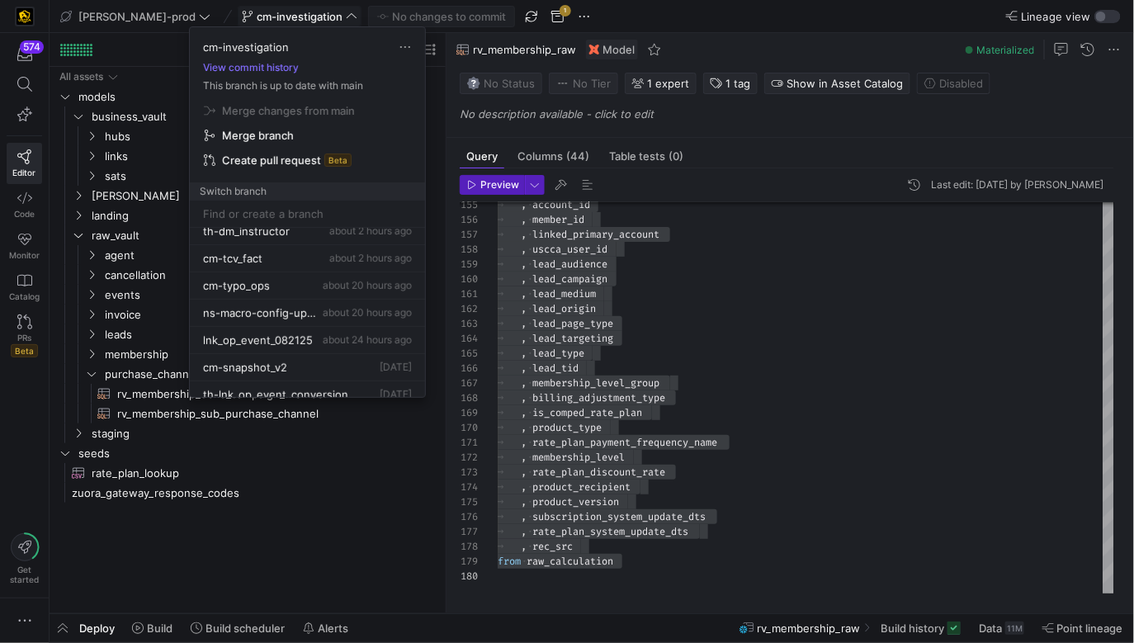
scroll to position [94, 0]
click at [336, 276] on span "about 20 hours ago" at bounding box center [367, 282] width 89 height 12
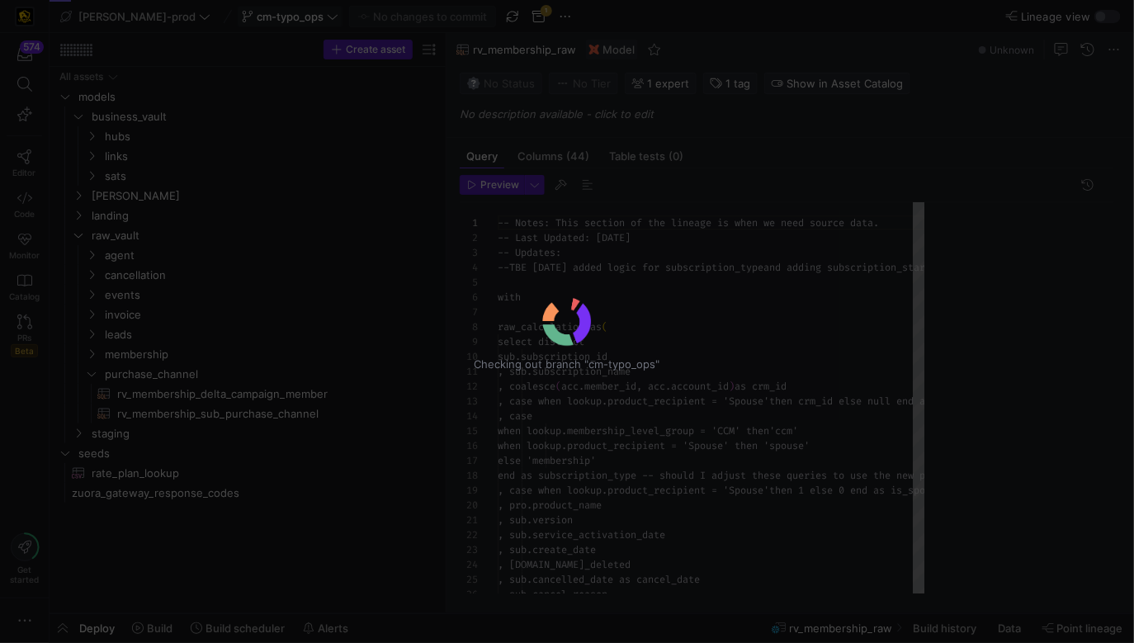
scroll to position [149, 0]
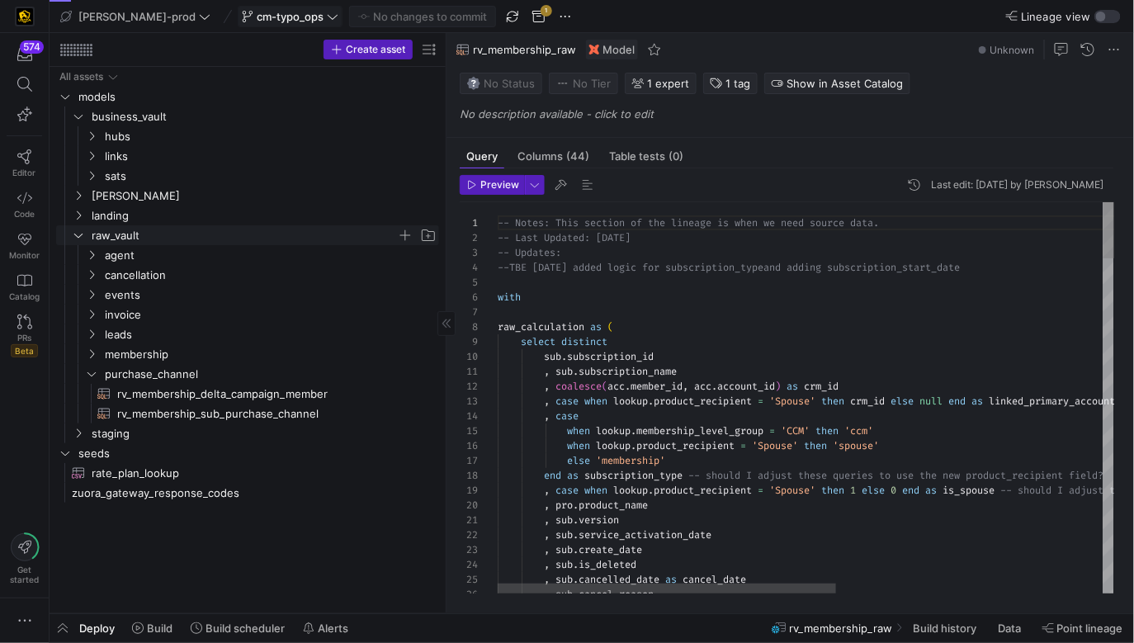
click at [187, 235] on span "raw_vault" at bounding box center [244, 235] width 305 height 19
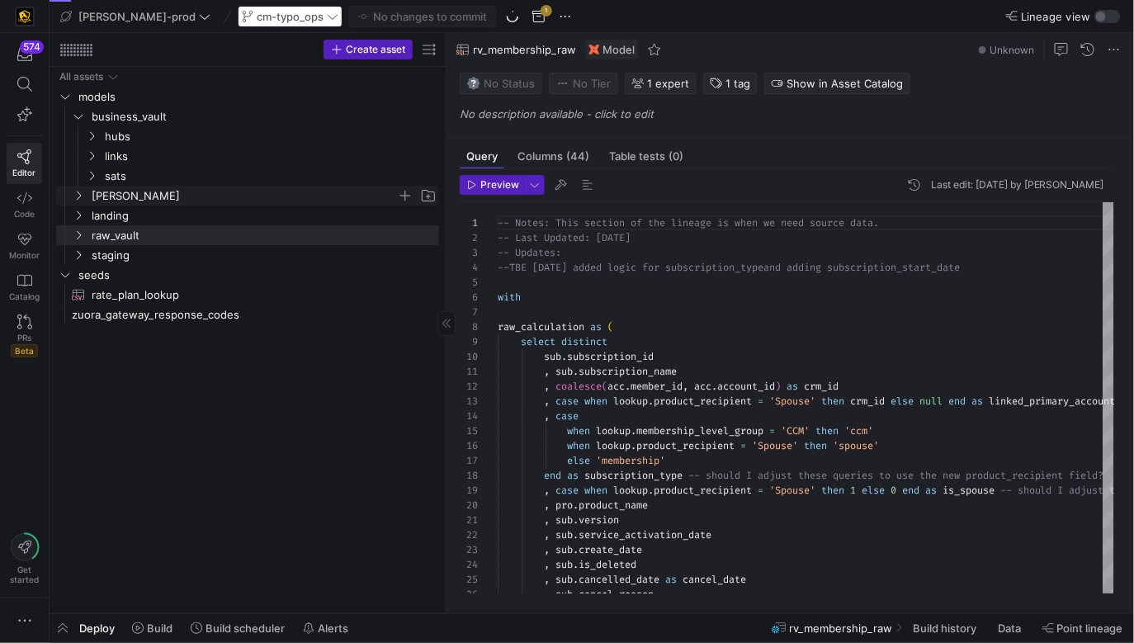
click at [182, 196] on span "[PERSON_NAME]" at bounding box center [244, 196] width 305 height 19
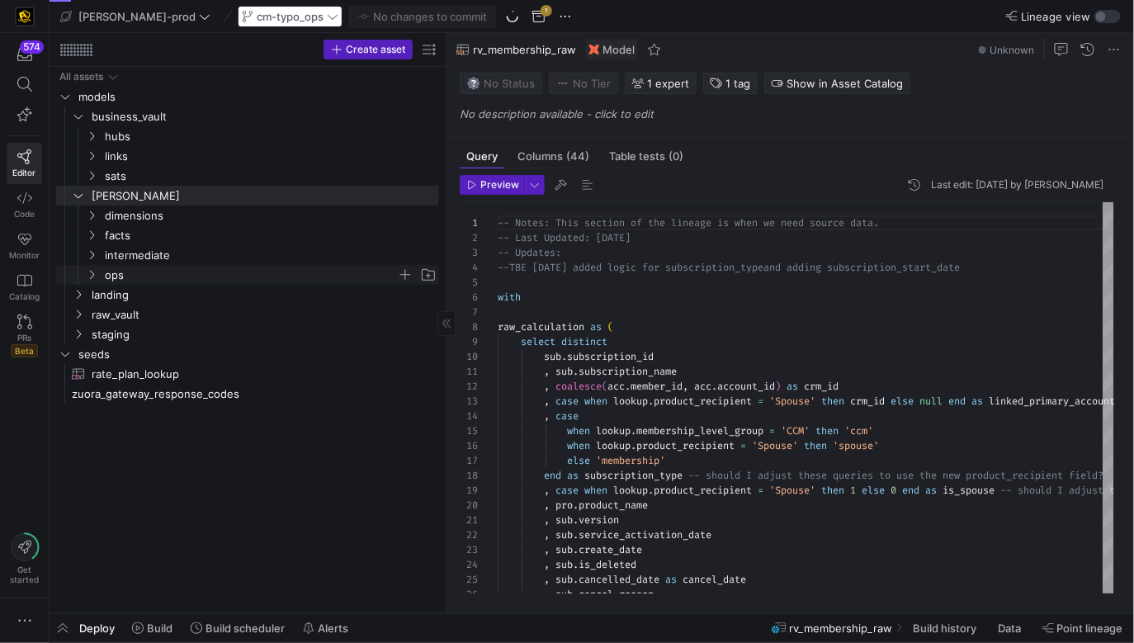
click at [182, 272] on span "ops" at bounding box center [251, 275] width 292 height 19
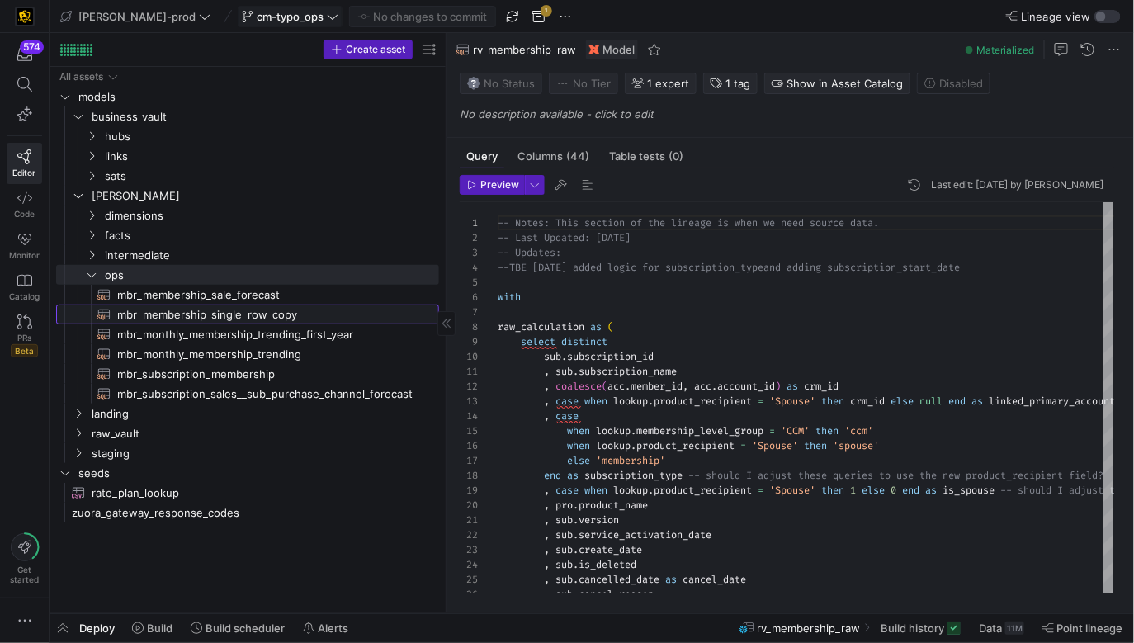
click at [333, 312] on span "mbr_membership_single_row_copy​​​​​​​​​​" at bounding box center [268, 314] width 303 height 19
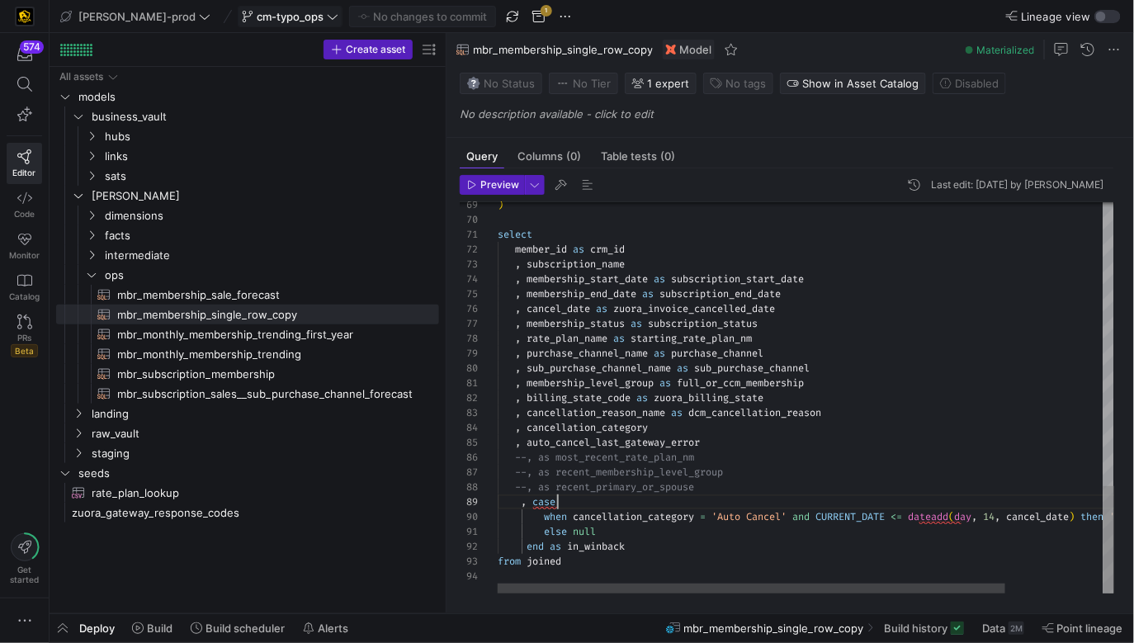
scroll to position [119, 59]
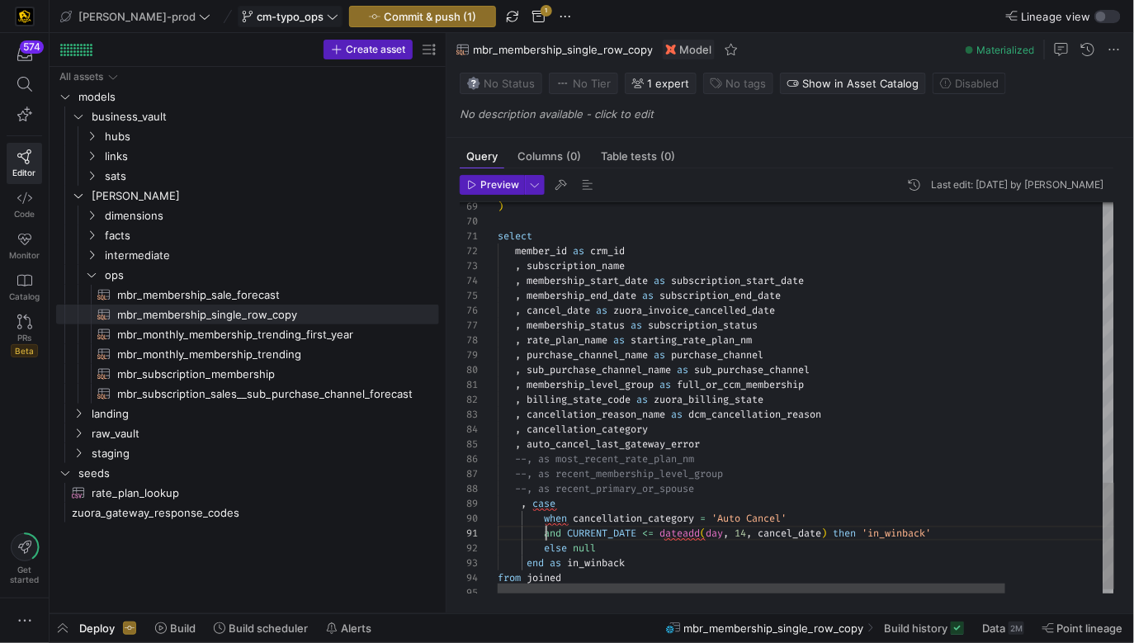
scroll to position [0, 345]
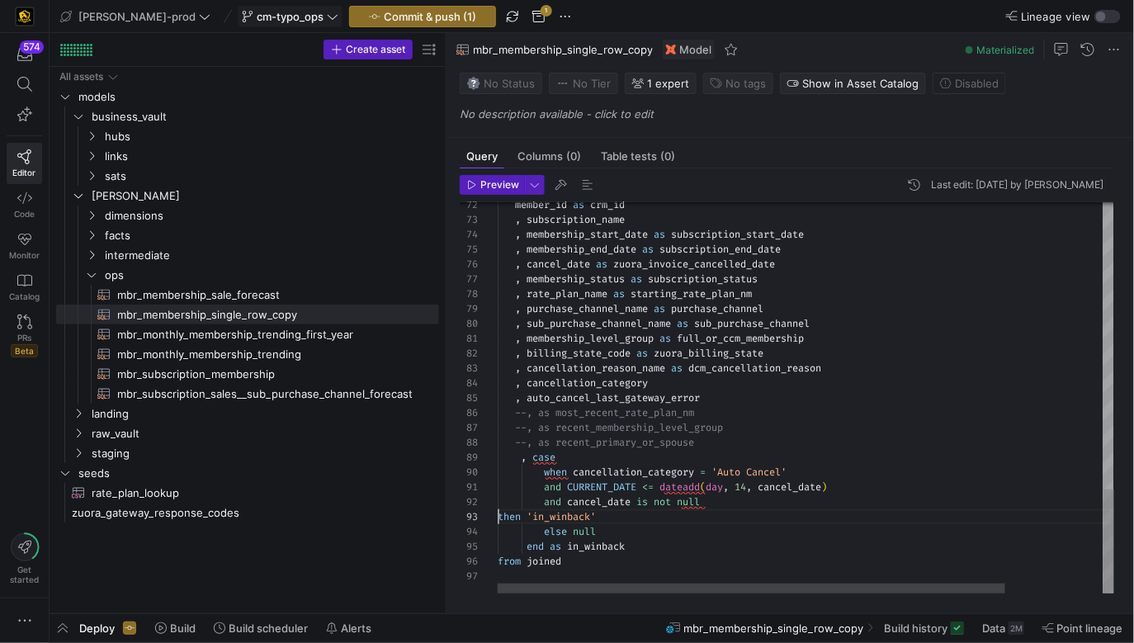
scroll to position [15, 214]
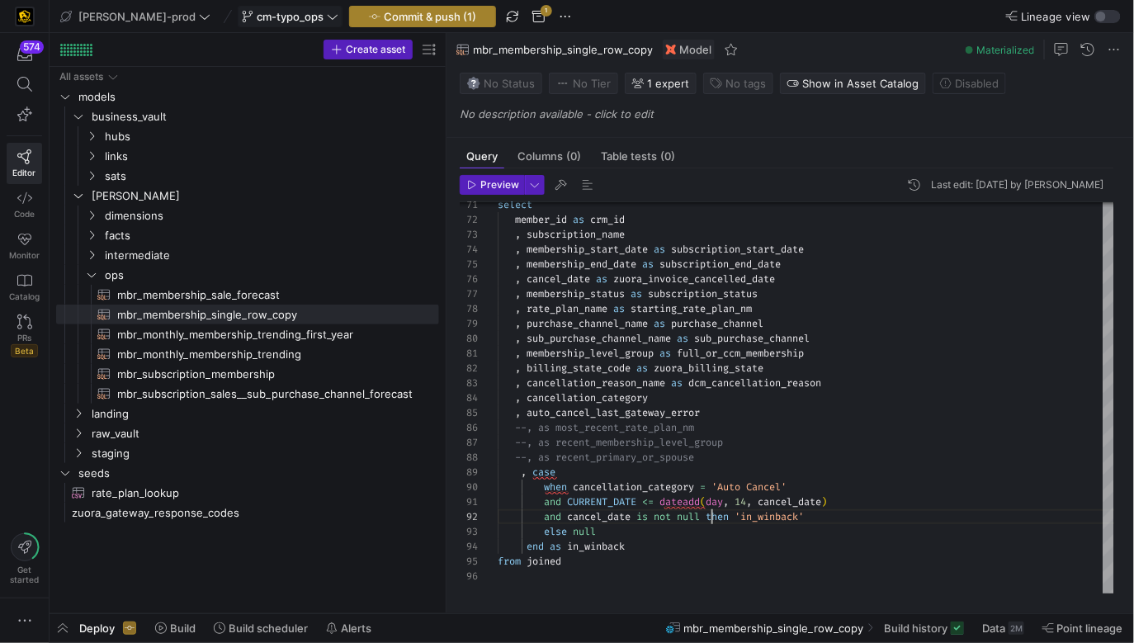
type textarea "and CURRENT_DATE <= dateadd(day, 14, cancel_date) and cancel_date is not null t…"
click at [425, 18] on span "Commit & push (1)" at bounding box center [430, 16] width 92 height 13
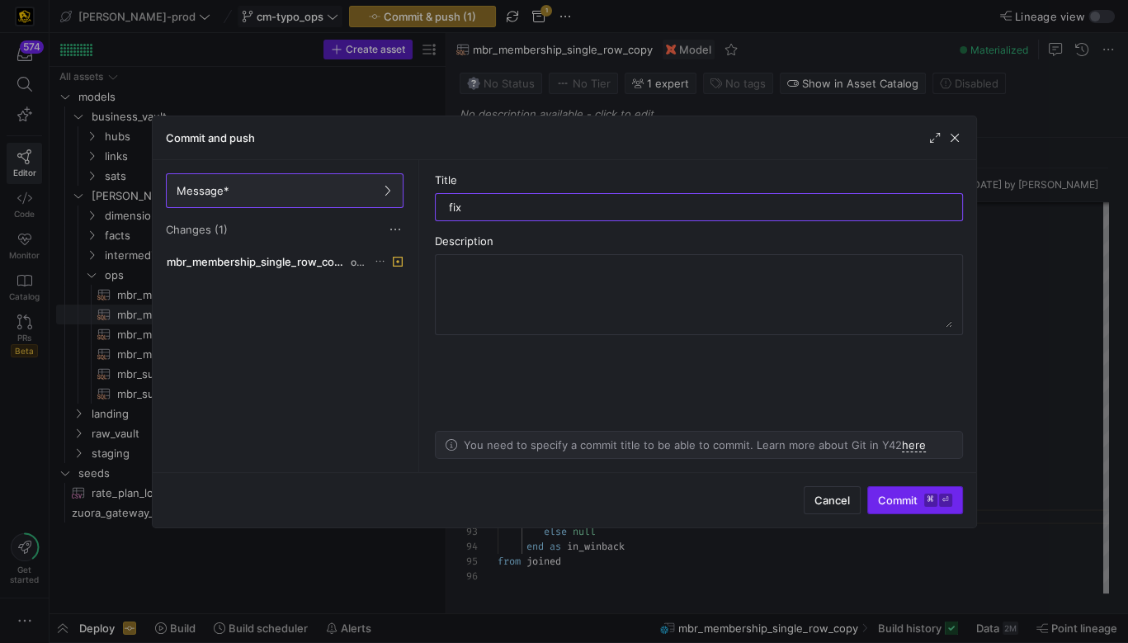
type input "fix"
click at [890, 498] on span "Commit ⌘ ⏎" at bounding box center [915, 500] width 74 height 13
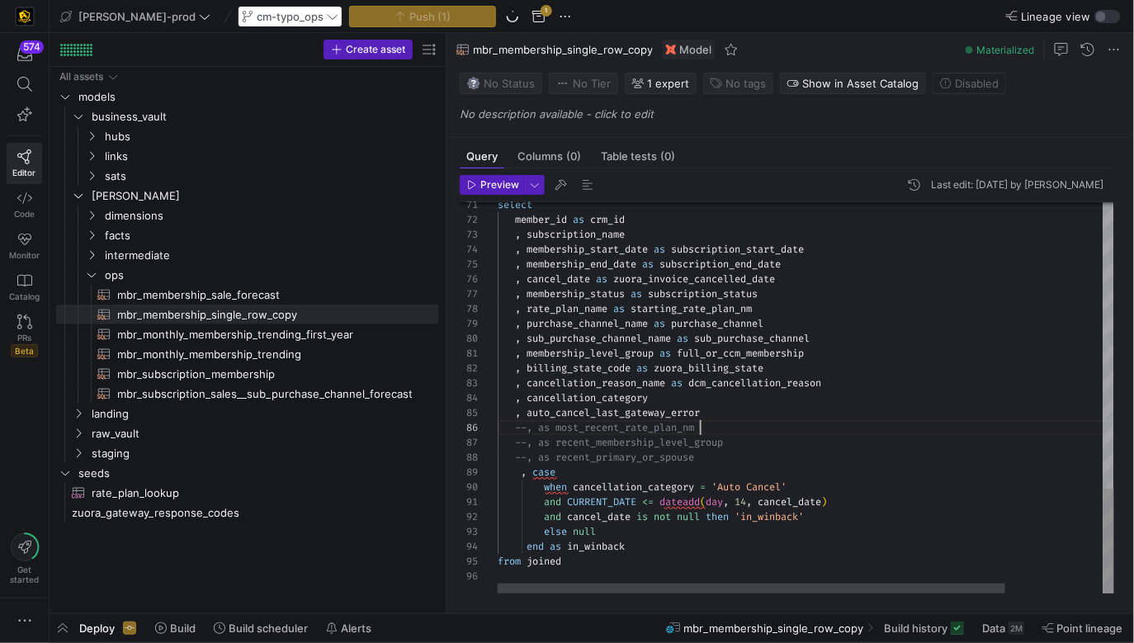
type textarea ", membership_level_group as full_or_ccm_membership , billing_state_code as zuor…"
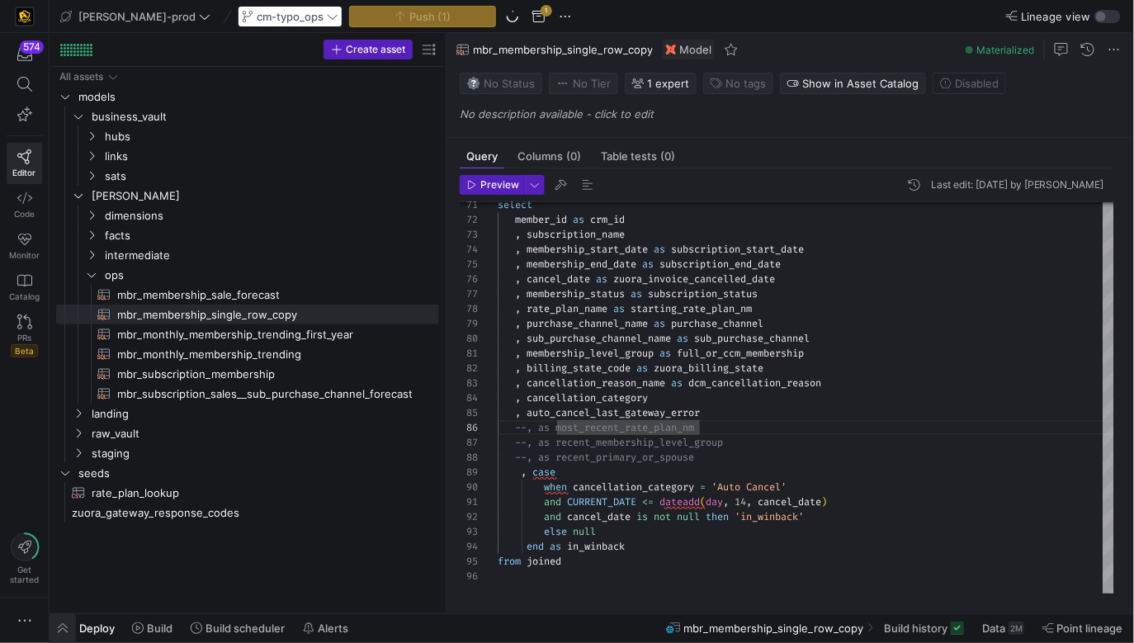
click at [63, 629] on span "button" at bounding box center [63, 628] width 26 height 28
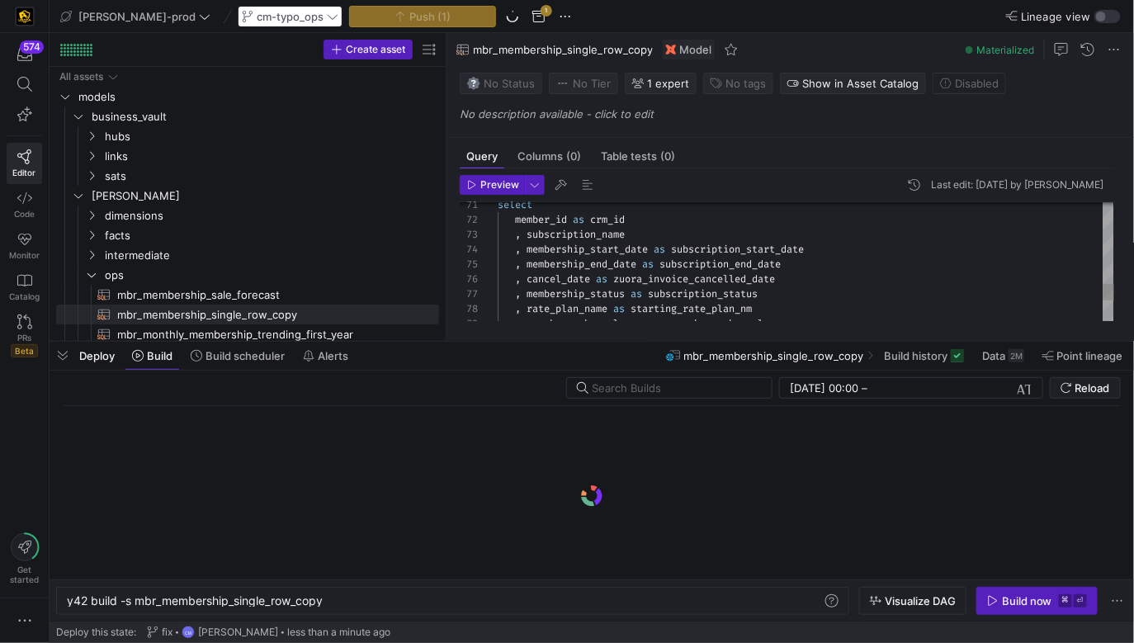
scroll to position [0, 258]
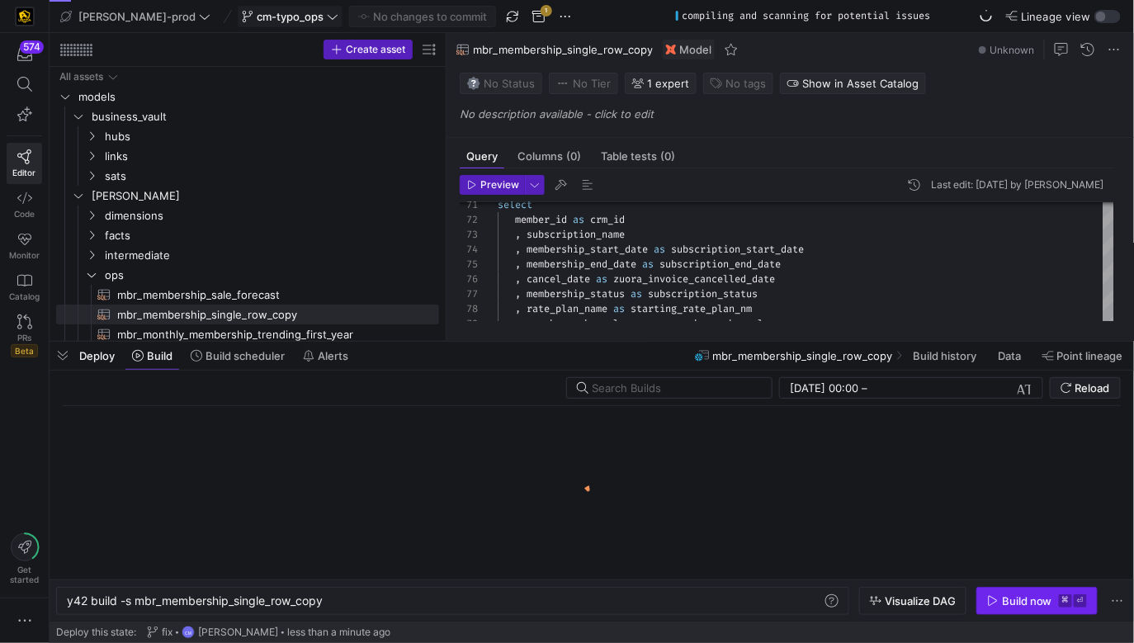
click at [1004, 593] on span "button" at bounding box center [1037, 601] width 120 height 26
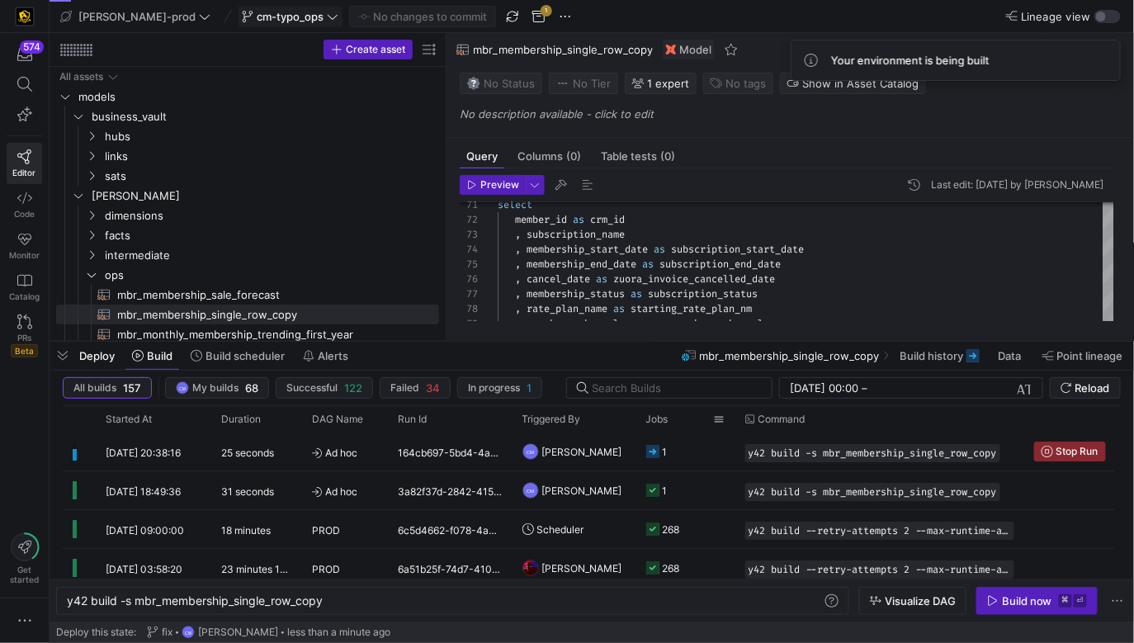
click at [712, 449] on y42-job-status-cell-renderer "1" at bounding box center [685, 451] width 79 height 36
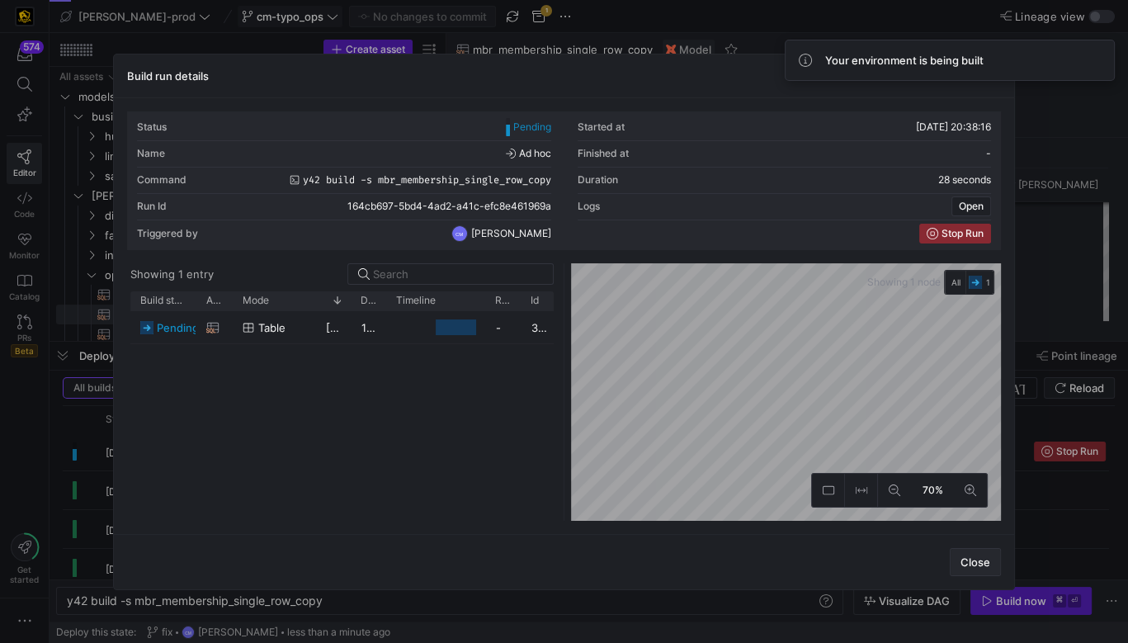
click at [989, 568] on span "button" at bounding box center [976, 562] width 50 height 26
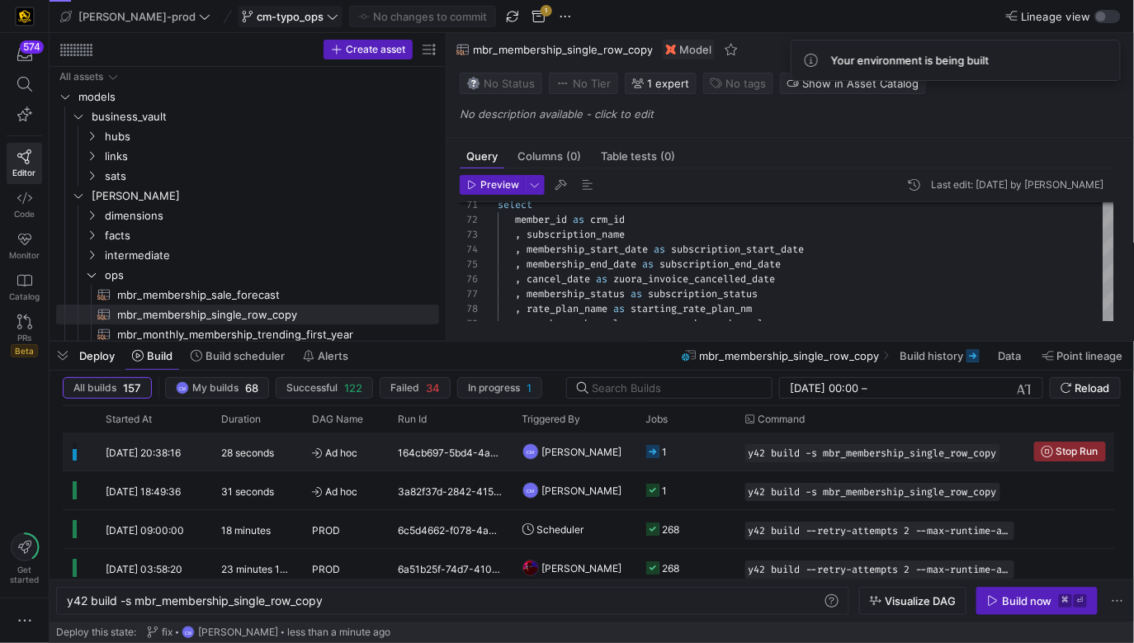
click at [714, 459] on y42-job-status-cell-renderer "1" at bounding box center [685, 451] width 79 height 36
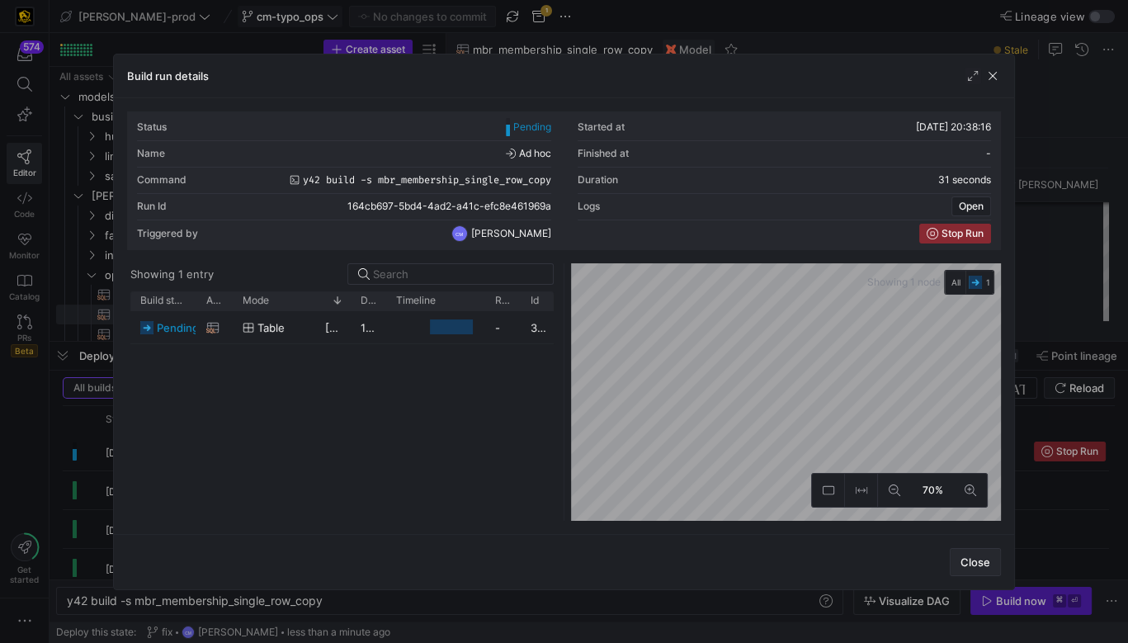
click at [981, 565] on span "Close" at bounding box center [976, 561] width 30 height 13
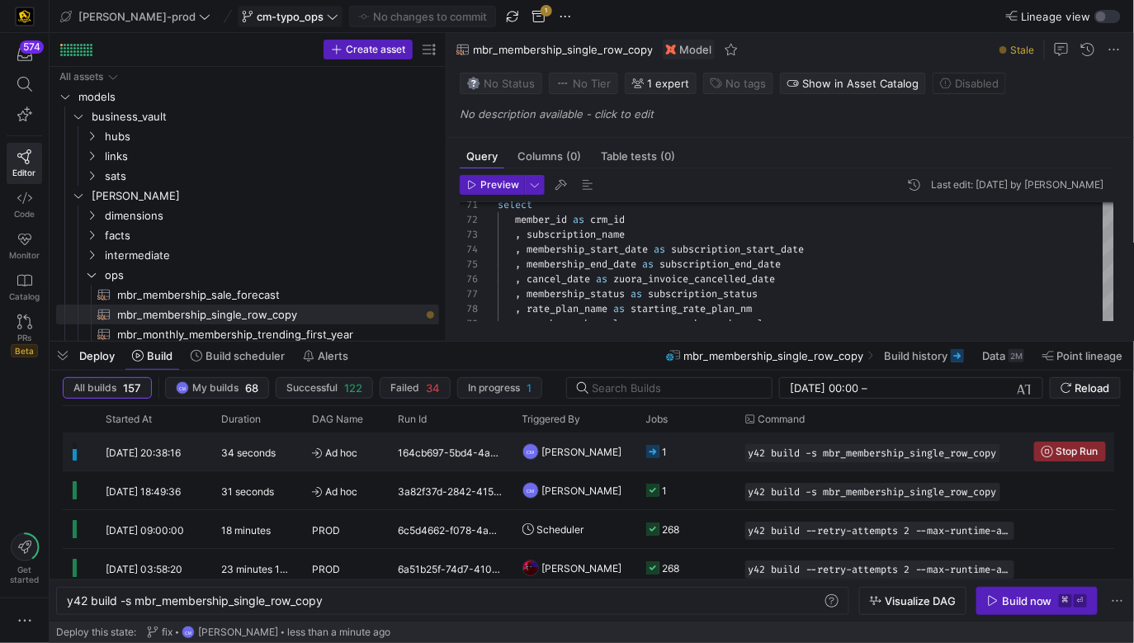
click at [717, 451] on y42-job-status-cell-renderer "1" at bounding box center [685, 451] width 79 height 36
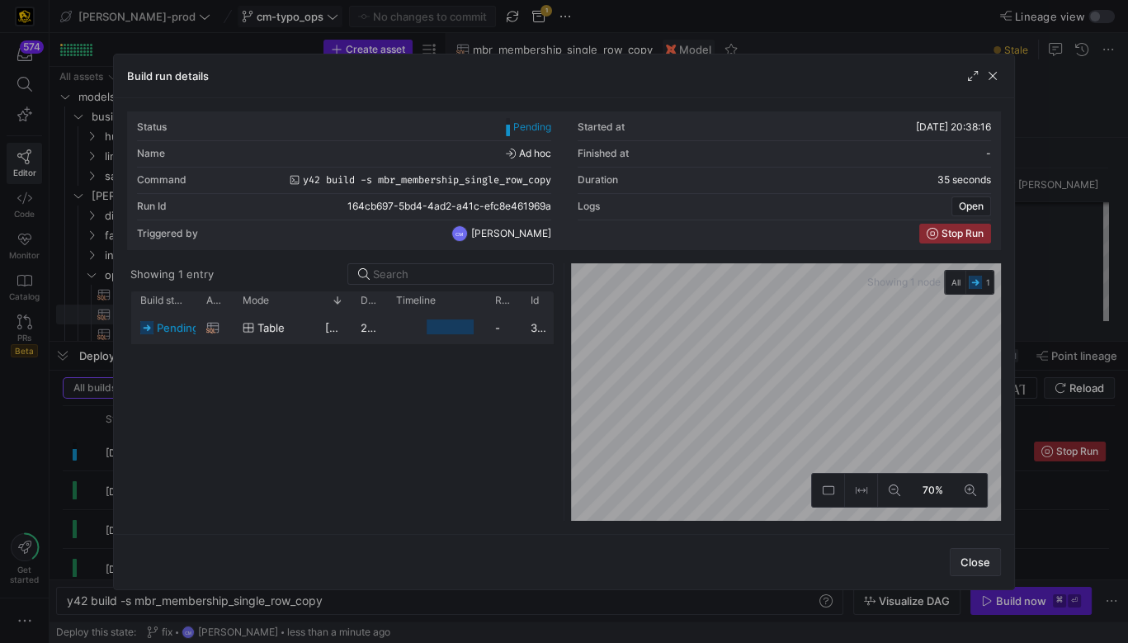
click at [978, 563] on span "Close" at bounding box center [976, 561] width 30 height 13
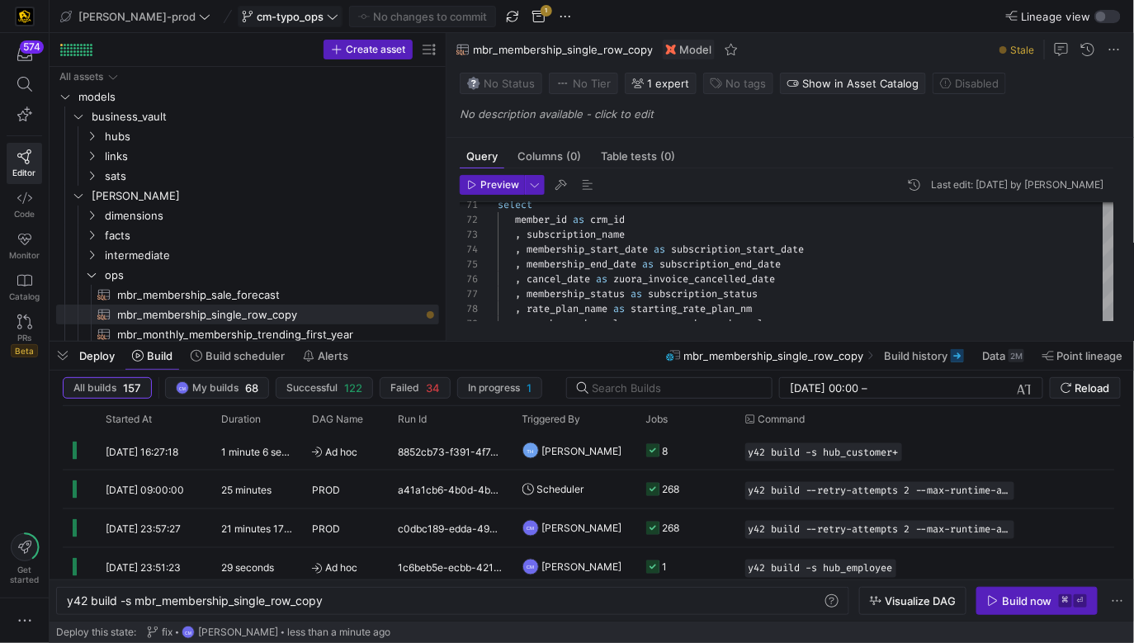
scroll to position [0, 0]
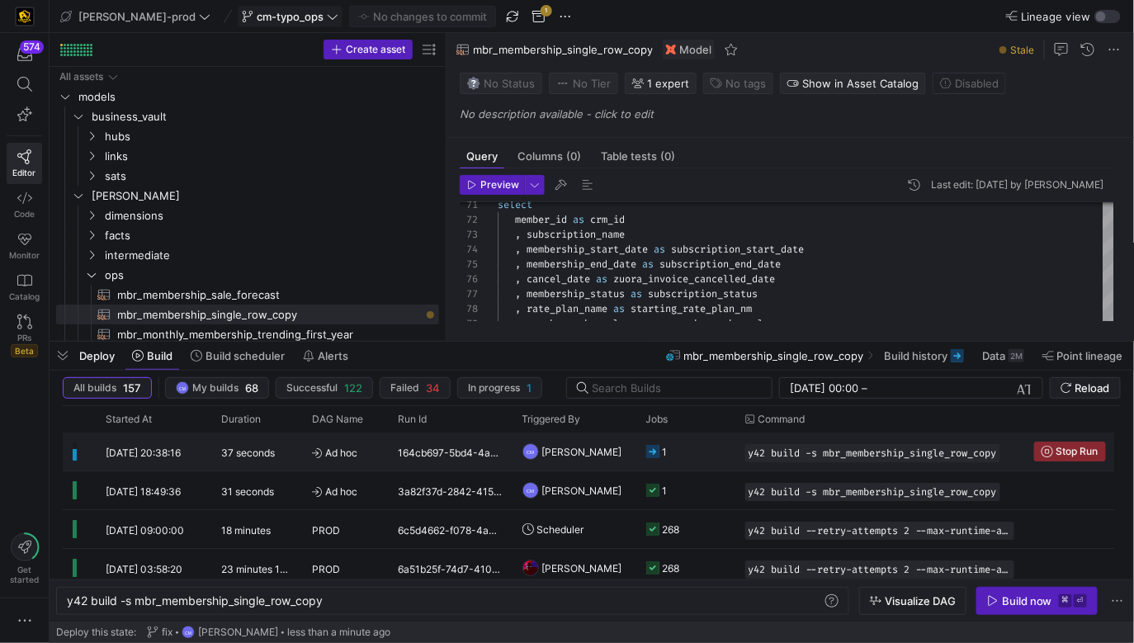
click at [722, 448] on y42-job-status-cell-renderer "1" at bounding box center [685, 451] width 79 height 36
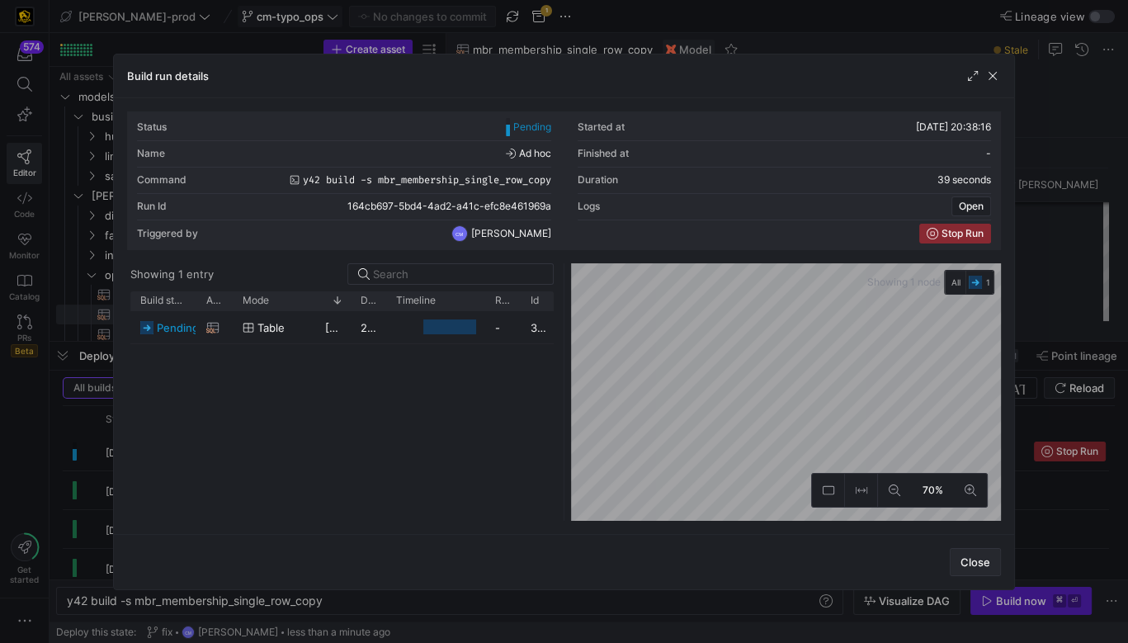
click at [970, 567] on span "Close" at bounding box center [976, 561] width 30 height 13
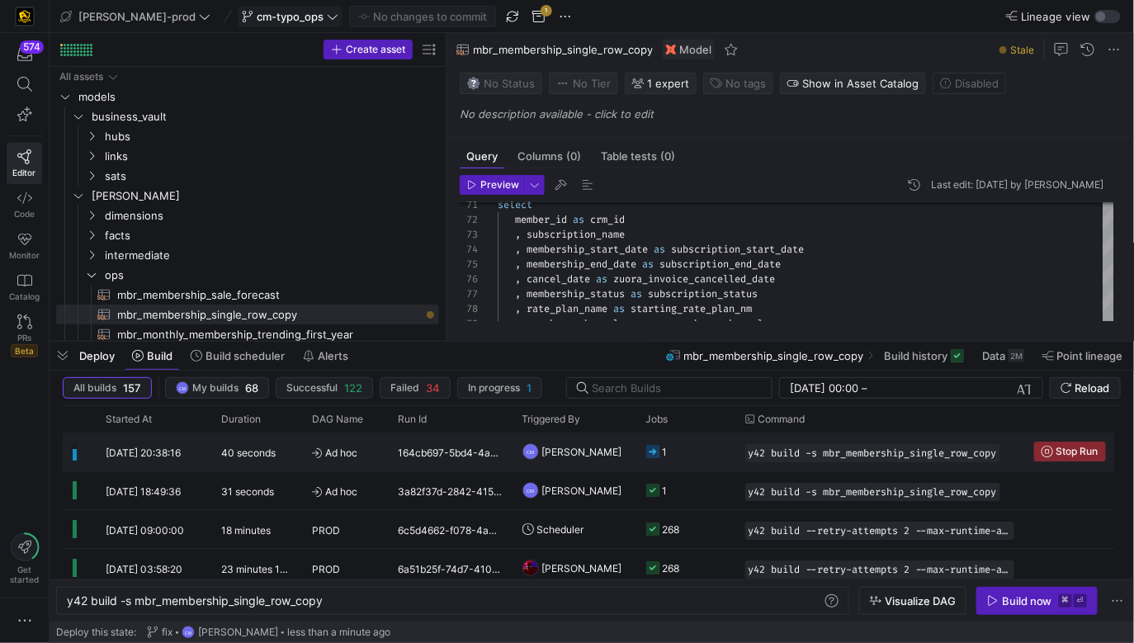
click at [703, 454] on y42-job-status-cell-renderer "1" at bounding box center [685, 451] width 79 height 36
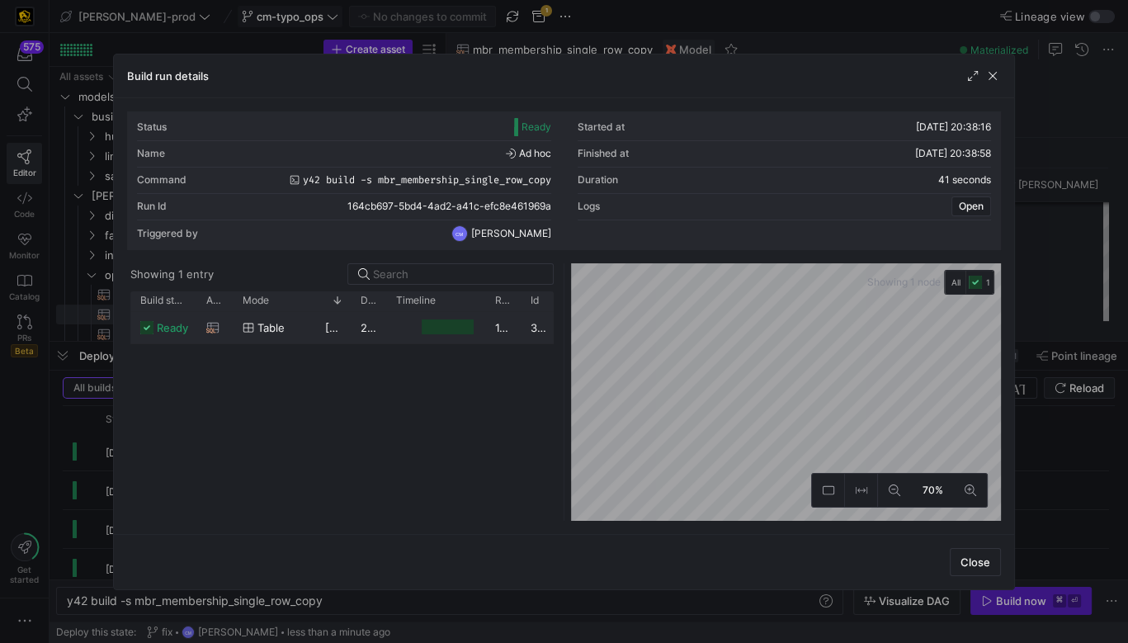
click at [396, 327] on y42-job-duration-timeline-cell-renderer "Press SPACE to select this row." at bounding box center [435, 327] width 79 height 31
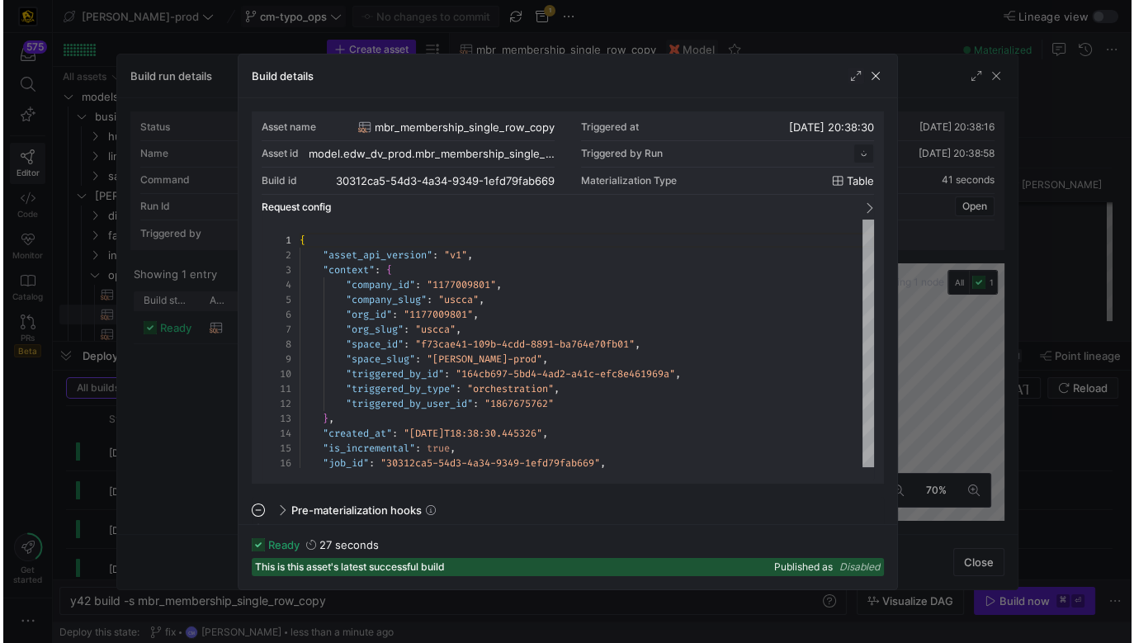
scroll to position [149, 0]
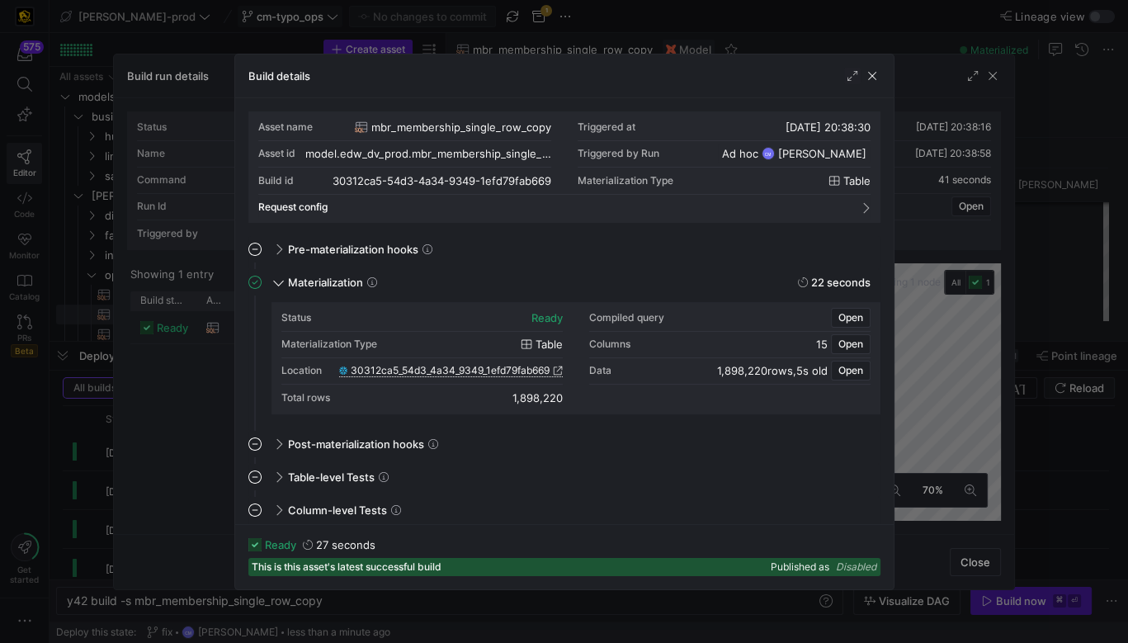
click at [434, 369] on span "30312ca5_54d3_4a34_9349_1efd79fab669" at bounding box center [450, 371] width 199 height 12
click at [636, 4] on div at bounding box center [564, 321] width 1128 height 643
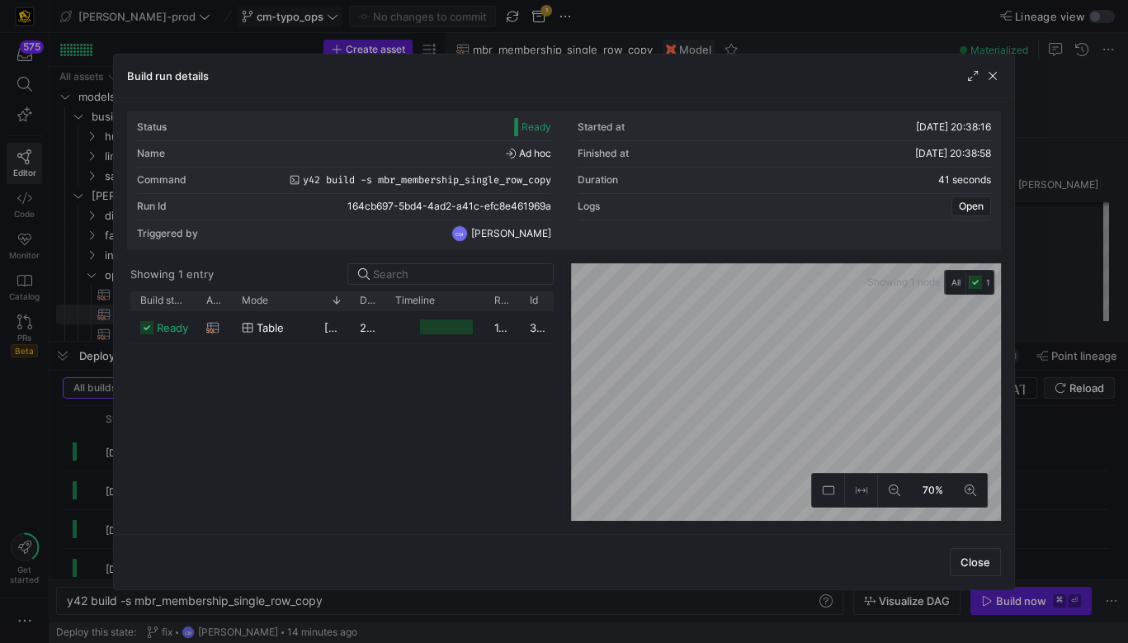
click at [636, 7] on div at bounding box center [564, 321] width 1128 height 643
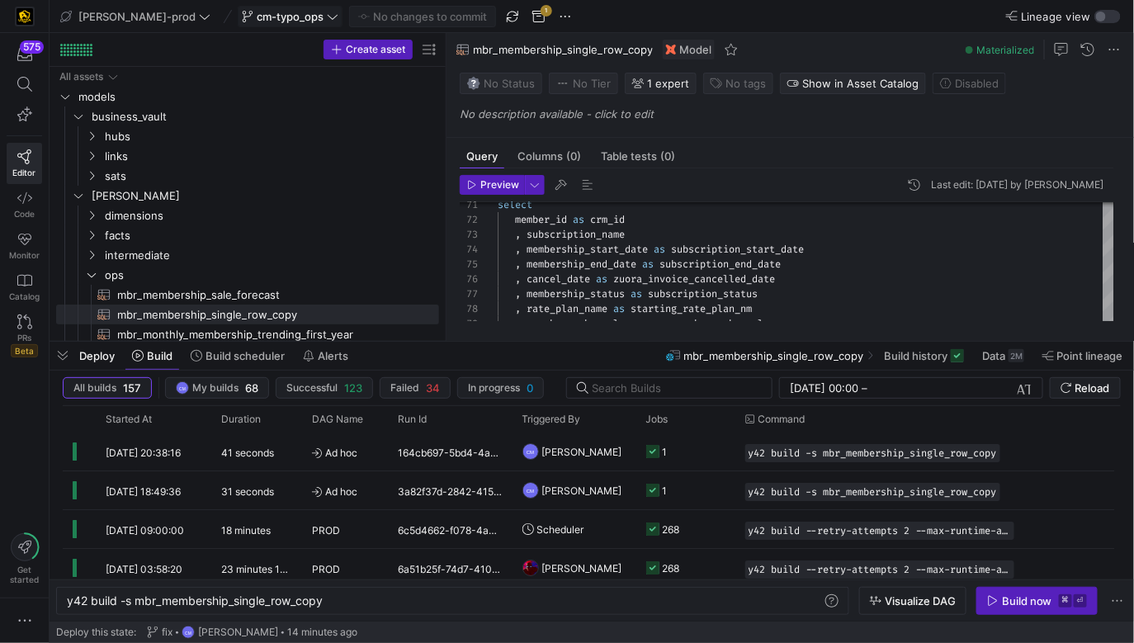
click at [257, 21] on span "cm-typo_ops" at bounding box center [290, 16] width 67 height 13
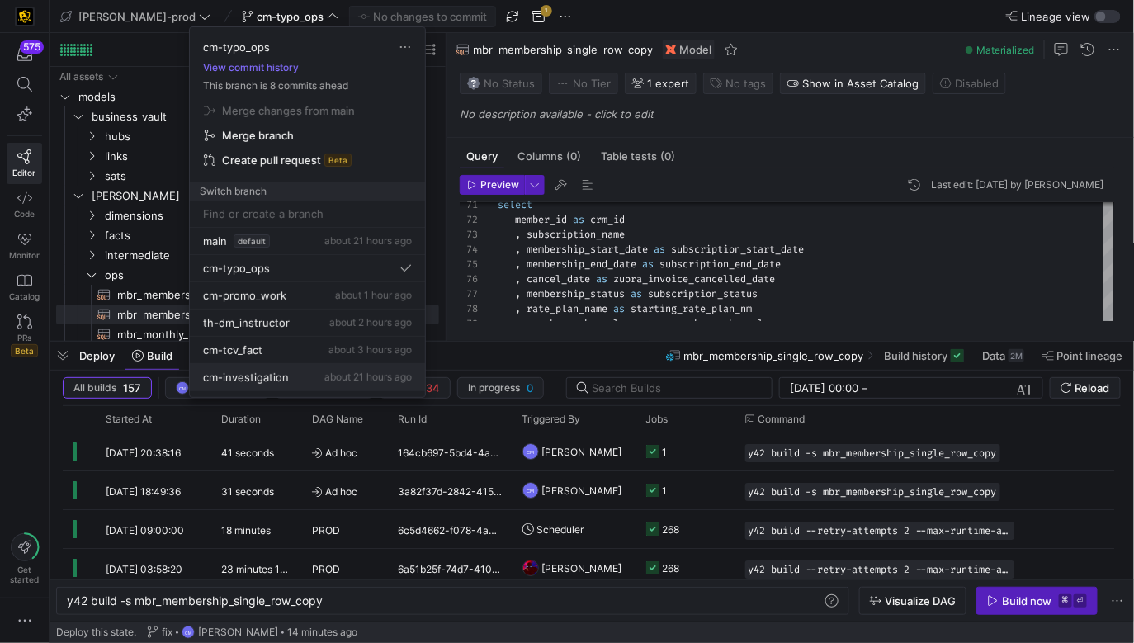
click at [324, 378] on span "about 21 hours ago" at bounding box center [367, 377] width 87 height 12
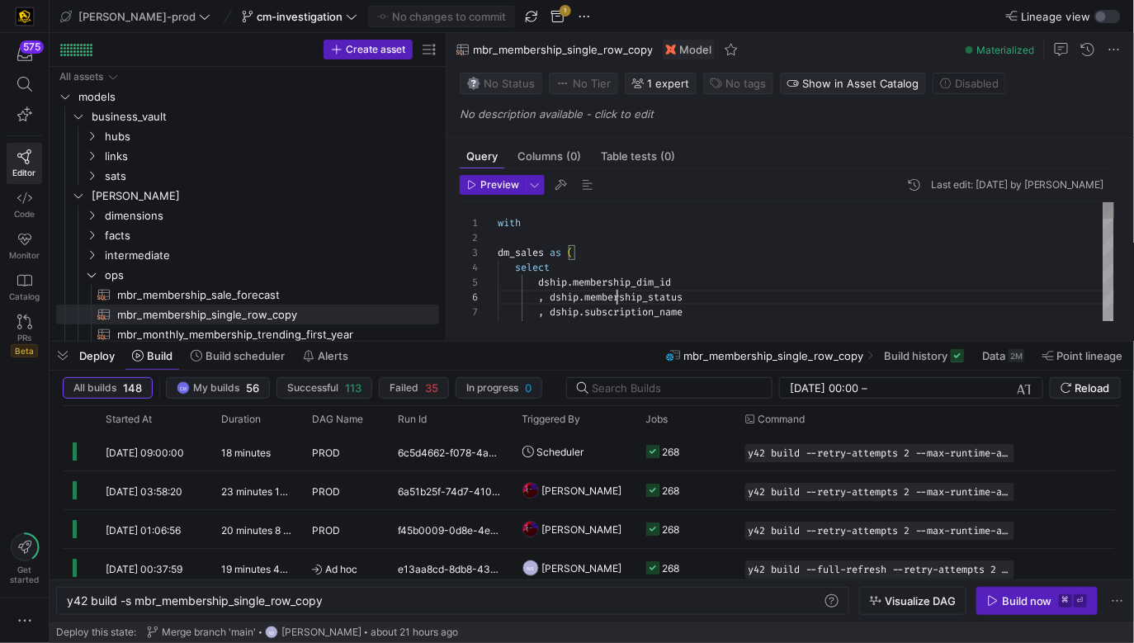
scroll to position [74, 119]
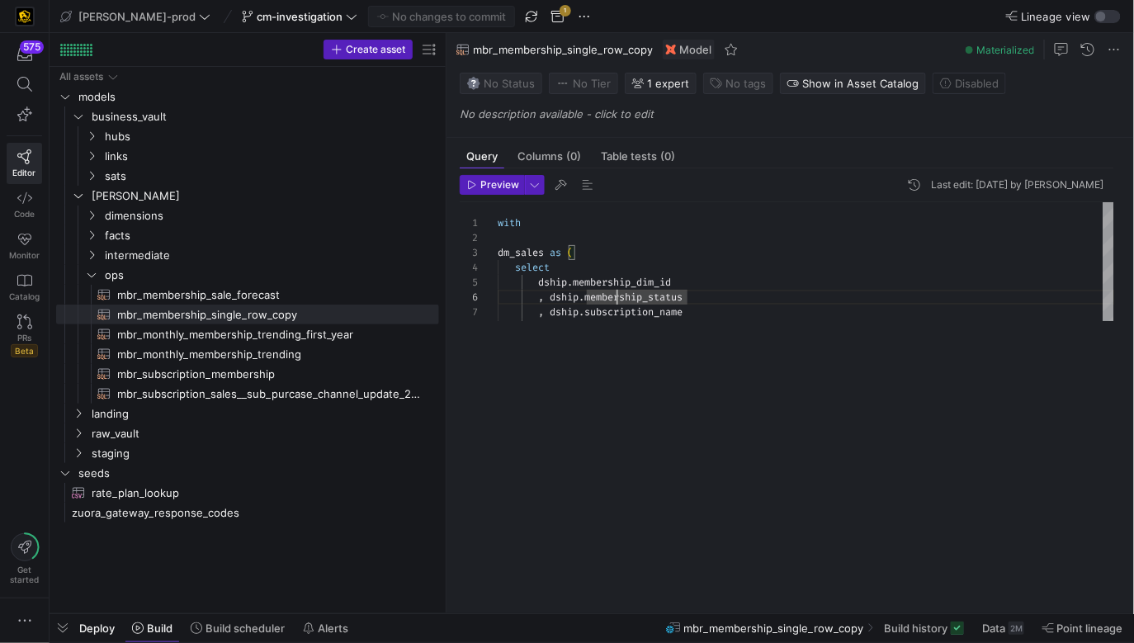
drag, startPoint x: 633, startPoint y: 339, endPoint x: 678, endPoint y: 629, distance: 293.2
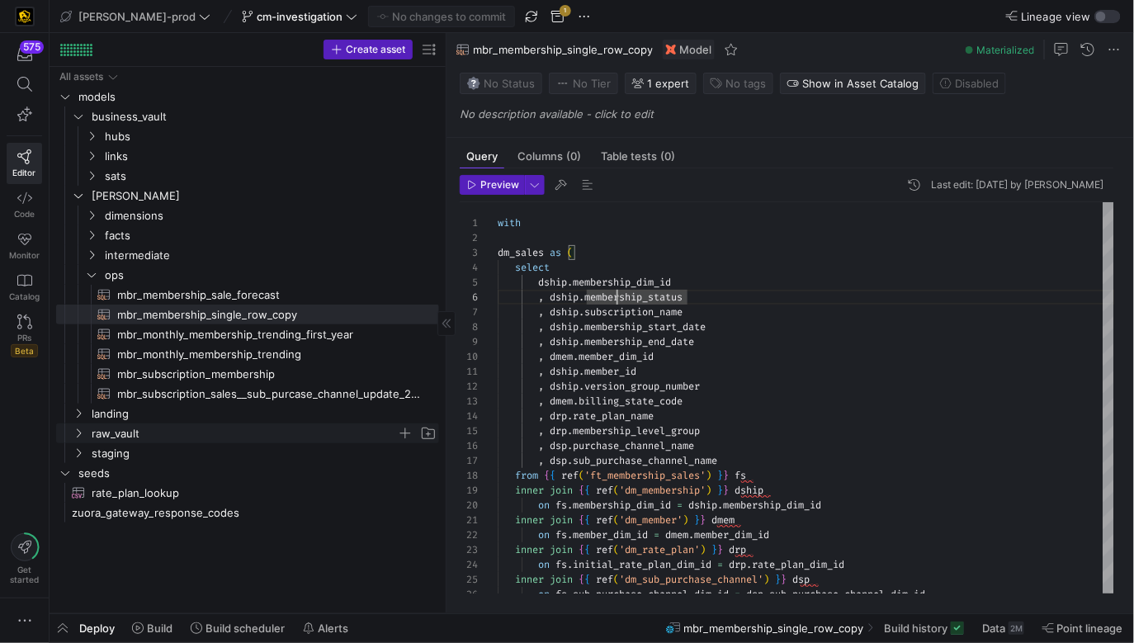
click at [234, 437] on span "raw_vault" at bounding box center [244, 433] width 305 height 19
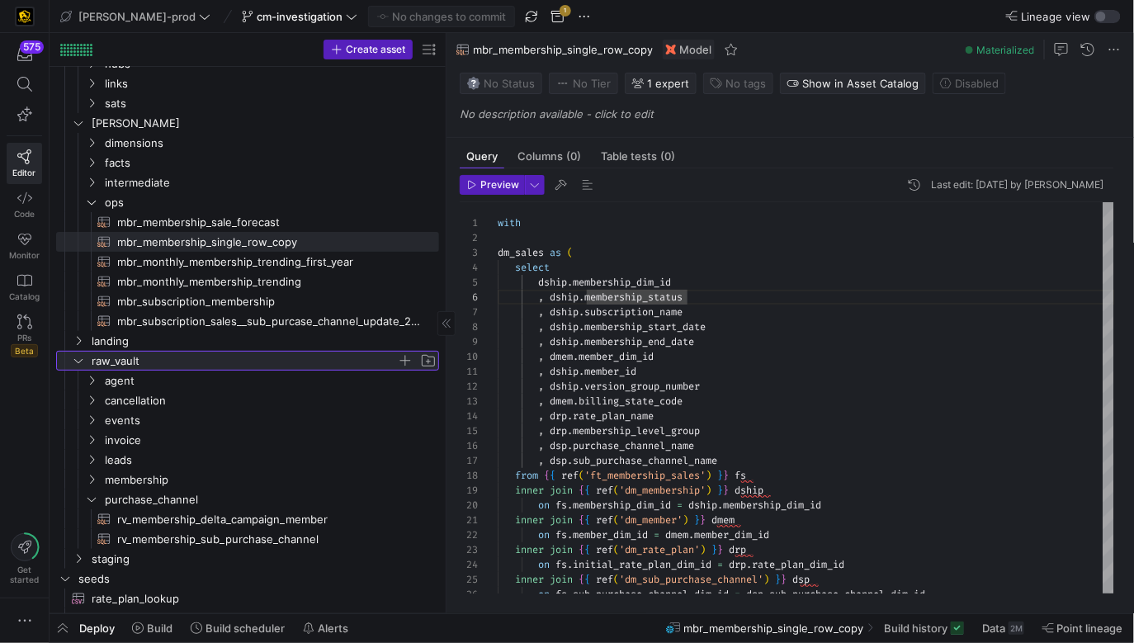
scroll to position [87, 0]
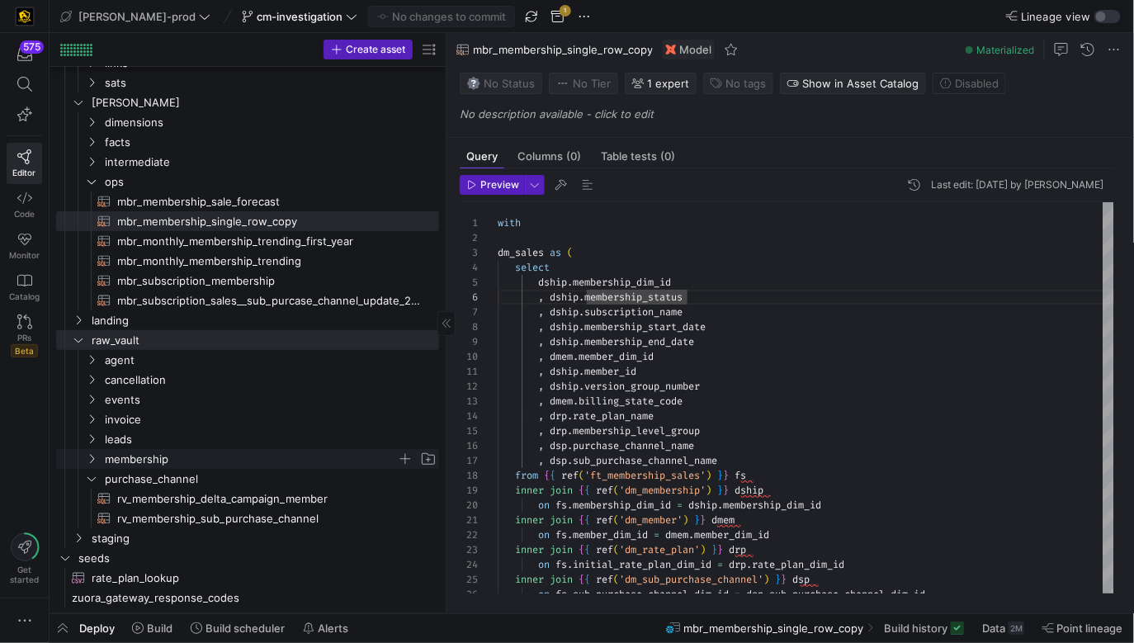
click at [209, 457] on span "membership" at bounding box center [251, 459] width 292 height 19
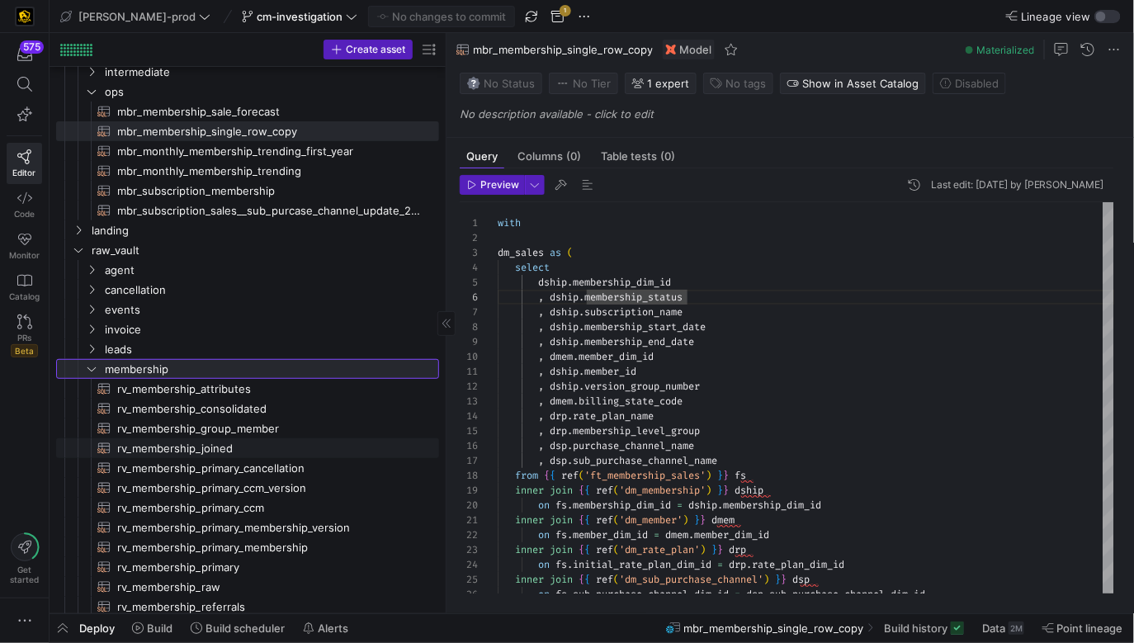
scroll to position [209, 0]
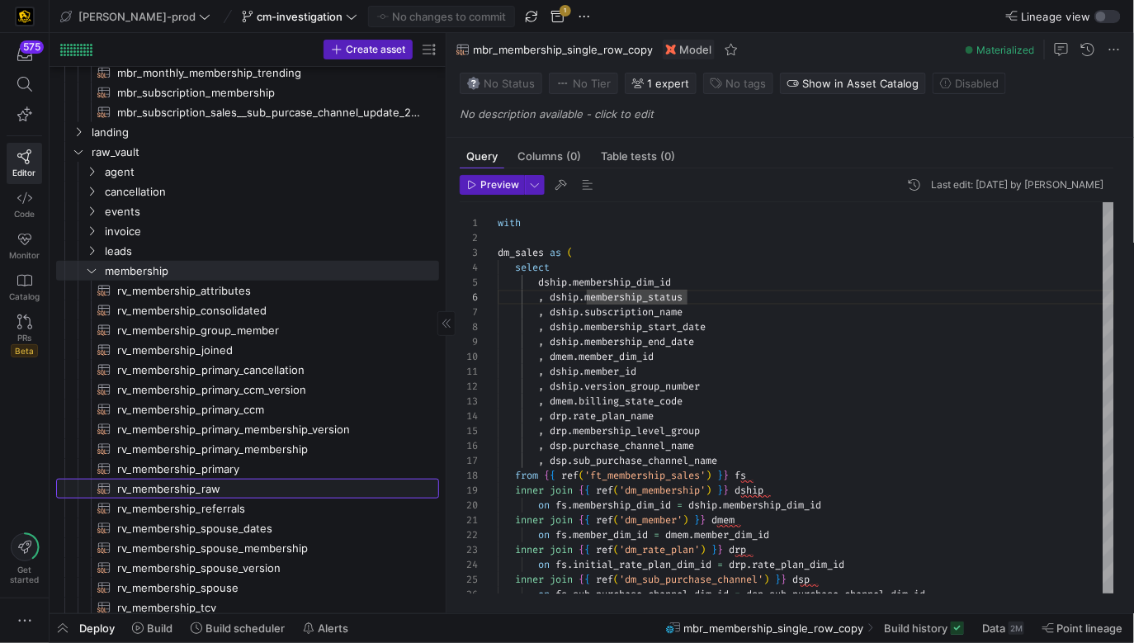
click at [234, 493] on span "rv_membership_raw​​​​​​​​​​" at bounding box center [268, 489] width 303 height 19
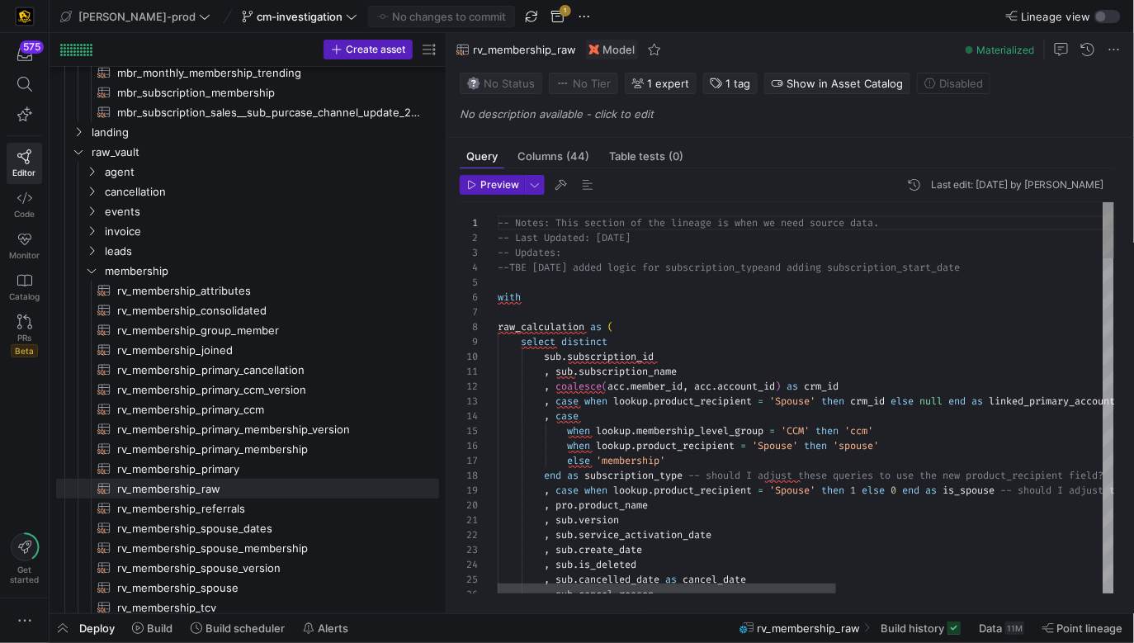
scroll to position [0, 124]
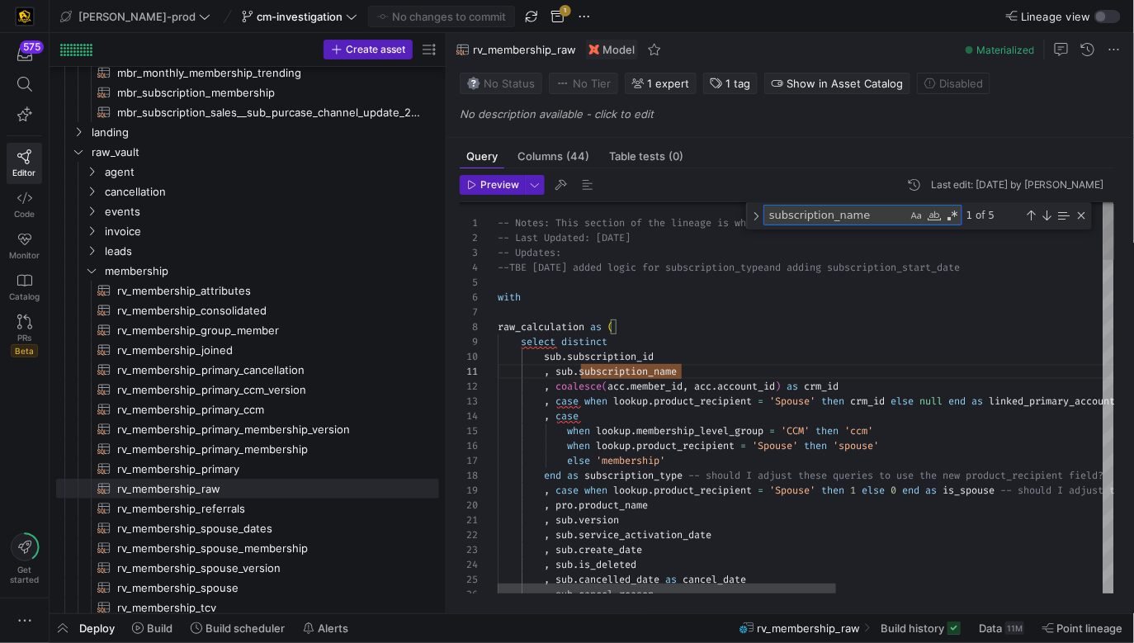
type textarea ", sub.subscription_name , coalesce(acc.member_id, acc.account_id) as crm_id , c…"
type textarea "i"
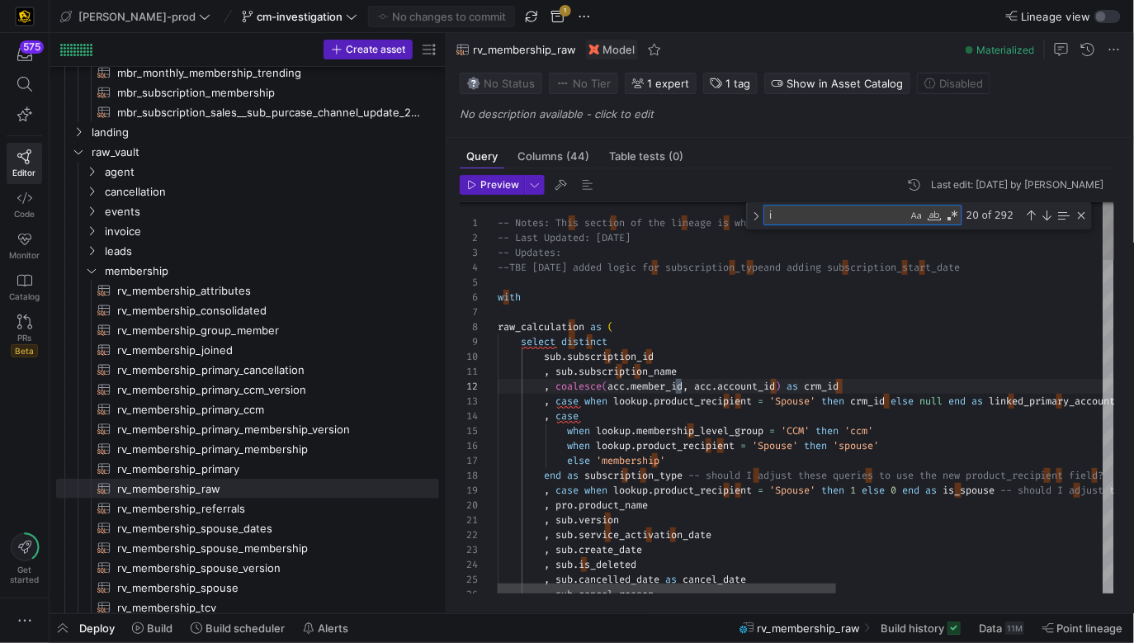
type textarea ", sub.subscription_name , coalesce(acc.member_id, acc.account_id) as crm_id , c…"
type textarea "in"
type textarea ", rp.lead_tid , ii.earliest_invoice_date as earliest_subscription_invoice_date …"
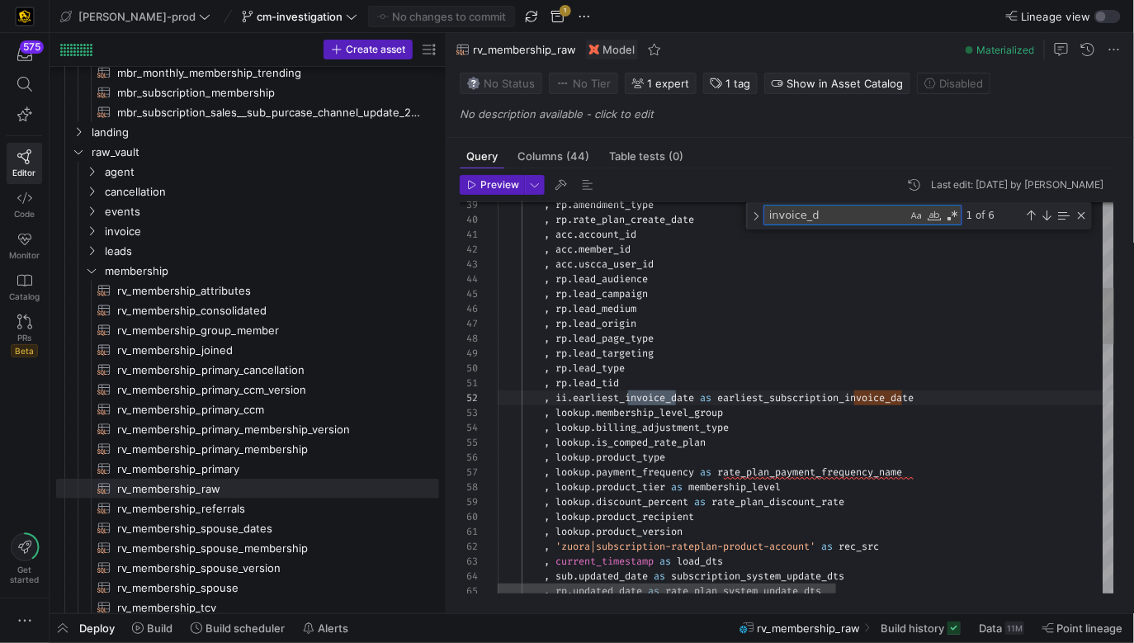
scroll to position [149, 184]
type textarea "inv"
type textarea ", sub.subscription_name , coalesce(acc.member_id, acc.account_id) as crm_id , c…"
type textarea "in"
type textarea ", sub.subscription_name , coalesce(acc.member_id, acc.account_id) as crm_id , c…"
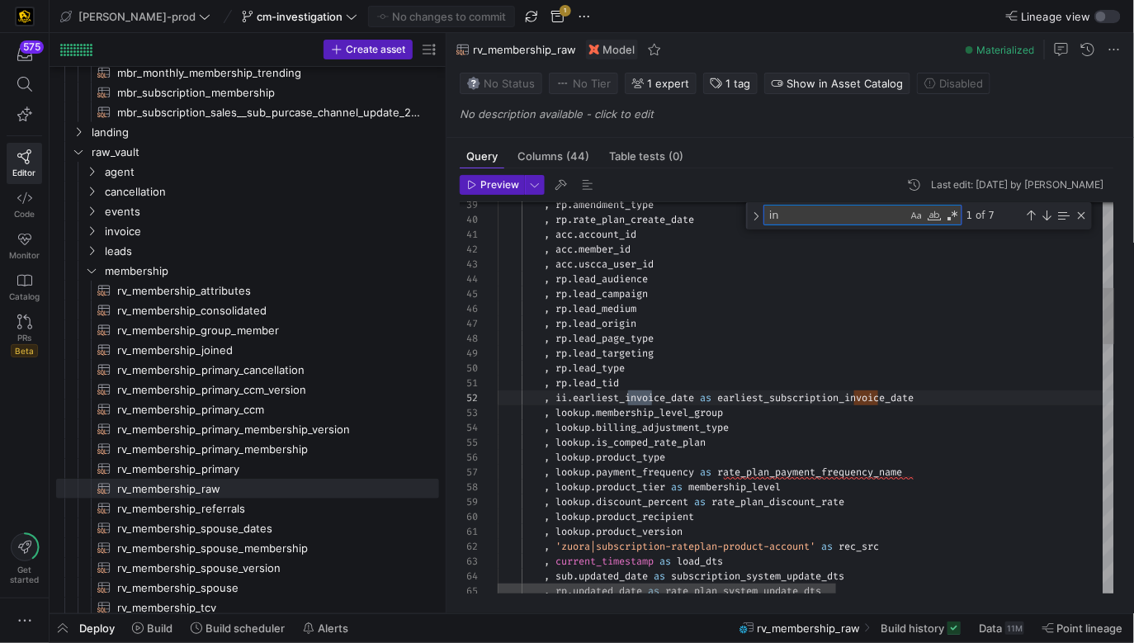
type textarea "i"
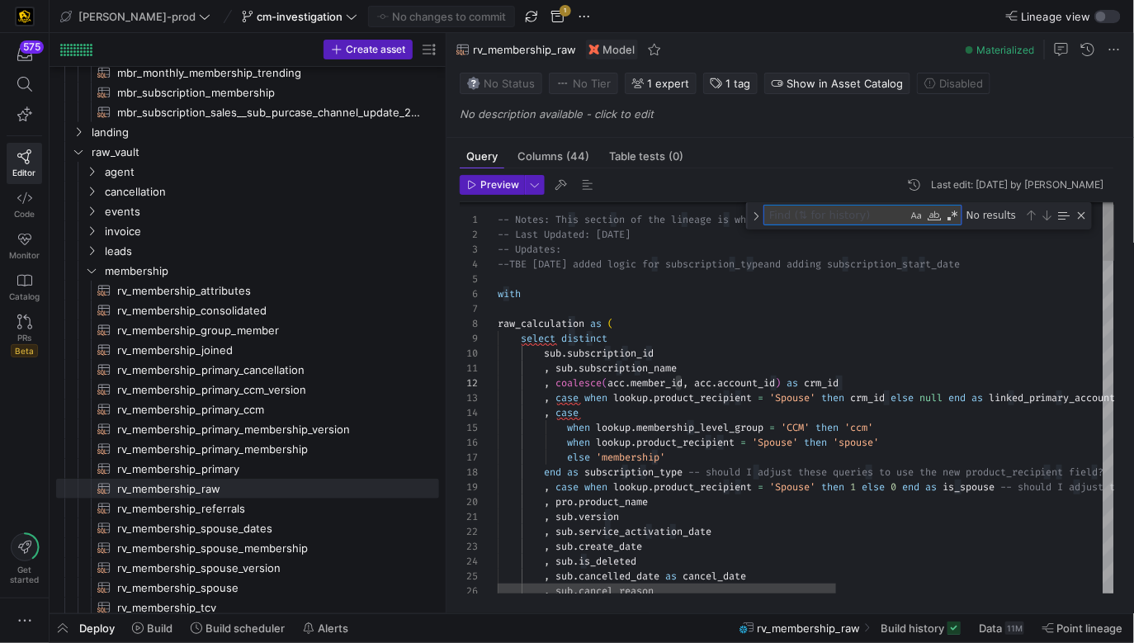
type textarea ", sub.subscription_name , coalesce(acc.member_id, acc.account_id) as crm_id , c…"
type textarea "d"
type textarea ", sub.subscription_name , coalesce(acc.member_id, acc.account_id) as crm_id , c…"
type textarea "du"
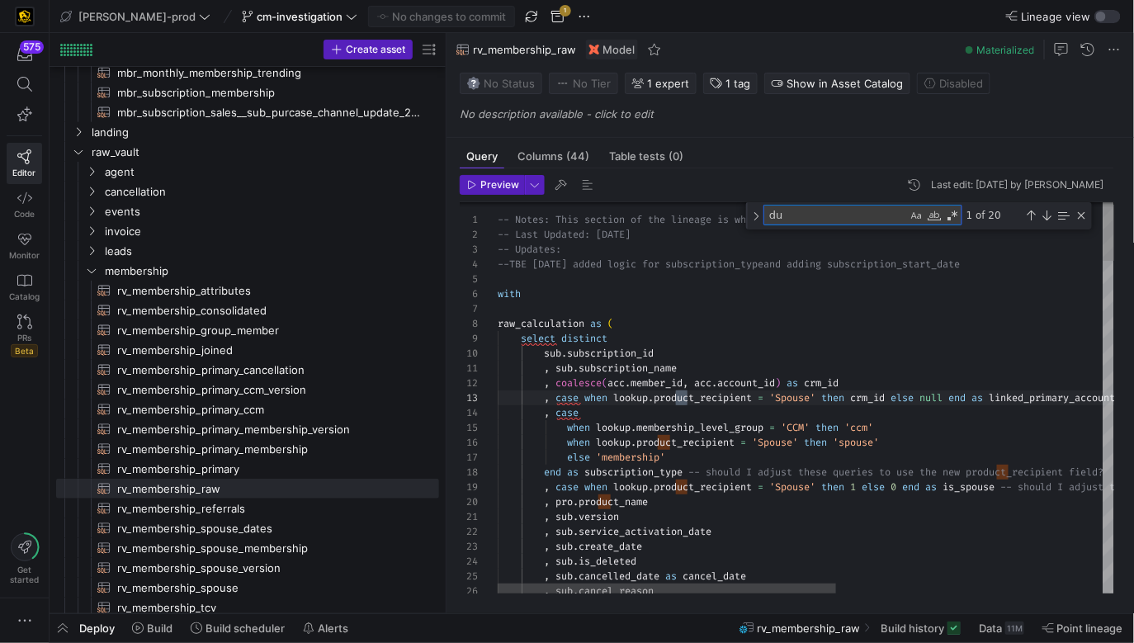
type textarea ", sub.subscription_name , coalesce(acc.member_id, acc.account_id) as crm_id , c…"
type textarea "d"
click at [240, 267] on span "membership" at bounding box center [251, 271] width 292 height 19
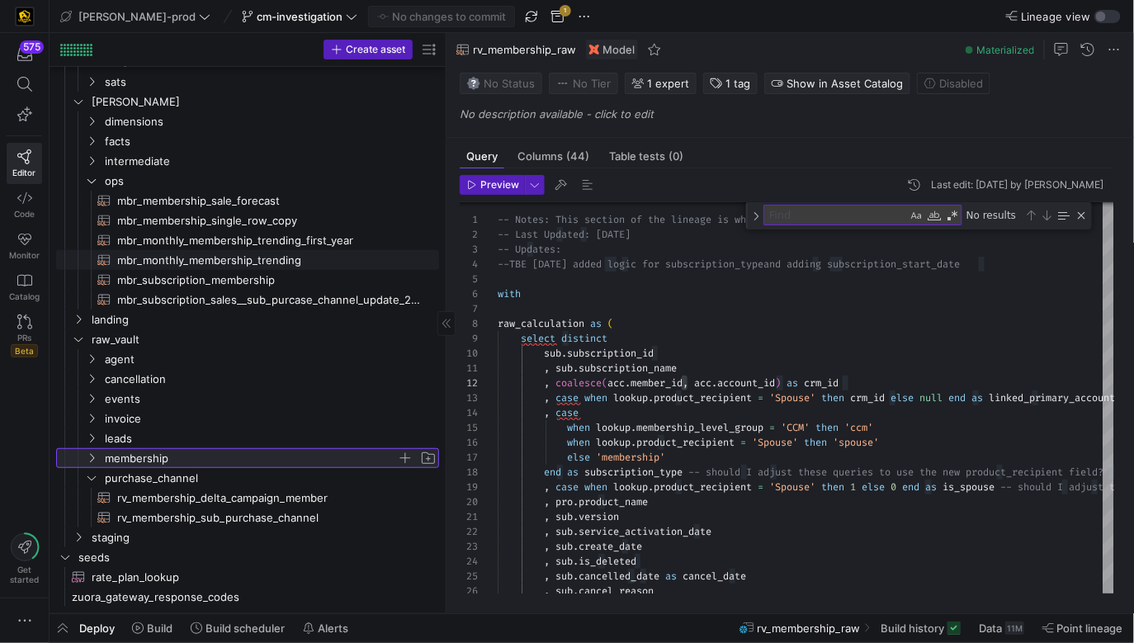
scroll to position [87, 0]
click at [191, 328] on span "landing" at bounding box center [244, 320] width 305 height 19
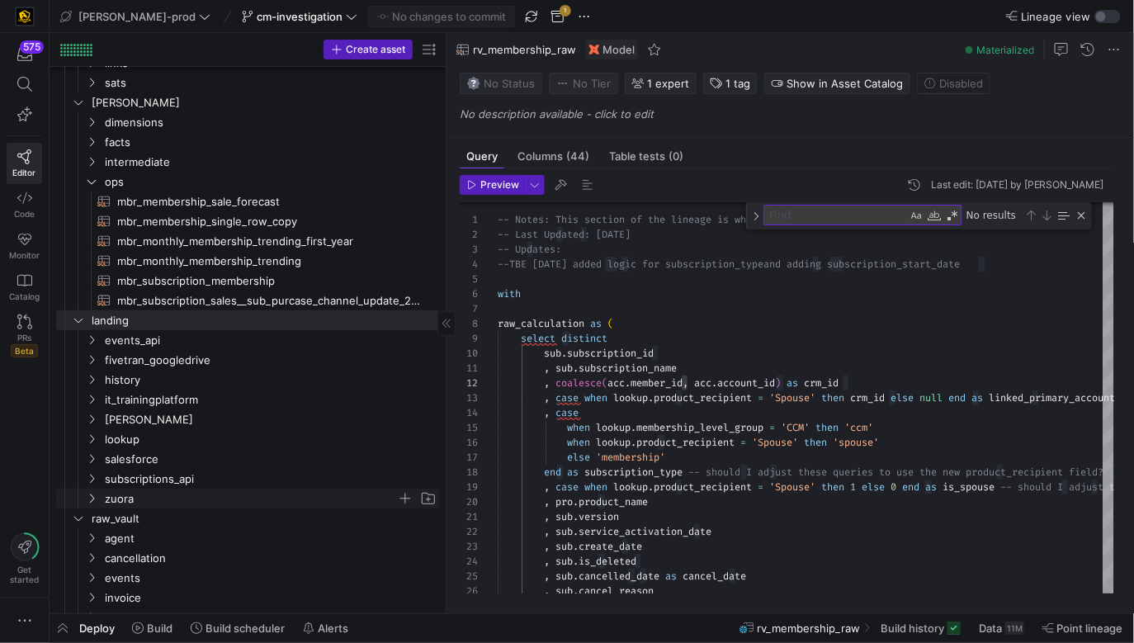
click at [188, 498] on span "zuora" at bounding box center [251, 498] width 292 height 19
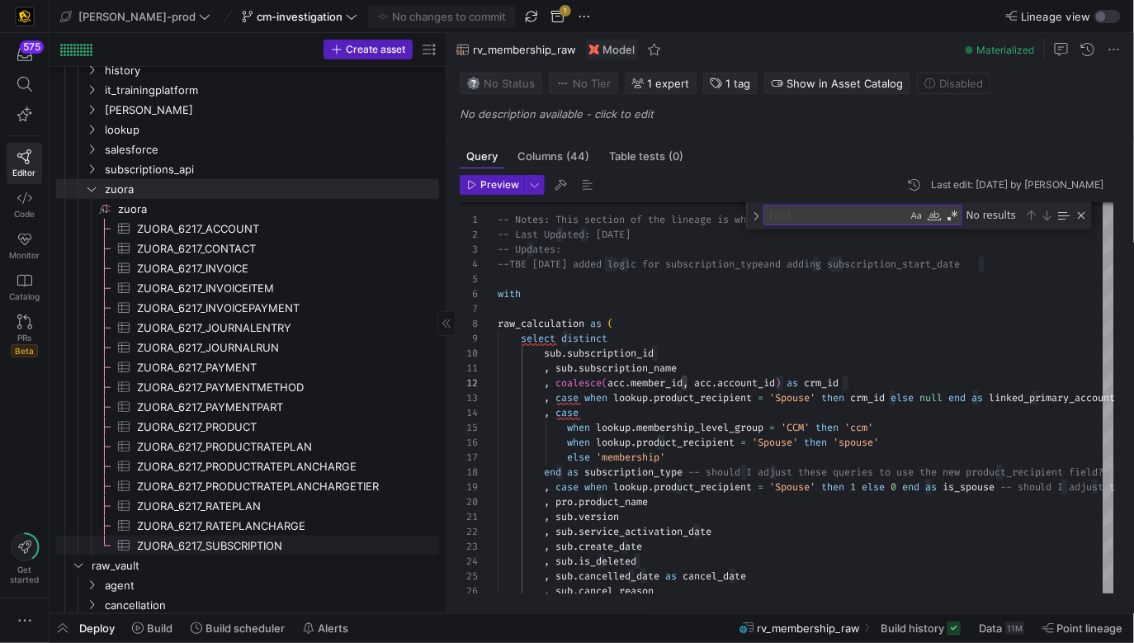
click at [239, 538] on span "ZUORA_6217_SUBSCRIPTION​​​​​​​​​" at bounding box center [278, 545] width 283 height 19
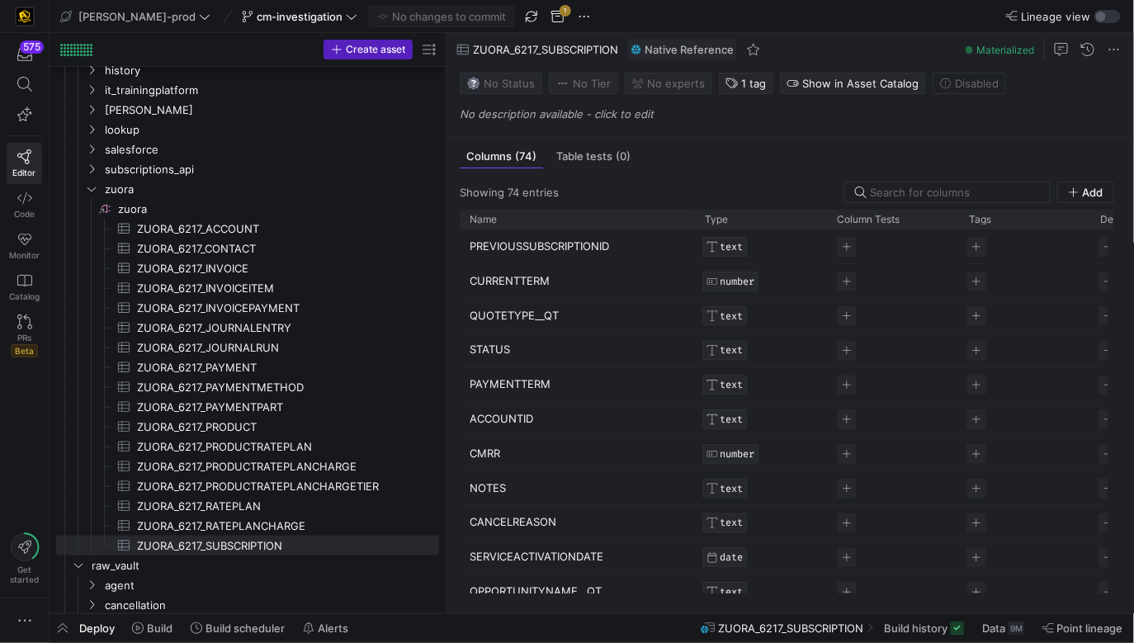
drag, startPoint x: 580, startPoint y: 221, endPoint x: 689, endPoint y: 239, distance: 110.5
click at [692, 239] on div "Name Type Column Tests" at bounding box center [787, 405] width 655 height 390
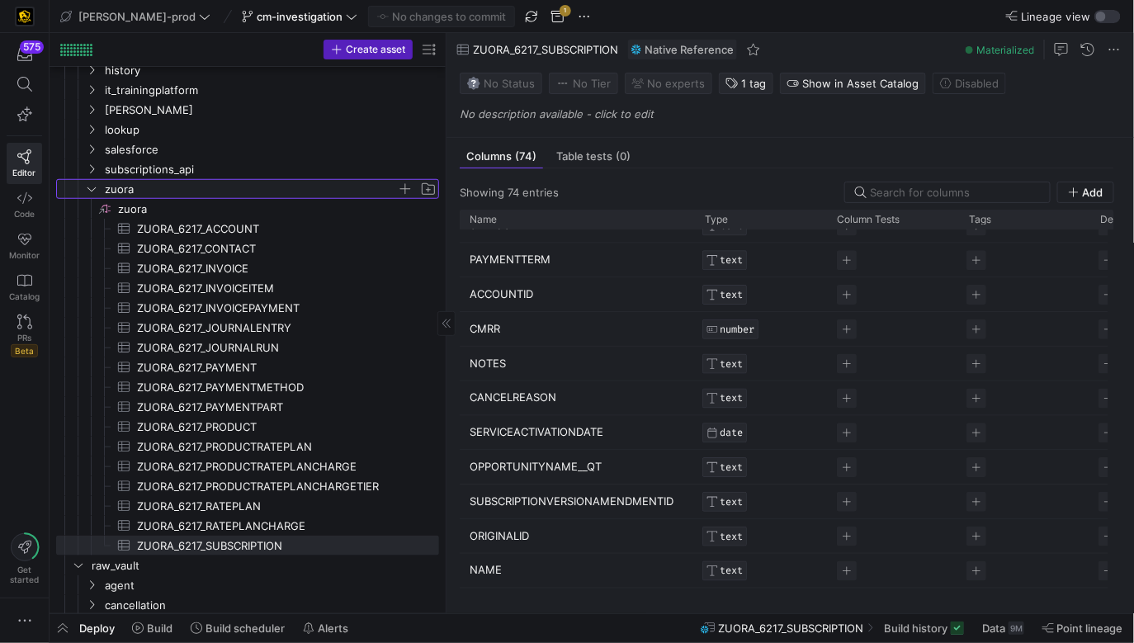
click at [169, 187] on span "zuora" at bounding box center [251, 189] width 292 height 19
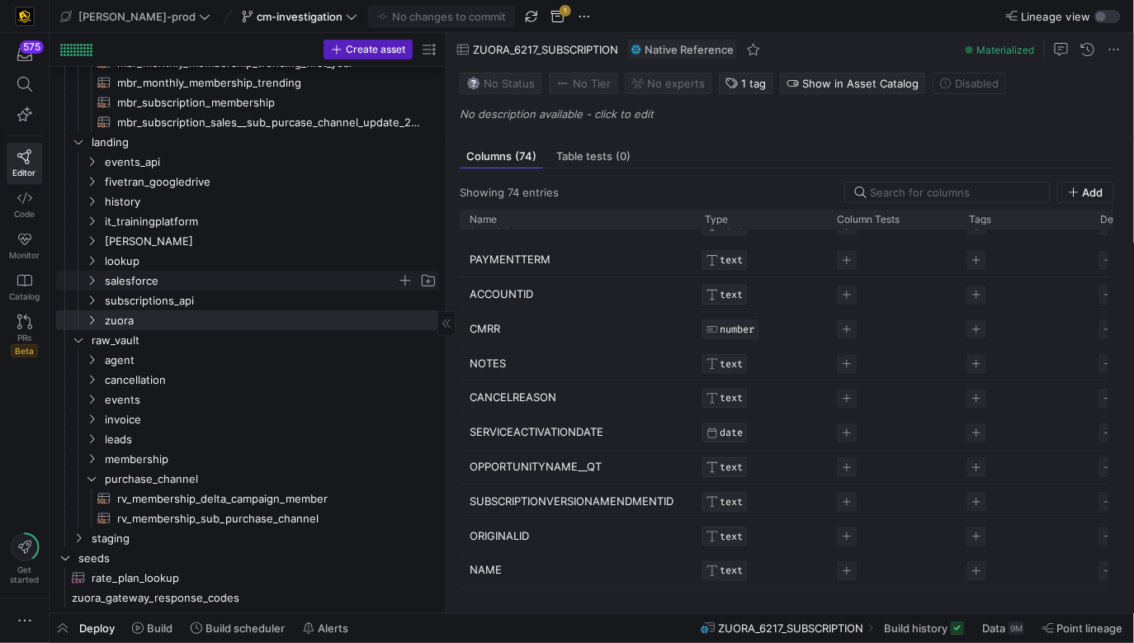
click at [186, 282] on span "salesforce" at bounding box center [251, 281] width 292 height 19
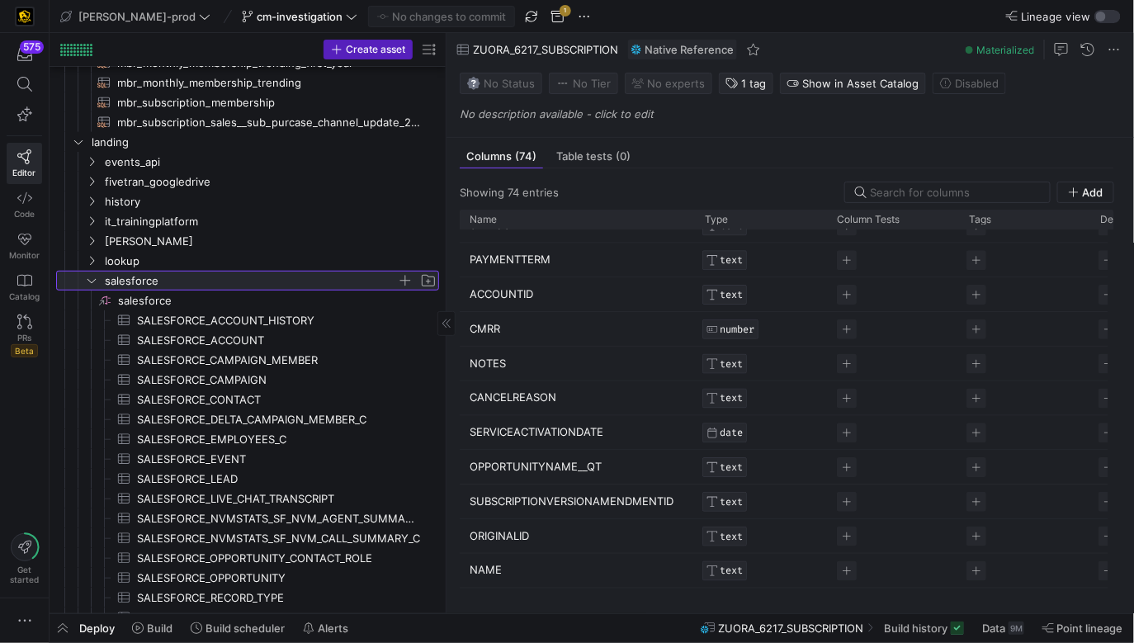
click at [186, 282] on span "salesforce" at bounding box center [251, 281] width 292 height 19
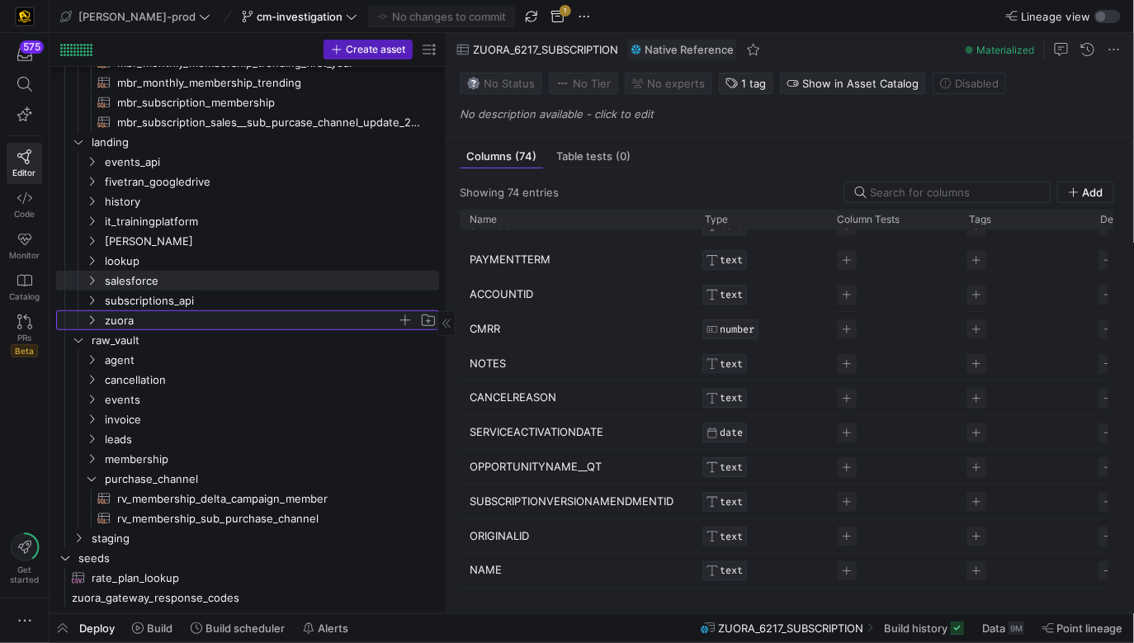
click at [186, 321] on span "zuora" at bounding box center [251, 320] width 292 height 19
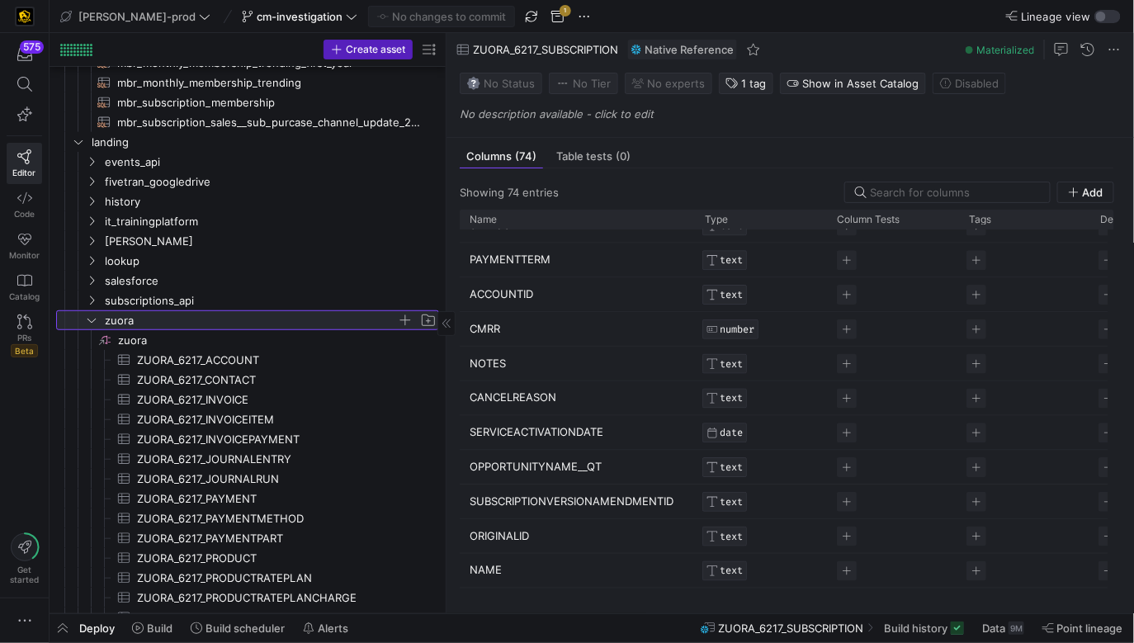
click at [186, 321] on span "zuora" at bounding box center [251, 320] width 292 height 19
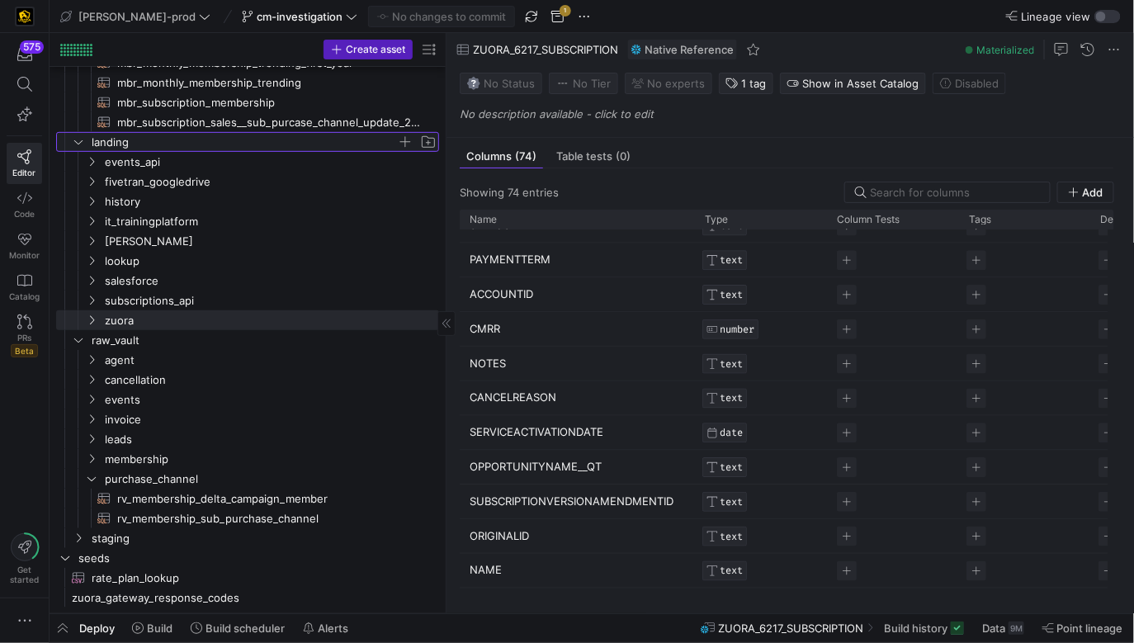
click at [208, 147] on span "landing" at bounding box center [244, 142] width 305 height 19
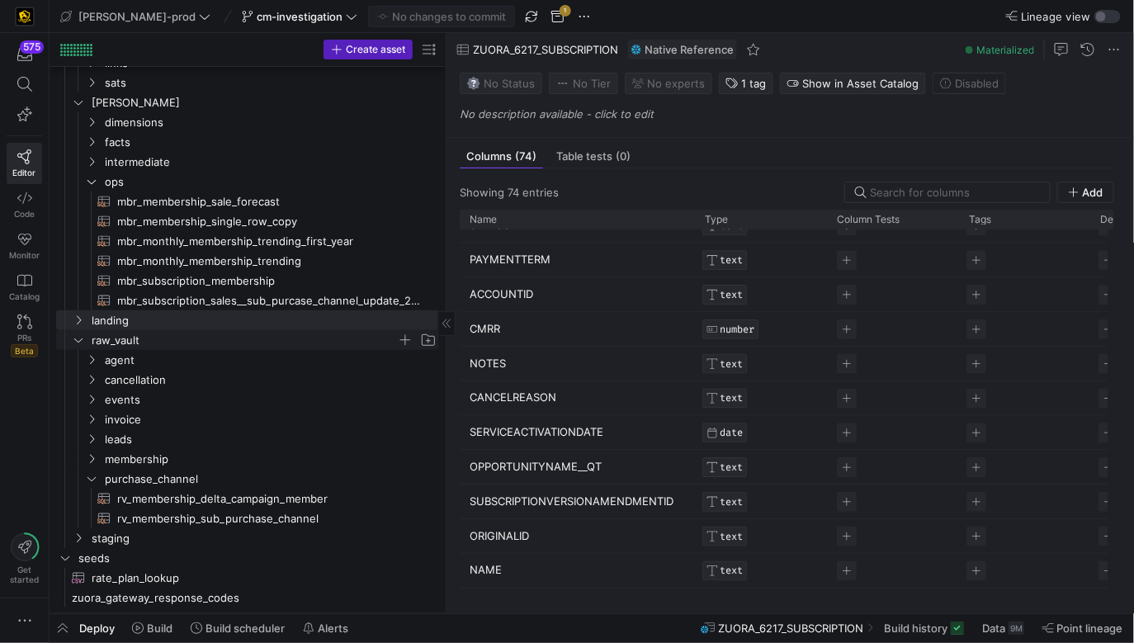
click at [162, 340] on span "raw_vault" at bounding box center [244, 340] width 305 height 19
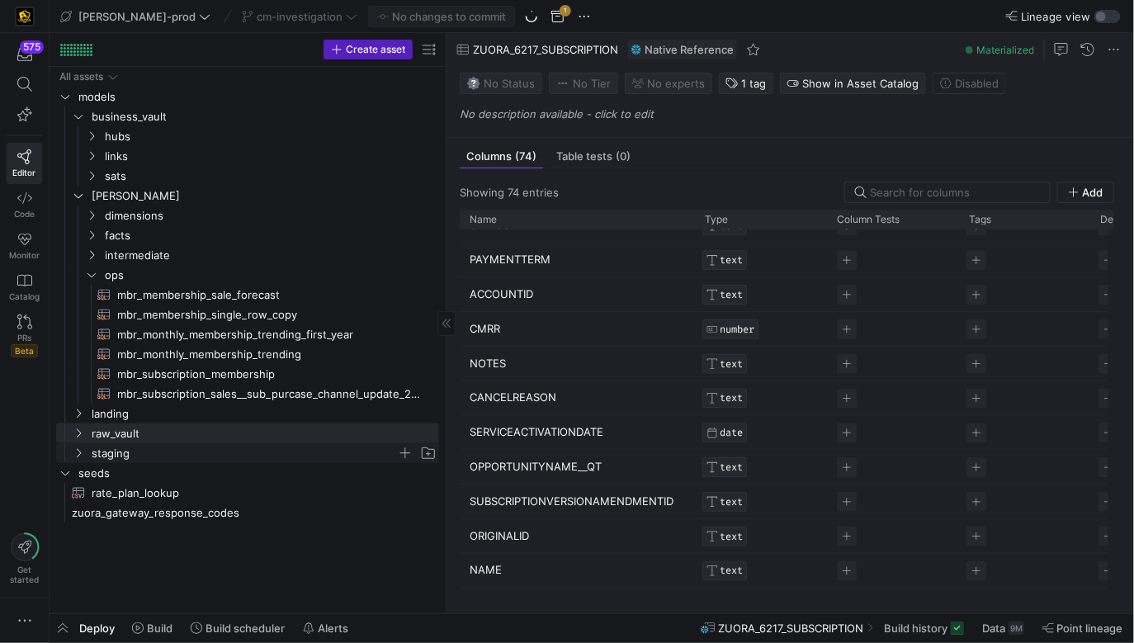
click at [156, 445] on span "staging" at bounding box center [244, 453] width 305 height 19
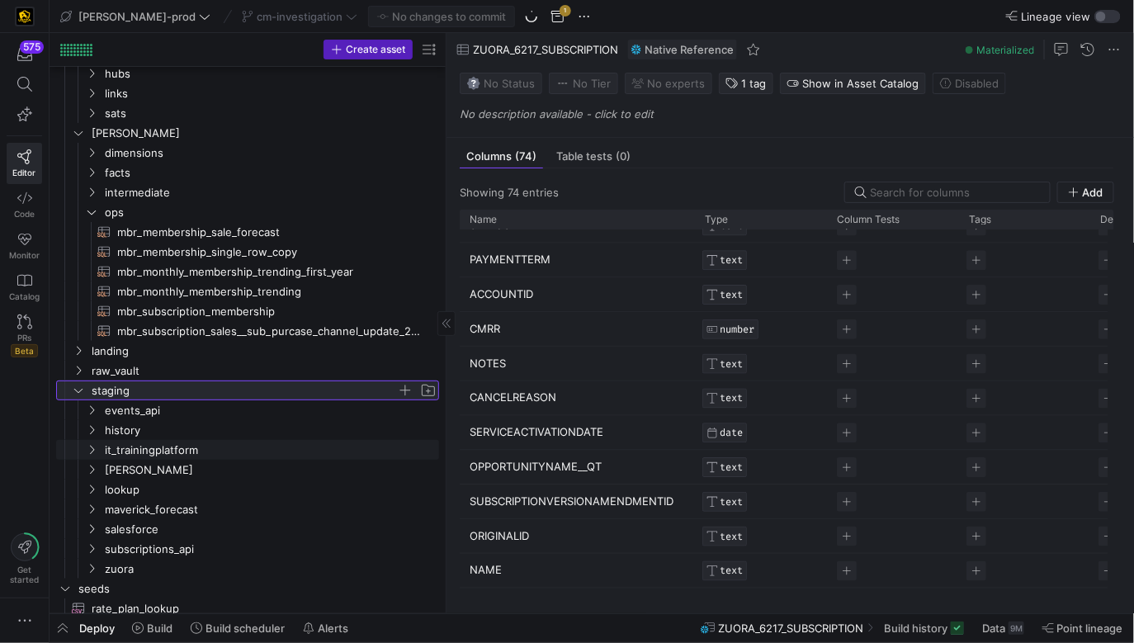
scroll to position [87, 0]
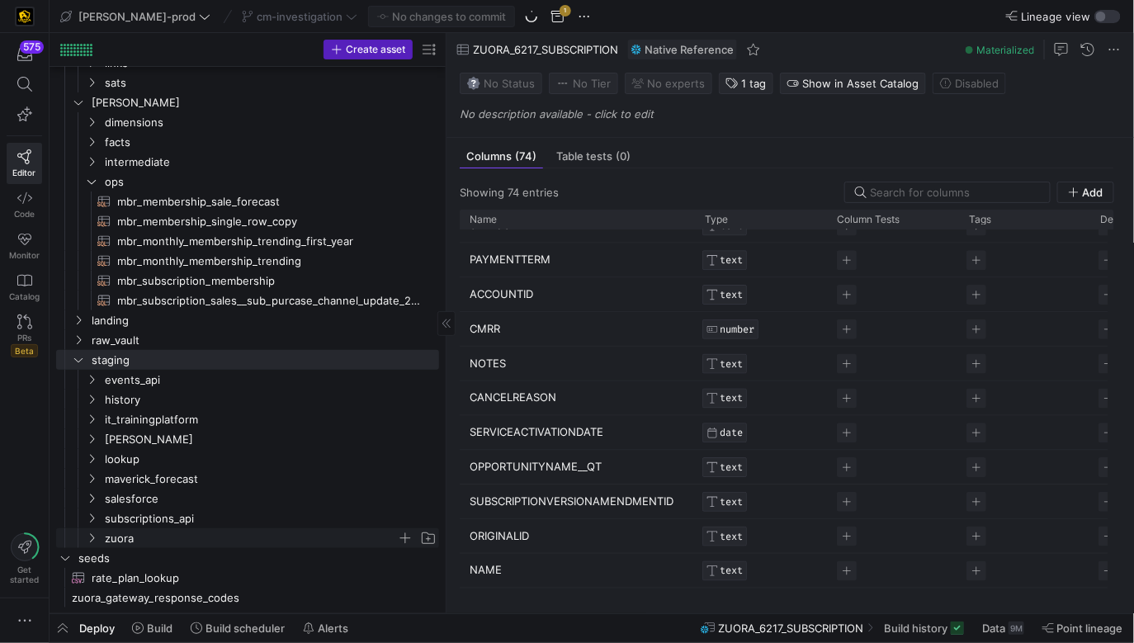
click at [149, 532] on span "zuora" at bounding box center [251, 538] width 292 height 19
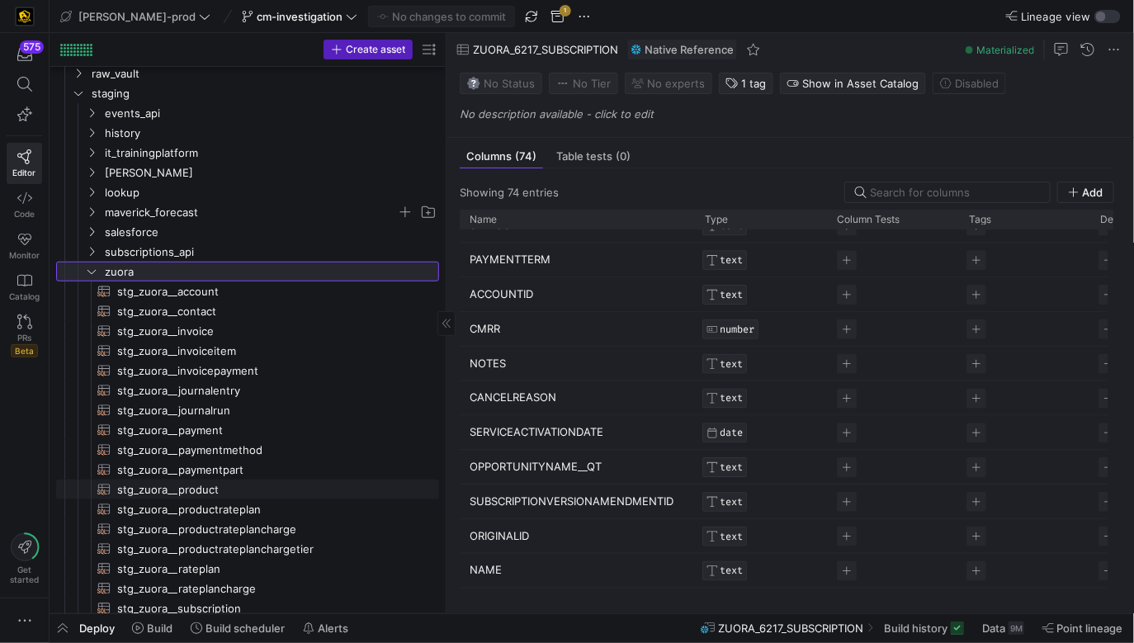
scroll to position [387, 0]
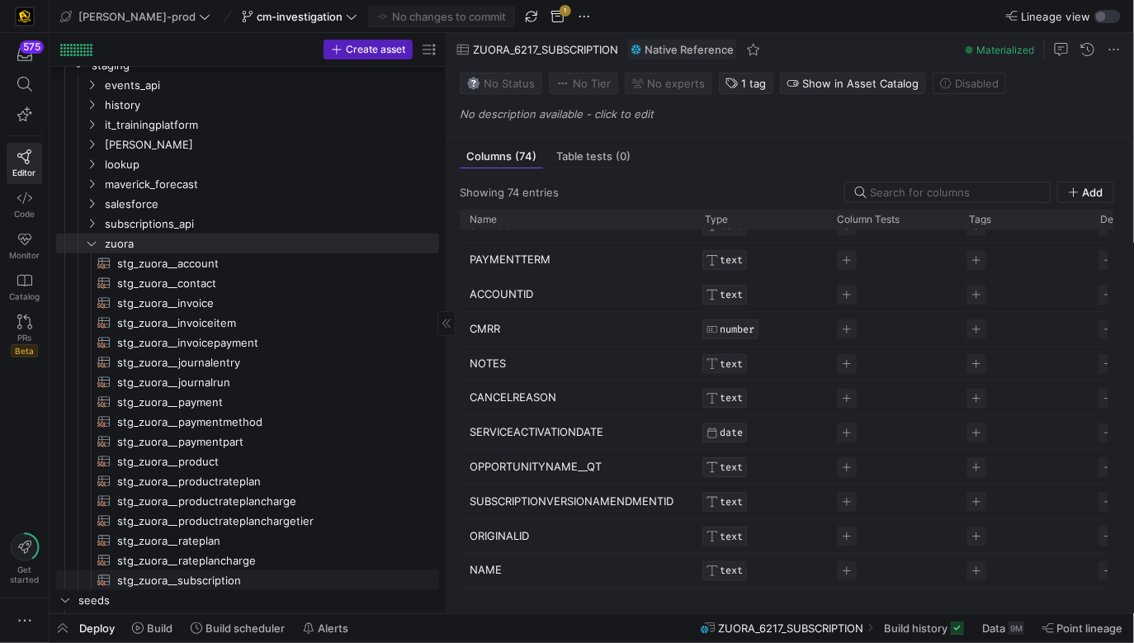
click at [201, 576] on span "stg_zuora__subscription​​​​​​​​​​" at bounding box center [268, 580] width 303 height 19
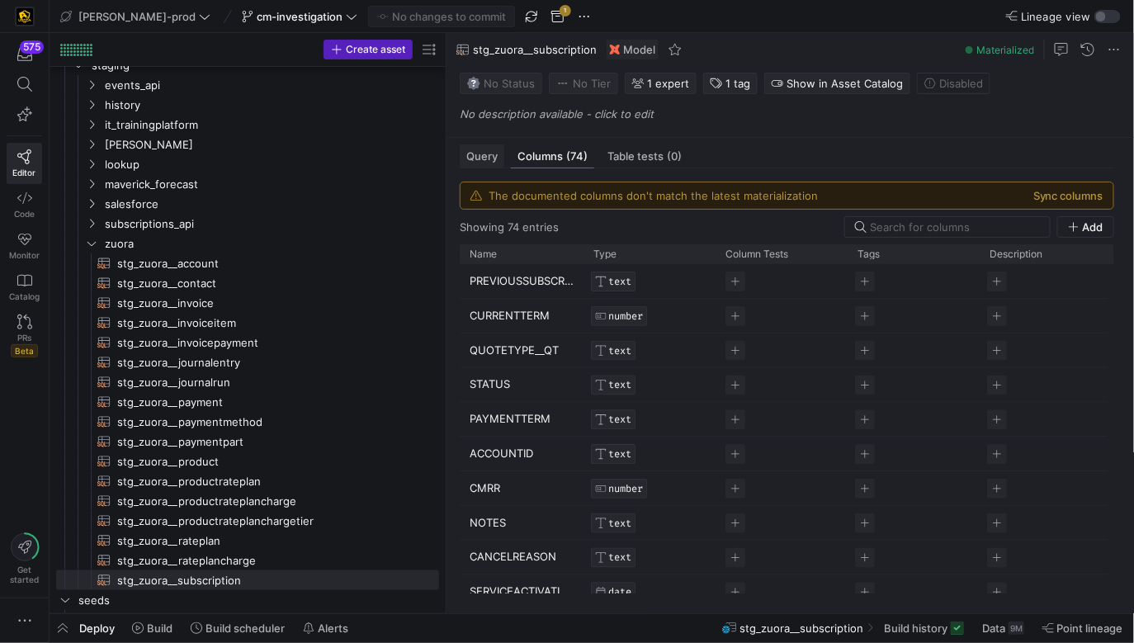
click at [488, 165] on div "Query" at bounding box center [482, 156] width 45 height 24
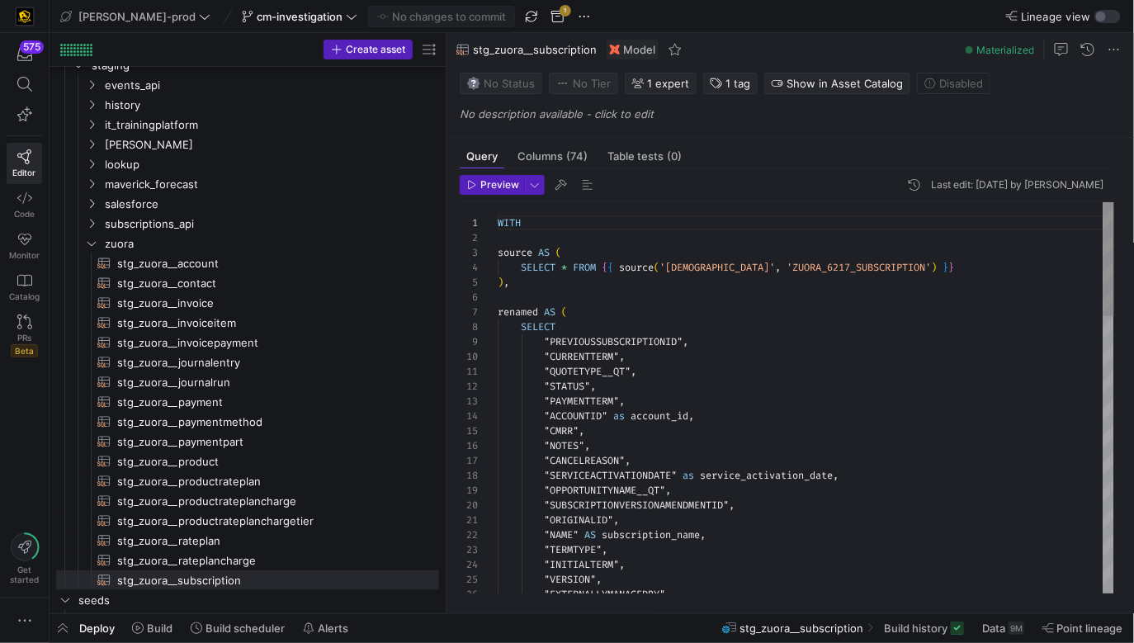
type textarea "WITH source AS ( SELECT * FROM {{ source('zuora', 'ZUORA_6217_SUBSCRIPTION') }}…"
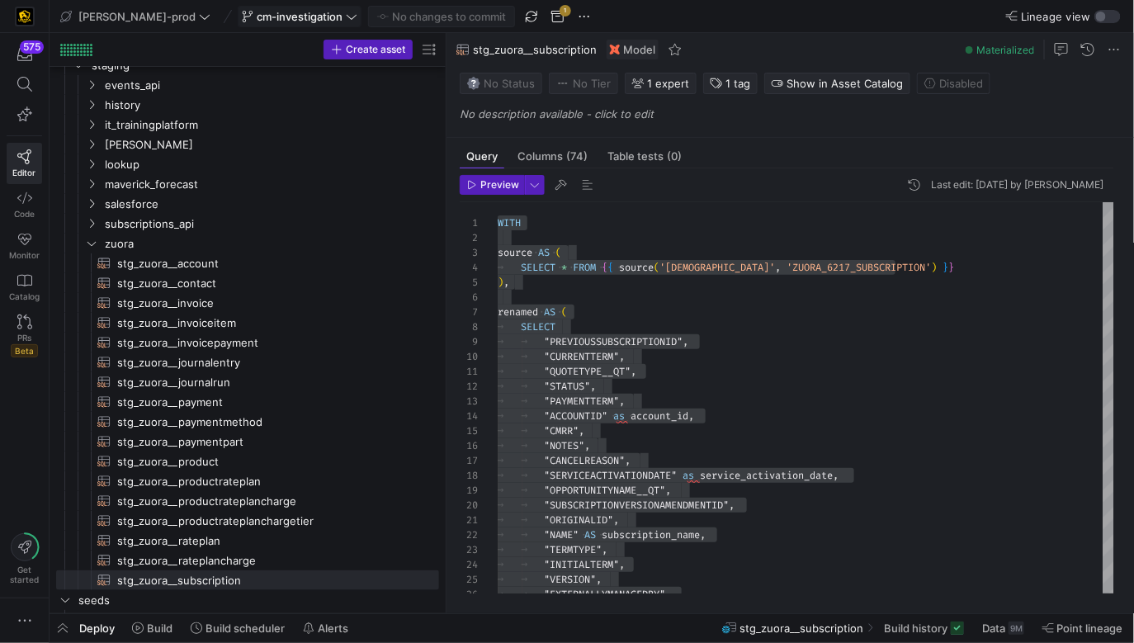
click at [241, 23] on span at bounding box center [300, 17] width 122 height 20
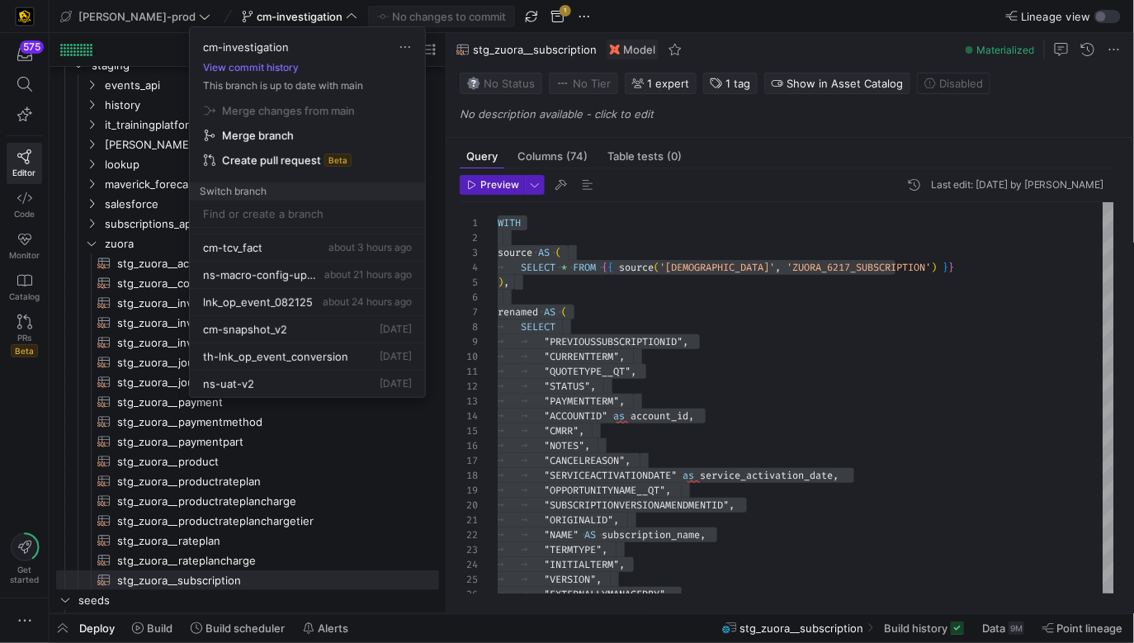
scroll to position [143, 0]
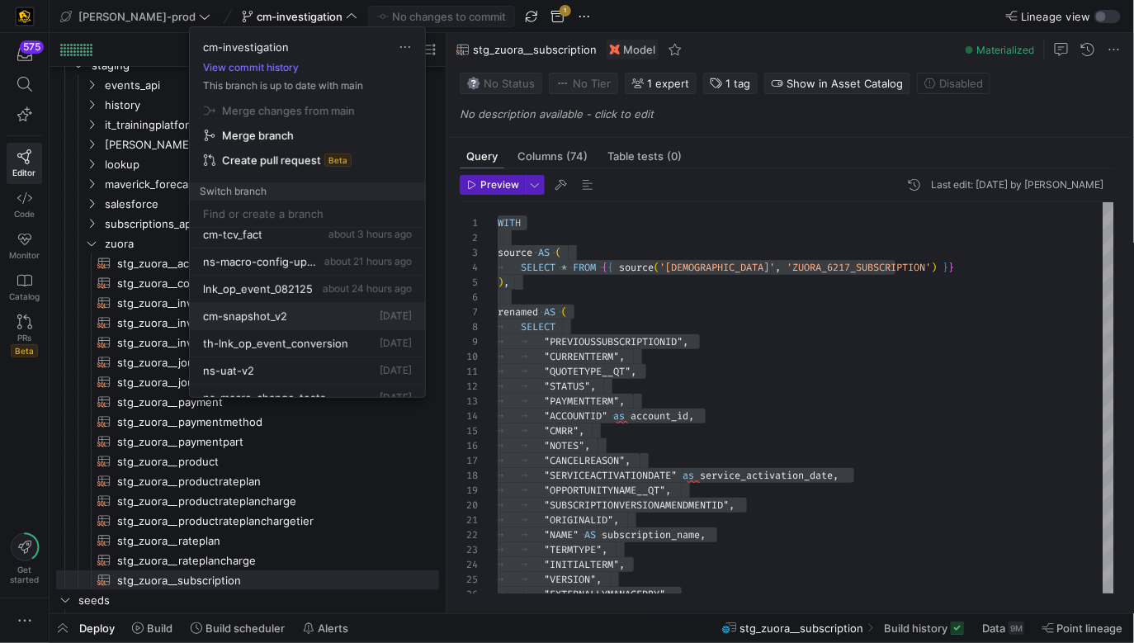
click at [306, 315] on div "cm-snapshot_v2 1 day ago" at bounding box center [307, 316] width 209 height 13
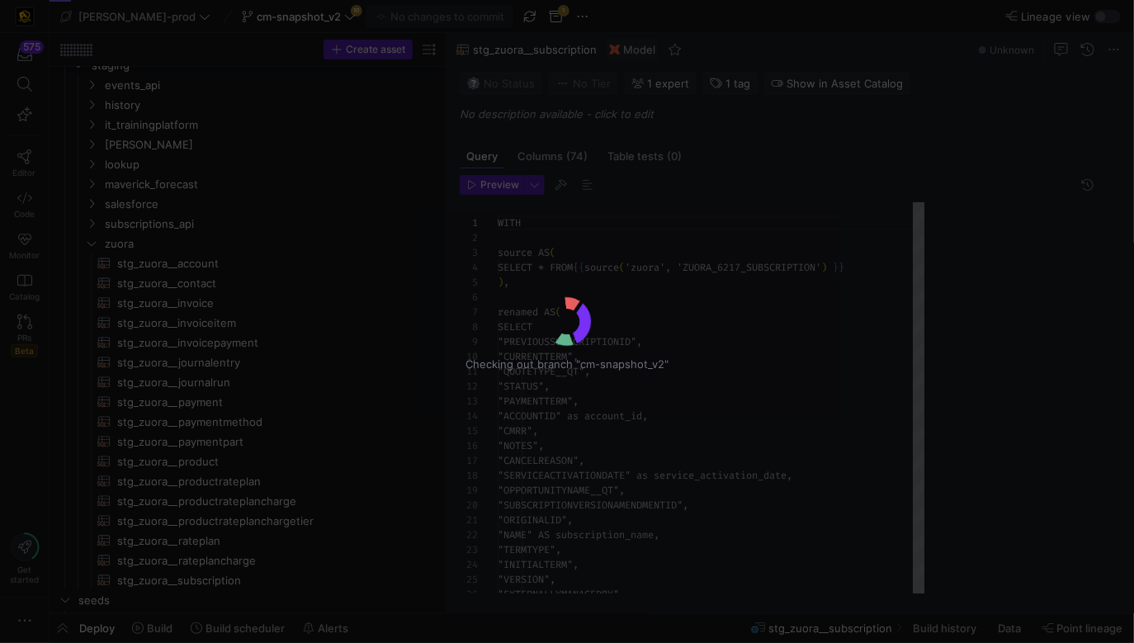
scroll to position [149, 0]
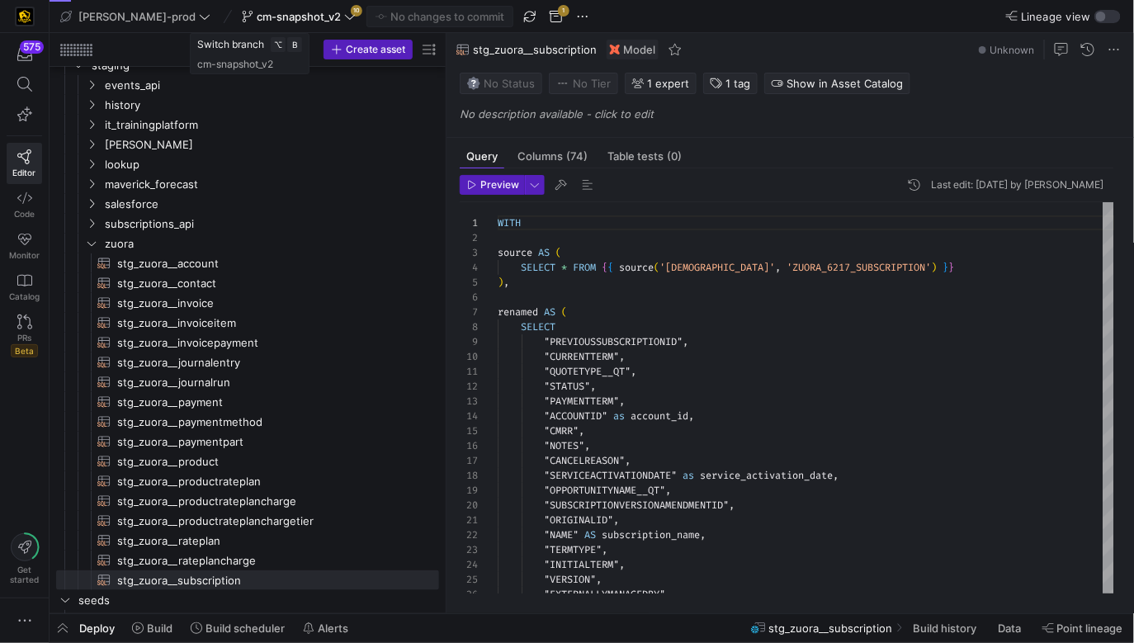
click at [291, 20] on span "cm-snapshot_v2" at bounding box center [299, 16] width 84 height 13
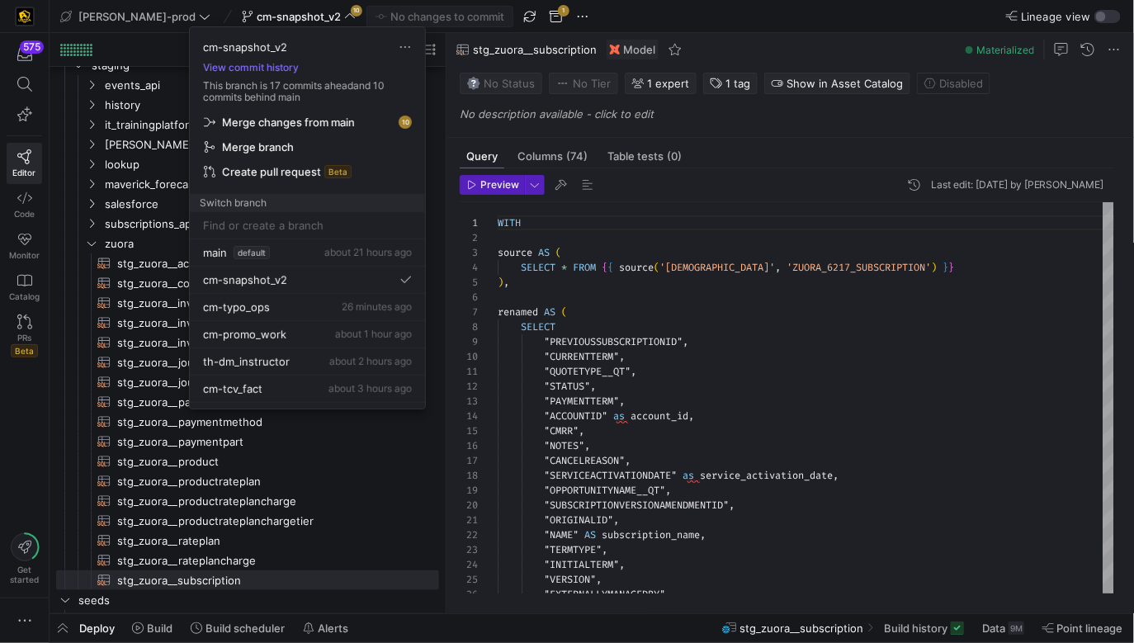
click at [290, 119] on span "Merge changes from main" at bounding box center [288, 122] width 133 height 13
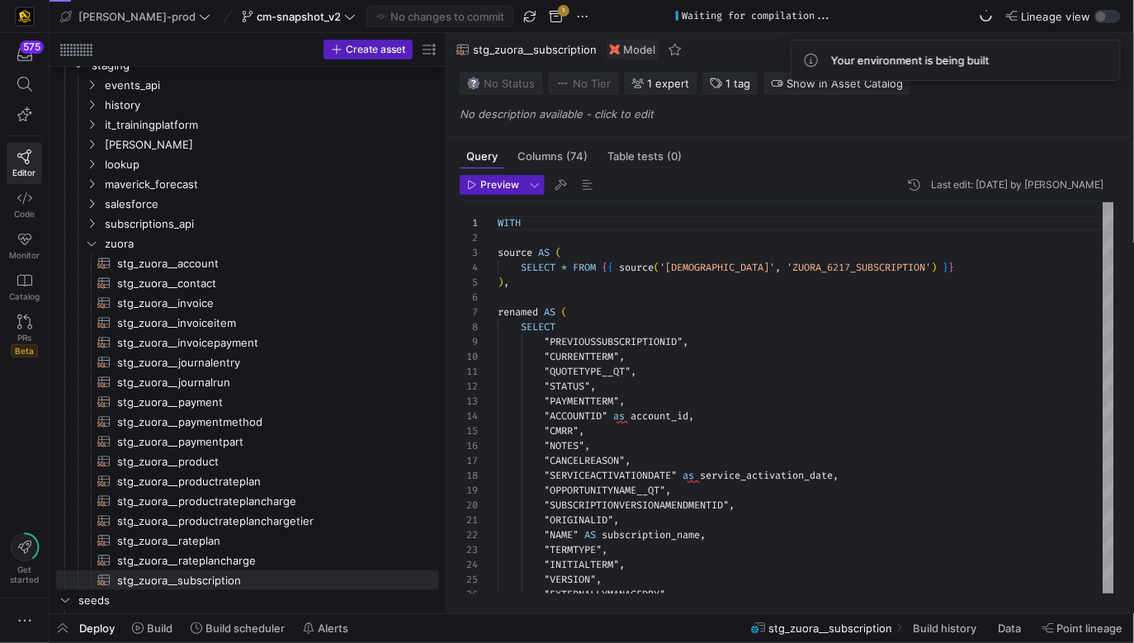
click at [1033, 7] on span at bounding box center [1028, 3] width 10 height 10
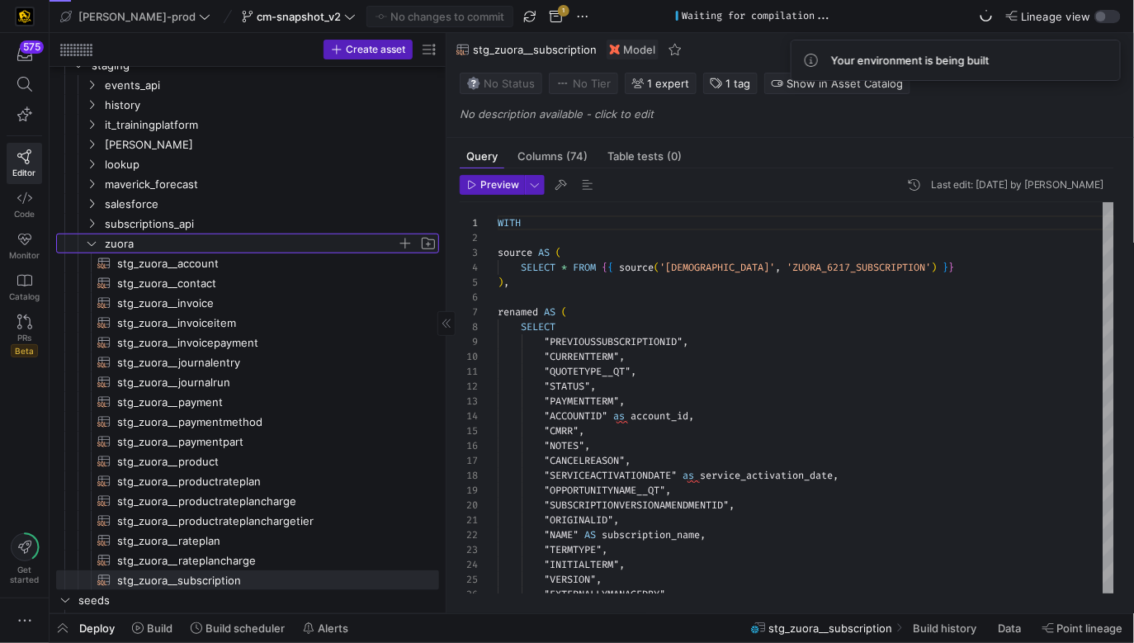
click at [345, 247] on span "zuora" at bounding box center [251, 243] width 292 height 19
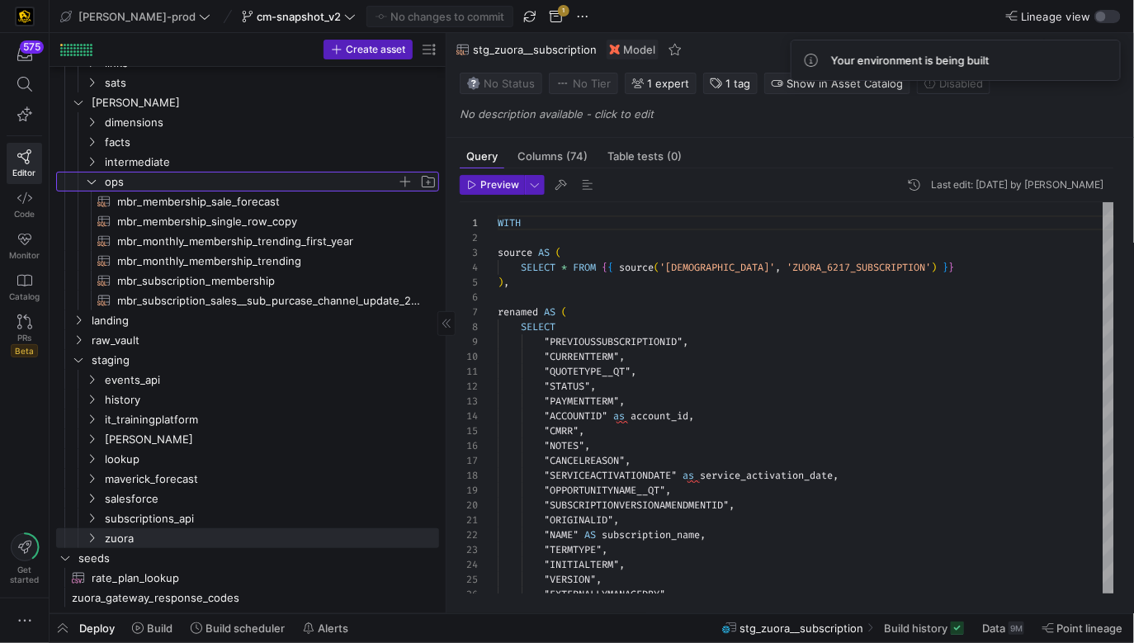
click at [211, 179] on span "ops" at bounding box center [251, 182] width 292 height 19
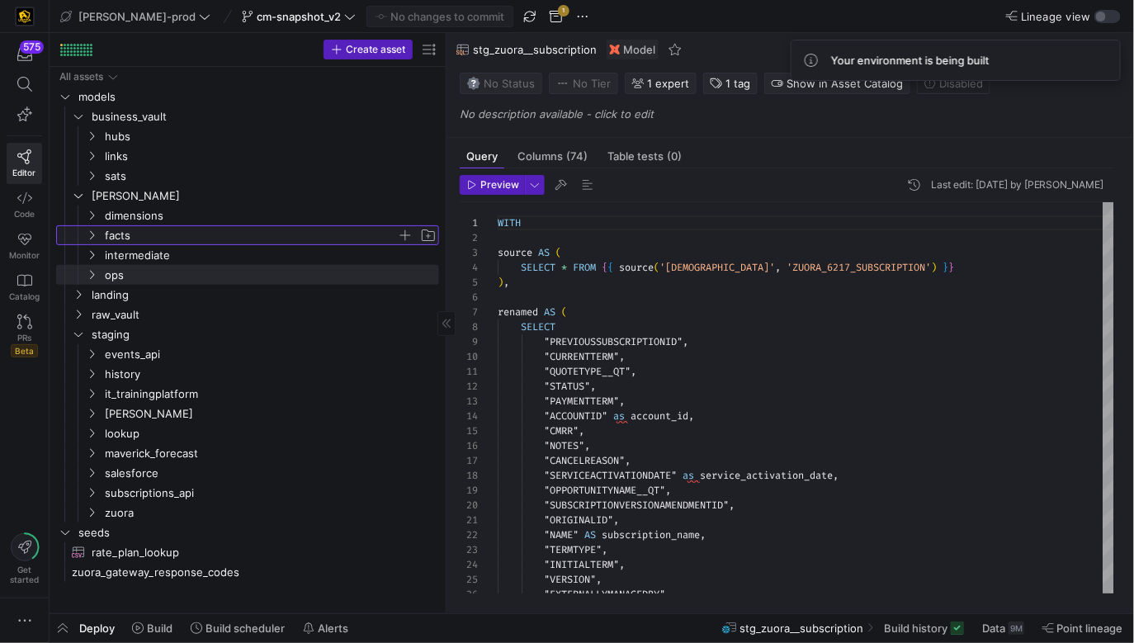
click at [210, 240] on span "facts" at bounding box center [251, 235] width 292 height 19
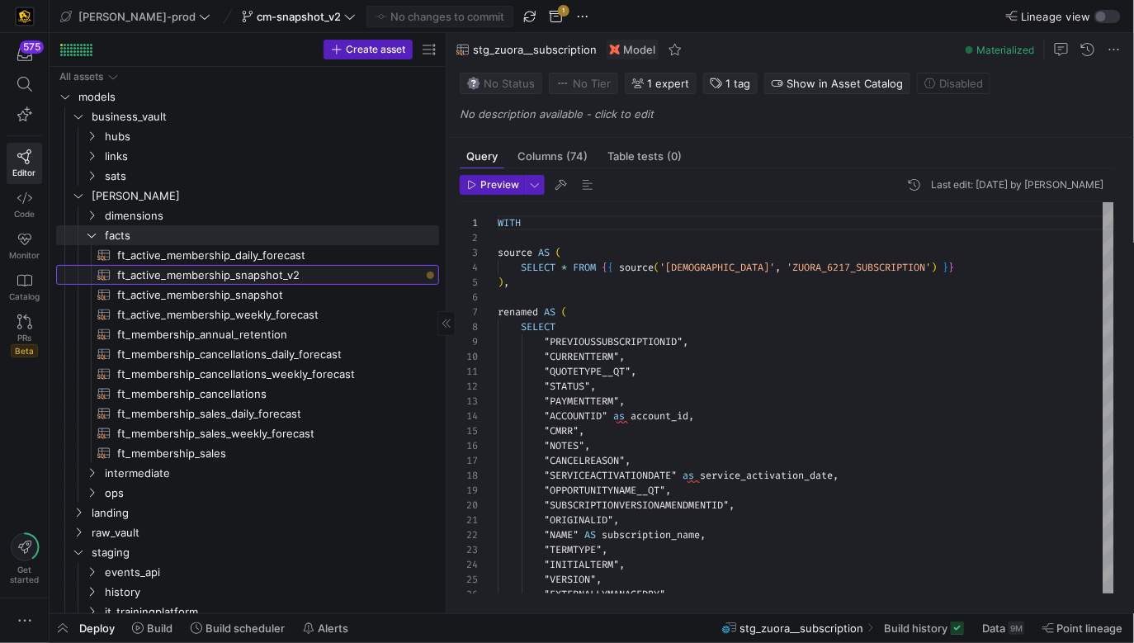
click at [347, 279] on span "ft_active_membership_snapshot_v2​​​​​​​​​​" at bounding box center [268, 275] width 303 height 19
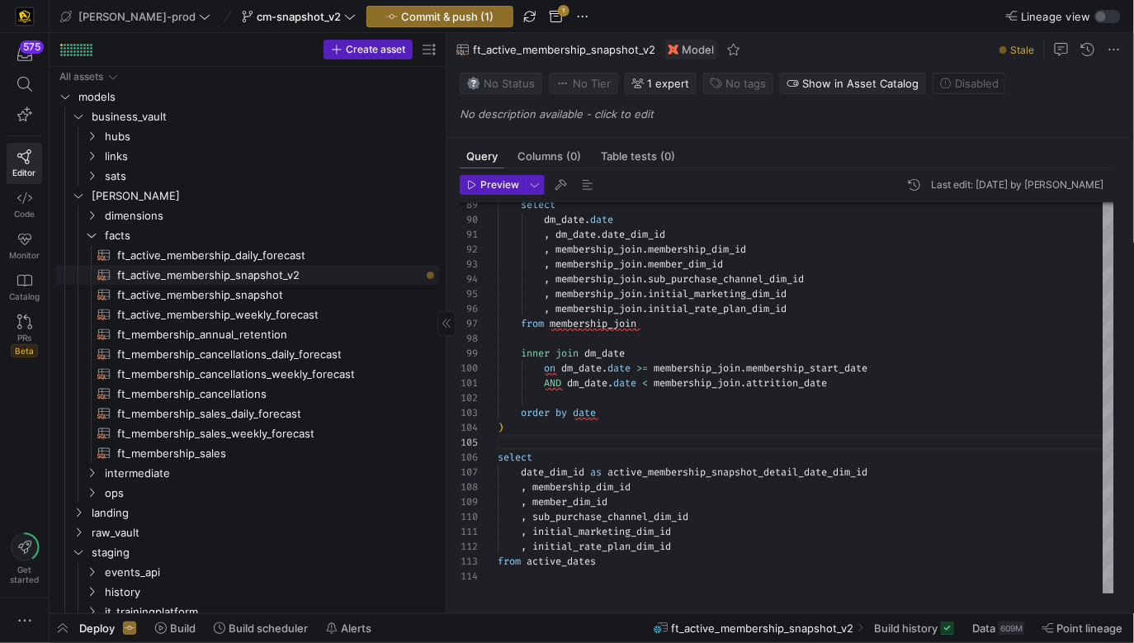
scroll to position [7, 0]
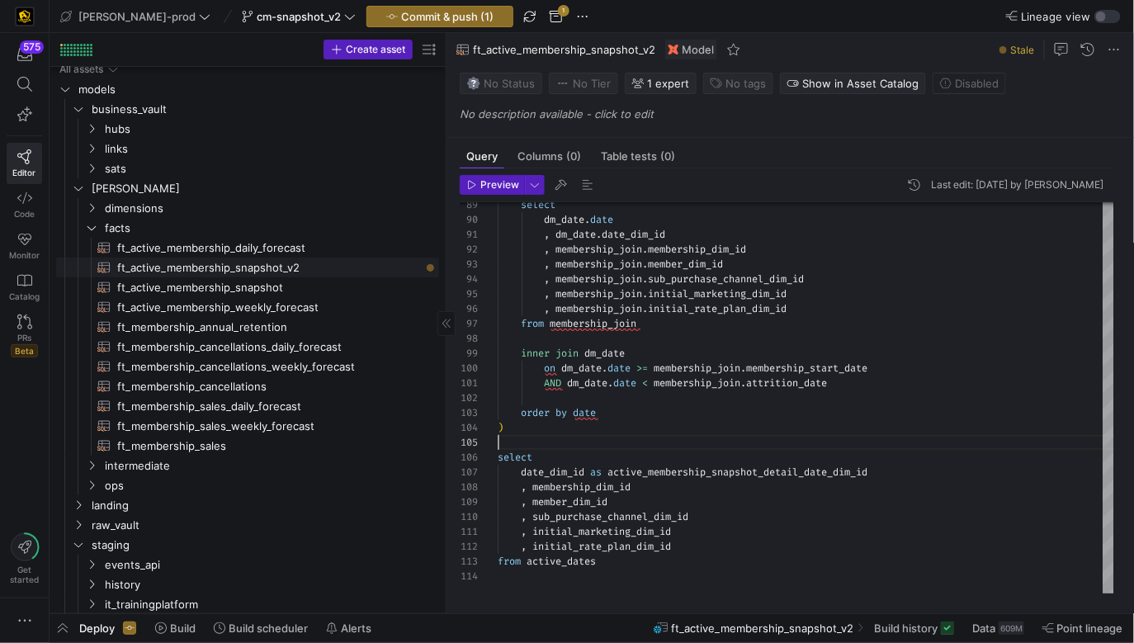
type textarea "AND dm_date.date < membership_join.attrition_date order by date ) select date_d…"
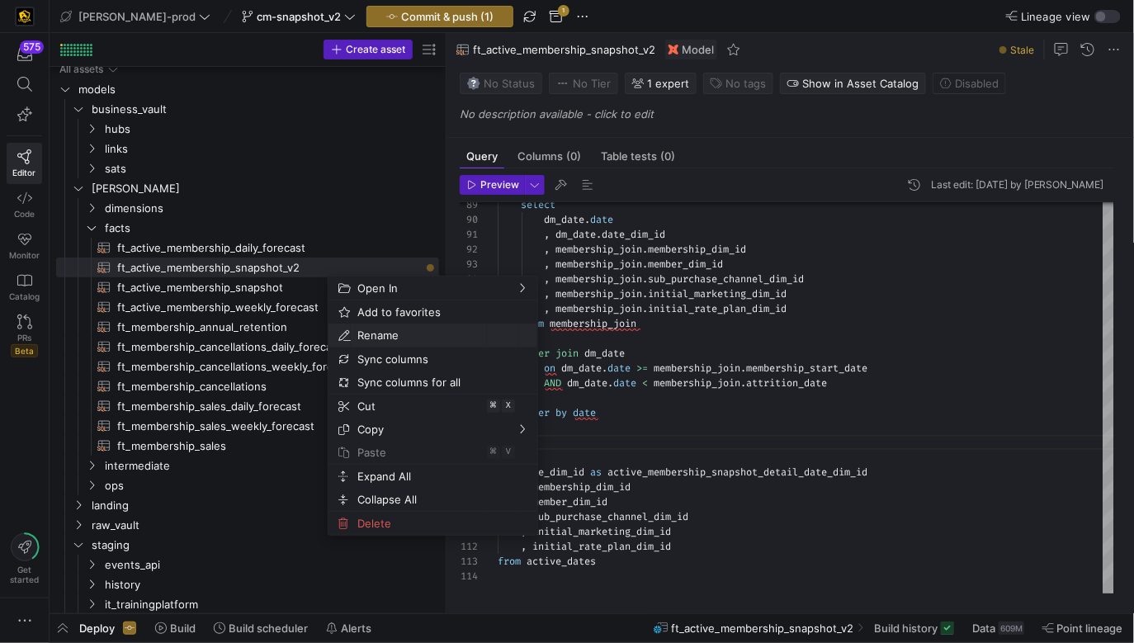
click at [411, 341] on span "Rename" at bounding box center [419, 335] width 136 height 23
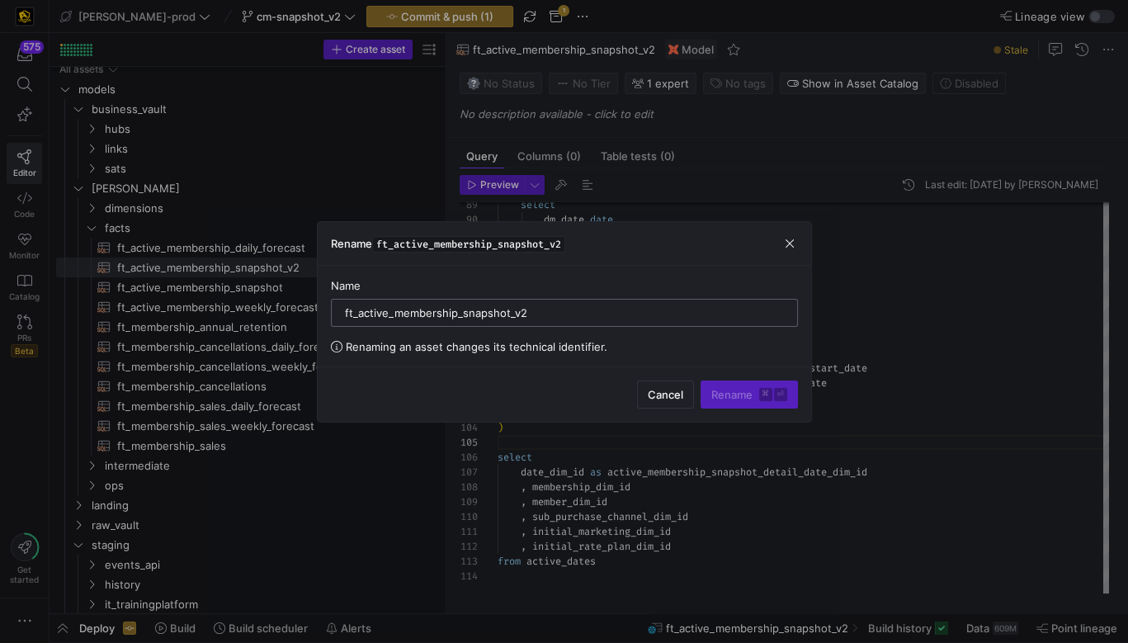
click at [553, 309] on input "ft_active_membership_snapshot_v2" at bounding box center [564, 312] width 439 height 13
type input "ft_active_membership_snapshot_detail"
click at [730, 398] on span "Rename ⌘ ⏎" at bounding box center [749, 394] width 76 height 13
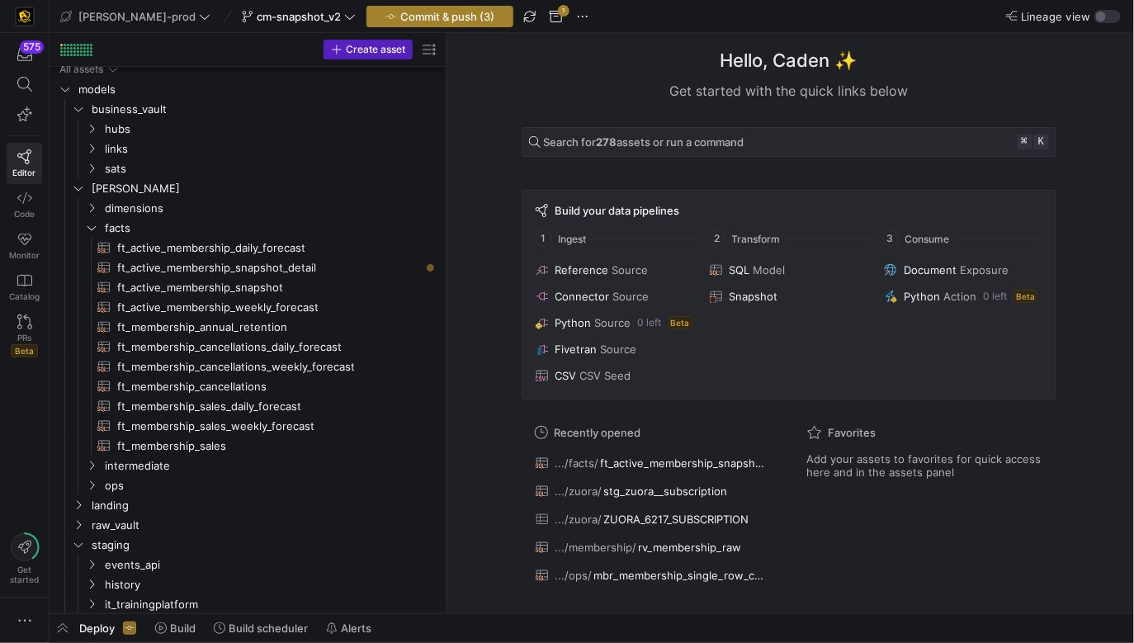
click at [433, 17] on span "Commit & push (3)" at bounding box center [447, 16] width 94 height 13
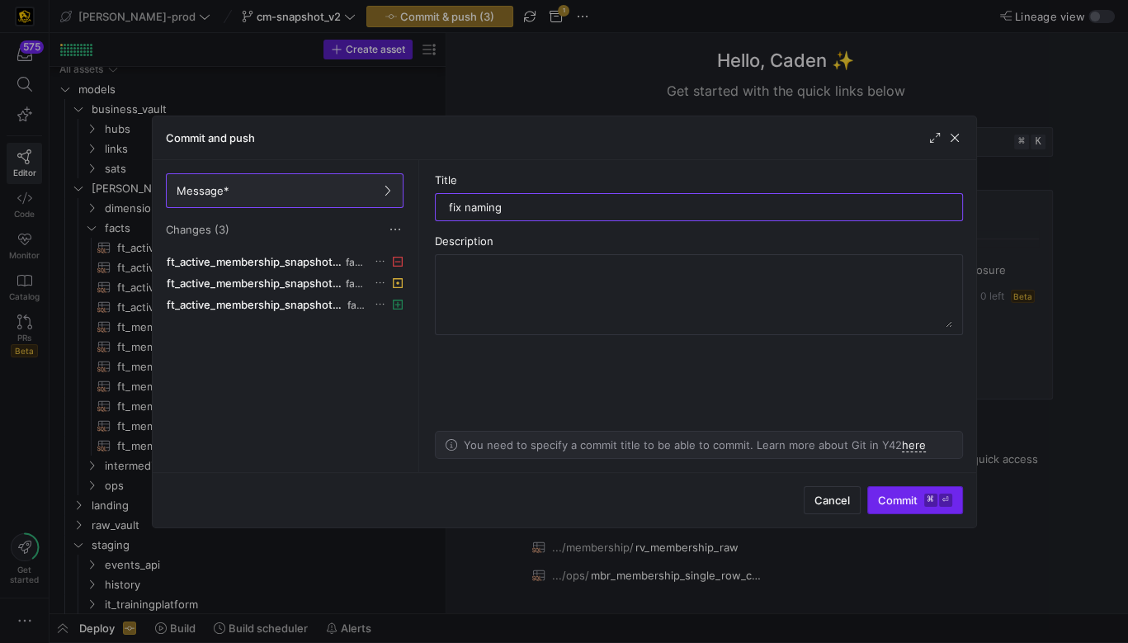
type input "fix naming"
click at [934, 499] on kbd "⌘" at bounding box center [930, 500] width 13 height 13
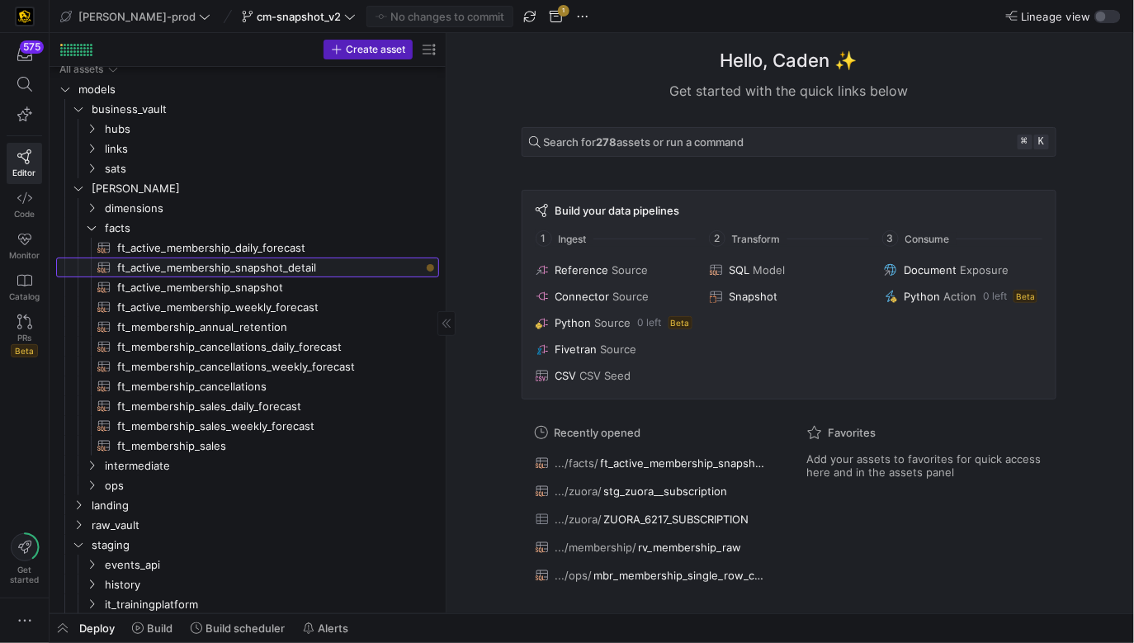
click at [375, 274] on span "ft_active_membership_snapshot_detail​​​​​​​​​​" at bounding box center [268, 267] width 303 height 19
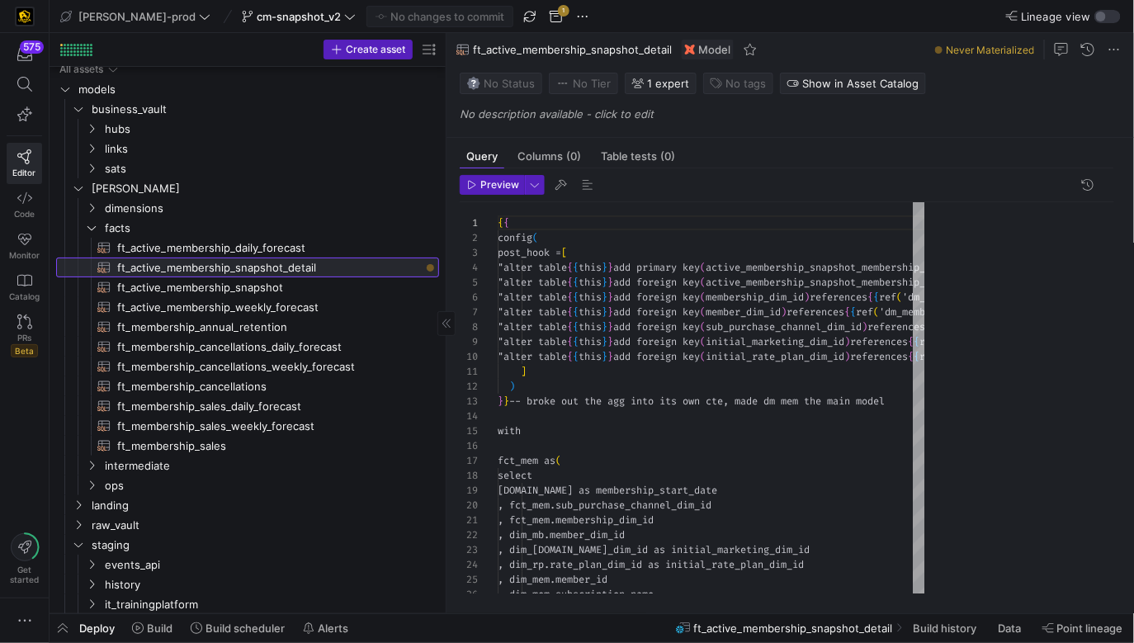
scroll to position [74, 0]
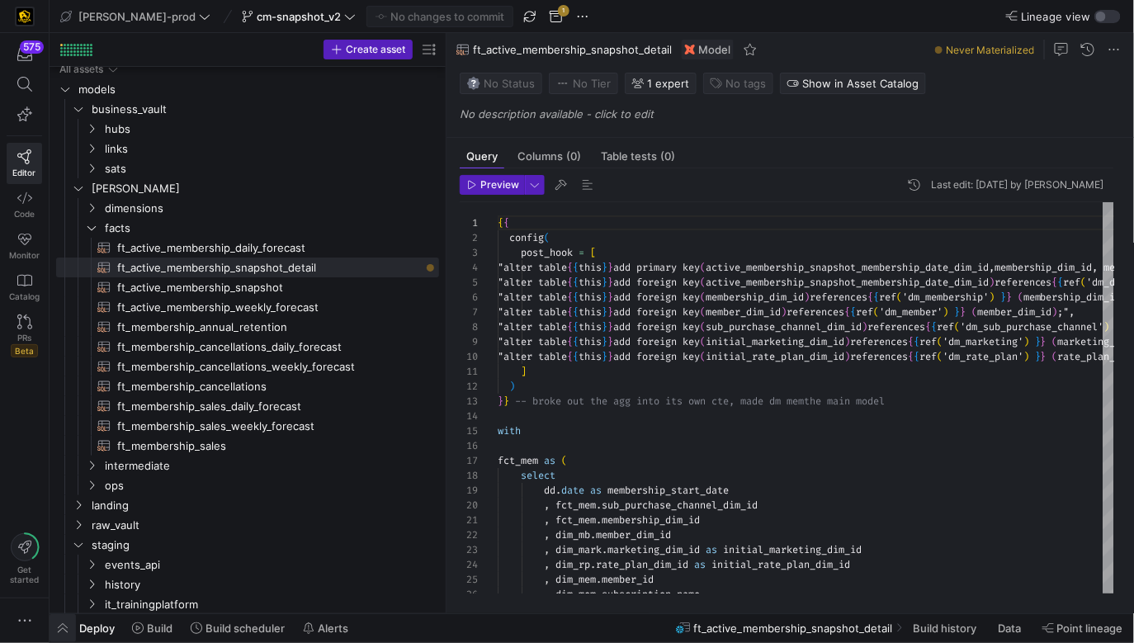
click at [62, 633] on span "button" at bounding box center [63, 628] width 26 height 28
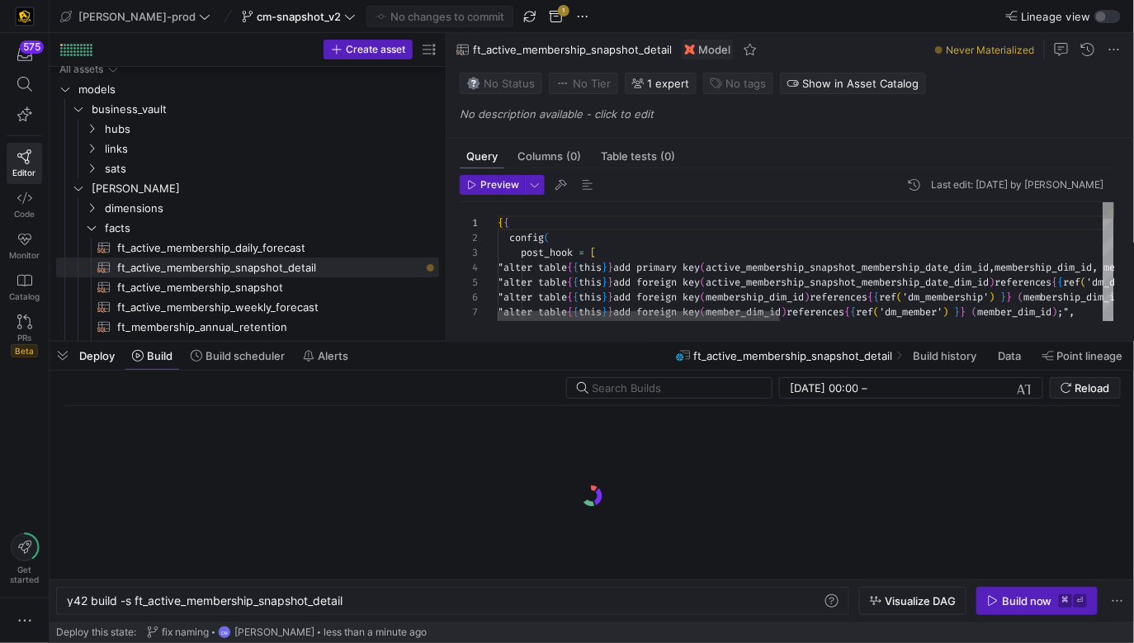
scroll to position [0, 278]
click at [244, 592] on div "y42 build -s ft_active_membership_snapshot_detail y42 build -s ft_active_member…" at bounding box center [452, 601] width 793 height 28
click at [247, 613] on div "y42 build -s ft_active_membership_snapshot_detail y42 build -s ft_active_member…" at bounding box center [452, 601] width 793 height 28
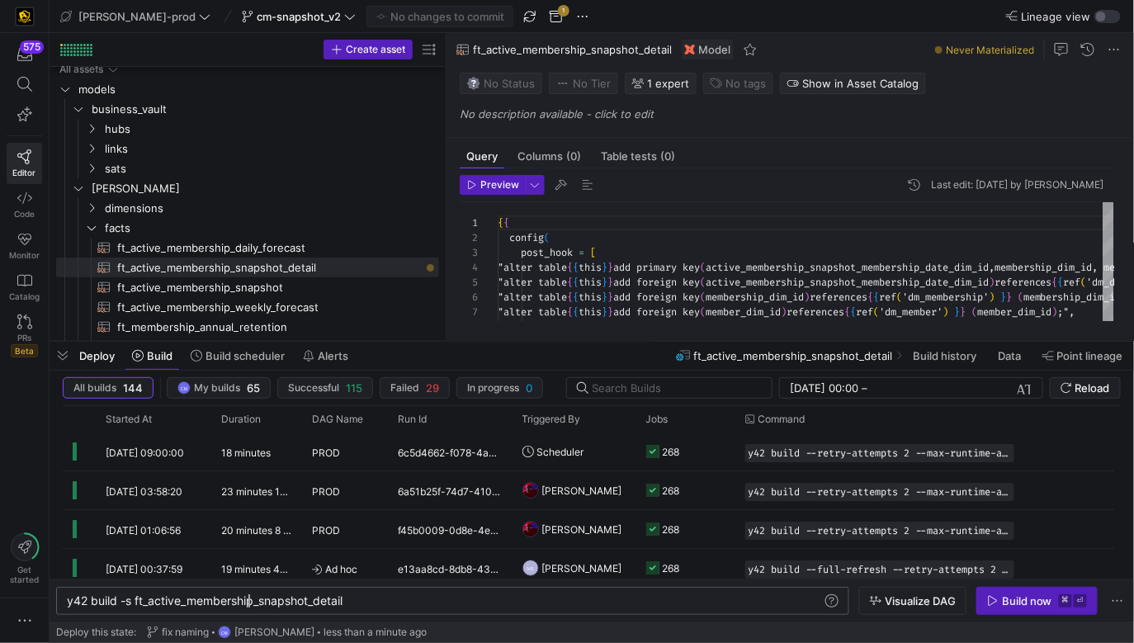
click at [249, 604] on div "y42 build -s ft_active_membership_snapshot_detail" at bounding box center [445, 600] width 757 height 13
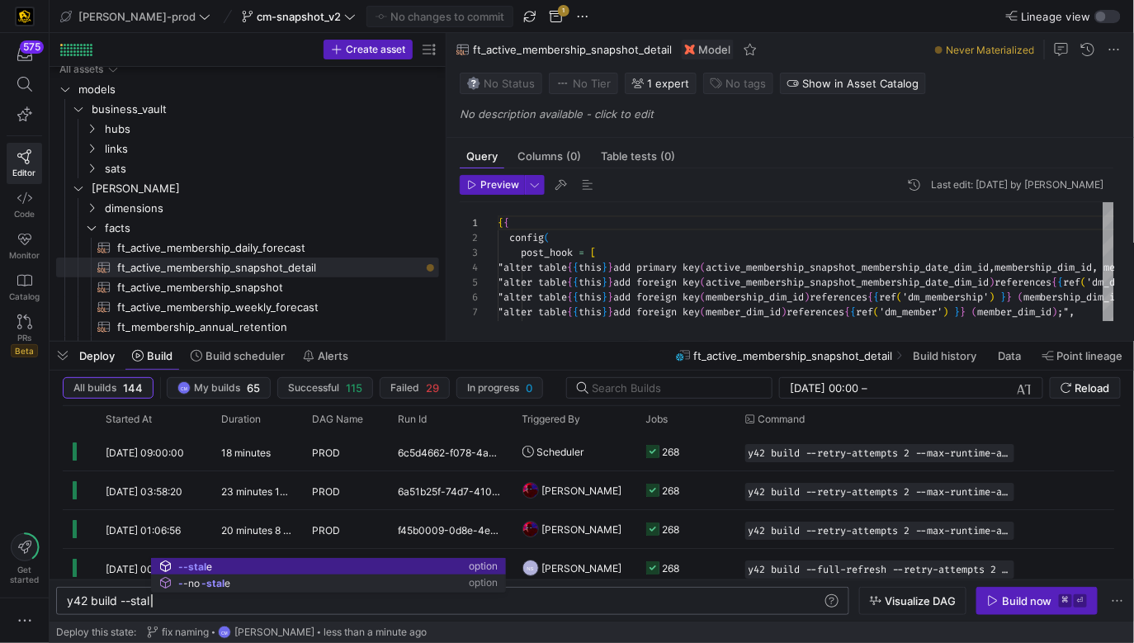
scroll to position [0, 90]
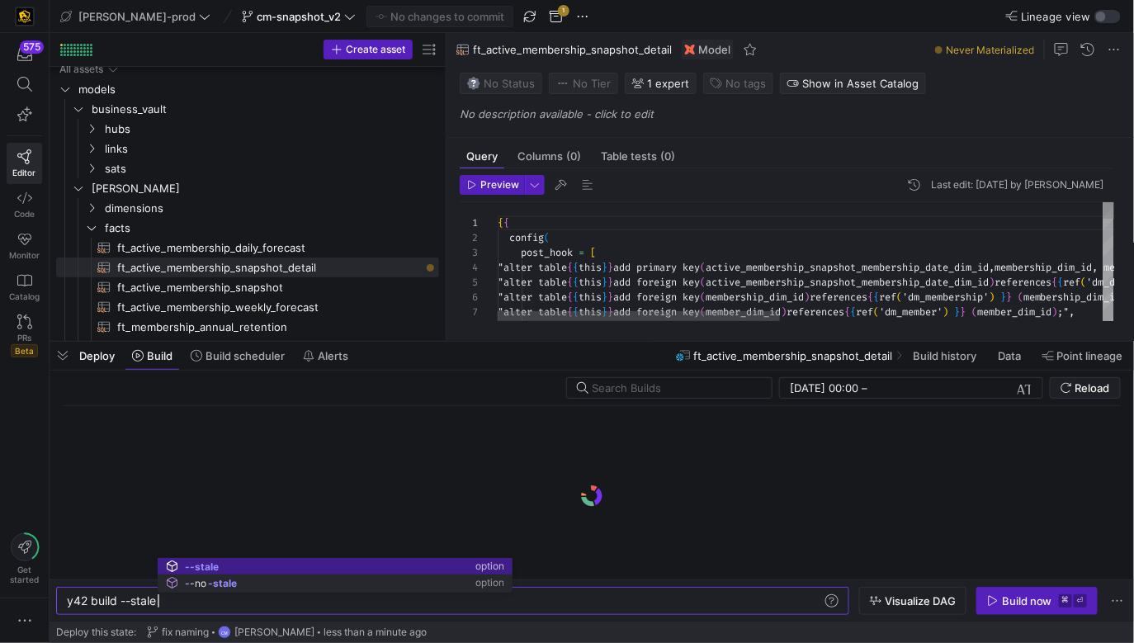
type textarea "y42 build --stale"
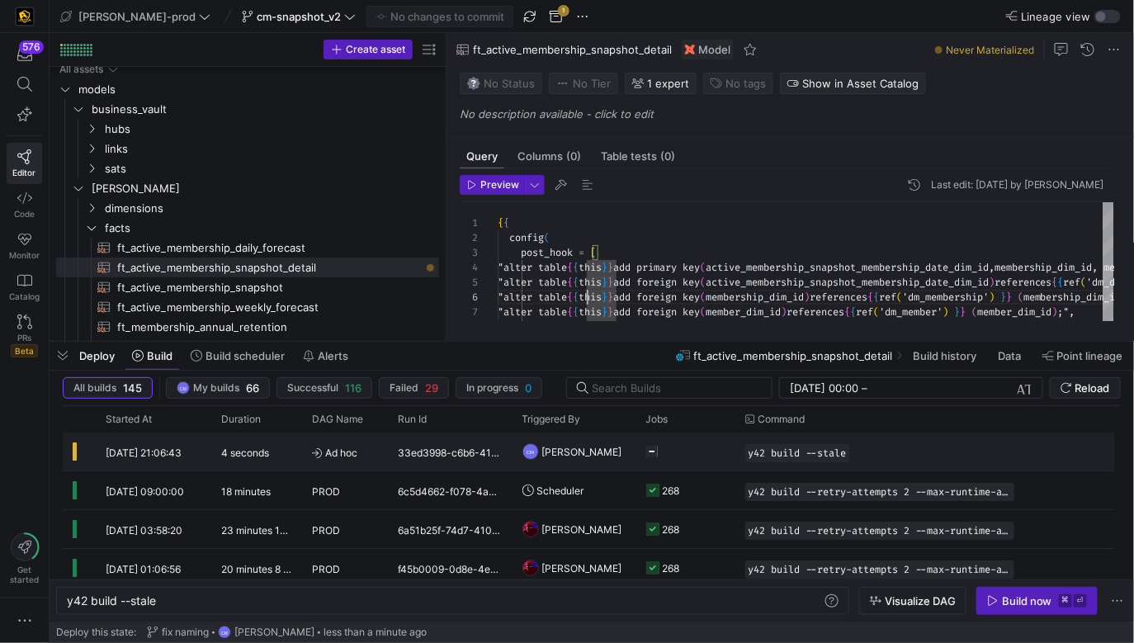
click at [626, 461] on div "CM Caden Miller" at bounding box center [575, 451] width 124 height 38
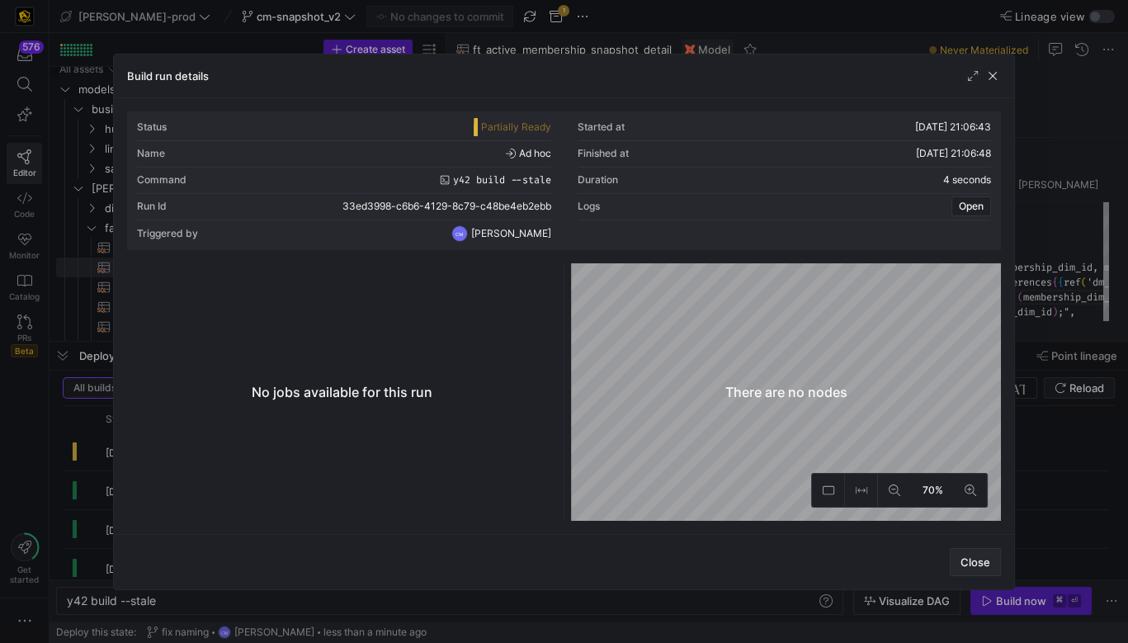
click at [953, 558] on span "button" at bounding box center [976, 562] width 50 height 26
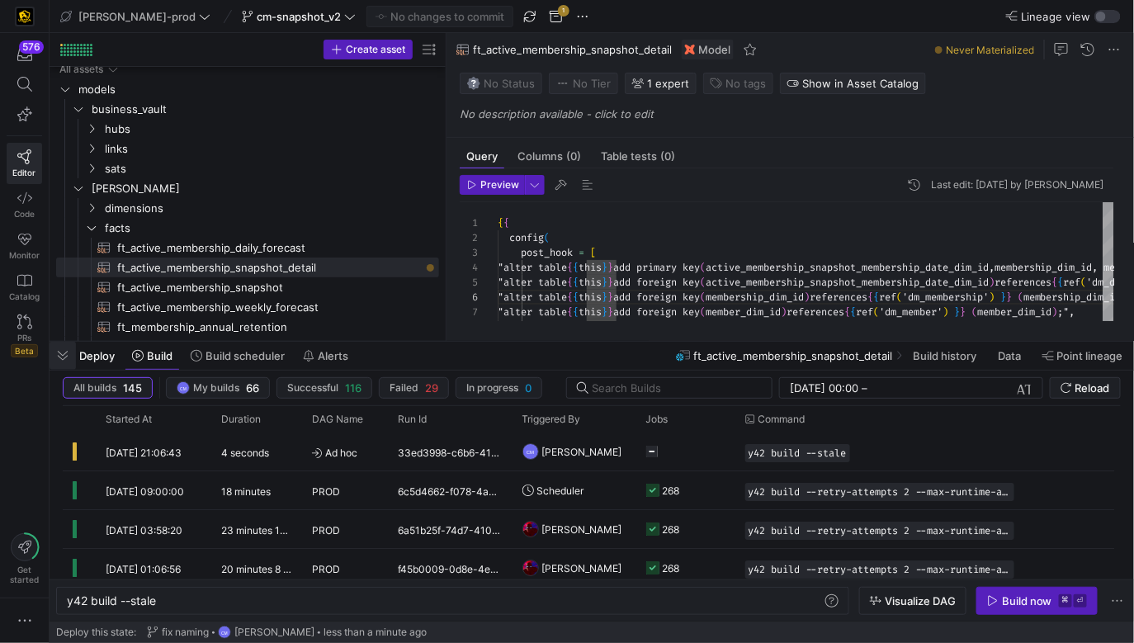
click at [53, 357] on span "button" at bounding box center [63, 356] width 26 height 28
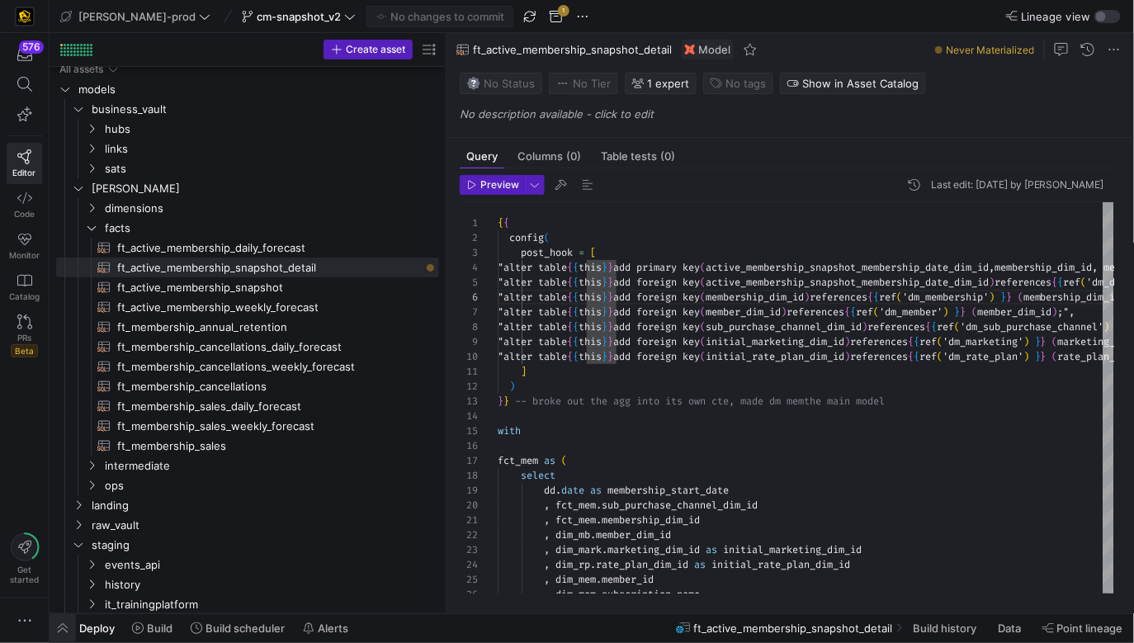
click at [65, 637] on span "button" at bounding box center [63, 628] width 26 height 28
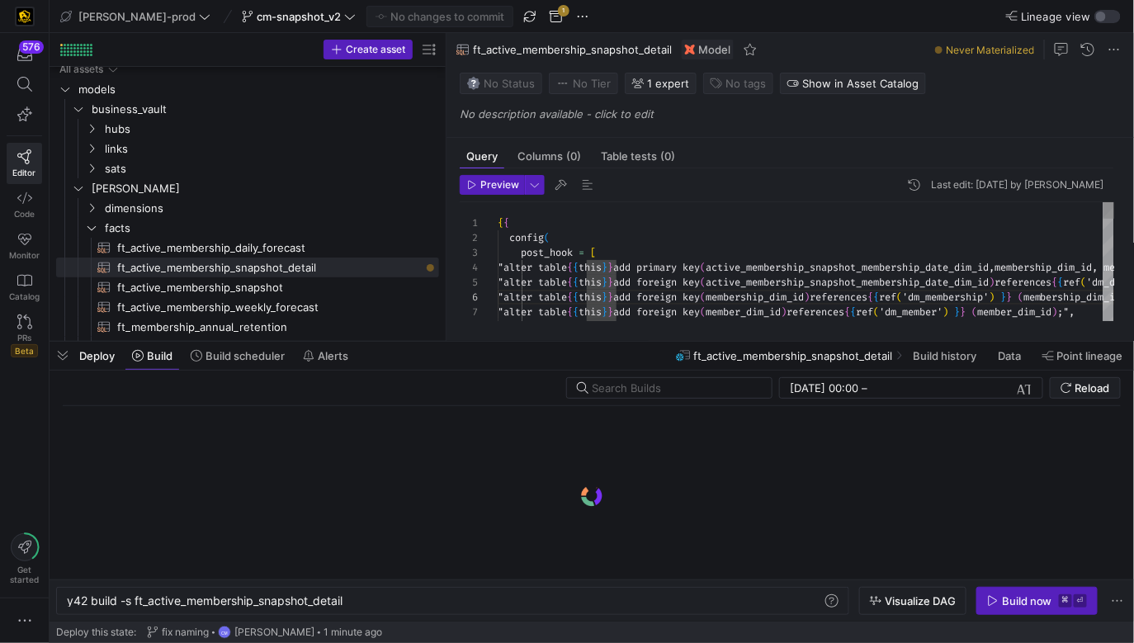
scroll to position [0, 278]
click at [1040, 595] on div "Build now" at bounding box center [1027, 600] width 50 height 13
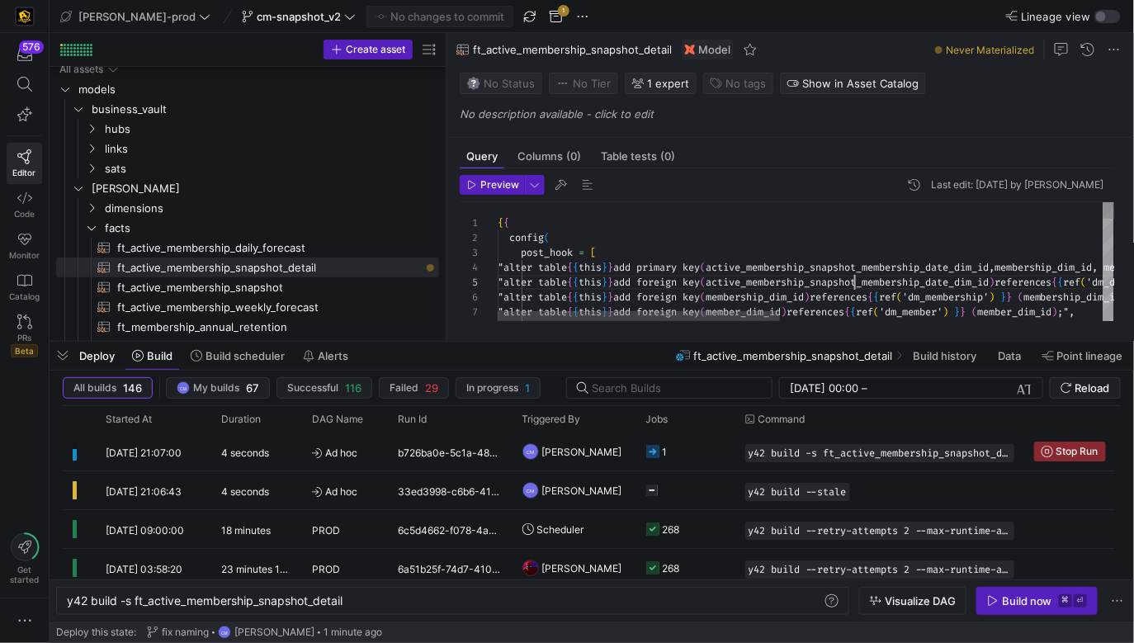
scroll to position [59, 356]
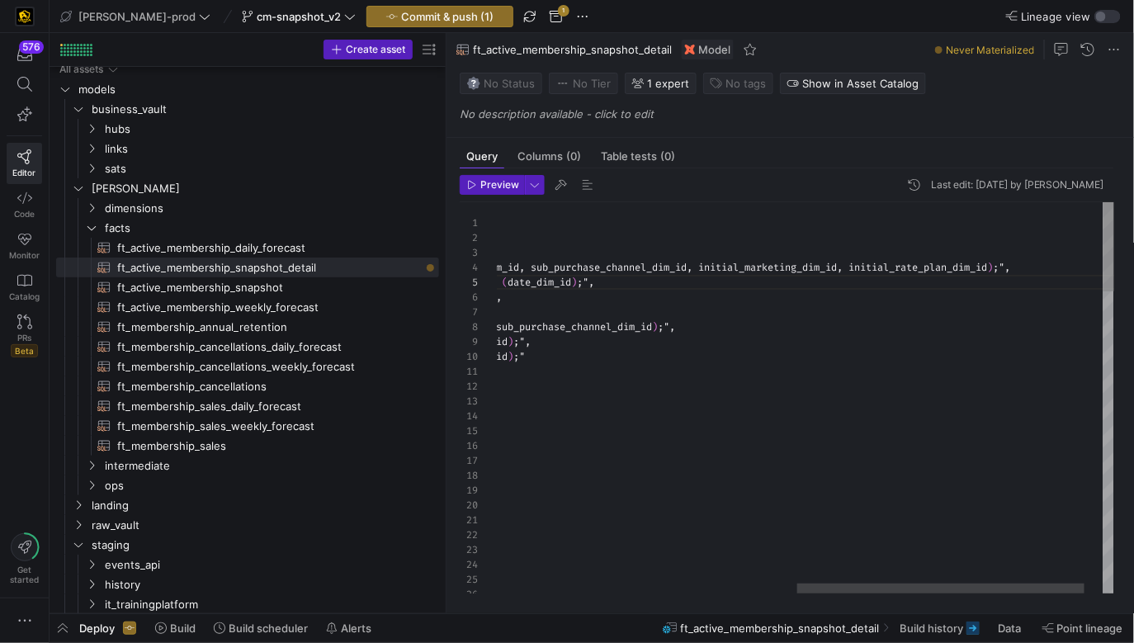
type textarea "{{ config( post_hook = [ "alter table {{ this }} add primary key (active_member…"
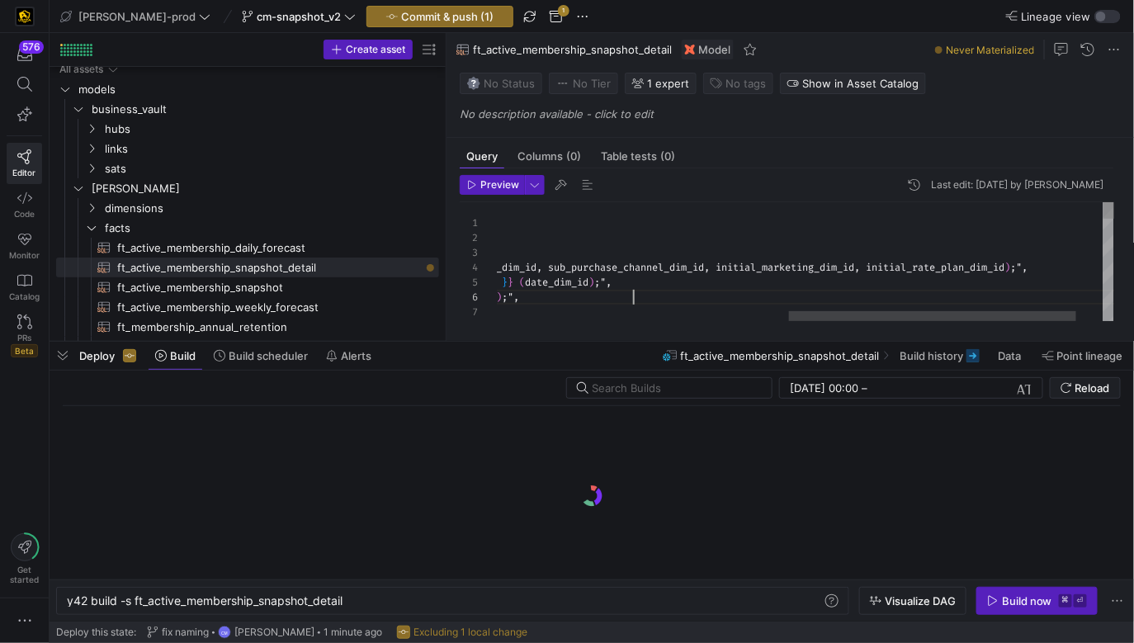
scroll to position [0, 278]
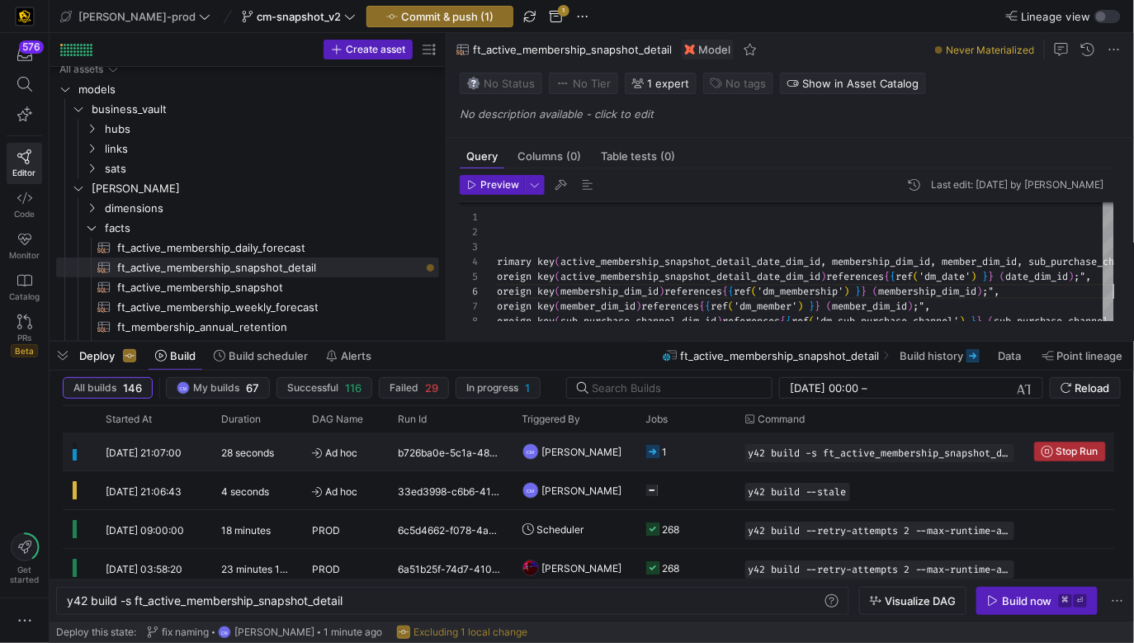
click at [1056, 453] on span "Stop Run" at bounding box center [1077, 452] width 42 height 12
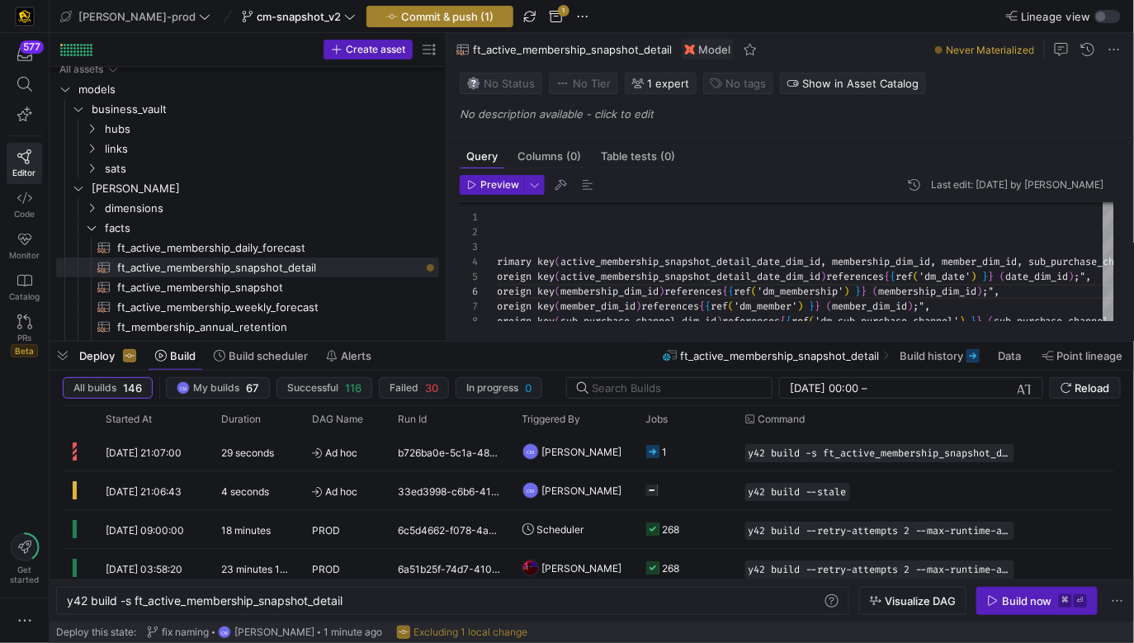
click at [428, 24] on span "button" at bounding box center [439, 17] width 145 height 20
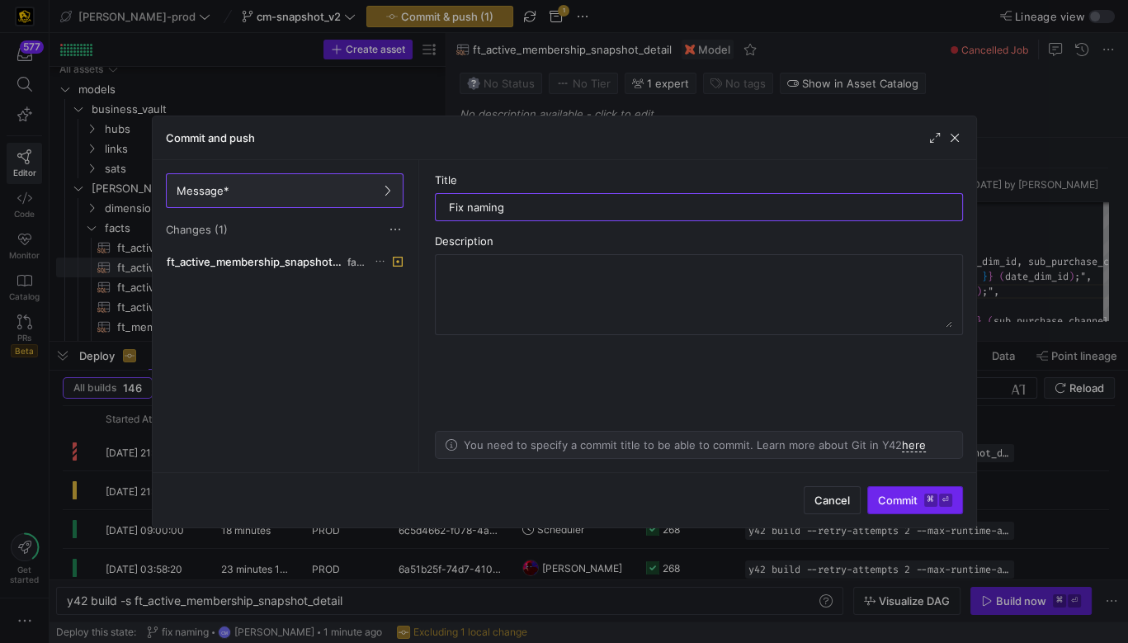
type input "Fix naming"
click at [910, 491] on span "submit" at bounding box center [915, 500] width 94 height 26
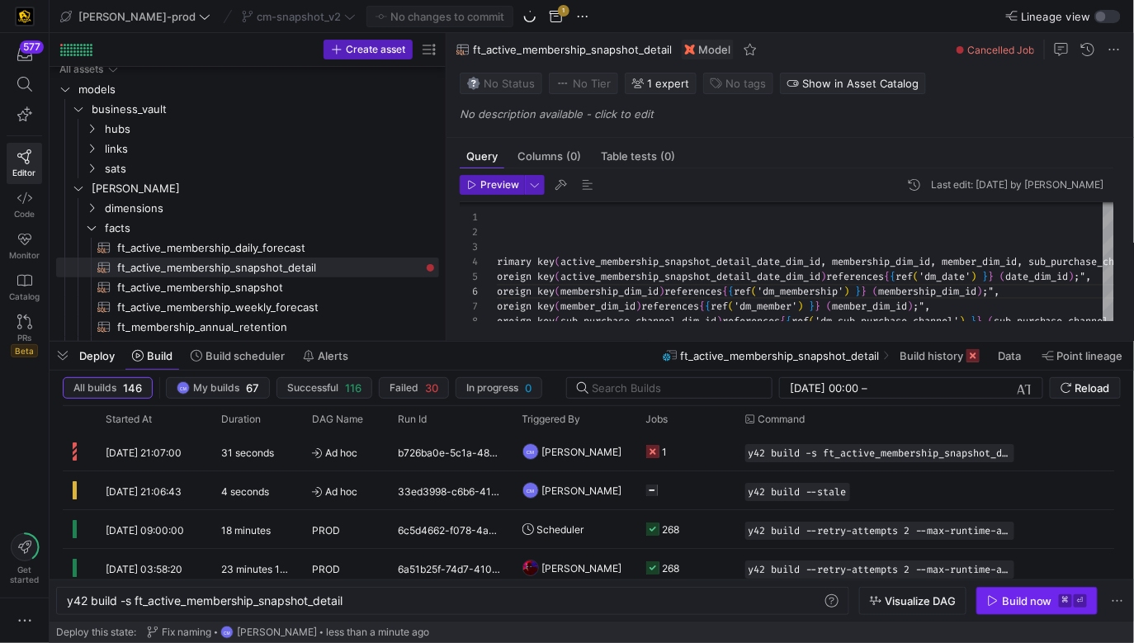
click at [1018, 610] on span "button" at bounding box center [1037, 601] width 120 height 26
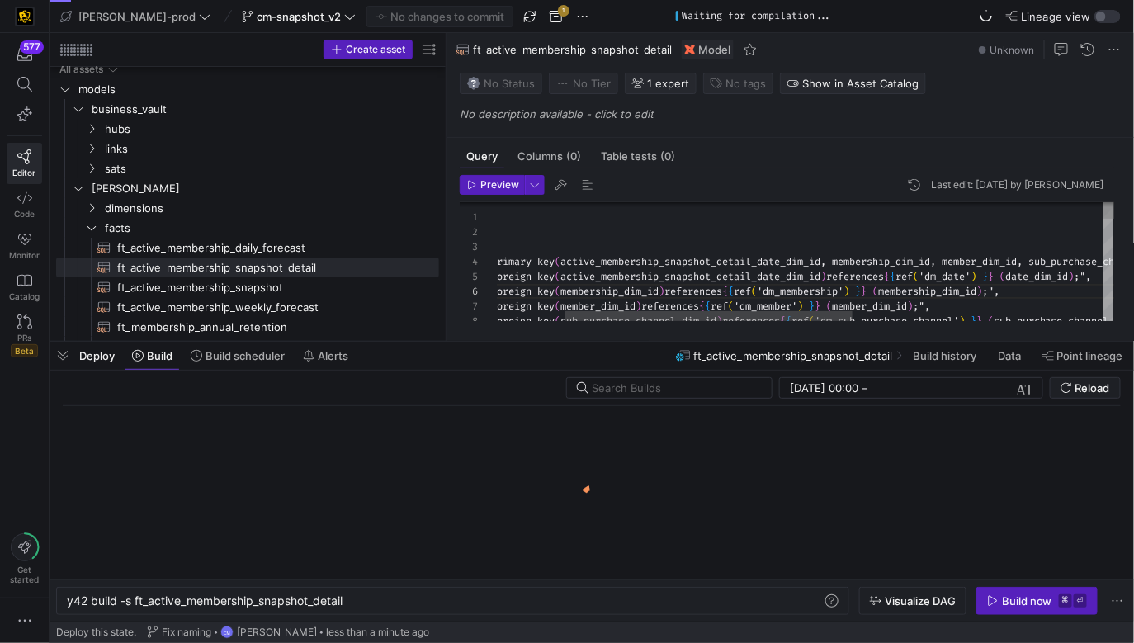
scroll to position [74, 416]
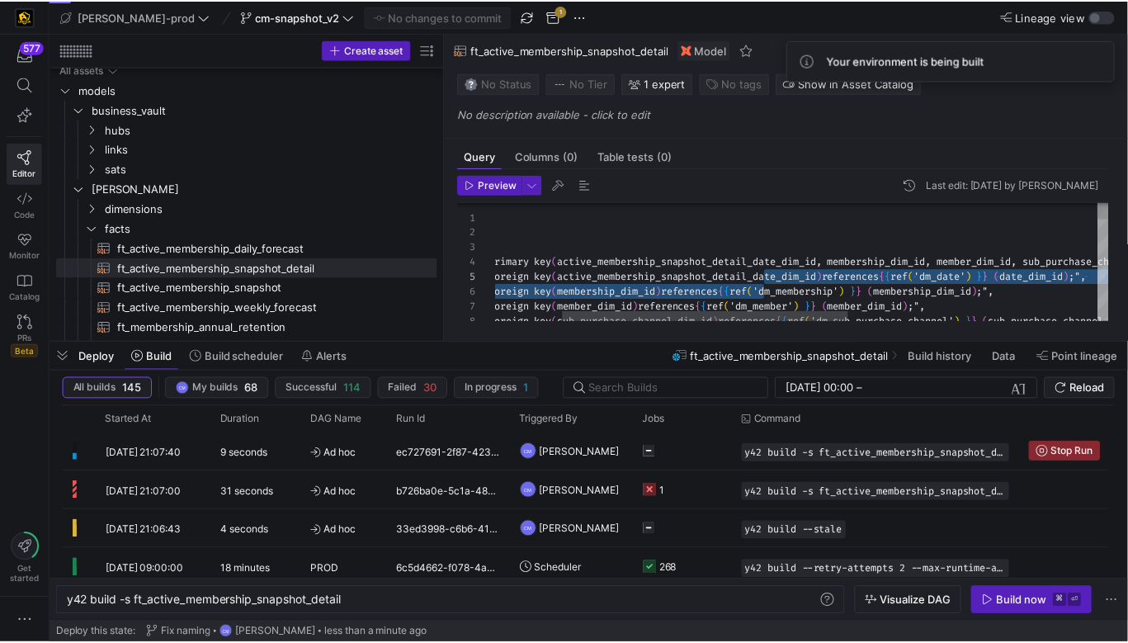
scroll to position [45, 421]
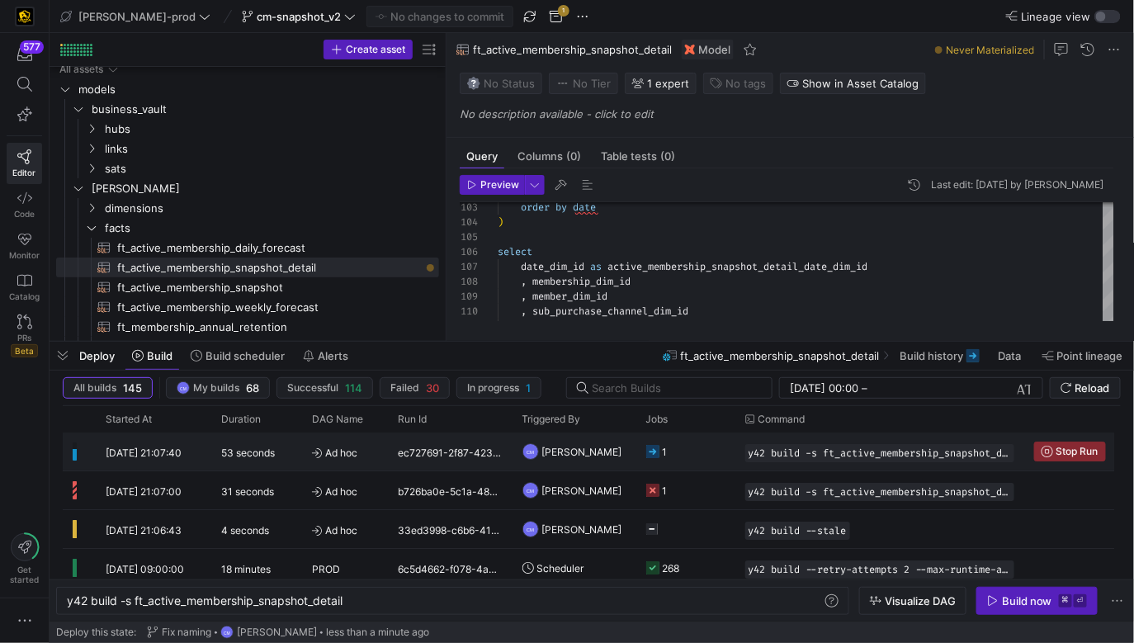
click at [718, 466] on y42-job-status-cell-renderer "1" at bounding box center [685, 451] width 79 height 36
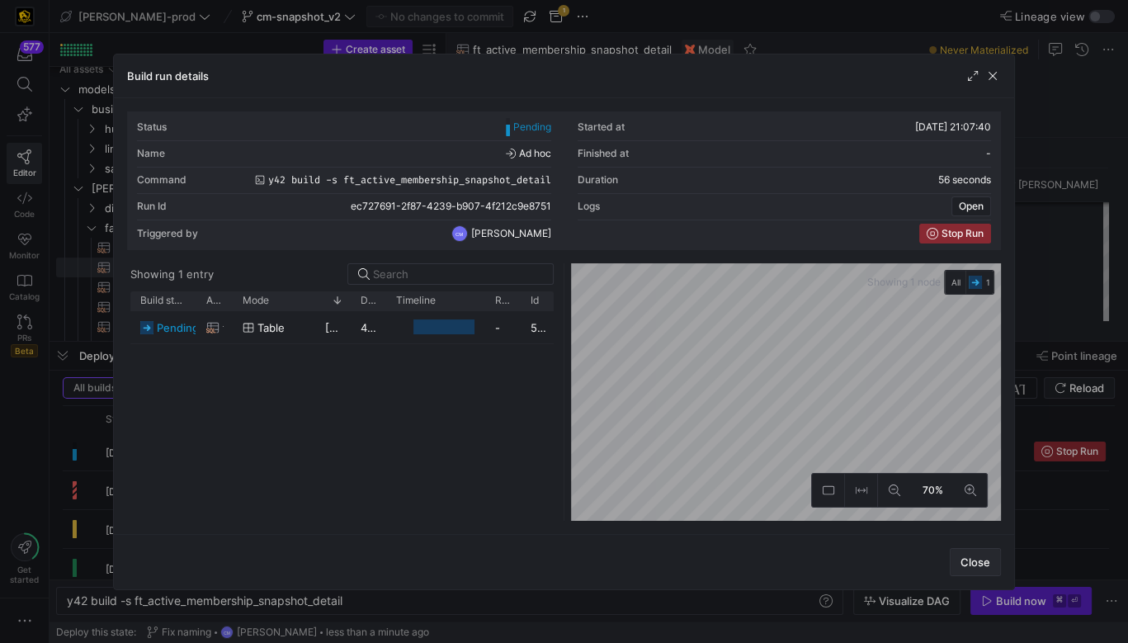
click at [968, 555] on span "Close" at bounding box center [976, 561] width 30 height 13
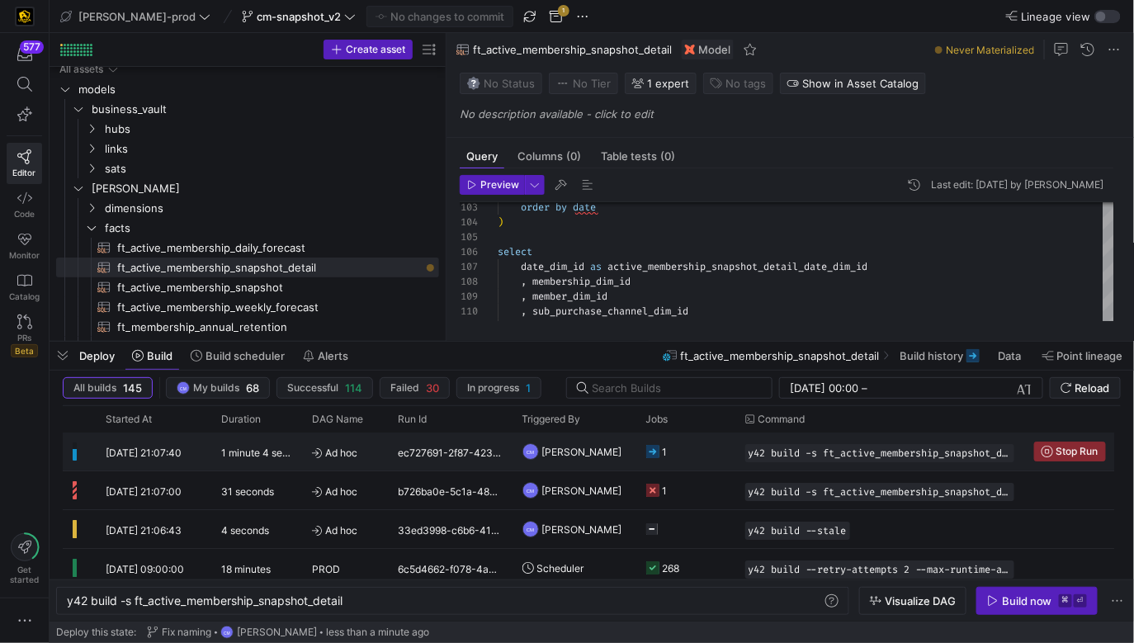
click at [717, 464] on y42-job-status-cell-renderer "1" at bounding box center [685, 451] width 79 height 36
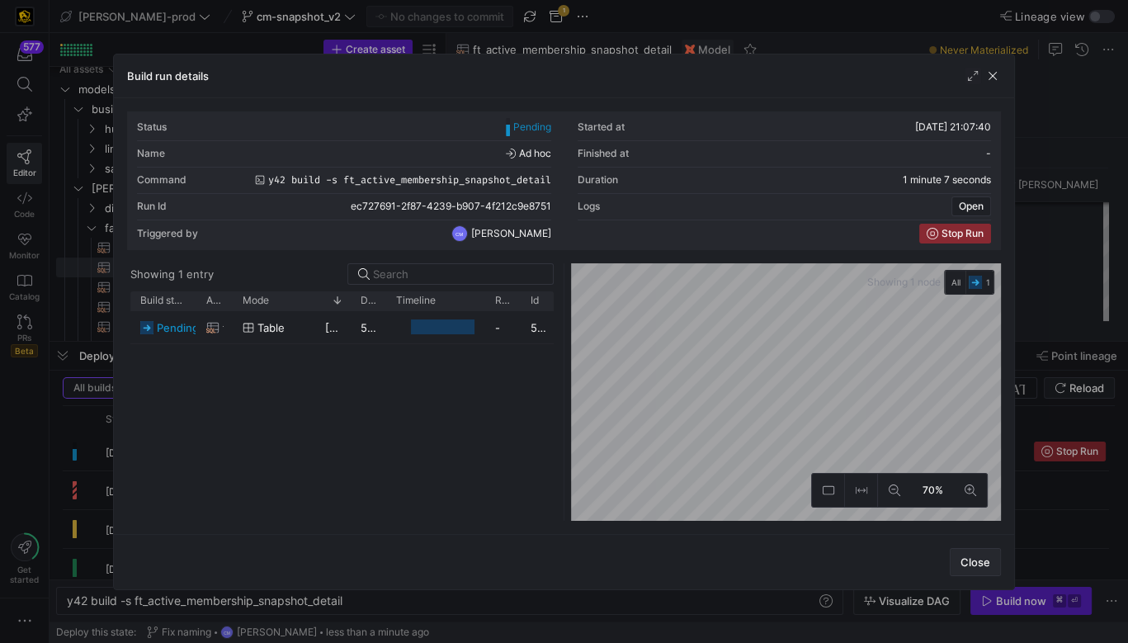
click at [971, 560] on span "Close" at bounding box center [976, 561] width 30 height 13
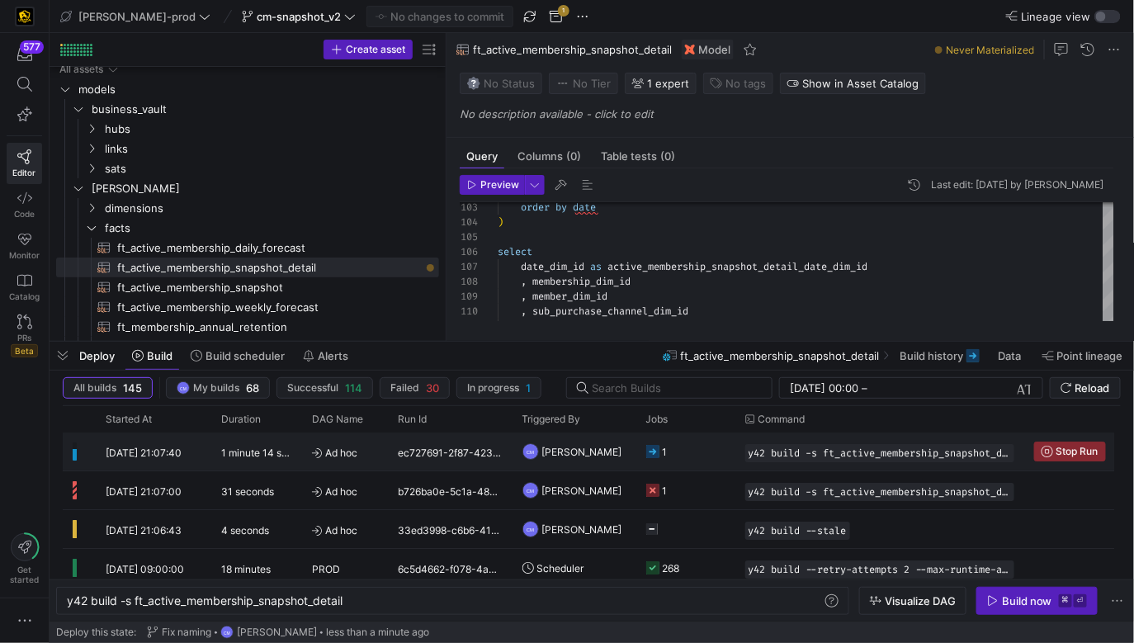
click at [697, 466] on y42-job-status-cell-renderer "1" at bounding box center [685, 451] width 79 height 36
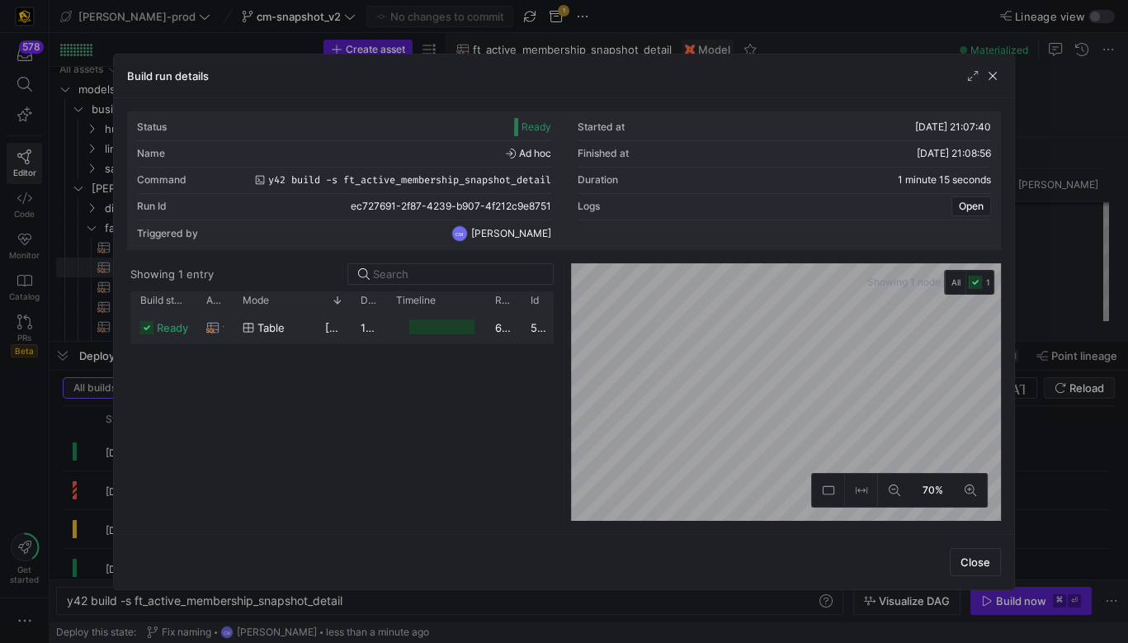
click at [503, 340] on div "609,189,171" at bounding box center [502, 327] width 35 height 32
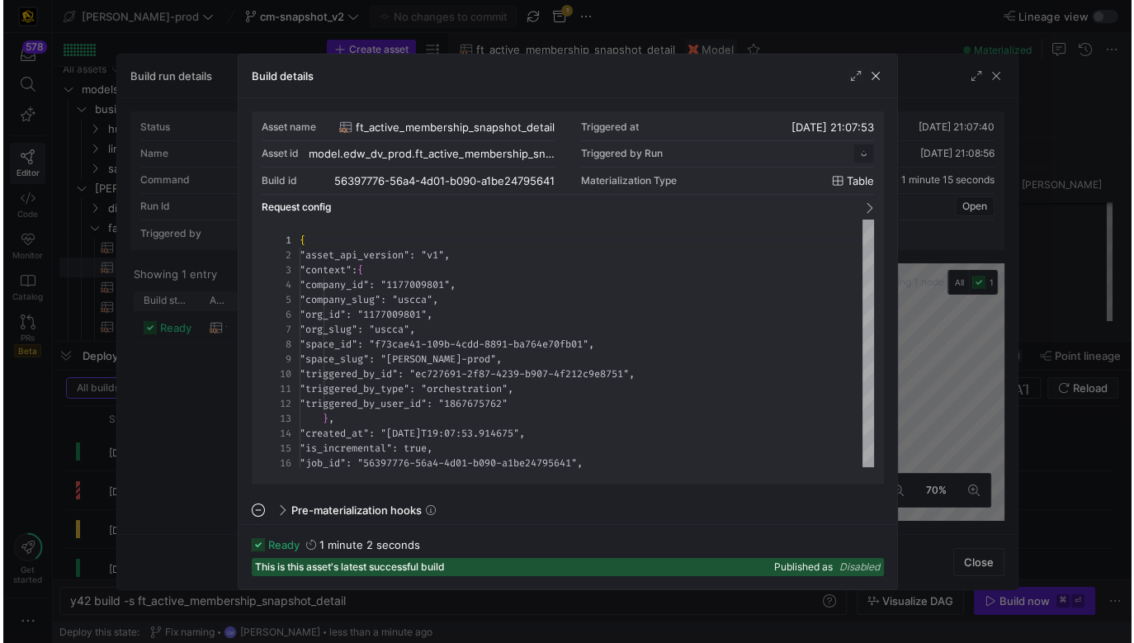
scroll to position [149, 0]
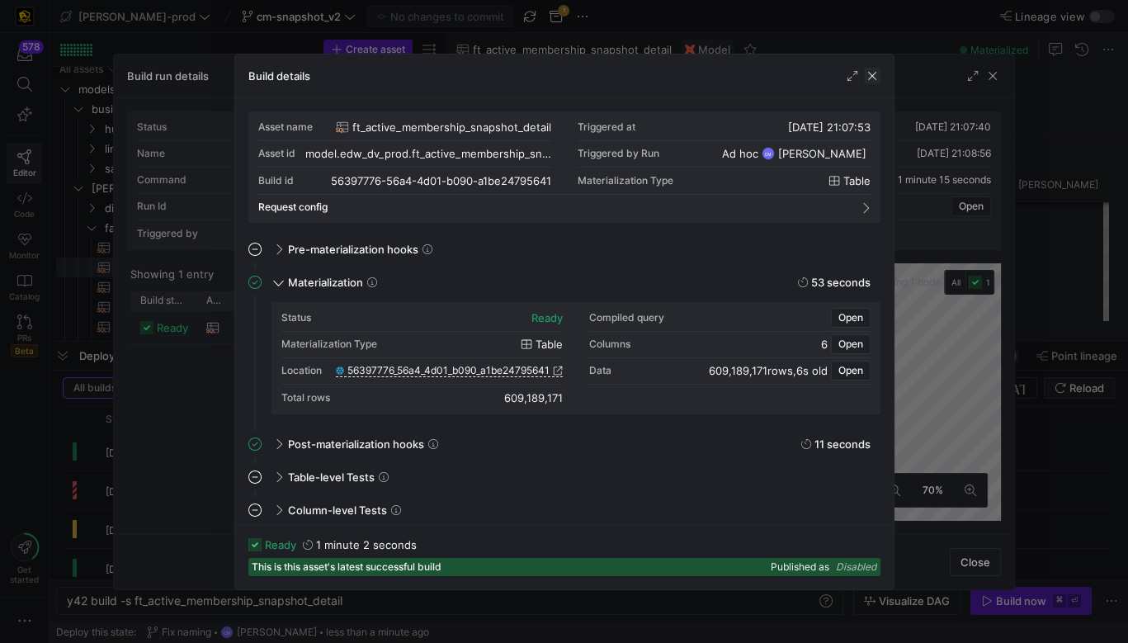
click at [868, 69] on span "button" at bounding box center [872, 76] width 17 height 17
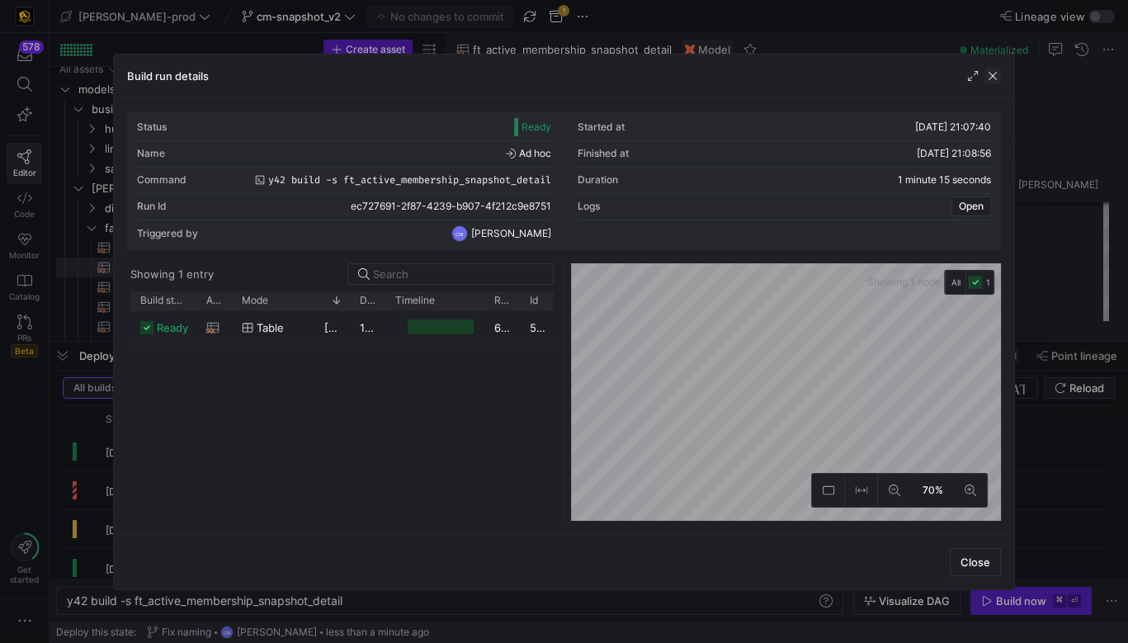
click at [990, 75] on span "button" at bounding box center [993, 76] width 17 height 17
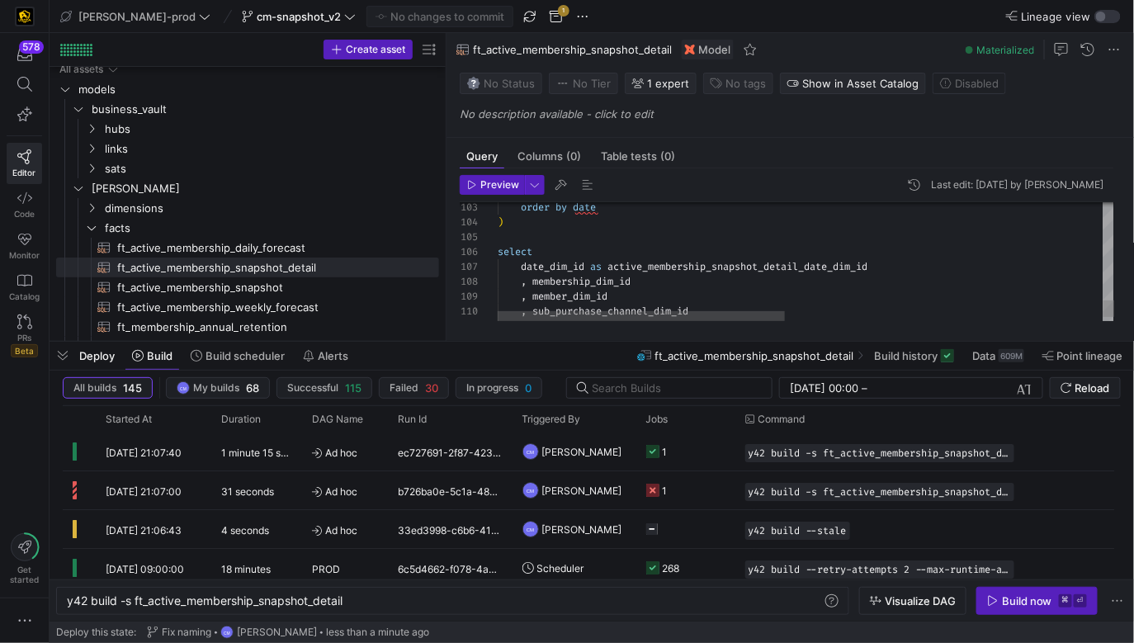
type textarea "AND dm_date.date < membership_join.attrition_date order by date ) select date_d…"
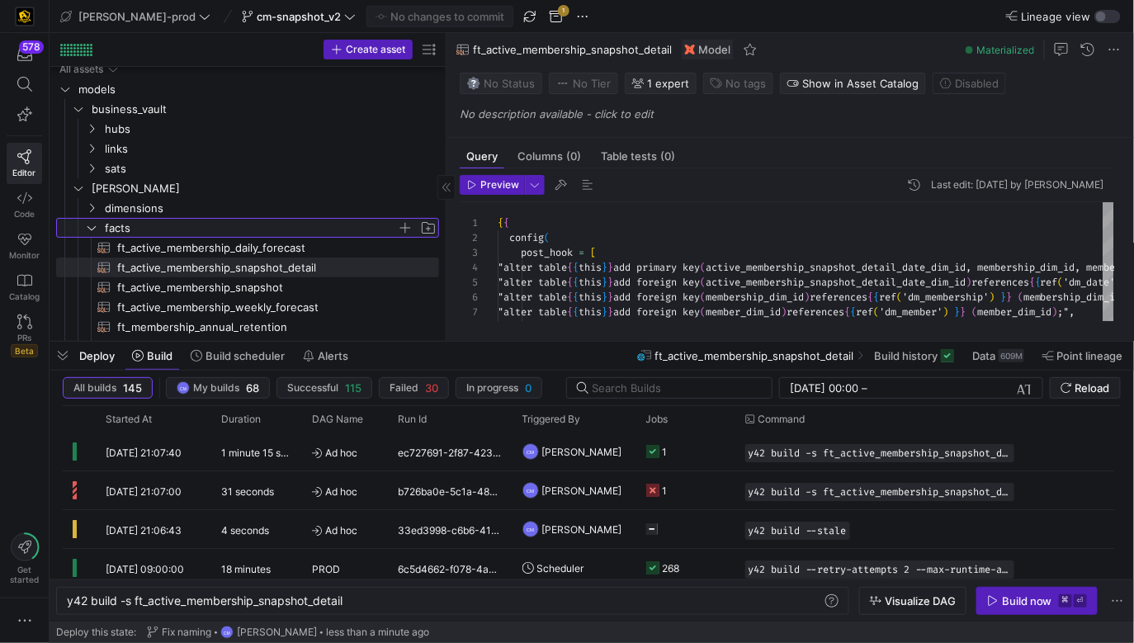
click at [228, 229] on span "facts" at bounding box center [251, 228] width 292 height 19
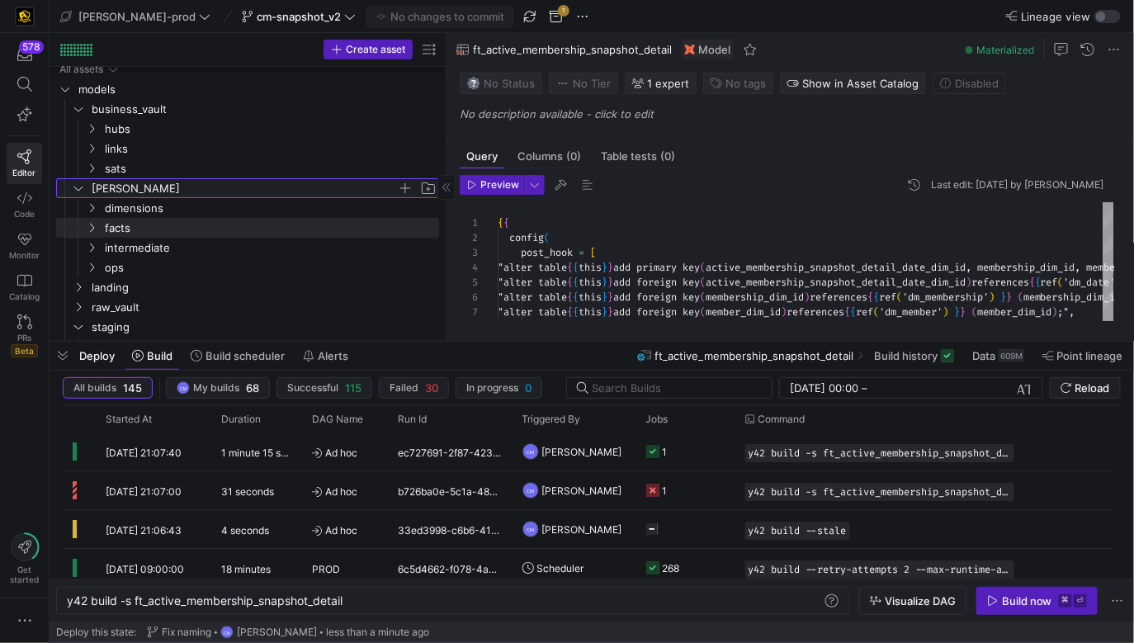
click at [161, 190] on span "[PERSON_NAME]" at bounding box center [244, 188] width 305 height 19
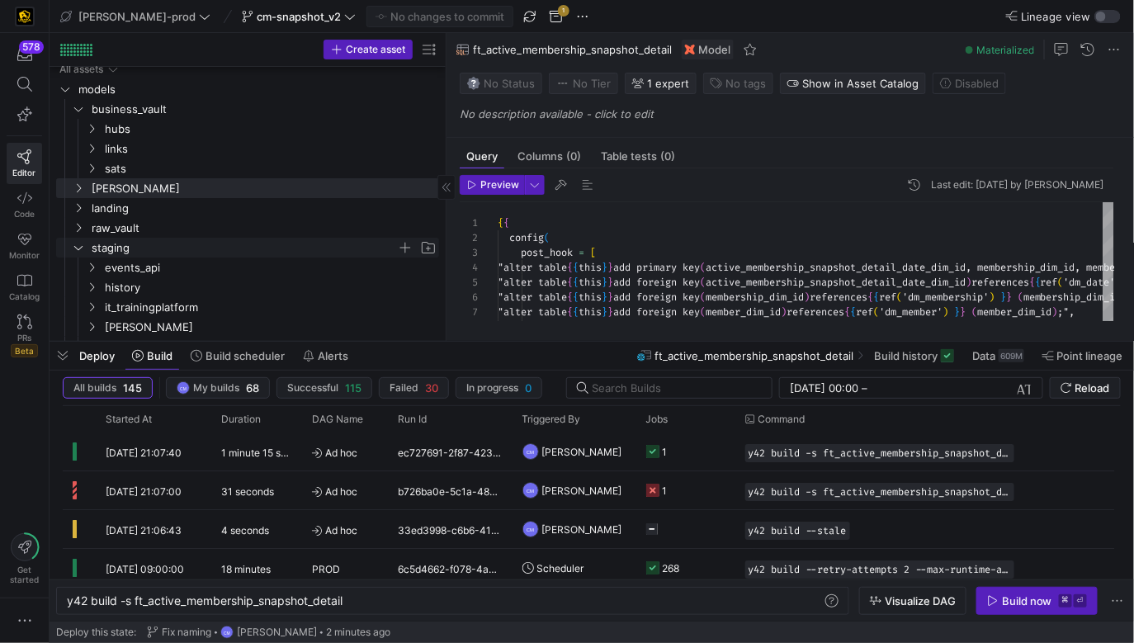
click at [328, 243] on span "staging" at bounding box center [244, 248] width 305 height 19
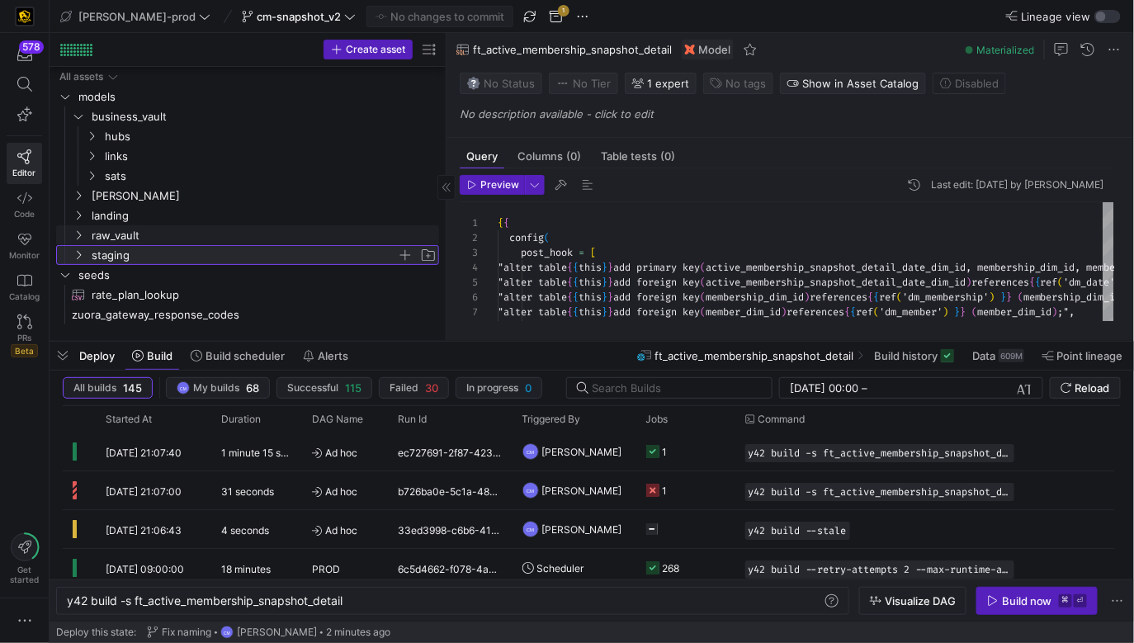
scroll to position [0, 0]
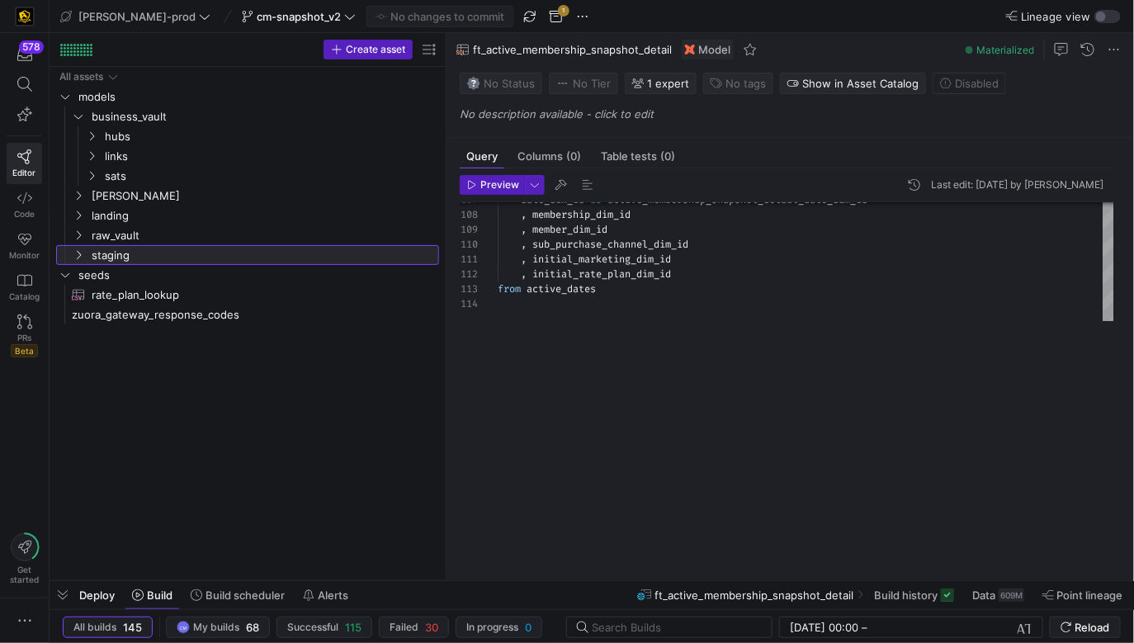
drag, startPoint x: 574, startPoint y: 342, endPoint x: 595, endPoint y: 600, distance: 259.2
click at [593, 584] on div at bounding box center [592, 581] width 1085 height 7
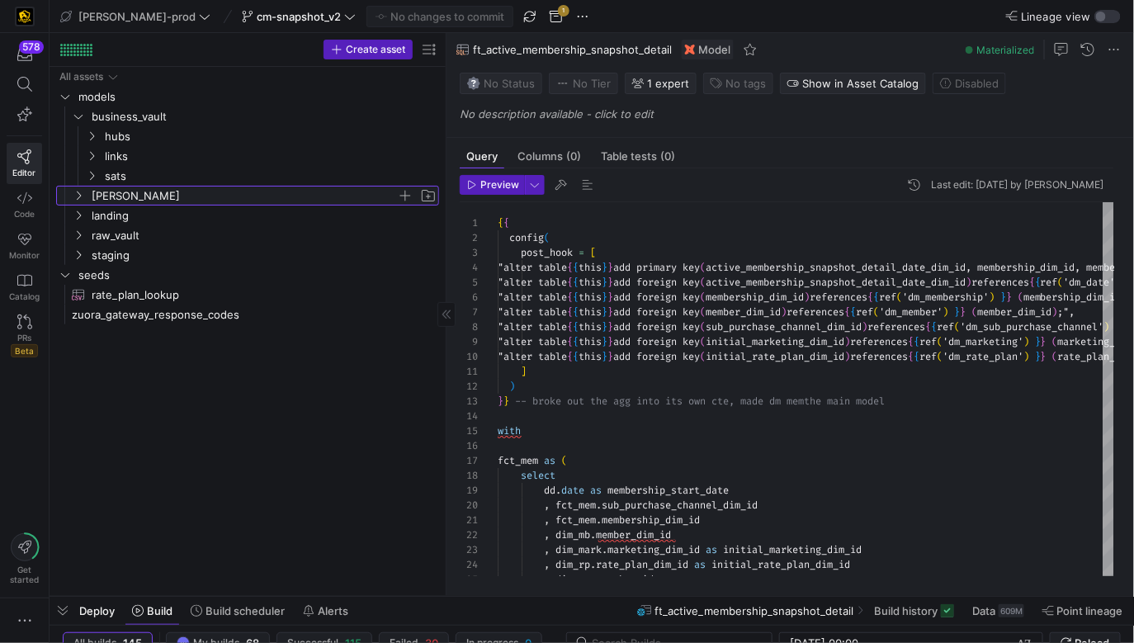
click at [328, 201] on span "[PERSON_NAME]" at bounding box center [244, 196] width 305 height 19
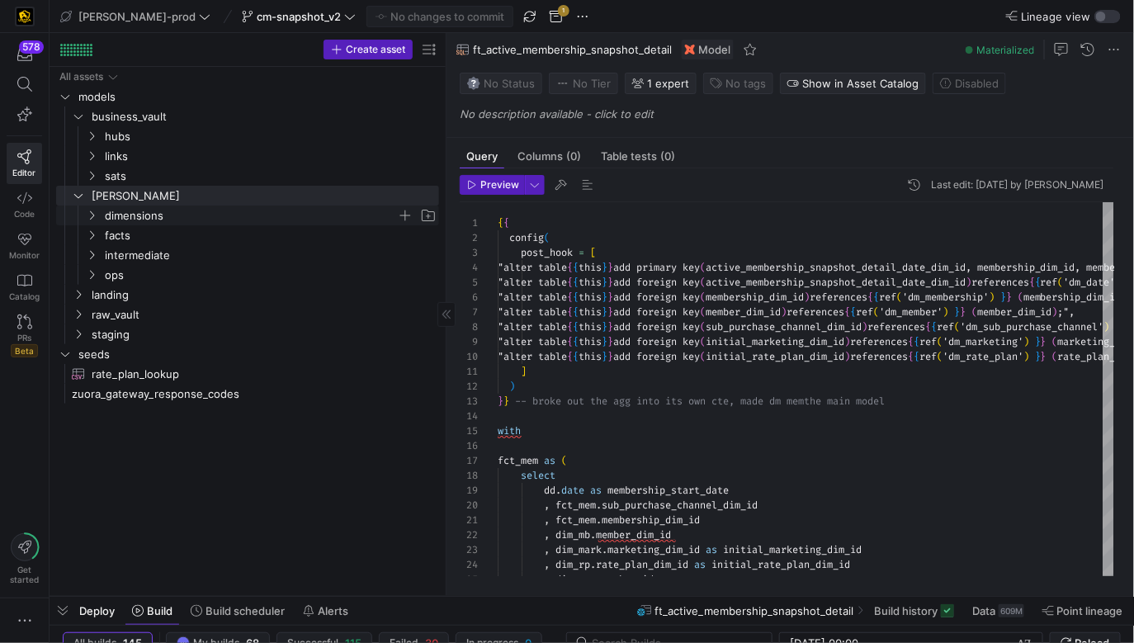
click at [272, 222] on span "dimensions" at bounding box center [251, 215] width 292 height 19
